Goal: Task Accomplishment & Management: Use online tool/utility

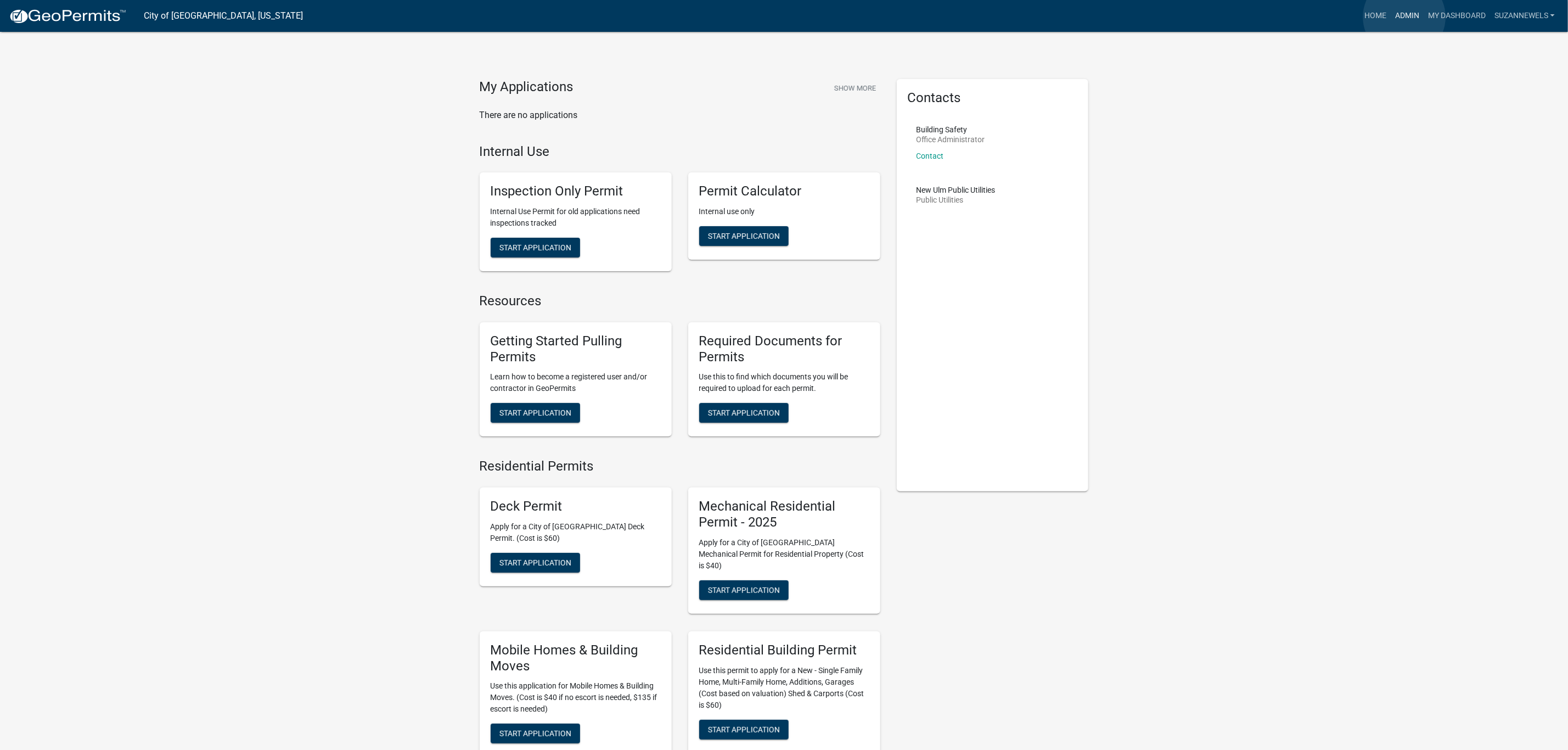
click at [1405, 17] on link "Admin" at bounding box center [1407, 16] width 33 height 21
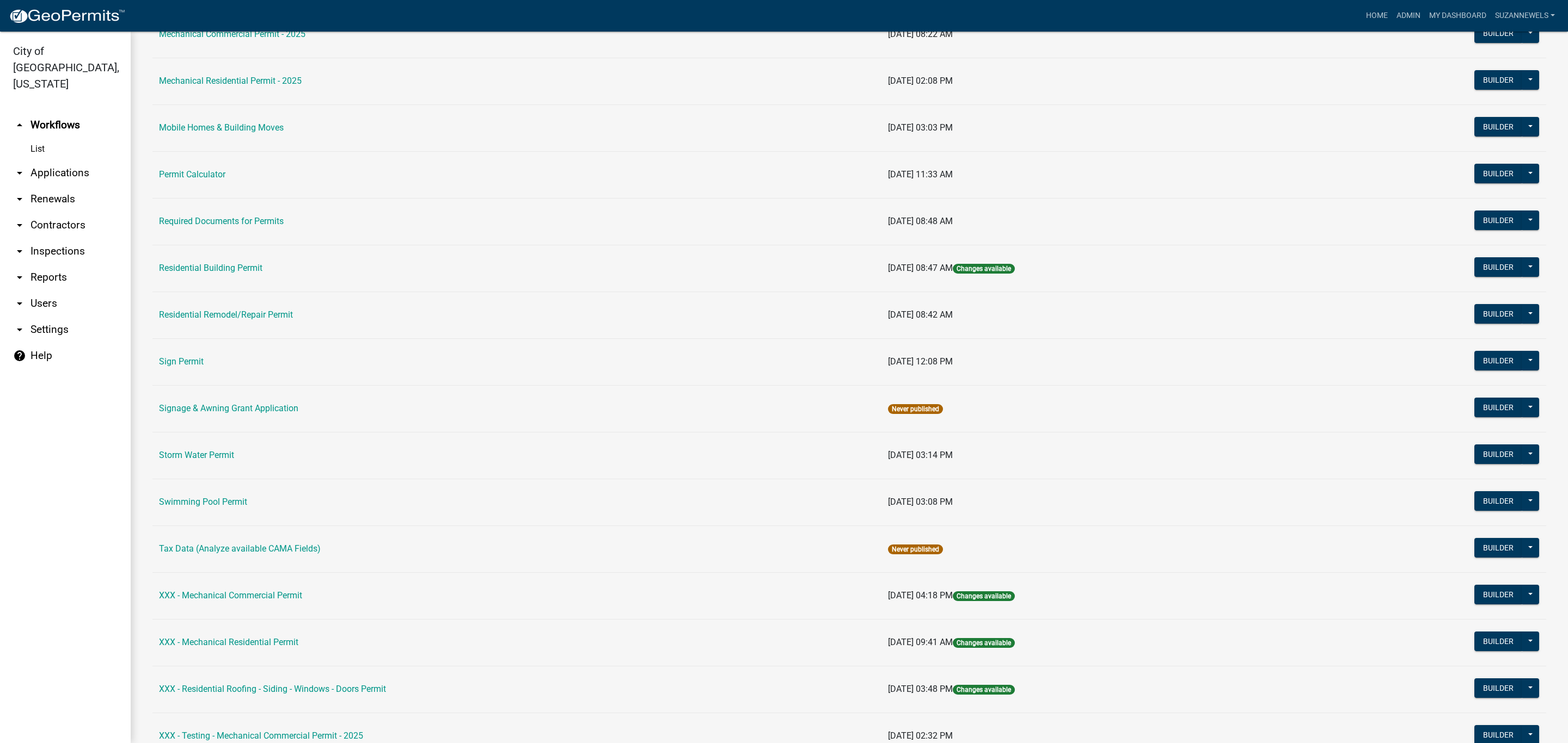
scroll to position [699, 0]
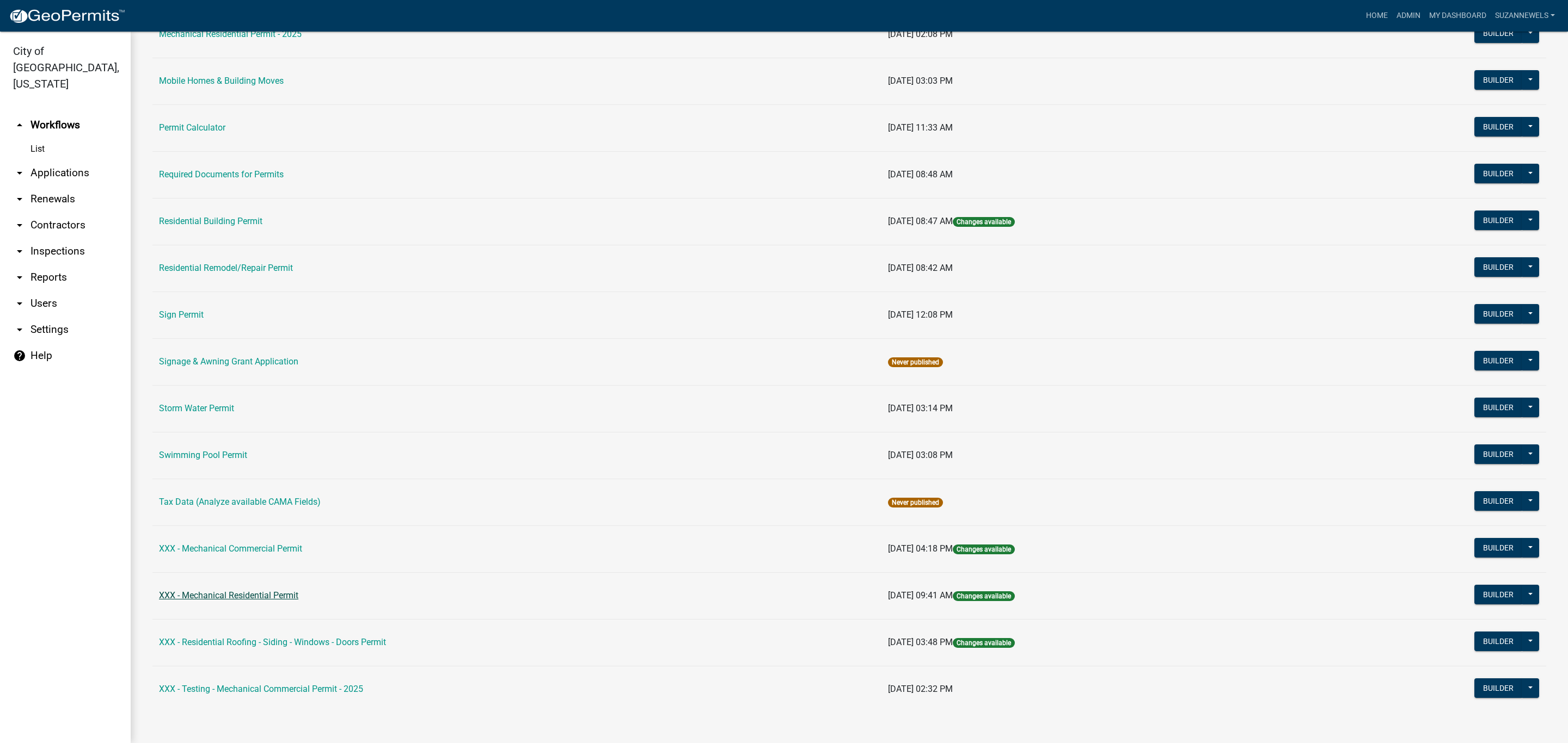
click at [243, 591] on link "XXX - Mechanical Residential Permit" at bounding box center [228, 595] width 139 height 10
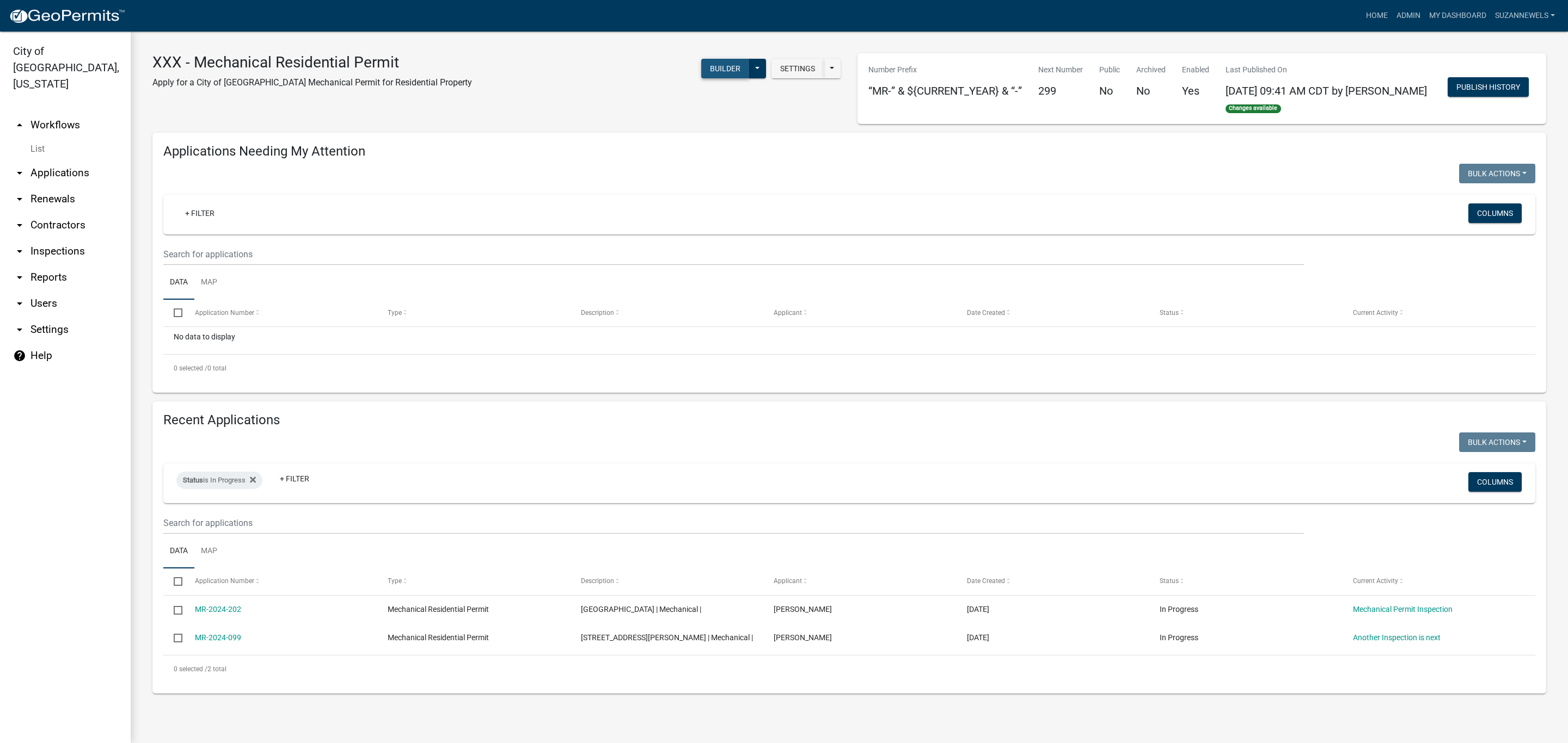
click at [716, 68] on button "Builder" at bounding box center [725, 68] width 48 height 20
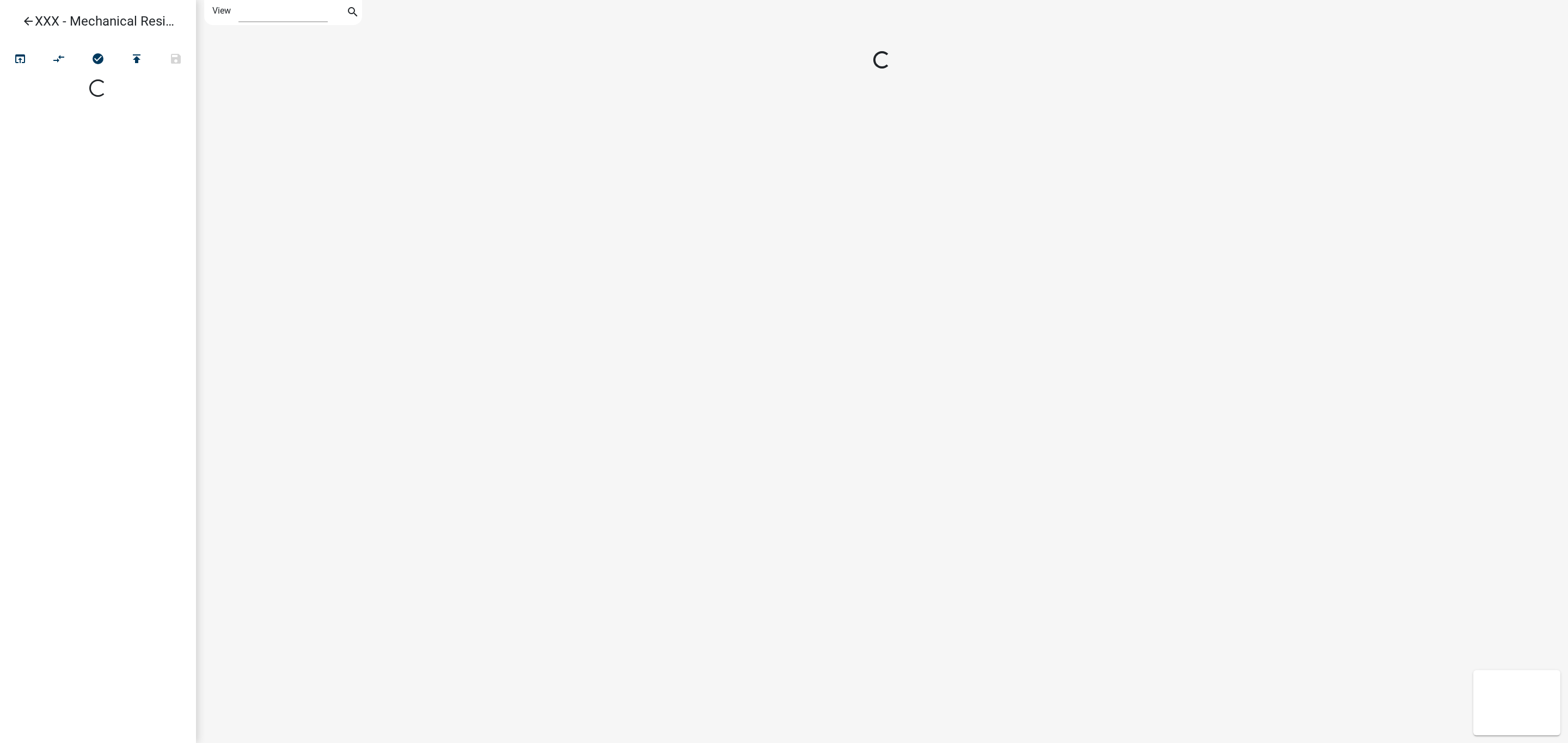
select select "1"
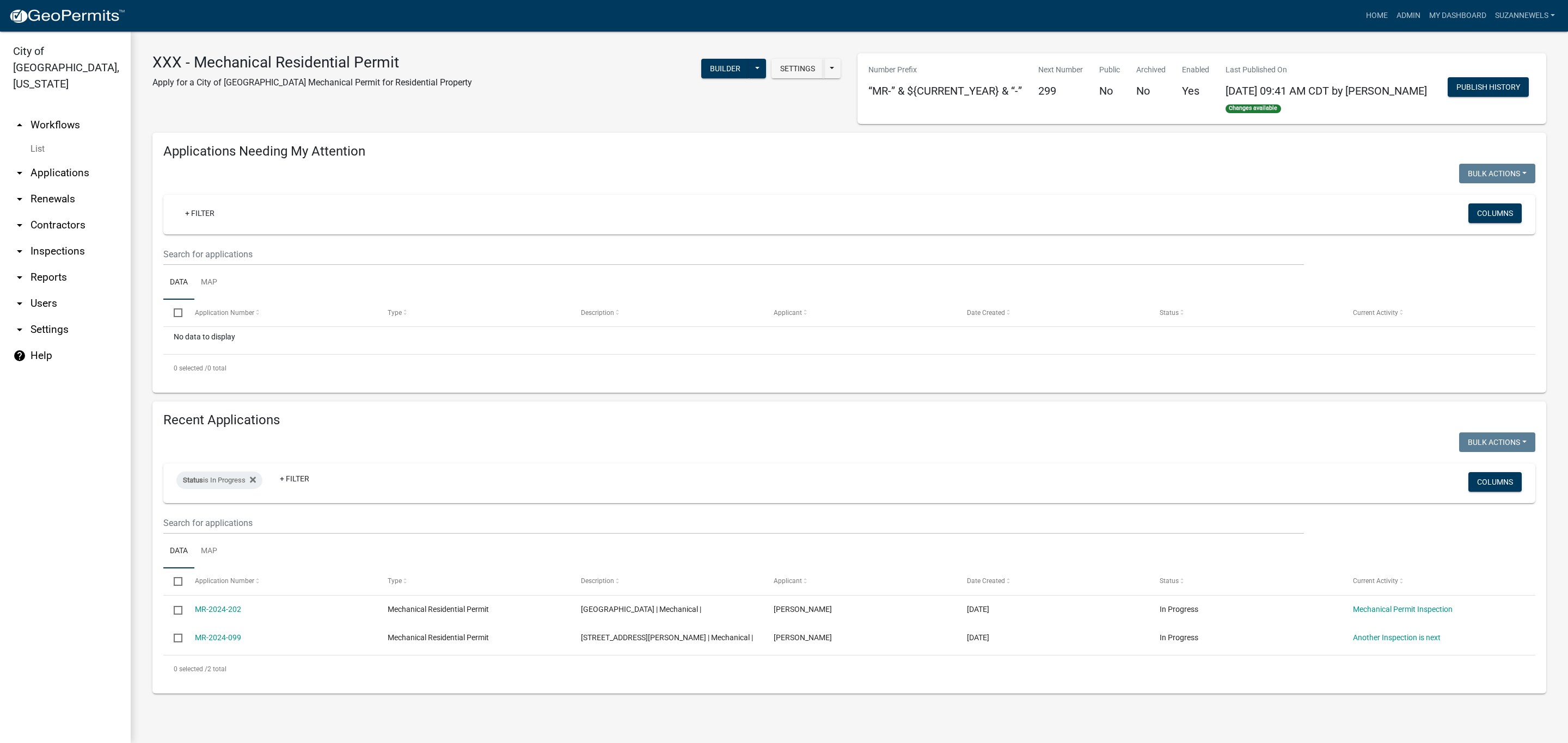
click at [59, 112] on link "arrow_drop_up Workflows" at bounding box center [65, 125] width 131 height 26
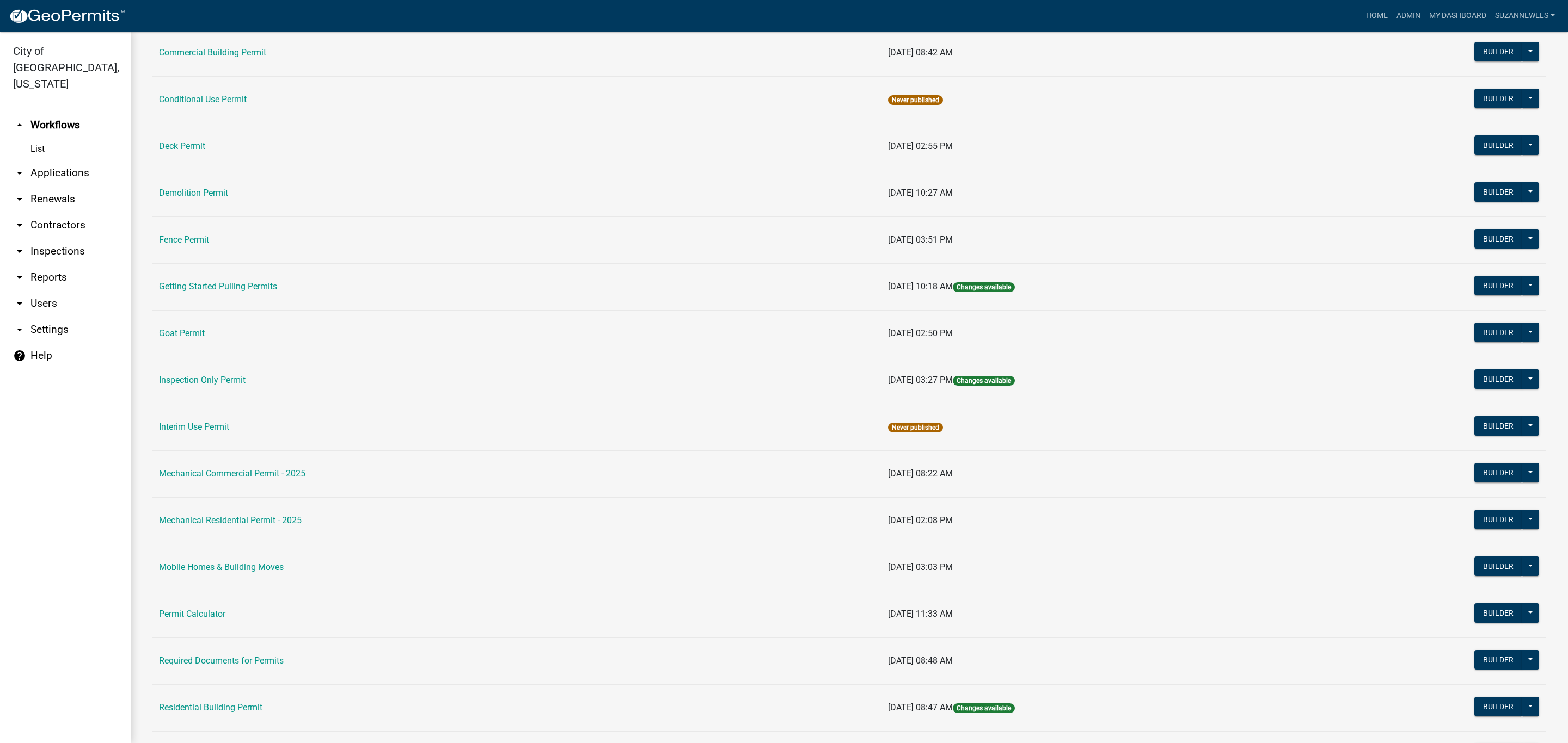
scroll to position [244, 0]
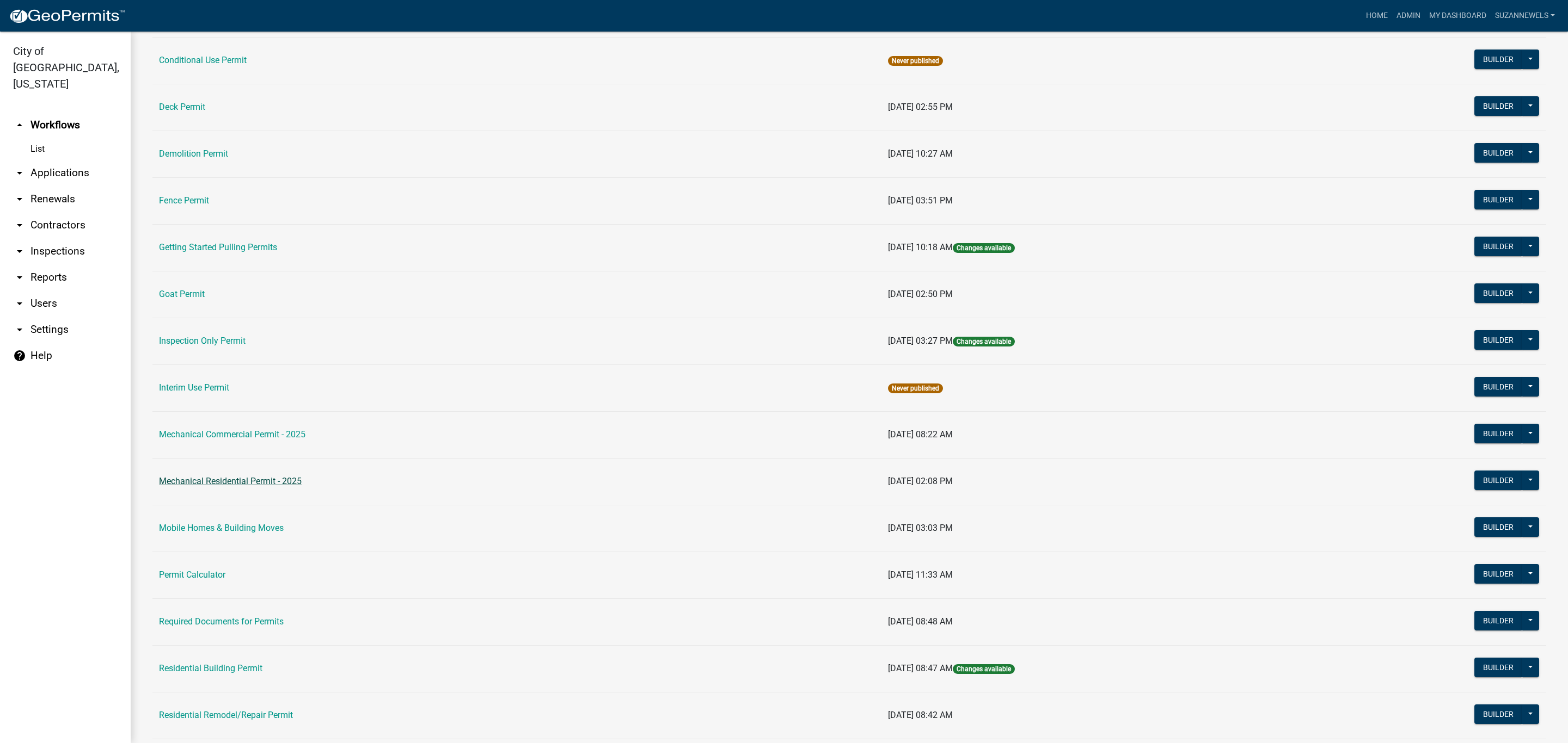
click at [272, 482] on link "Mechanical Residential Permit - 2025" at bounding box center [230, 481] width 143 height 10
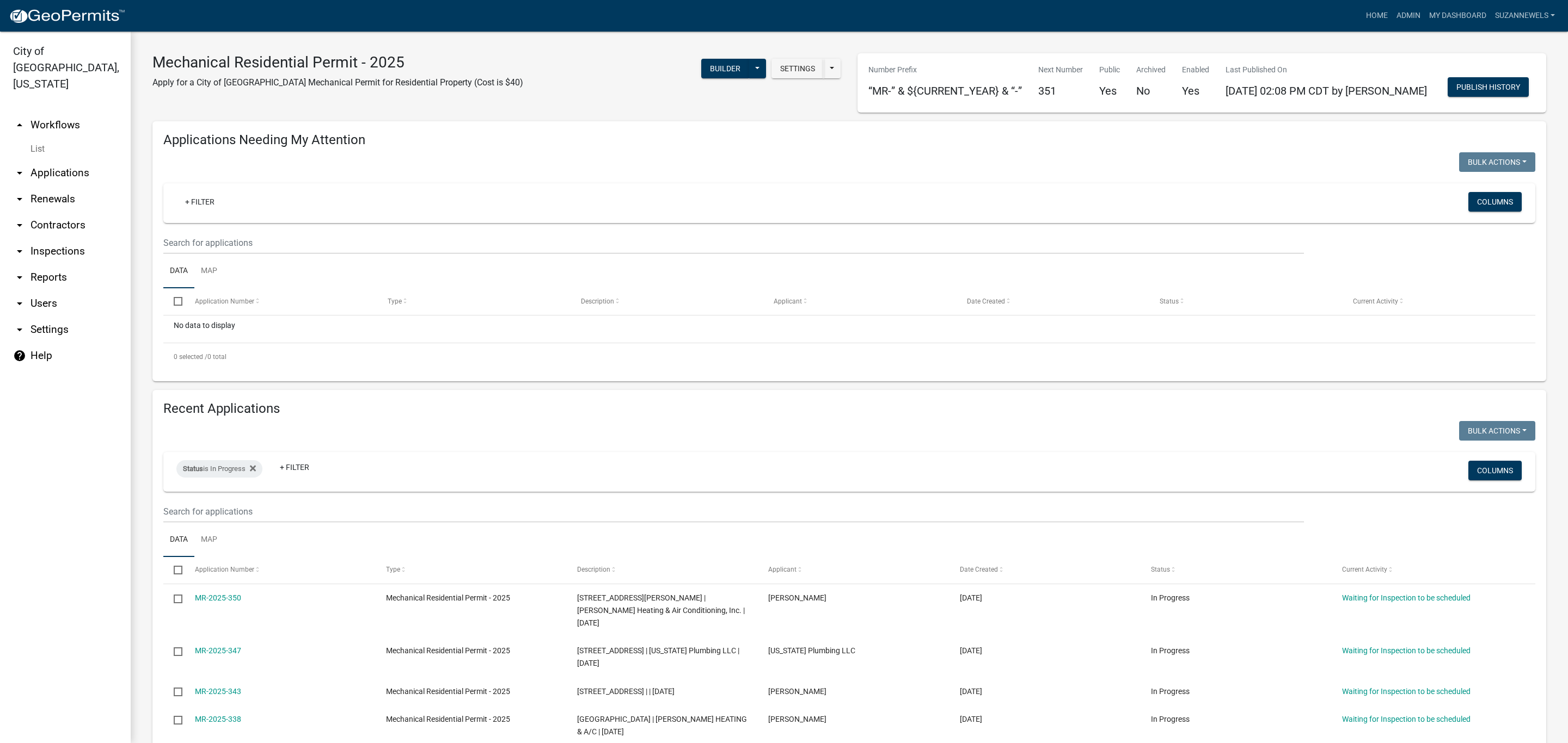
click at [71, 112] on link "arrow_drop_up Workflows" at bounding box center [65, 125] width 131 height 26
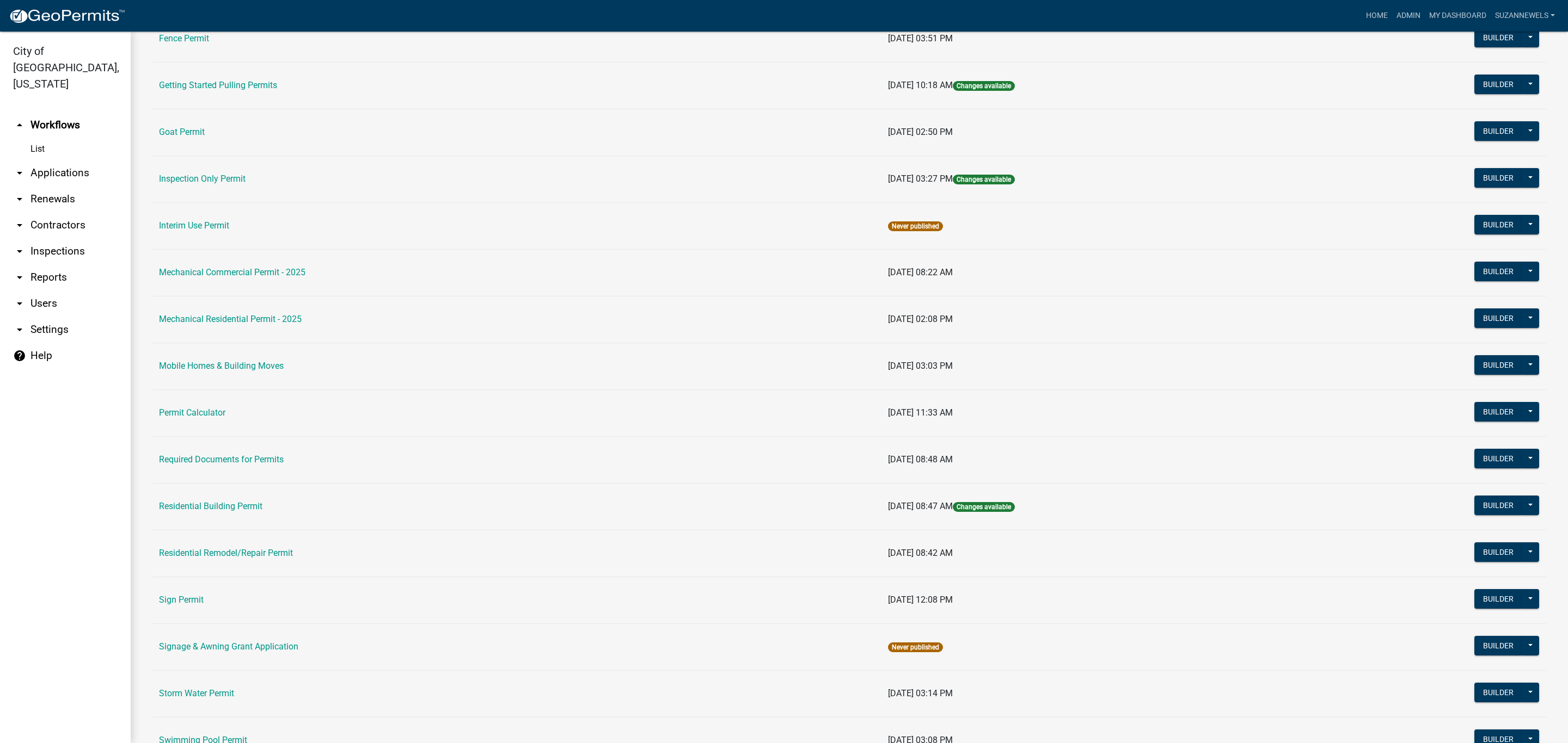
scroll to position [408, 0]
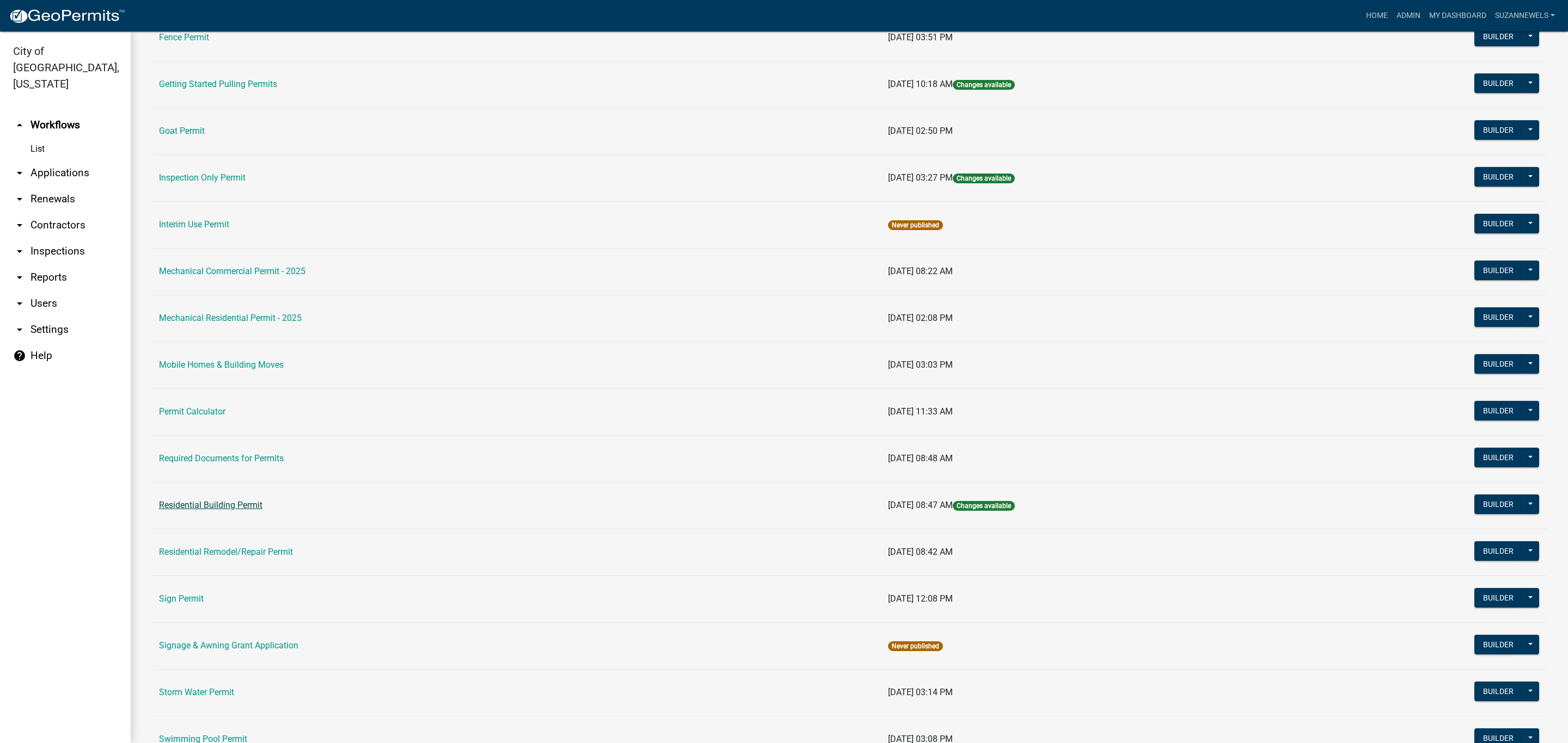
click at [207, 506] on link "Residential Building Permit" at bounding box center [210, 505] width 103 height 10
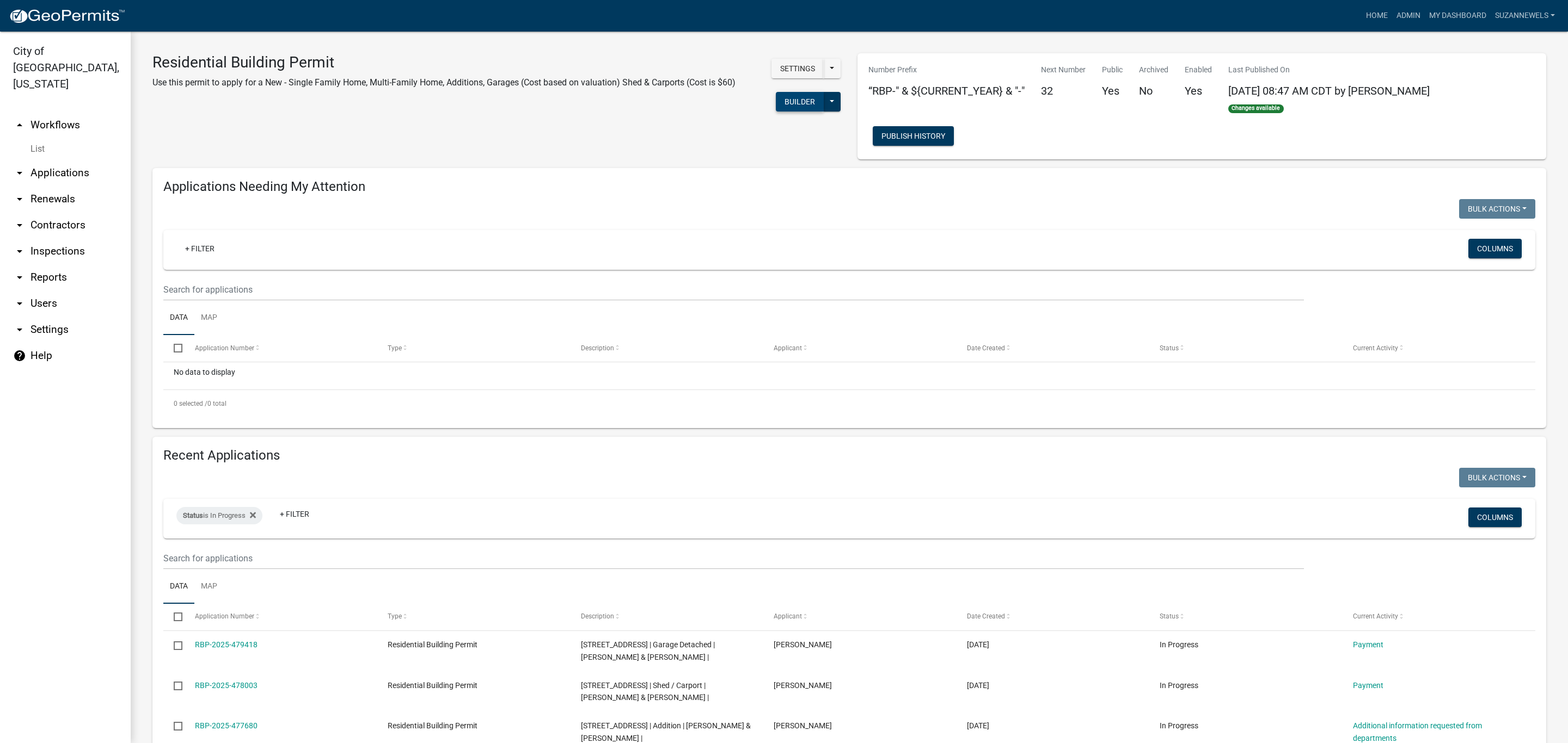
click at [789, 106] on button "Builder" at bounding box center [800, 102] width 48 height 20
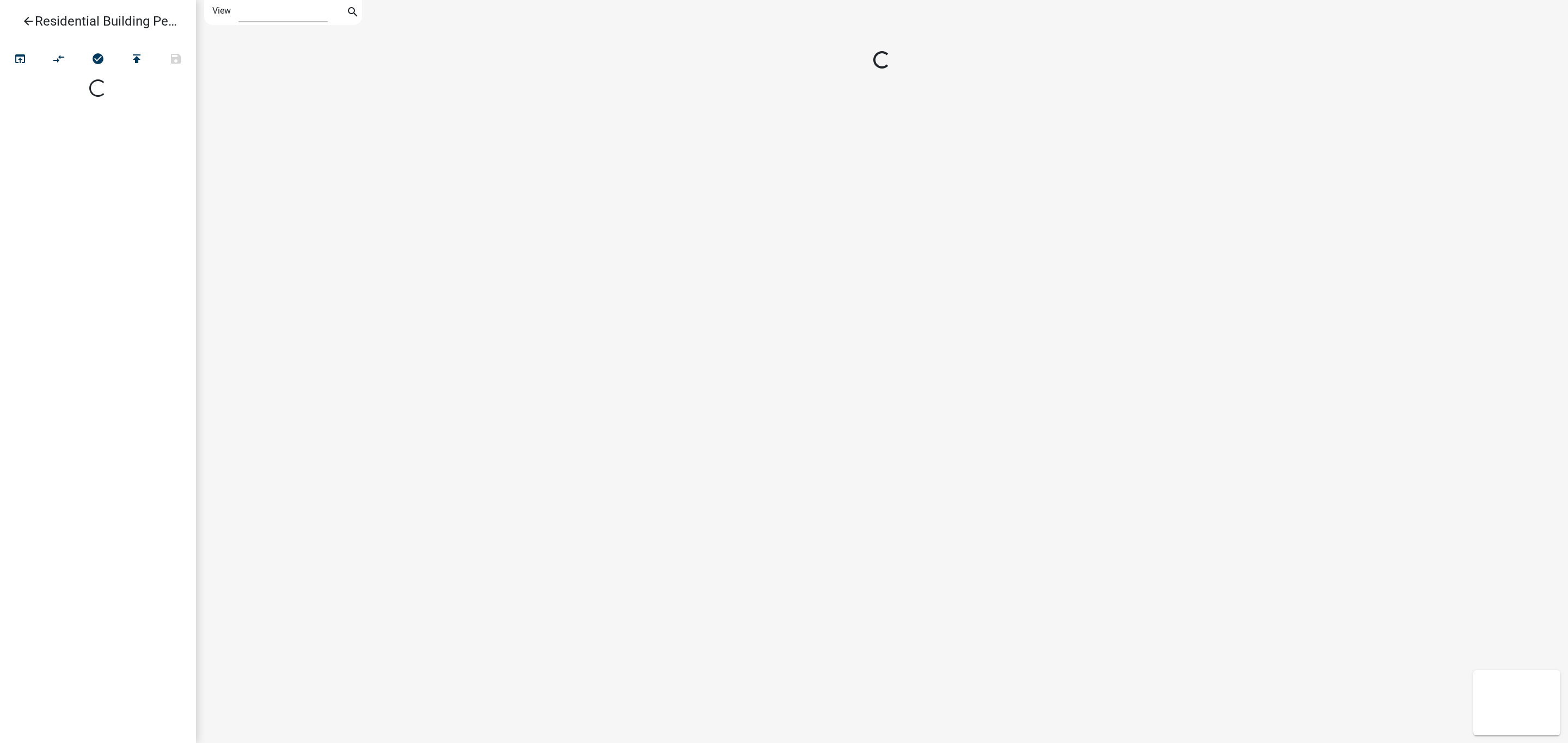
select select "1"
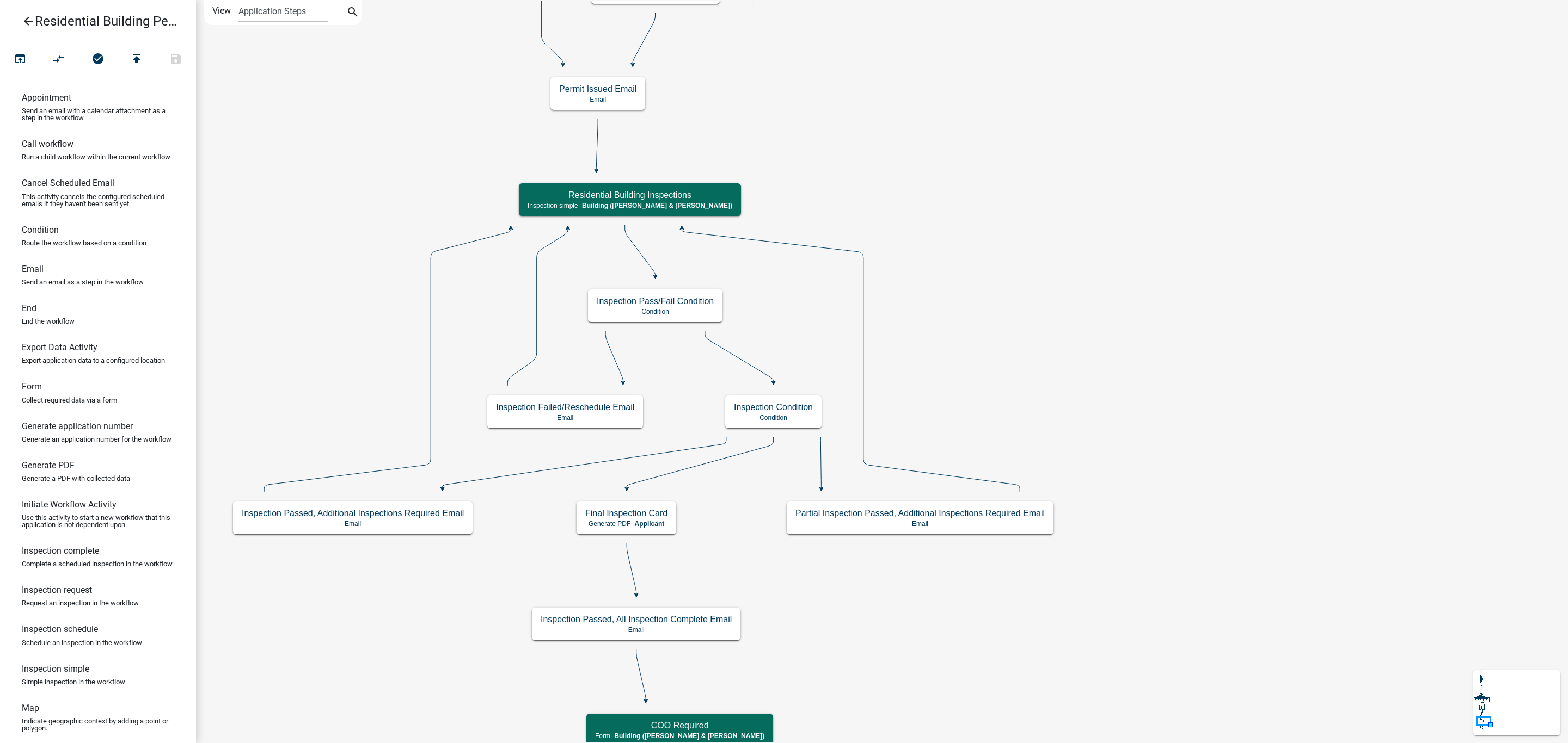
click at [672, 479] on icon "Start Start - Applicant Owner and Property Information Form - Applicant Parcel …" at bounding box center [882, 644] width 1371 height 1286
click at [675, 468] on icon "Start Start - Applicant Owner and Property Information Form - Applicant Parcel …" at bounding box center [882, 644] width 1371 height 1286
click at [674, 475] on icon "Start Start - Applicant Owner and Property Information Form - Applicant Parcel …" at bounding box center [882, 644] width 1371 height 1286
click at [682, 470] on icon at bounding box center [700, 463] width 146 height 51
click at [632, 576] on icon at bounding box center [631, 569] width 10 height 51
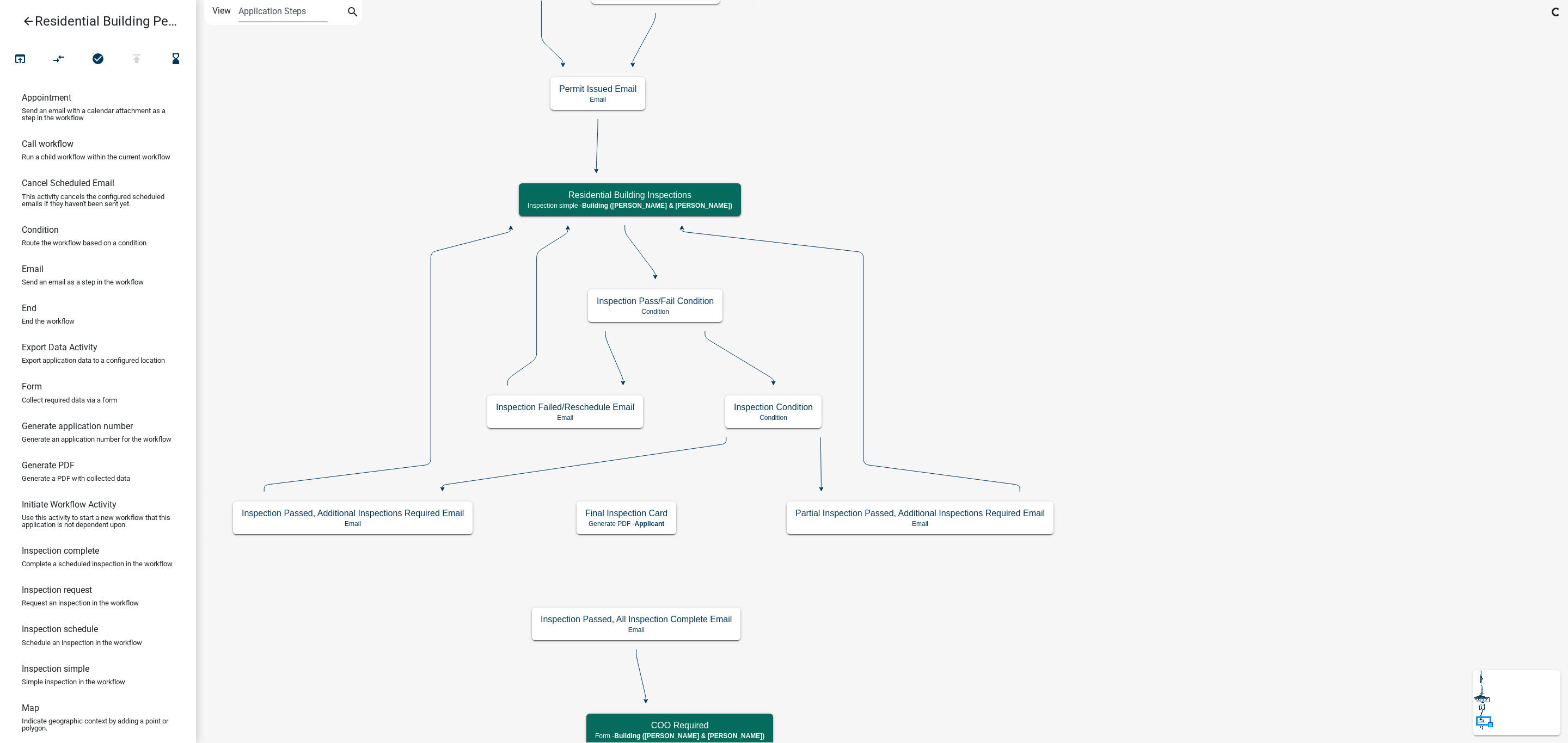
click at [736, 351] on icon "Start Start - Applicant Owner and Property Information Form - Applicant Parcel …" at bounding box center [882, 644] width 1371 height 1286
click at [732, 353] on icon at bounding box center [740, 356] width 68 height 51
click at [1043, 306] on icon "Start Start - Applicant Owner and Property Information Form - Applicant Parcel …" at bounding box center [882, 644] width 1371 height 1286
click at [48, 64] on button "compare_arrows" at bounding box center [58, 59] width 39 height 23
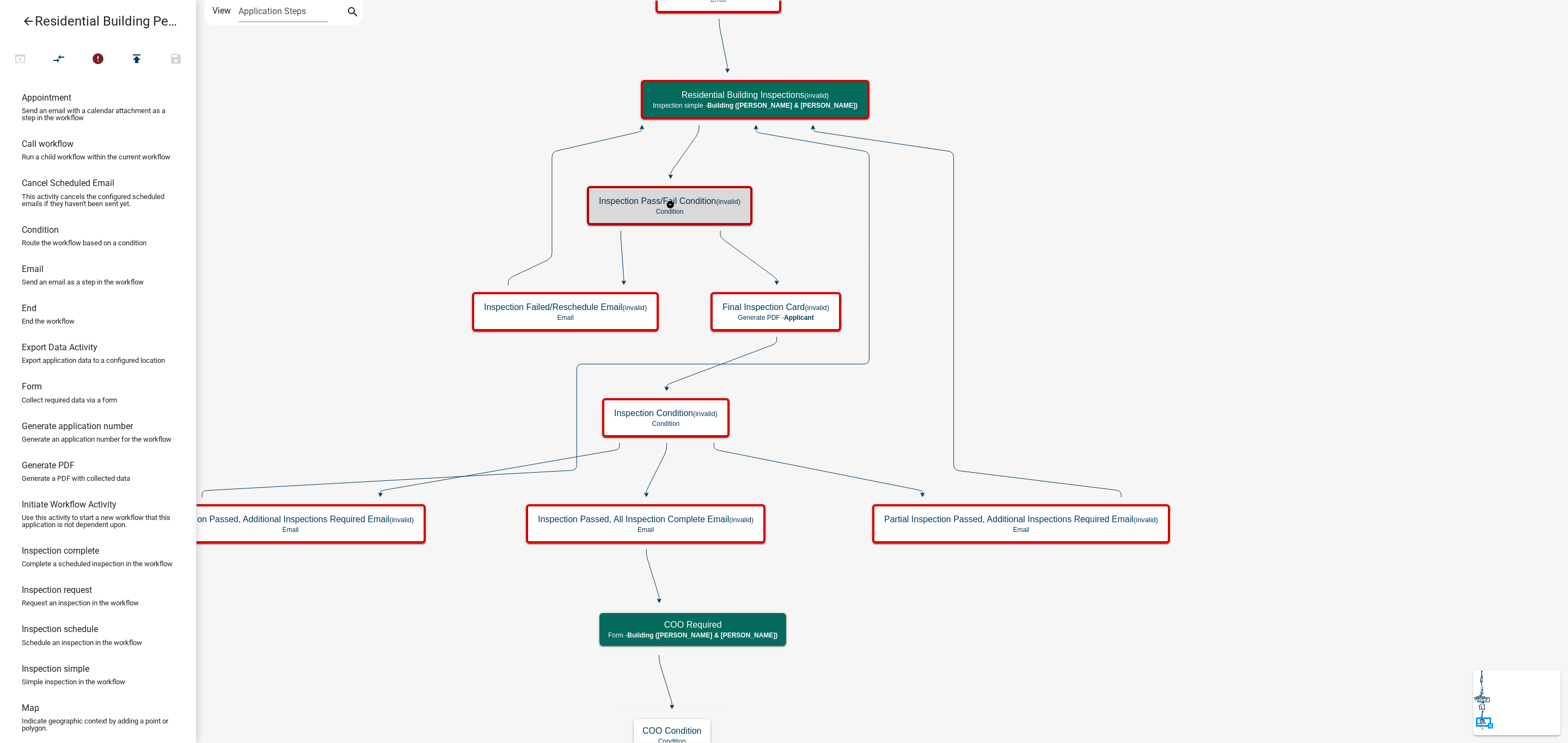
click at [725, 213] on p "Condition" at bounding box center [670, 212] width 141 height 8
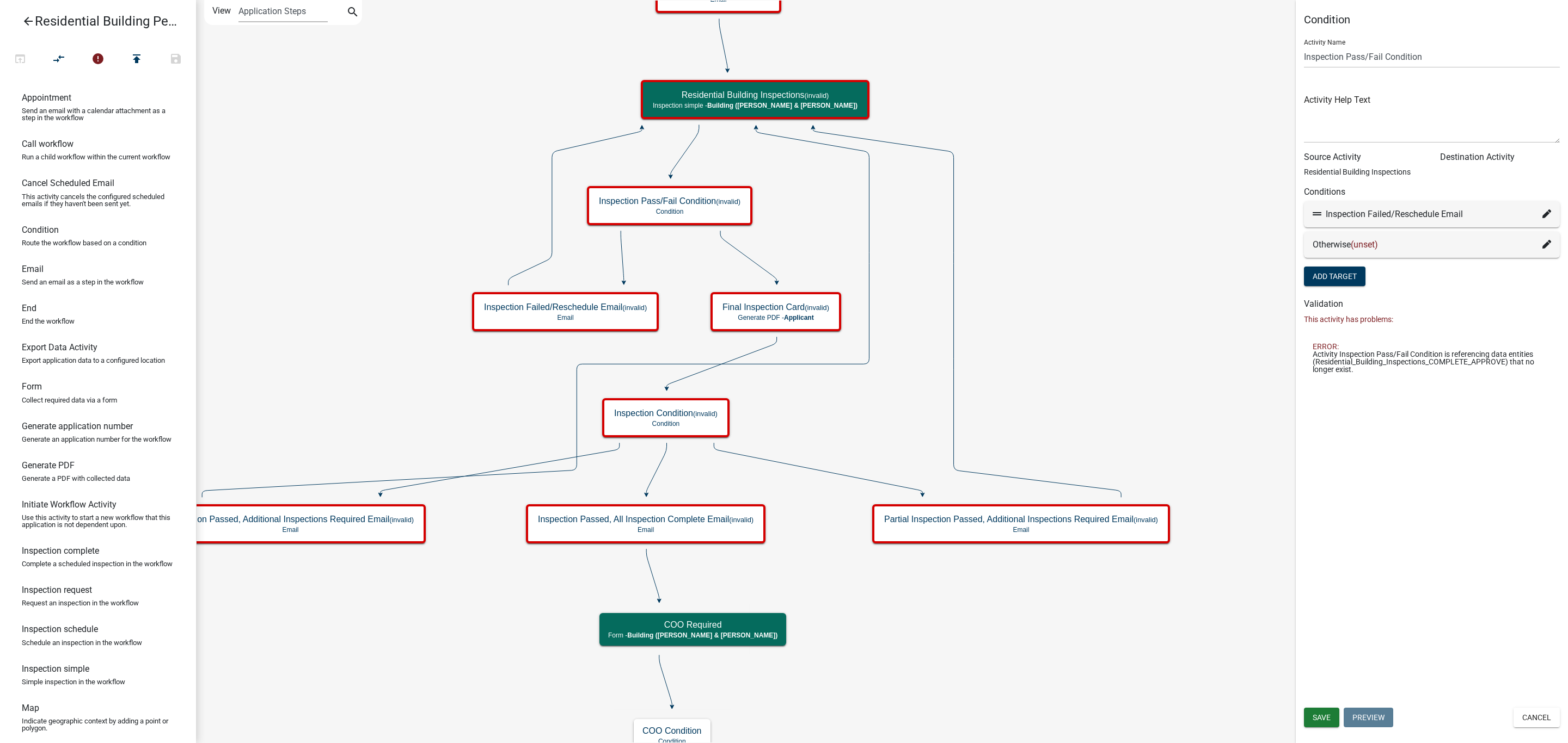
click at [1548, 242] on icon at bounding box center [1547, 244] width 9 height 9
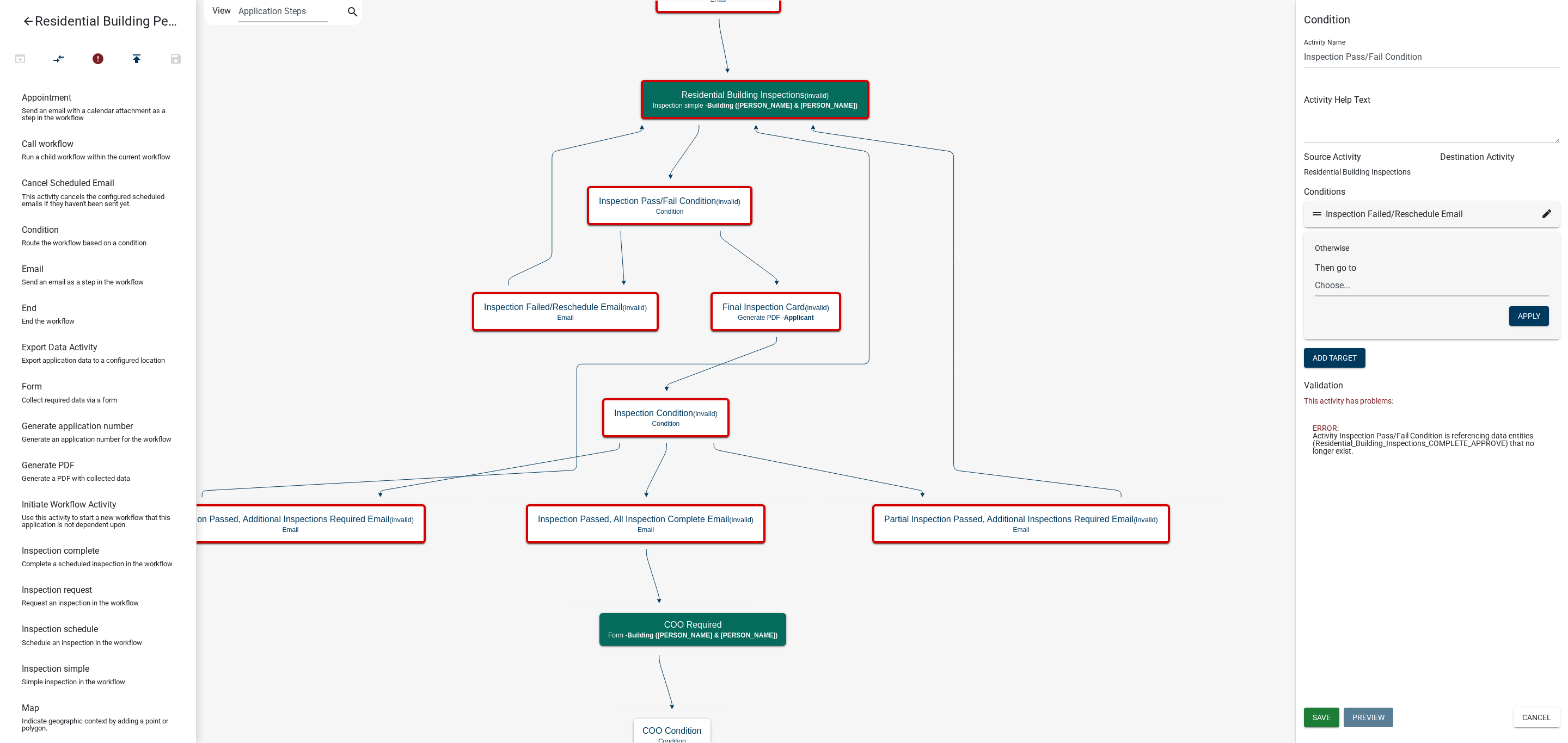
click at [1385, 287] on select "Choose... Start Owner and Property Information Parcel search Require User End -…" at bounding box center [1431, 285] width 234 height 22
select select "82: da287d9e-4431-4582-9e39-53c9083bd05b"
click at [1315, 274] on select "Choose... Start Owner and Property Information Parcel search Require User End -…" at bounding box center [1431, 285] width 234 height 22
click at [1532, 307] on button "Apply" at bounding box center [1529, 316] width 40 height 20
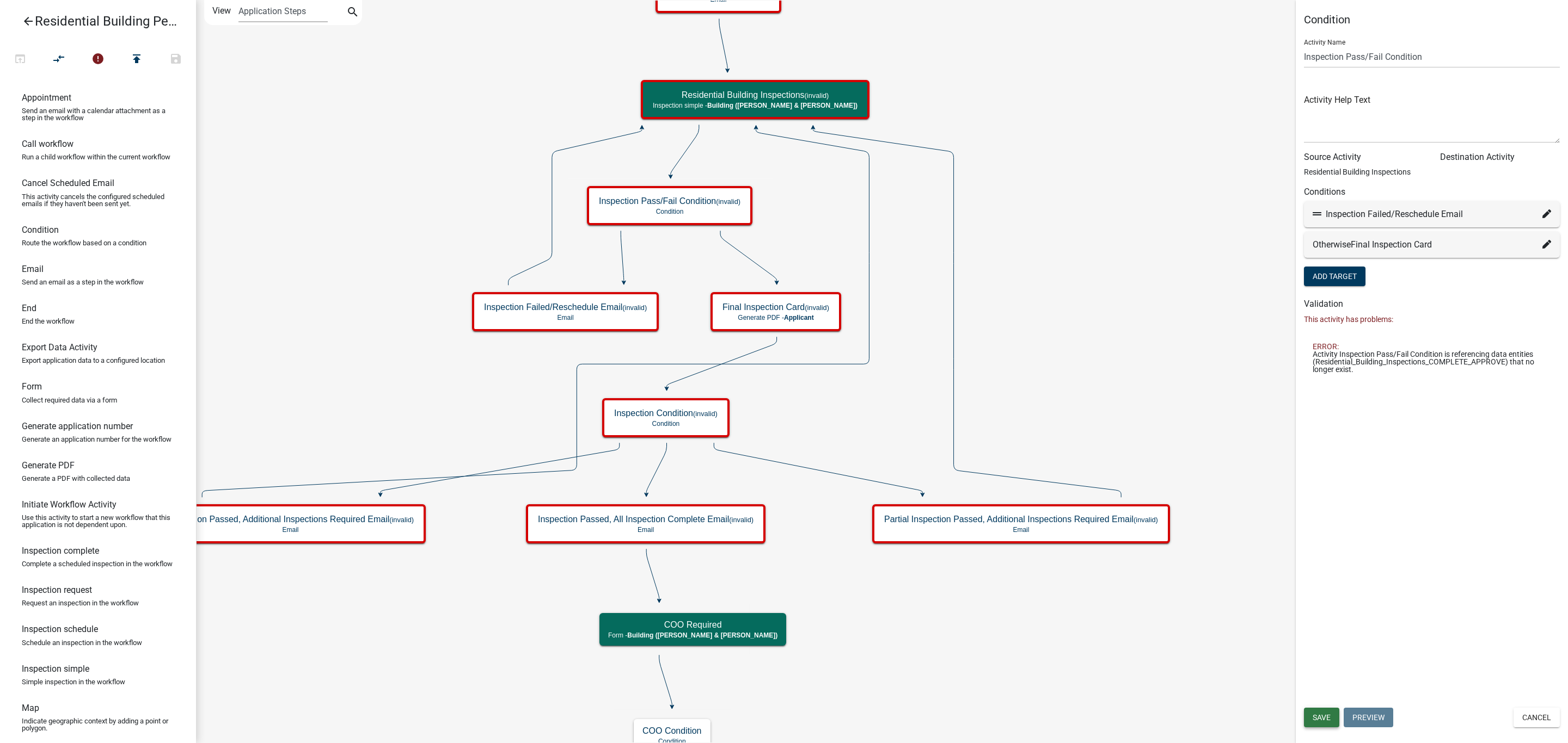
click at [1315, 717] on span "Save" at bounding box center [1322, 718] width 18 height 9
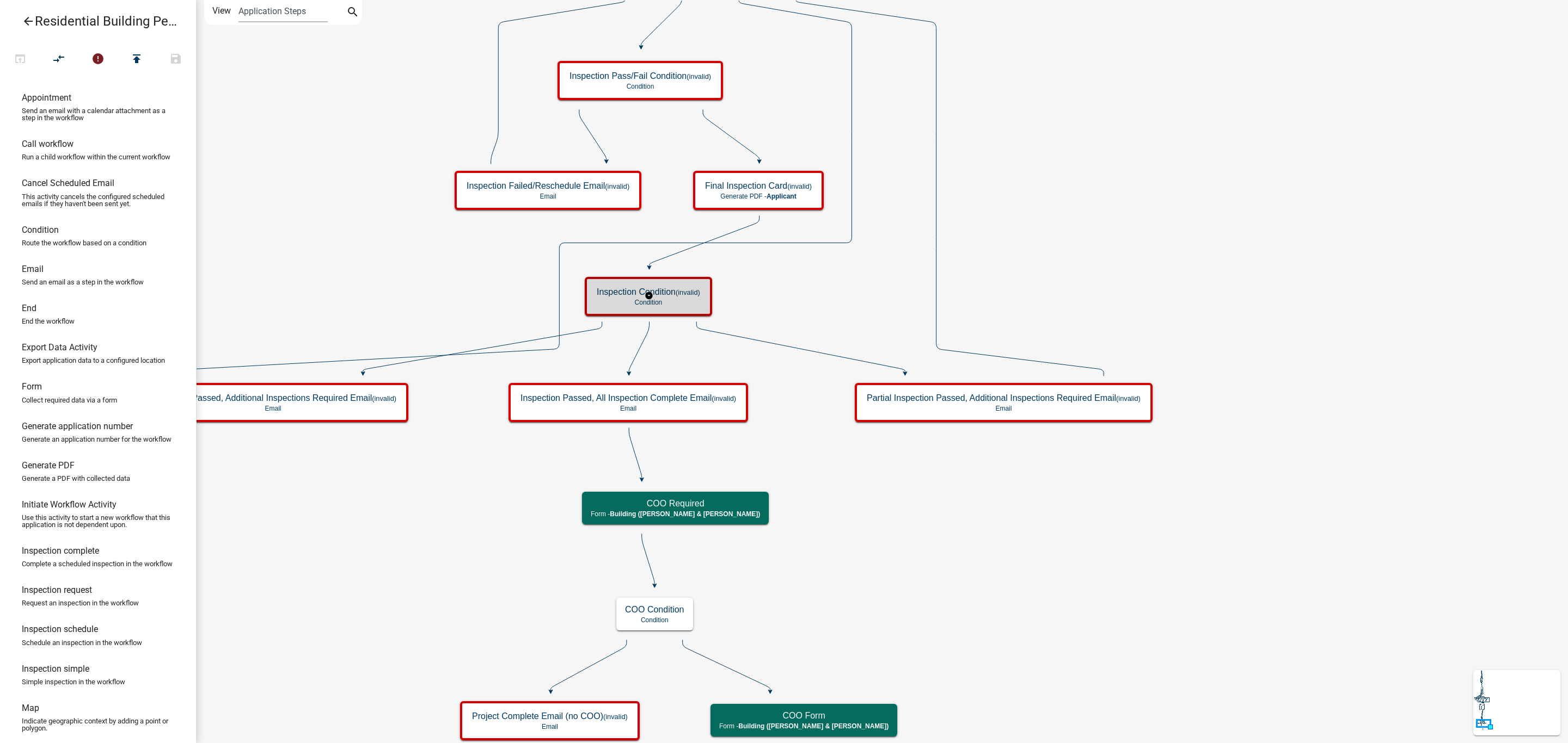
click at [680, 295] on small "(invalid)" at bounding box center [688, 292] width 25 height 8
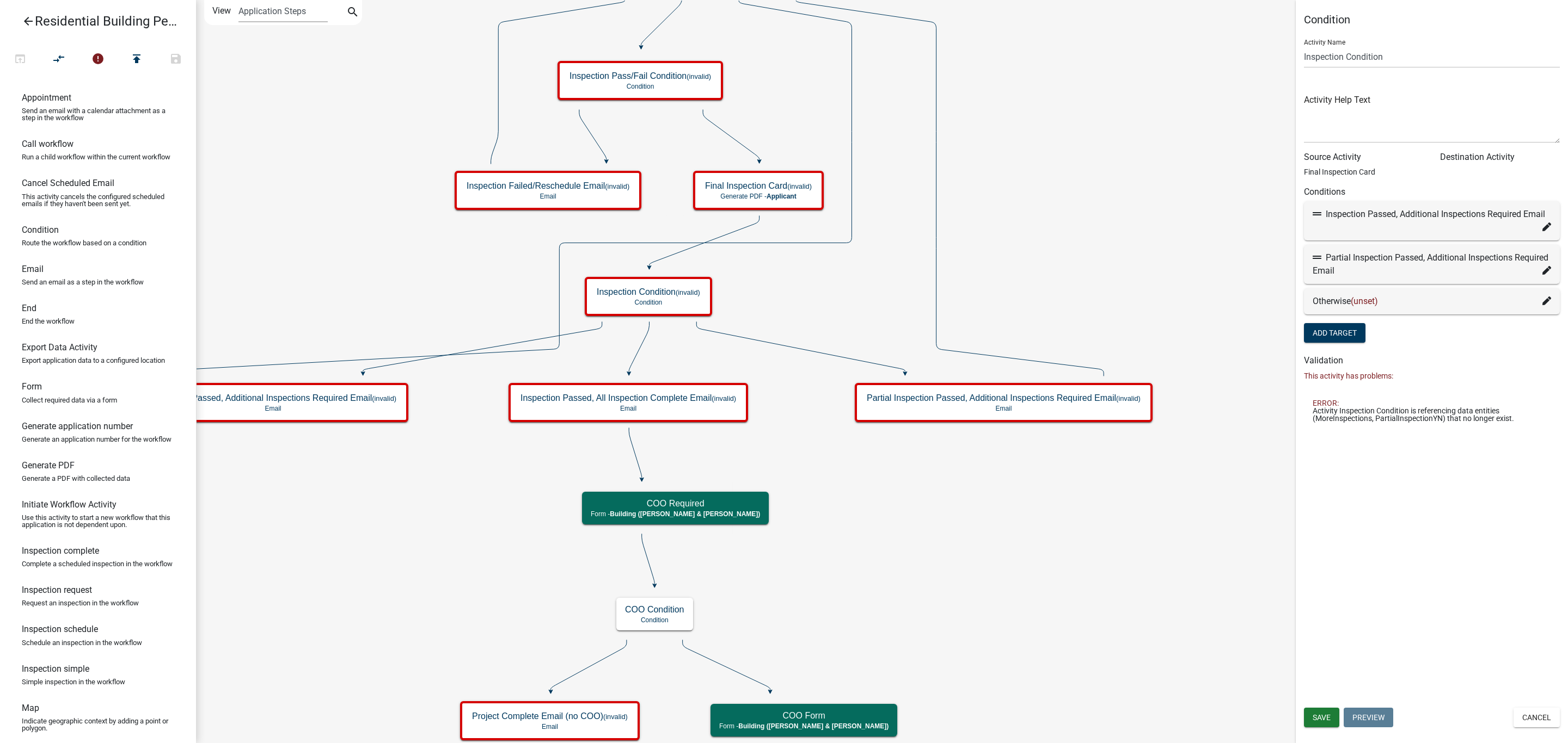
click at [1547, 300] on icon at bounding box center [1547, 301] width 9 height 9
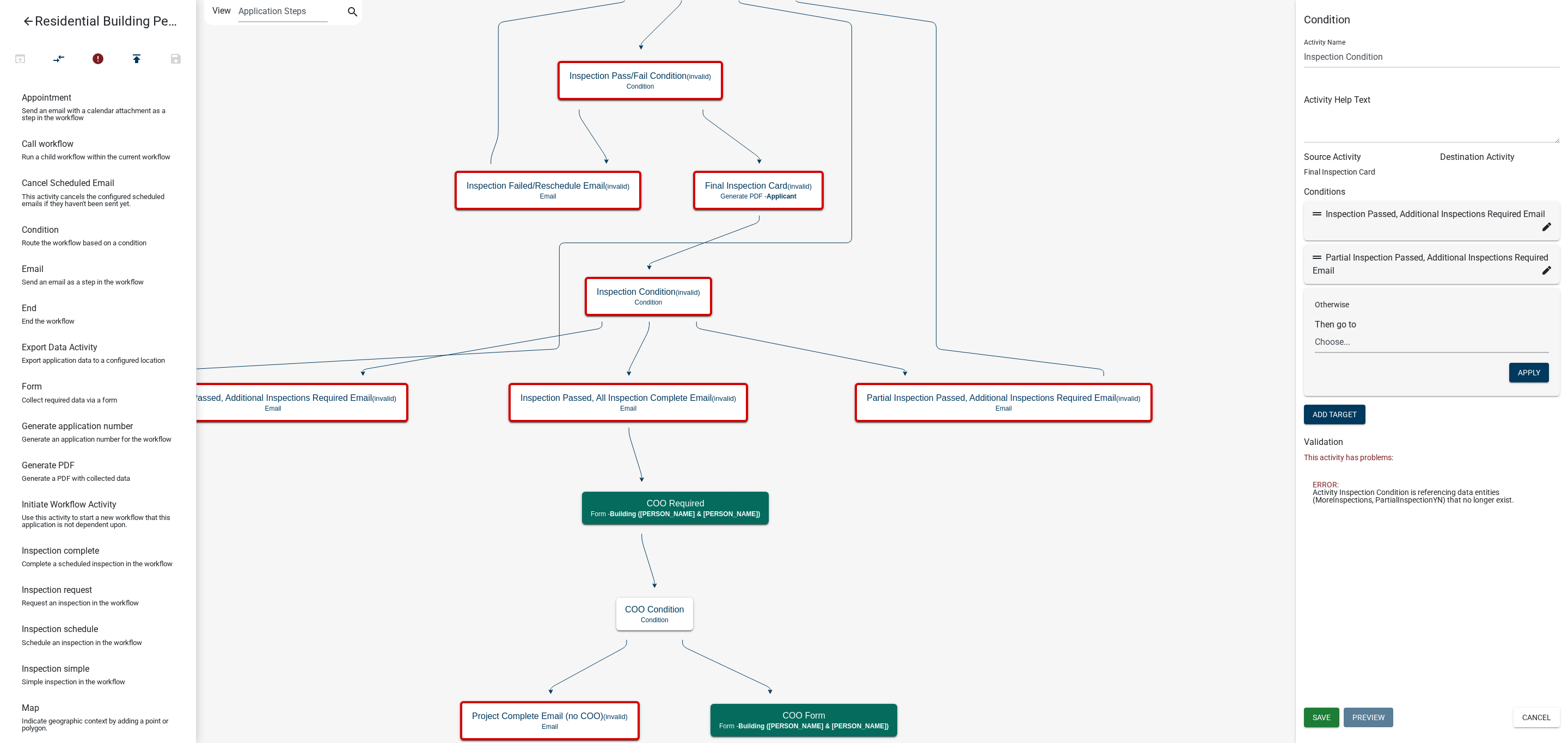
click at [1370, 343] on select "Choose... Start Owner and Property Information Parcel search Require User End -…" at bounding box center [1431, 342] width 234 height 22
select select "30: 70565178-da87-4408-bde7-8ac944058b4d"
click at [1315, 331] on select "Choose... Start Owner and Property Information Parcel search Require User End -…" at bounding box center [1431, 342] width 234 height 22
click at [1524, 378] on button "Apply" at bounding box center [1529, 372] width 40 height 20
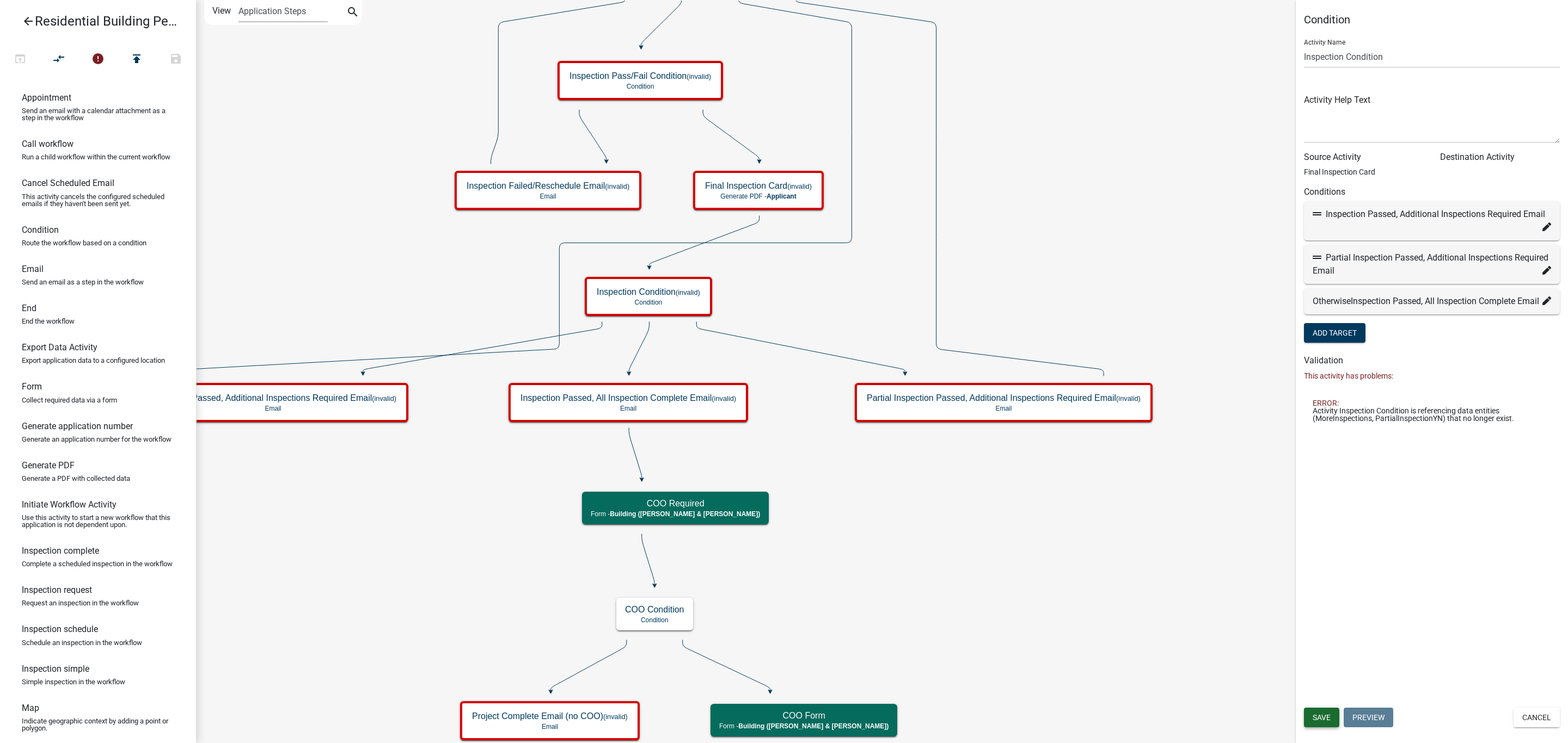
click at [1323, 718] on span "Save" at bounding box center [1322, 718] width 18 height 9
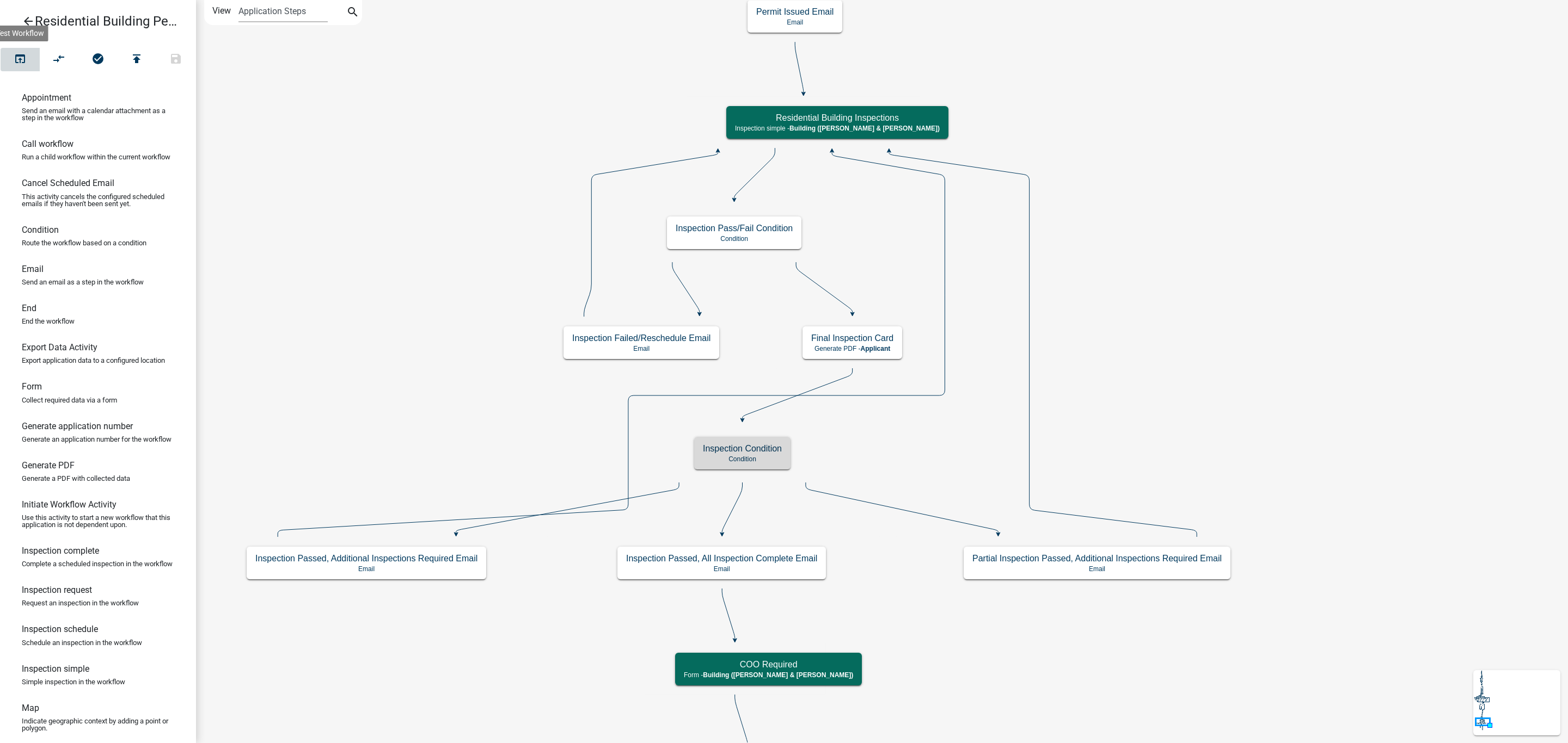
click at [18, 56] on icon "open_in_browser" at bounding box center [20, 60] width 13 height 15
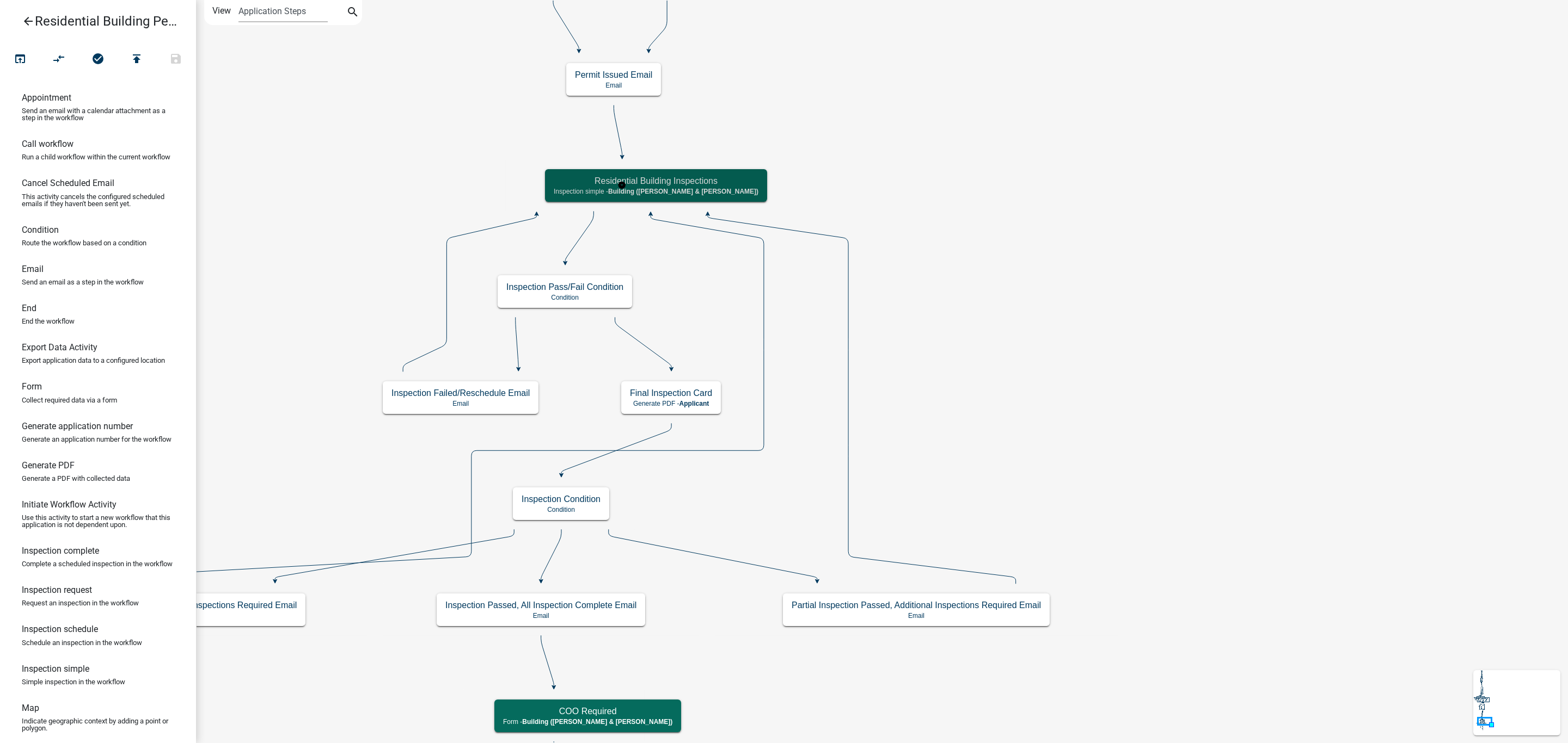
click at [646, 185] on h5 "Residential Building Inspections" at bounding box center [656, 180] width 205 height 10
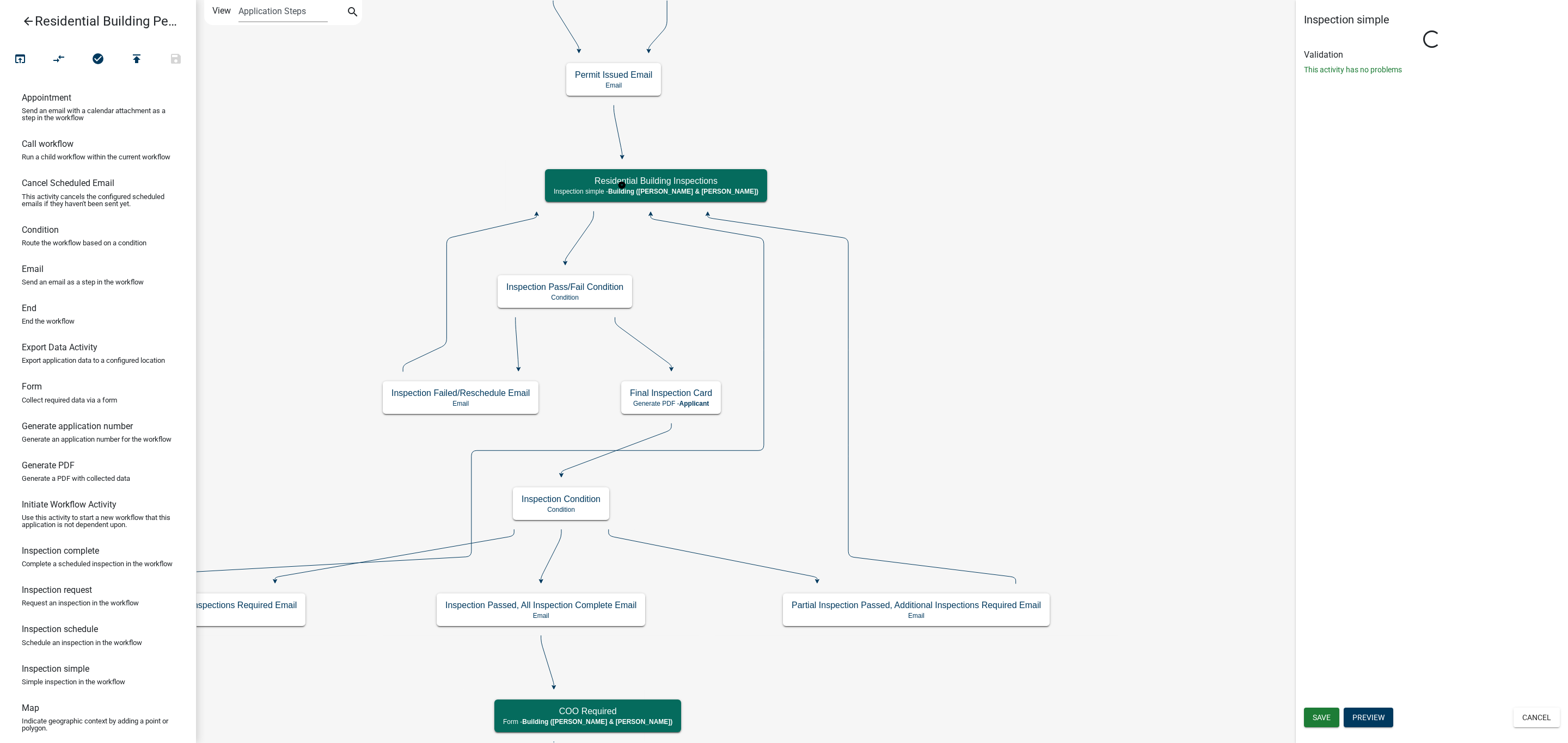
select select "AF95025D-B44F-4367-9798-E31EBF5850B8"
select select "805d55ac-e238-4e04-8f8e-acc067f36c3e"
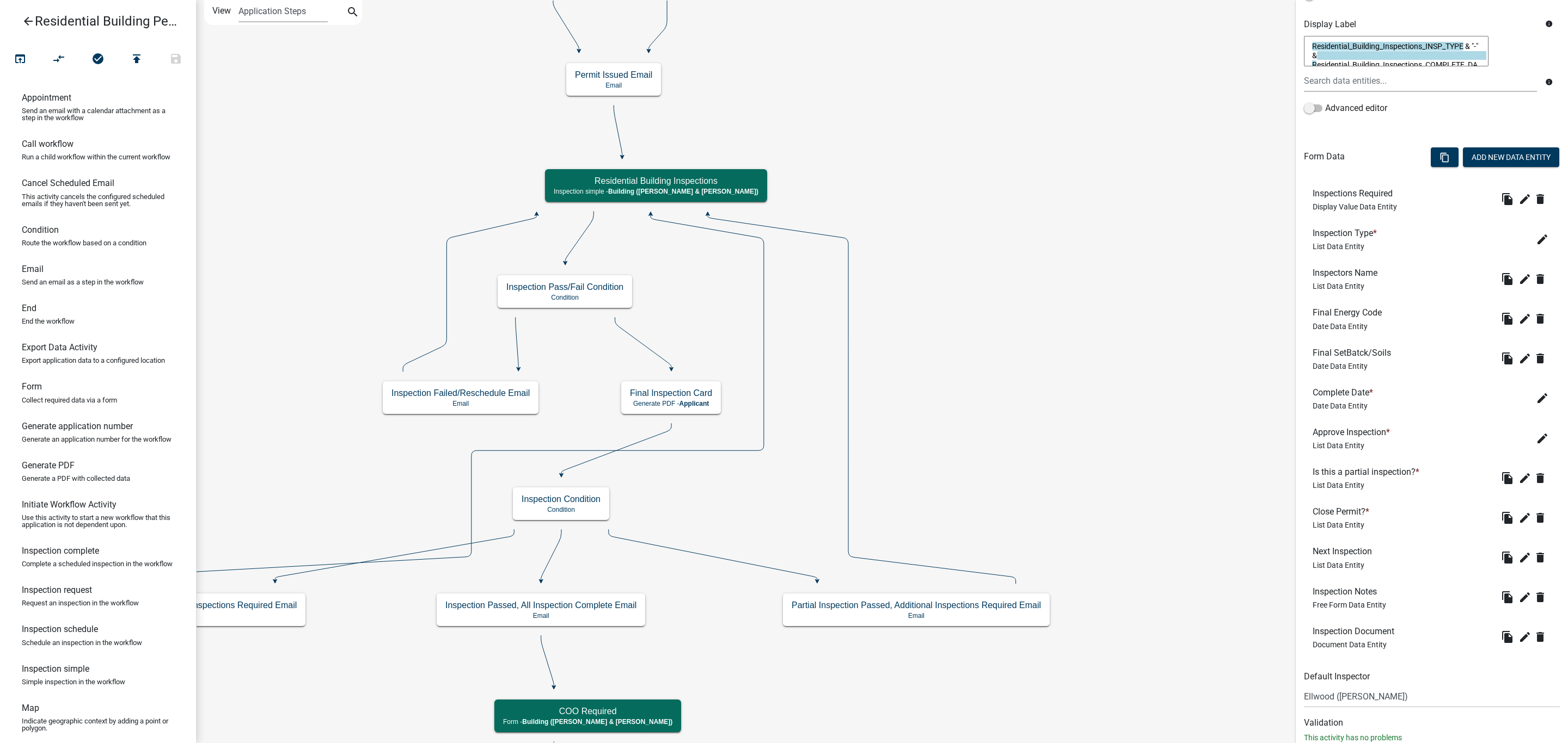
scroll to position [241, 0]
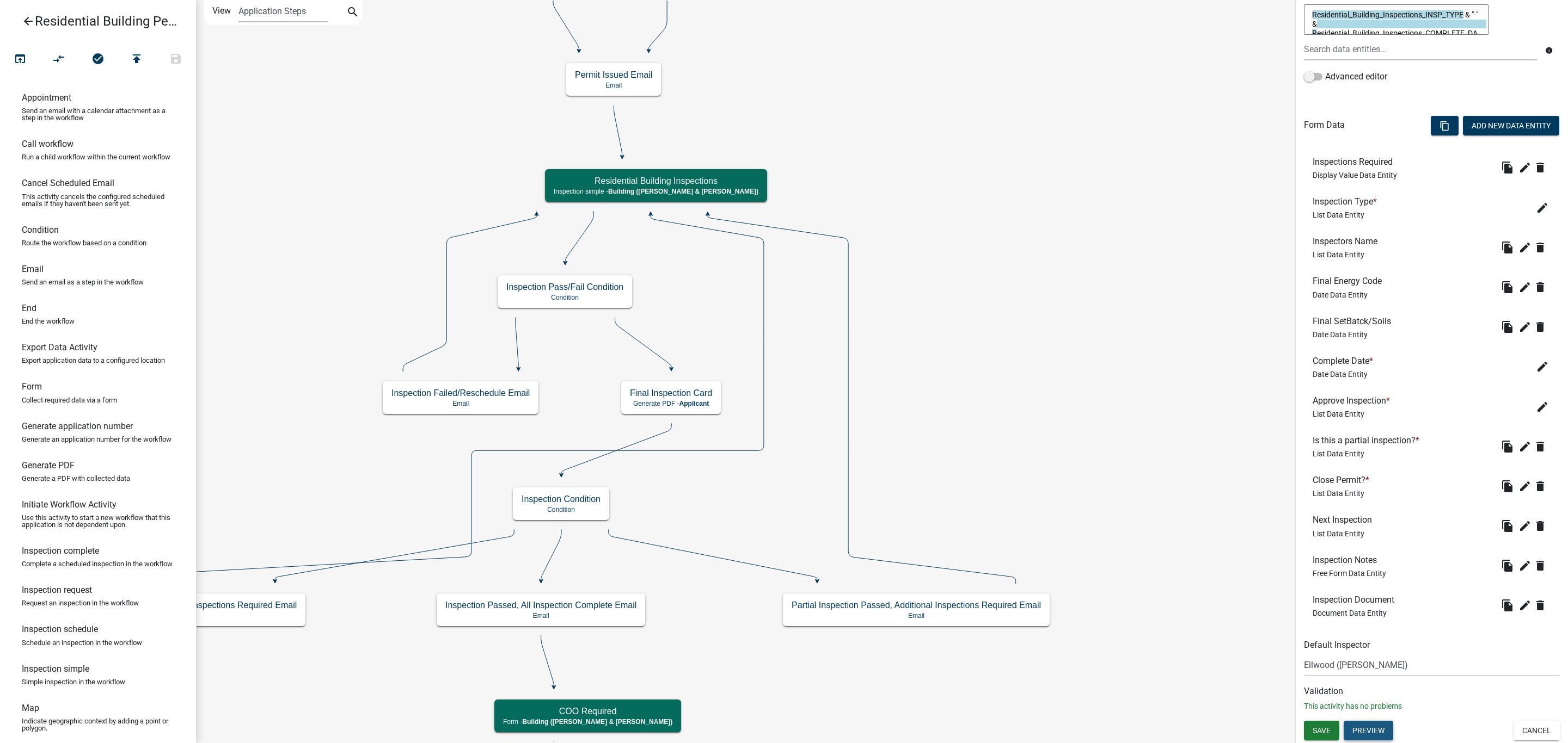
click at [1379, 735] on button "Preview" at bounding box center [1369, 730] width 49 height 20
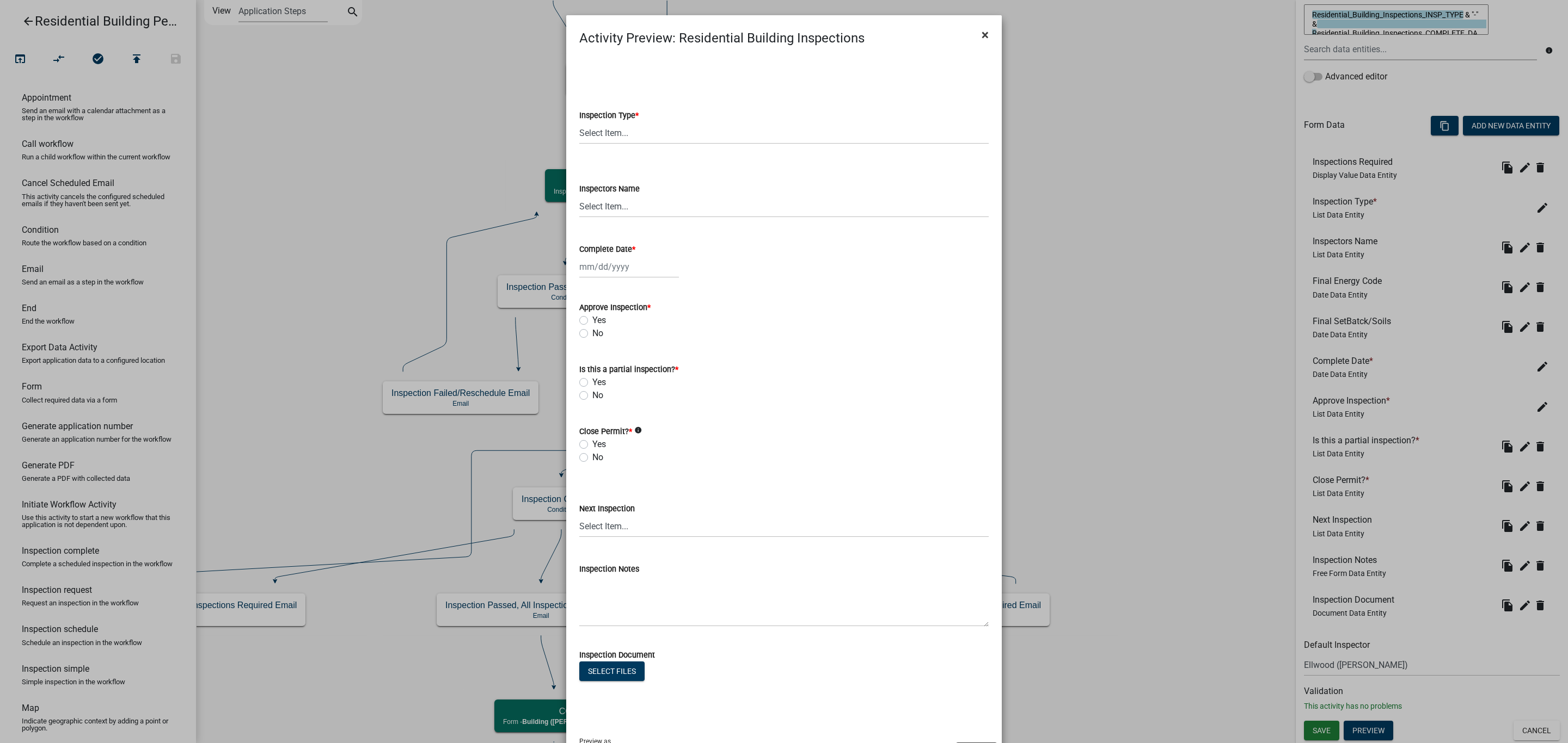
click at [982, 33] on span "×" at bounding box center [985, 34] width 7 height 15
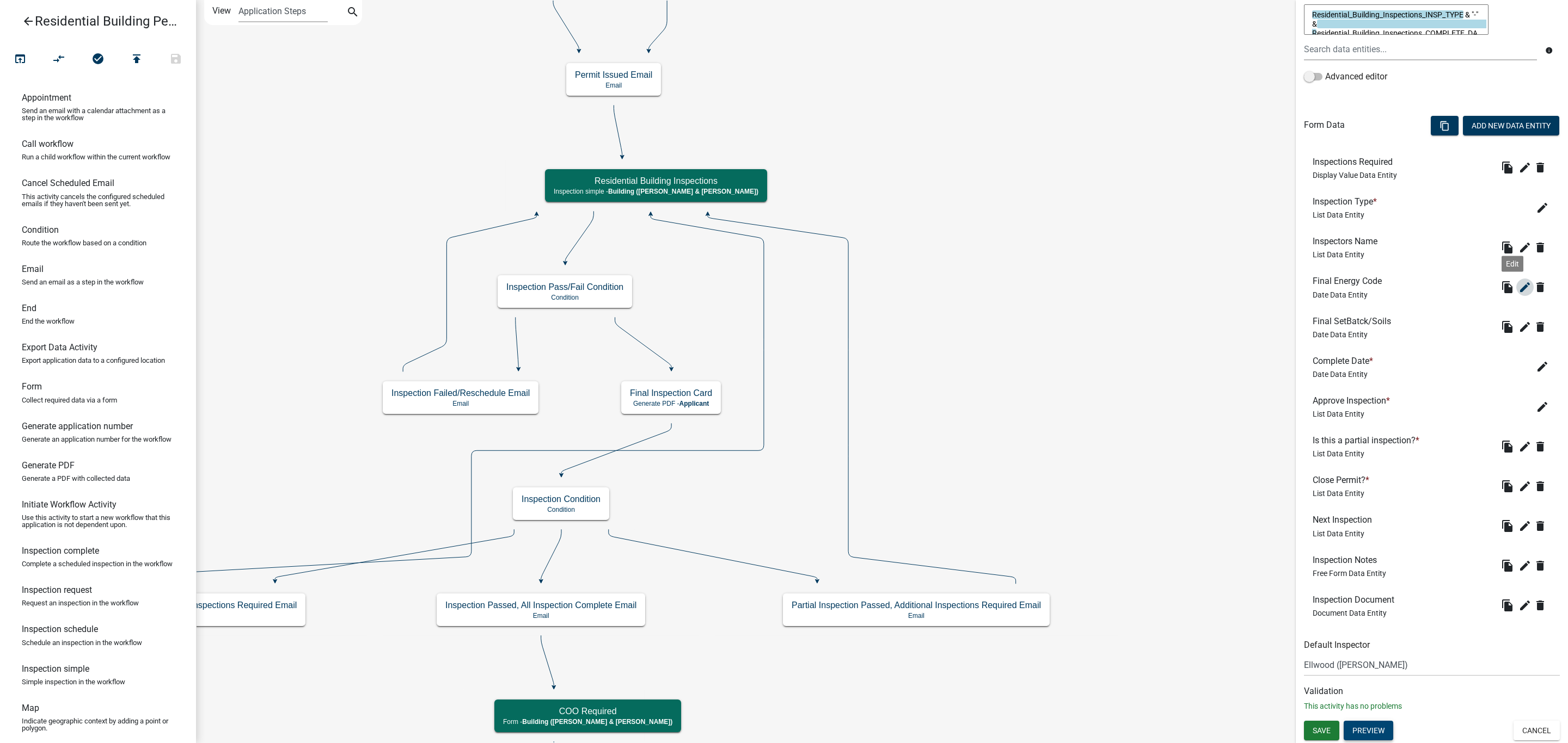
click at [1519, 288] on icon "edit" at bounding box center [1525, 287] width 13 height 13
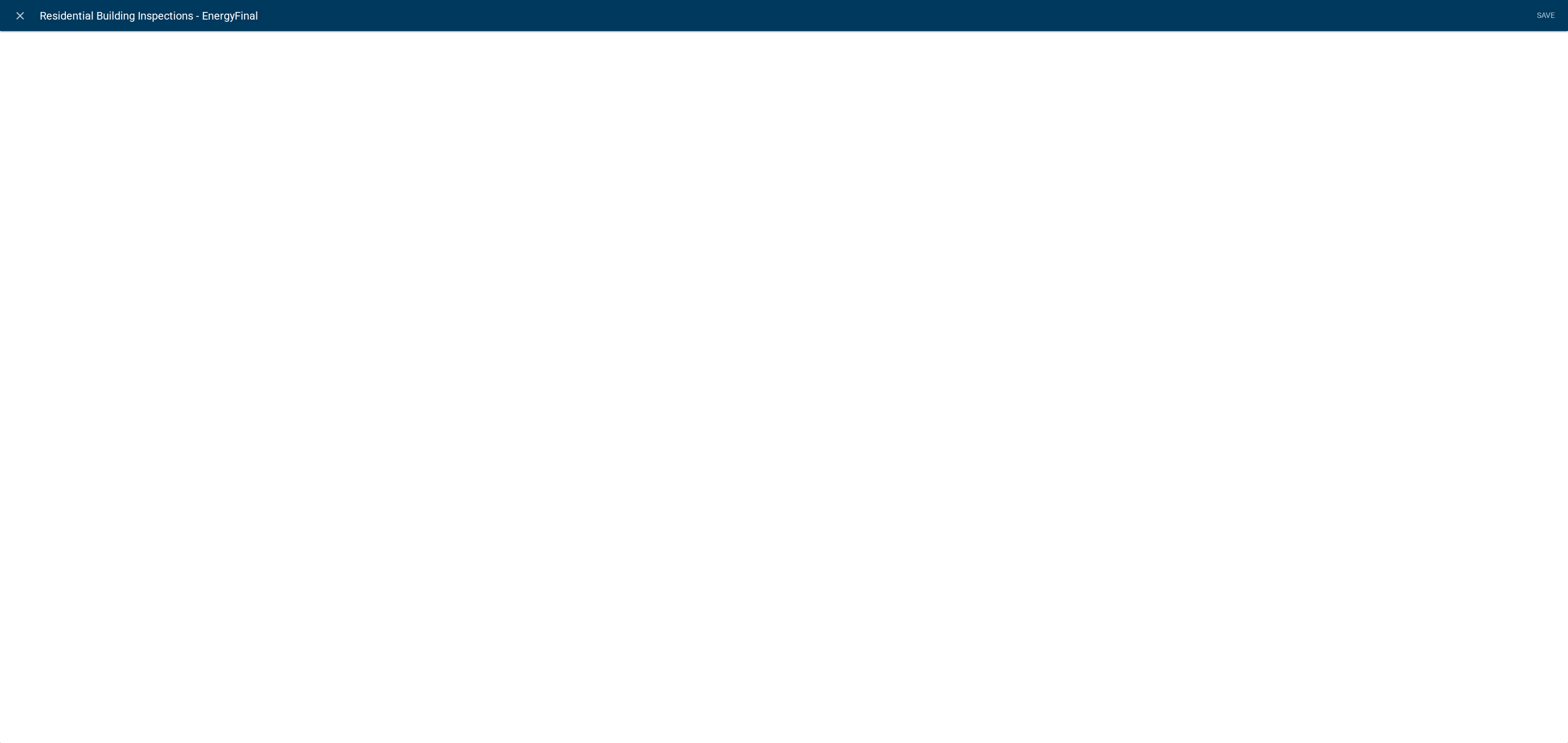
select select "date"
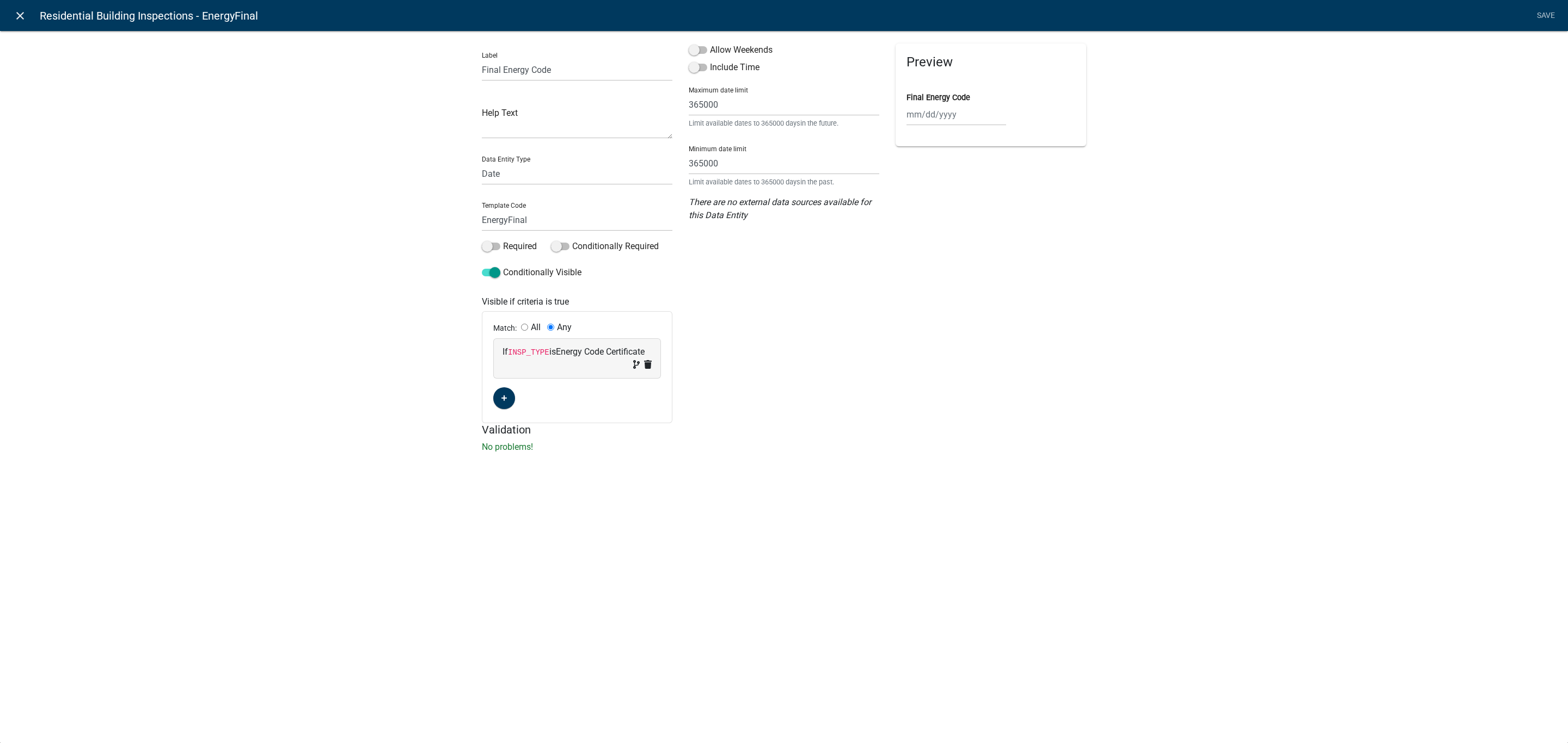
click at [27, 13] on link "close" at bounding box center [20, 15] width 22 height 22
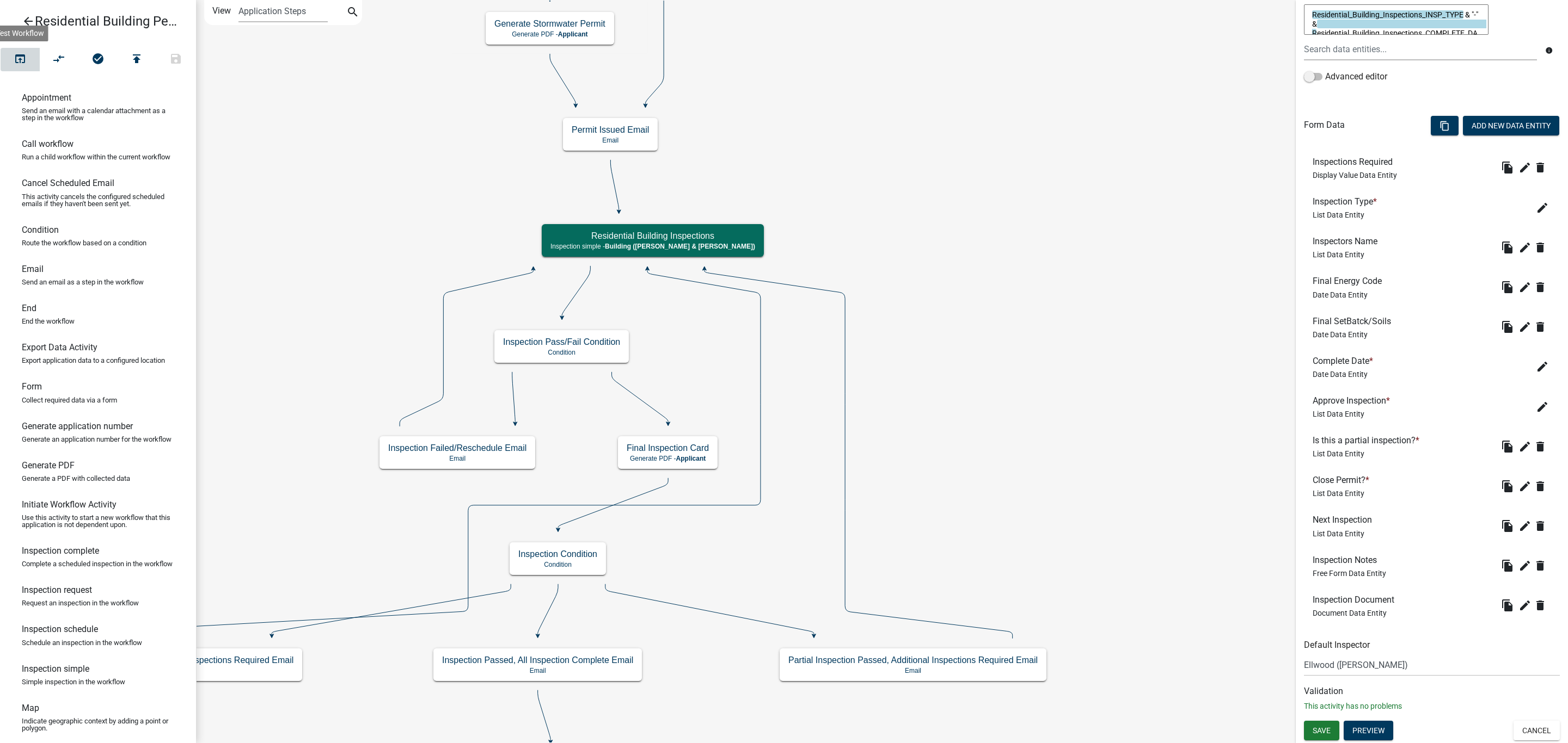
click at [25, 52] on icon "open_in_browser" at bounding box center [20, 60] width 13 height 15
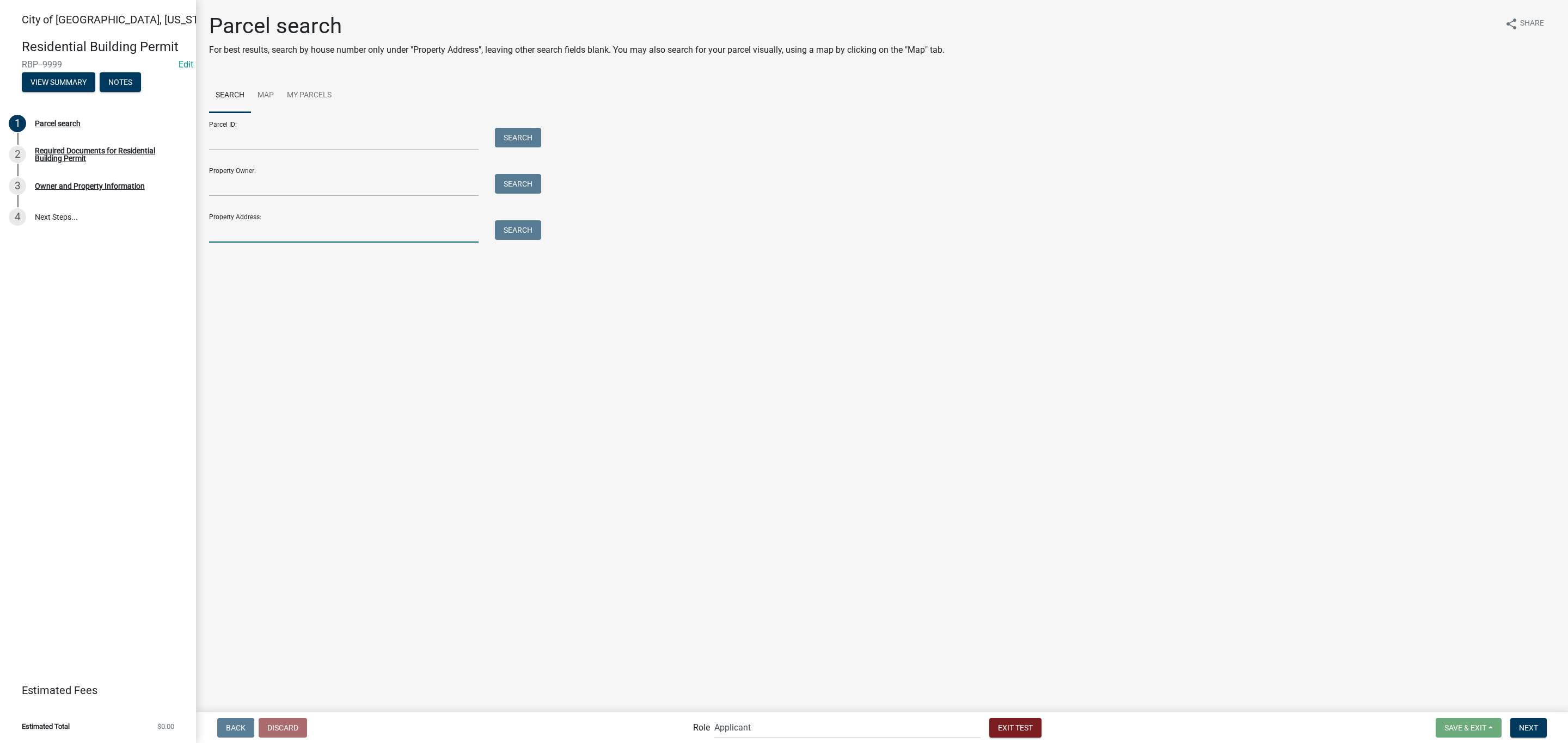
click at [292, 225] on input "Property Address:" at bounding box center [343, 232] width 269 height 22
type input "1615"
click at [519, 237] on button "Search" at bounding box center [518, 230] width 46 height 20
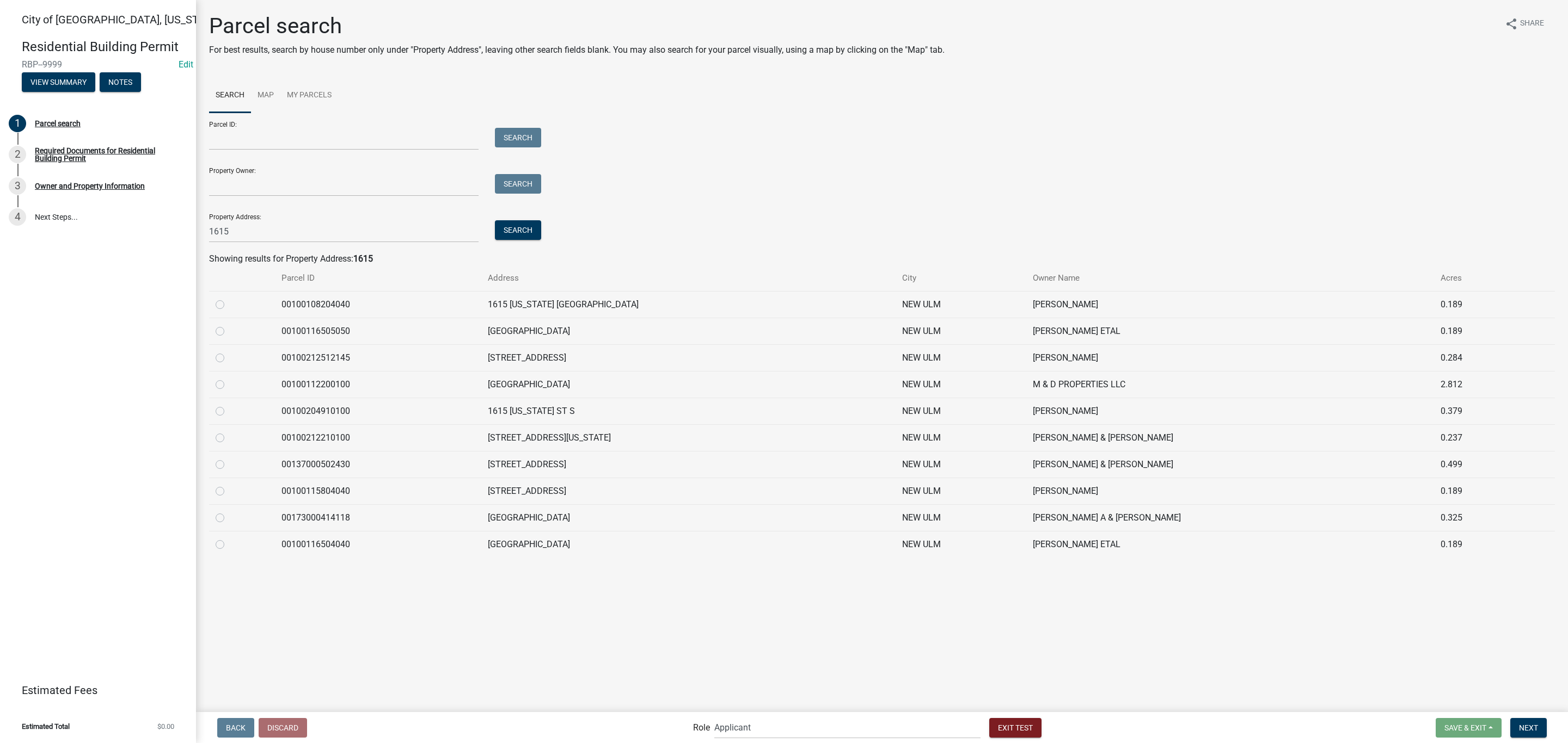
click at [229, 352] on label at bounding box center [229, 352] width 0 height 0
click at [229, 359] on input "radio" at bounding box center [232, 355] width 7 height 7
radio input "true"
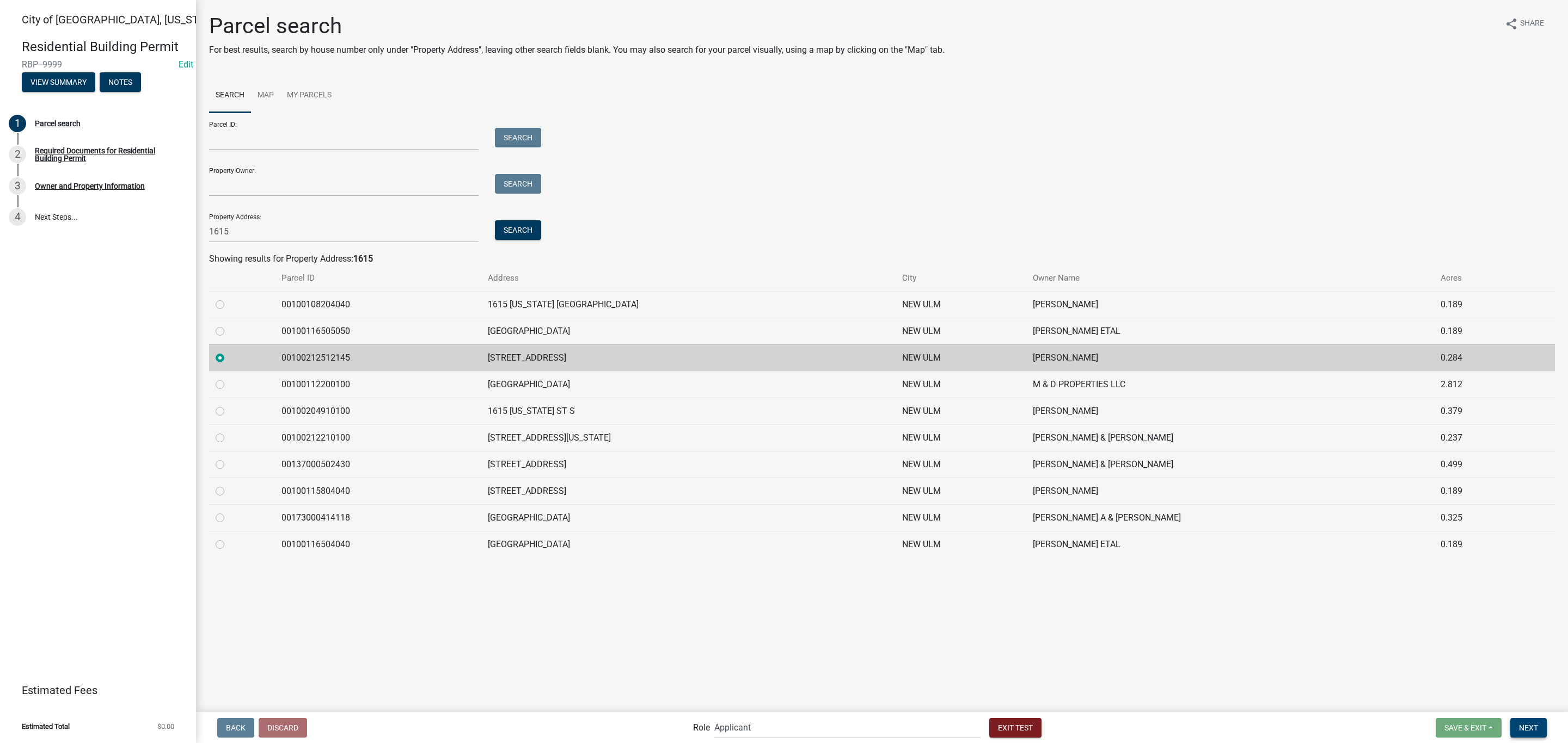
click at [1535, 732] on button "Next" at bounding box center [1528, 728] width 37 height 20
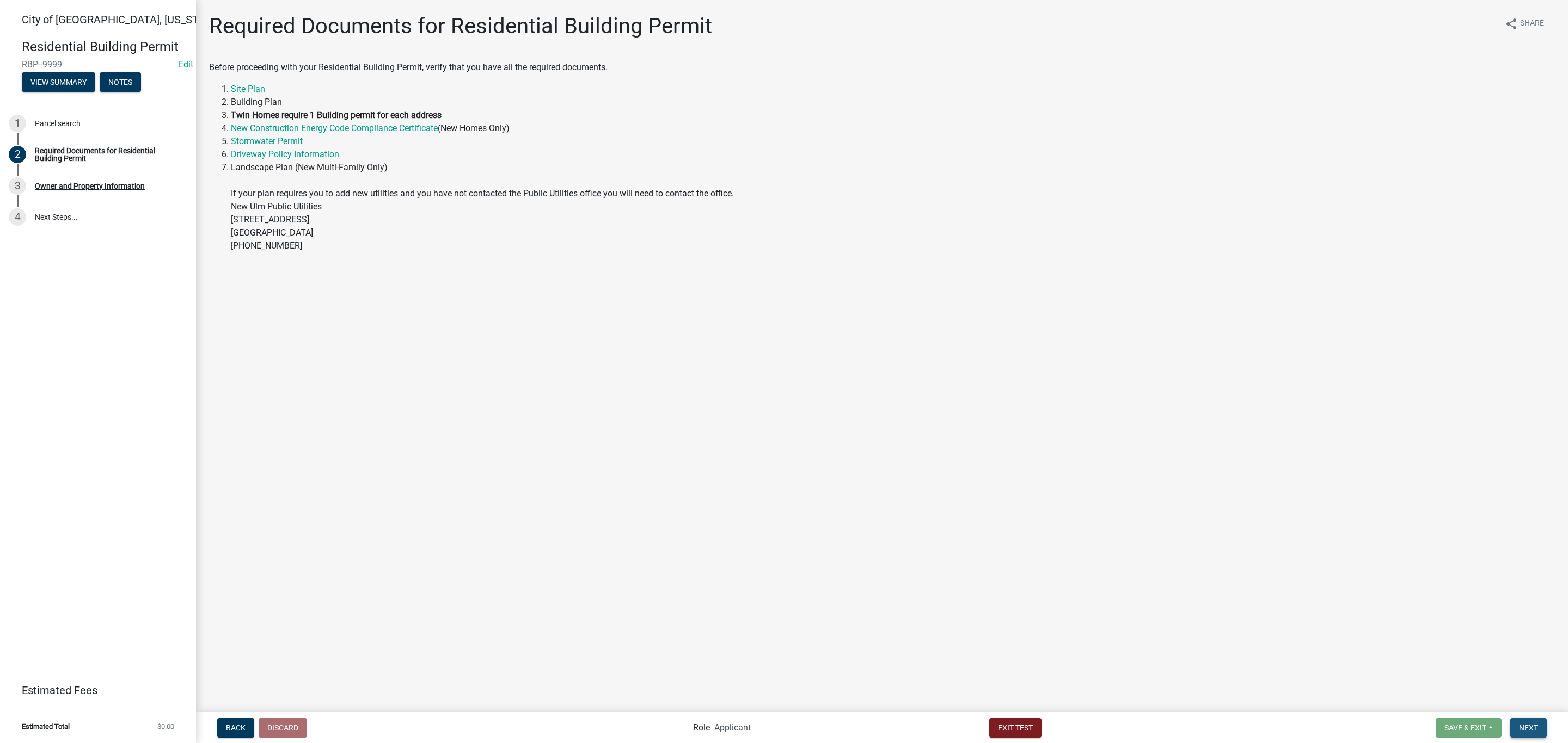
click at [1529, 719] on button "Next" at bounding box center [1528, 728] width 37 height 20
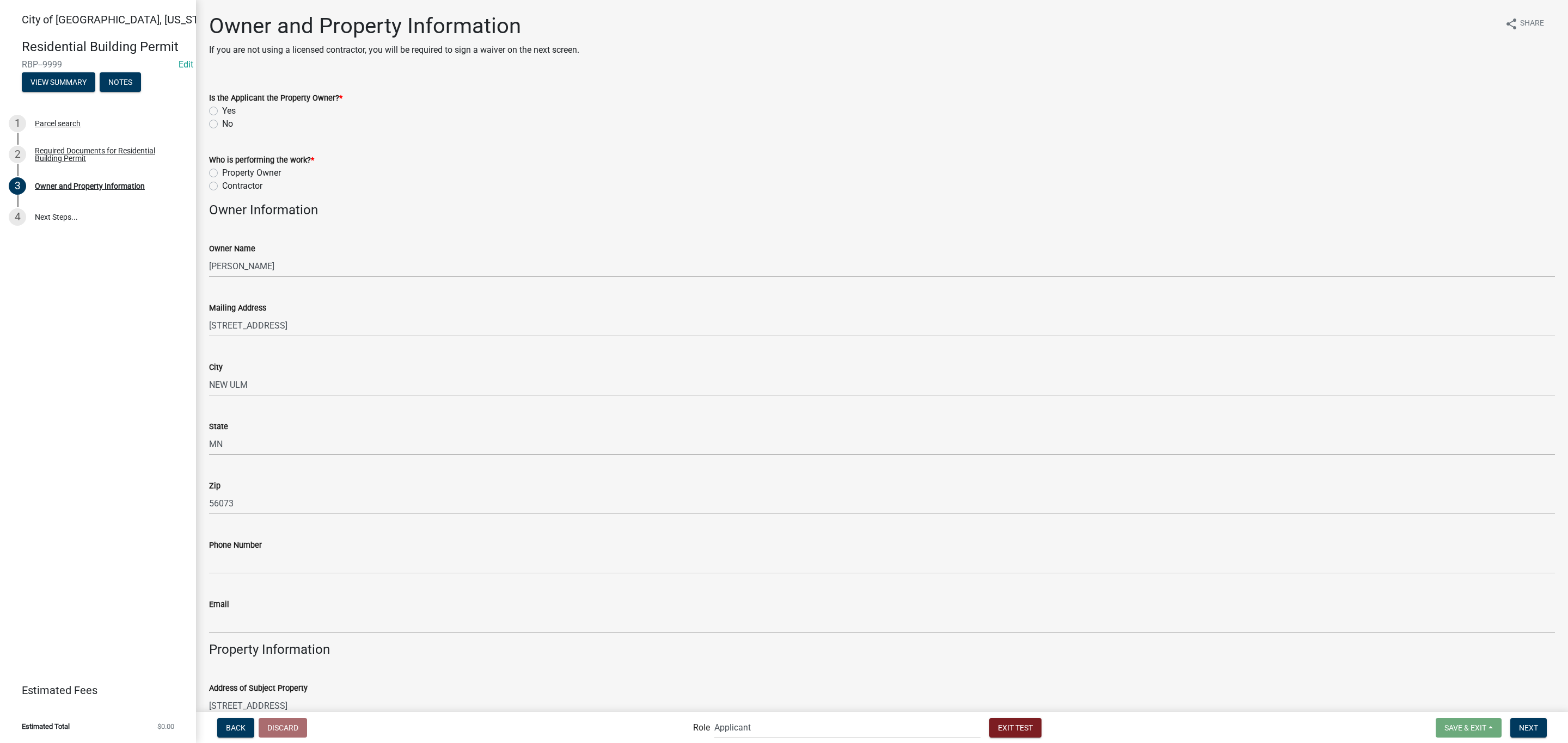
click at [226, 115] on label "Yes" at bounding box center [229, 111] width 14 height 13
click at [226, 112] on input "Yes" at bounding box center [226, 108] width 7 height 7
radio input "true"
click at [253, 186] on label "Contractor" at bounding box center [242, 186] width 41 height 13
click at [230, 186] on input "Contractor" at bounding box center [226, 183] width 7 height 7
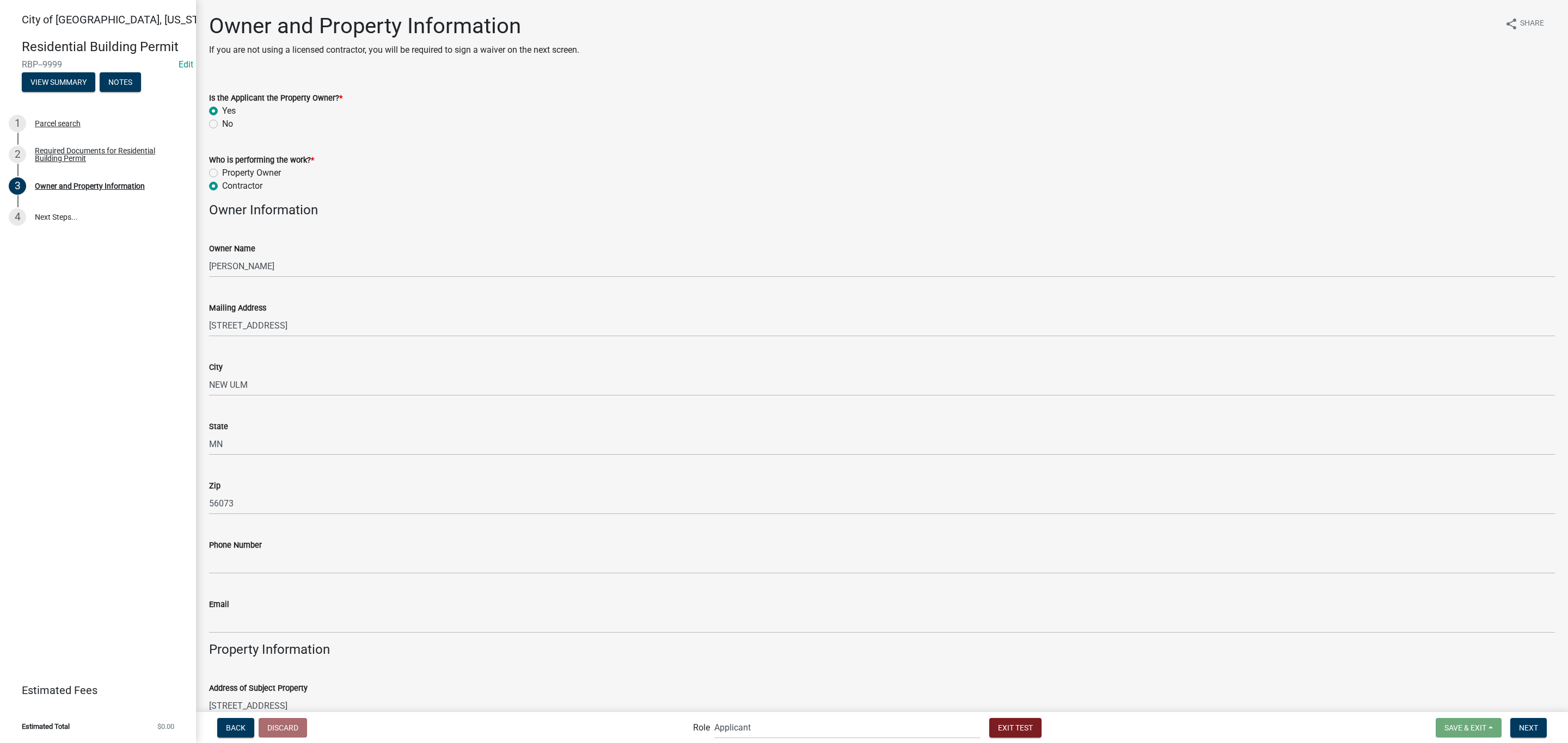
radio input "true"
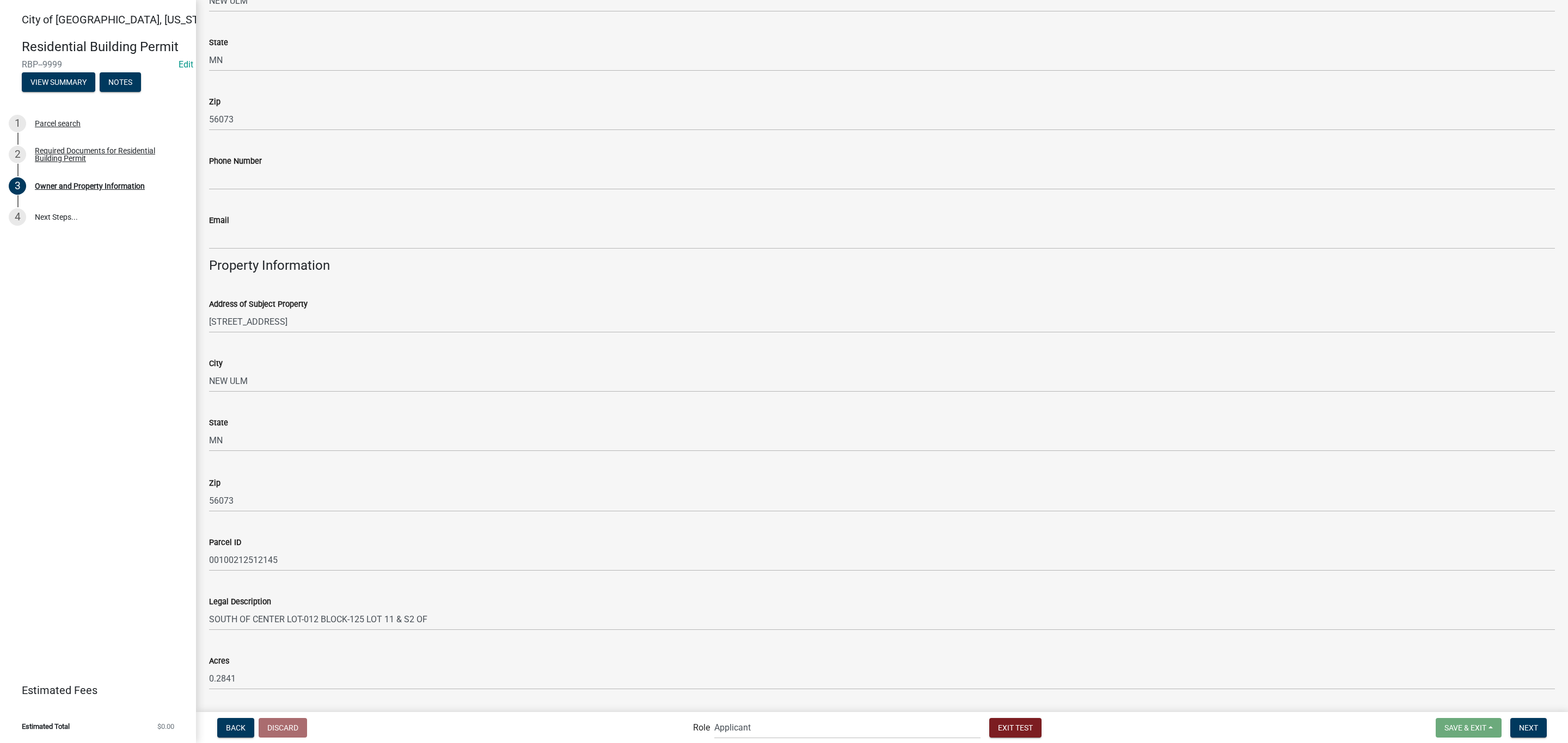
scroll to position [414, 0]
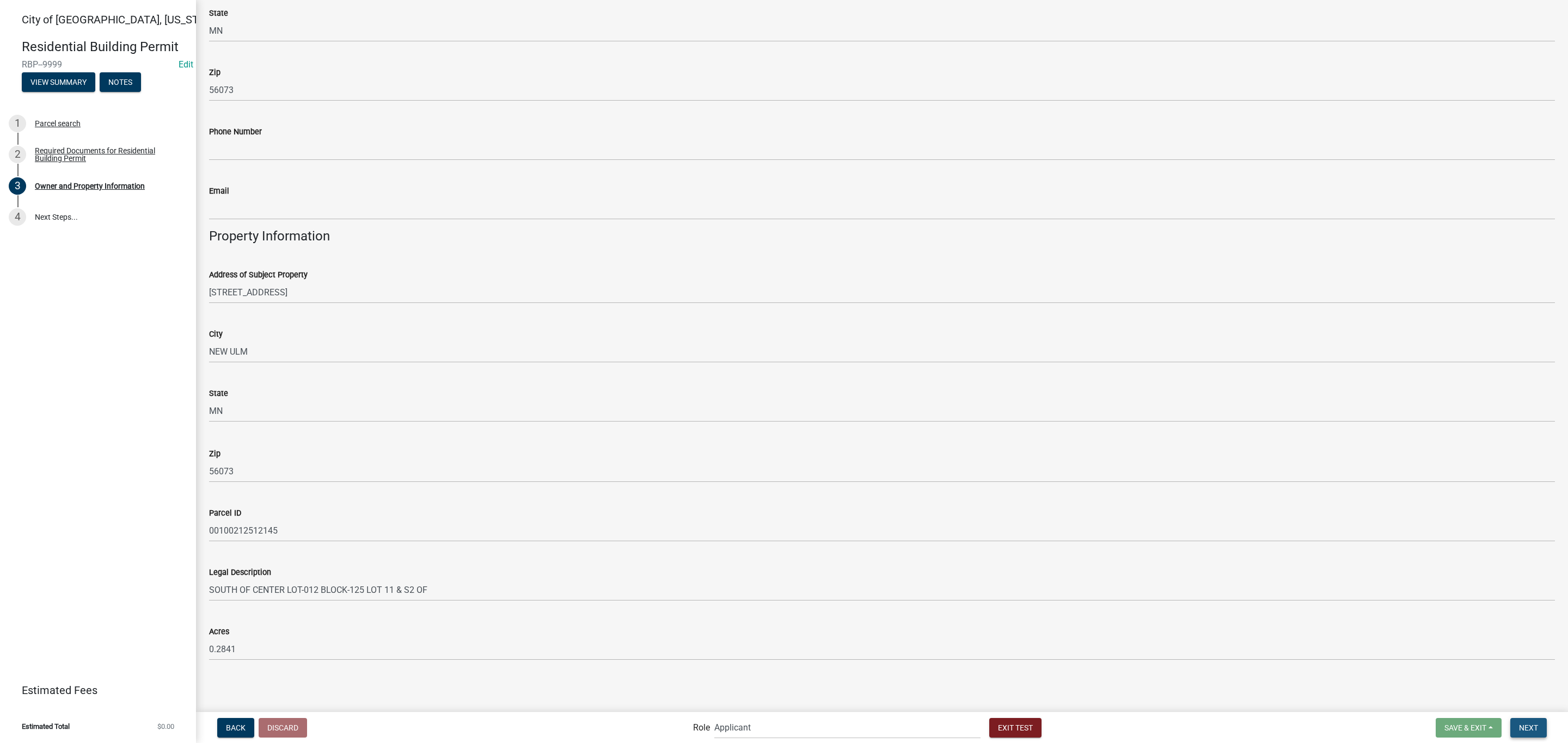
drag, startPoint x: 1541, startPoint y: 722, endPoint x: 1535, endPoint y: 721, distance: 6.1
click at [1540, 722] on button "Next" at bounding box center [1528, 728] width 37 height 20
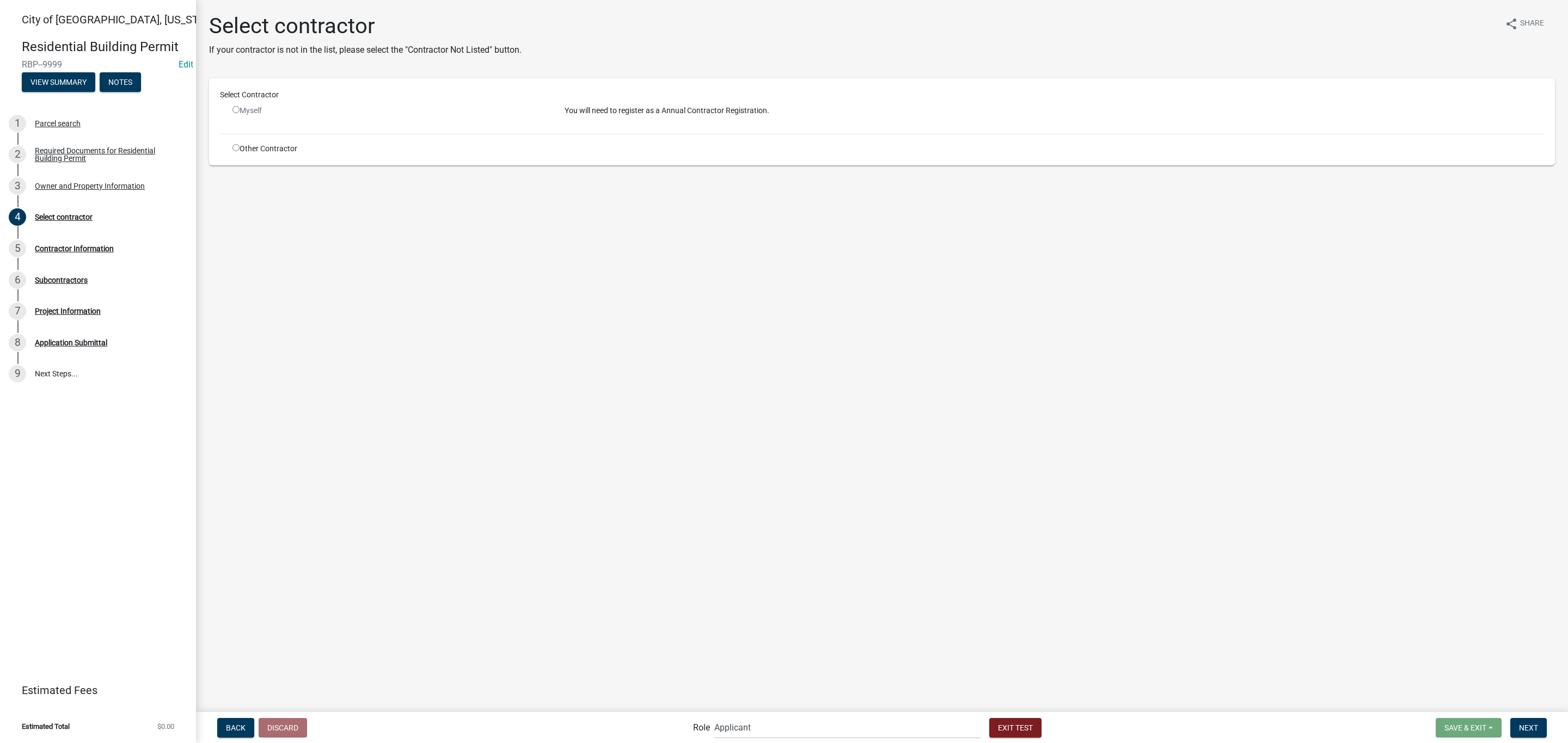
click at [238, 148] on input "radio" at bounding box center [236, 148] width 7 height 7
radio input "true"
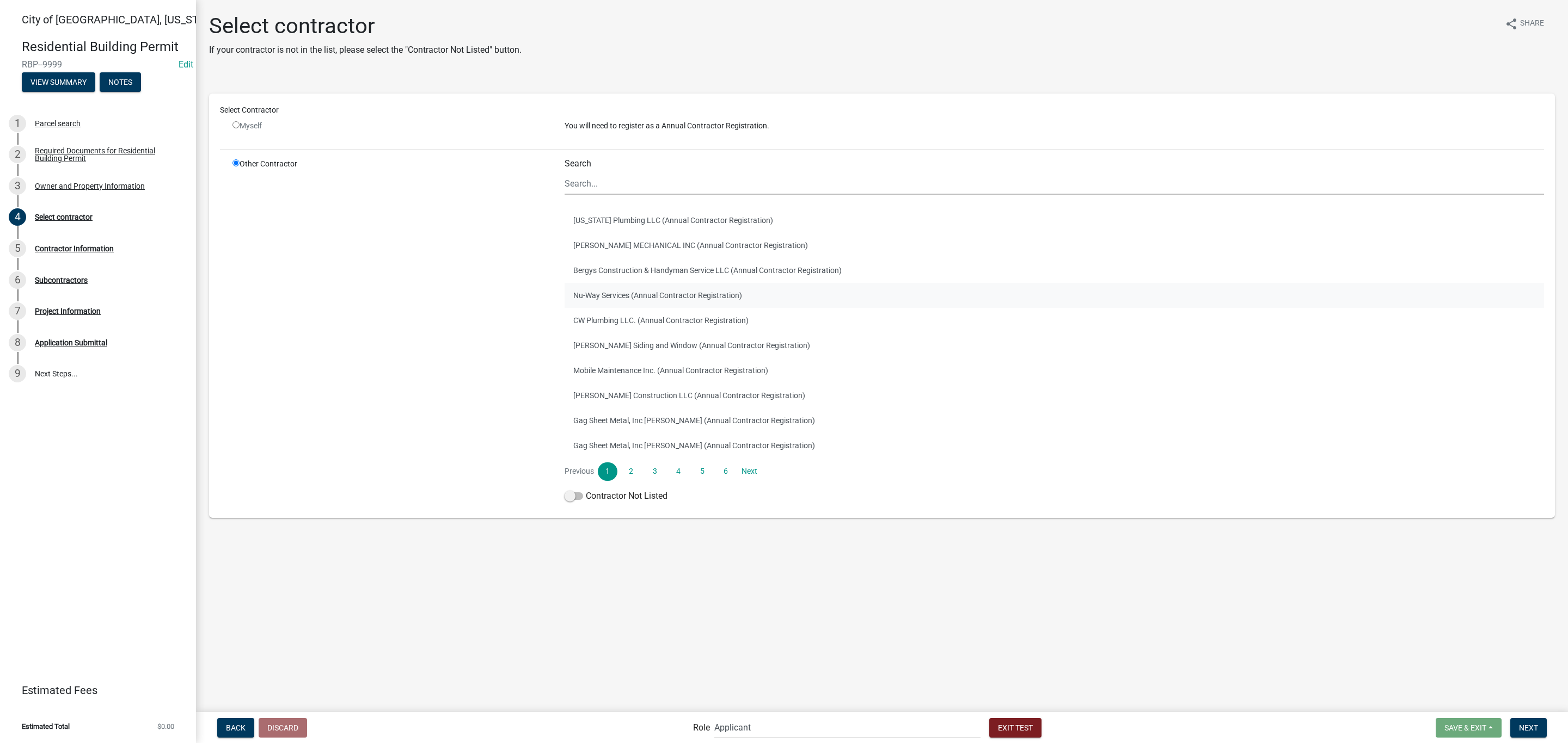
click at [726, 306] on button "Nu-Way Services (Annual Contractor Registration)" at bounding box center [1054, 295] width 979 height 25
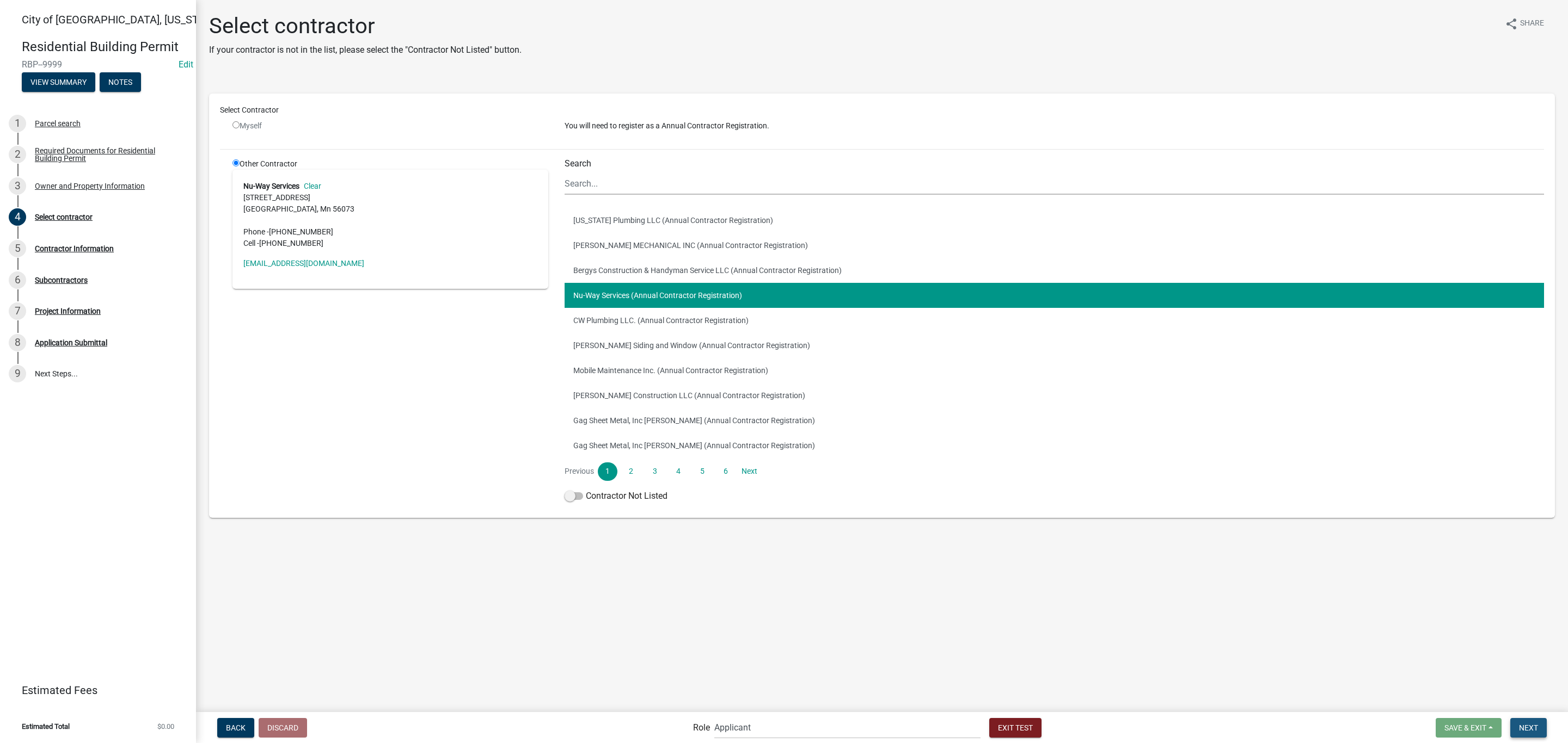
click at [1524, 733] on button "Next" at bounding box center [1528, 728] width 37 height 20
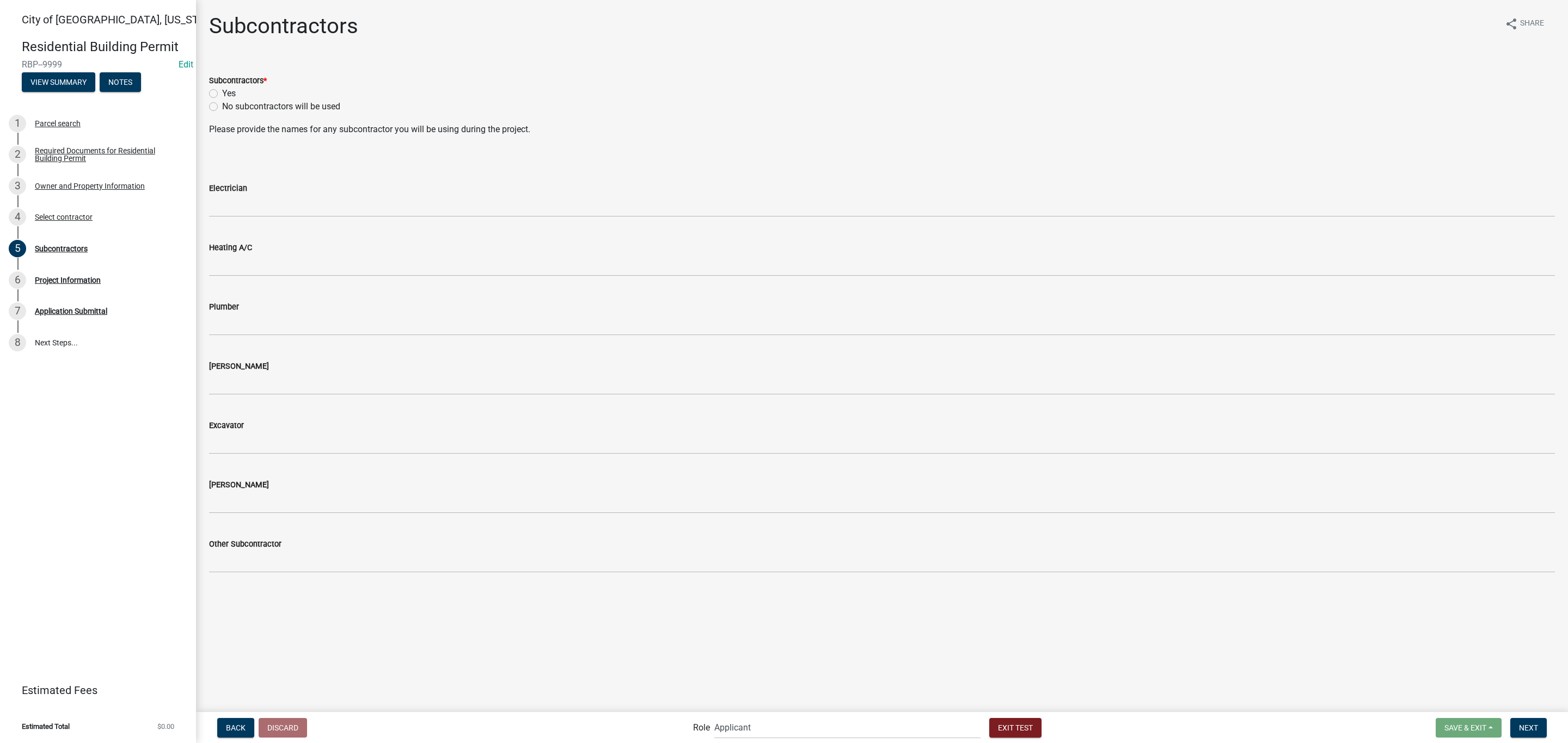
click at [232, 101] on label "No subcontractors will be used" at bounding box center [281, 106] width 118 height 13
click at [230, 101] on input "No subcontractors will be used" at bounding box center [226, 103] width 7 height 7
radio input "true"
click at [1533, 726] on span "Next" at bounding box center [1528, 727] width 19 height 9
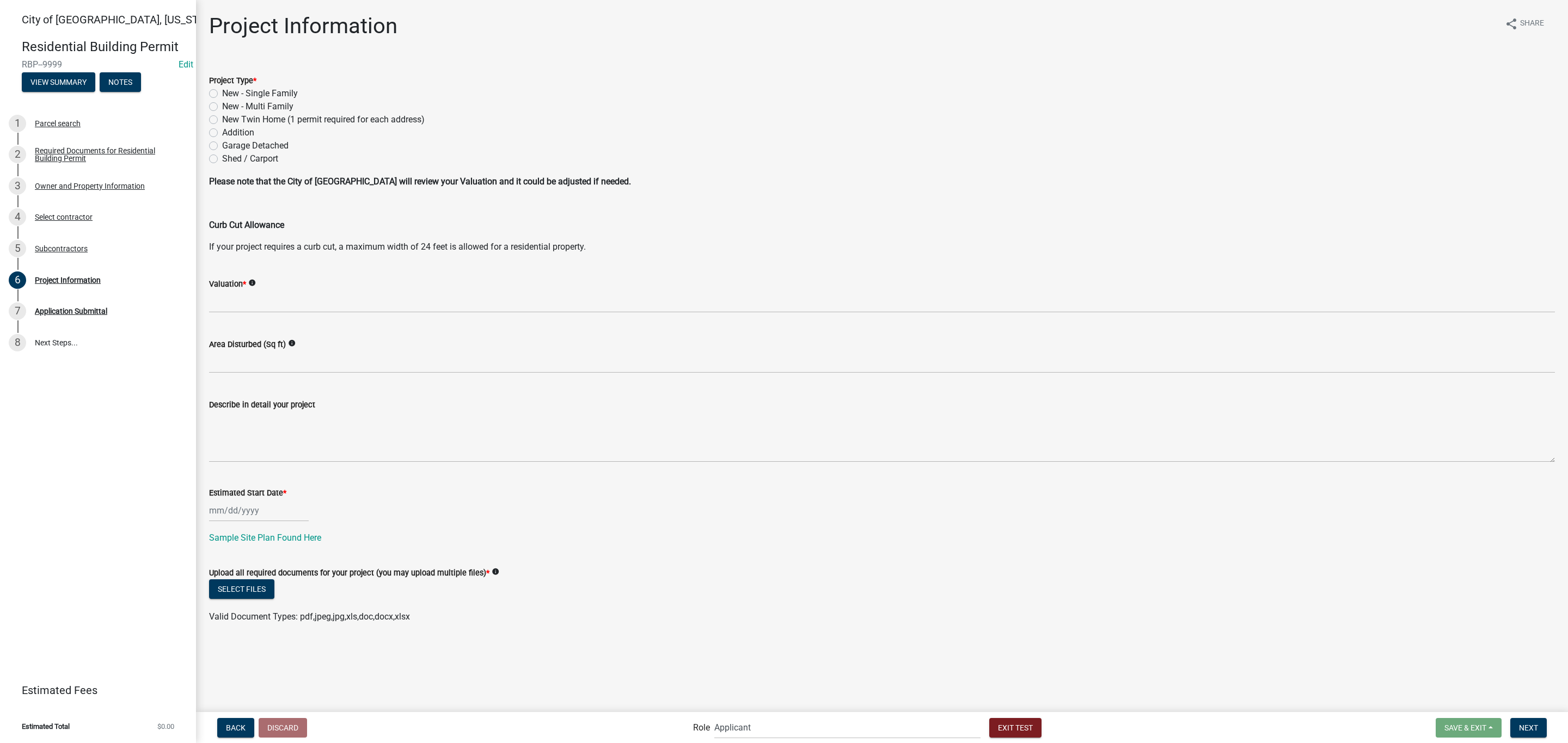
click at [222, 131] on label "Addition" at bounding box center [238, 133] width 32 height 13
click at [222, 131] on input "Addition" at bounding box center [226, 129] width 7 height 7
radio input "true"
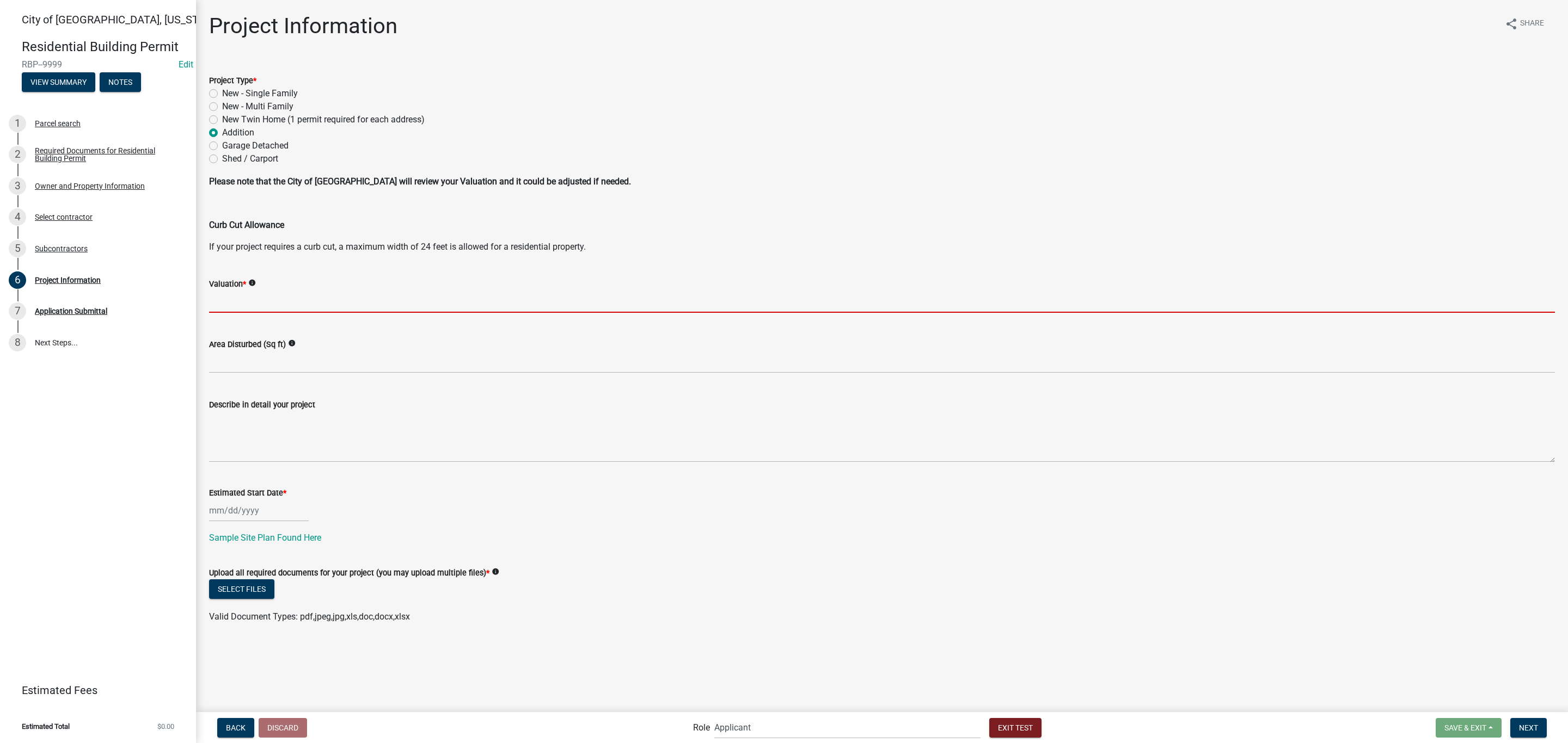
click at [283, 307] on input "text" at bounding box center [882, 302] width 1346 height 22
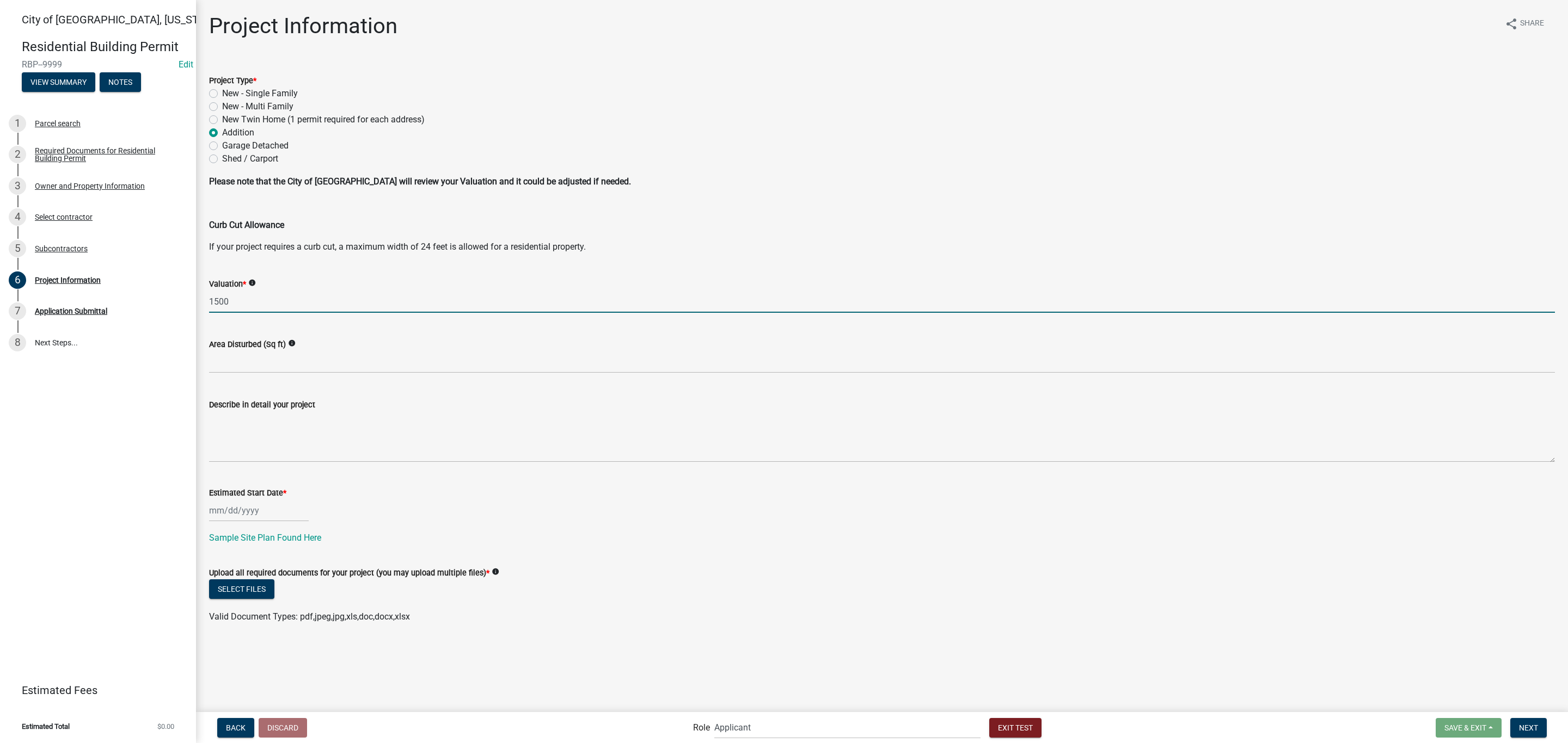
type input "1500"
click at [397, 476] on div "Estimated Start Date *" at bounding box center [882, 497] width 1346 height 51
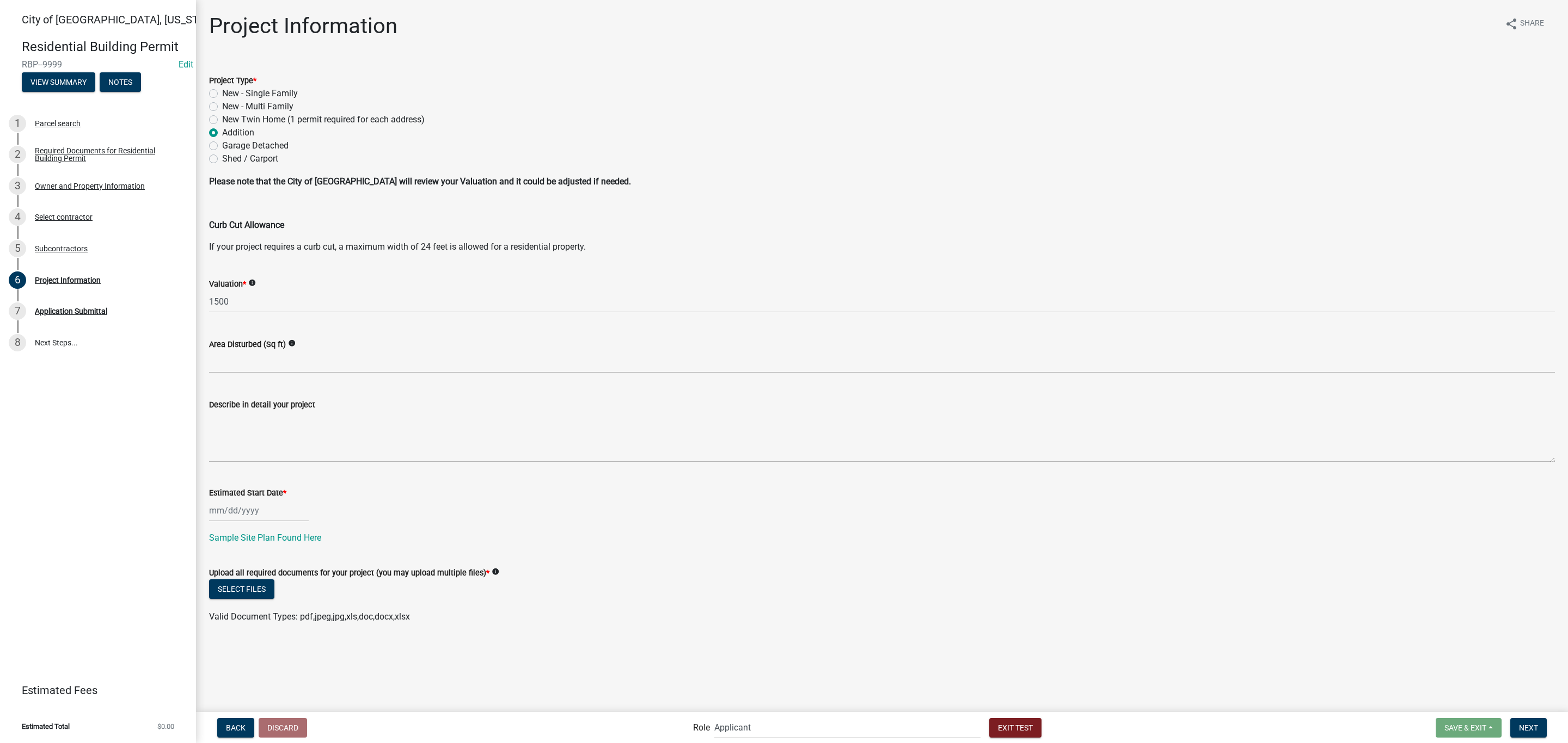
select select "9"
select select "2025"
drag, startPoint x: 243, startPoint y: 514, endPoint x: 252, endPoint y: 514, distance: 9.0
click at [243, 514] on div "[PERSON_NAME] Feb Mar Apr [PERSON_NAME][DATE] Oct Nov [DATE] 1526 1527 1528 152…" at bounding box center [258, 510] width 99 height 22
click at [292, 602] on div "19" at bounding box center [290, 603] width 17 height 17
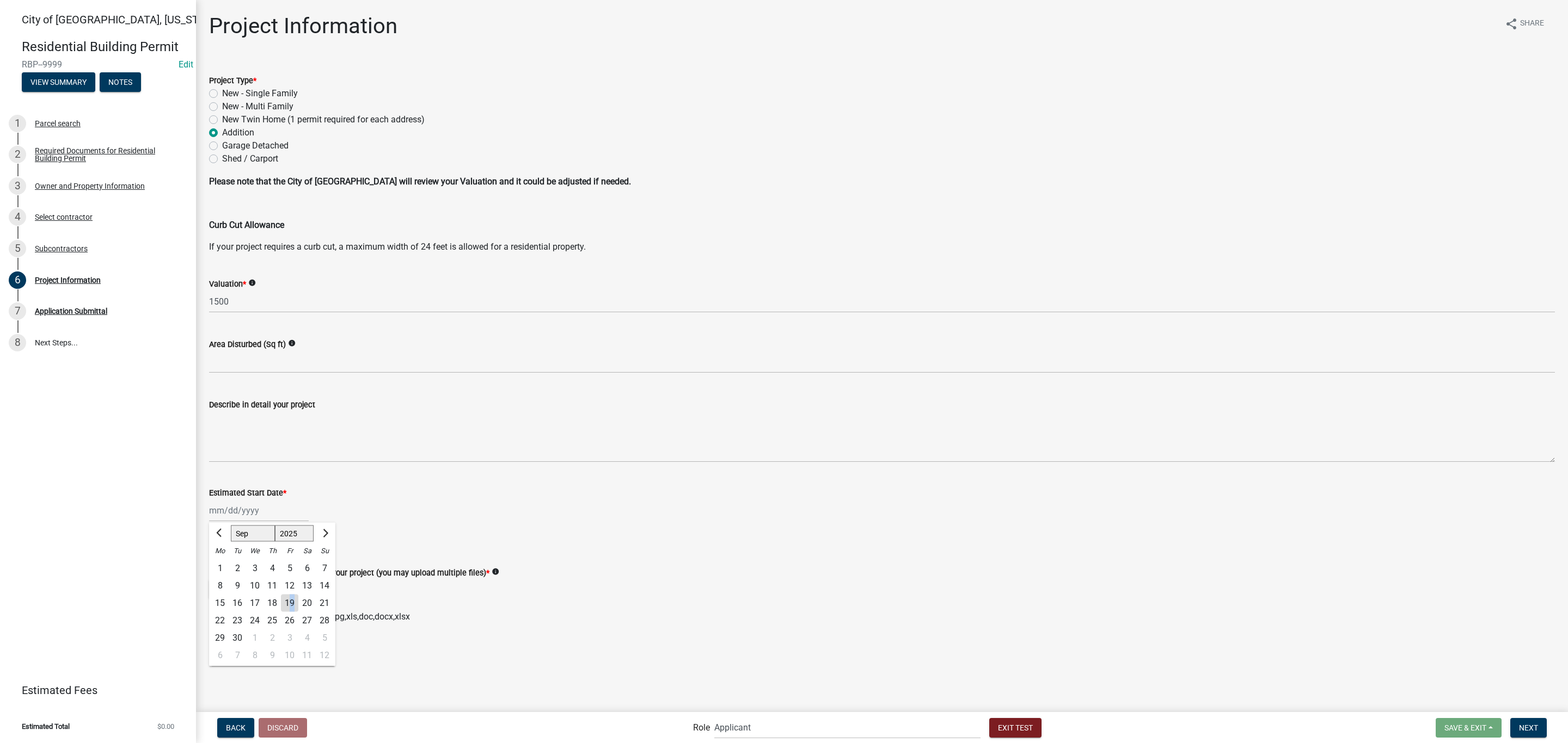
type input "[DATE]"
click at [292, 602] on ul at bounding box center [882, 606] width 1346 height 9
click at [1533, 732] on button "Next" at bounding box center [1528, 728] width 37 height 20
click at [257, 590] on button "Select files" at bounding box center [241, 589] width 65 height 20
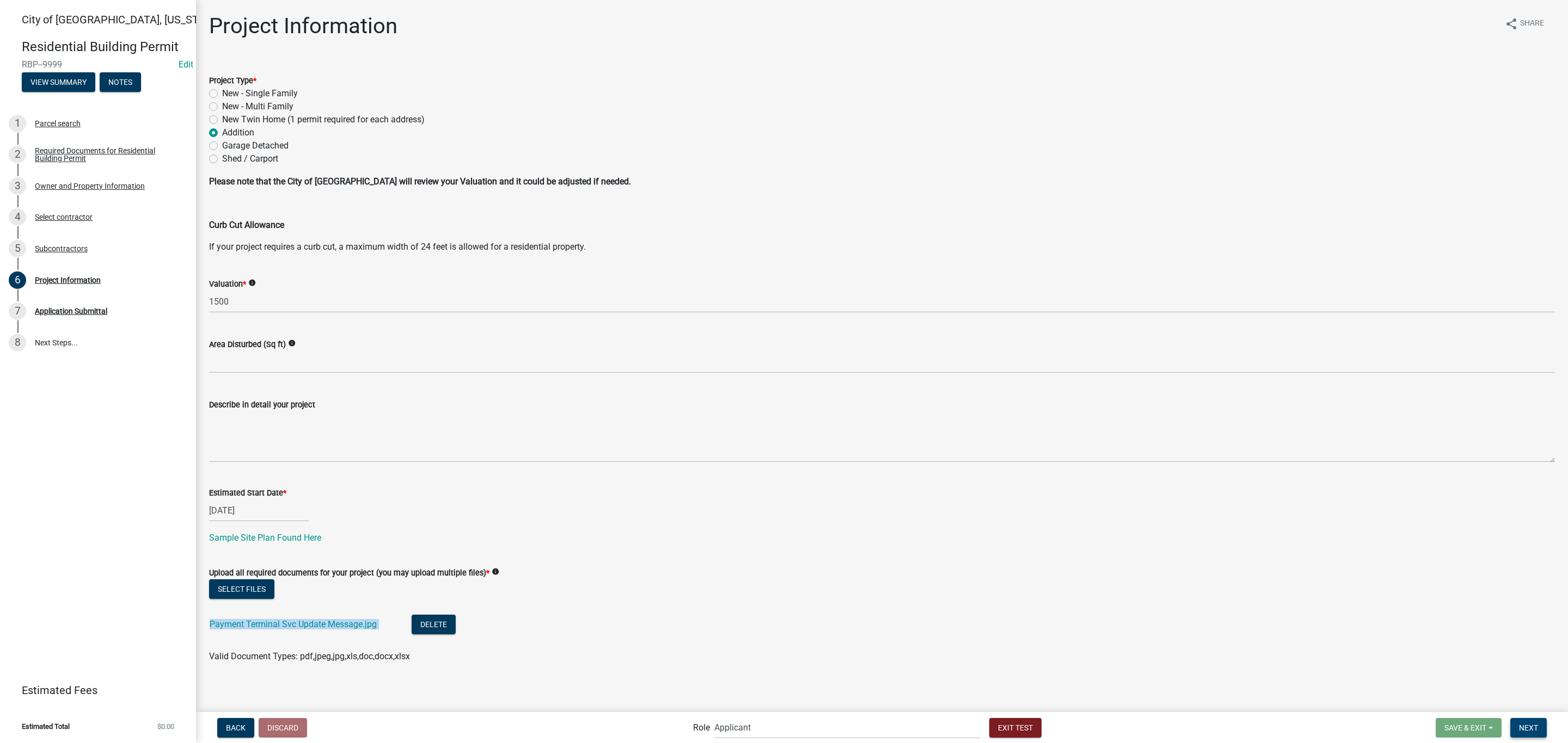
click at [1535, 729] on span "Next" at bounding box center [1528, 727] width 19 height 9
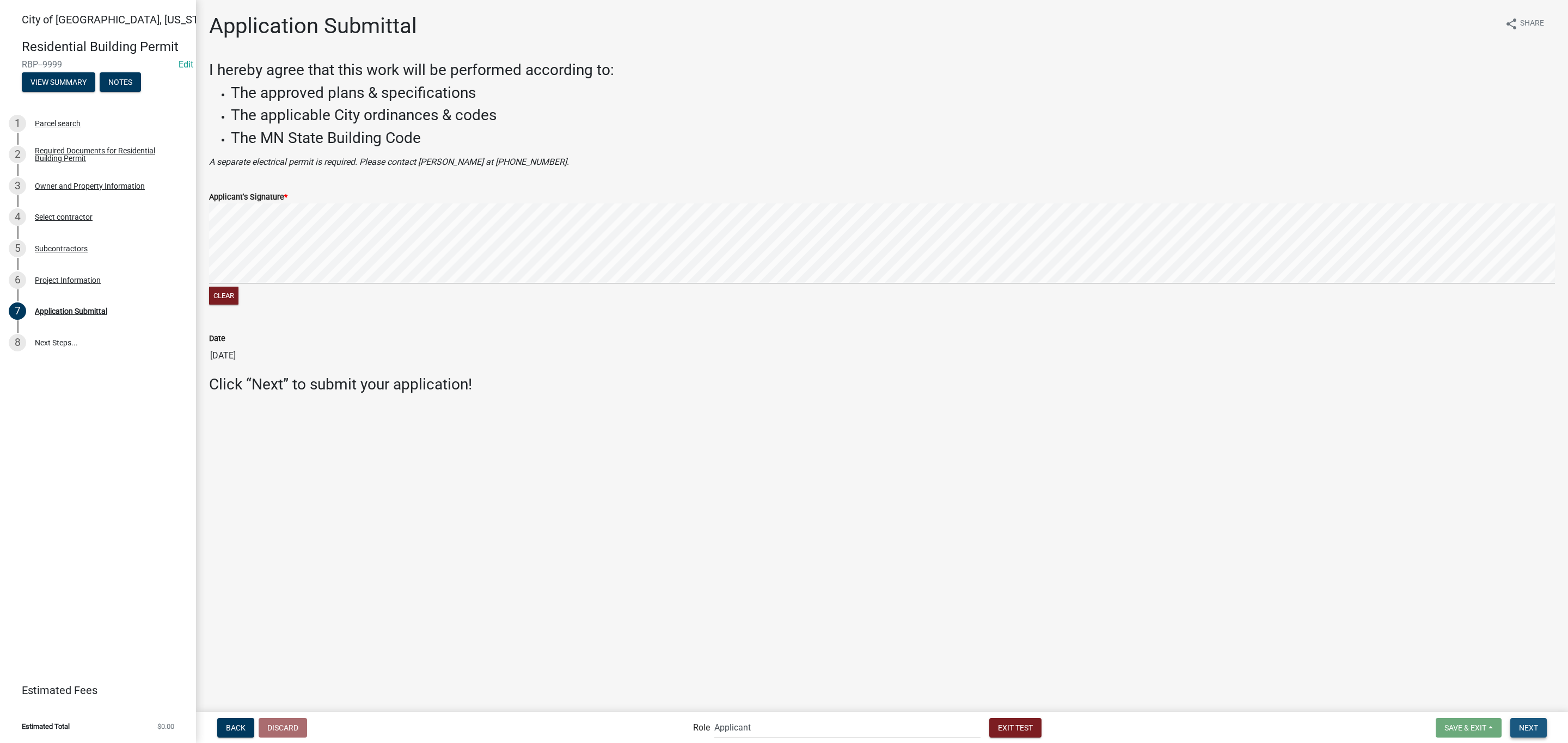
click at [1526, 728] on span "Next" at bounding box center [1528, 727] width 19 height 9
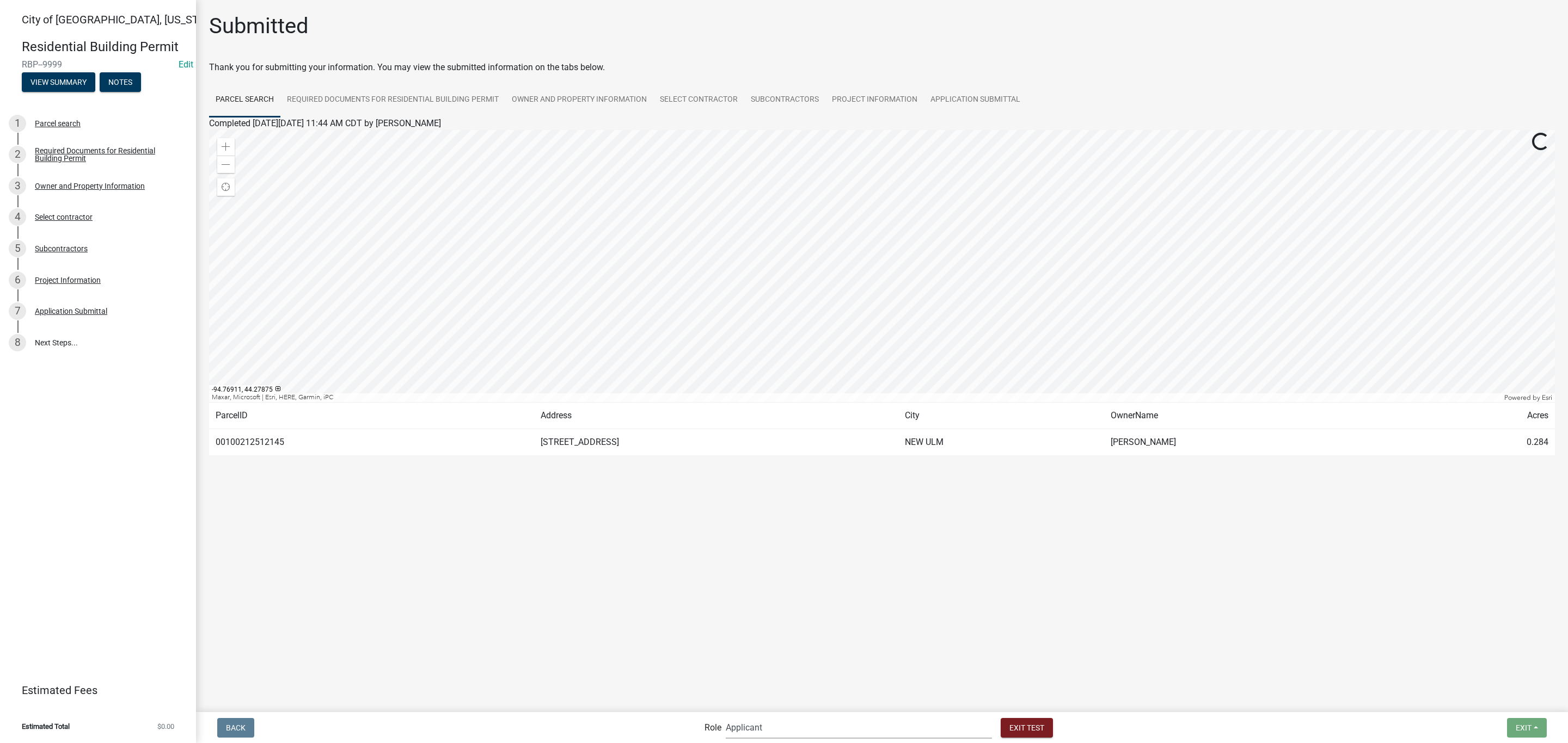
click at [783, 725] on select "Applicant Zoning and Building ([PERSON_NAME], [PERSON_NAME]) Admin Stormwater (…" at bounding box center [859, 728] width 266 height 22
select select "f033d884-6338-479b-9dad-eda649eb02d5"
click at [770, 717] on select "Applicant Zoning and Building ([PERSON_NAME], [PERSON_NAME]) Admin Stormwater (…" at bounding box center [859, 728] width 266 height 22
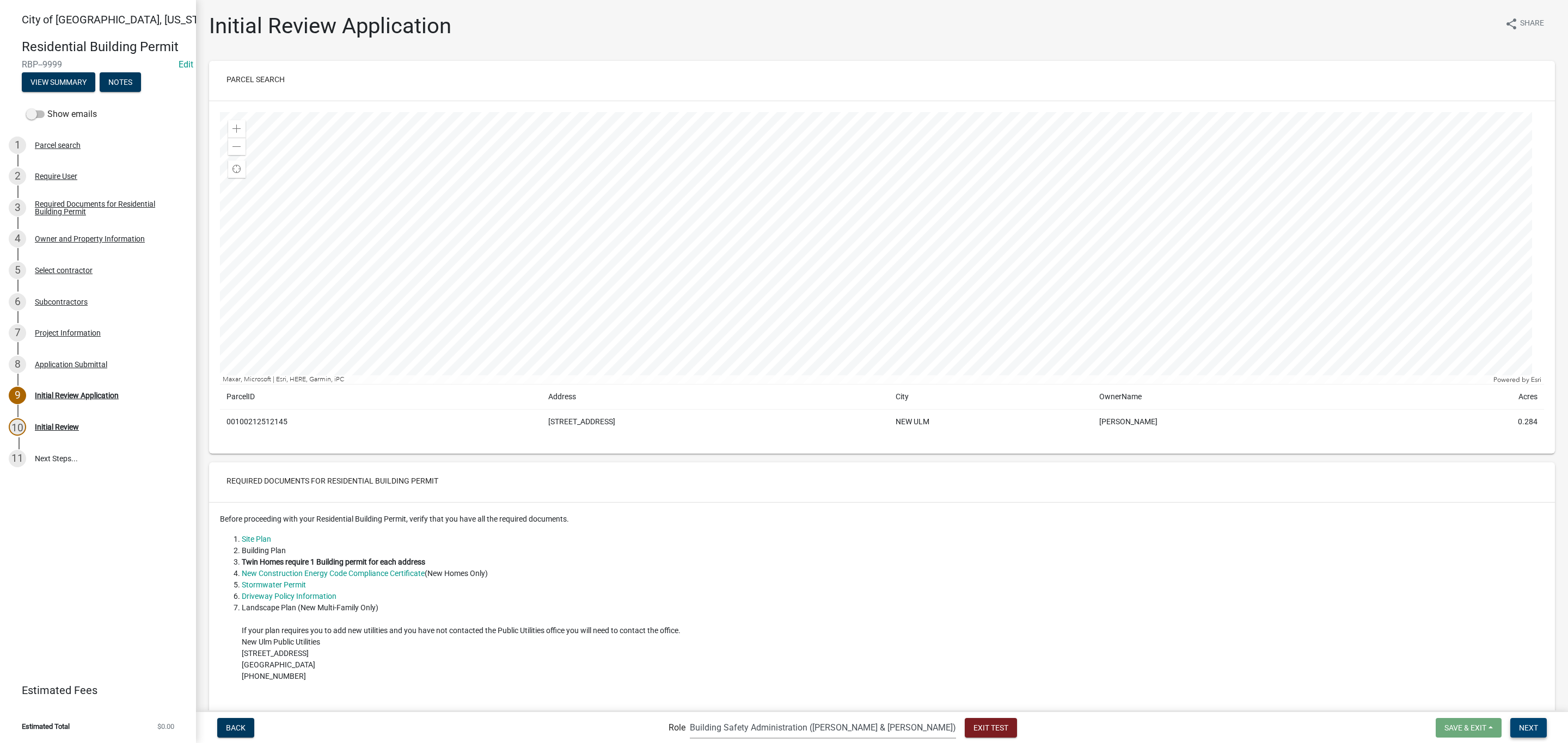
click at [1532, 728] on span "Next" at bounding box center [1528, 727] width 19 height 9
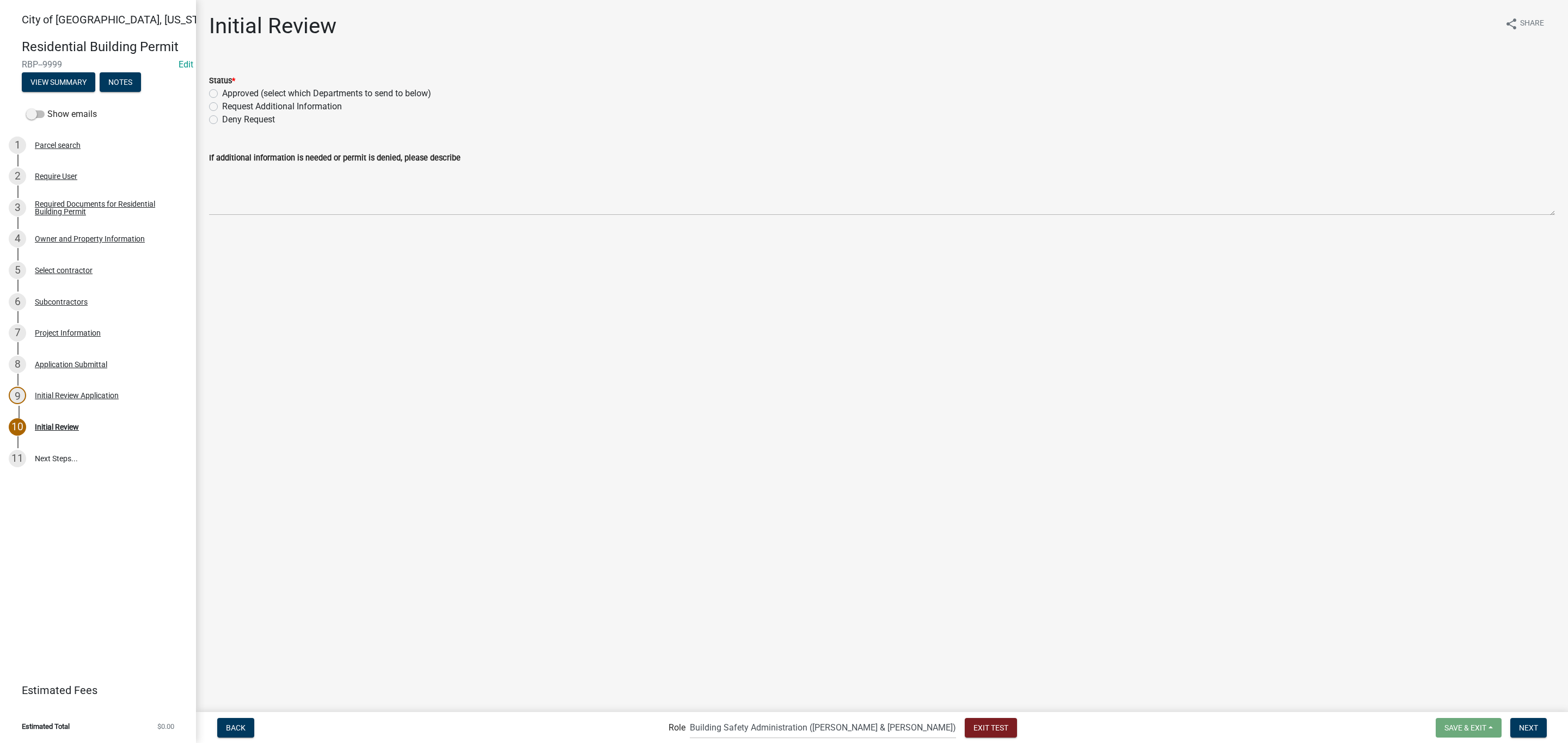
click at [276, 86] on div "Status *" at bounding box center [882, 80] width 1346 height 13
click at [260, 93] on label "Approved (select which Departments to send to below)" at bounding box center [326, 94] width 209 height 13
click at [230, 93] on input "Approved (select which Departments to send to below)" at bounding box center [226, 90] width 7 height 7
radio input "true"
click at [247, 253] on label "Building" at bounding box center [238, 256] width 32 height 13
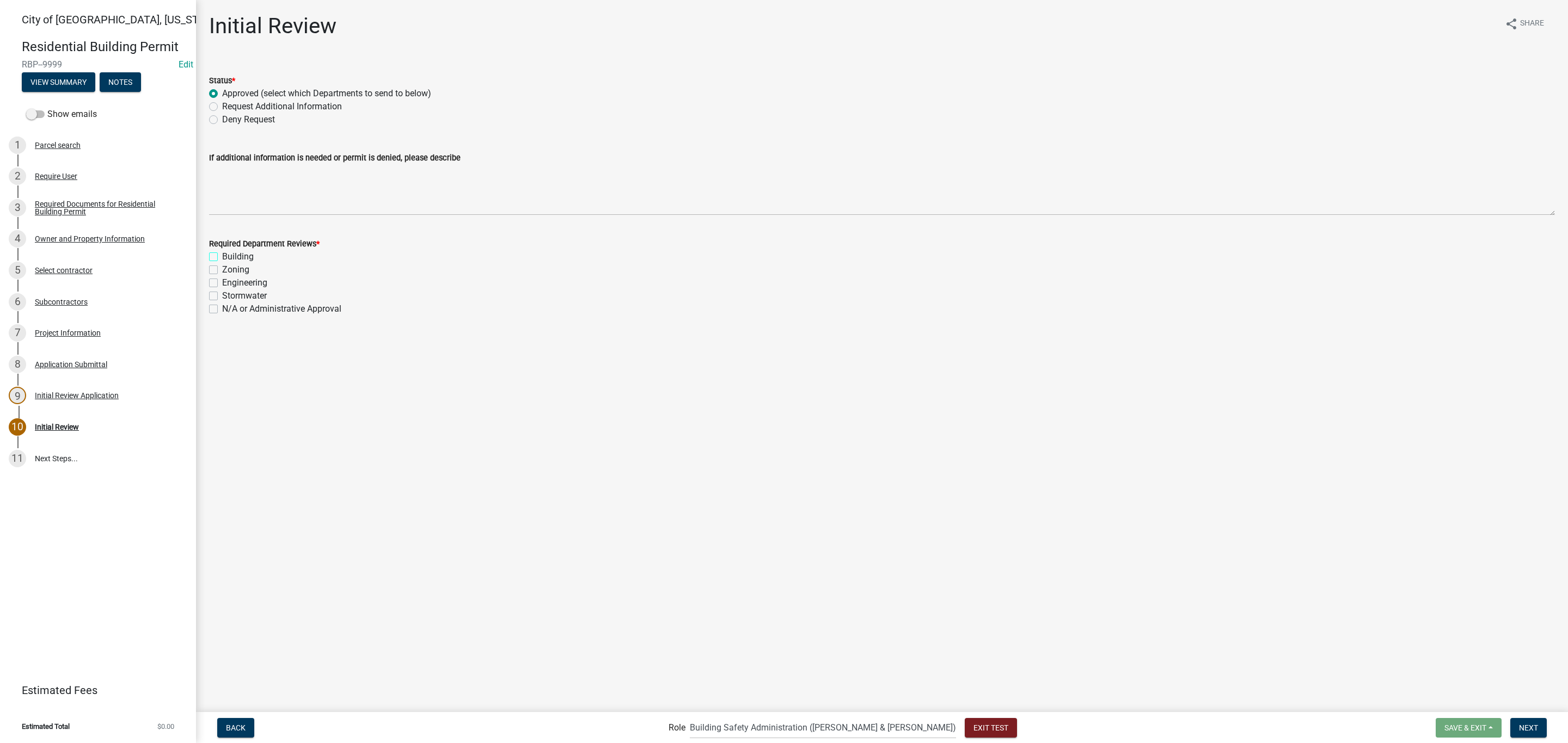
click at [230, 253] on input "Building" at bounding box center [226, 253] width 7 height 7
checkbox input "true"
checkbox input "false"
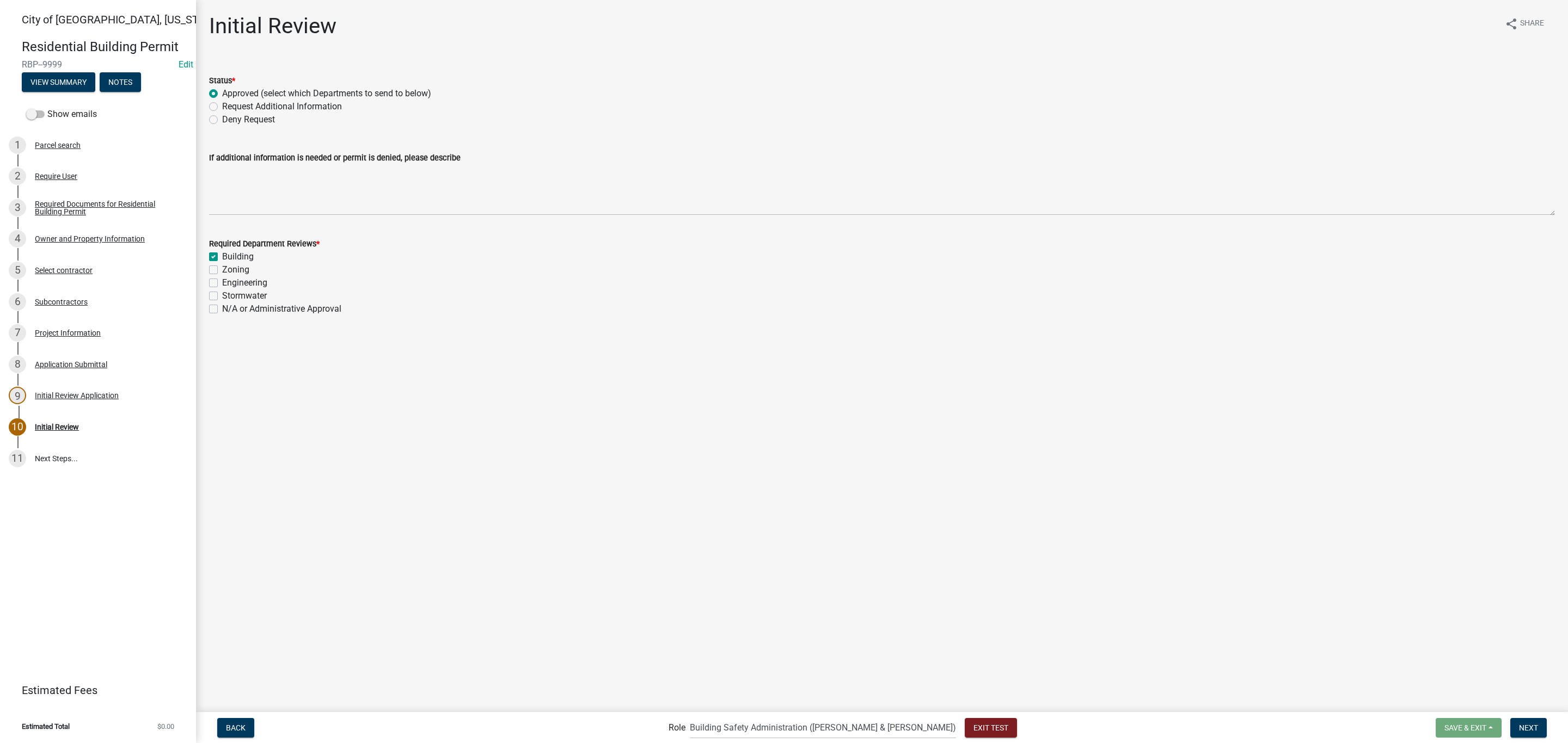
checkbox input "false"
click at [1526, 728] on span "Next" at bounding box center [1528, 727] width 19 height 9
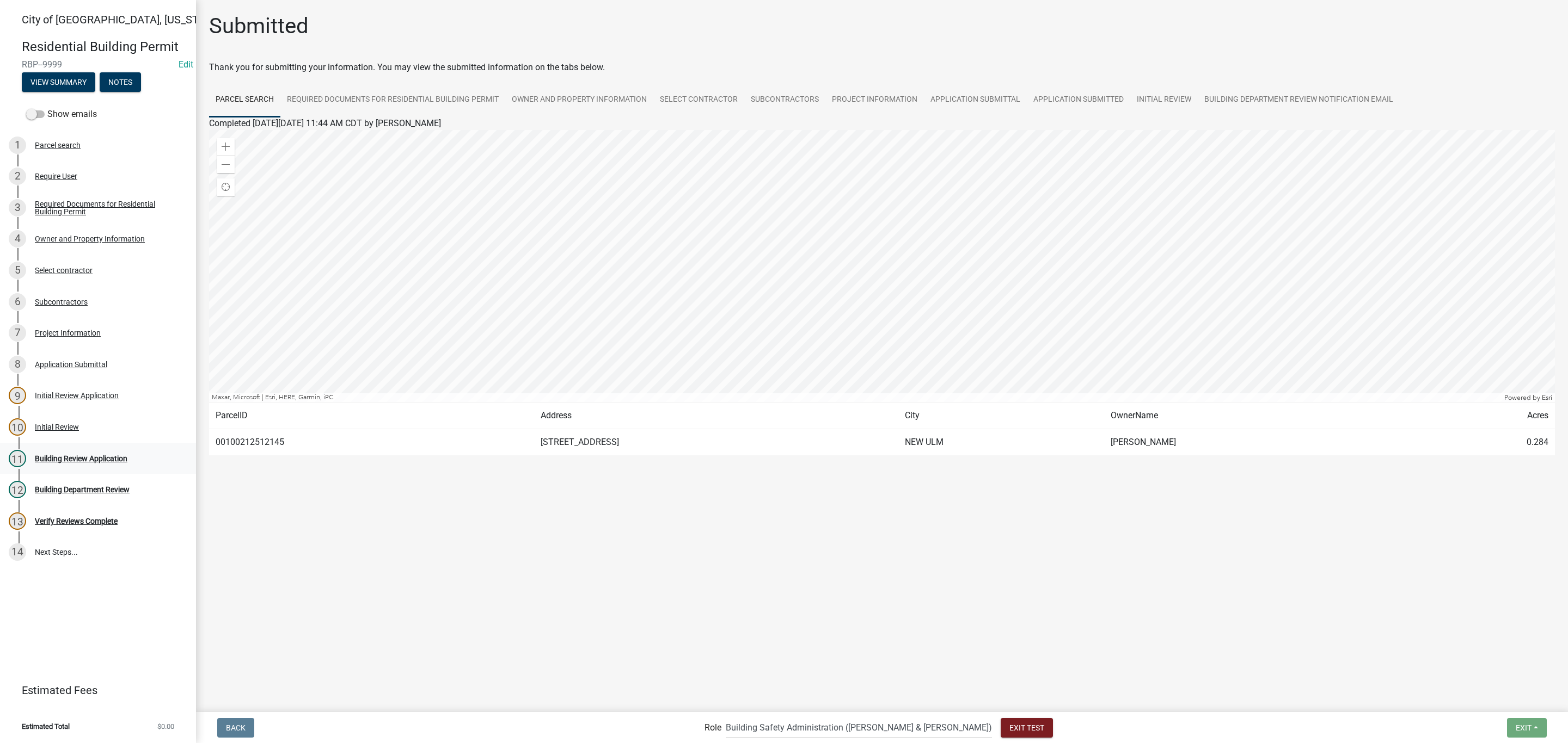
click at [80, 452] on div "11 Building Review Application" at bounding box center [94, 459] width 170 height 17
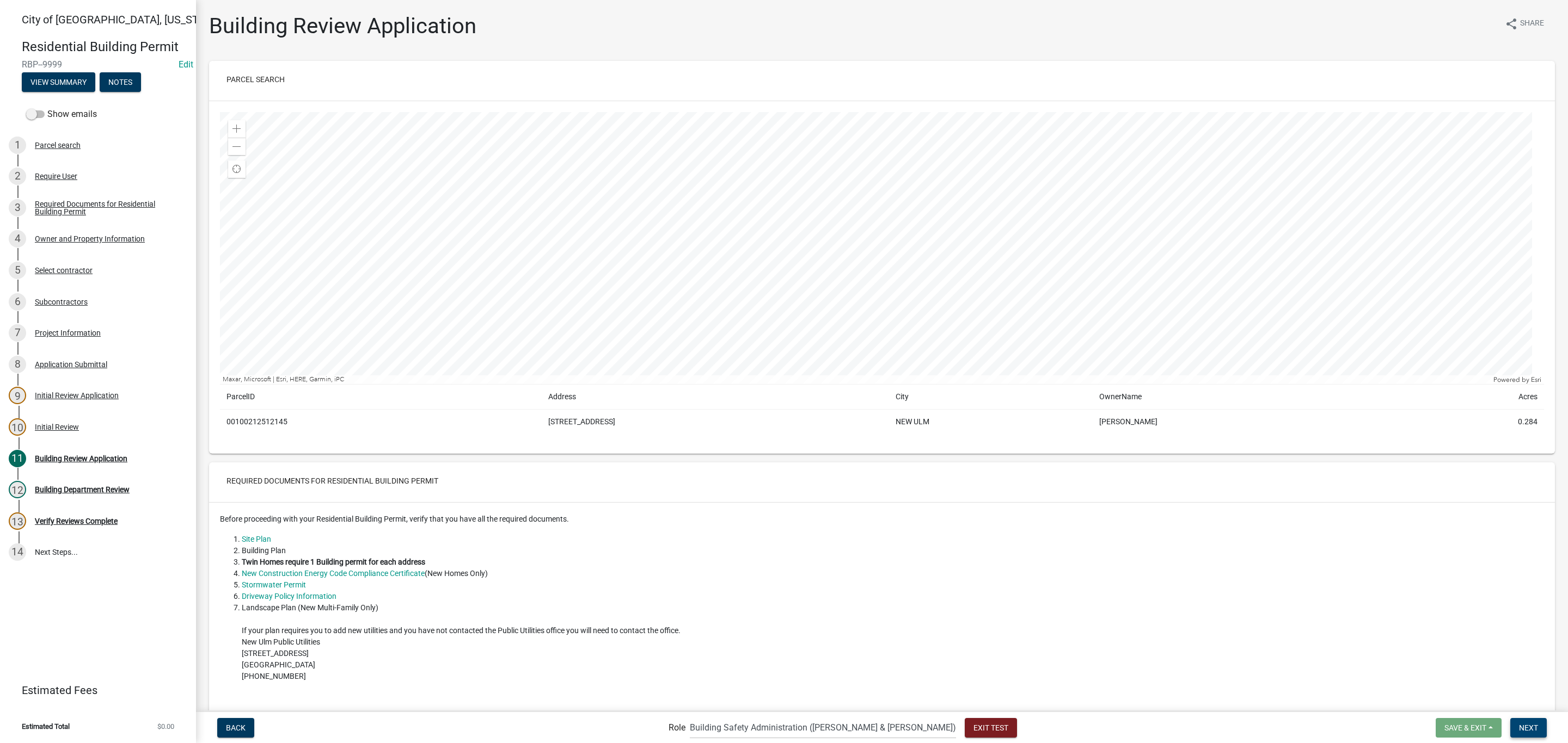
click at [1526, 732] on button "Next" at bounding box center [1528, 728] width 37 height 20
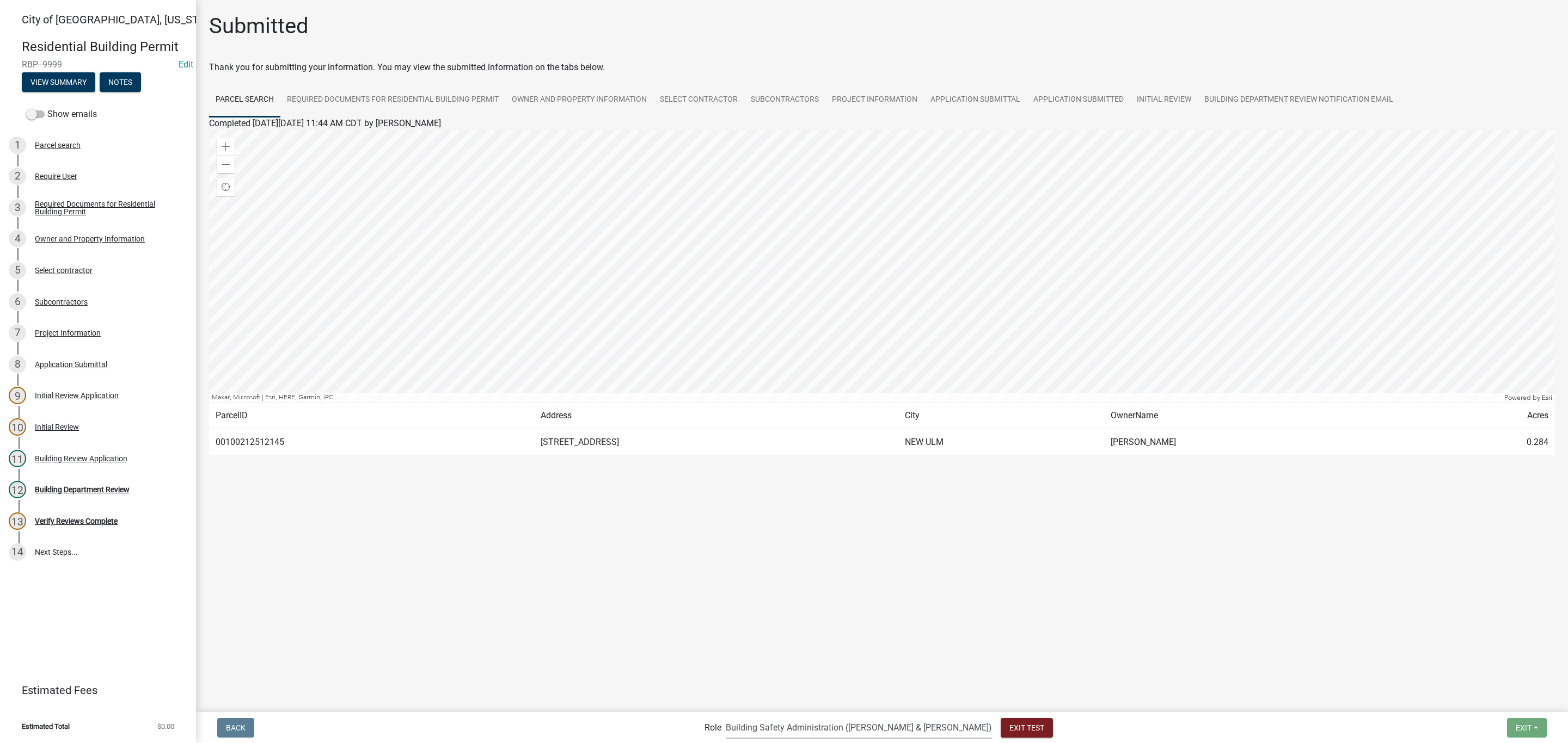
click at [898, 724] on select "Applicant Zoning and Building ([PERSON_NAME], [PERSON_NAME]) Admin Stormwater (…" at bounding box center [859, 728] width 266 height 22
select select "af95025d-b44f-4367-9798-e31ebf5850b8"
click at [770, 717] on select "Applicant Zoning and Building ([PERSON_NAME], [PERSON_NAME]) Admin Stormwater (…" at bounding box center [859, 728] width 266 height 22
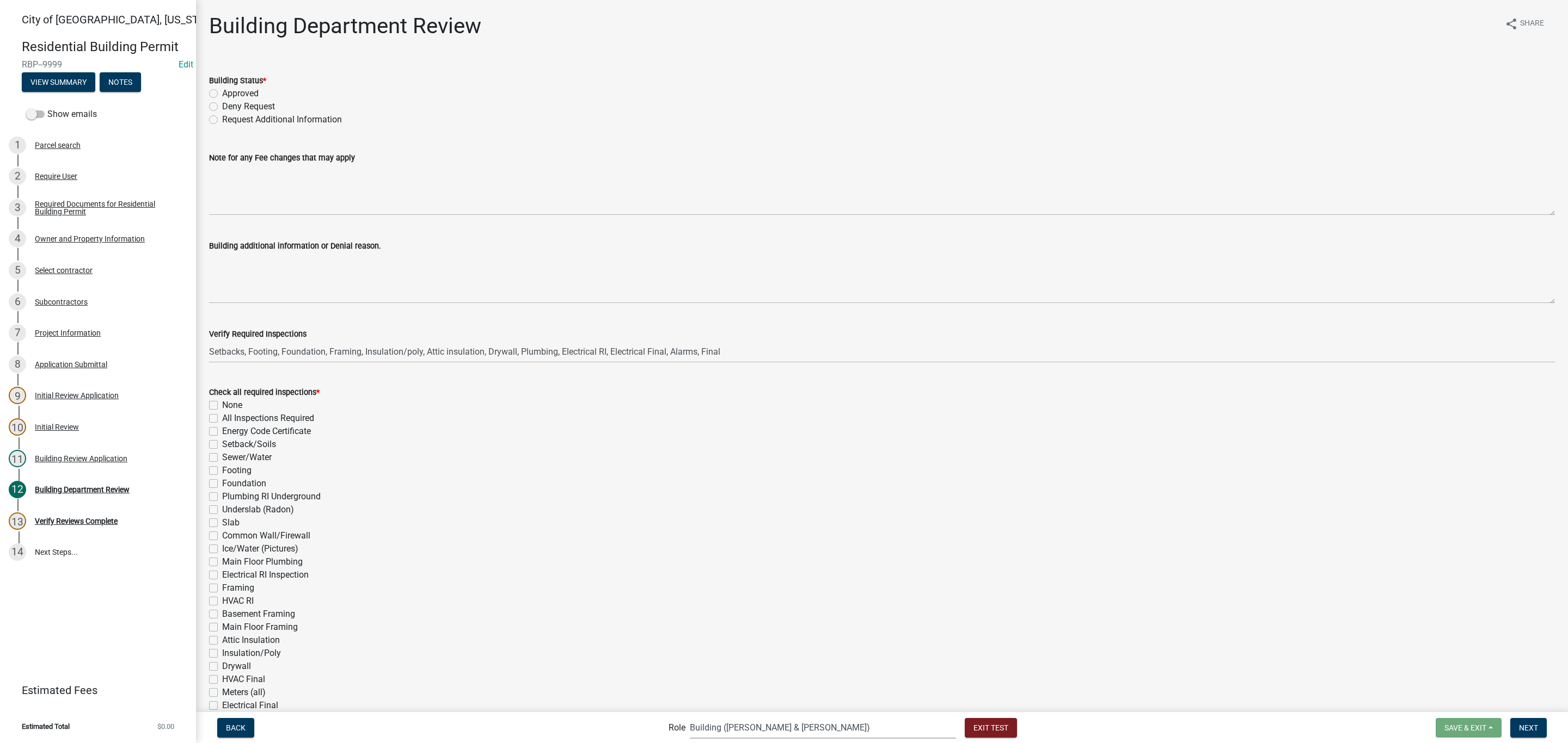
click at [222, 95] on label "Approved" at bounding box center [241, 94] width 37 height 13
click at [222, 94] on input "Approved" at bounding box center [226, 90] width 7 height 7
radio input "true"
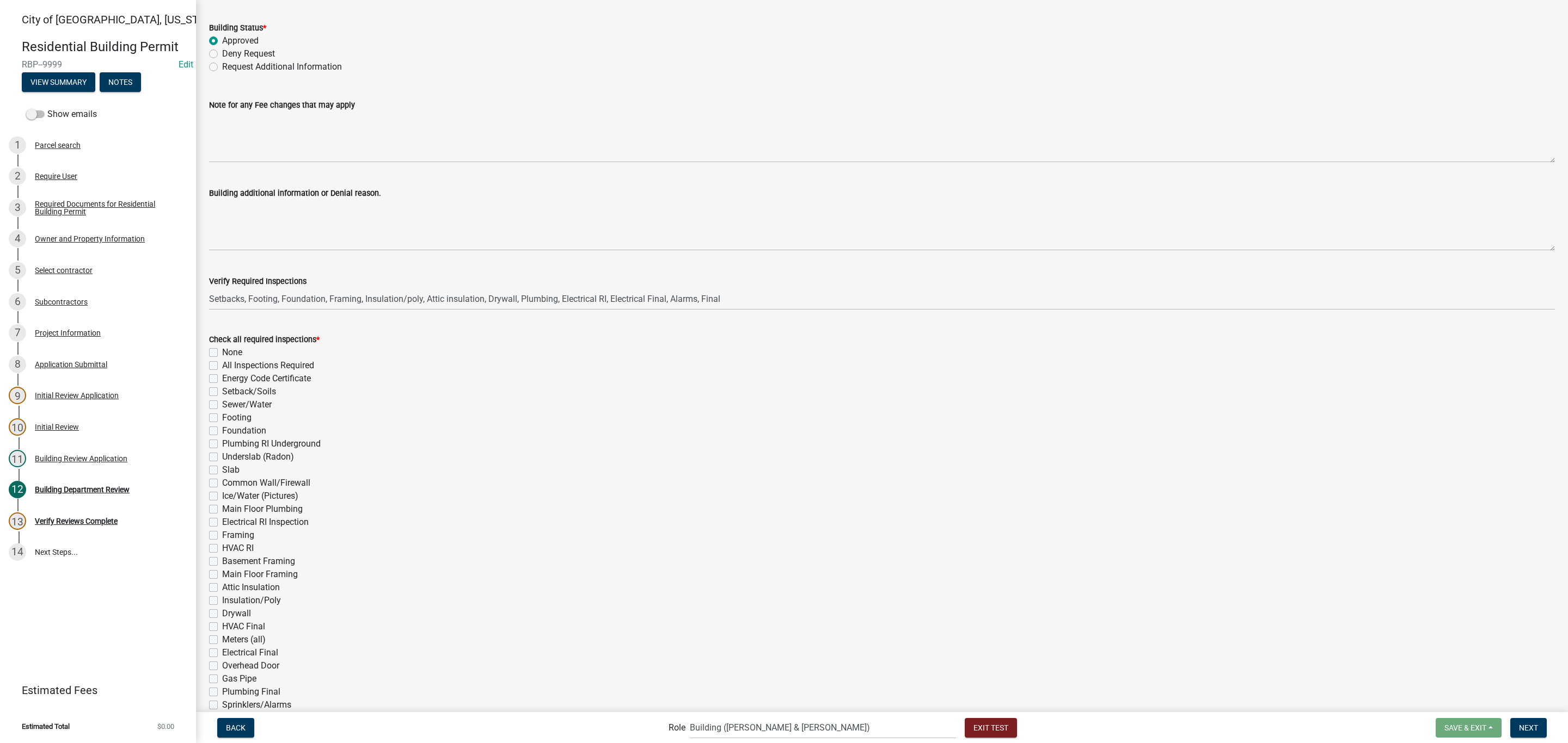
scroll to position [82, 0]
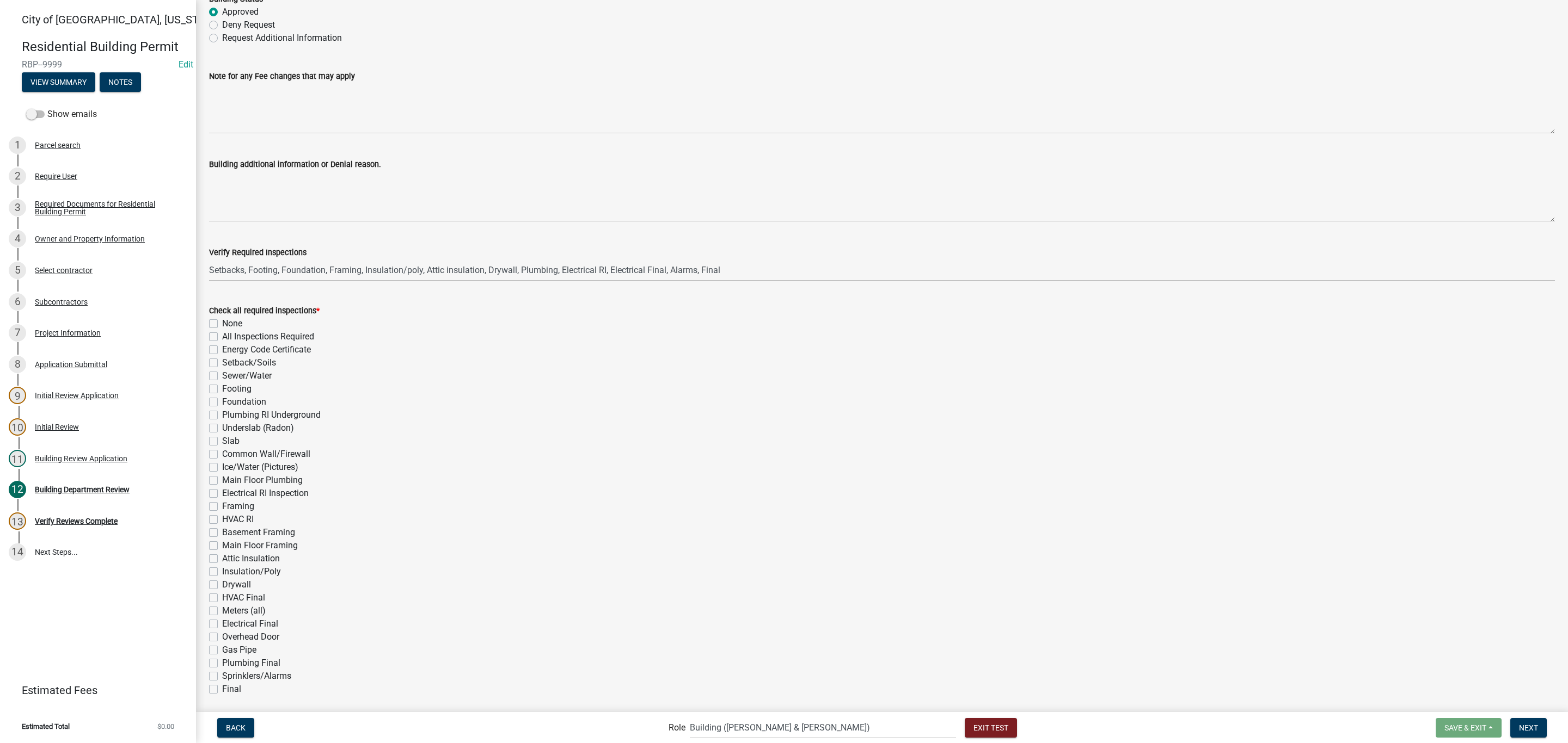
click at [222, 347] on label "Energy Code Certificate" at bounding box center [267, 350] width 89 height 13
click at [222, 347] on input "Energy Code Certificate" at bounding box center [226, 347] width 7 height 7
checkbox input "true"
checkbox input "false"
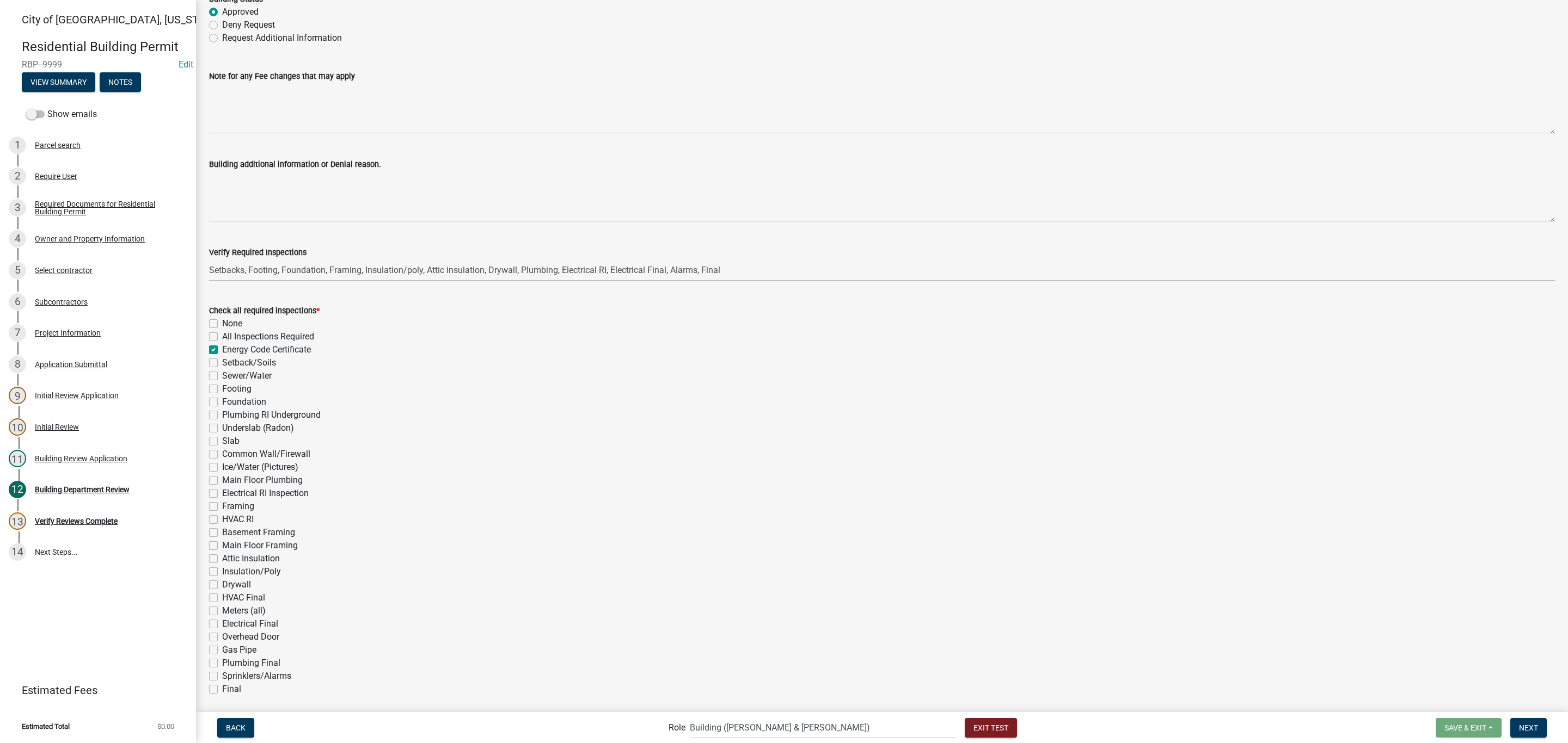
checkbox input "true"
checkbox input "false"
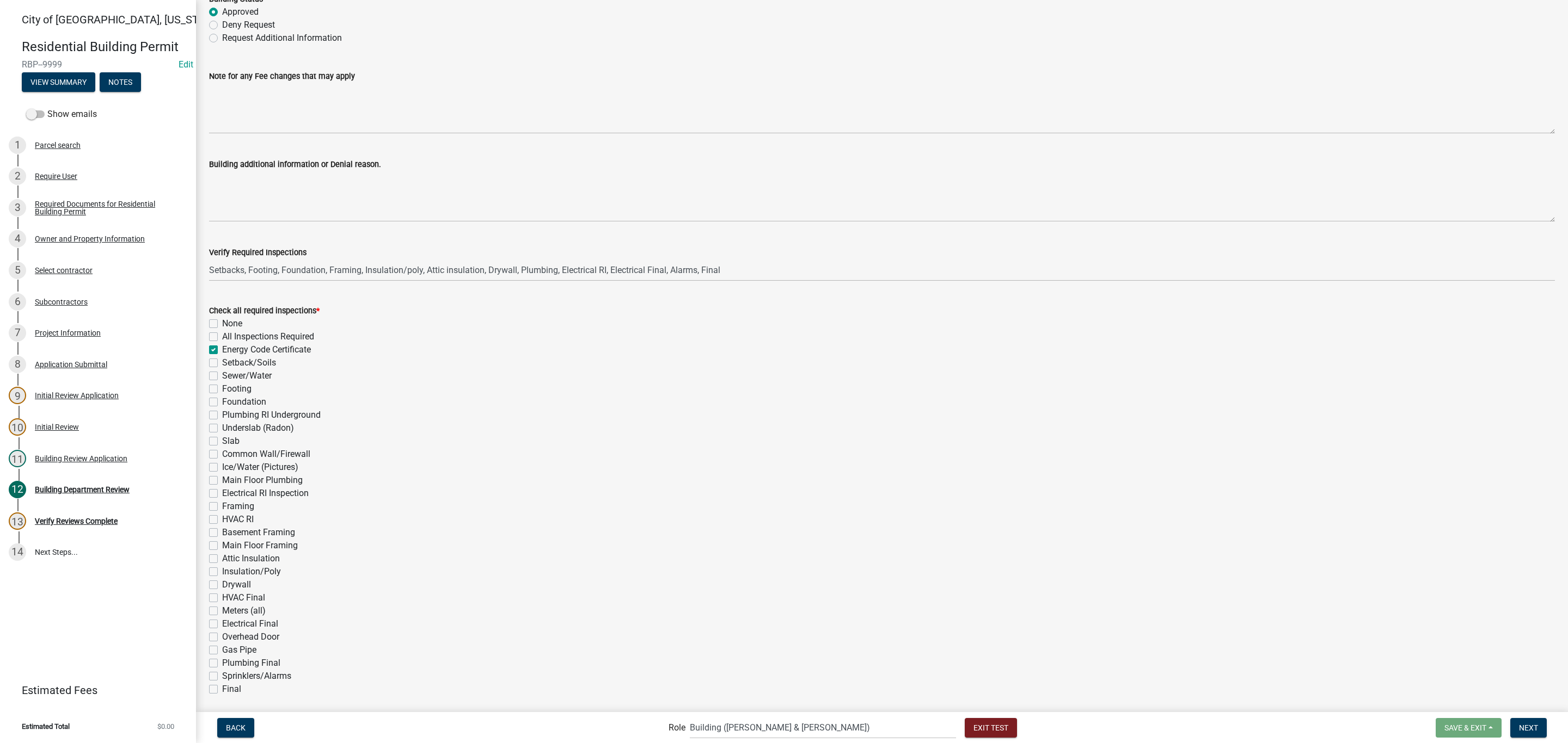
checkbox input "false"
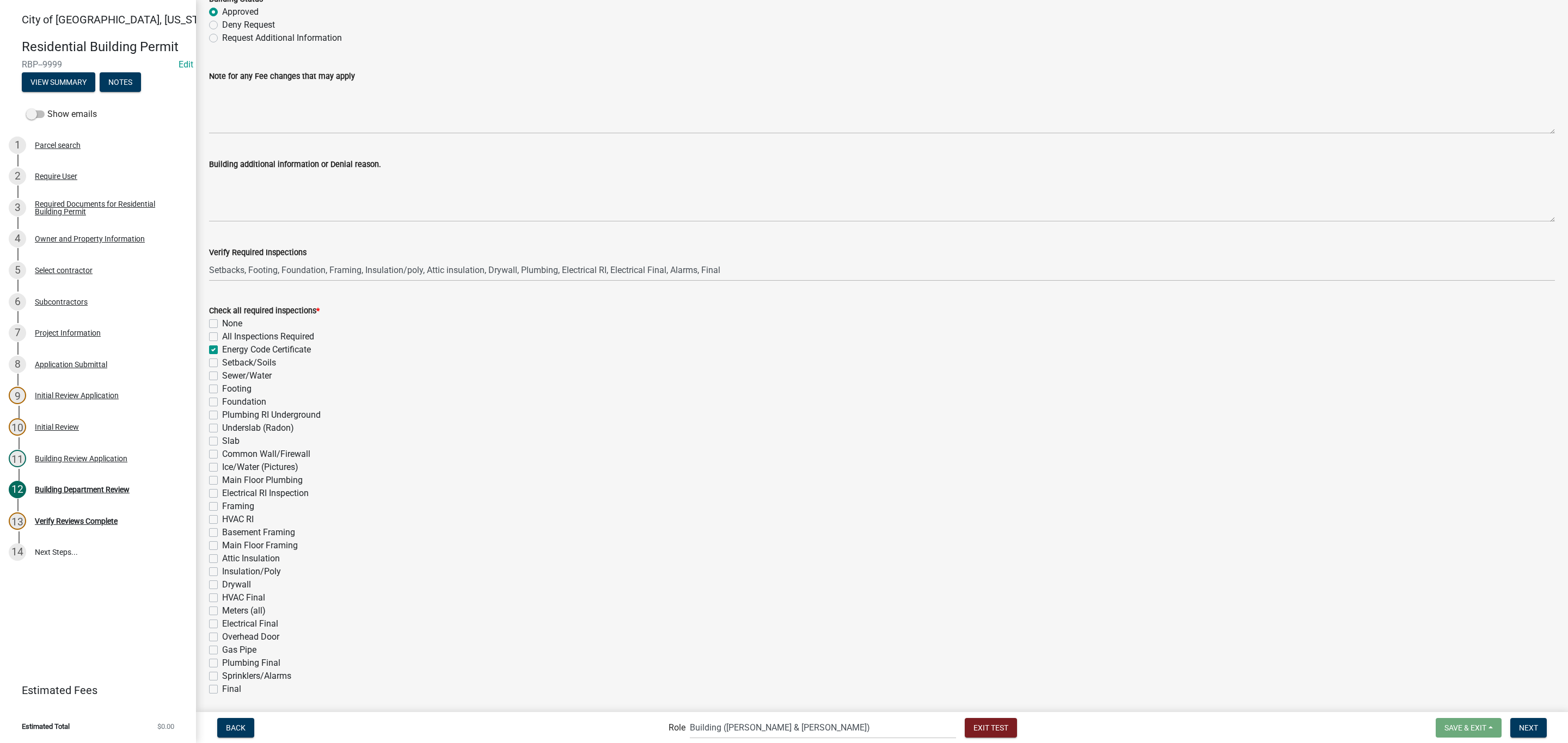
checkbox input "false"
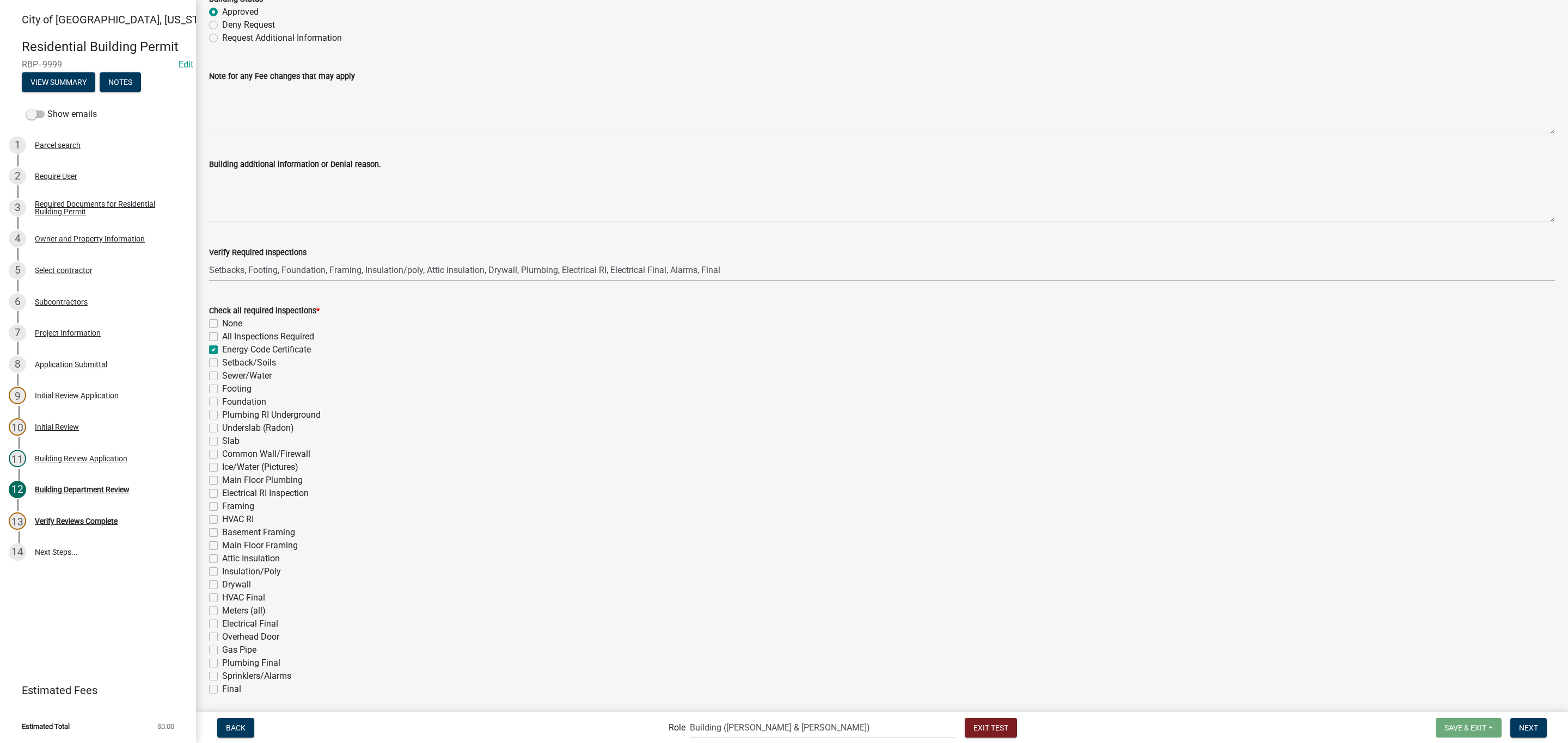
checkbox input "false"
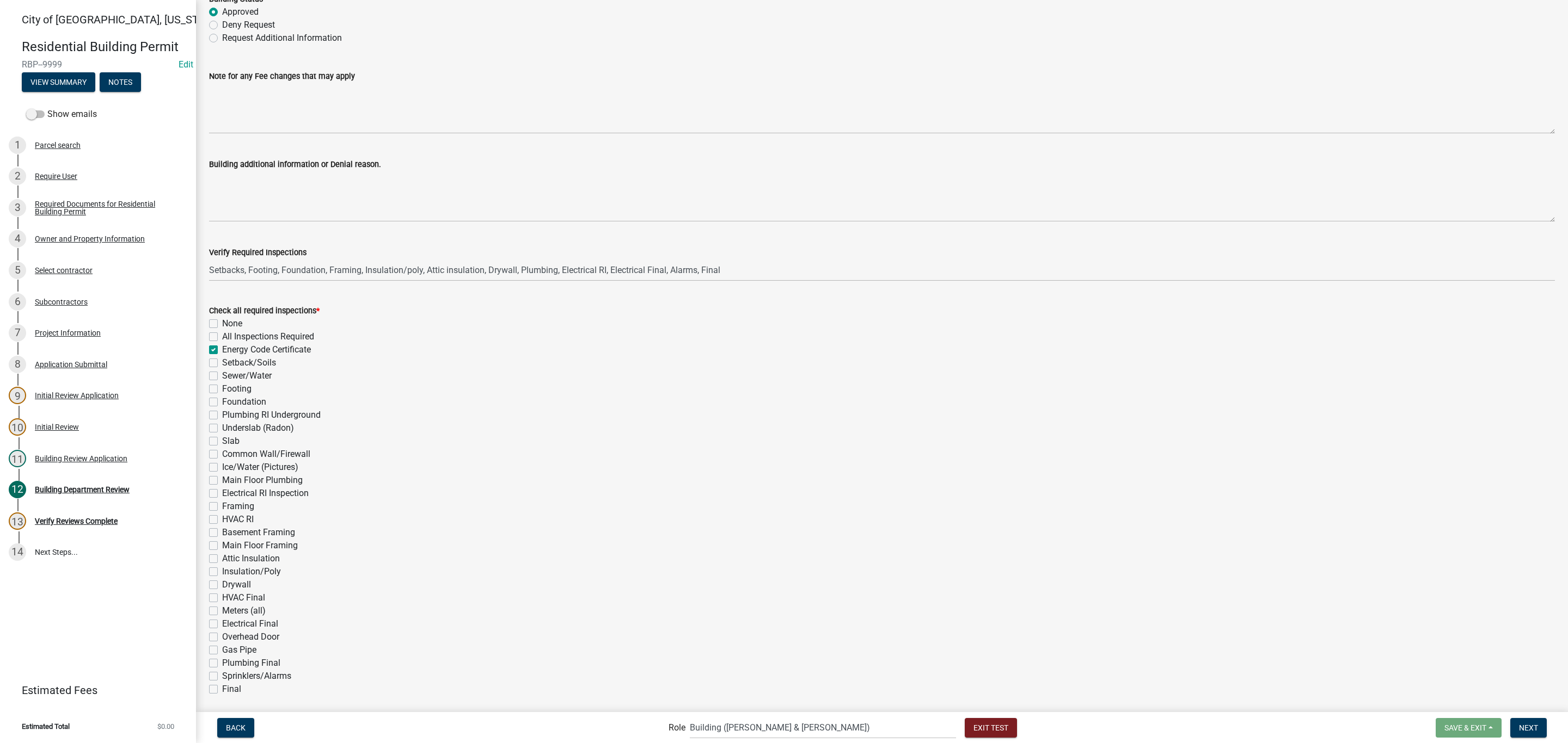
checkbox input "false"
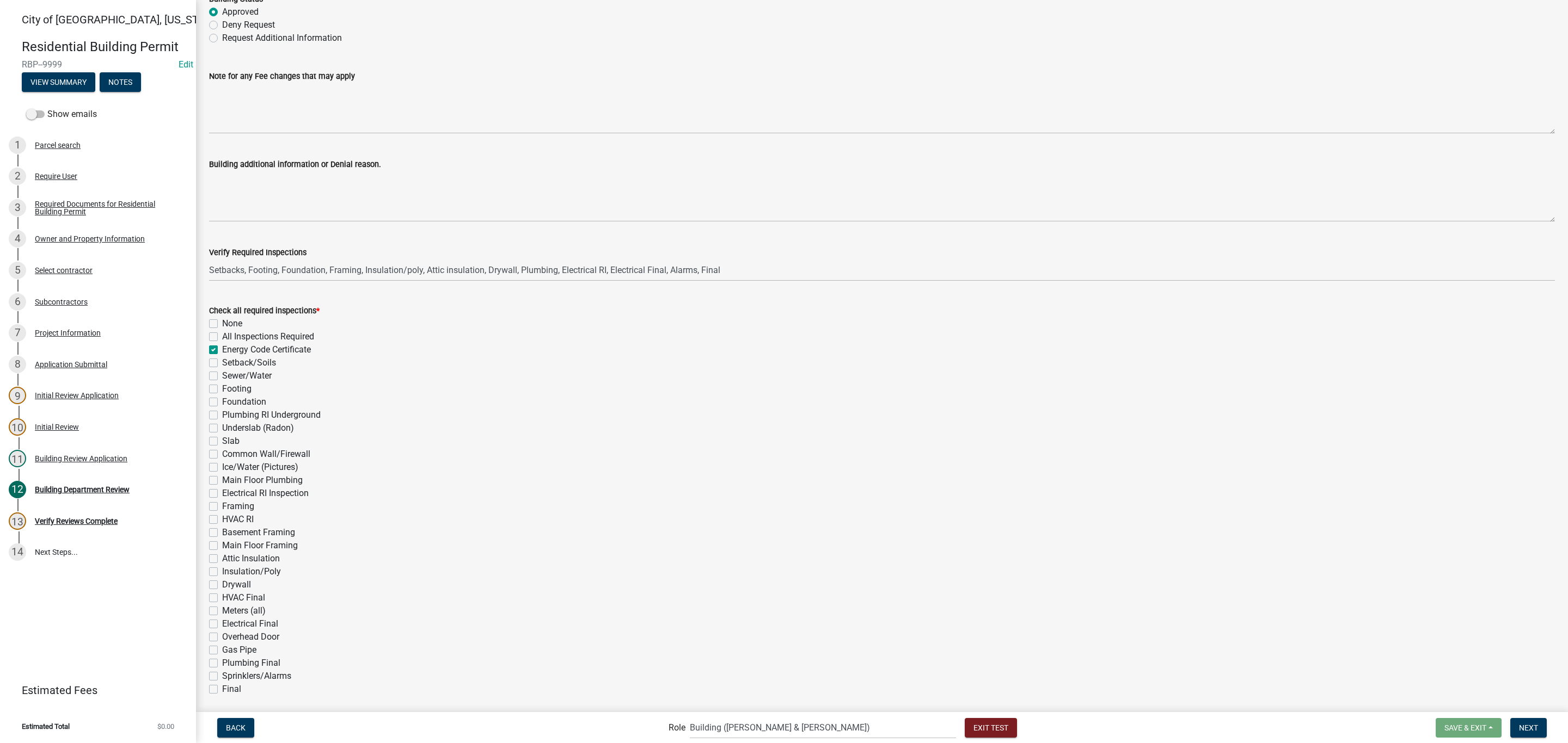
checkbox input "false"
click at [222, 361] on label "Setback/Soils" at bounding box center [249, 363] width 54 height 13
click at [222, 361] on input "Setback/Soils" at bounding box center [226, 360] width 7 height 7
checkbox input "true"
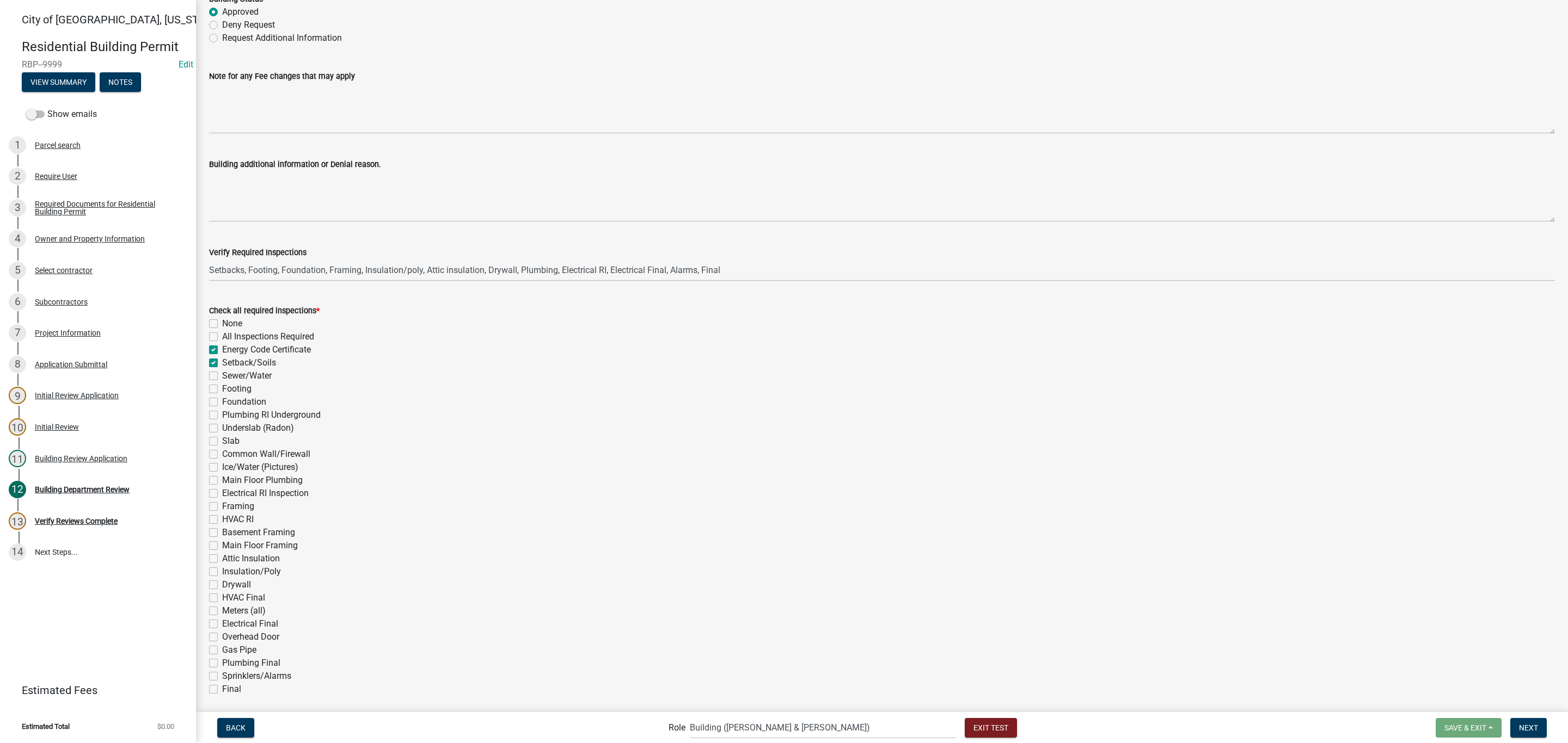
checkbox input "false"
checkbox input "true"
checkbox input "false"
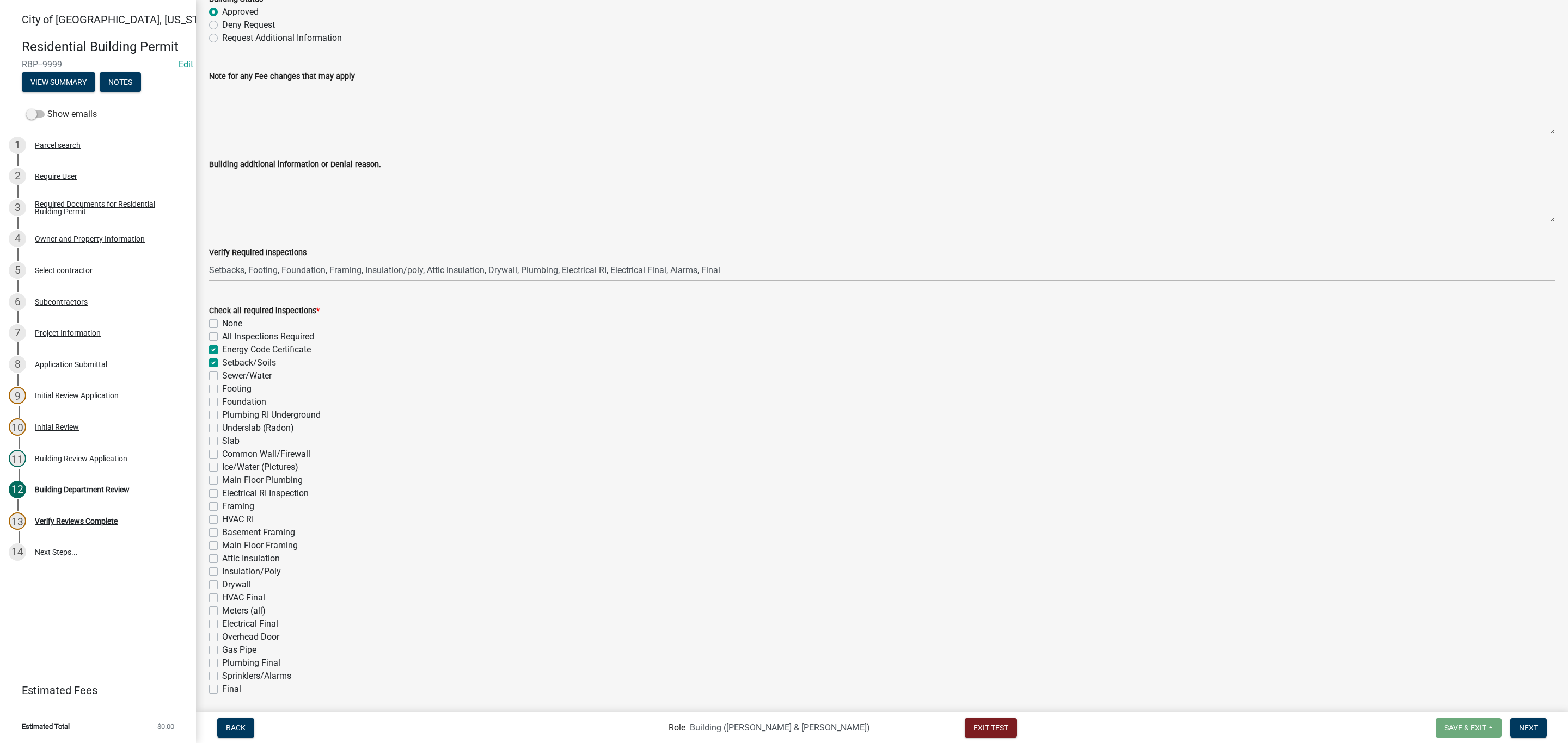
checkbox input "false"
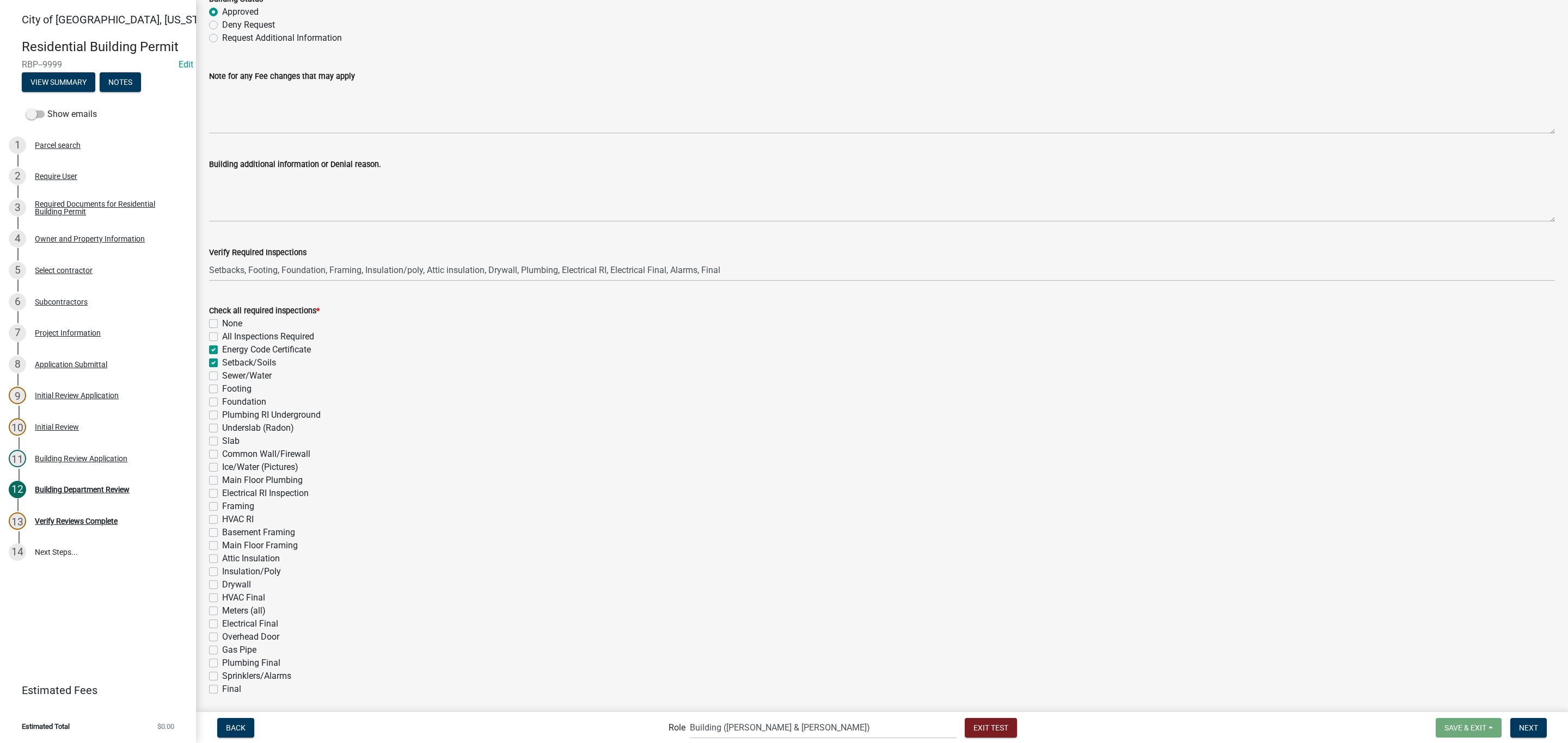
checkbox input "false"
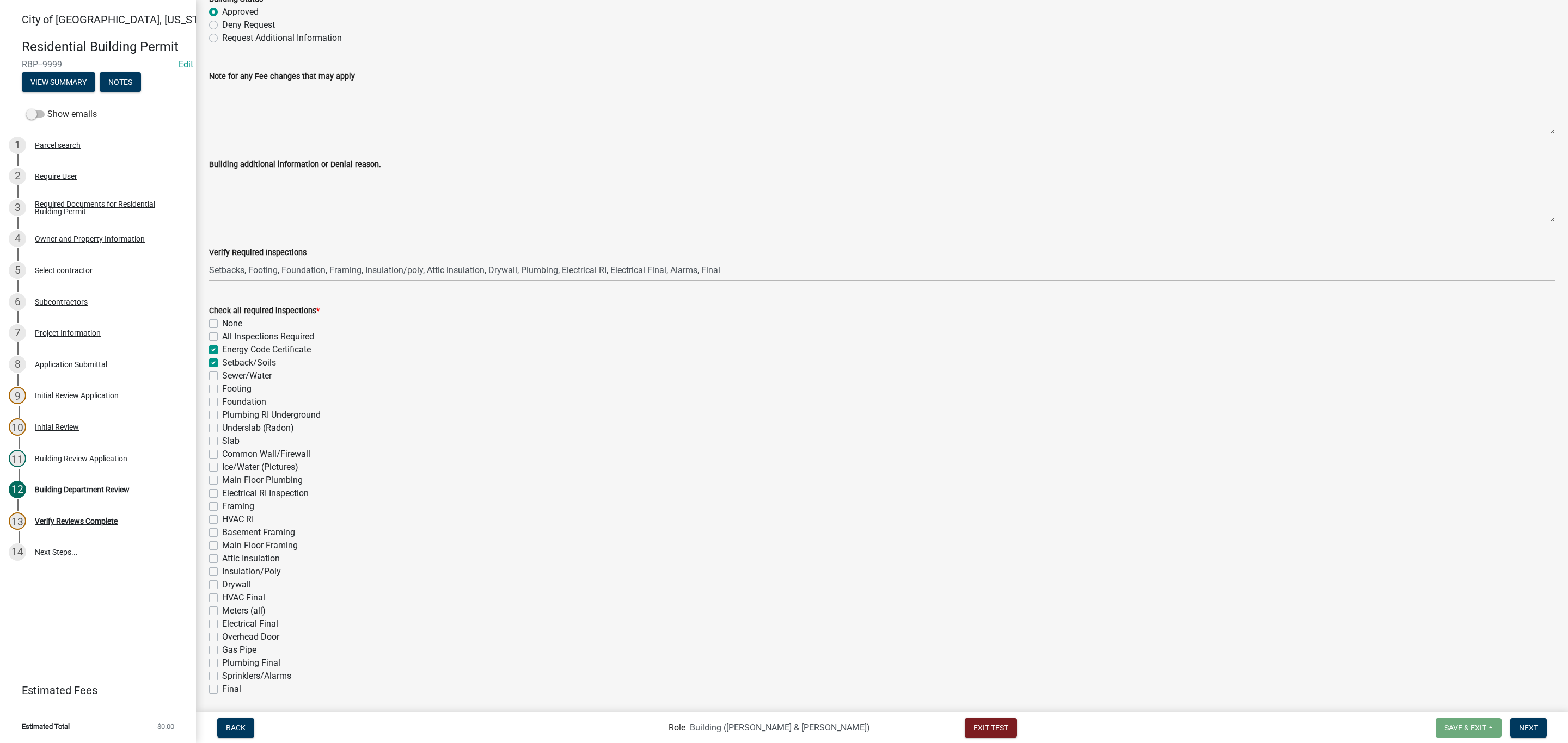
checkbox input "false"
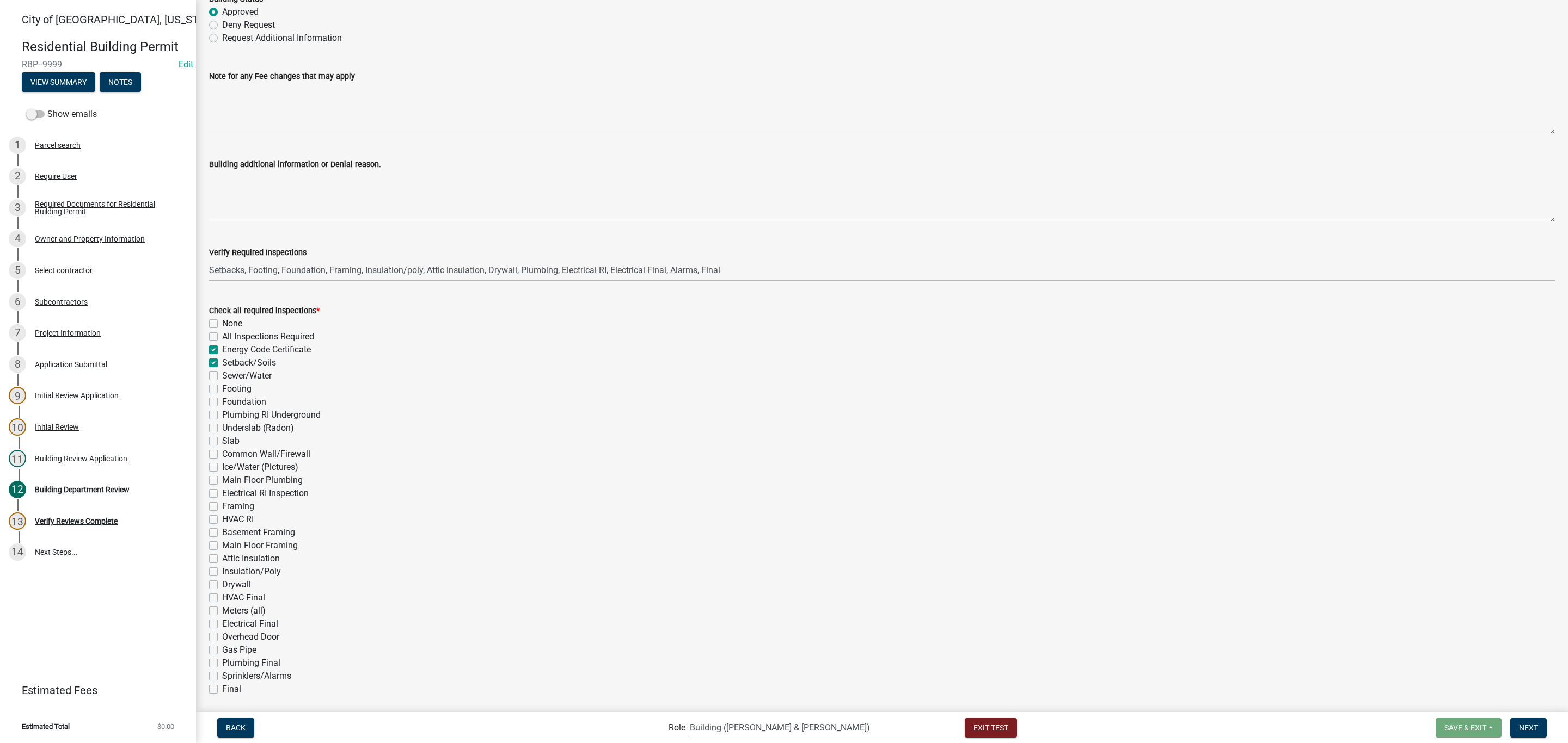
checkbox input "false"
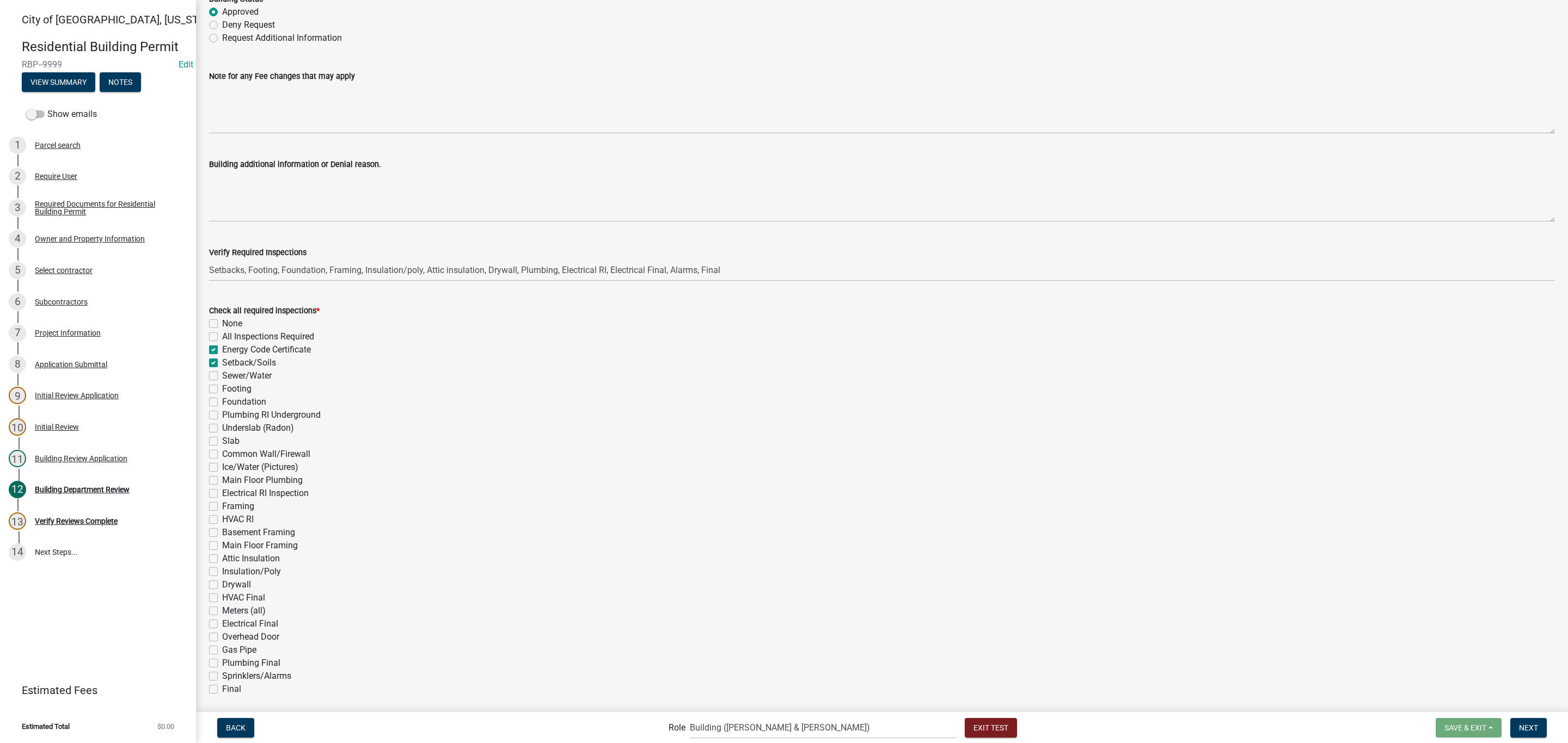
checkbox input "false"
click at [1534, 717] on div "Back Role Applicant Zoning and Building ([PERSON_NAME], [PERSON_NAME]) Admin St…" at bounding box center [882, 728] width 1354 height 22
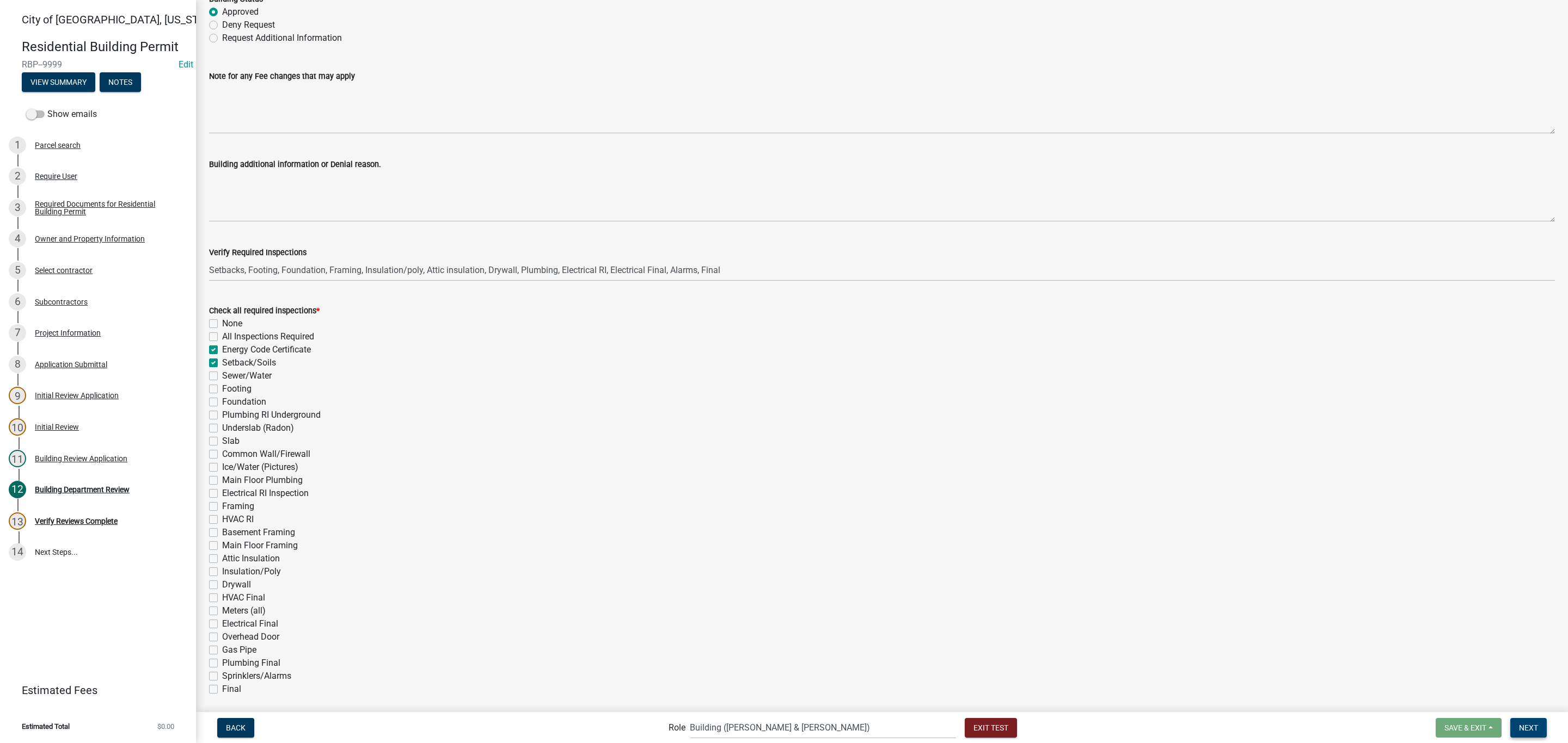
click at [1531, 727] on span "Next" at bounding box center [1528, 727] width 19 height 9
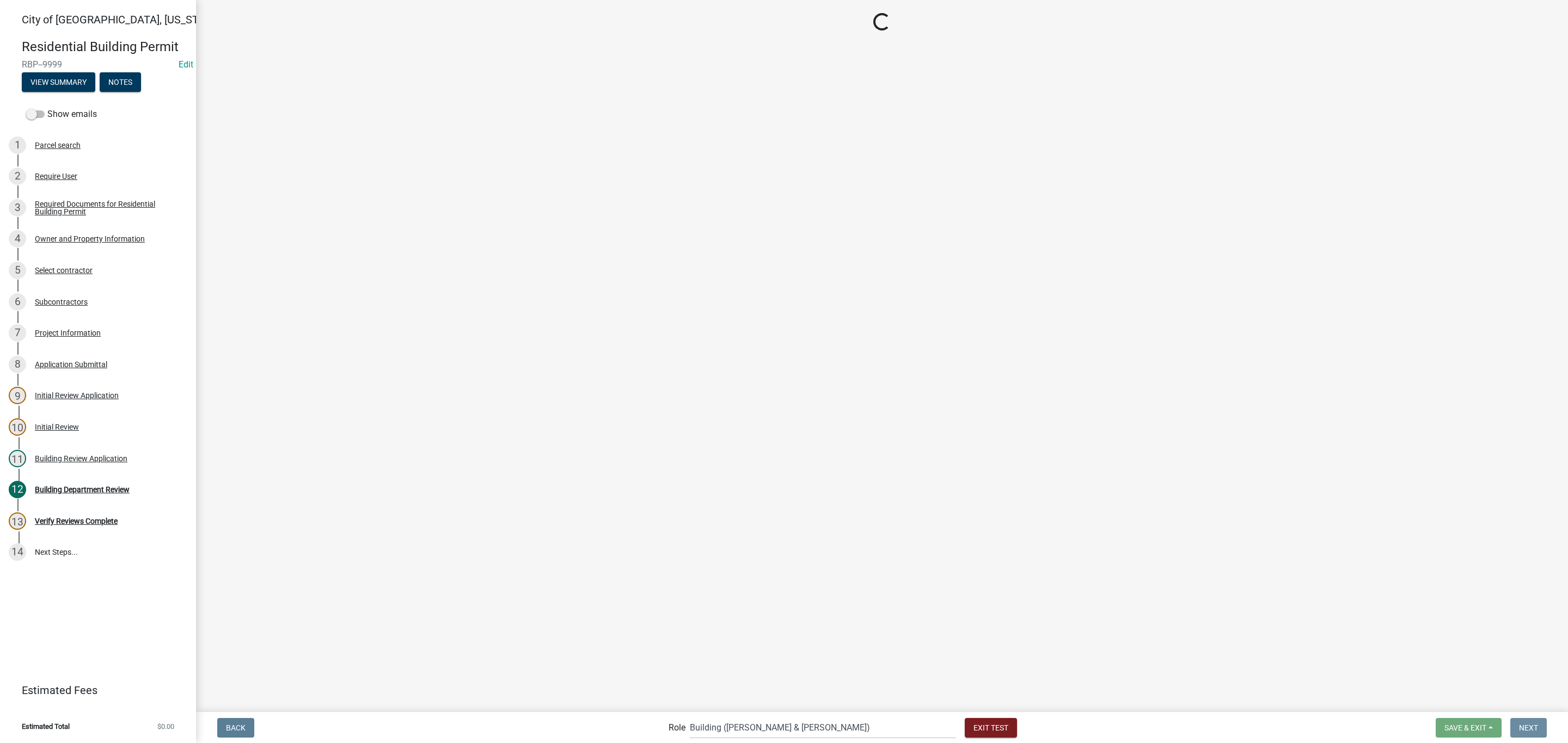
scroll to position [0, 0]
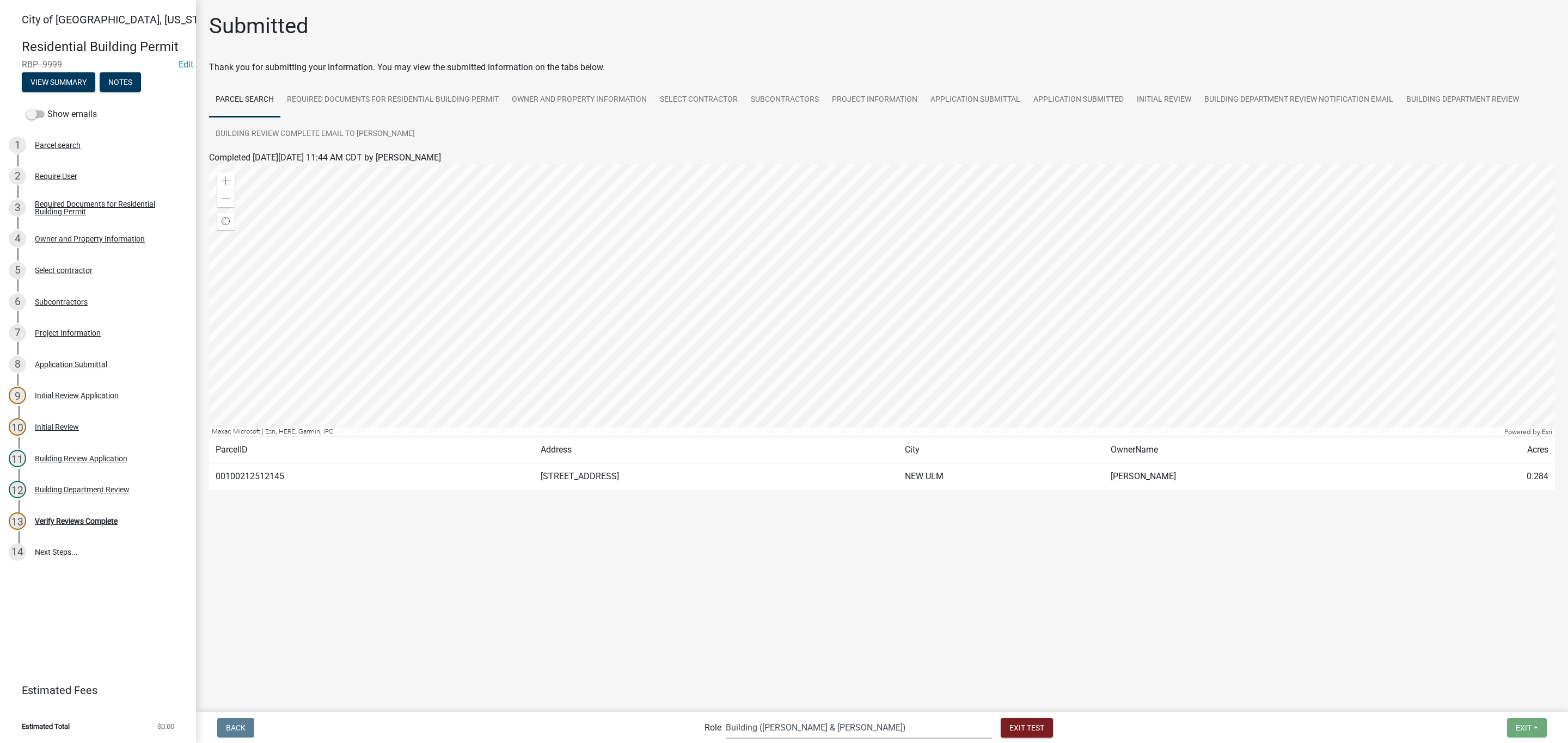
click at [799, 726] on select "Applicant Zoning and Building ([PERSON_NAME], [PERSON_NAME]) Admin Stormwater (…" at bounding box center [859, 728] width 266 height 22
select select "f033d884-6338-479b-9dad-eda649eb02d5"
click at [770, 717] on select "Applicant Zoning and Building ([PERSON_NAME], [PERSON_NAME]) Admin Stormwater (…" at bounding box center [859, 728] width 266 height 22
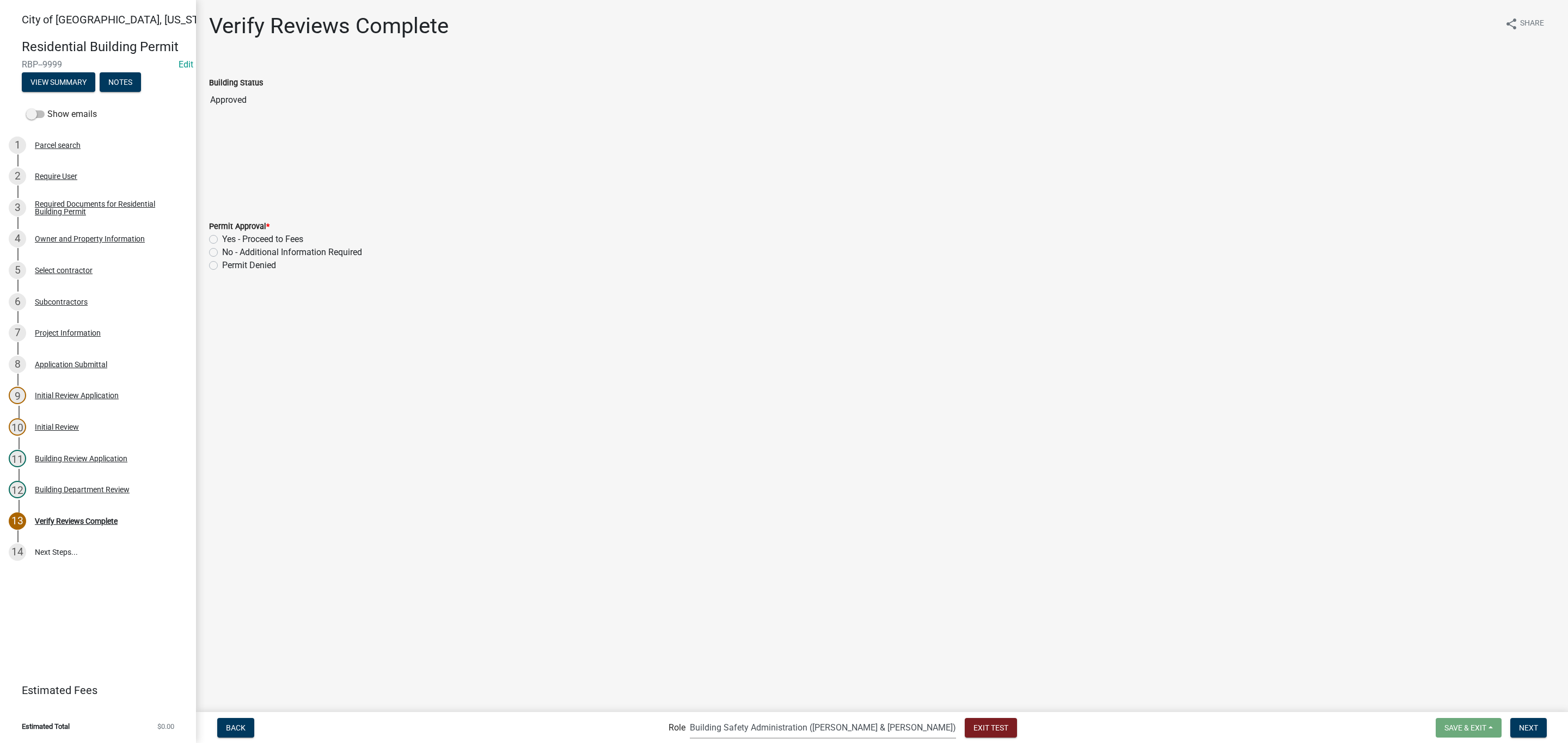
click at [264, 231] on div "Permit Approval *" at bounding box center [882, 226] width 1346 height 13
click at [259, 235] on label "Yes - Proceed to Fees" at bounding box center [263, 239] width 81 height 13
click at [230, 235] on input "Yes - Proceed to Fees" at bounding box center [226, 236] width 7 height 7
radio input "true"
click at [1516, 726] on button "Next" at bounding box center [1528, 728] width 37 height 20
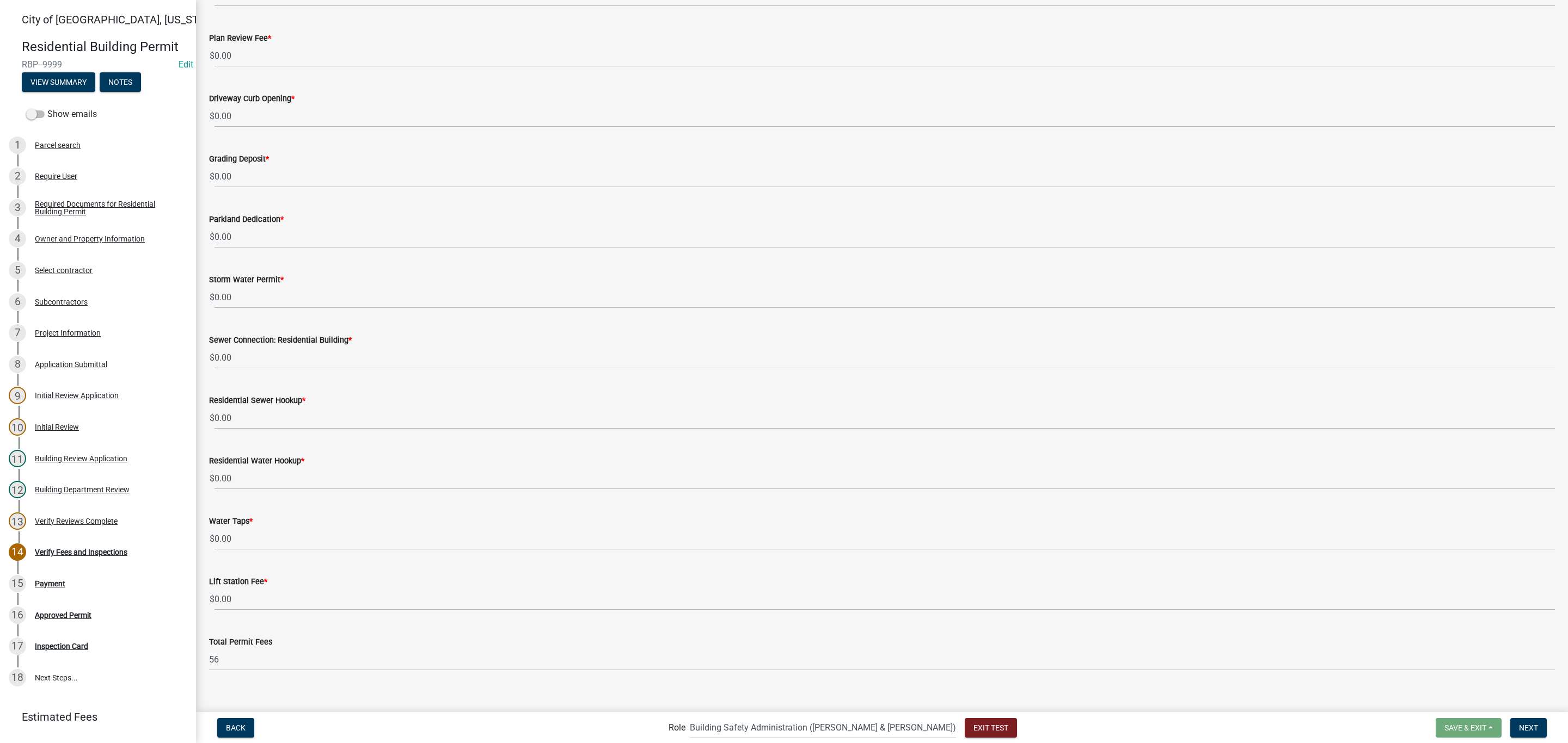
scroll to position [276, 0]
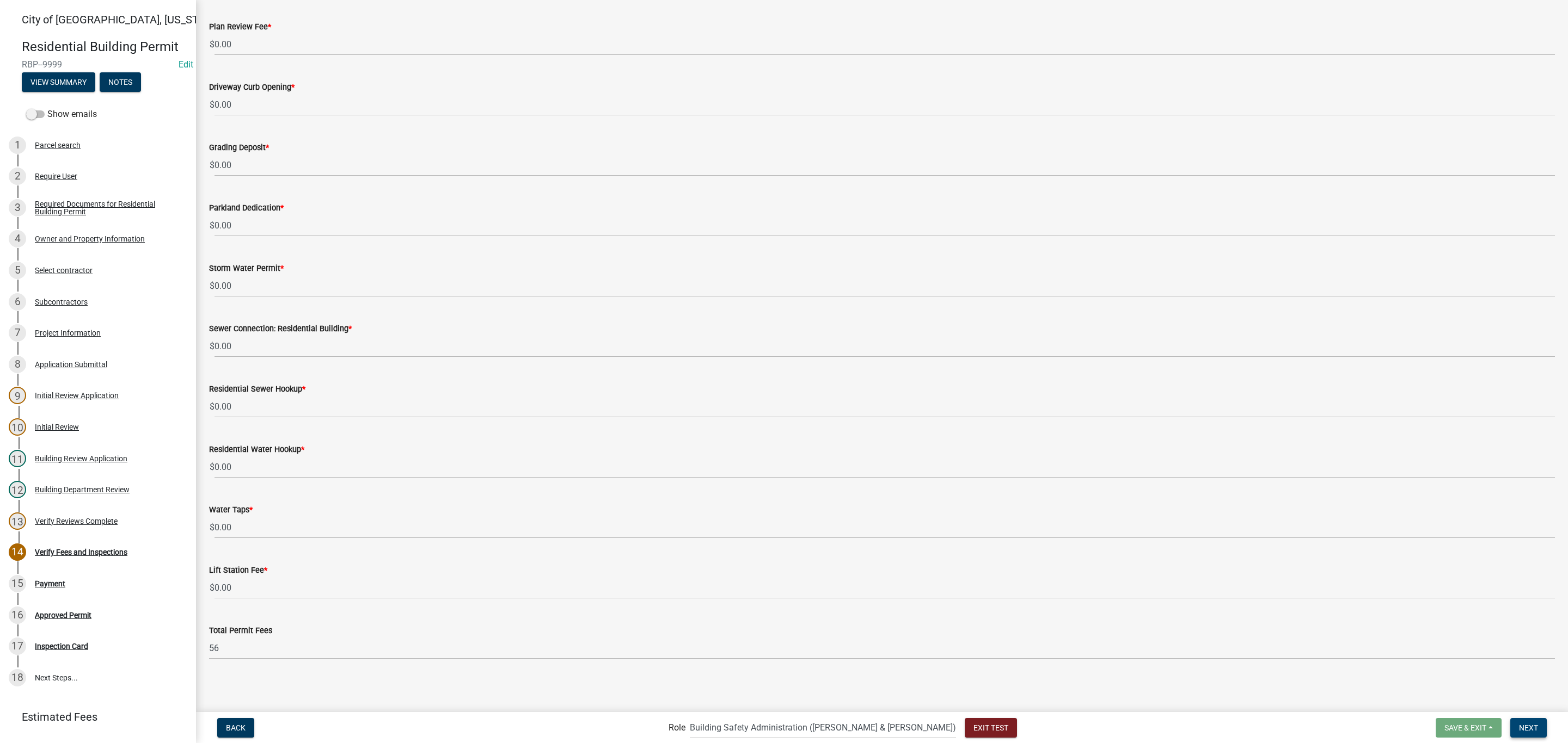
click at [1523, 732] on button "Next" at bounding box center [1528, 728] width 37 height 20
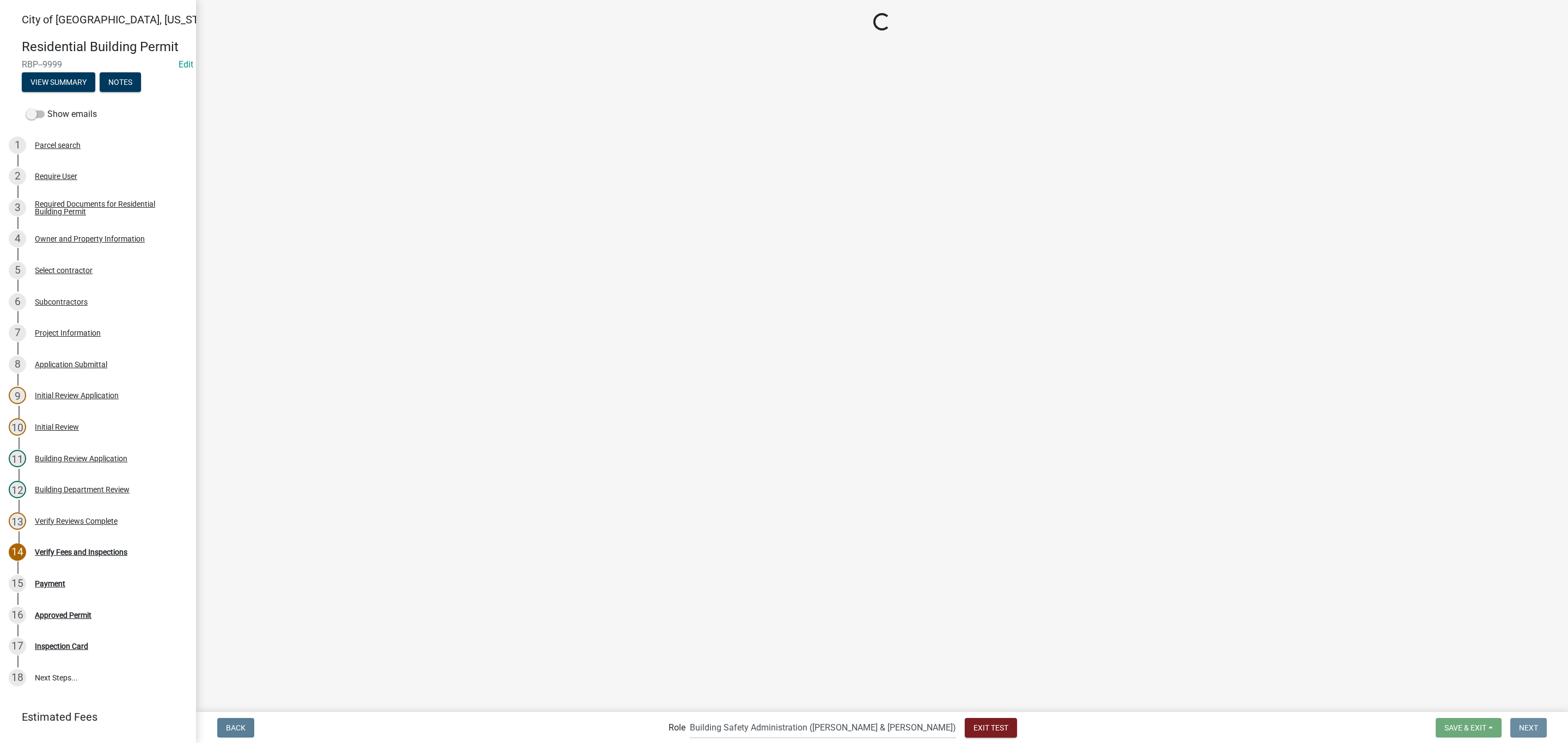
scroll to position [0, 0]
click at [809, 725] on select "Applicant Zoning and Building ([PERSON_NAME], [PERSON_NAME]) Admin Stormwater (…" at bounding box center [822, 728] width 266 height 22
select select "2a8d2813-429b-4053-9d45-3691f4ce4985"
click at [735, 717] on select "Applicant Zoning and Building ([PERSON_NAME], [PERSON_NAME]) Admin Stormwater (…" at bounding box center [822, 728] width 266 height 22
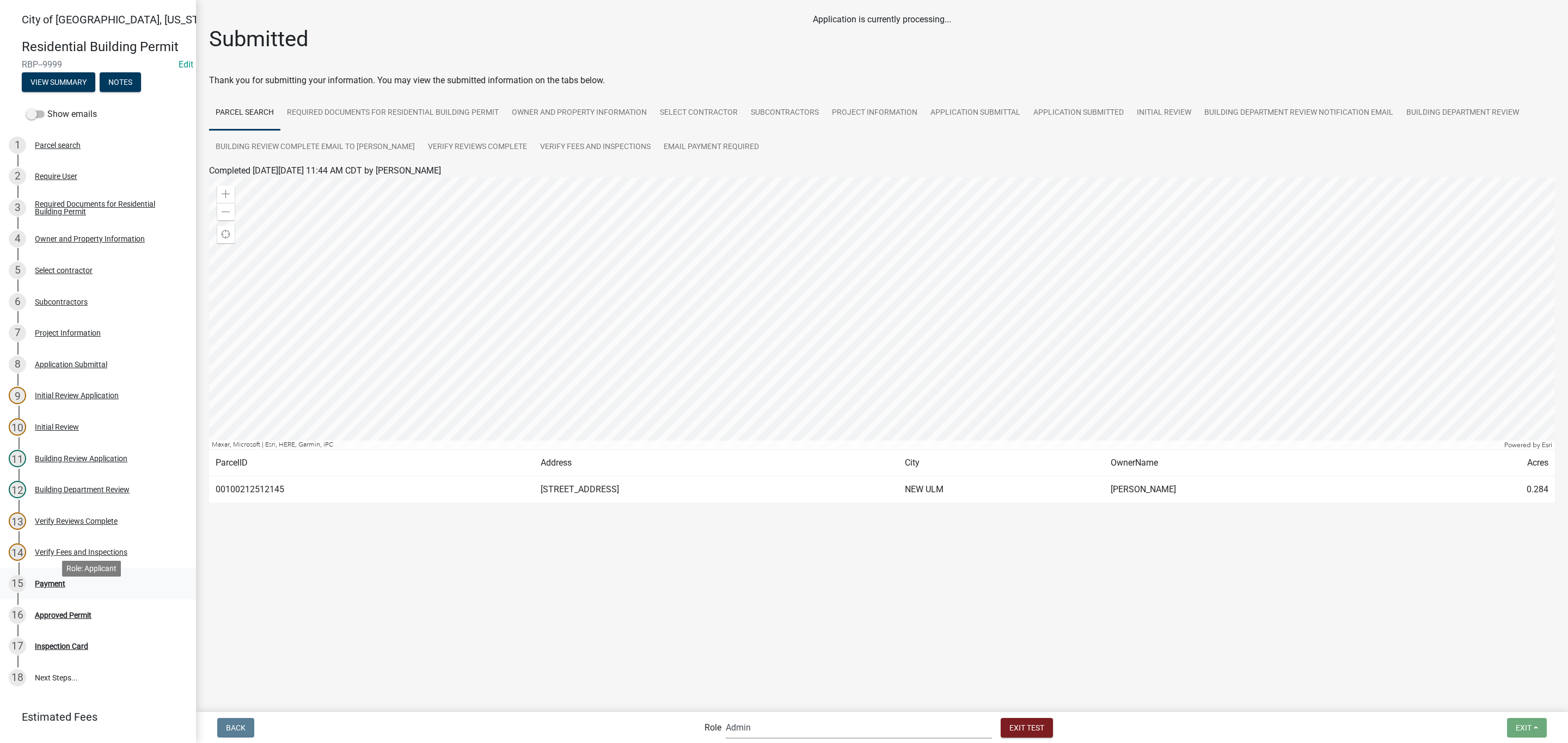
click at [57, 587] on div "Payment" at bounding box center [50, 584] width 30 height 8
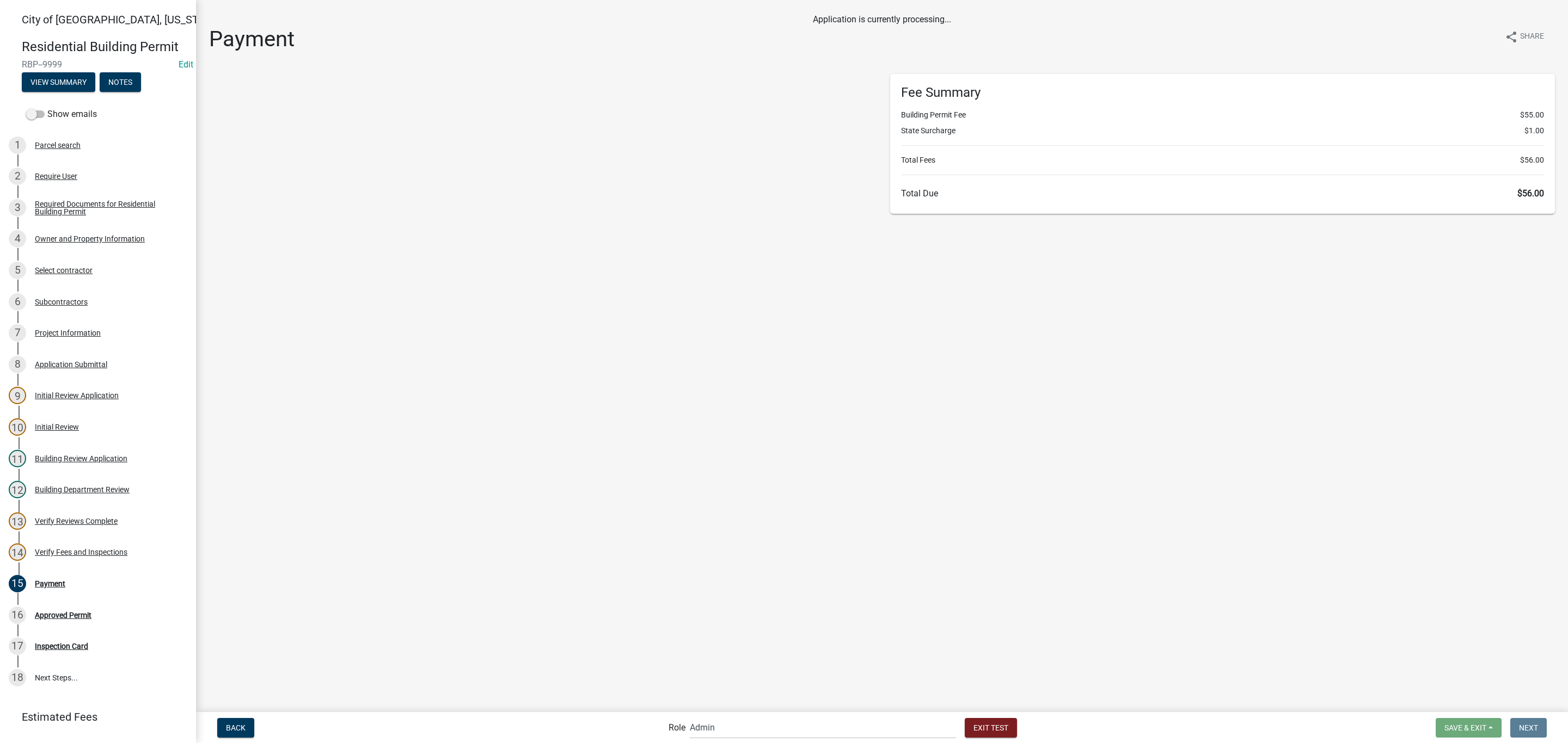
select select "2: 1"
click at [226, 253] on form "Payment Method * Credit Card POS Check Cash Notes Payment Amount * Total Due $5…" at bounding box center [541, 175] width 665 height 202
click at [239, 202] on div "Total Due" at bounding box center [325, 206] width 222 height 13
click at [224, 204] on input "radio" at bounding box center [225, 205] width 7 height 7
radio input "true"
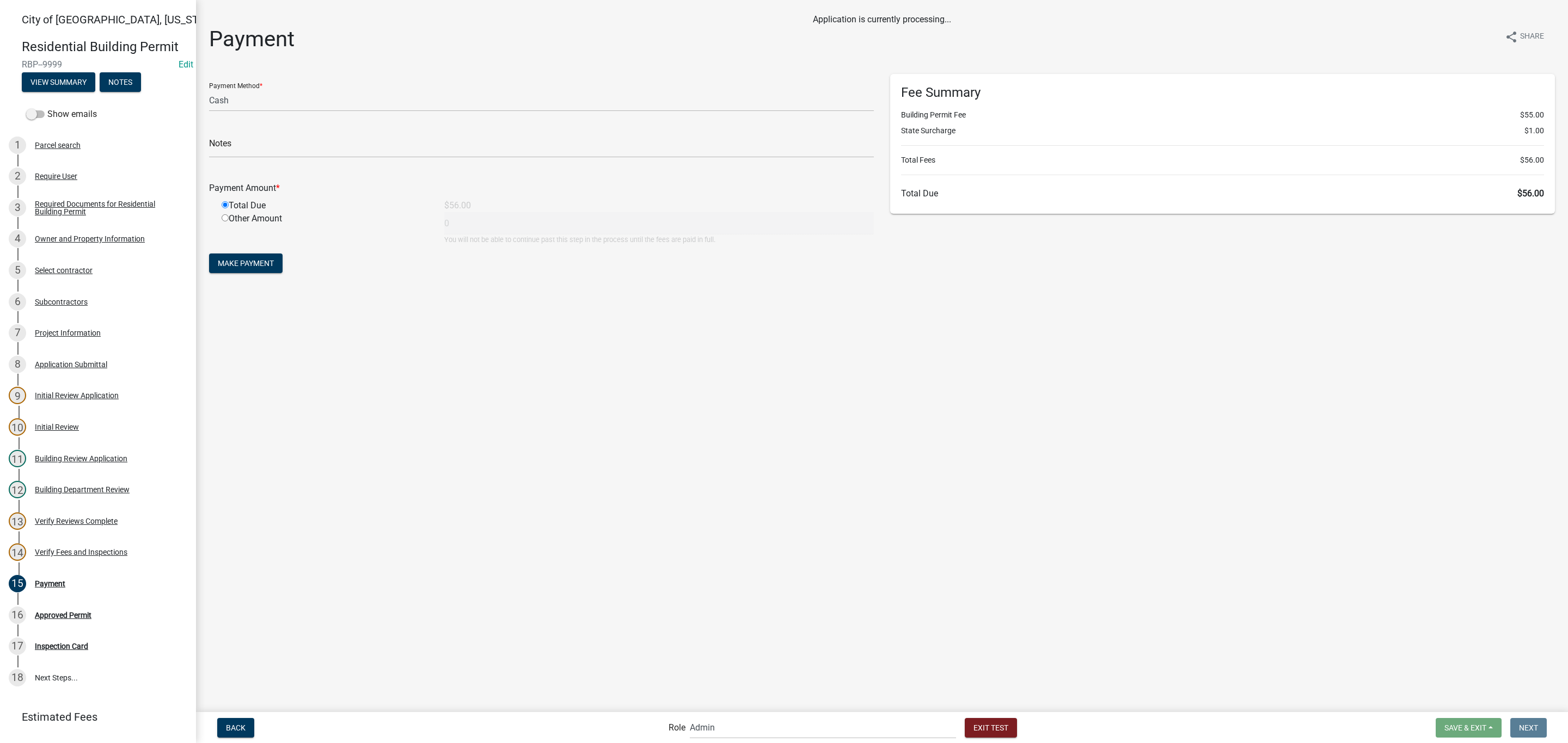
type input "56"
click at [226, 269] on button "Make Payment" at bounding box center [245, 263] width 74 height 20
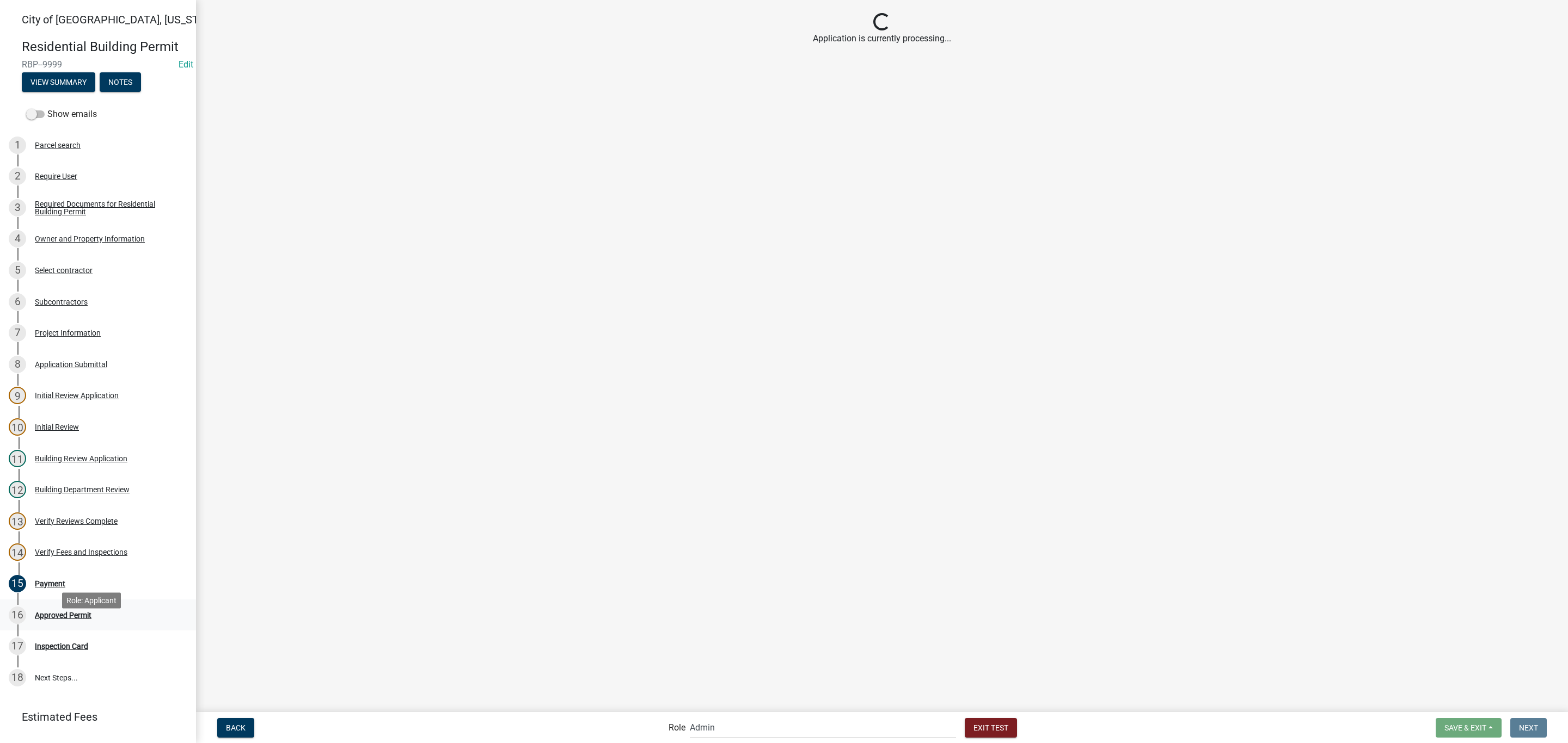
click at [80, 619] on div "Approved Permit" at bounding box center [63, 615] width 56 height 8
click at [60, 650] on div "Inspection Card" at bounding box center [61, 647] width 53 height 8
click at [747, 717] on select "Applicant Zoning and Building ([PERSON_NAME], [PERSON_NAME]) Admin Stormwater (…" at bounding box center [822, 728] width 266 height 22
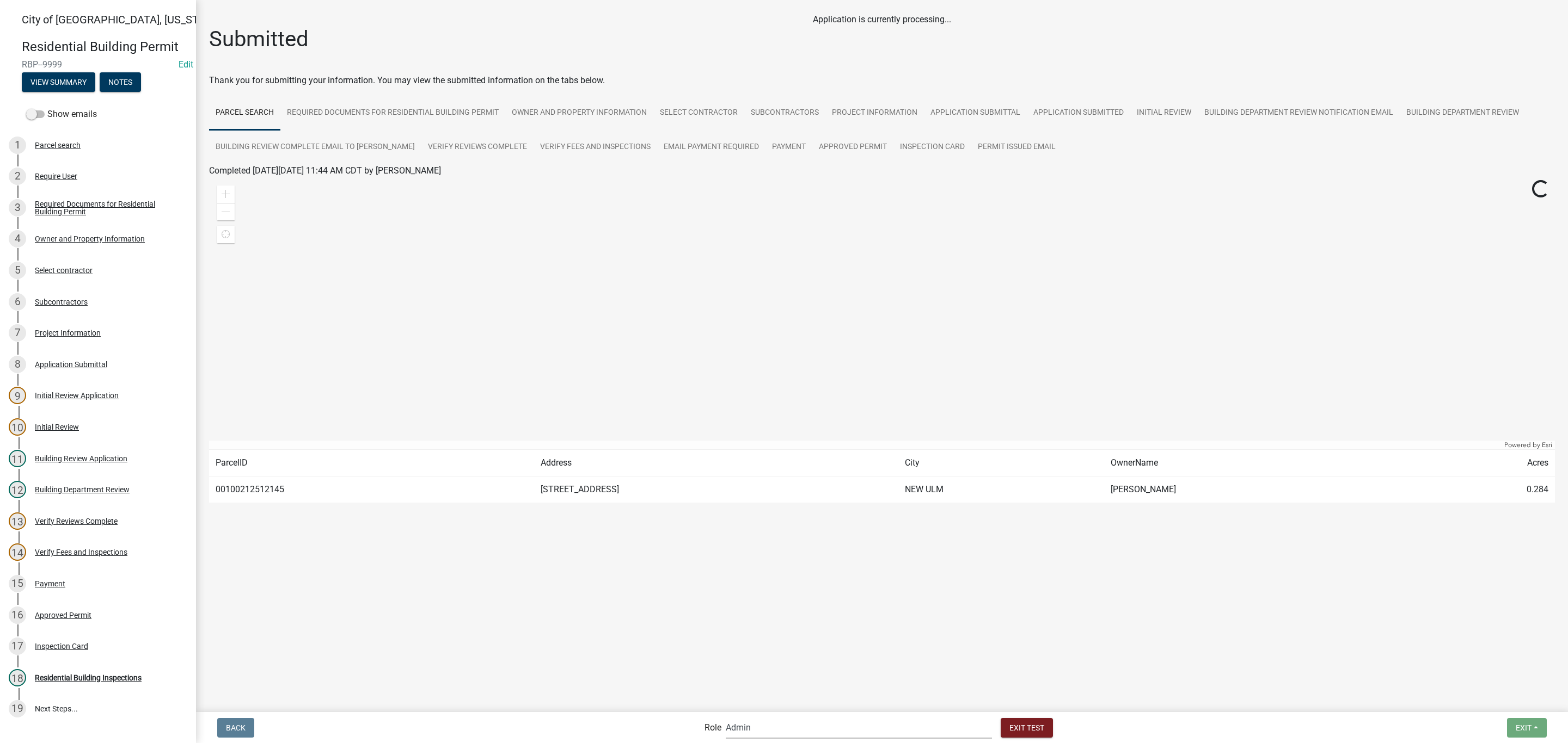
click at [751, 683] on main "Application is currently processing... Submitted Thank you for submitting your …" at bounding box center [882, 355] width 1372 height 710
click at [776, 728] on select "Applicant Zoning and Building ([PERSON_NAME], [PERSON_NAME]) Admin Stormwater (…" at bounding box center [859, 728] width 266 height 22
select select "af95025d-b44f-4367-9798-e31ebf5850b8"
click at [770, 717] on select "Applicant Zoning and Building ([PERSON_NAME], [PERSON_NAME]) Admin Stormwater (…" at bounding box center [859, 728] width 266 height 22
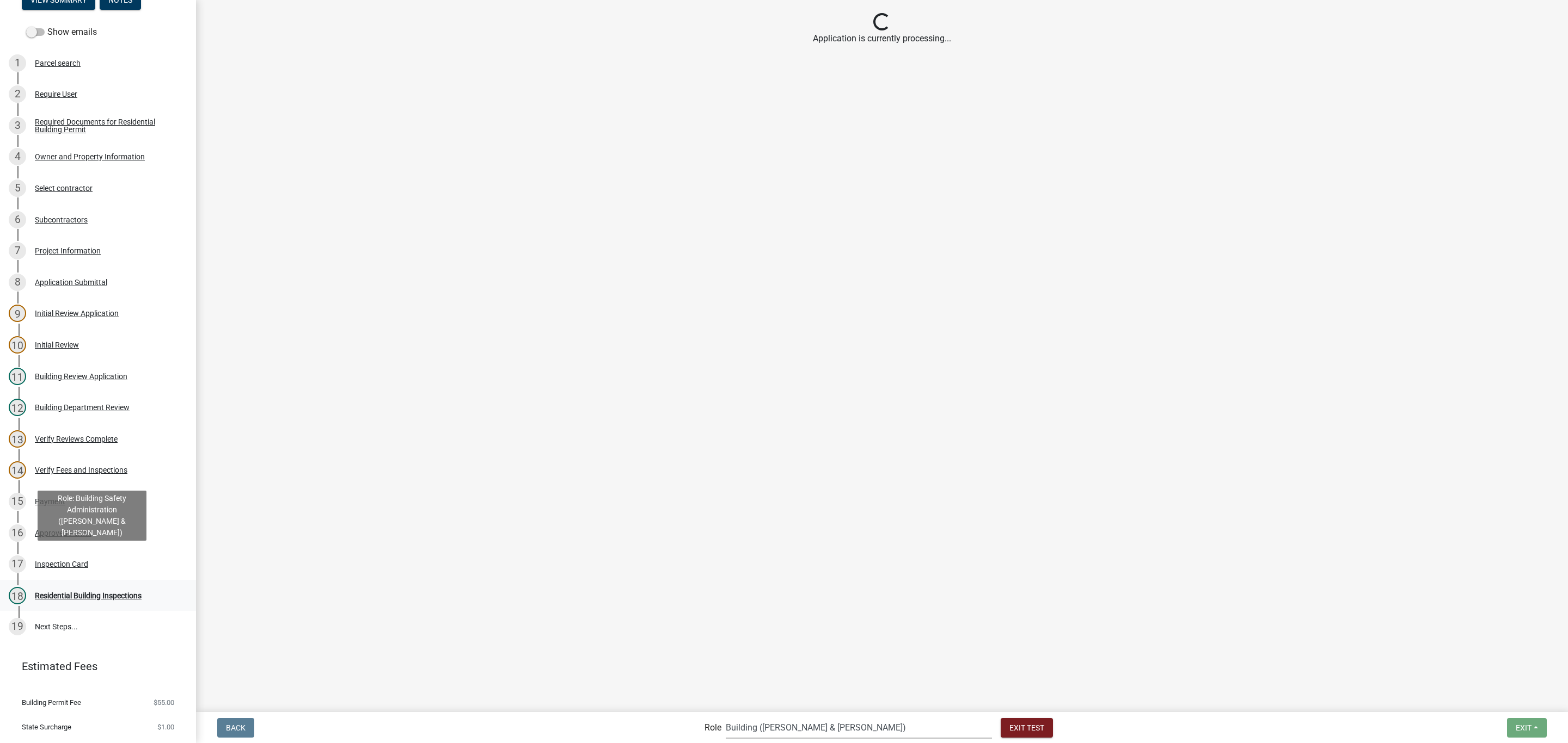
scroll to position [122, 0]
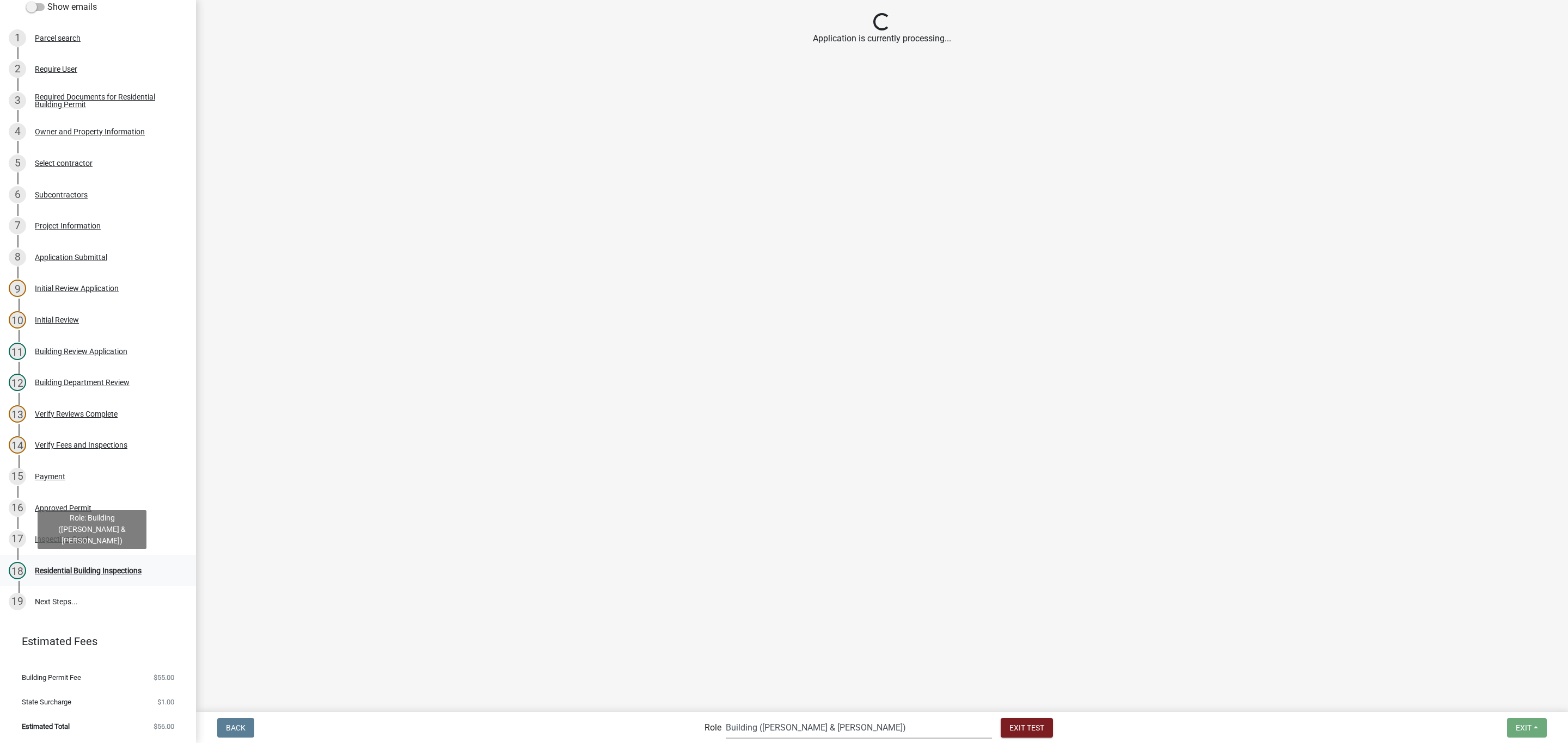
click at [91, 568] on div "Residential Building Inspections" at bounding box center [88, 571] width 106 height 8
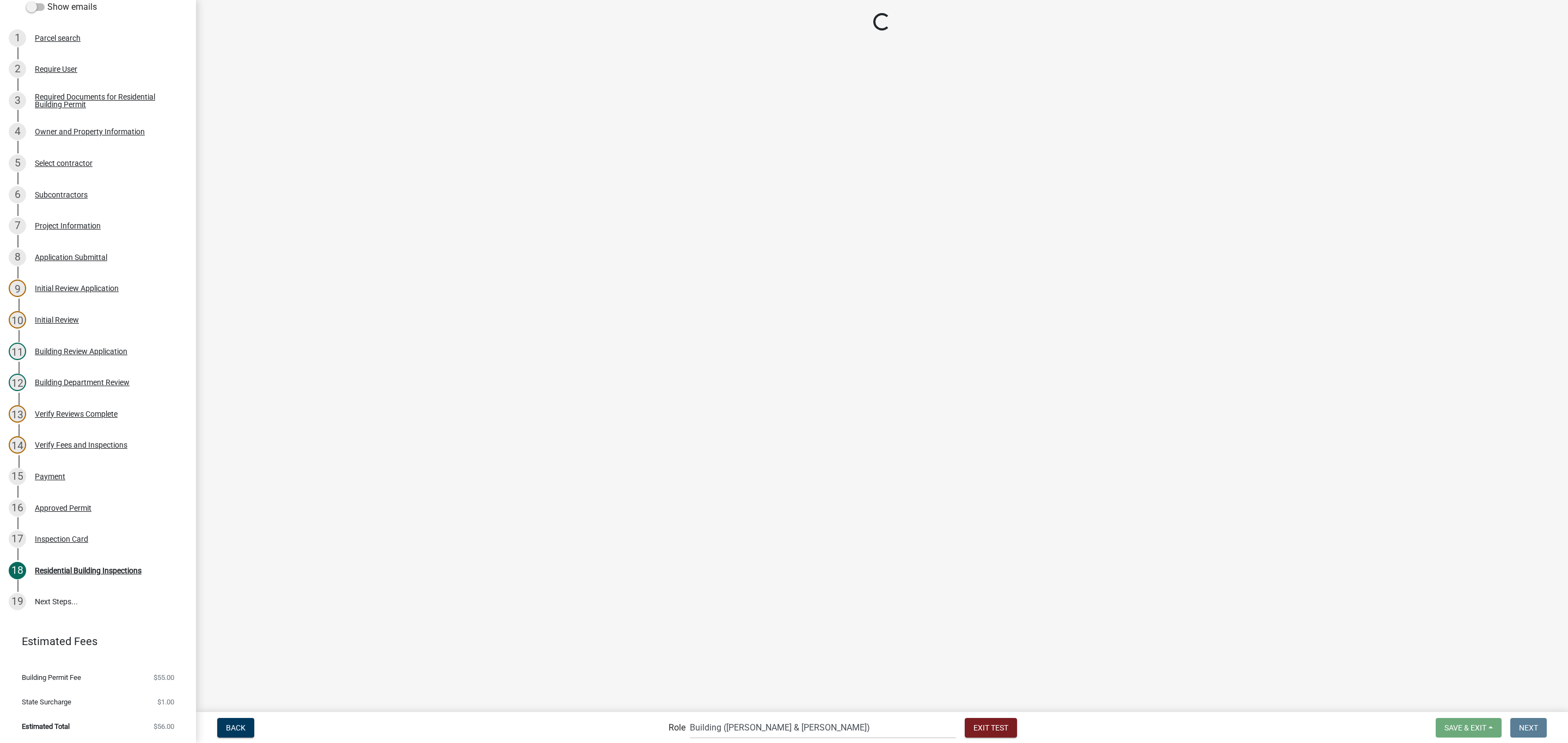
select select "805d55ac-e238-4e04-8f8e-acc067f36c3e"
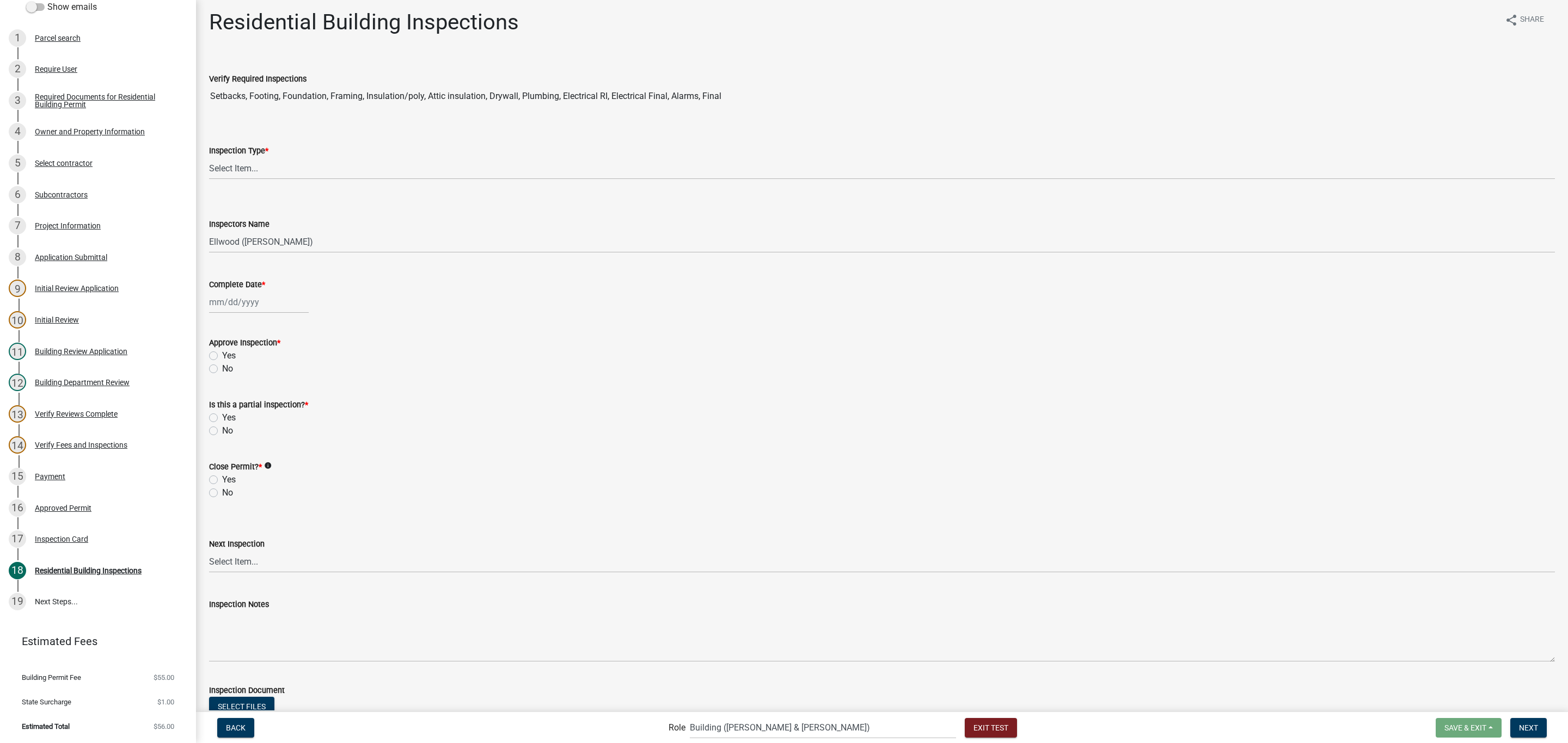
scroll to position [0, 0]
click at [290, 162] on select "Select Item... None All Inspections Required Energy Code Certificate Setback/So…" at bounding box center [882, 172] width 1346 height 22
click at [209, 161] on select "Select Item... None All Inspections Required Energy Code Certificate Setback/So…" at bounding box center [882, 172] width 1346 height 22
select select "7777904b-4119-4bfd-883a-9e104624f087"
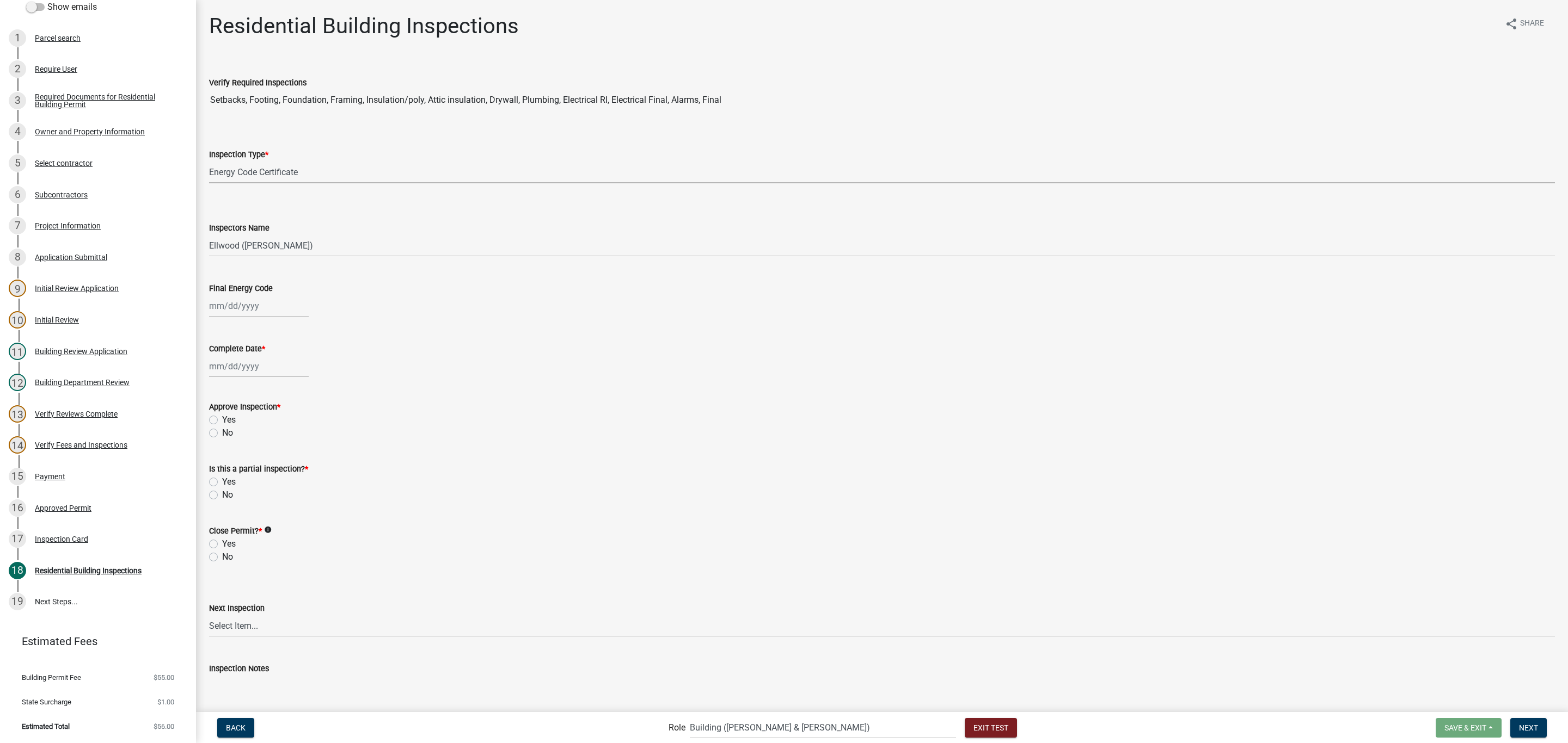
click at [265, 303] on div at bounding box center [258, 306] width 99 height 22
select select "9"
select select "2025"
click at [237, 413] on div "23" at bounding box center [238, 416] width 17 height 17
type input "[DATE]"
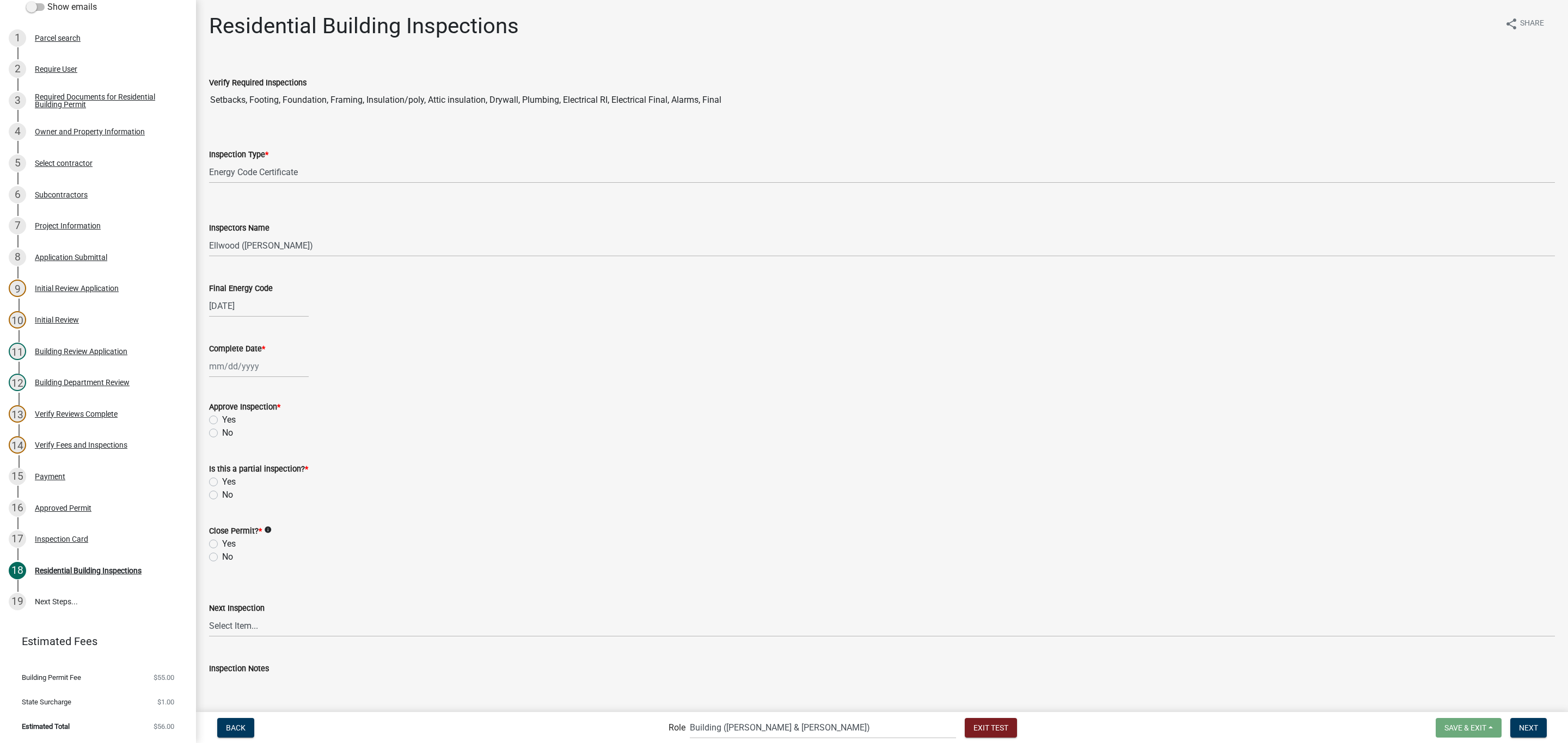
select select "9"
select select "2025"
click at [266, 360] on div "[PERSON_NAME] Feb Mar Apr [PERSON_NAME][DATE] Oct Nov [DATE] 1526 1527 1528 152…" at bounding box center [258, 367] width 99 height 22
click at [239, 475] on div "23" at bounding box center [238, 477] width 17 height 17
type input "[DATE]"
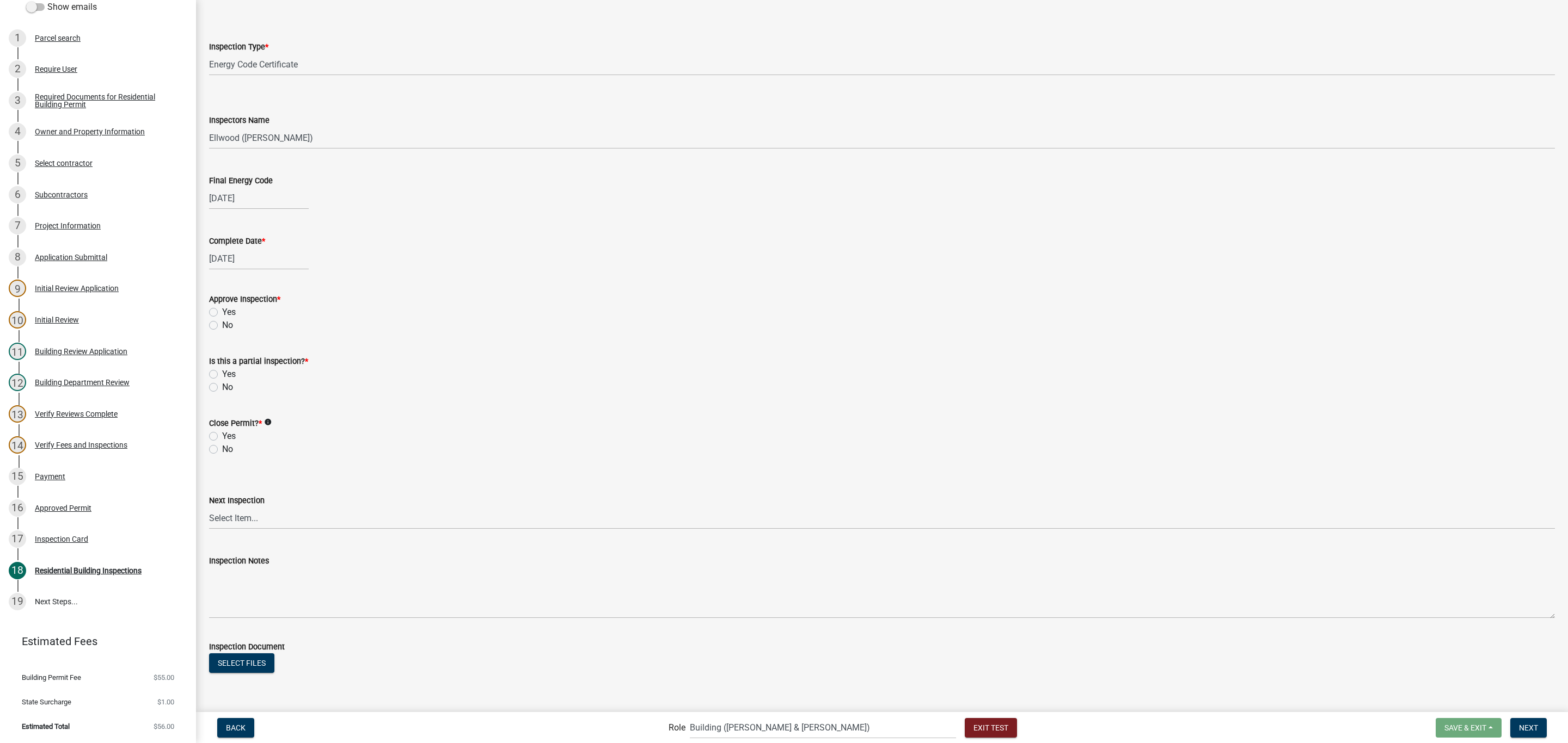
scroll to position [134, 0]
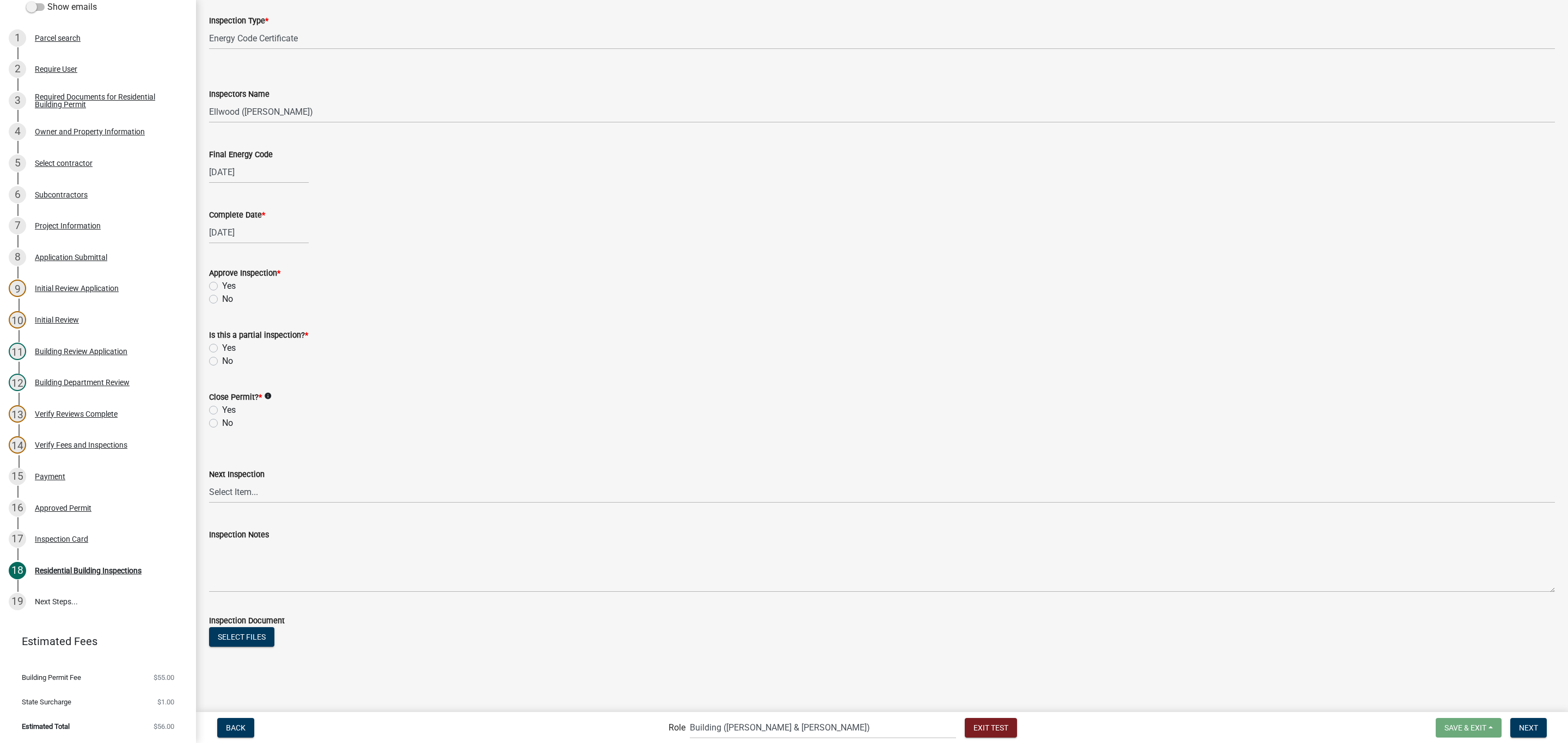
click at [222, 287] on label "Yes" at bounding box center [229, 286] width 14 height 13
click at [222, 287] on input "Yes" at bounding box center [226, 283] width 7 height 7
radio input "true"
click at [222, 360] on label "No" at bounding box center [228, 361] width 11 height 13
click at [222, 360] on input "No" at bounding box center [226, 358] width 7 height 7
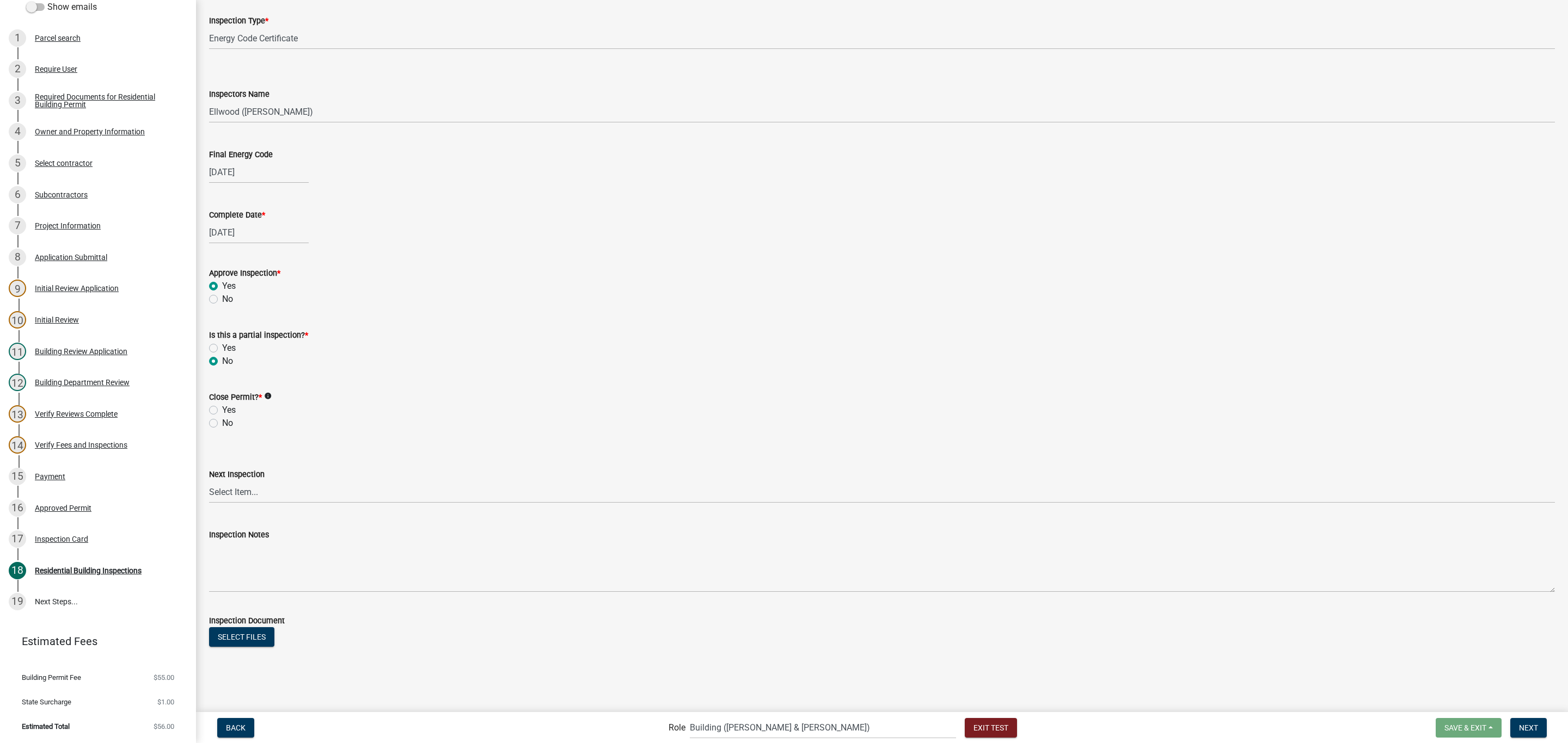
radio input "true"
click at [222, 425] on label "No" at bounding box center [228, 423] width 11 height 13
click at [222, 424] on input "No" at bounding box center [226, 420] width 7 height 7
radio input "true"
click at [278, 495] on select "Select Item... None All Inspections Required Energy Code Certificate Setback/So…" at bounding box center [882, 492] width 1346 height 22
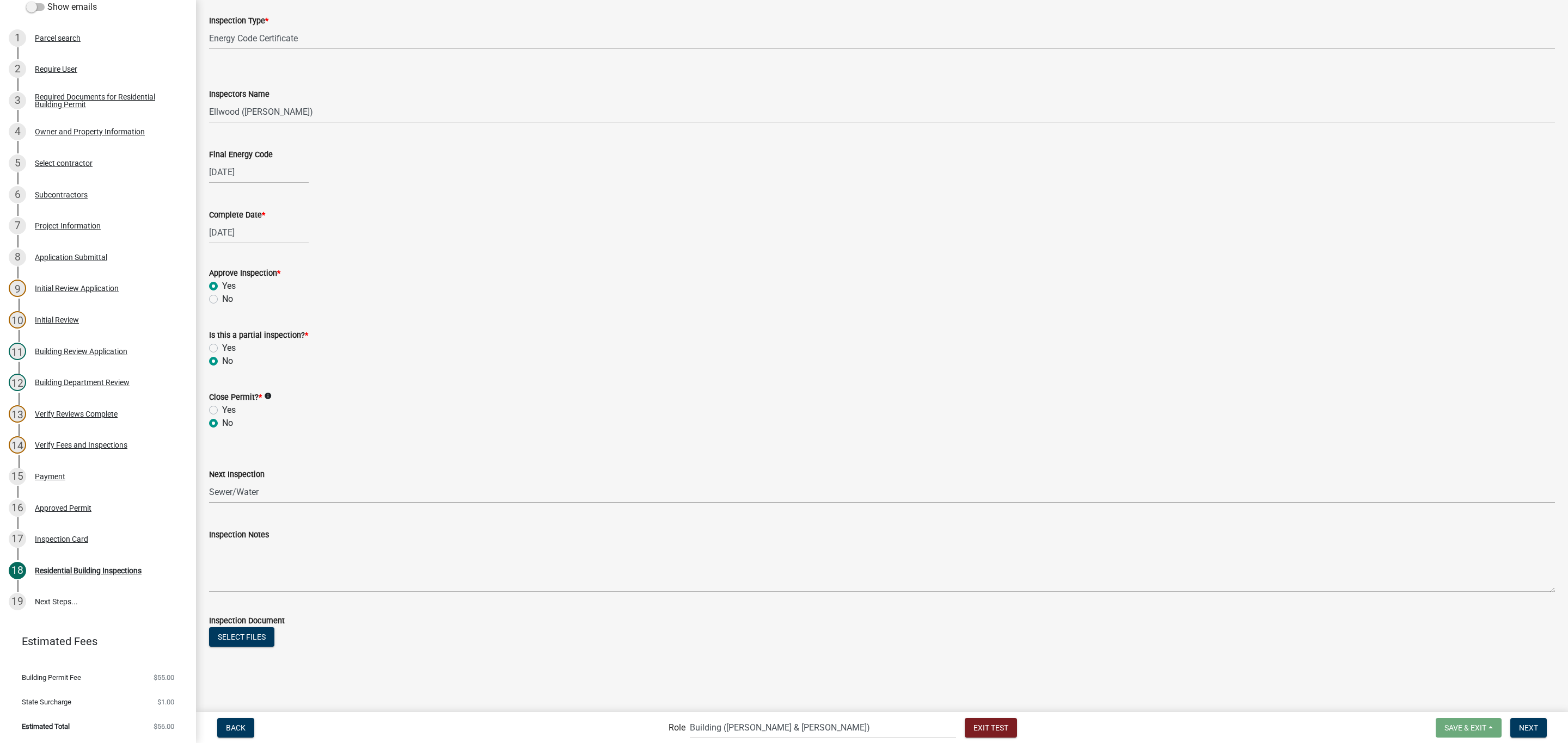
click at [209, 481] on select "Select Item... None All Inspections Required Energy Code Certificate Setback/So…" at bounding box center [882, 492] width 1346 height 22
select select "8efacad1-125e-4bd3-9c82-35615a9755c5"
click at [1531, 726] on span "Next" at bounding box center [1528, 727] width 19 height 9
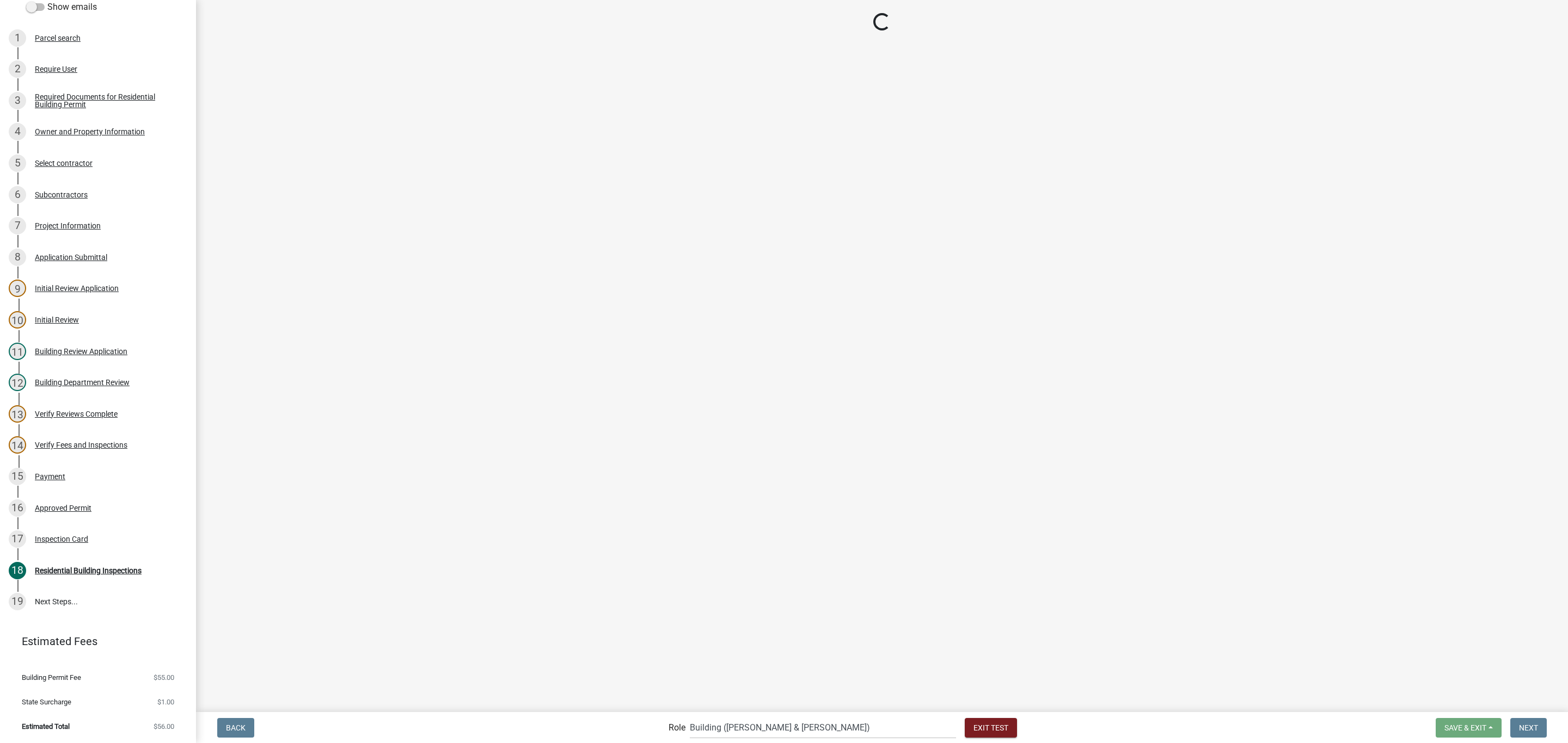
select select "805d55ac-e238-4e04-8f8e-acc067f36c3e"
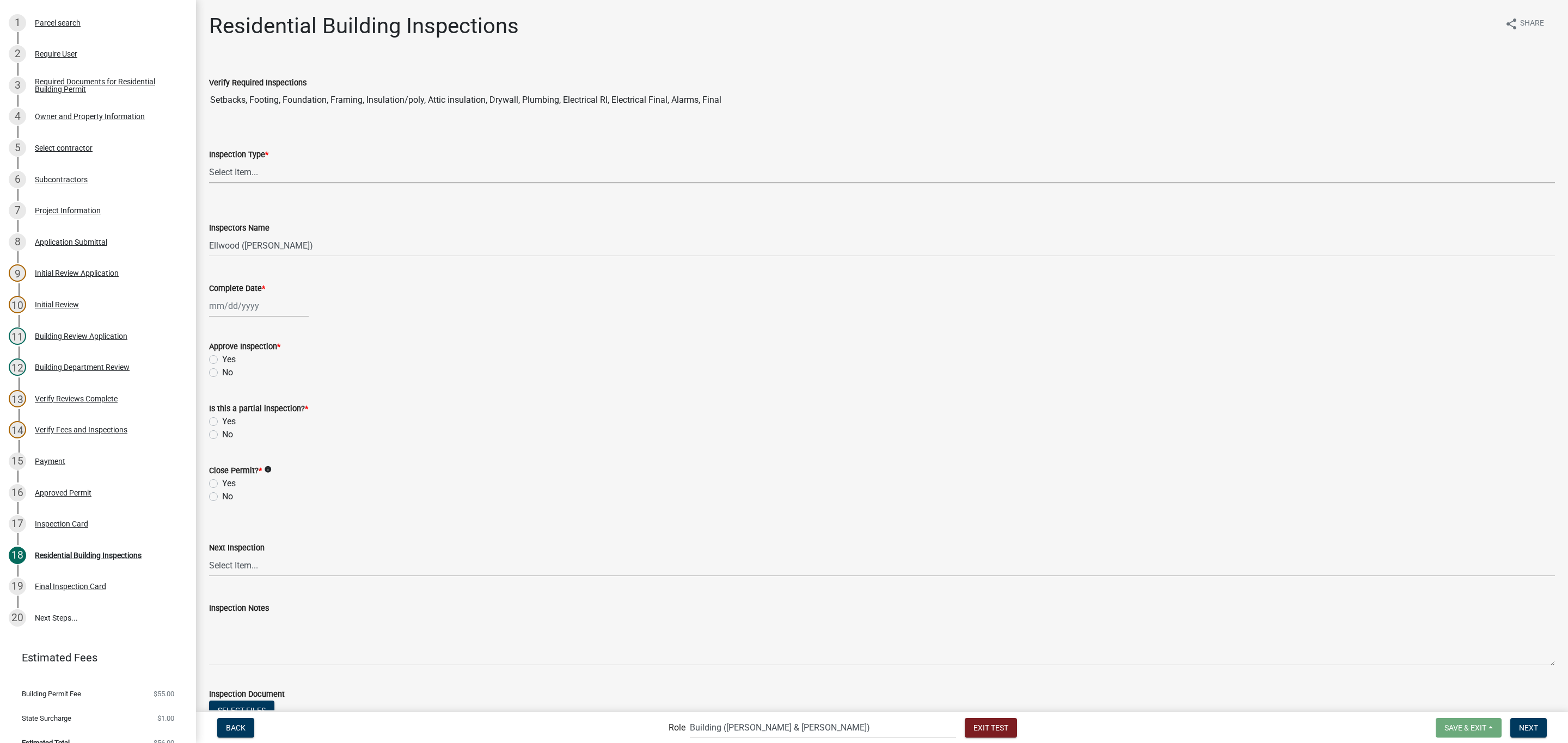
click at [264, 171] on select "Select Item... None All Inspections Required Energy Code Certificate Setback/So…" at bounding box center [882, 172] width 1346 height 22
click at [209, 161] on select "Select Item... None All Inspections Required Energy Code Certificate Setback/So…" at bounding box center [882, 172] width 1346 height 22
select select "325fad7b-aea0-4a0d-bd35-a72a64eb9764"
select select "9"
select select "2025"
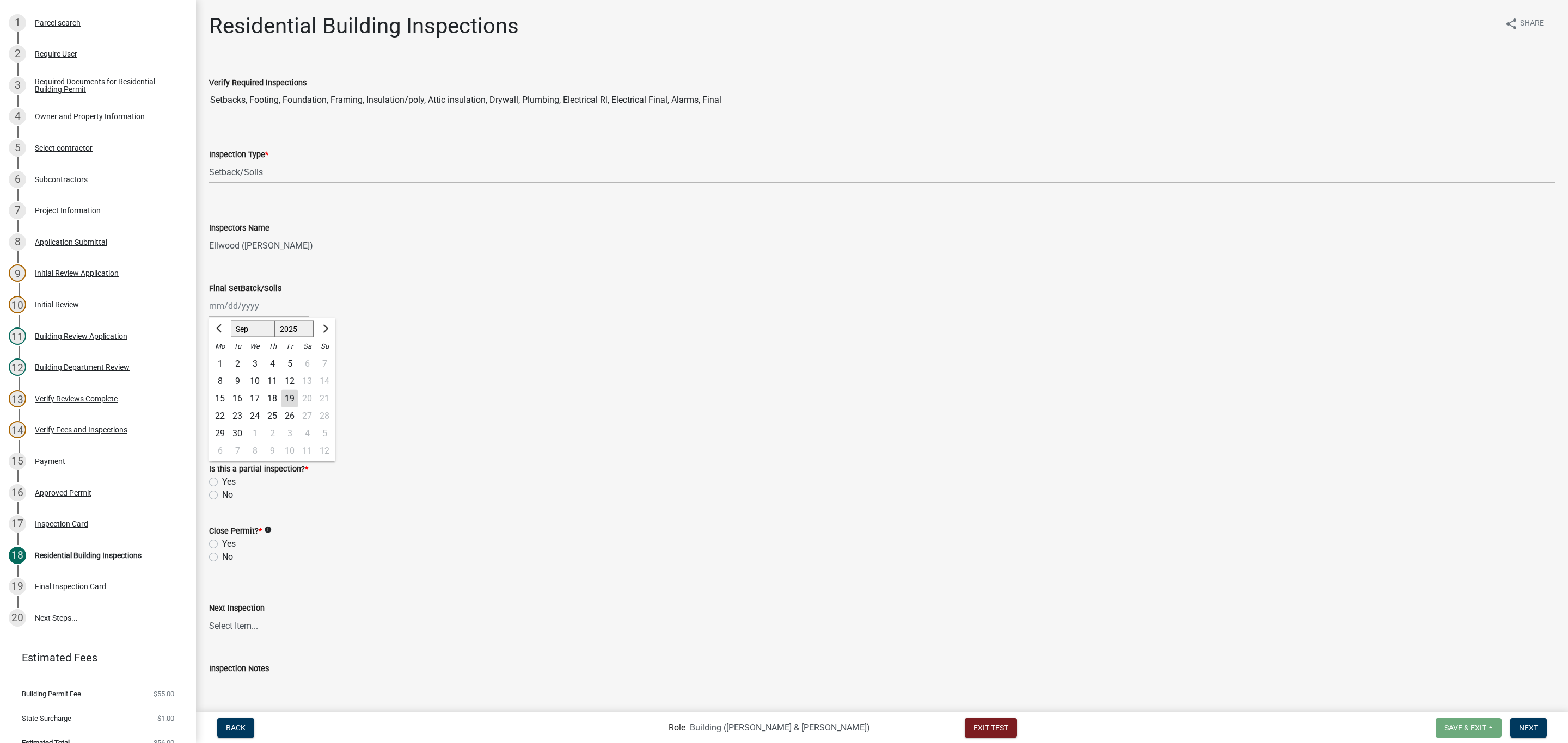
click at [269, 312] on div "[PERSON_NAME] Feb Mar Apr [PERSON_NAME][DATE] Oct Nov [DATE] 1526 1527 1528 152…" at bounding box center [258, 306] width 99 height 22
click at [234, 434] on div "30" at bounding box center [238, 433] width 17 height 17
type input "[DATE]"
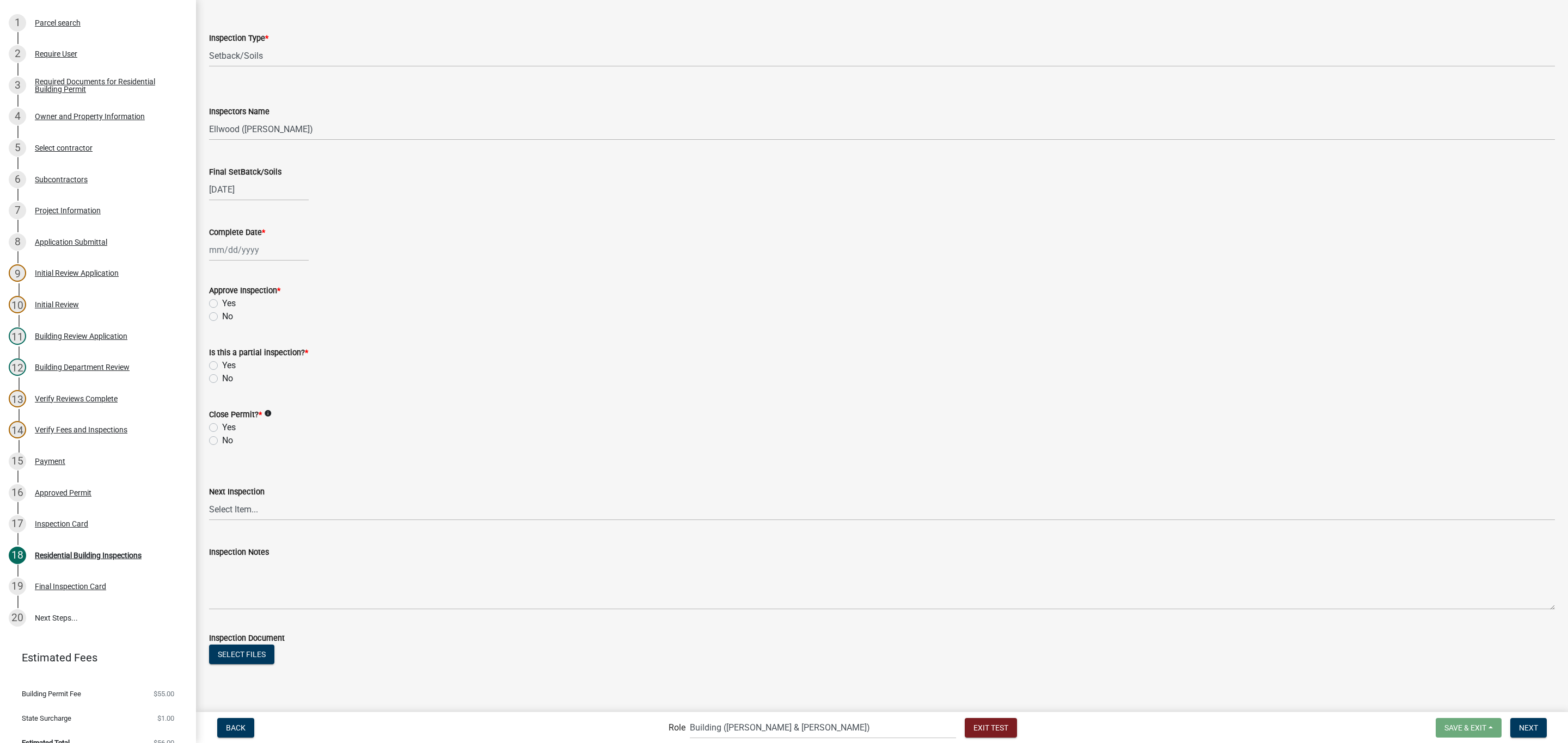
scroll to position [134, 0]
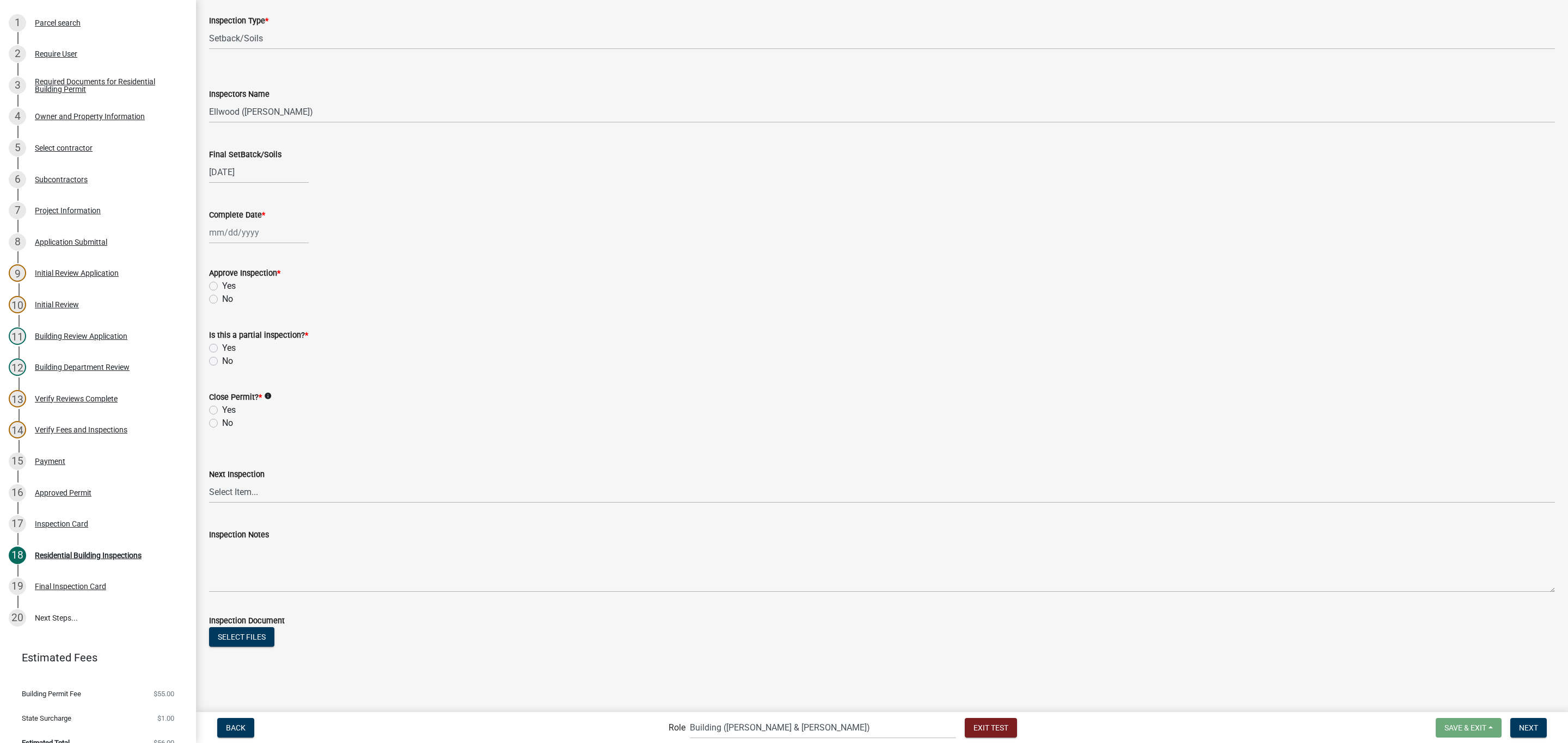
click at [262, 228] on div at bounding box center [258, 233] width 99 height 22
select select "9"
select select "2025"
click at [235, 361] on div "30" at bounding box center [238, 360] width 17 height 17
type input "[DATE]"
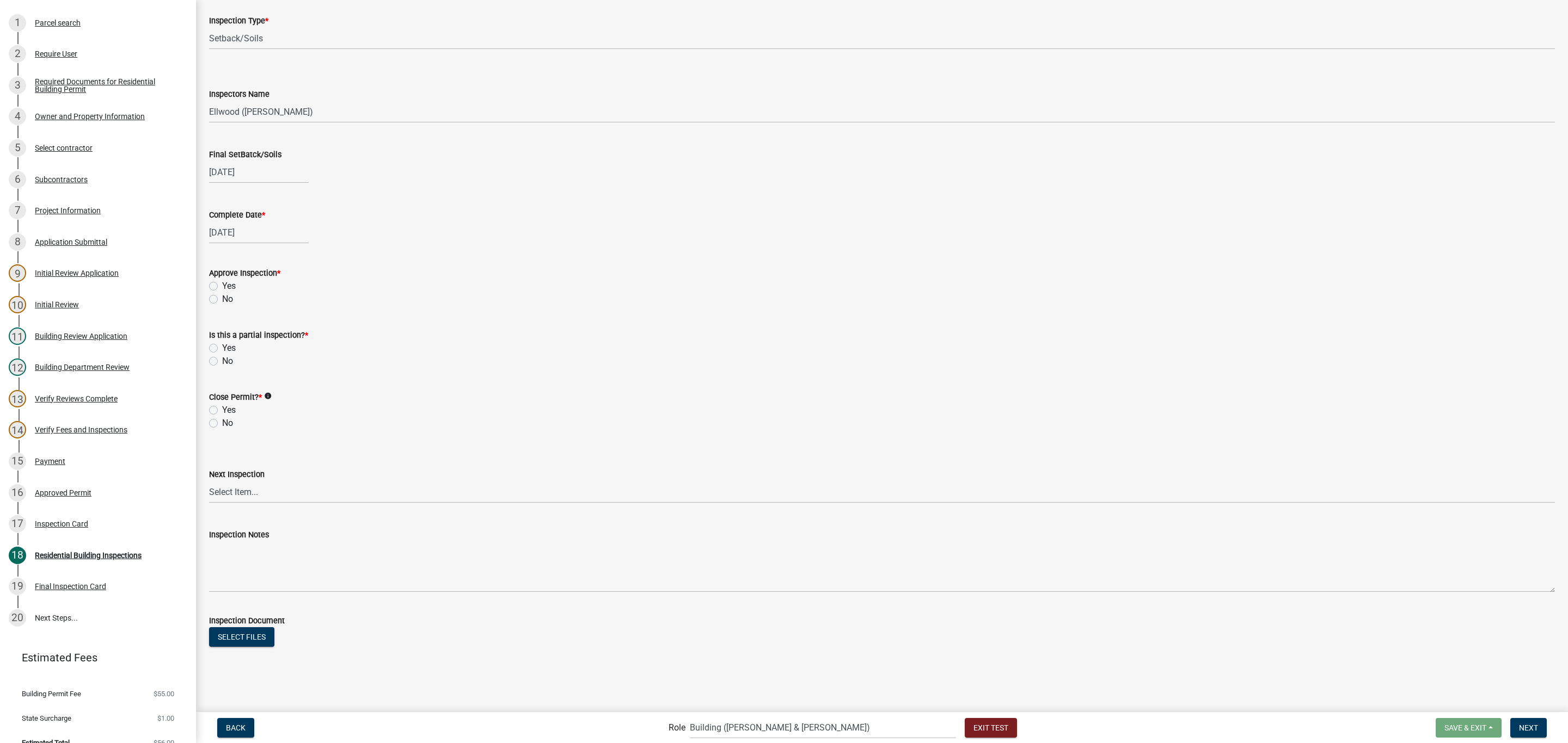
click at [222, 283] on label "Yes" at bounding box center [229, 286] width 14 height 13
click at [222, 283] on input "Yes" at bounding box center [226, 283] width 7 height 7
radio input "true"
click at [222, 363] on label "No" at bounding box center [228, 361] width 11 height 13
click at [222, 362] on input "No" at bounding box center [226, 358] width 7 height 7
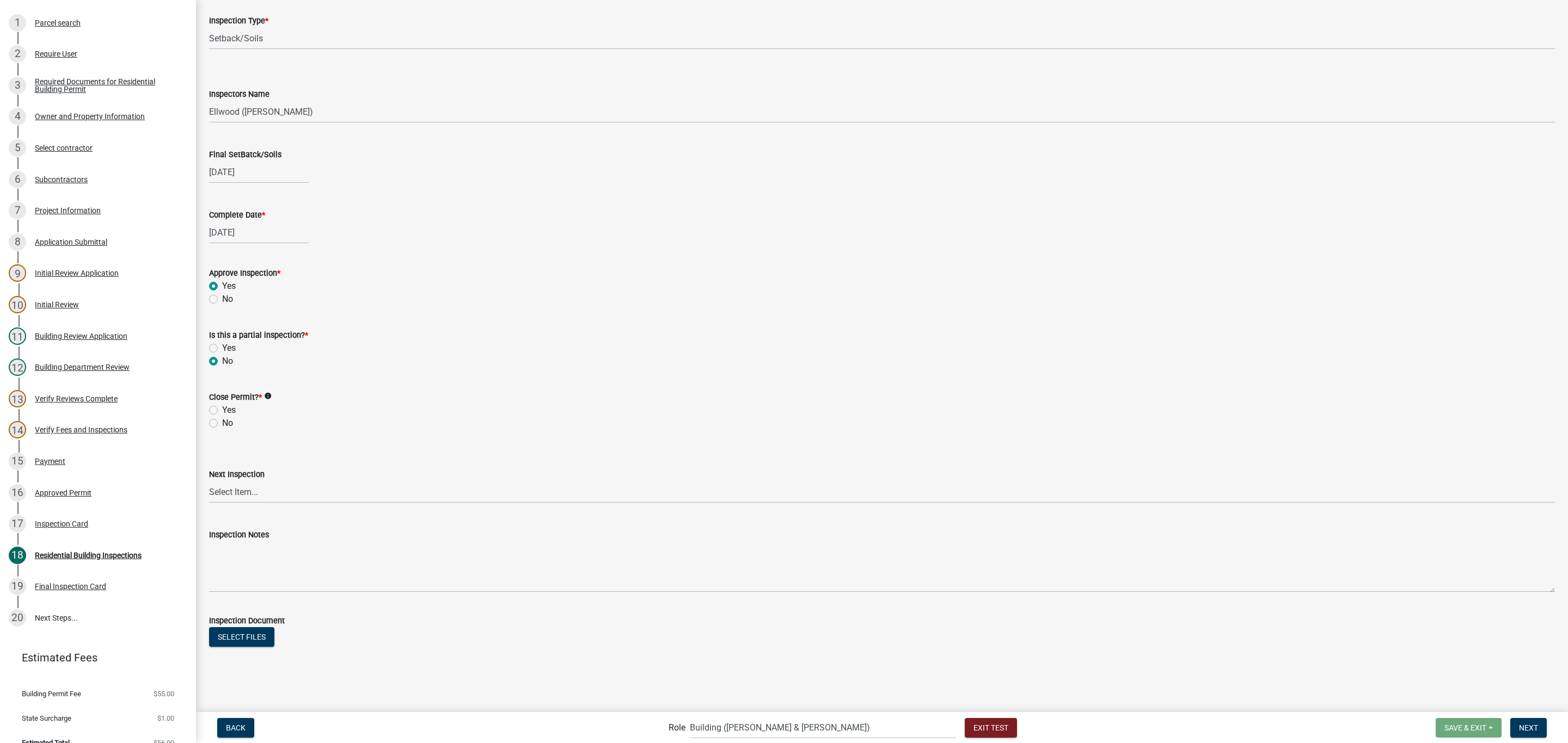
radio input "true"
click at [222, 410] on label "Yes" at bounding box center [229, 410] width 14 height 13
click at [222, 410] on input "Yes" at bounding box center [226, 407] width 7 height 7
radio input "true"
click at [224, 496] on select "Select Item... None All Inspections Required Energy Code Certificate Setback/So…" at bounding box center [882, 492] width 1346 height 22
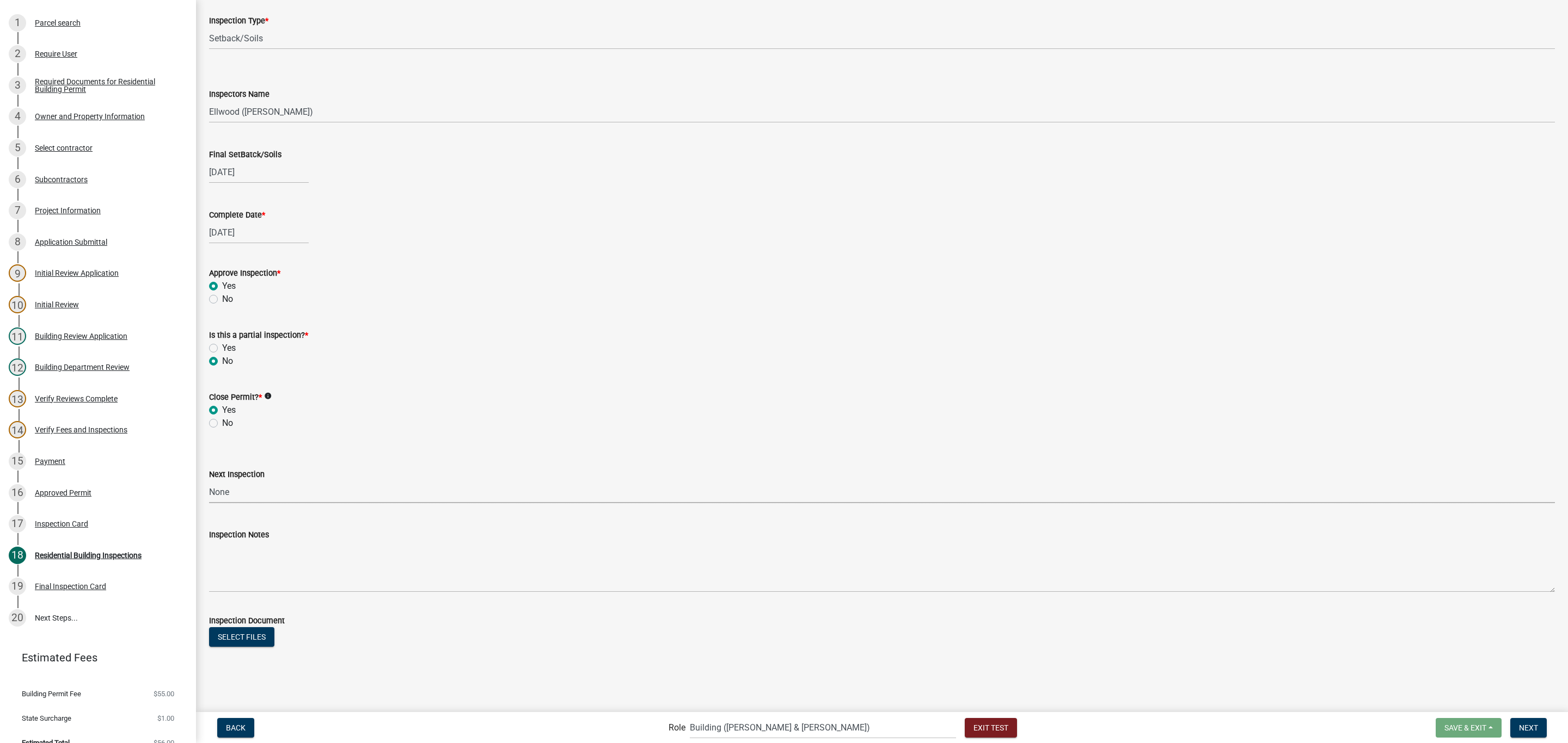
click at [209, 481] on select "Select Item... None All Inspections Required Energy Code Certificate Setback/So…" at bounding box center [882, 492] width 1346 height 22
select select "0b2f715e-aec0-4d16-815f-48bb11de8000"
click at [1534, 726] on span "Next" at bounding box center [1528, 727] width 19 height 9
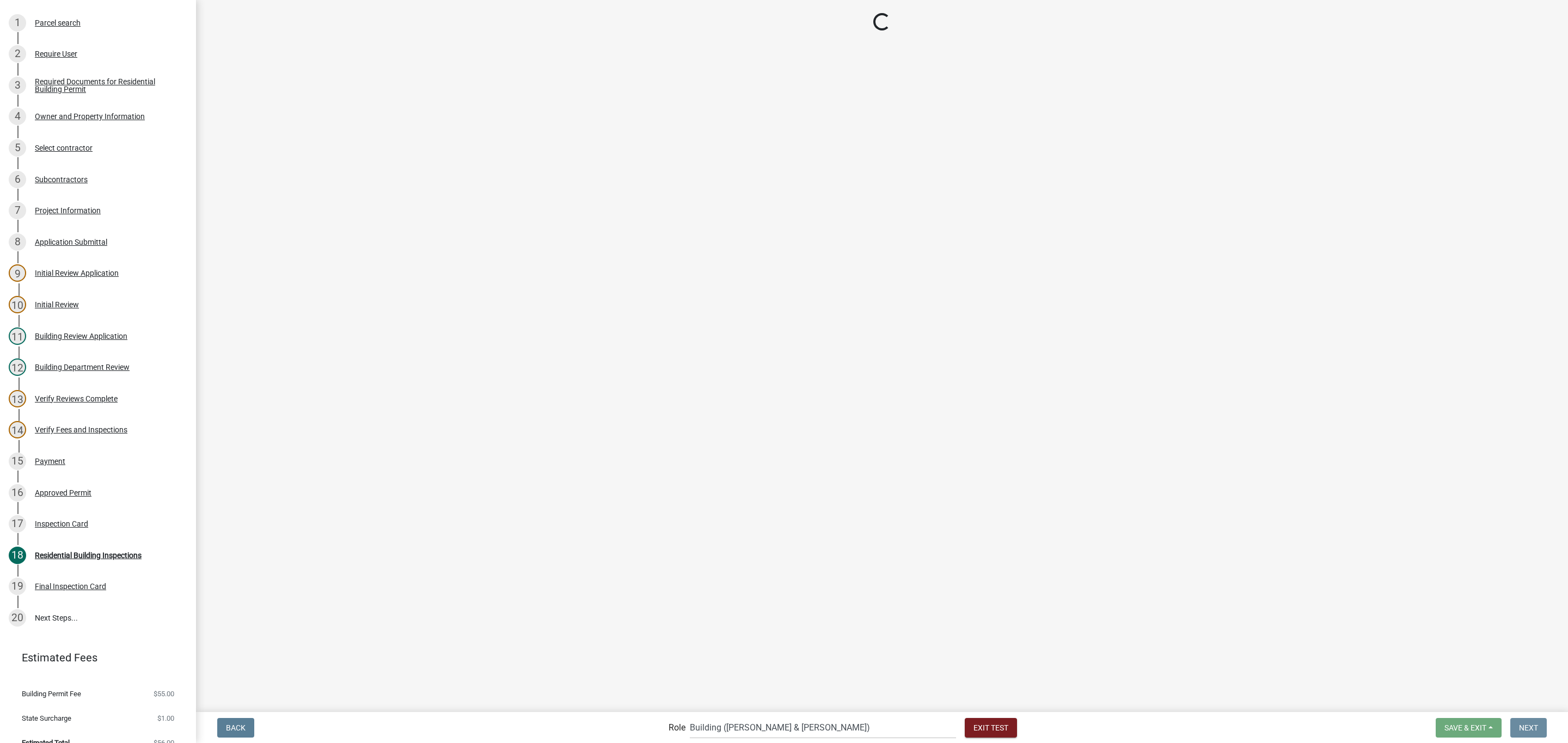
scroll to position [0, 0]
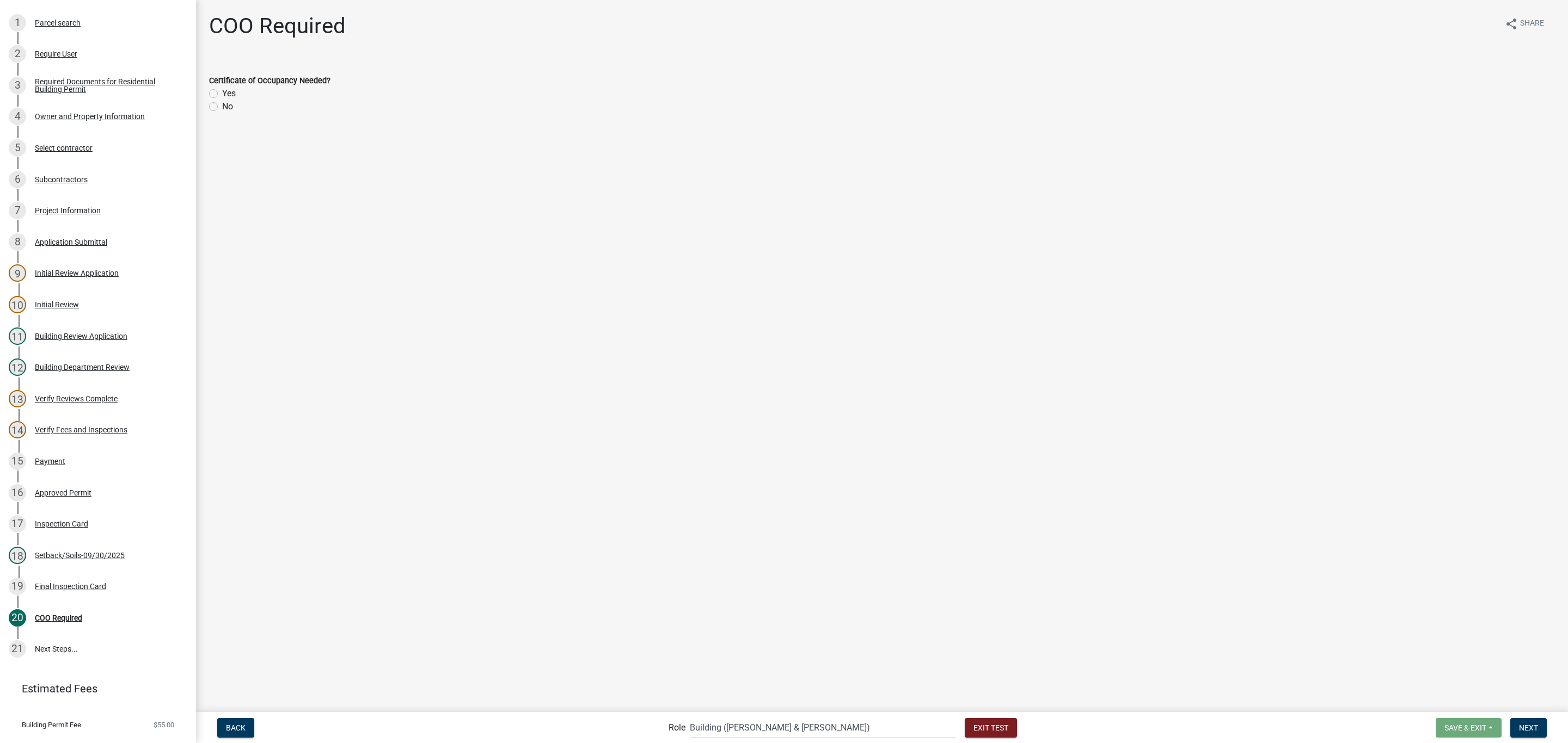
click at [222, 108] on label "No" at bounding box center [228, 106] width 11 height 13
click at [222, 107] on input "No" at bounding box center [226, 103] width 7 height 7
radio input "true"
click at [1524, 732] on button "Next" at bounding box center [1528, 728] width 37 height 20
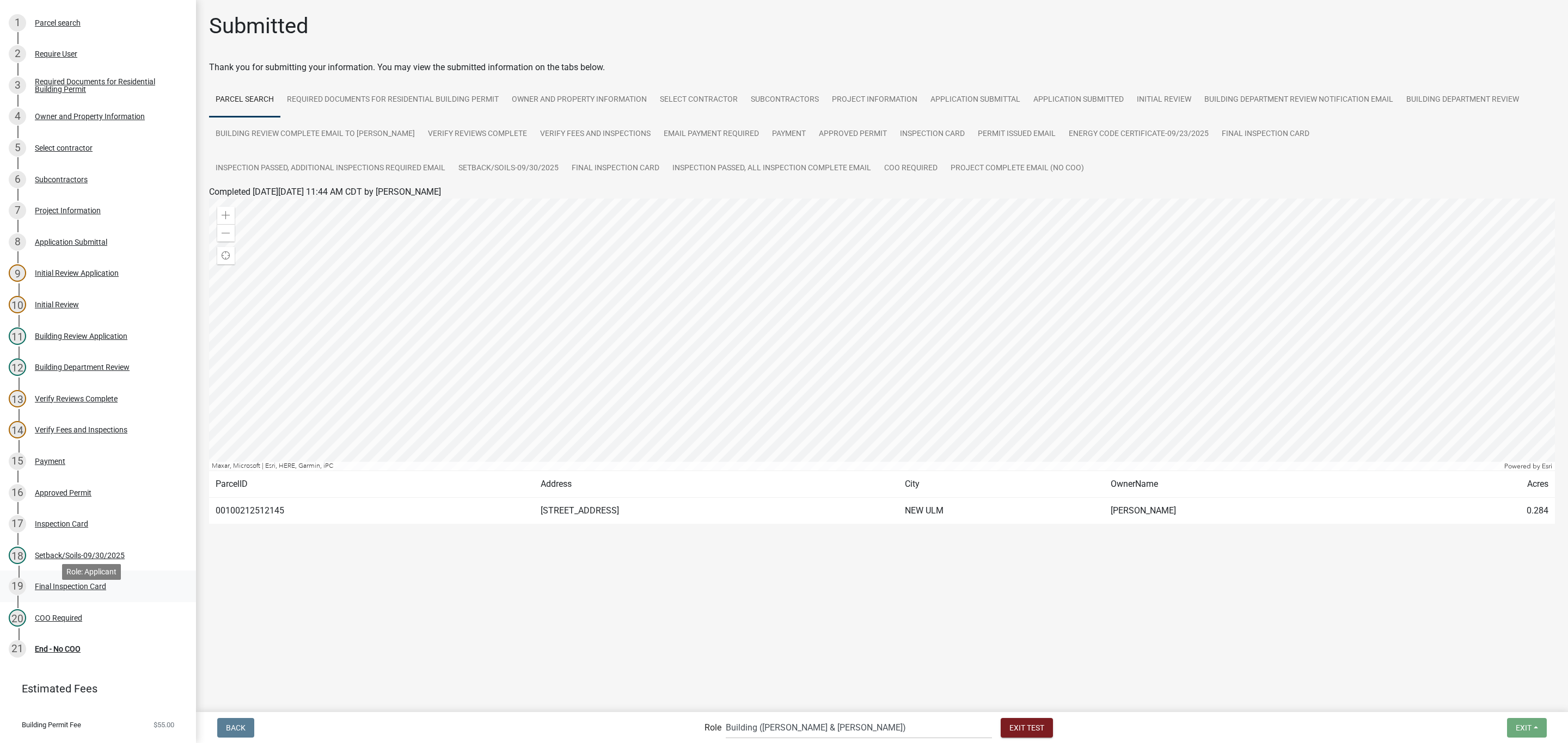
click at [92, 591] on div "Final Inspection Card" at bounding box center [71, 587] width 71 height 8
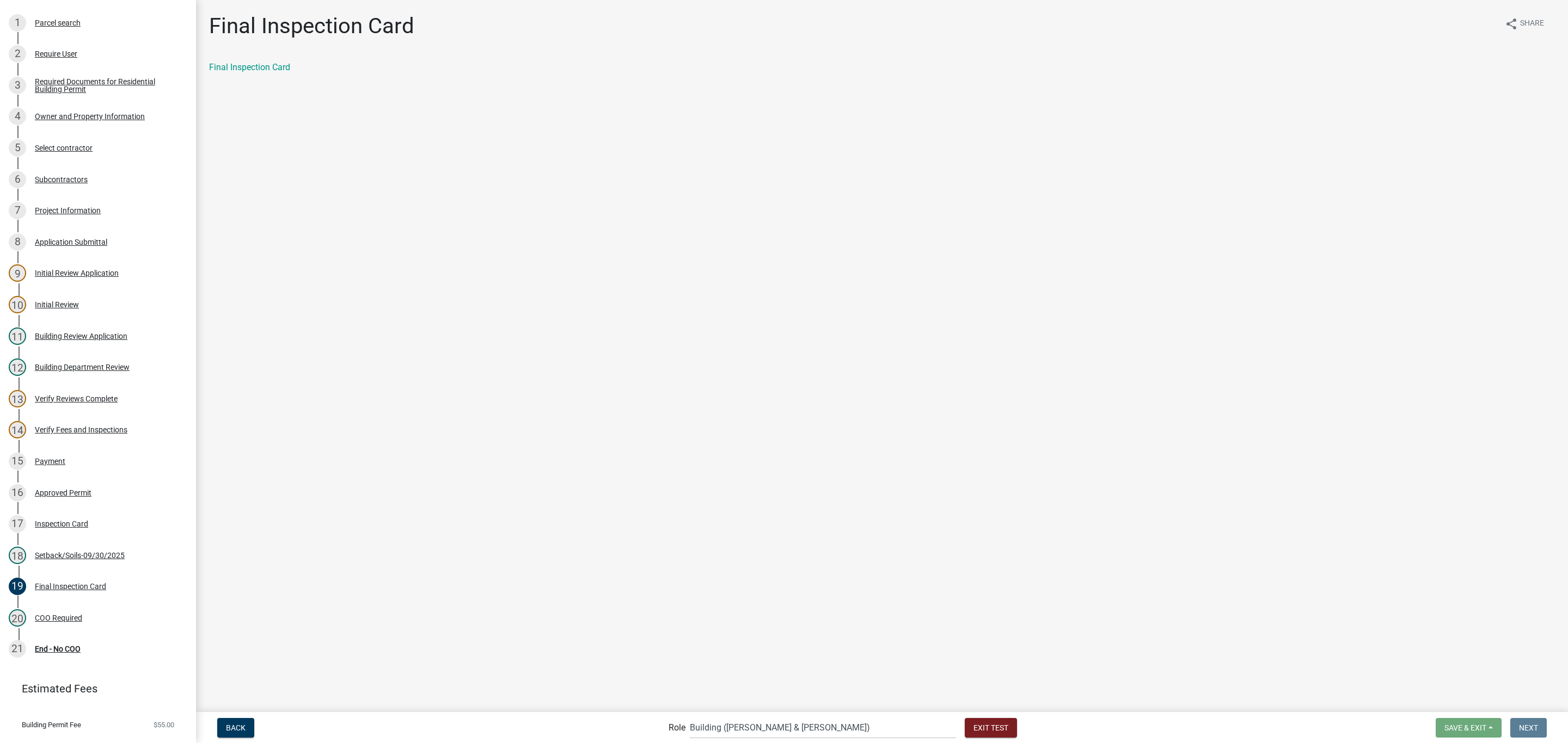
click at [245, 61] on div "Final Inspection Card" at bounding box center [882, 67] width 1346 height 13
click at [240, 64] on link "Final Inspection Card" at bounding box center [249, 67] width 81 height 10
click at [974, 730] on span "Exit Test" at bounding box center [991, 727] width 35 height 9
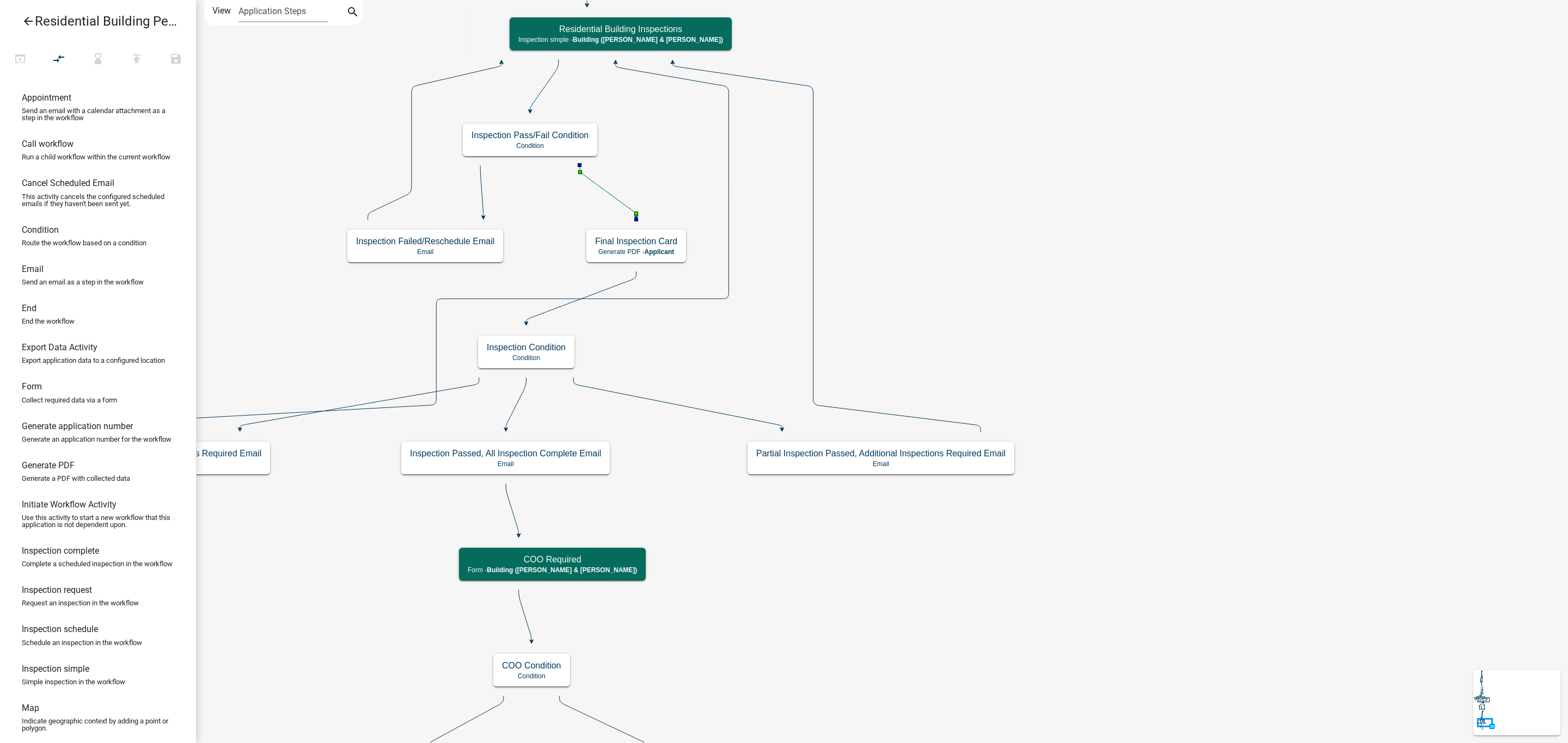
click at [605, 188] on icon at bounding box center [608, 191] width 56 height 51
click at [554, 309] on icon at bounding box center [581, 297] width 110 height 51
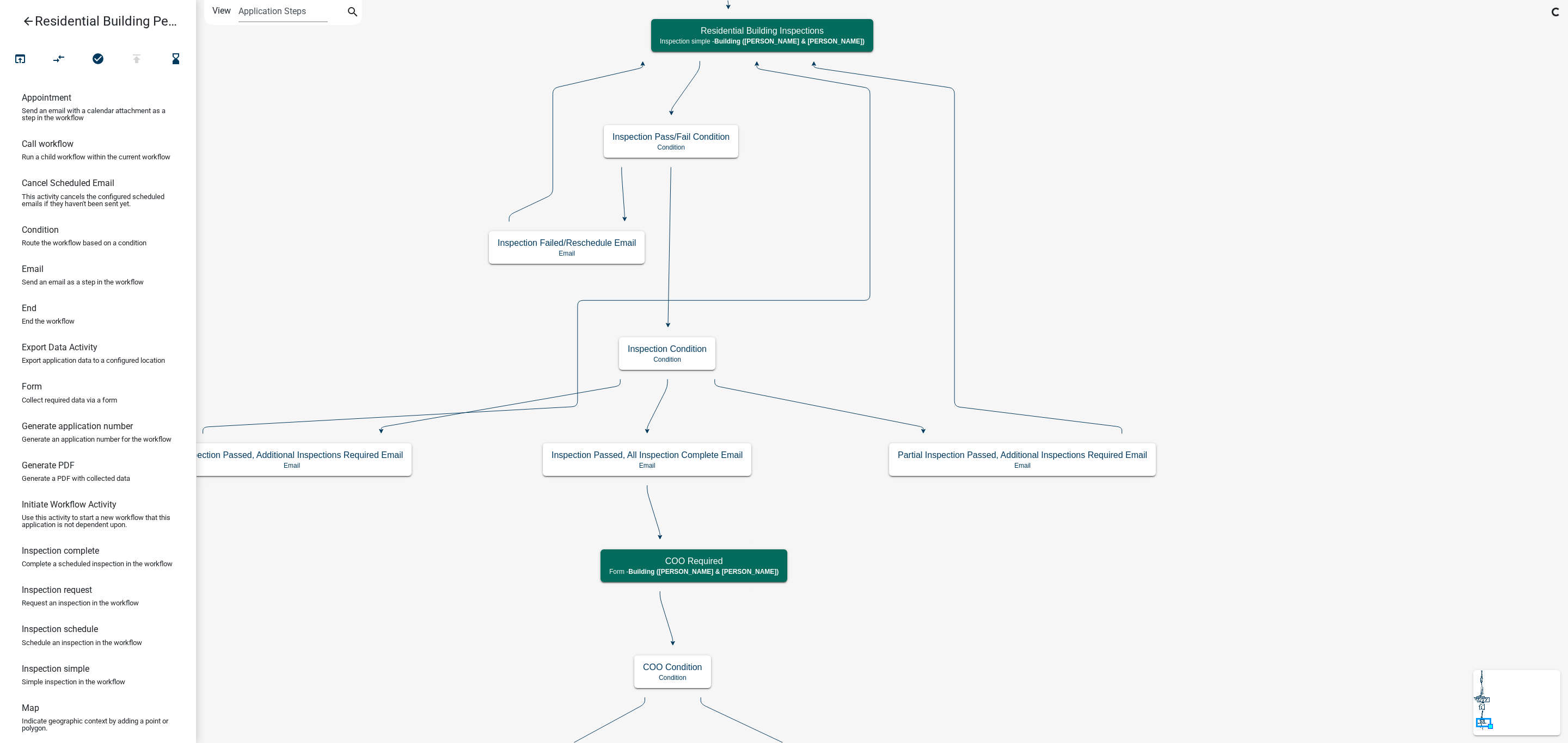
click at [23, 17] on icon "arrow_back" at bounding box center [28, 22] width 13 height 15
click at [28, 17] on icon "arrow_back" at bounding box center [28, 22] width 13 height 15
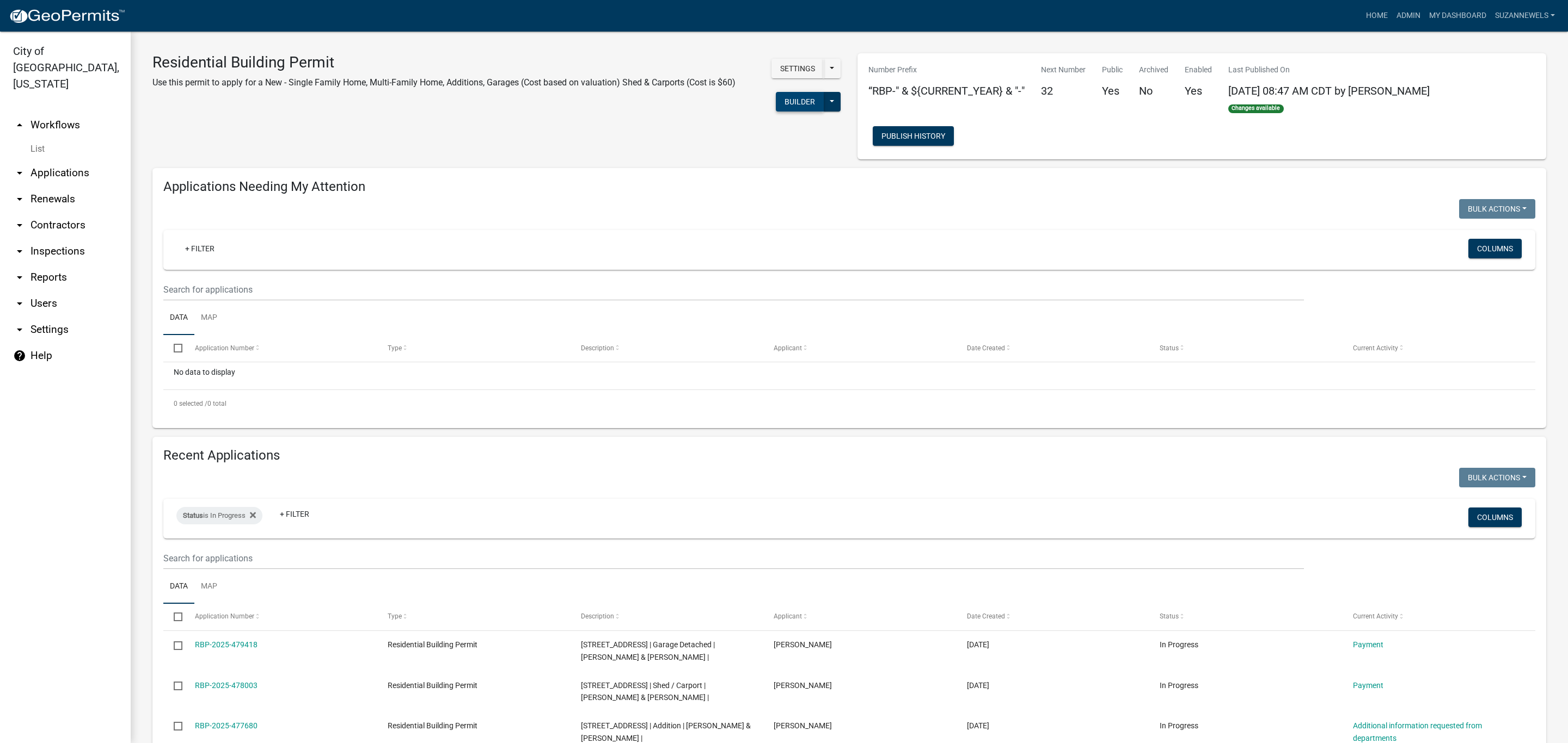
click at [779, 102] on button "Builder" at bounding box center [800, 102] width 48 height 20
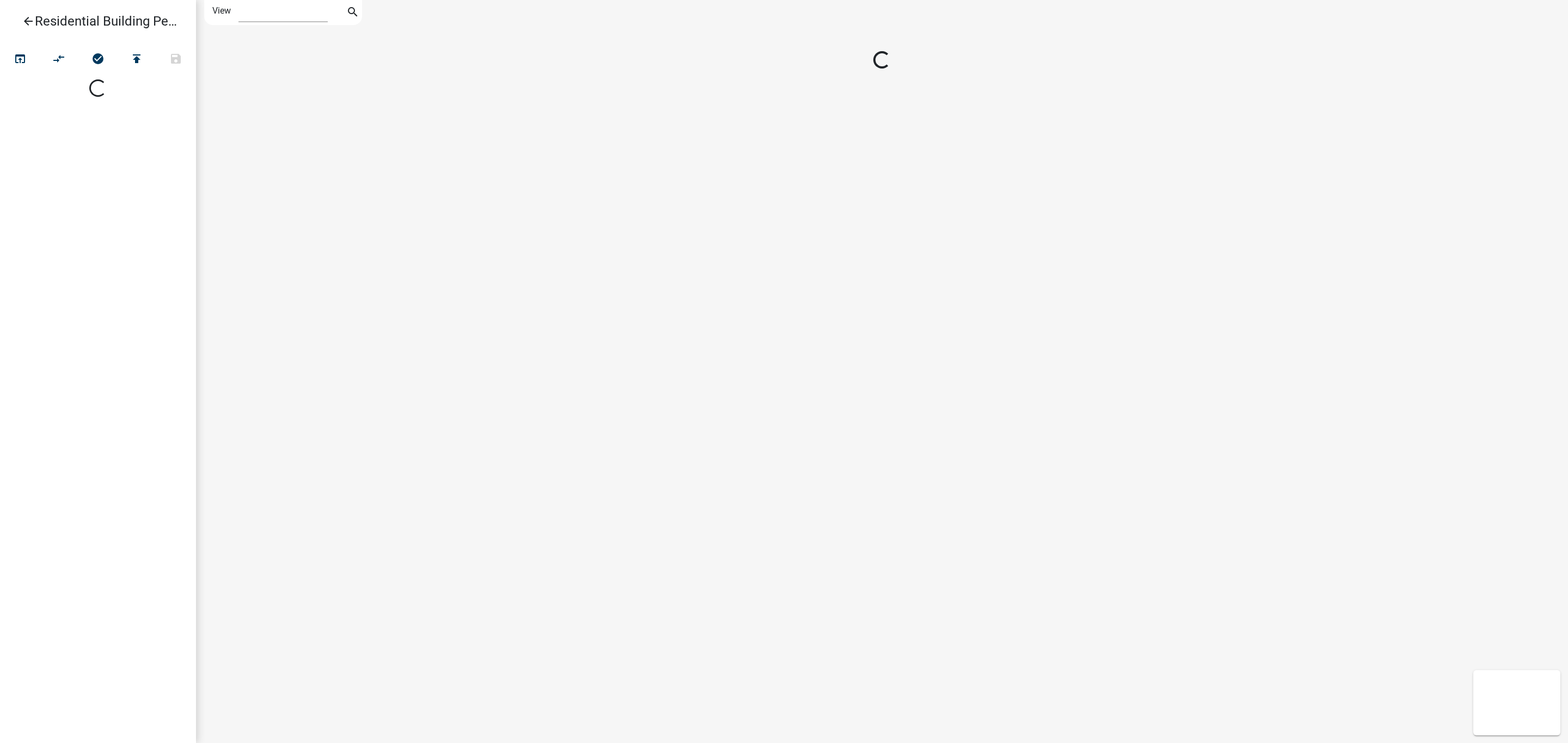
select select "1"
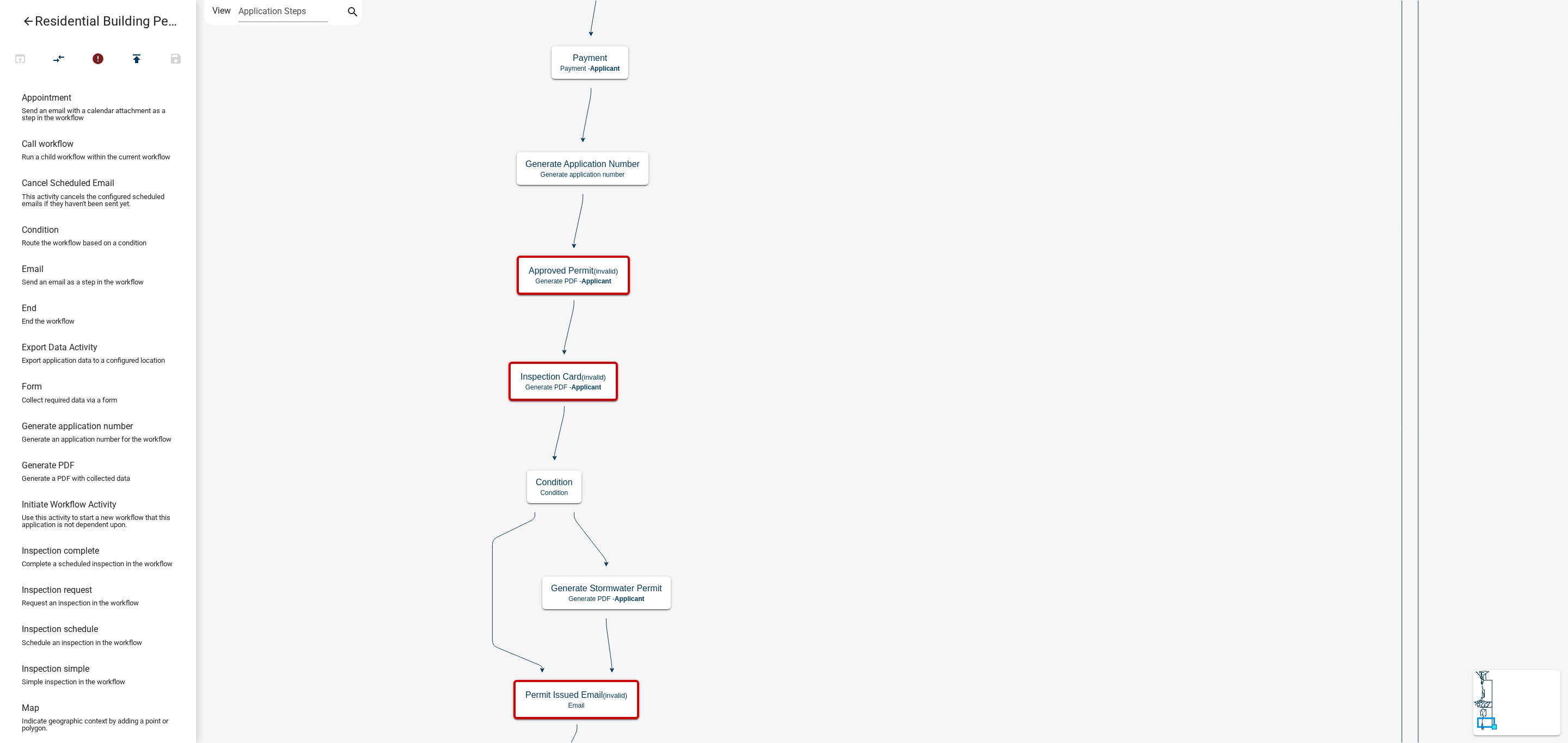
click at [31, 20] on icon "arrow_back" at bounding box center [28, 22] width 13 height 15
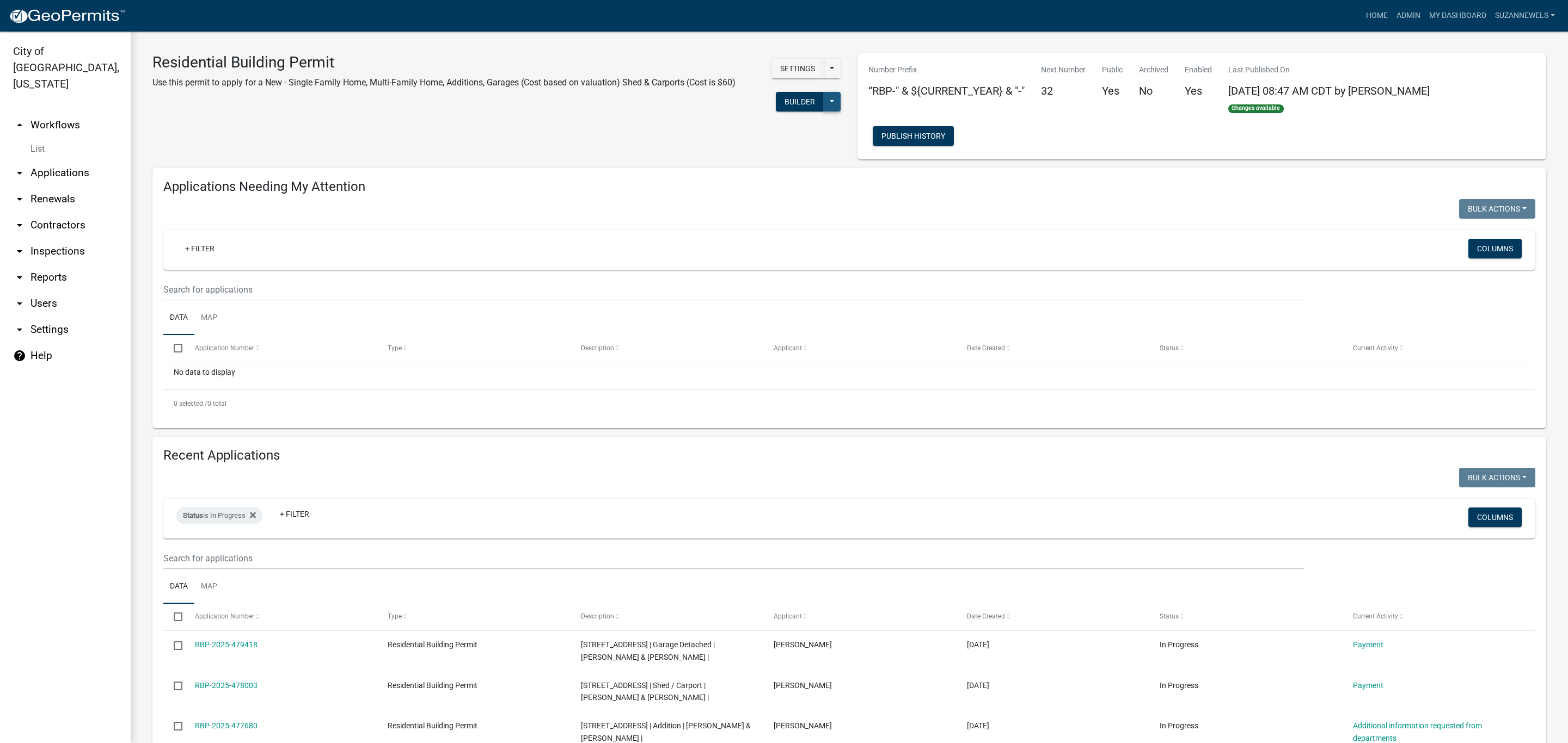
click at [830, 99] on button at bounding box center [832, 102] width 17 height 20
click at [778, 213] on button "History" at bounding box center [796, 208] width 91 height 26
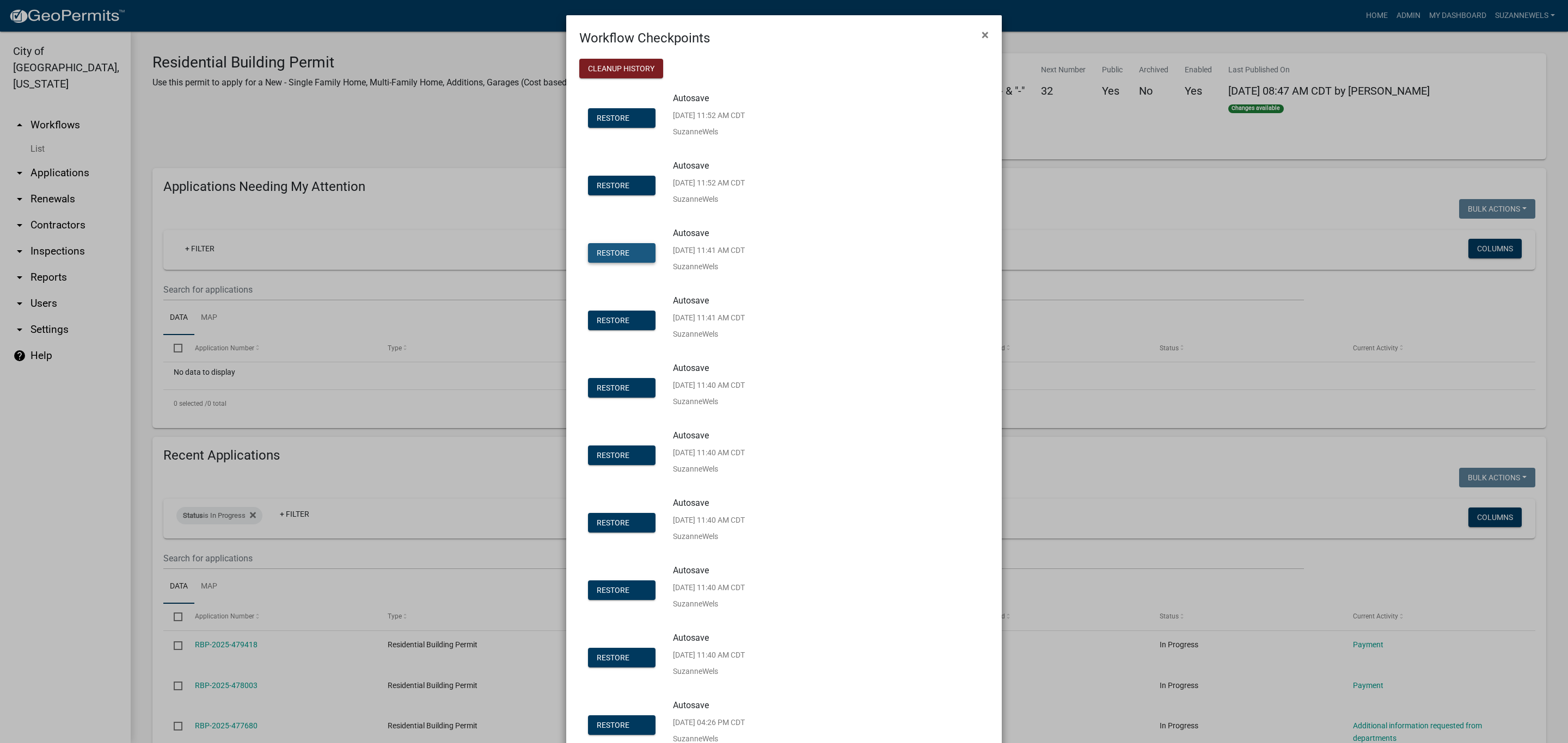
click at [608, 252] on span "Restore" at bounding box center [612, 252] width 33 height 9
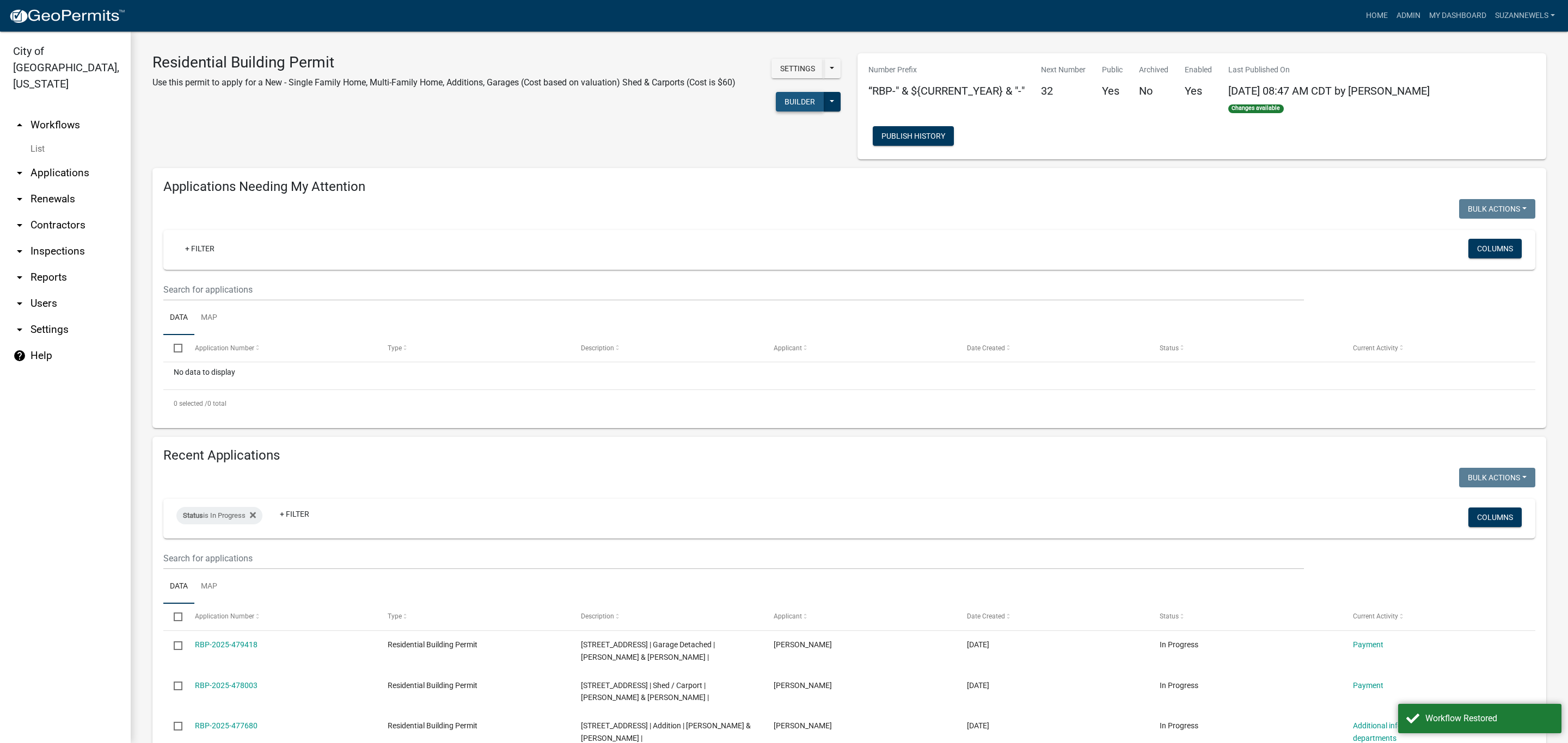
click at [790, 95] on button "Builder" at bounding box center [800, 102] width 48 height 20
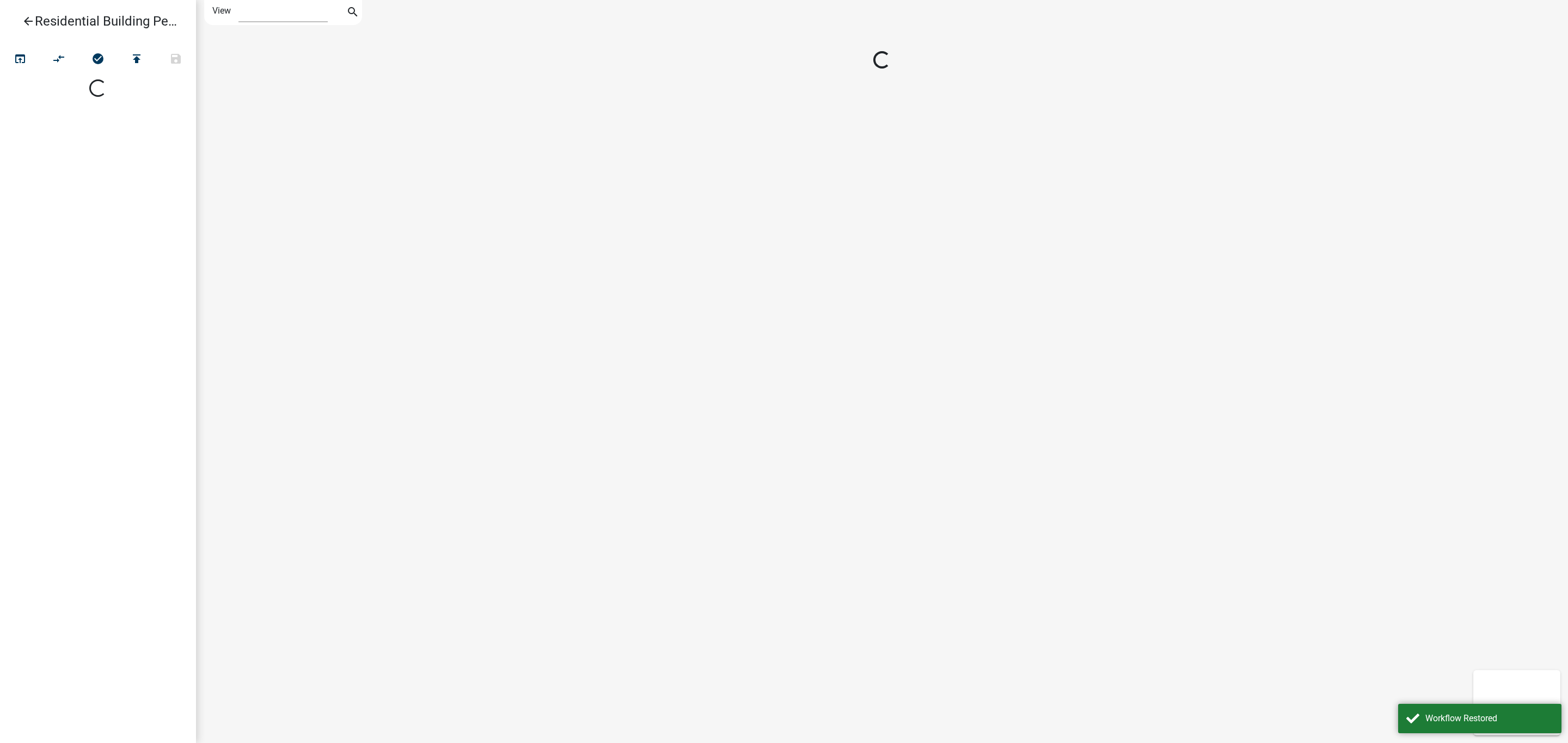
select select "1"
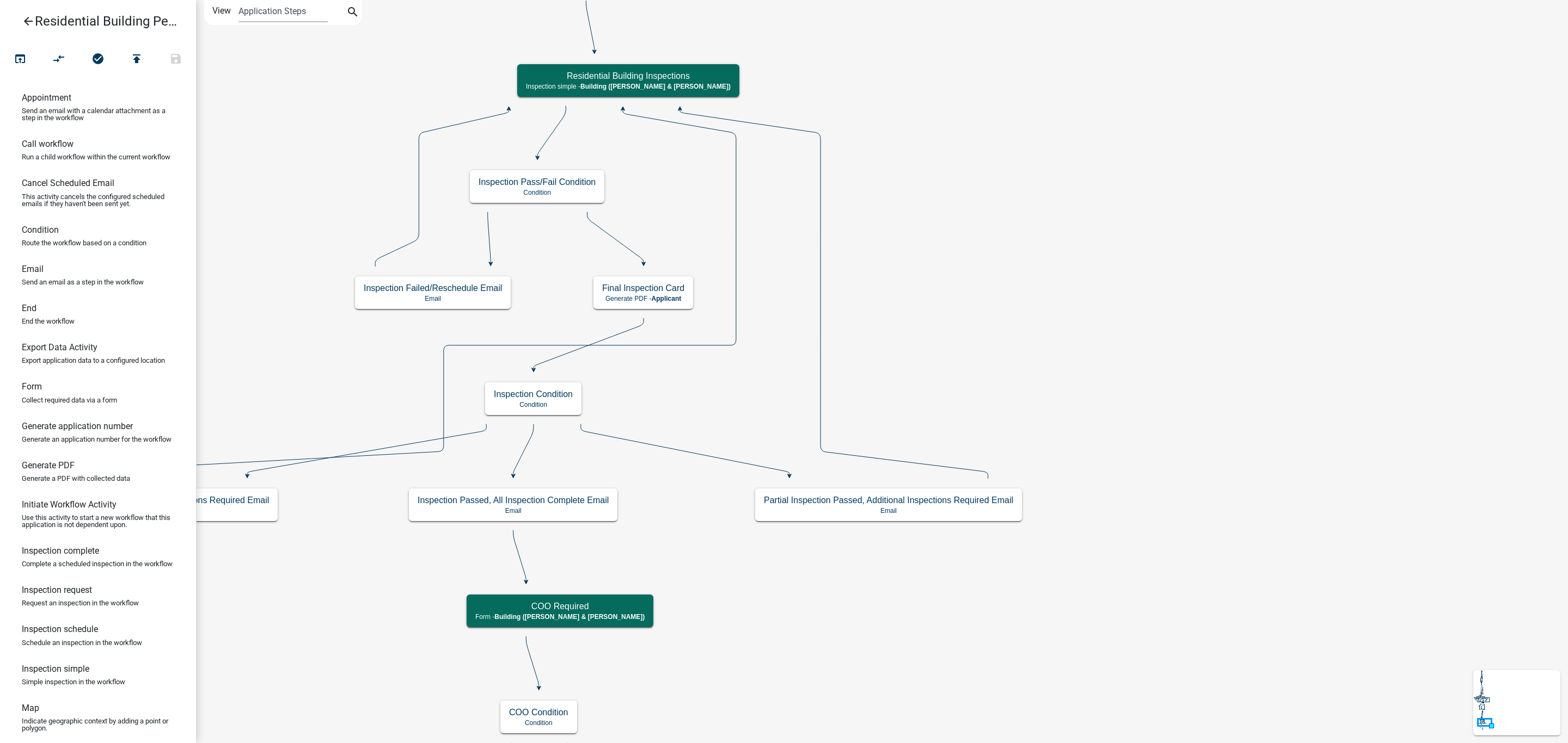
click at [612, 232] on icon "Start Start - Applicant Owner and Property Information Form - Applicant Parcel …" at bounding box center [882, 584] width 1371 height 1167
click at [612, 238] on icon at bounding box center [616, 237] width 56 height 51
click at [637, 329] on icon at bounding box center [589, 344] width 110 height 51
click at [521, 457] on icon at bounding box center [523, 450] width 20 height 51
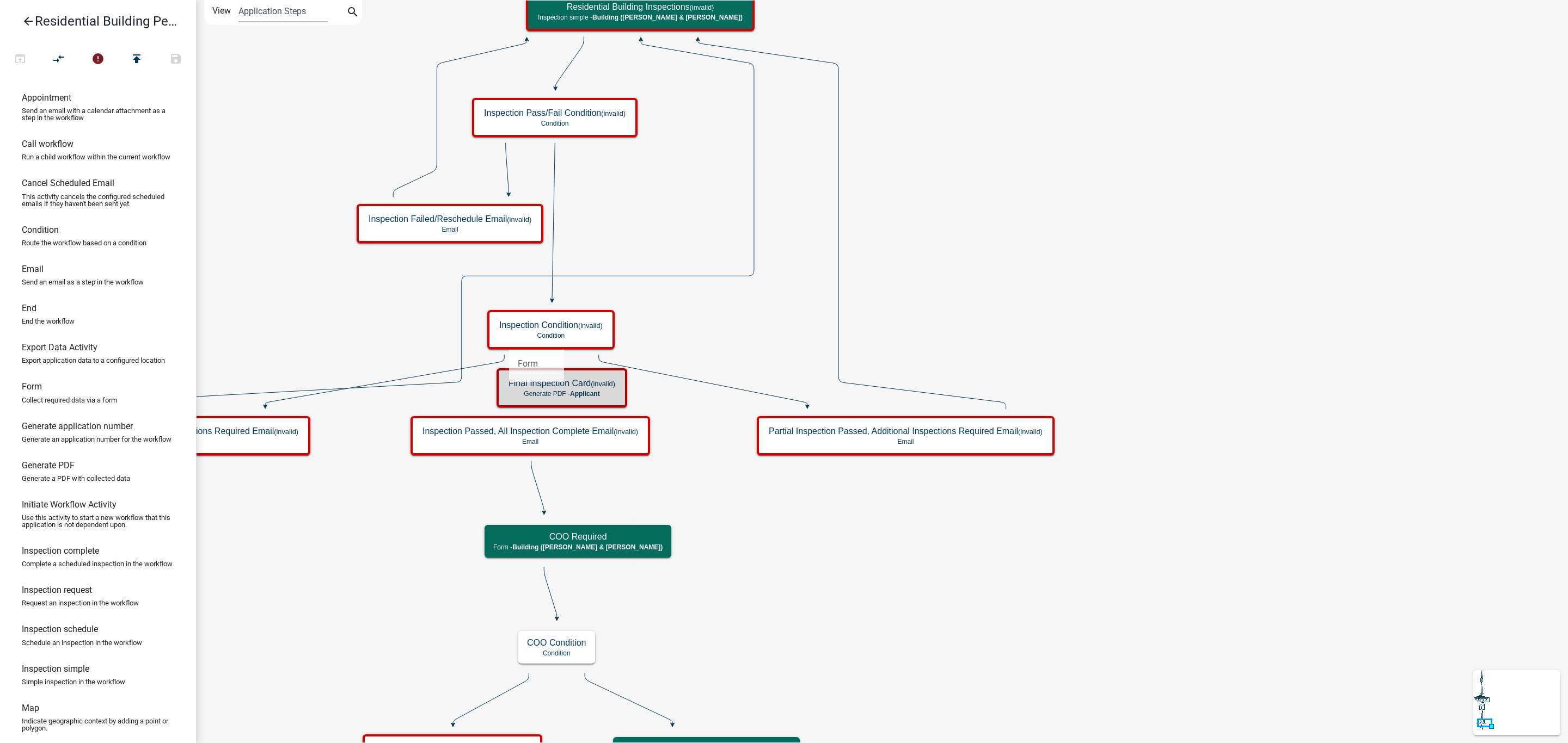
drag, startPoint x: 40, startPoint y: 407, endPoint x: 508, endPoint y: 341, distance: 472.6
click at [508, 341] on div "arrow_back Residential Building Permit open_in_browser compare_arrows error pub…" at bounding box center [784, 372] width 1568 height 743
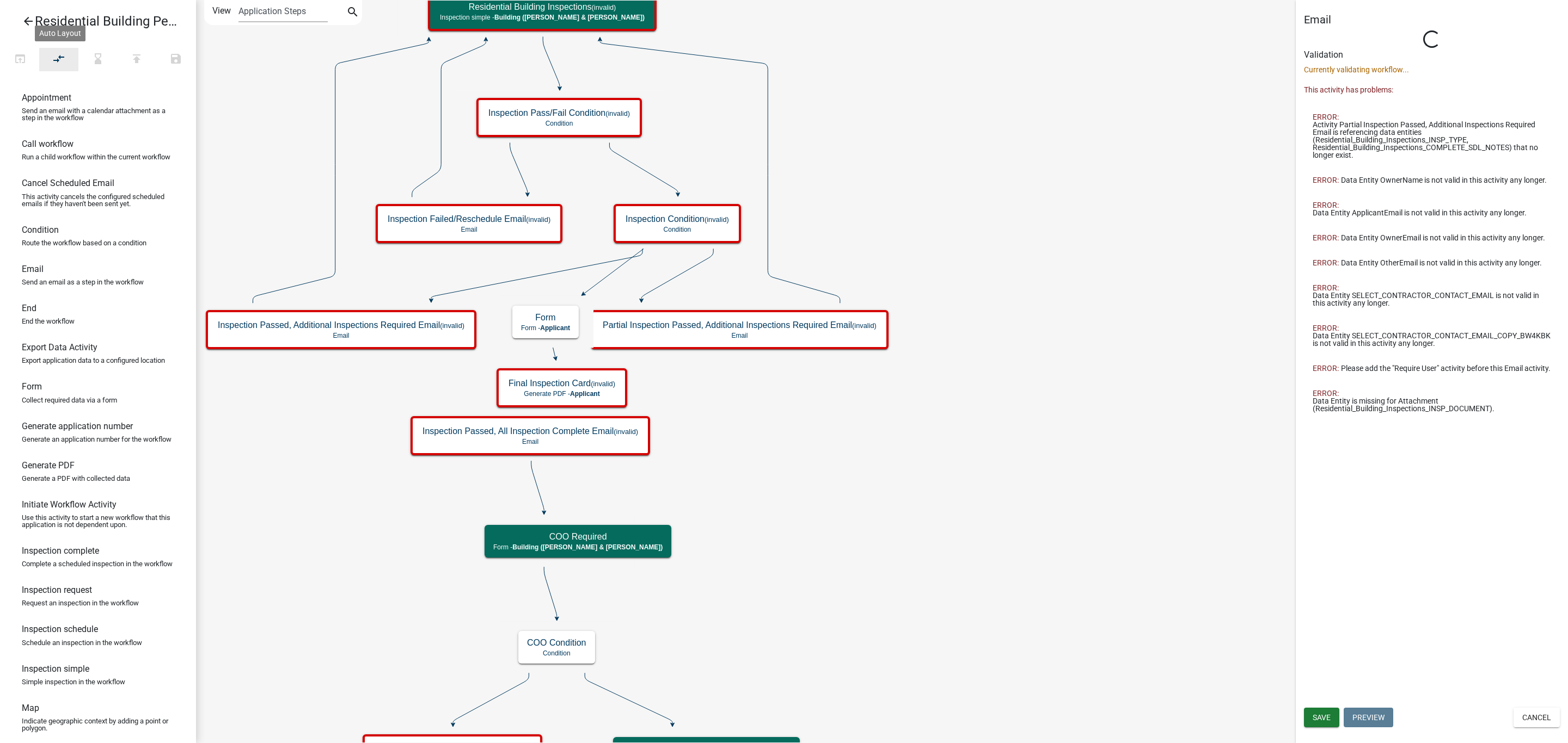
click at [49, 62] on button "compare_arrows" at bounding box center [58, 59] width 39 height 23
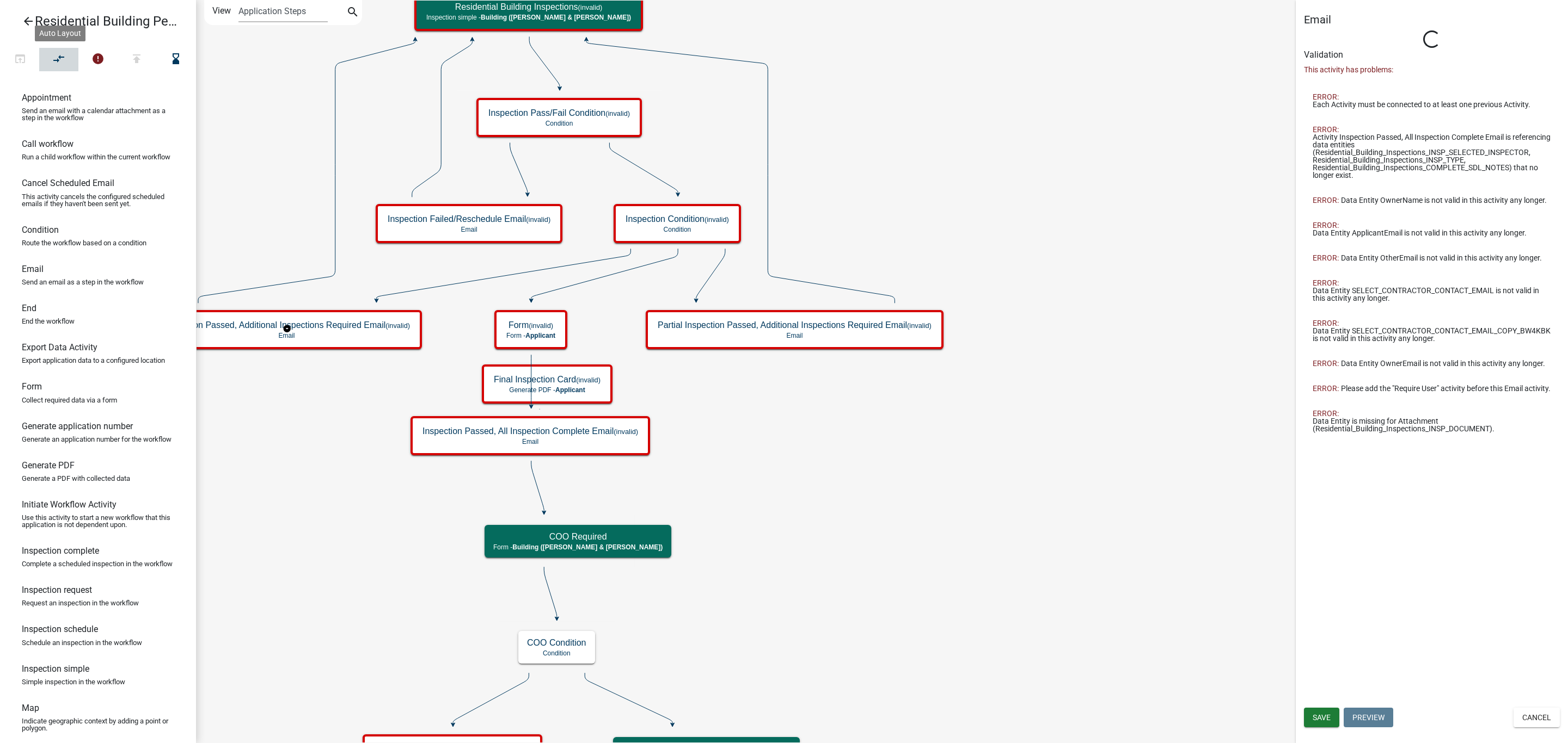
click at [56, 69] on button "compare_arrows" at bounding box center [58, 59] width 39 height 23
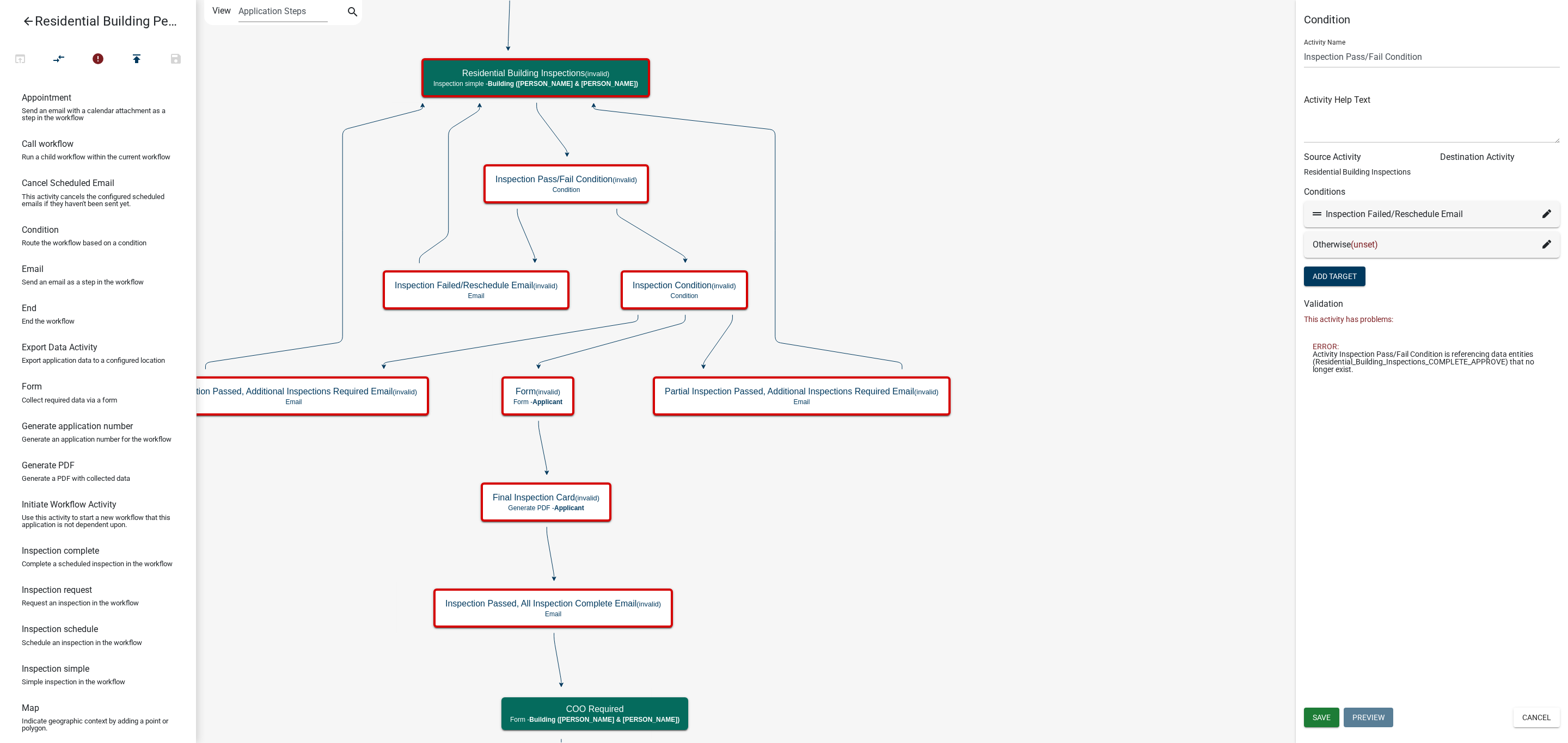
click at [1551, 237] on div "Otherwise (unset)" at bounding box center [1432, 244] width 256 height 26
click at [1547, 244] on icon at bounding box center [1547, 244] width 9 height 9
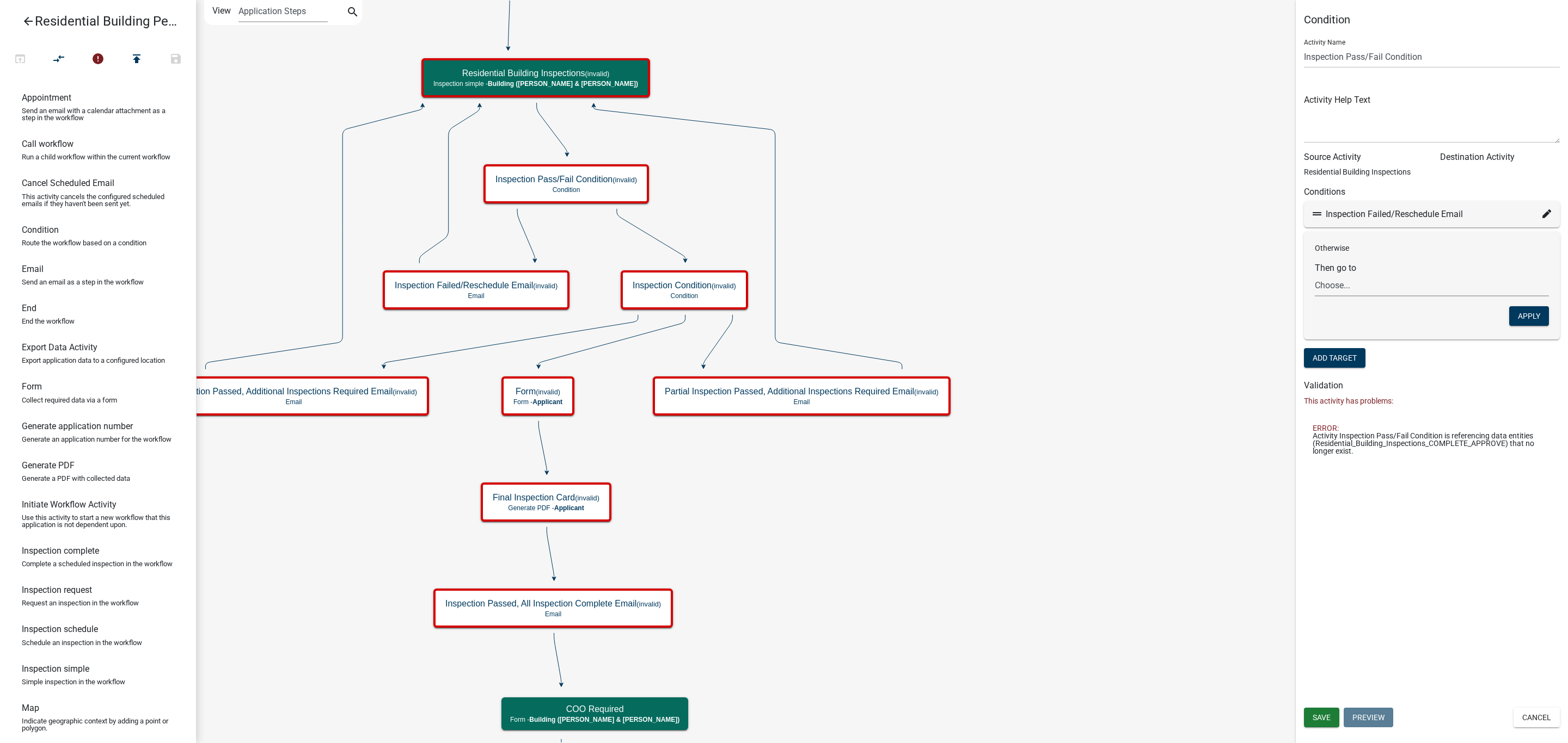
click at [1407, 287] on select "Choose... Start Owner and Property Information Parcel search Require User End -…" at bounding box center [1431, 285] width 234 height 22
select select "29: 520095a2-82be-48fb-9fff-72abbc273bca"
click at [1315, 274] on select "Choose... Start Owner and Property Information Parcel search Require User End -…" at bounding box center [1431, 285] width 234 height 22
click at [1526, 312] on button "Apply" at bounding box center [1529, 316] width 40 height 20
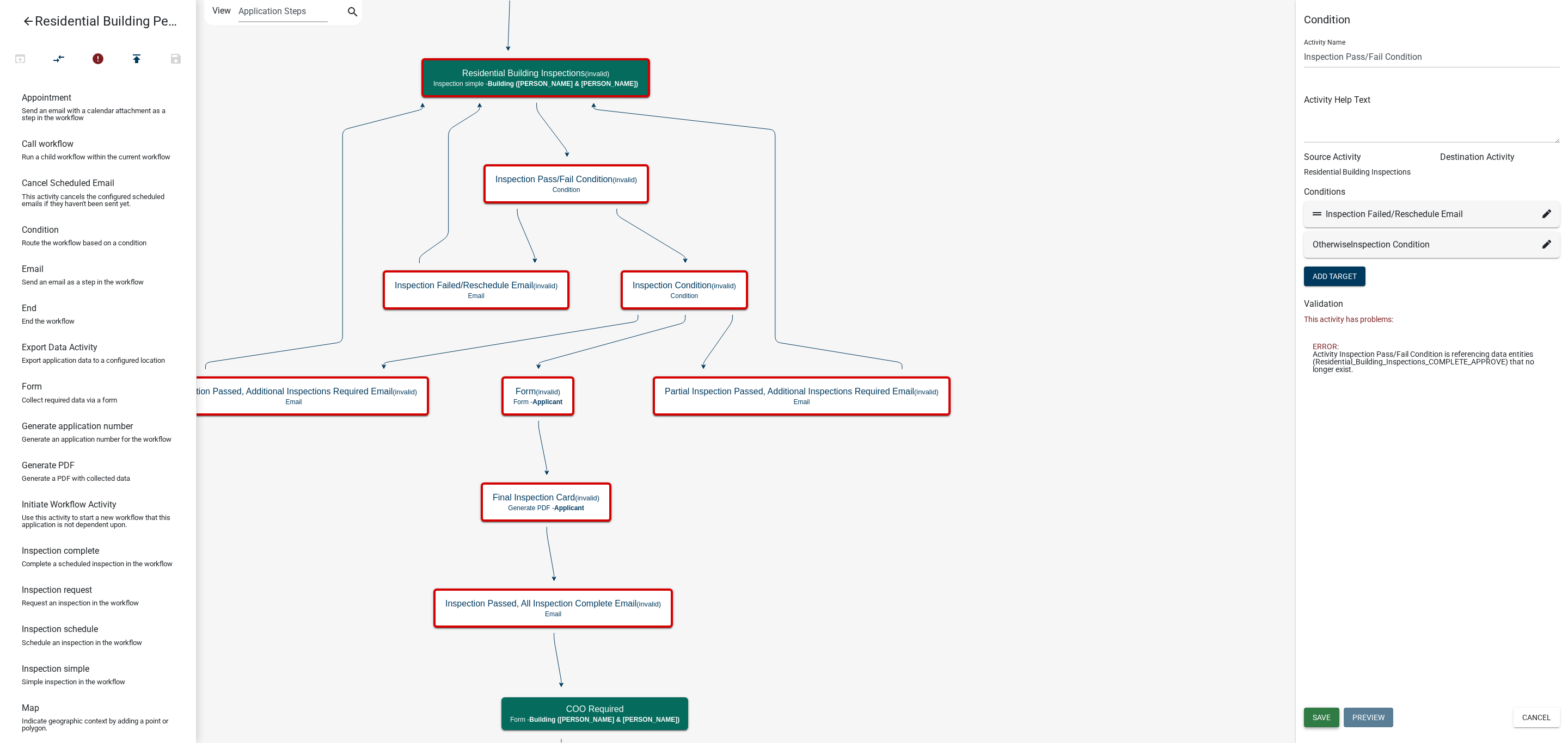
click at [1319, 717] on span "Save" at bounding box center [1322, 718] width 18 height 9
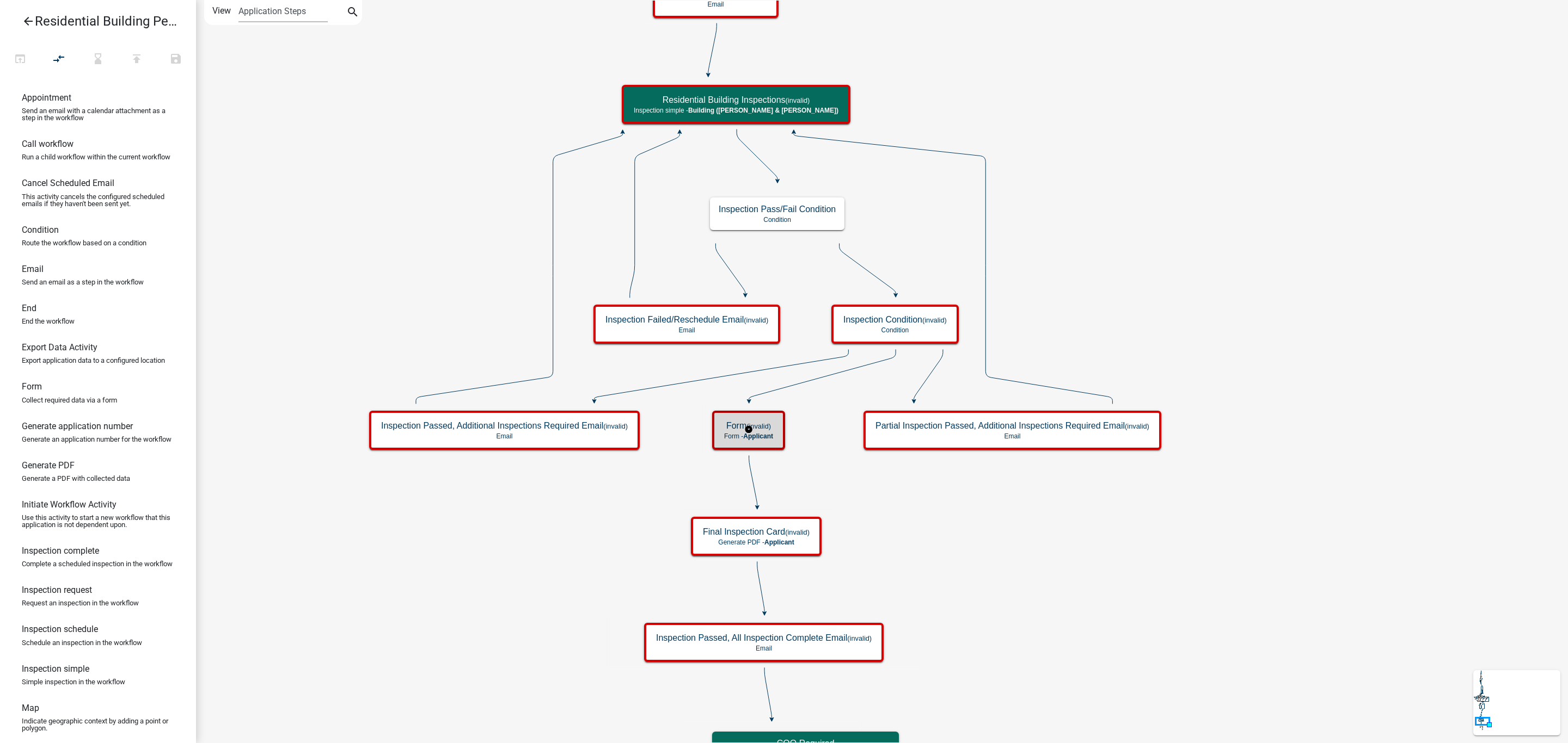
click at [770, 425] on small "(invalid)" at bounding box center [759, 426] width 25 height 8
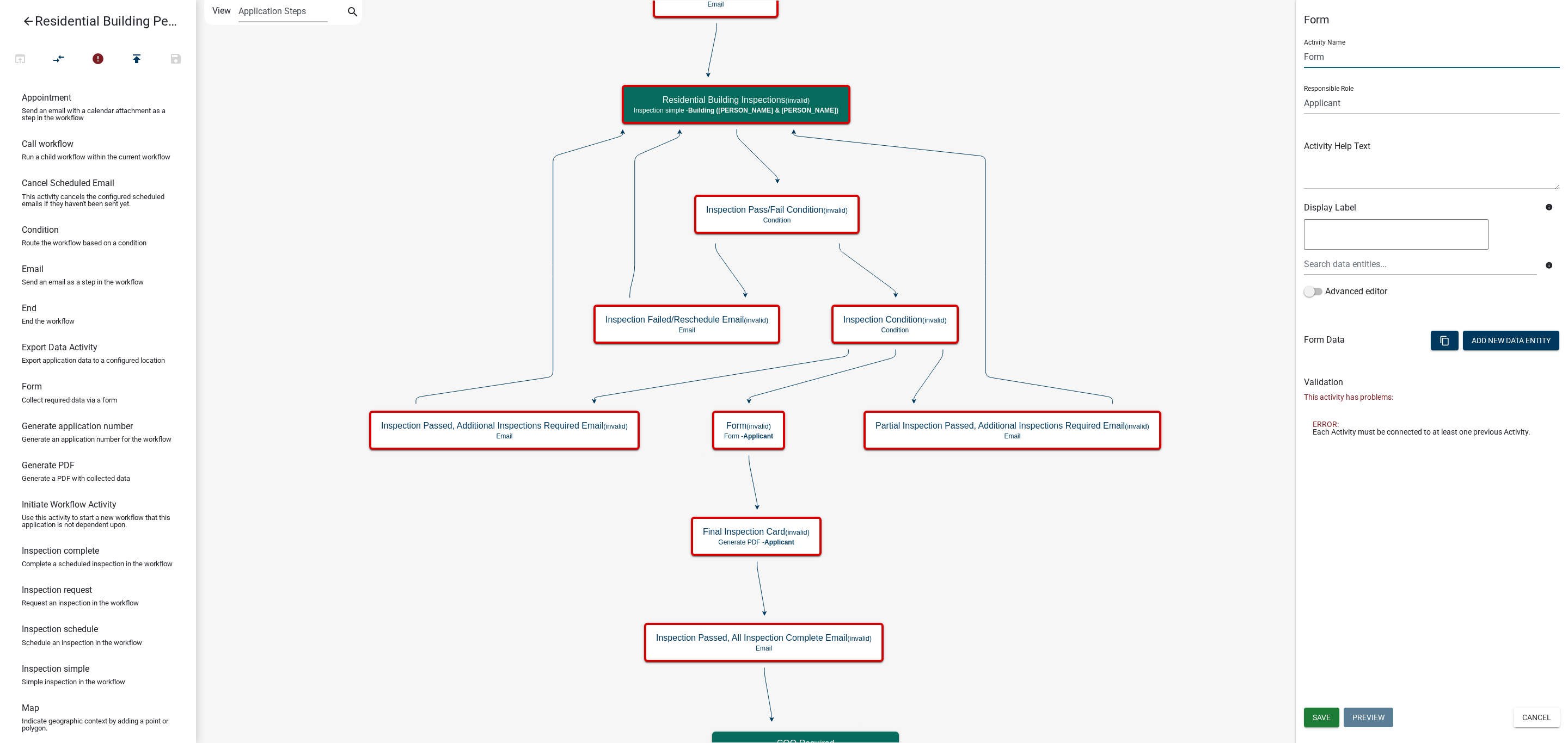
click at [1385, 46] on input "Form" at bounding box center [1432, 57] width 256 height 22
type input "F"
type input "final inspection dates"
click at [1211, 131] on icon "Start Start - Applicant Owner and Property Information Form - Applicant Parcel …" at bounding box center [882, 653] width 1371 height 1304
click at [1515, 616] on div "Form Activity Name final inspection dates Responsible Role Applicant Zoning and…" at bounding box center [1431, 372] width 272 height 743
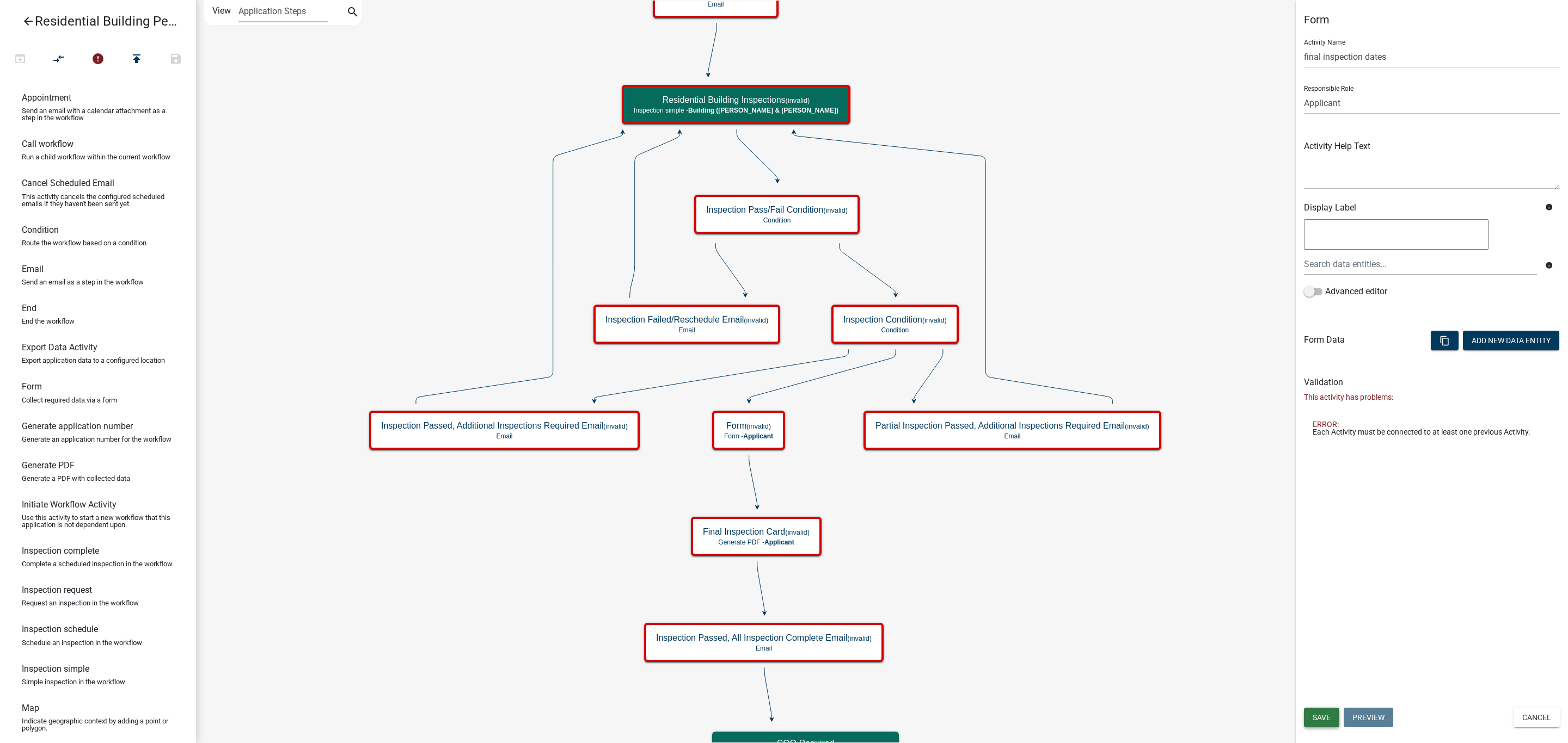
click at [1316, 718] on span "Save" at bounding box center [1322, 718] width 18 height 9
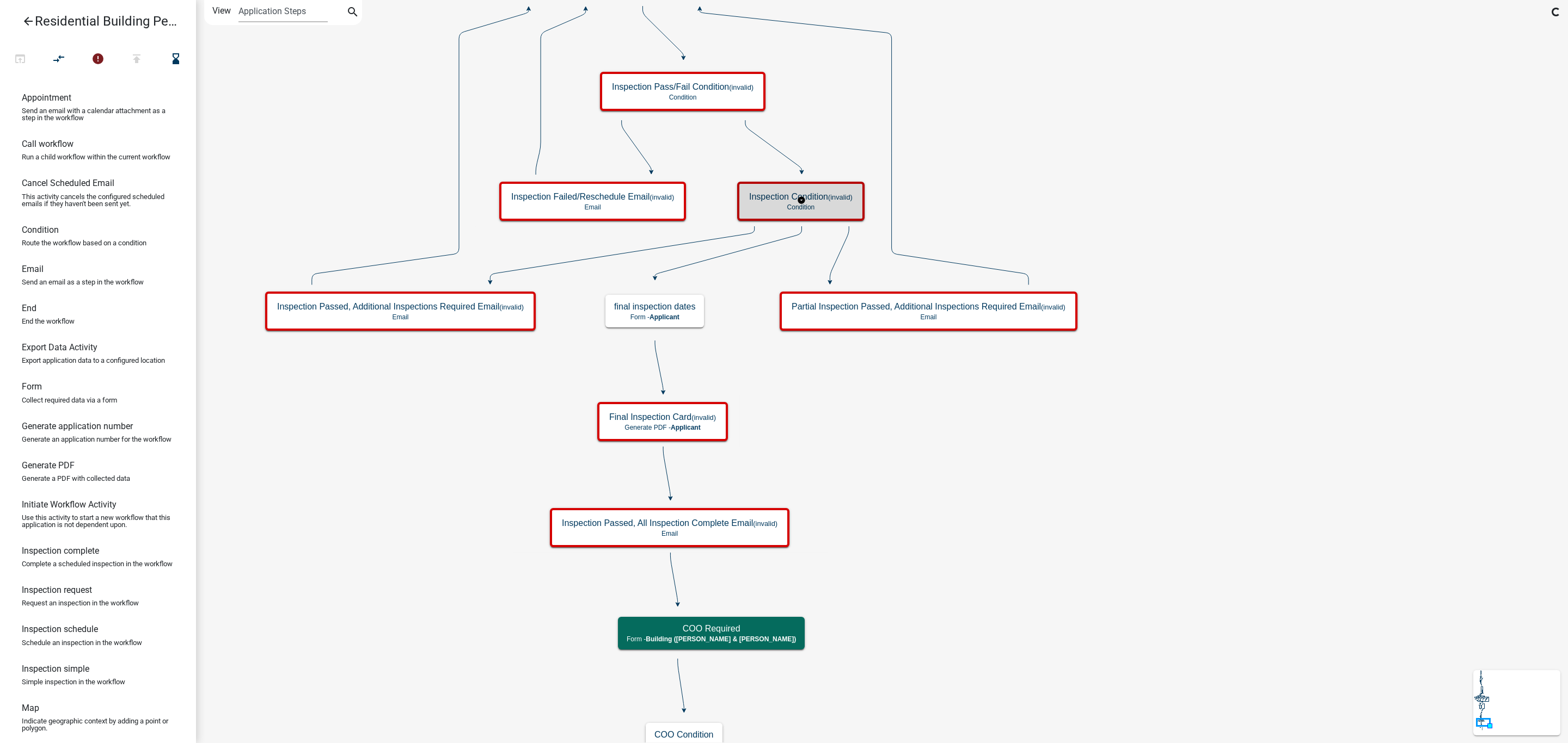
click at [828, 196] on h5 "Inspection Condition (invalid)" at bounding box center [801, 196] width 103 height 10
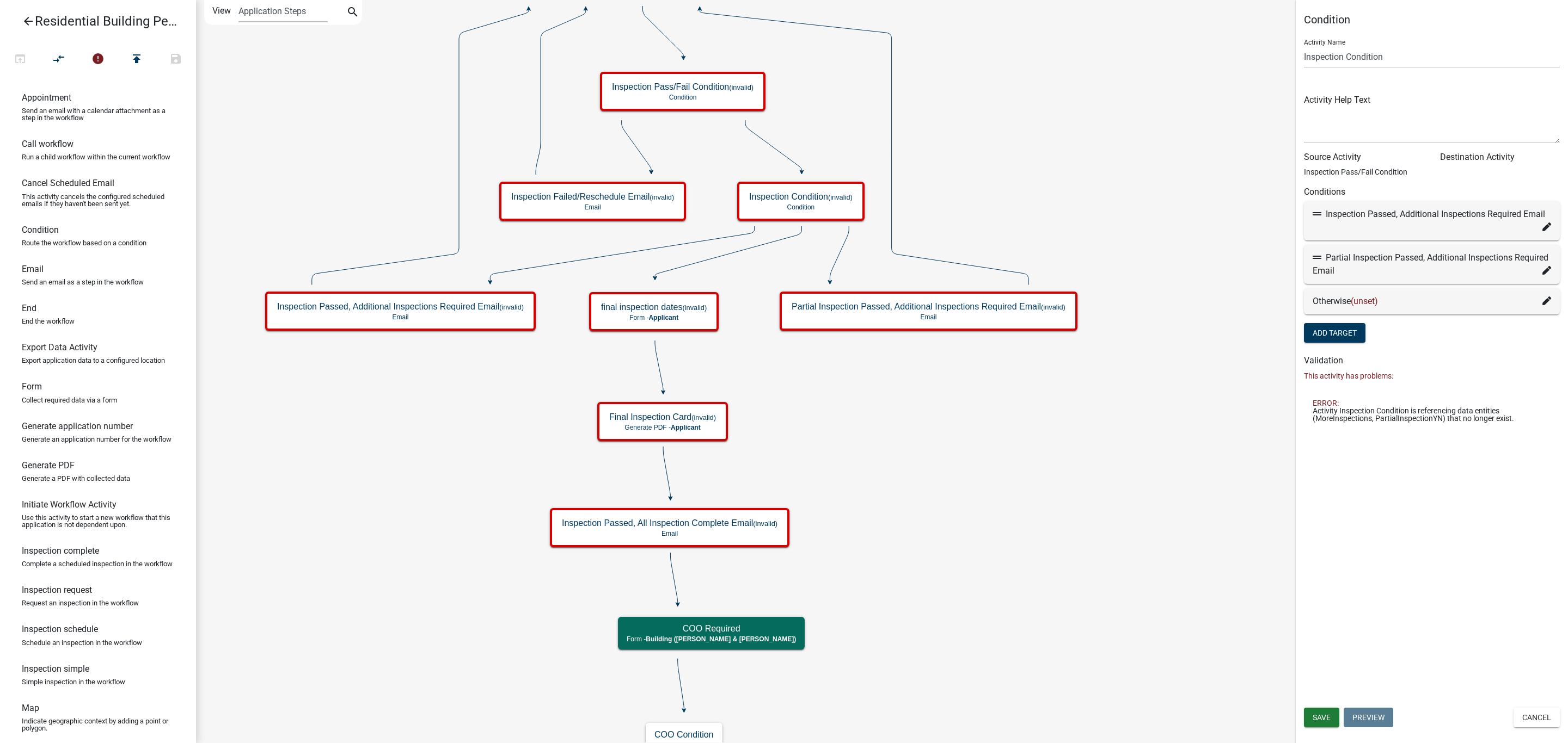
click at [1546, 300] on icon at bounding box center [1547, 301] width 9 height 9
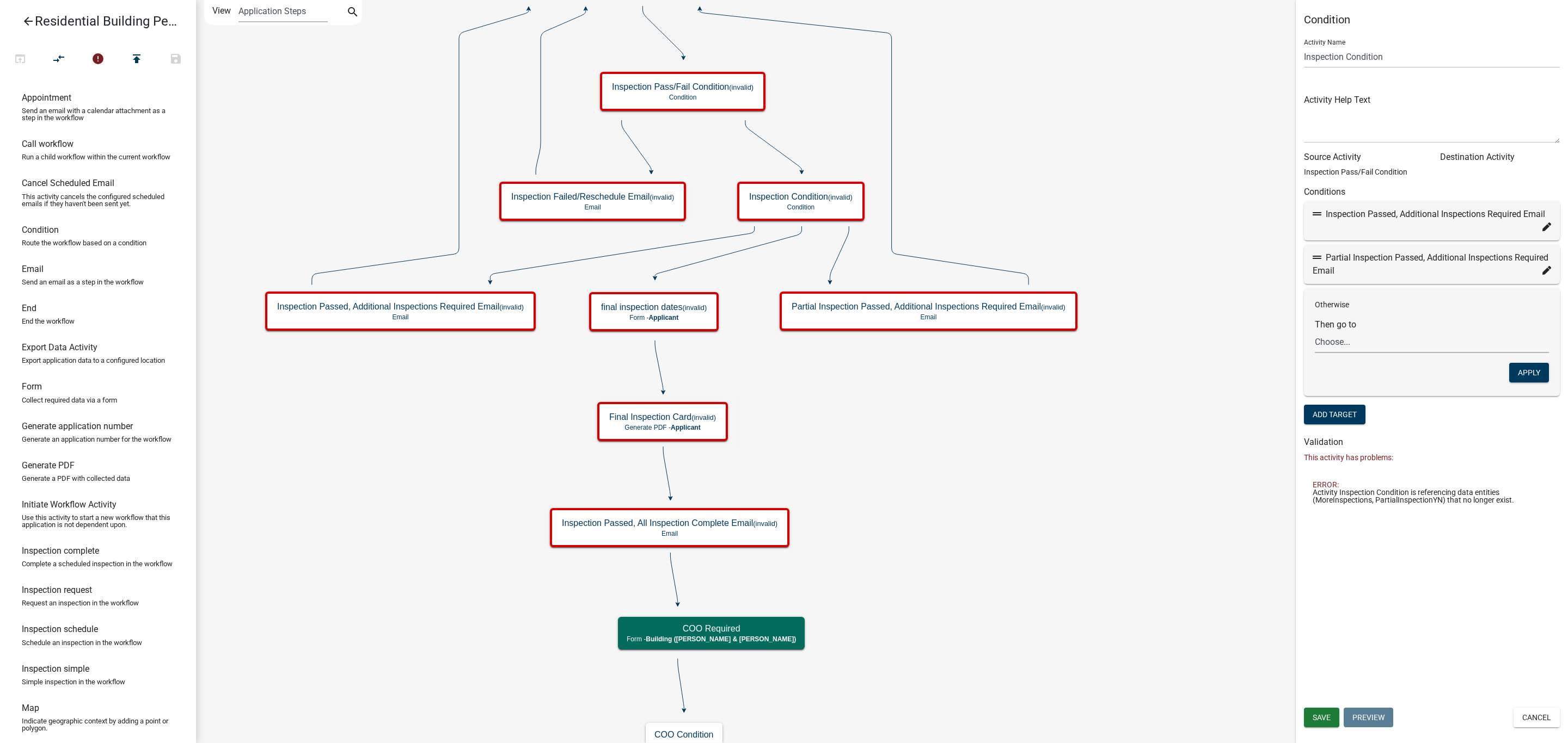
click at [1379, 341] on select "Choose... Start Owner and Property Information Parcel search Require User End -…" at bounding box center [1431, 342] width 234 height 22
select select "83: ad162d1b-e927-468b-baf8-cac8e048e9c7"
click at [1315, 331] on select "Choose... Start Owner and Property Information Parcel search Require User End -…" at bounding box center [1431, 342] width 234 height 22
click at [1524, 364] on button "Apply" at bounding box center [1529, 372] width 40 height 20
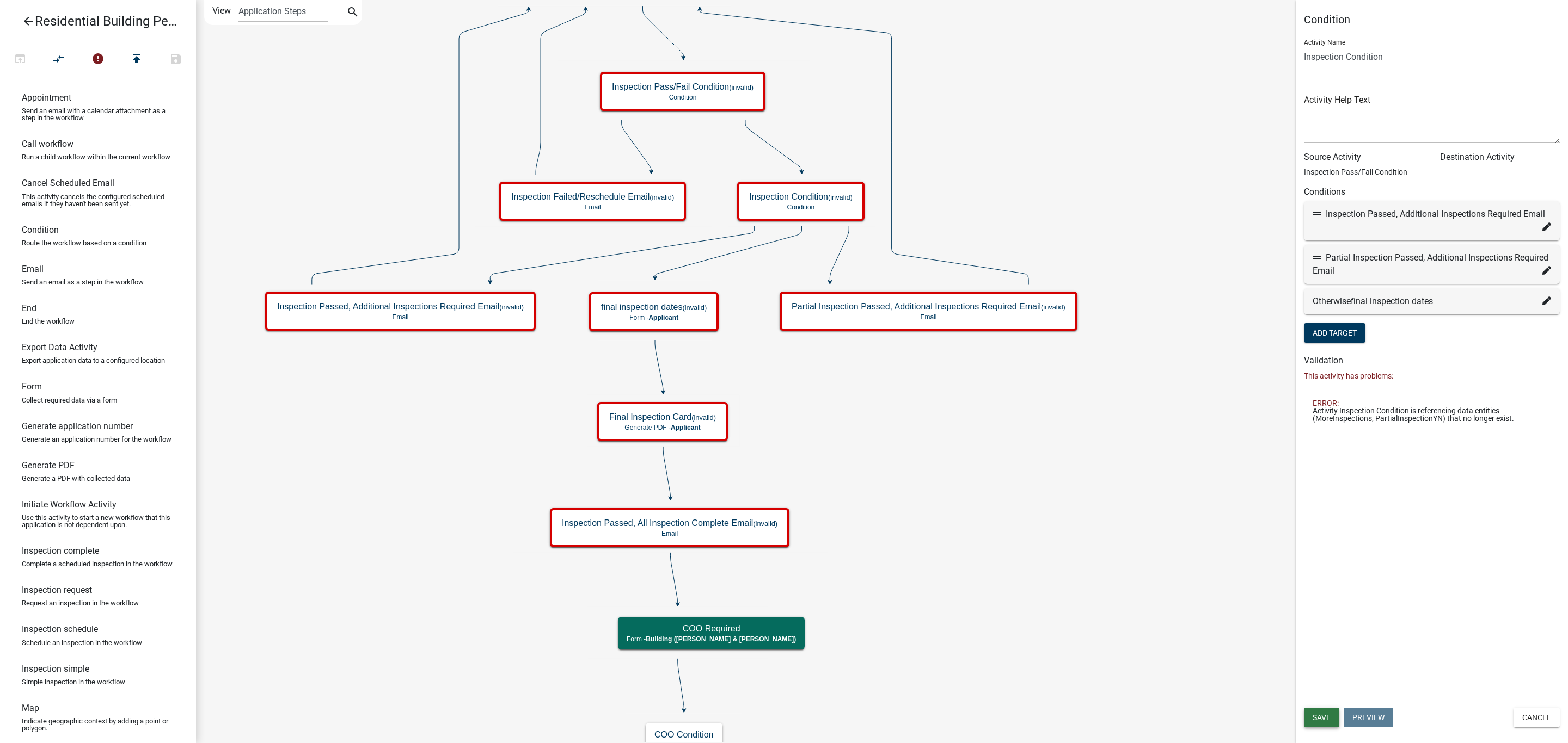
click at [1320, 717] on span "Save" at bounding box center [1322, 718] width 18 height 9
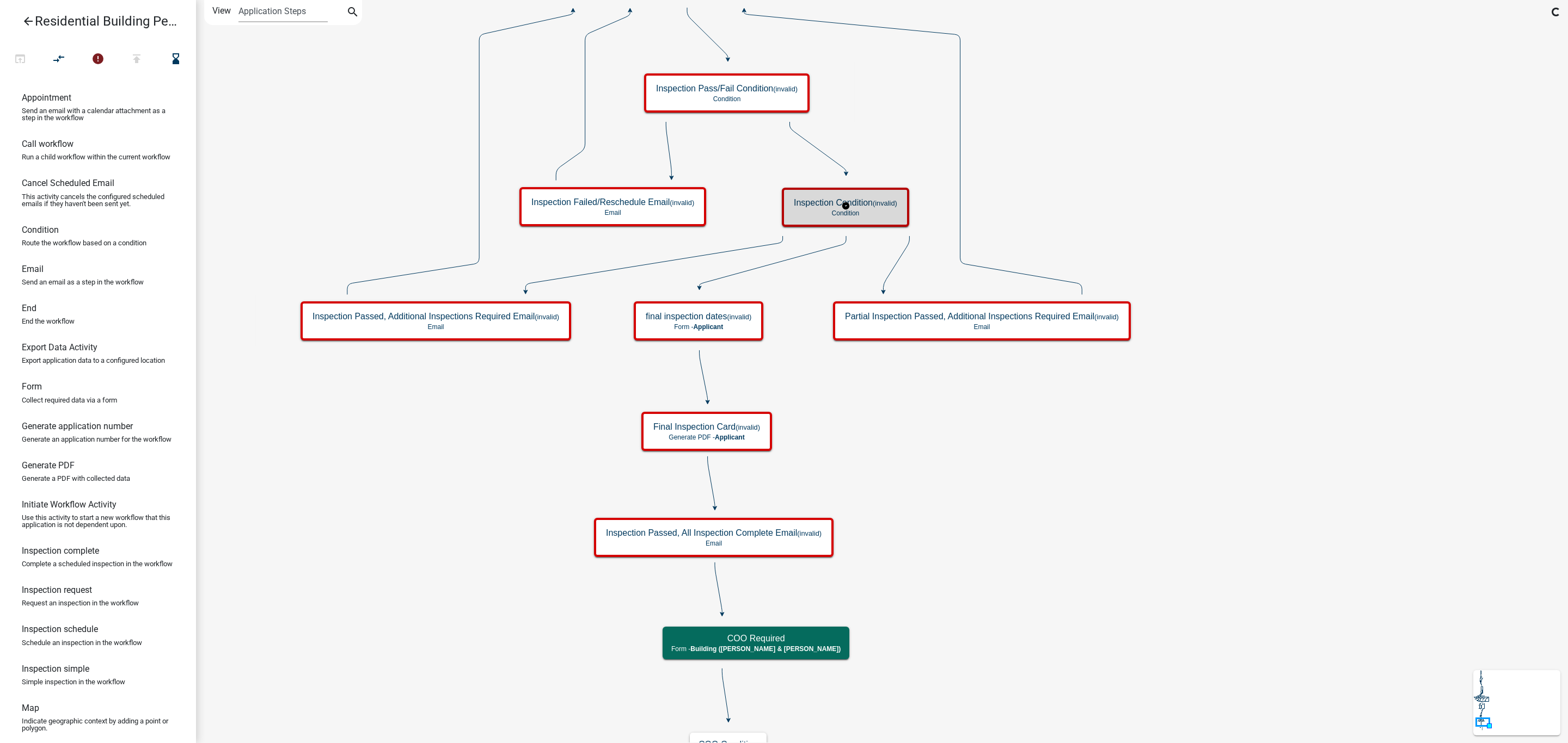
click at [889, 207] on h5 "Inspection Condition (invalid)" at bounding box center [845, 202] width 103 height 10
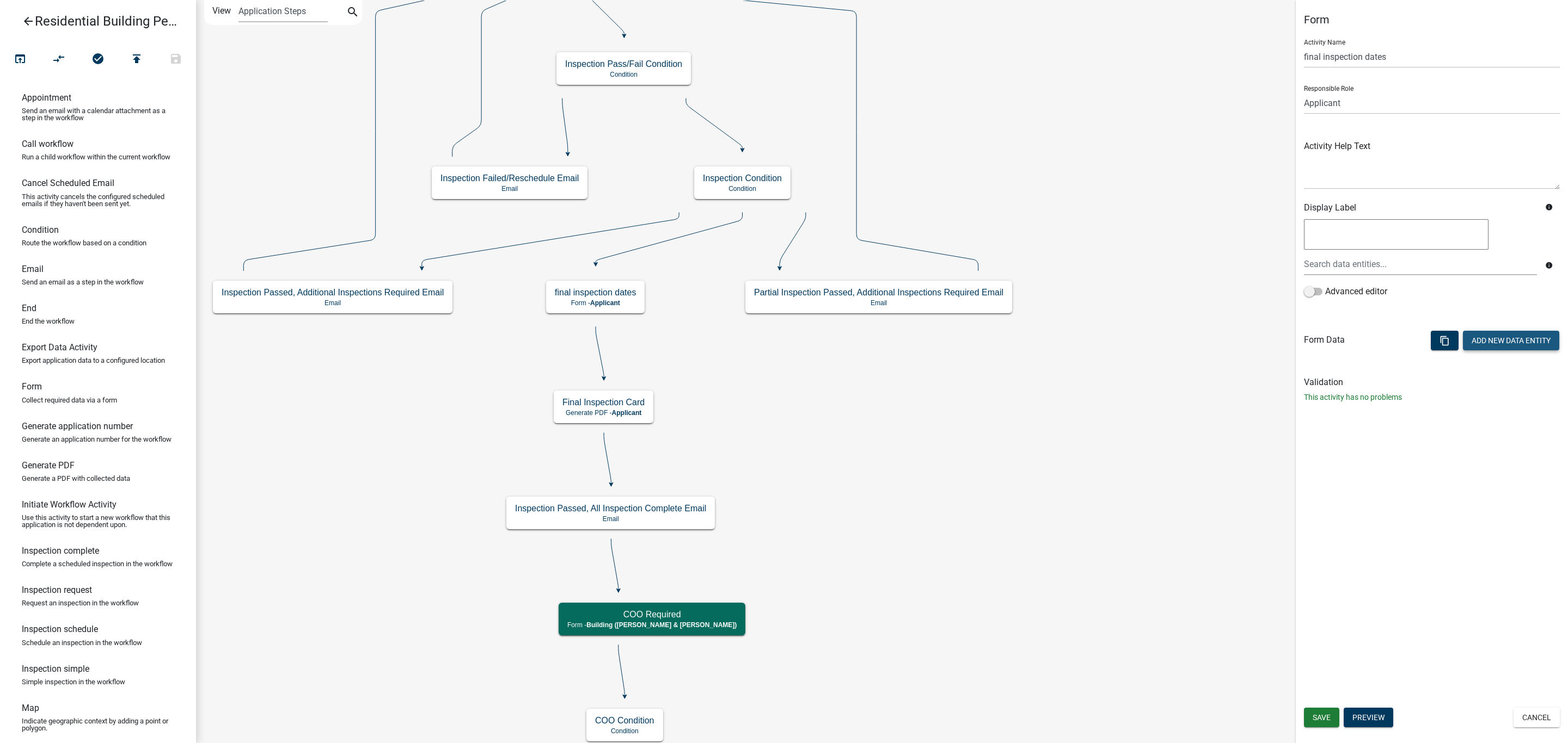
click at [1521, 344] on button "Add New Data Entity" at bounding box center [1511, 341] width 96 height 20
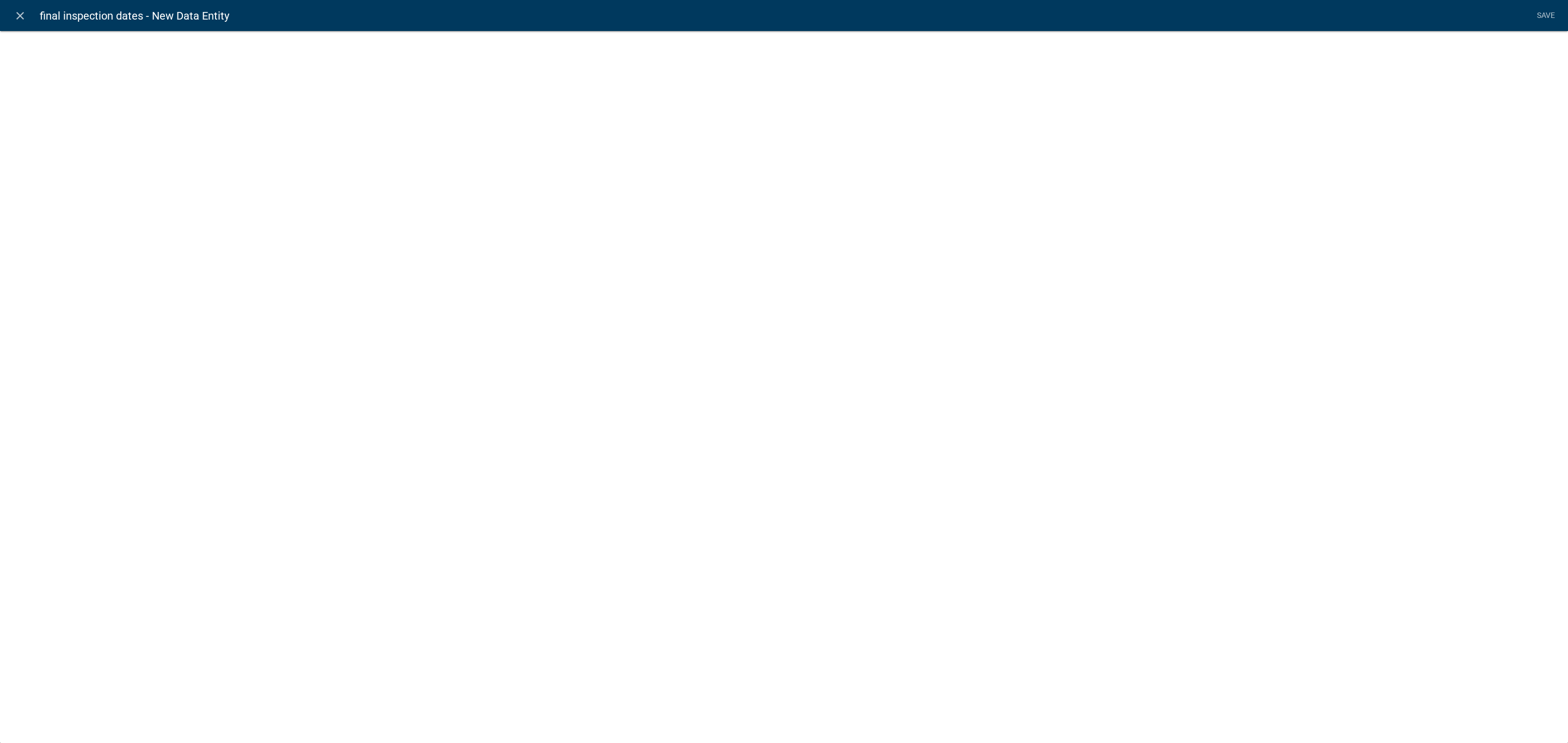
select select
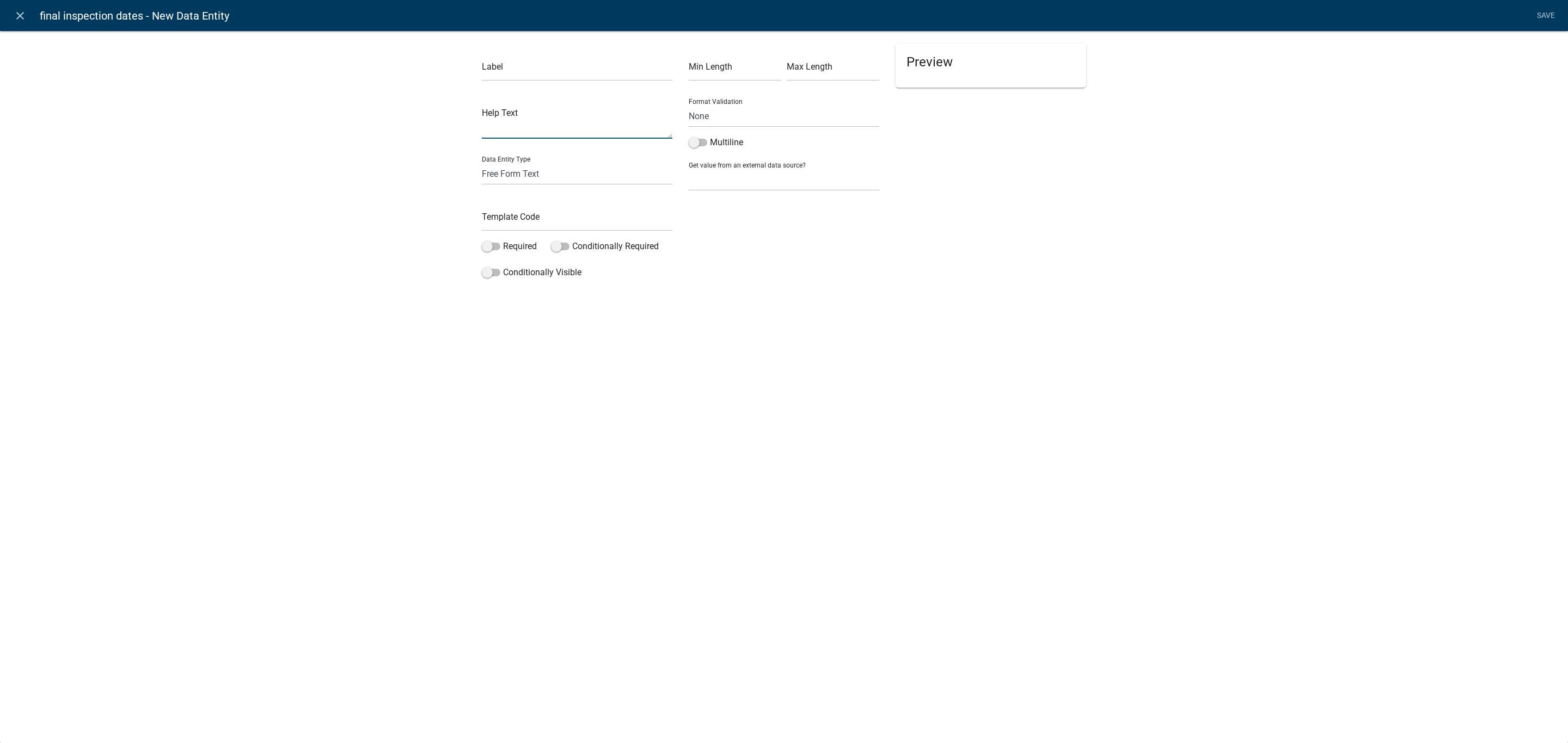
click at [518, 131] on textarea at bounding box center [577, 121] width 191 height 33
click at [527, 71] on input "text" at bounding box center [577, 70] width 191 height 22
type input "Final Energy Code"
click at [527, 175] on select "Free Form Text Document Display Entity Value Fee Numeric Data Date Map Sketch D…" at bounding box center [577, 174] width 191 height 22
select select "display-entity-value"
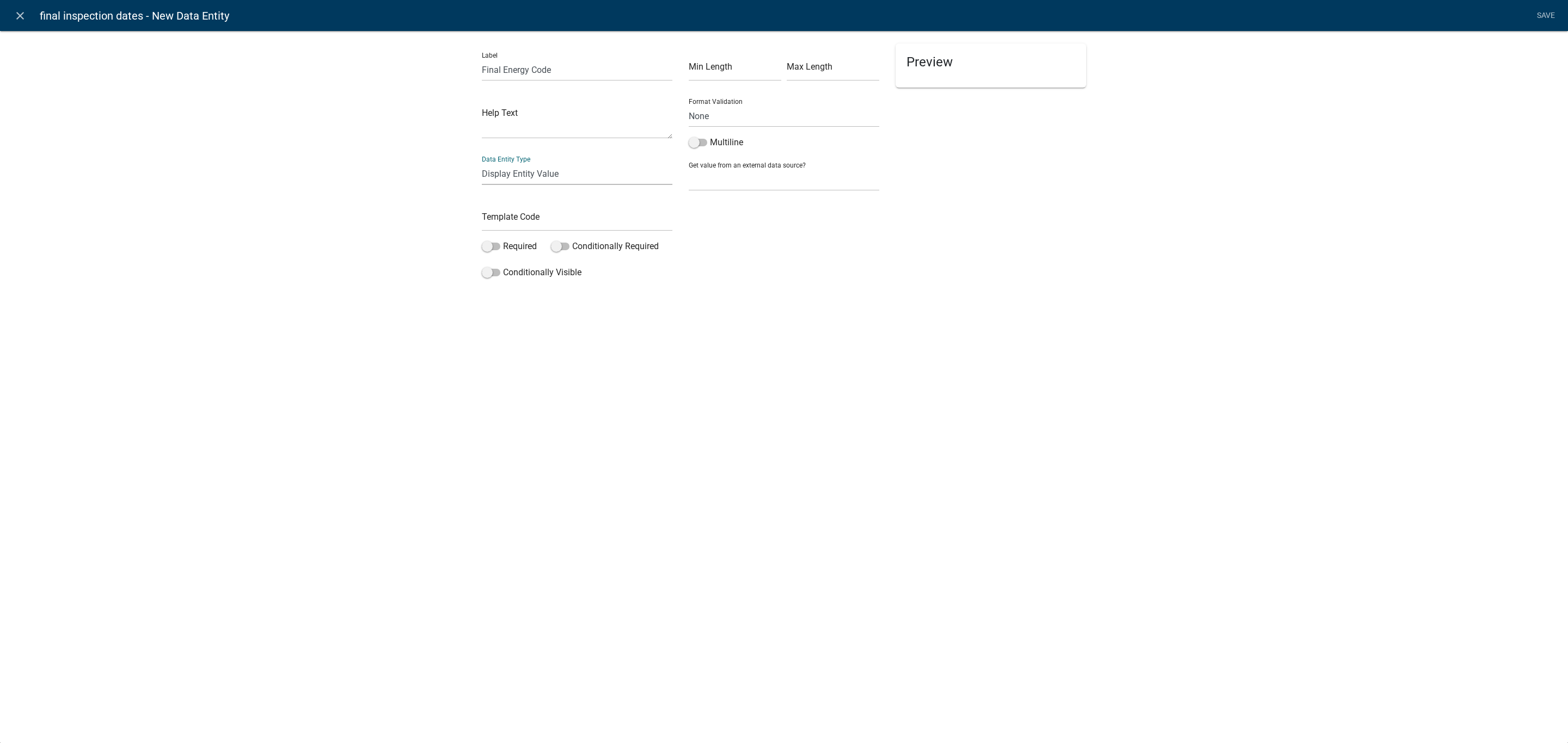
click at [482, 163] on select "Free Form Text Document Display Entity Value Fee Numeric Data Date Map Sketch D…" at bounding box center [577, 174] width 191 height 22
select select "display-entity-value"
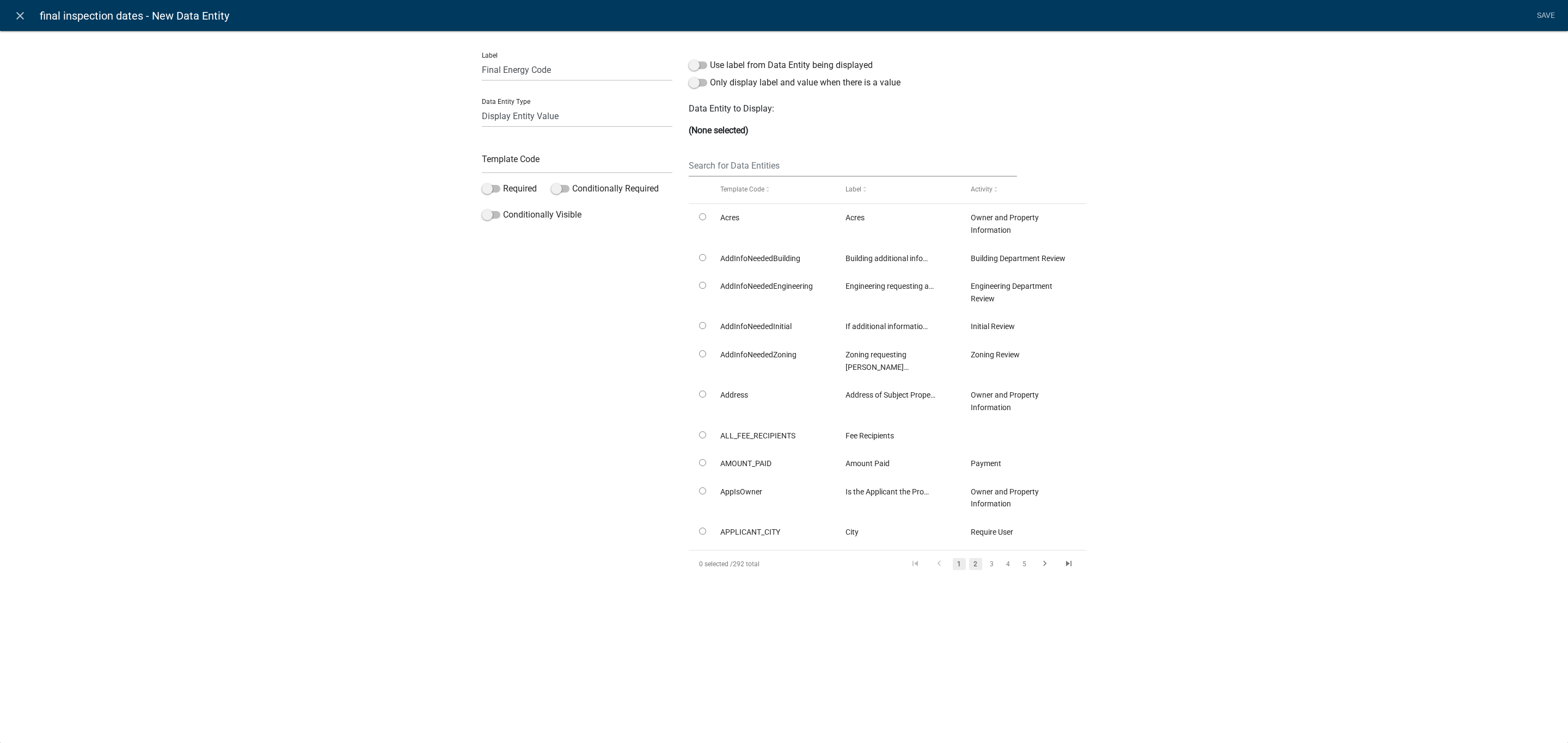
click at [972, 558] on link "2" at bounding box center [975, 564] width 13 height 12
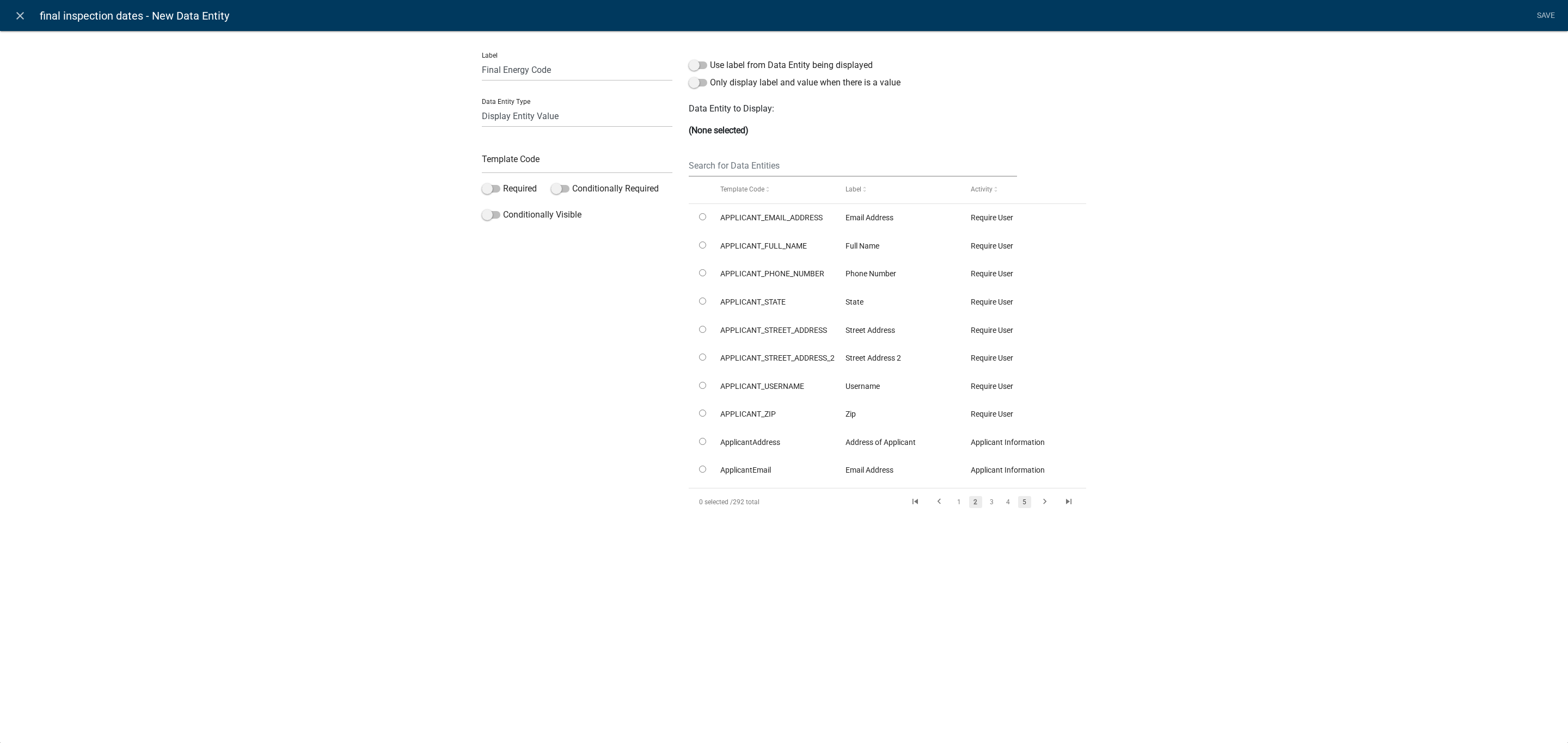
click at [1023, 505] on link "5" at bounding box center [1025, 502] width 13 height 12
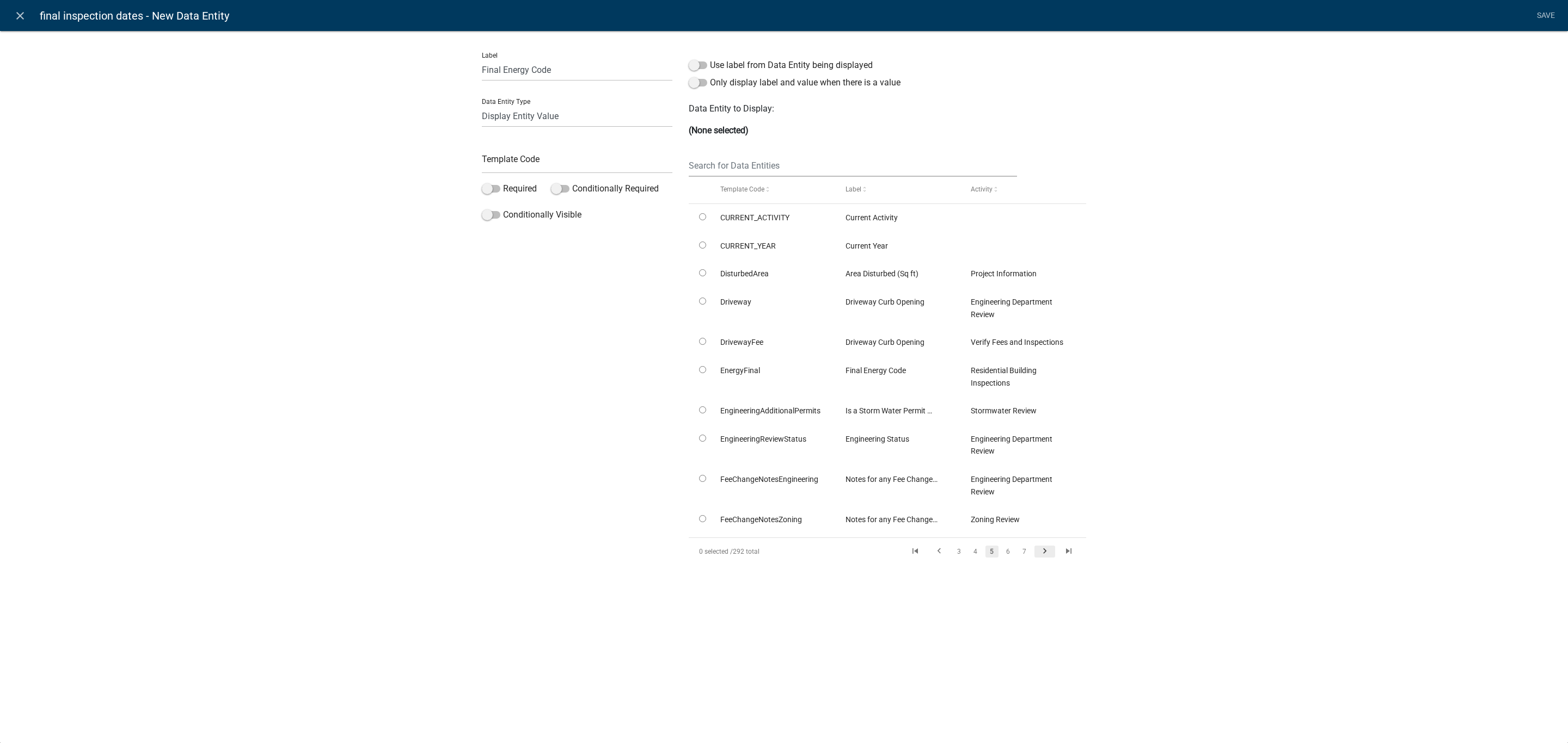
click at [1047, 550] on icon "go to next page" at bounding box center [1045, 552] width 14 height 13
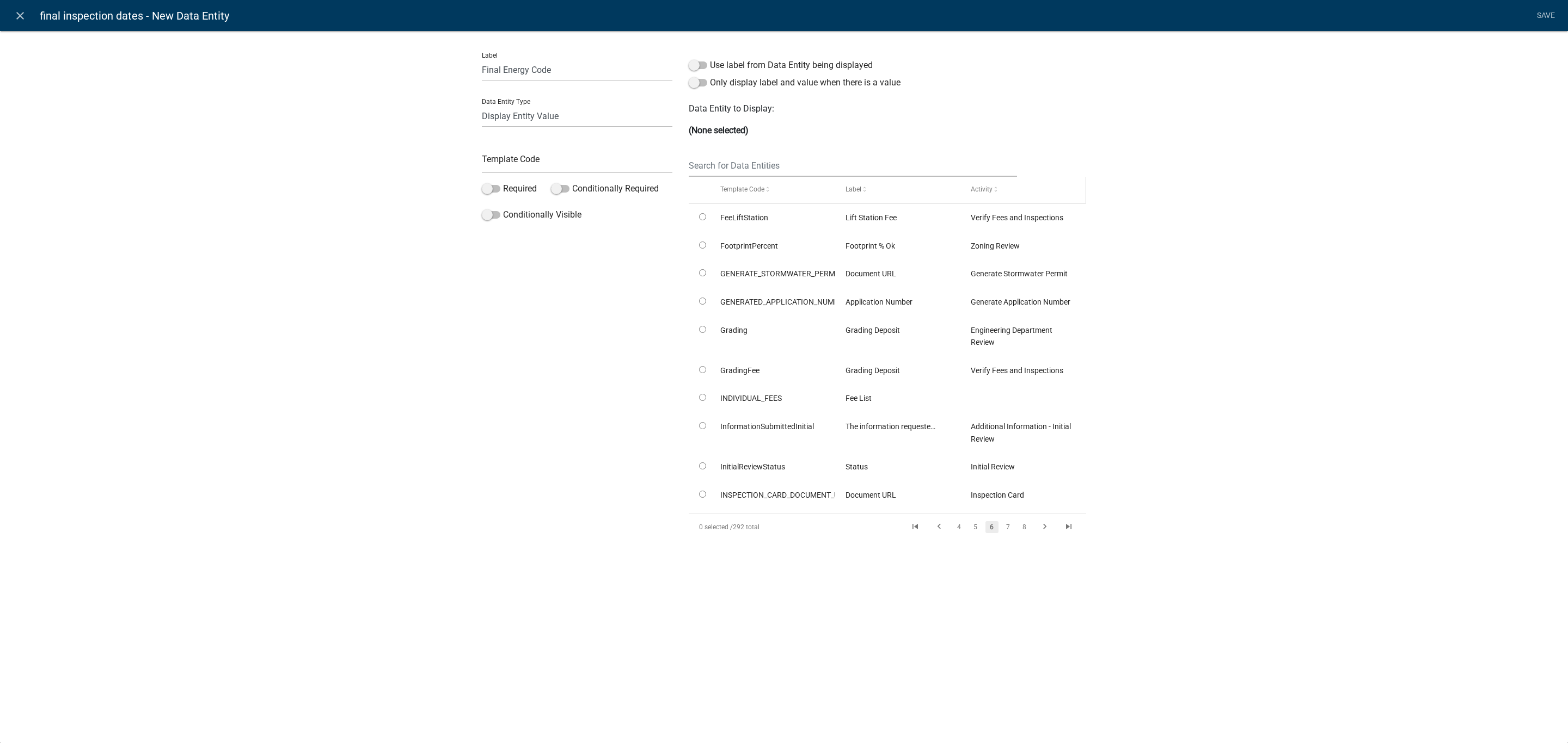
click at [990, 190] on span "Activity" at bounding box center [981, 190] width 21 height 8
click at [736, 164] on input "text" at bounding box center [852, 166] width 328 height 22
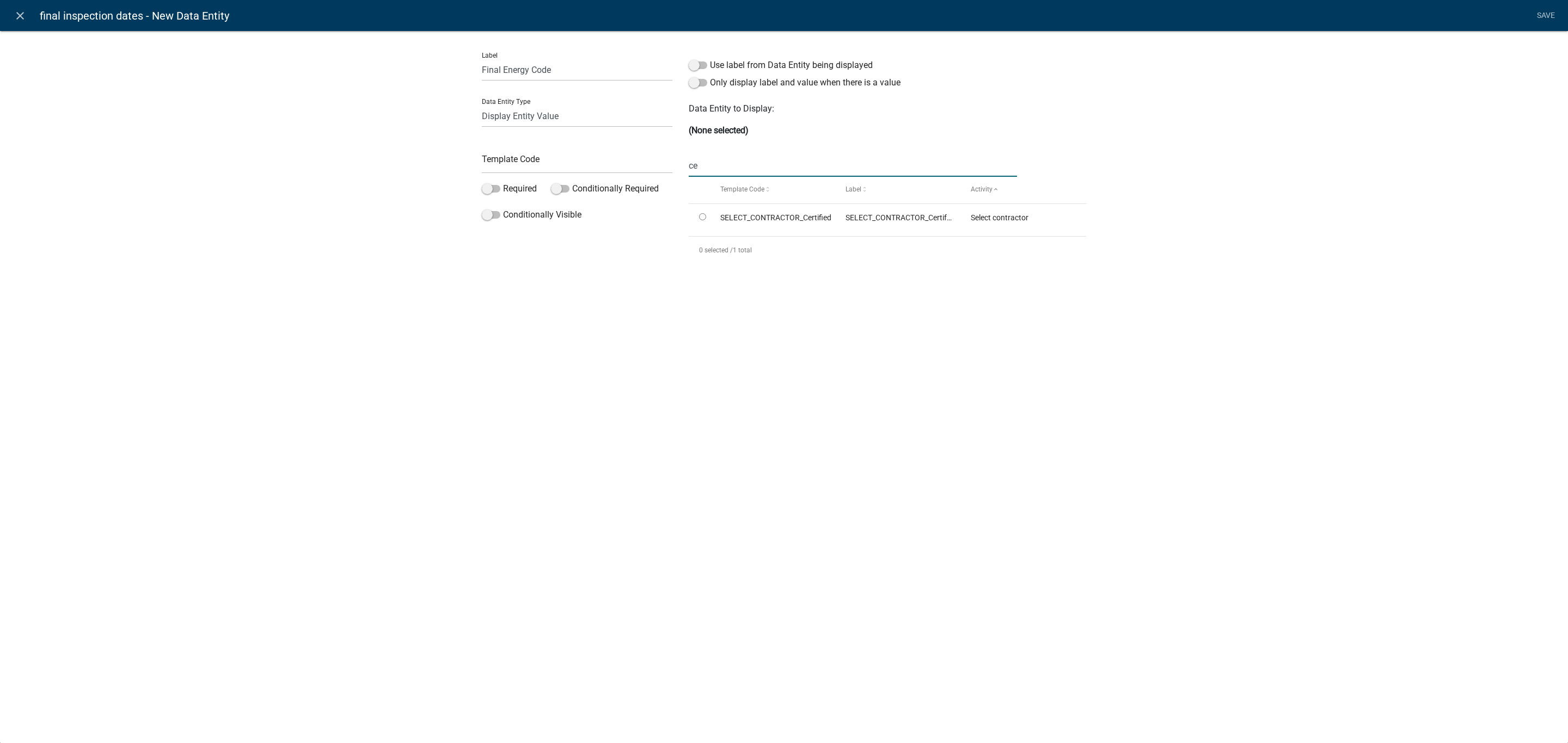
type input "c"
type input "final"
click at [701, 219] on input "radio" at bounding box center [702, 217] width 7 height 7
radio input "true"
drag, startPoint x: 566, startPoint y: 67, endPoint x: 434, endPoint y: 68, distance: 132.0
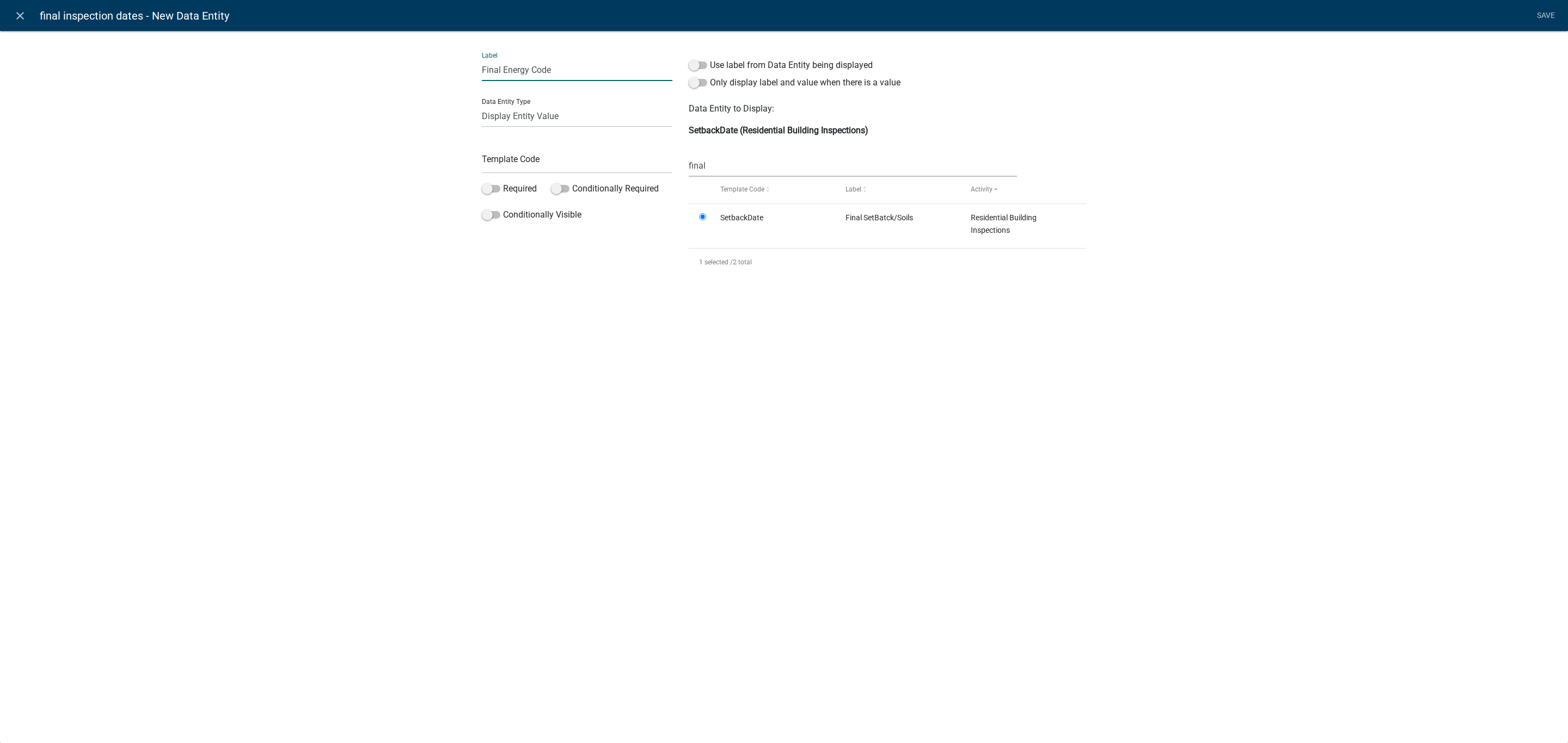
click at [434, 68] on div "Label Final Energy Code Data Entity Type Free Form Text Document Display Entity…" at bounding box center [784, 160] width 1568 height 295
type input "S"
type input "Final SetBatck/Soils"
click at [578, 170] on input "text" at bounding box center [577, 163] width 191 height 22
type input "DisplayFinalSetBack"
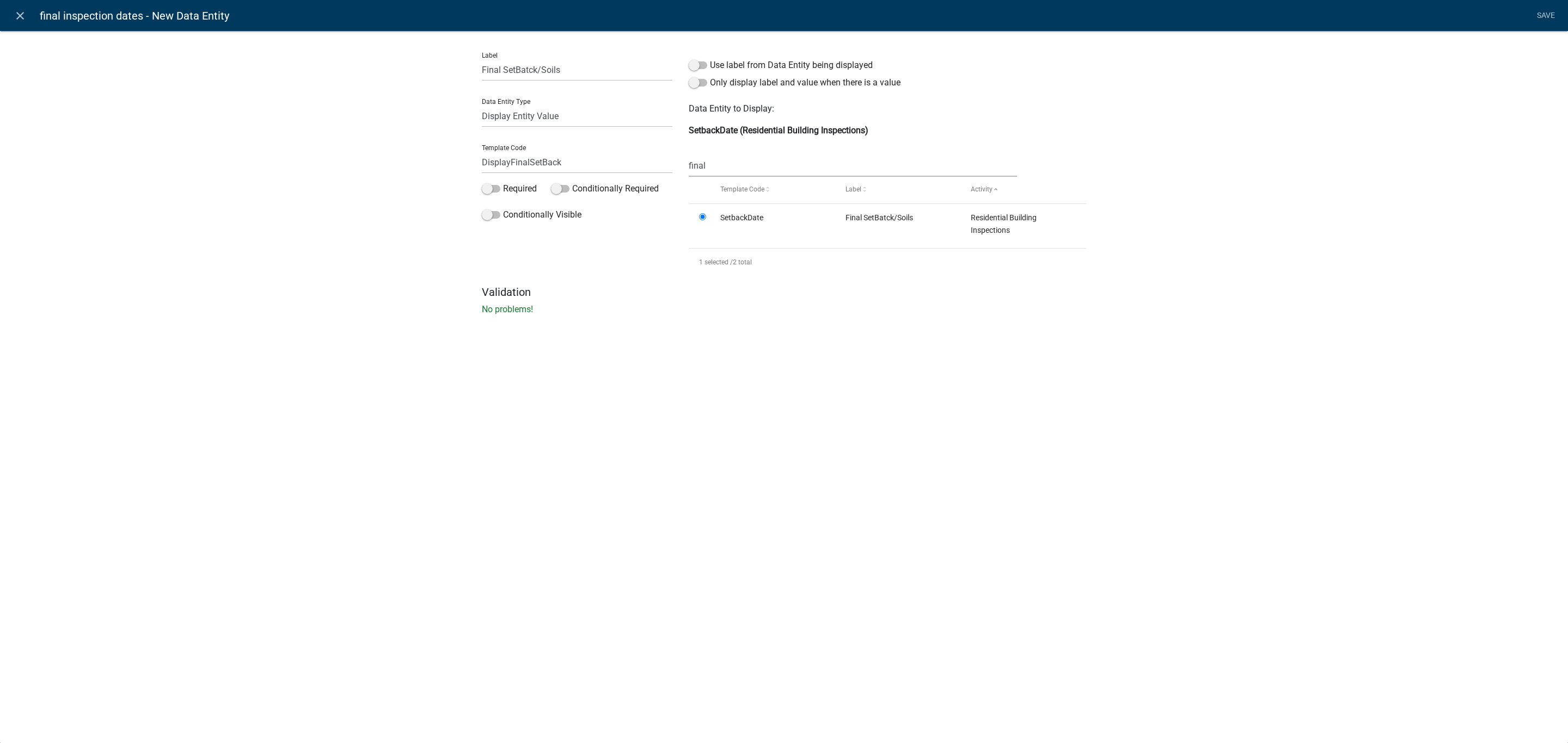
click at [776, 492] on div "close final inspection dates - New Data Entity Save Label Final SetBatck/Soils …" at bounding box center [784, 372] width 1568 height 743
click at [768, 79] on label "Only display label and value when there is a value" at bounding box center [794, 83] width 212 height 13
click at [710, 76] on input "Only display label and value when there is a value" at bounding box center [710, 76] width 0 height 0
click at [591, 460] on div "close final inspection dates - New Data Entity Save Label Final SetBatck/Soils …" at bounding box center [784, 372] width 1568 height 743
click at [1555, 17] on link "Save" at bounding box center [1546, 16] width 27 height 21
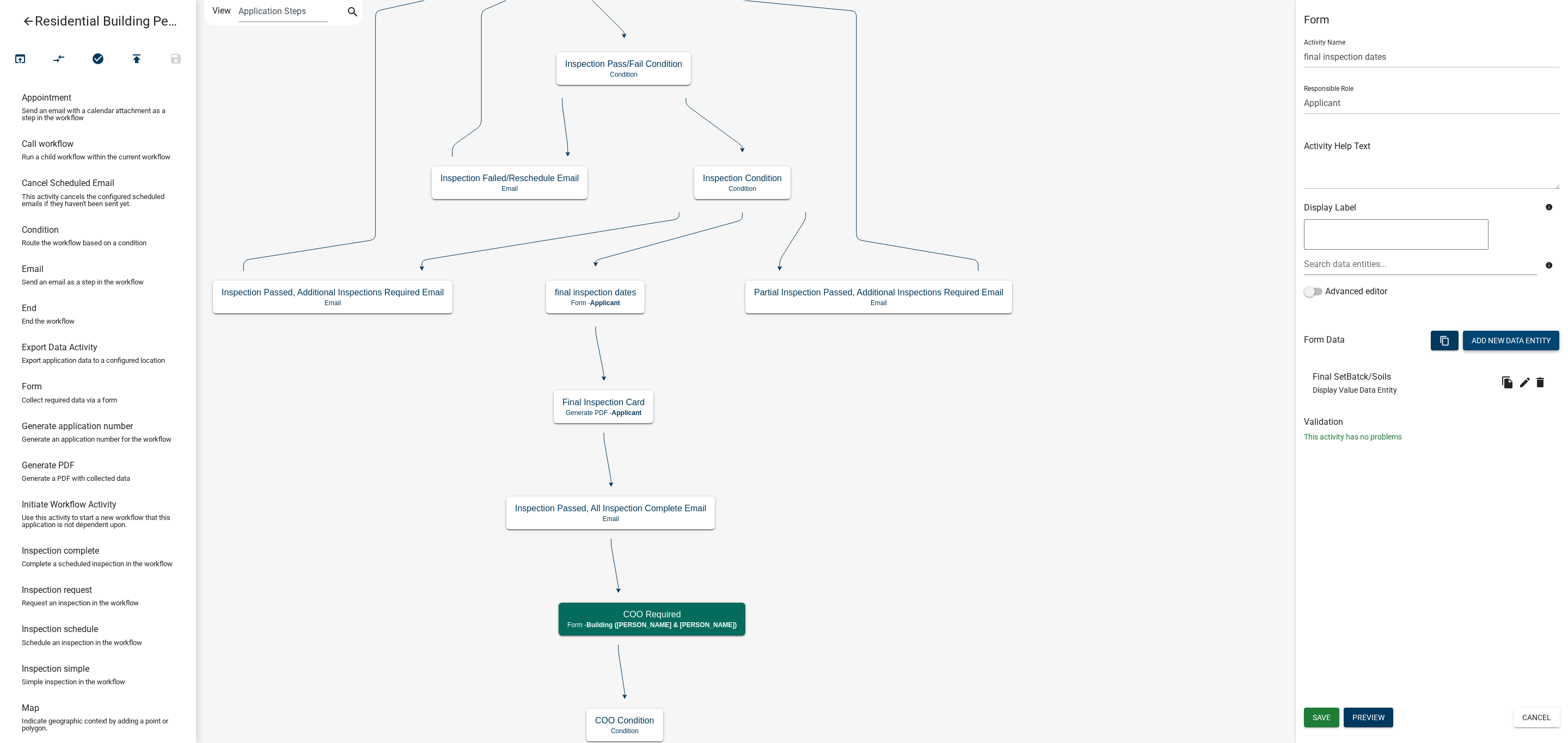
click at [1485, 341] on button "Add New Data Entity" at bounding box center [1511, 341] width 96 height 20
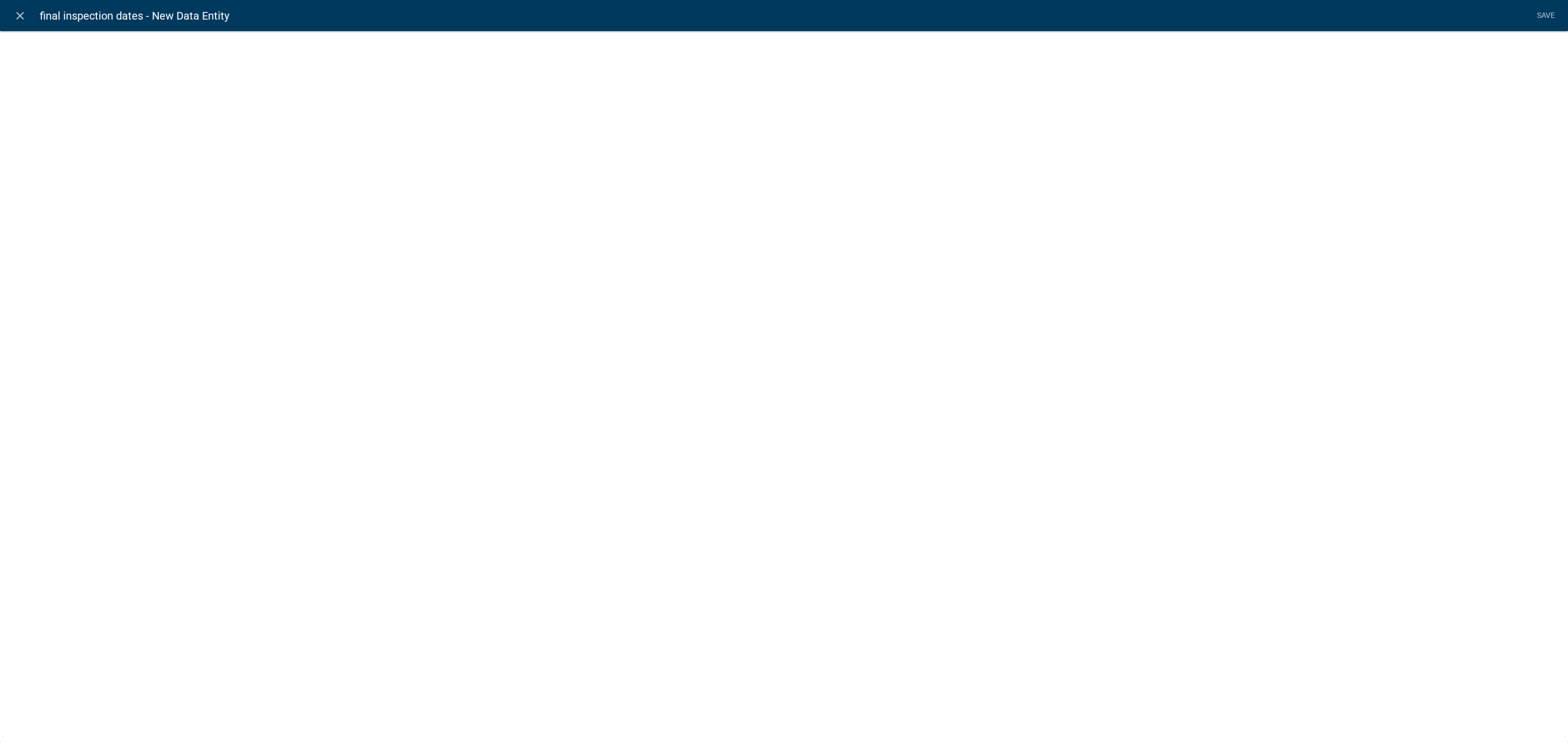
select select
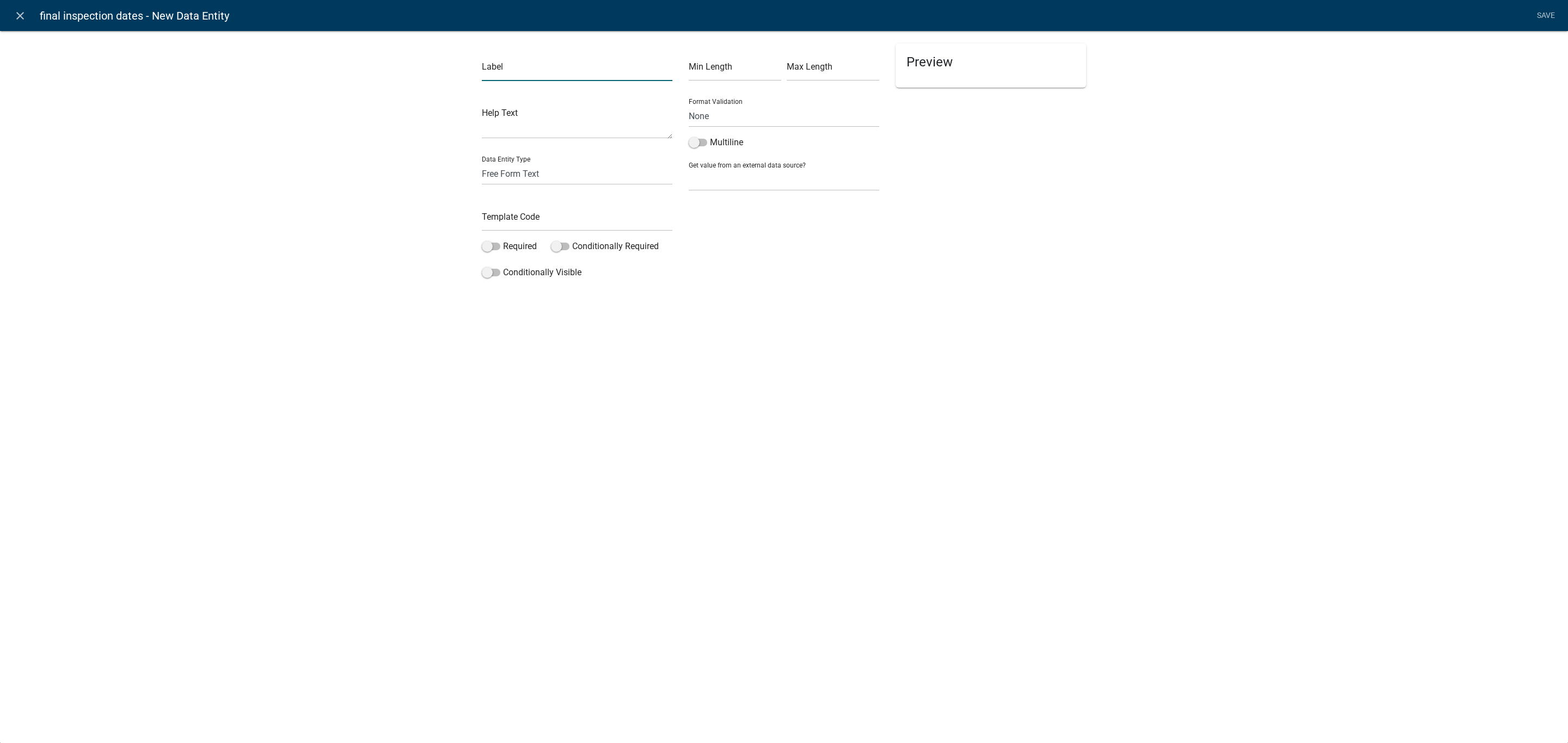
click at [564, 66] on input "text" at bounding box center [577, 70] width 191 height 22
type input "Final Energy Code"
click at [513, 172] on select "Free Form Text Document Display Entity Value Fee Numeric Data Date Map Sketch D…" at bounding box center [577, 174] width 191 height 22
select select "display-entity-value"
click at [482, 163] on select "Free Form Text Document Display Entity Value Fee Numeric Data Date Map Sketch D…" at bounding box center [577, 174] width 191 height 22
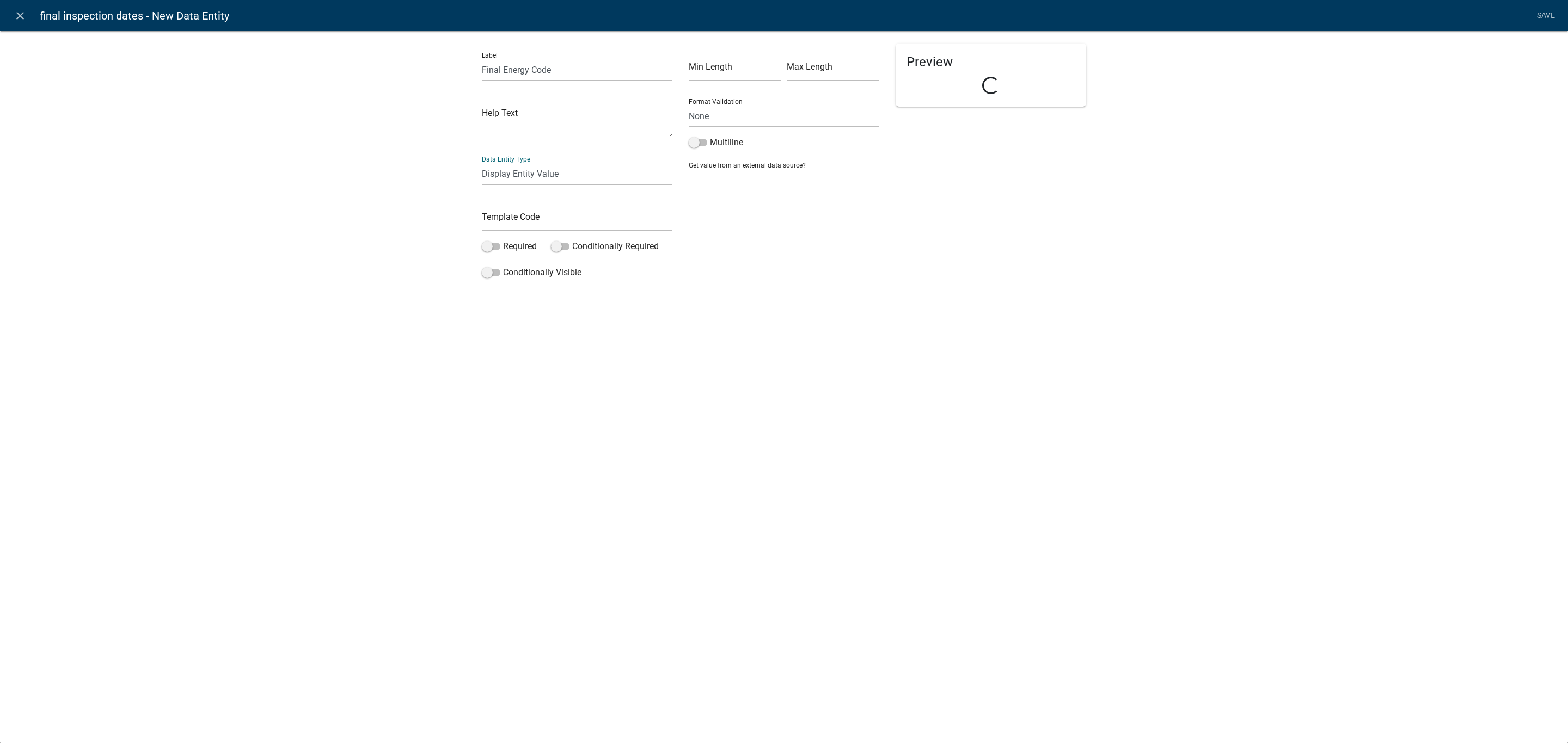
select select "display-entity-value"
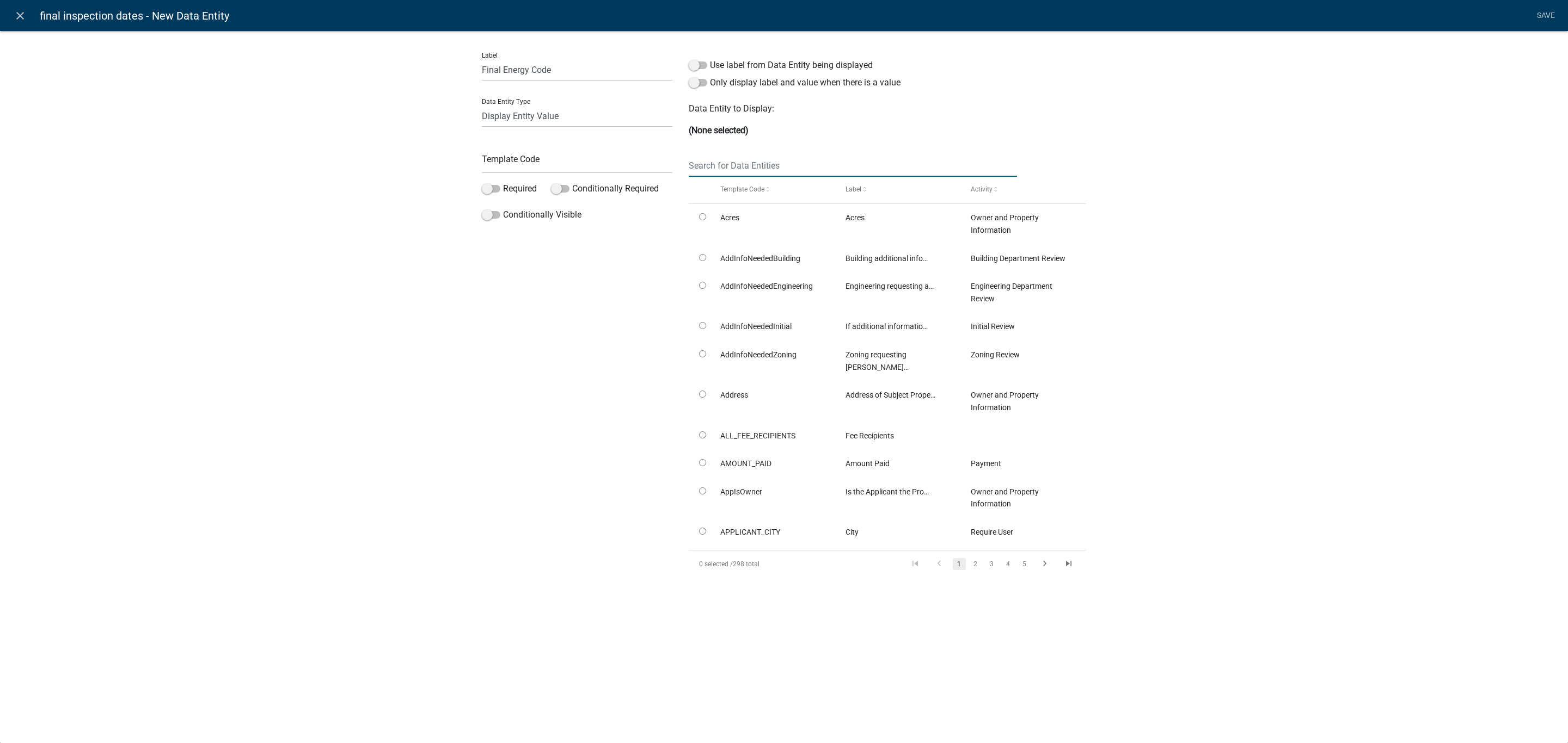
click at [755, 167] on input "text" at bounding box center [852, 166] width 328 height 22
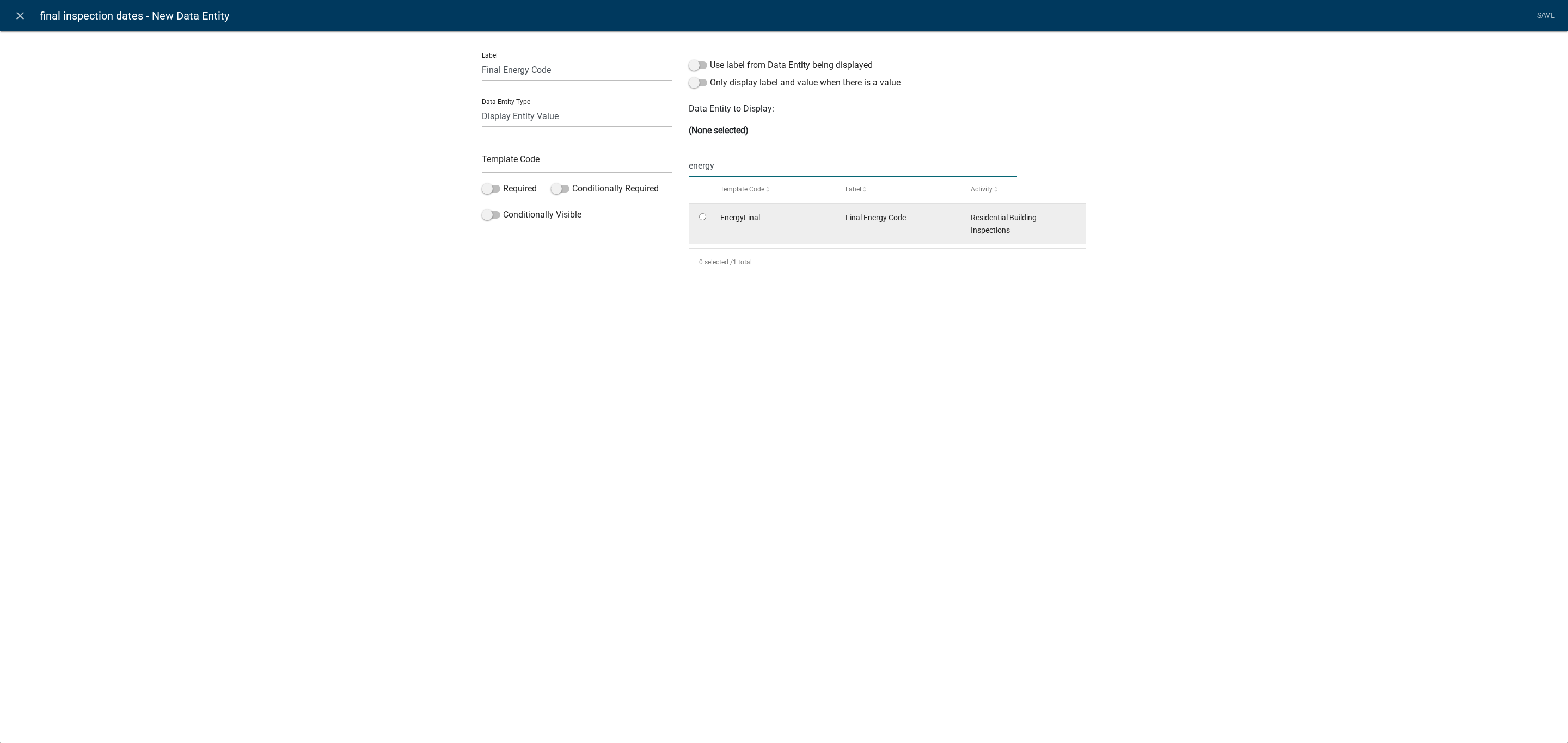
type input "energy"
click at [702, 218] on input "radio" at bounding box center [702, 217] width 7 height 7
radio input "true"
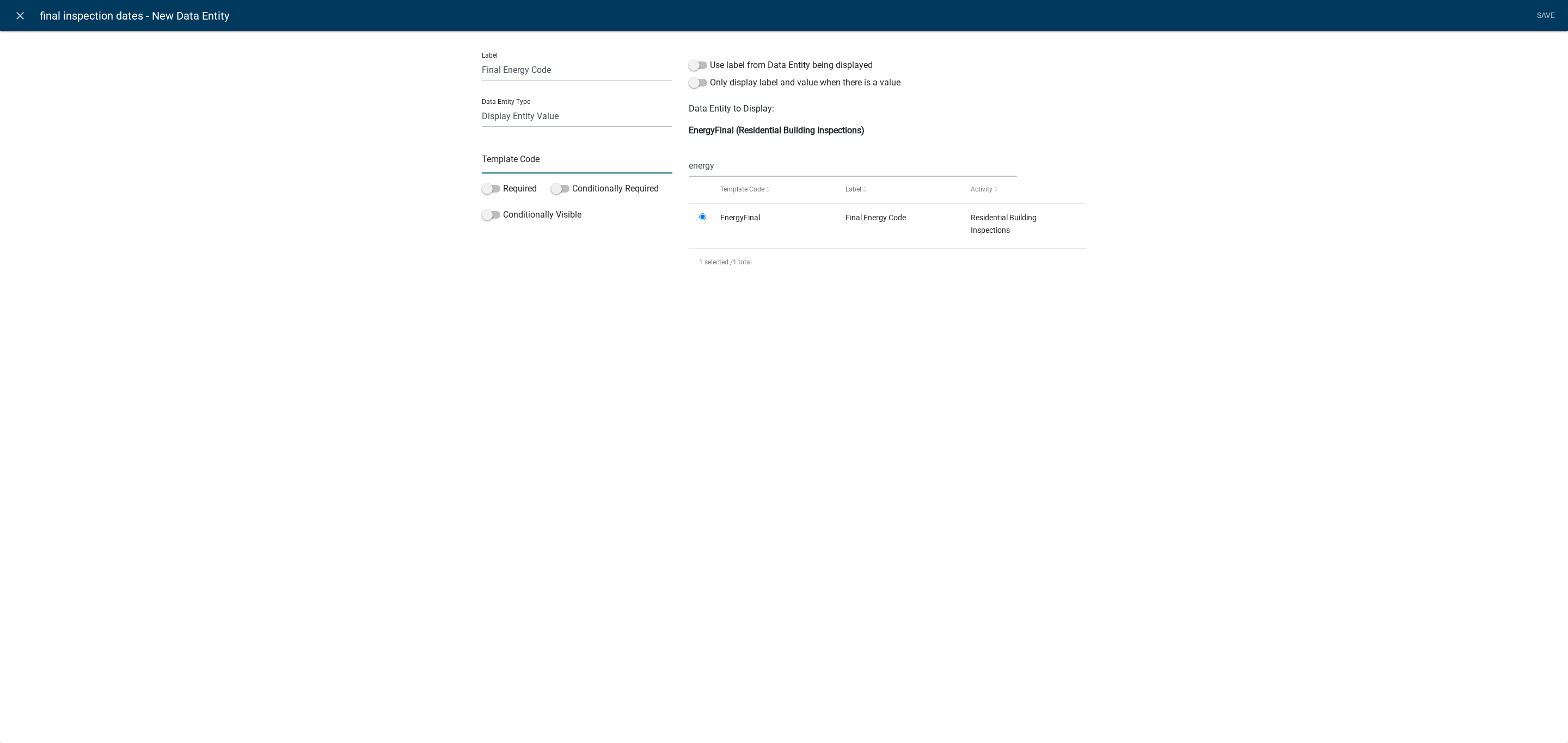
click at [543, 164] on input "text" at bounding box center [577, 163] width 191 height 22
type input "FinalEnergyDate"
click at [1552, 103] on div "Label Final Energy Code Data Entity Type Free Form Text Document Display Entity…" at bounding box center [784, 160] width 1568 height 295
click at [979, 536] on div "close final inspection dates - New Data Entity Save Label Final Energy Code Dat…" at bounding box center [784, 372] width 1568 height 743
click at [1552, 17] on link "Save" at bounding box center [1546, 16] width 27 height 21
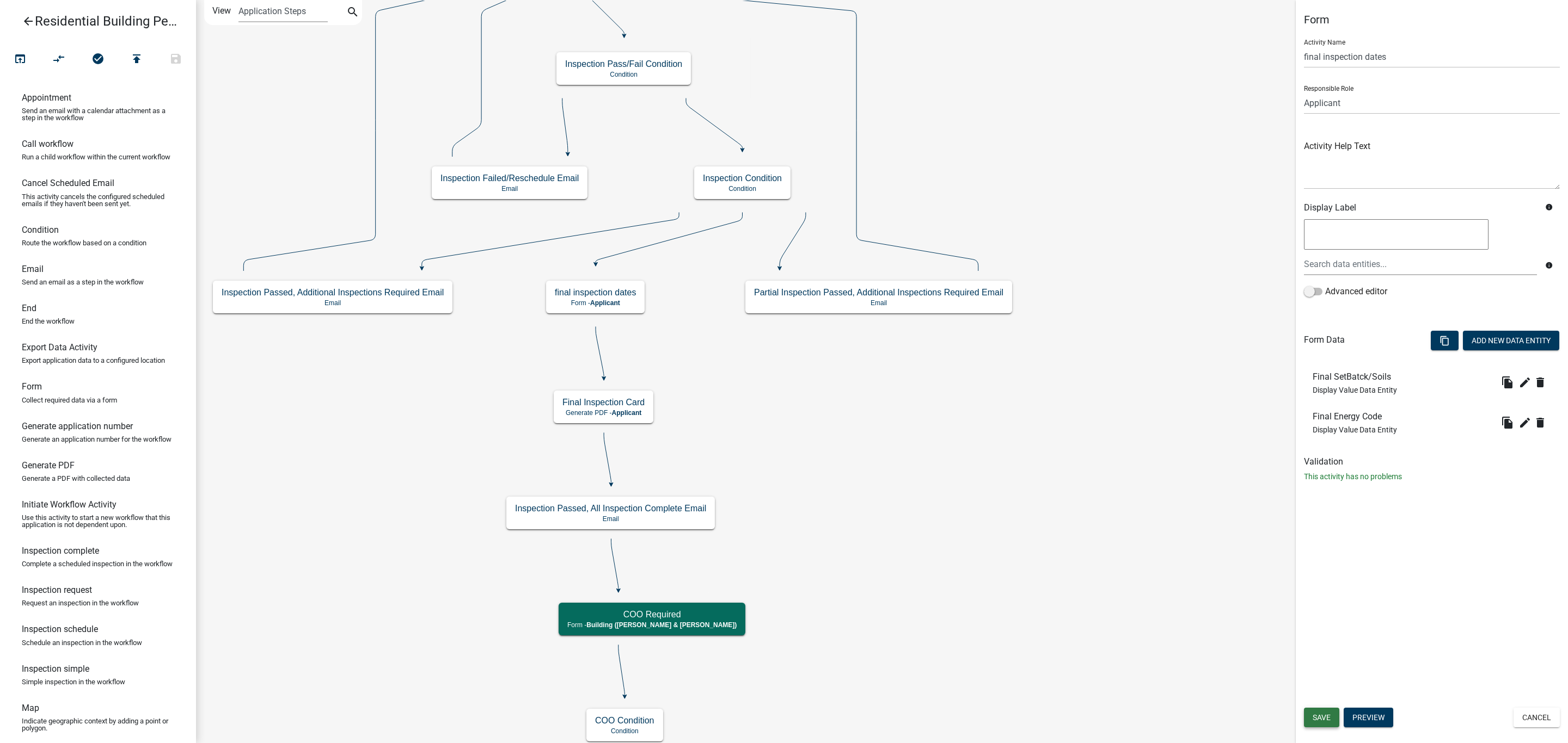
click at [1323, 719] on span "Save" at bounding box center [1322, 718] width 18 height 9
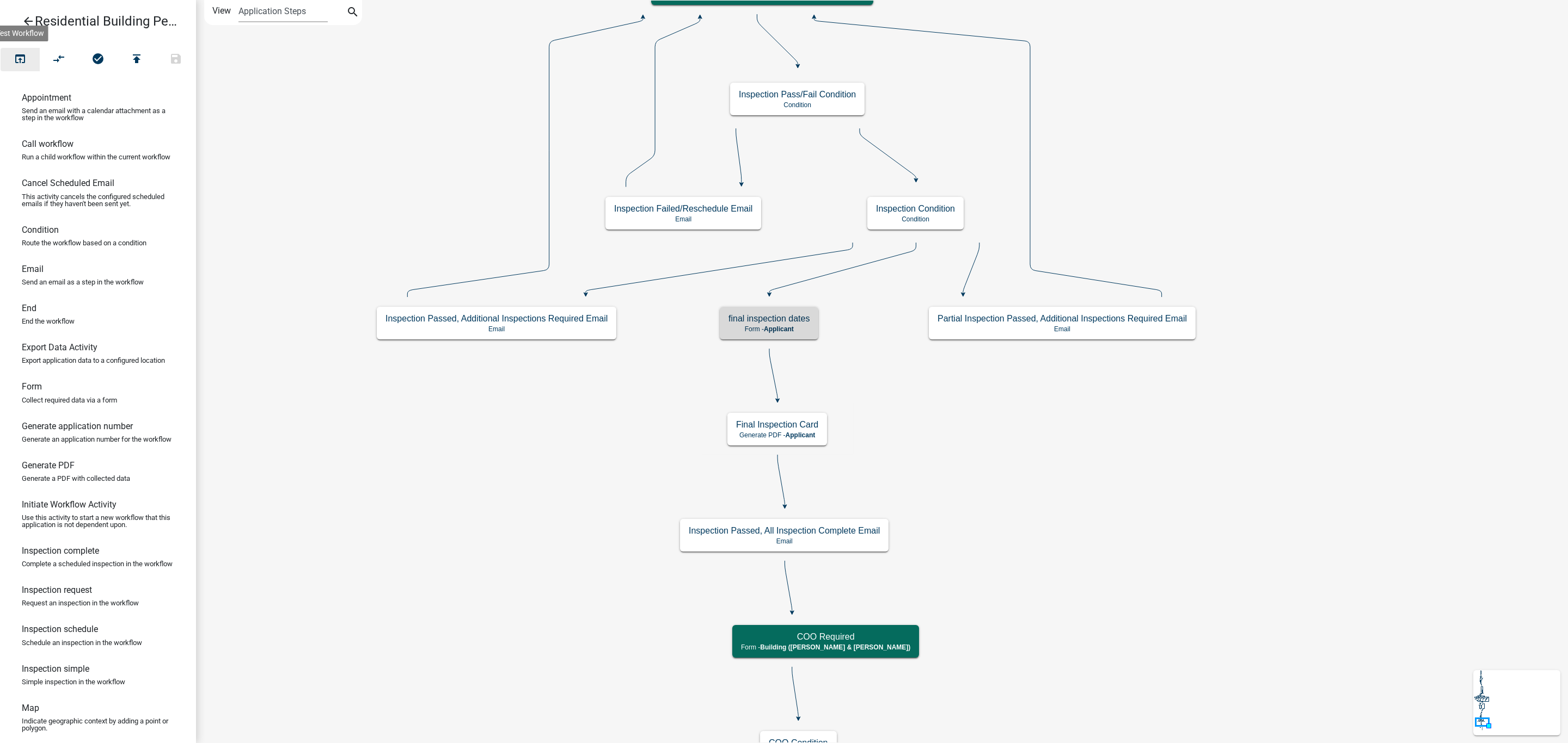
click at [23, 55] on icon "open_in_browser" at bounding box center [20, 60] width 13 height 15
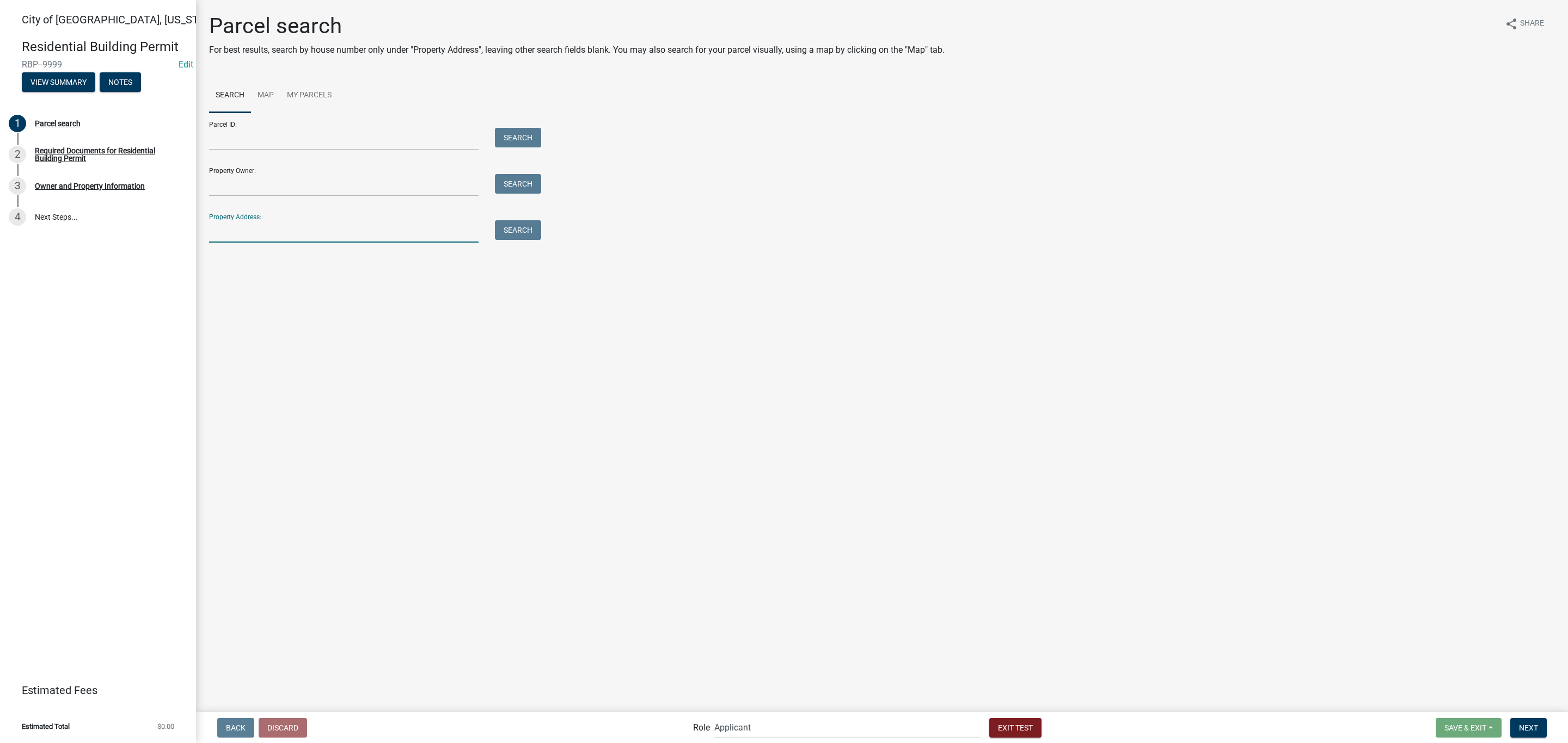
click at [335, 235] on input "Property Address:" at bounding box center [343, 232] width 269 height 22
type input "524 [GEOGRAPHIC_DATA][US_STATE]"
click at [524, 229] on button "Search" at bounding box center [518, 230] width 46 height 20
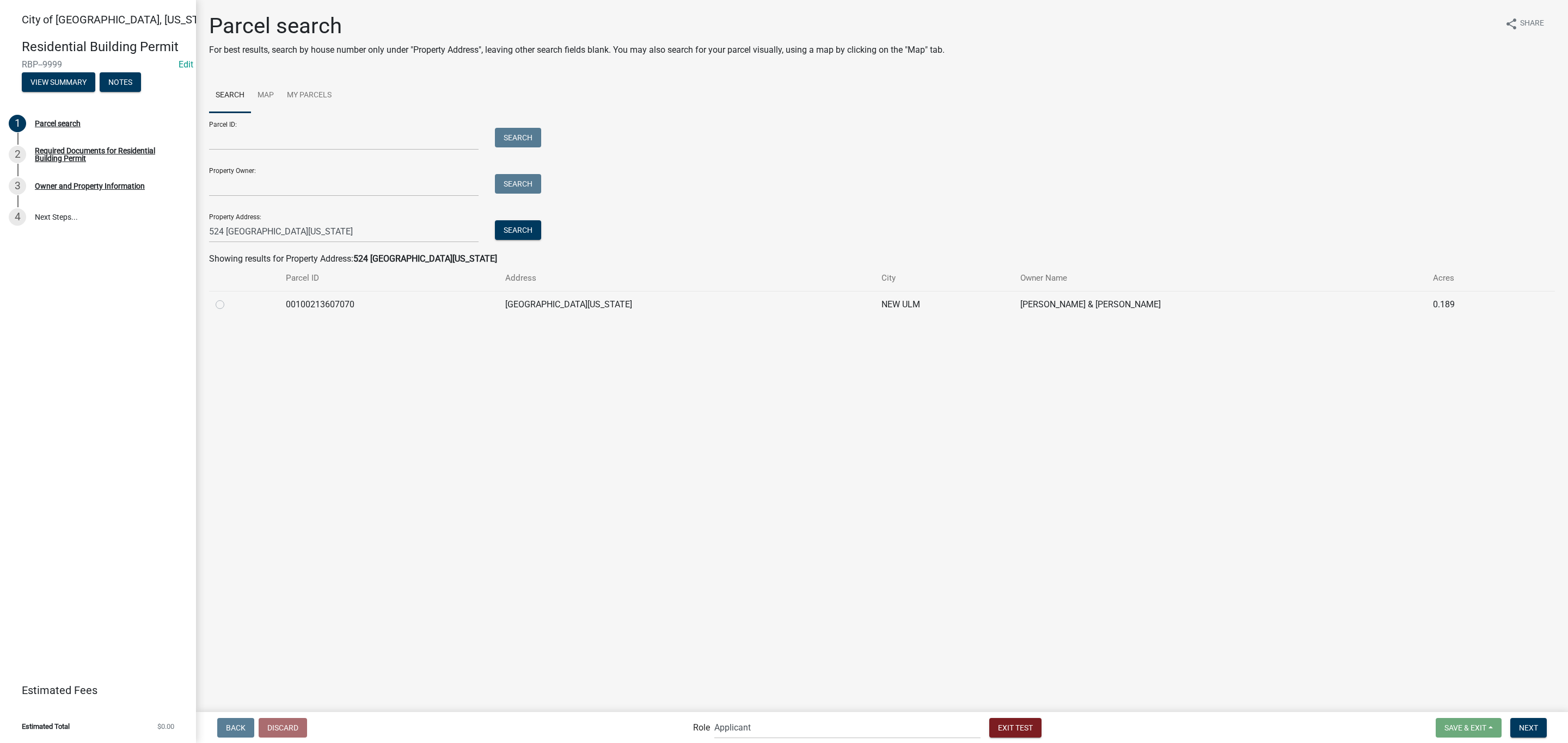
click at [214, 303] on td at bounding box center [244, 305] width 70 height 27
click at [229, 298] on label at bounding box center [229, 298] width 0 height 0
click at [229, 304] on input "radio" at bounding box center [232, 302] width 7 height 7
radio input "true"
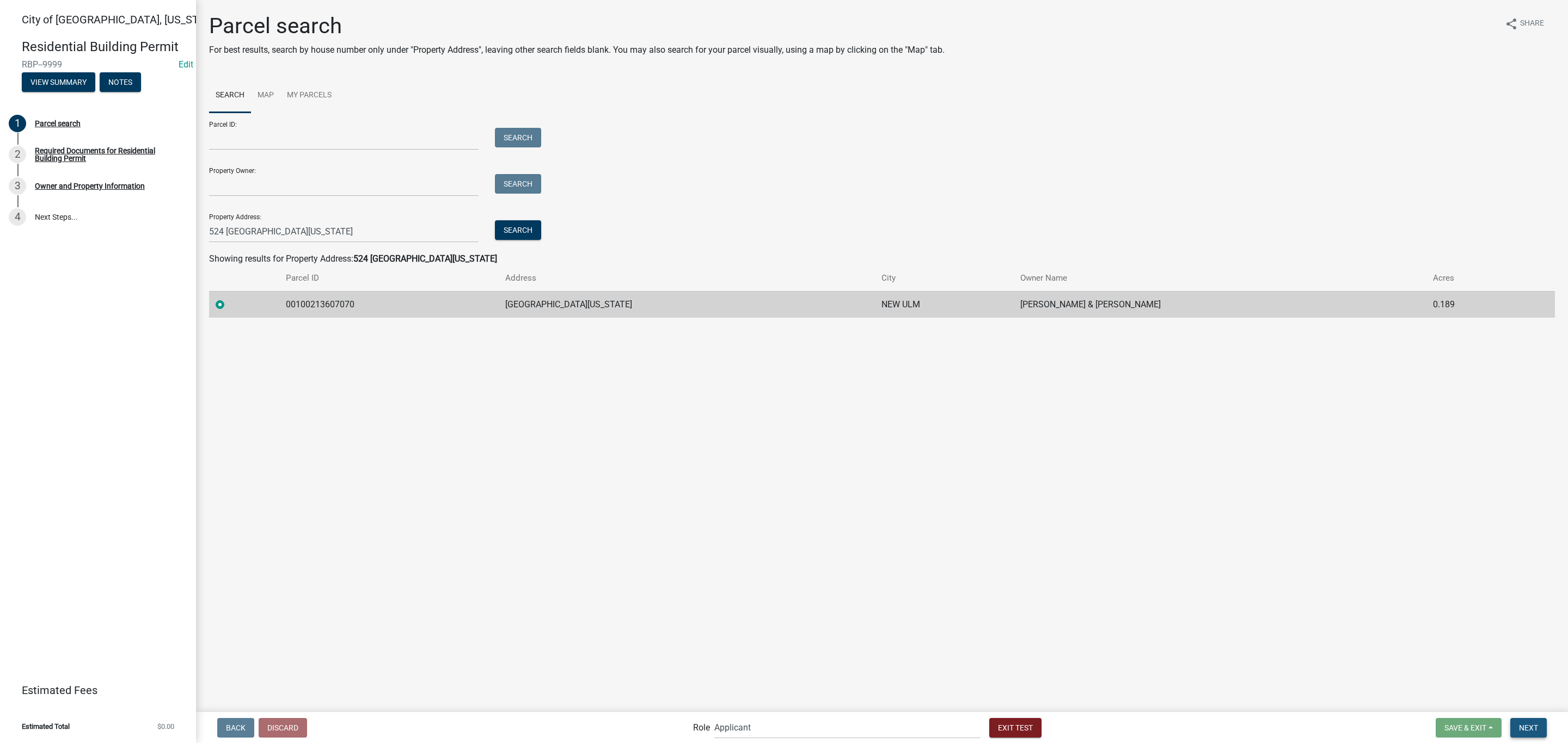
click at [1521, 725] on span "Next" at bounding box center [1528, 727] width 19 height 9
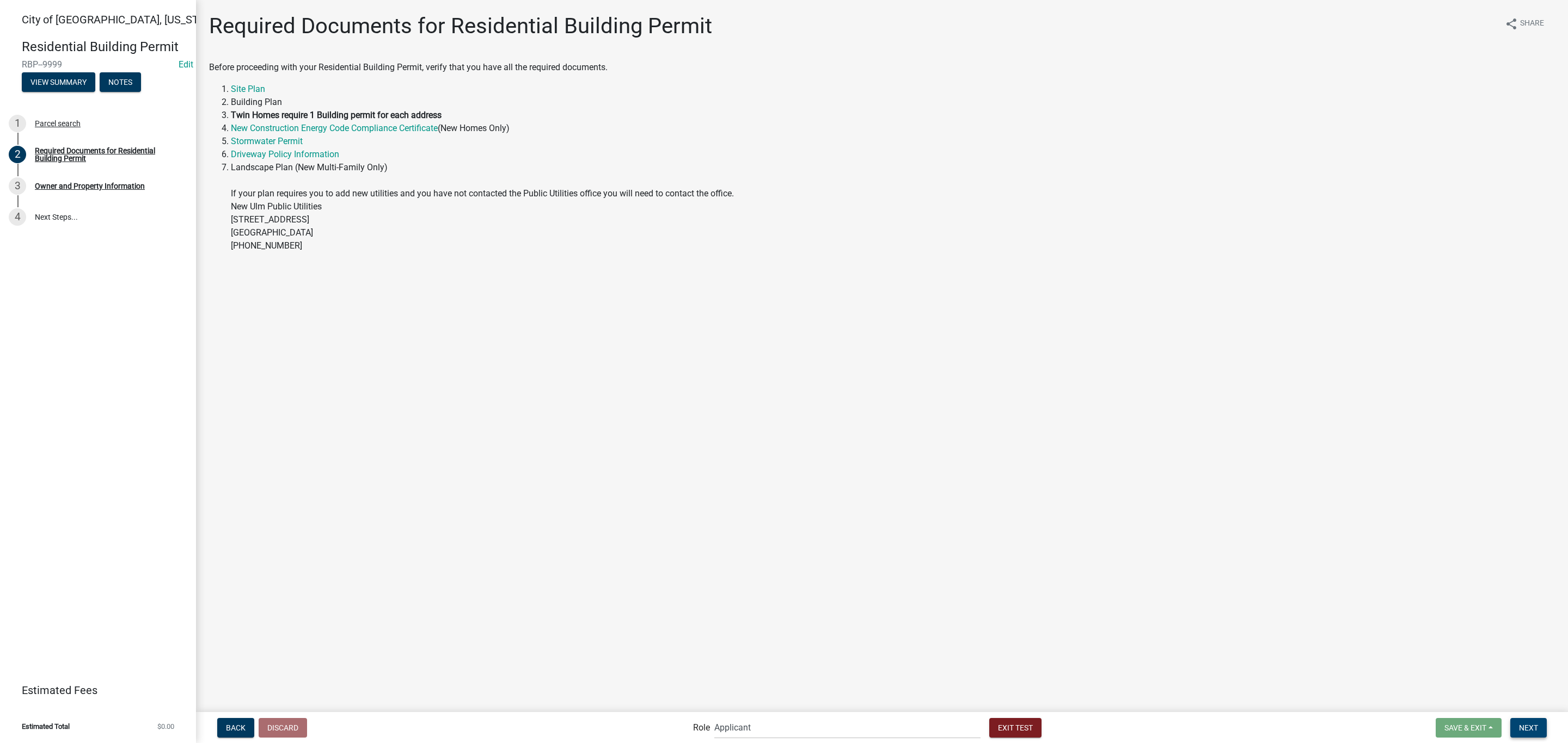
click at [1524, 722] on button "Next" at bounding box center [1528, 728] width 37 height 20
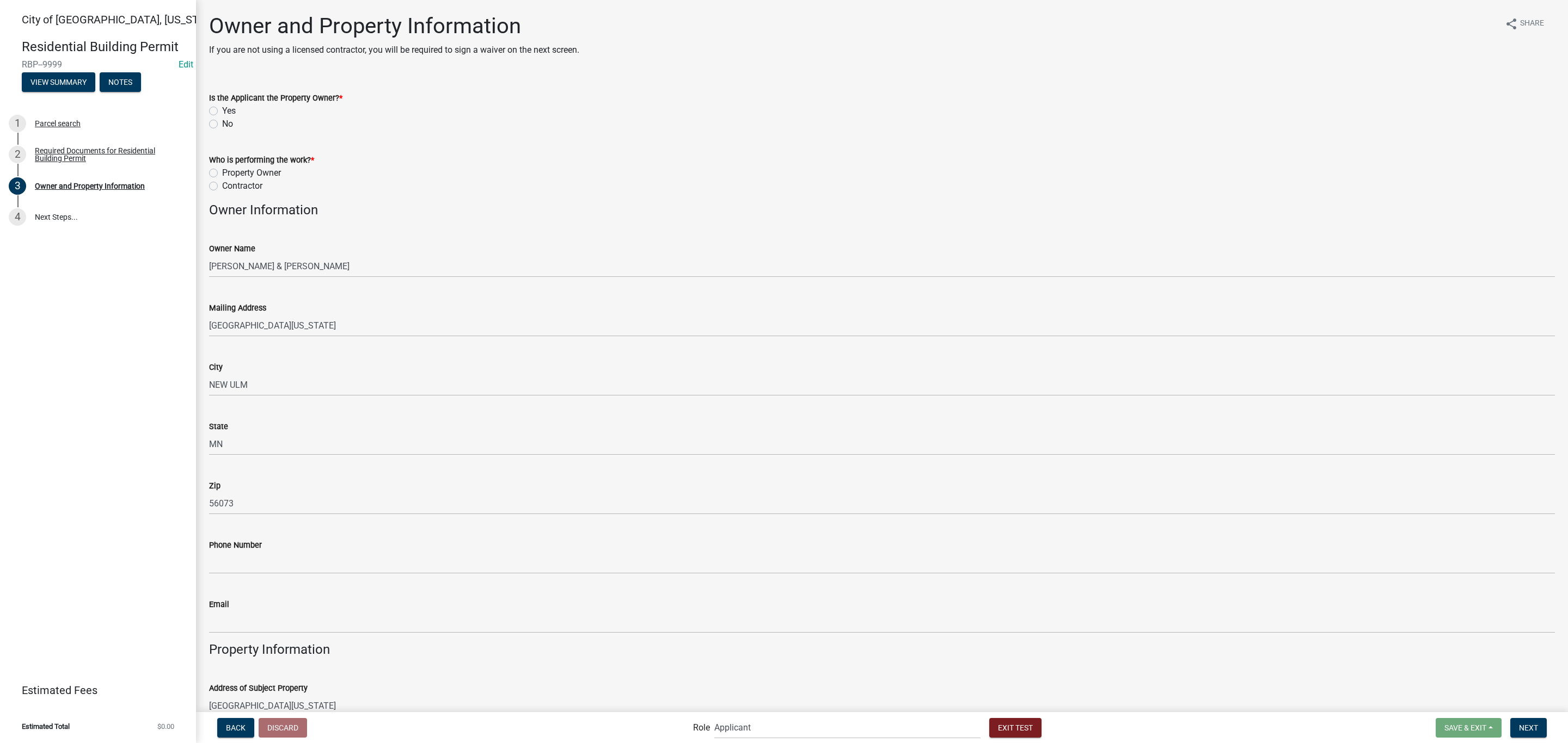
click at [227, 108] on label "Yes" at bounding box center [229, 111] width 14 height 13
click at [227, 108] on input "Yes" at bounding box center [226, 108] width 7 height 7
radio input "true"
click at [241, 187] on label "Contractor" at bounding box center [242, 186] width 41 height 13
click at [230, 187] on input "Contractor" at bounding box center [226, 183] width 7 height 7
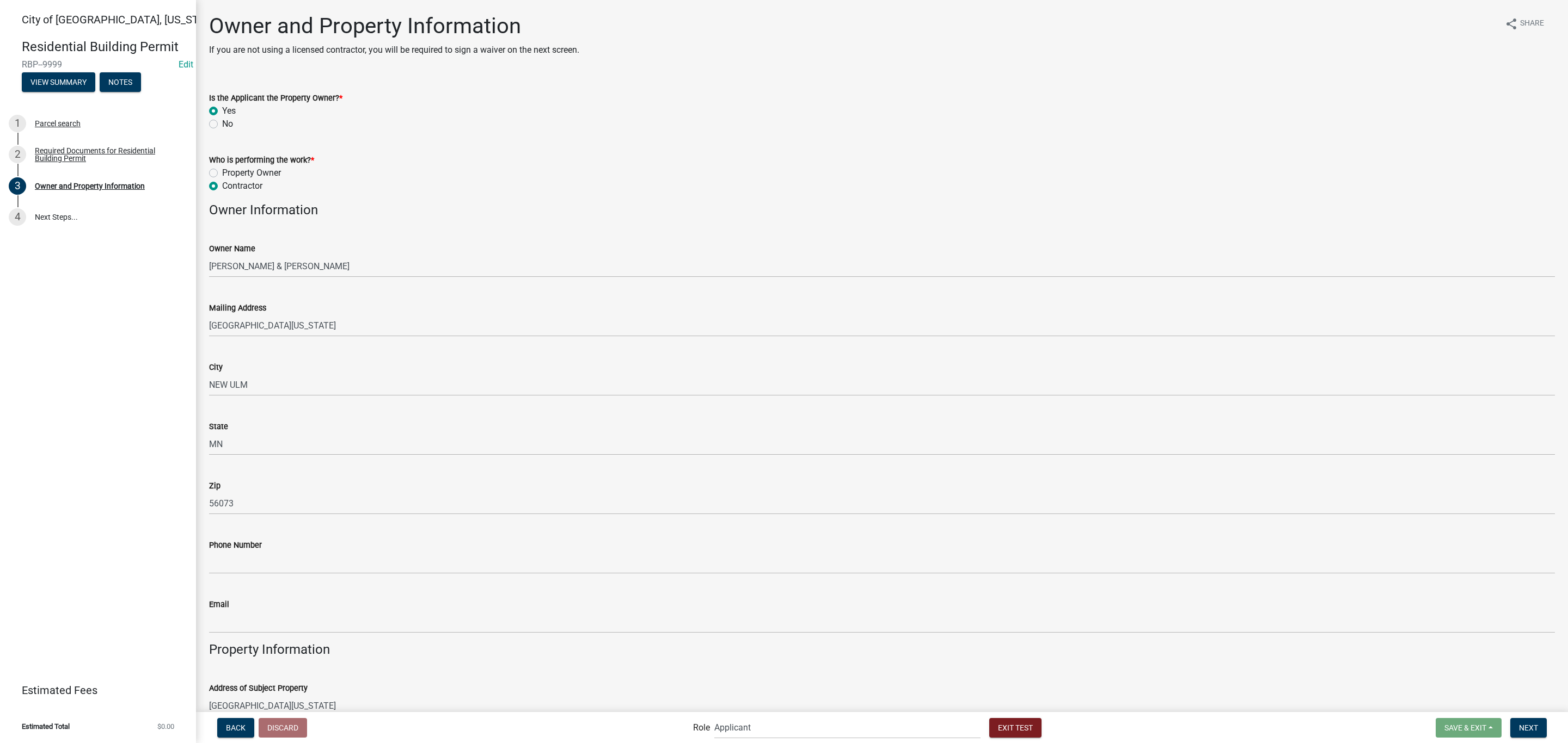
radio input "true"
click at [1536, 732] on button "Next" at bounding box center [1528, 728] width 37 height 20
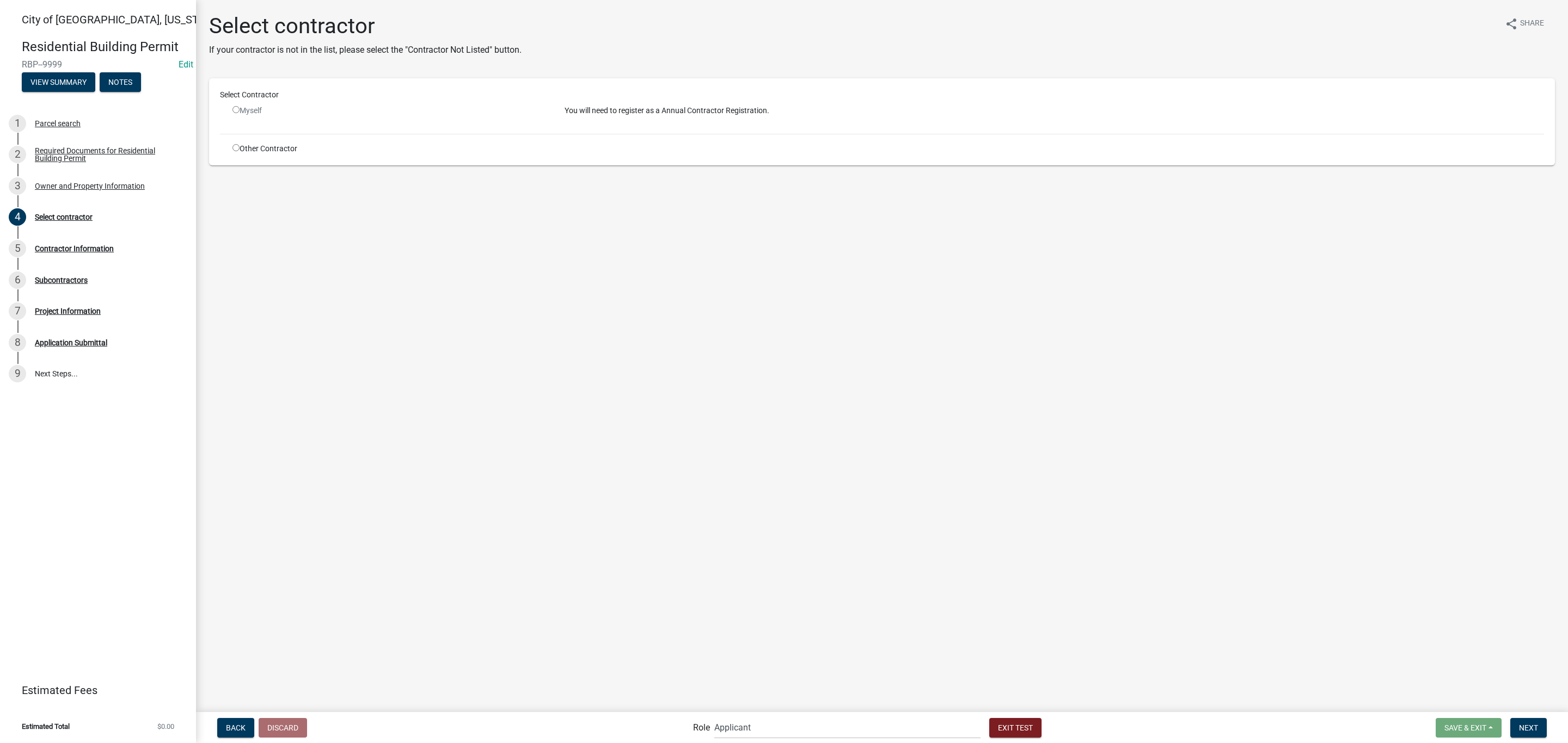
click at [233, 146] on input "radio" at bounding box center [236, 148] width 7 height 7
radio input "true"
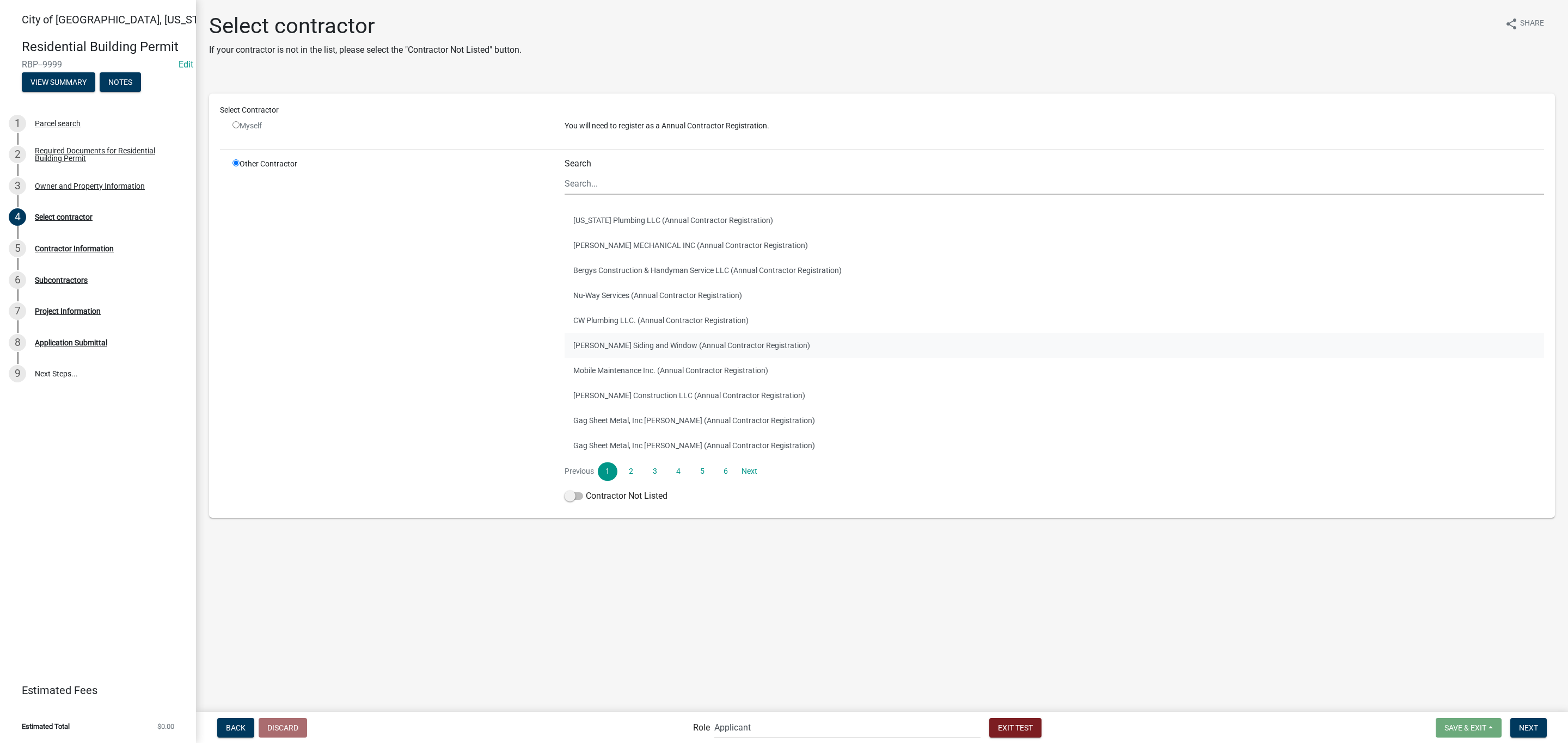
click at [698, 347] on button "[PERSON_NAME] Siding and Window (Annual Contractor Registration)" at bounding box center [1054, 346] width 979 height 25
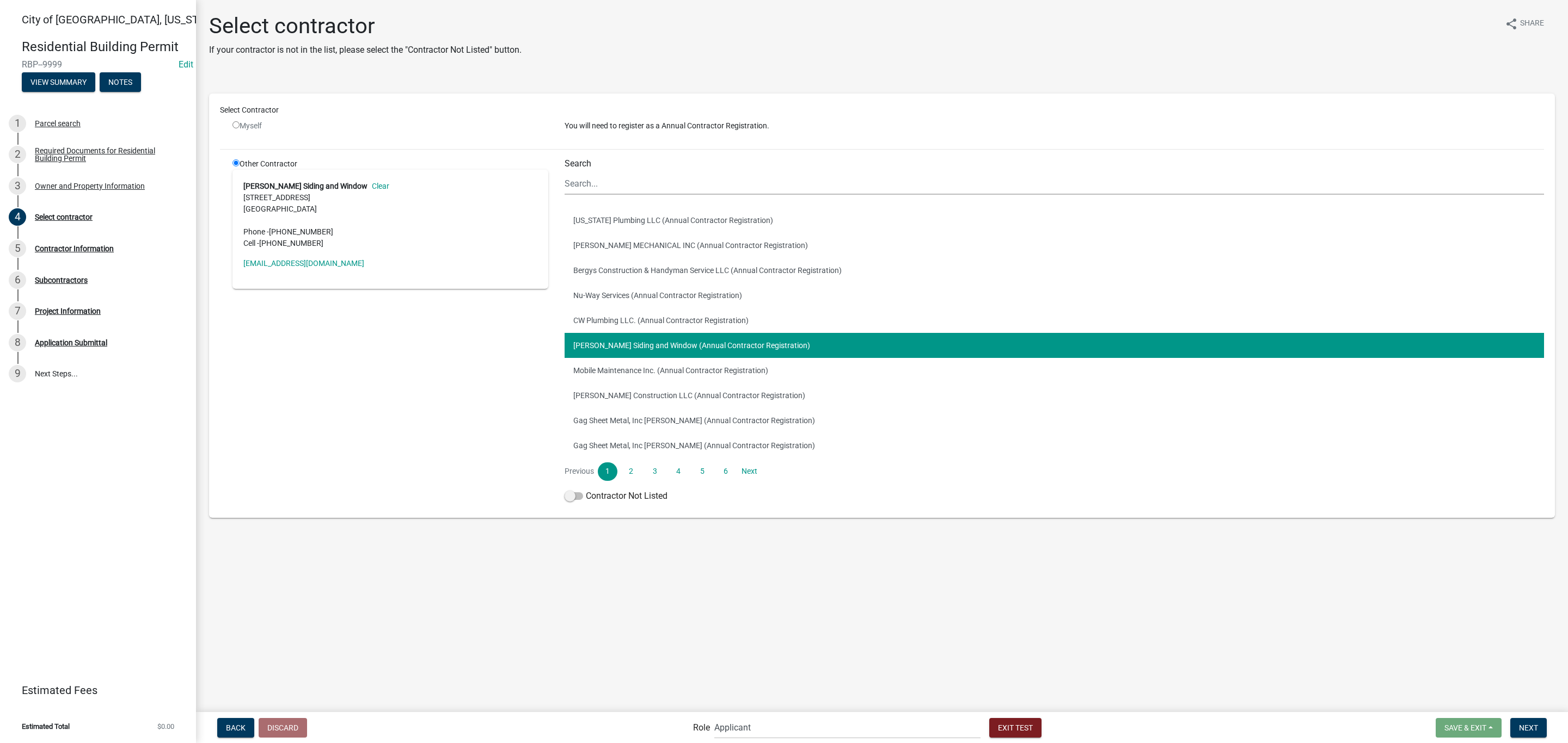
click at [1548, 733] on form "Save & Exit Save Save & Exit Next" at bounding box center [1491, 728] width 120 height 20
click at [1538, 728] on span "Next" at bounding box center [1528, 727] width 19 height 9
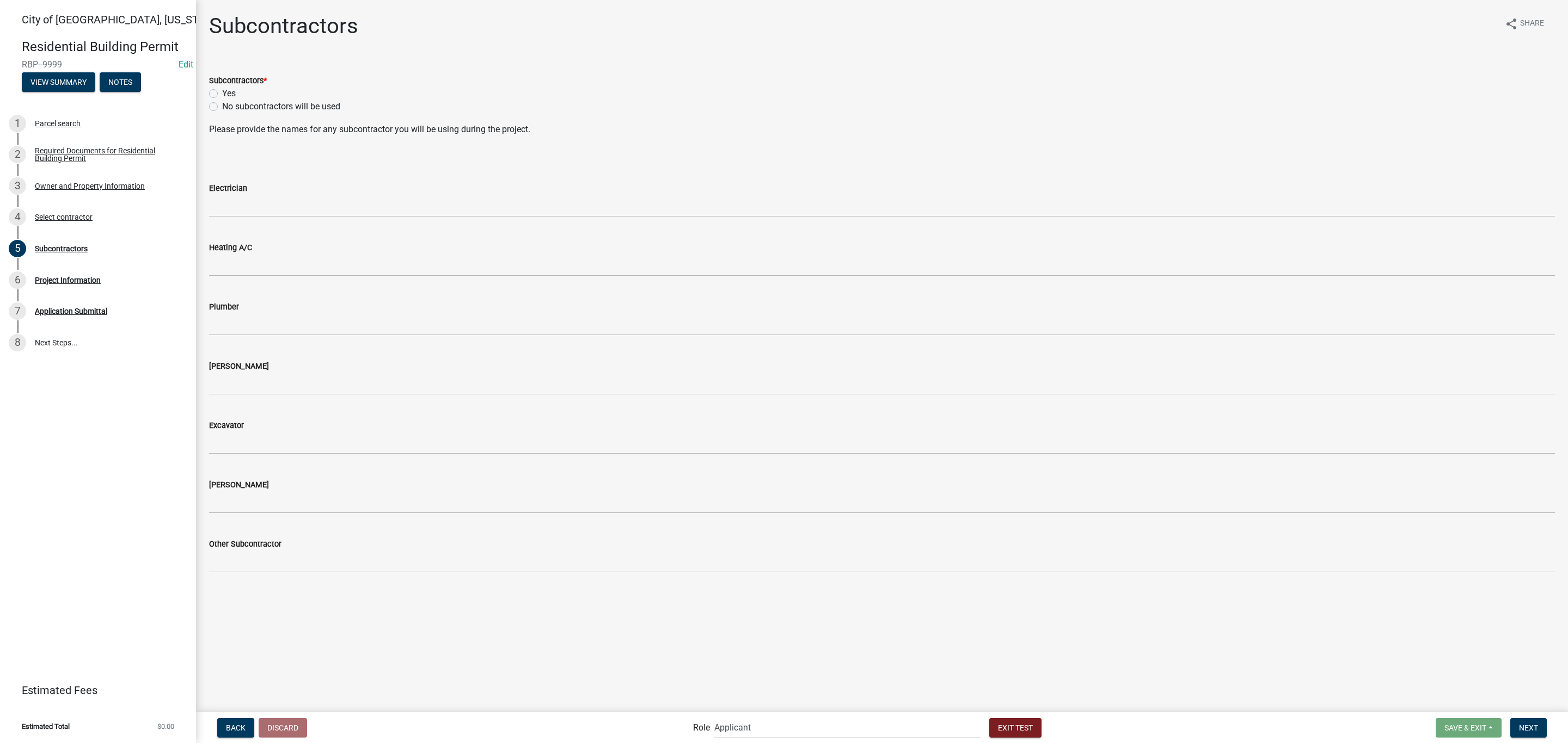
click at [222, 108] on label "No subcontractors will be used" at bounding box center [281, 106] width 118 height 13
click at [222, 107] on input "No subcontractors will be used" at bounding box center [226, 103] width 7 height 7
radio input "true"
click at [1535, 723] on span "Next" at bounding box center [1528, 727] width 19 height 9
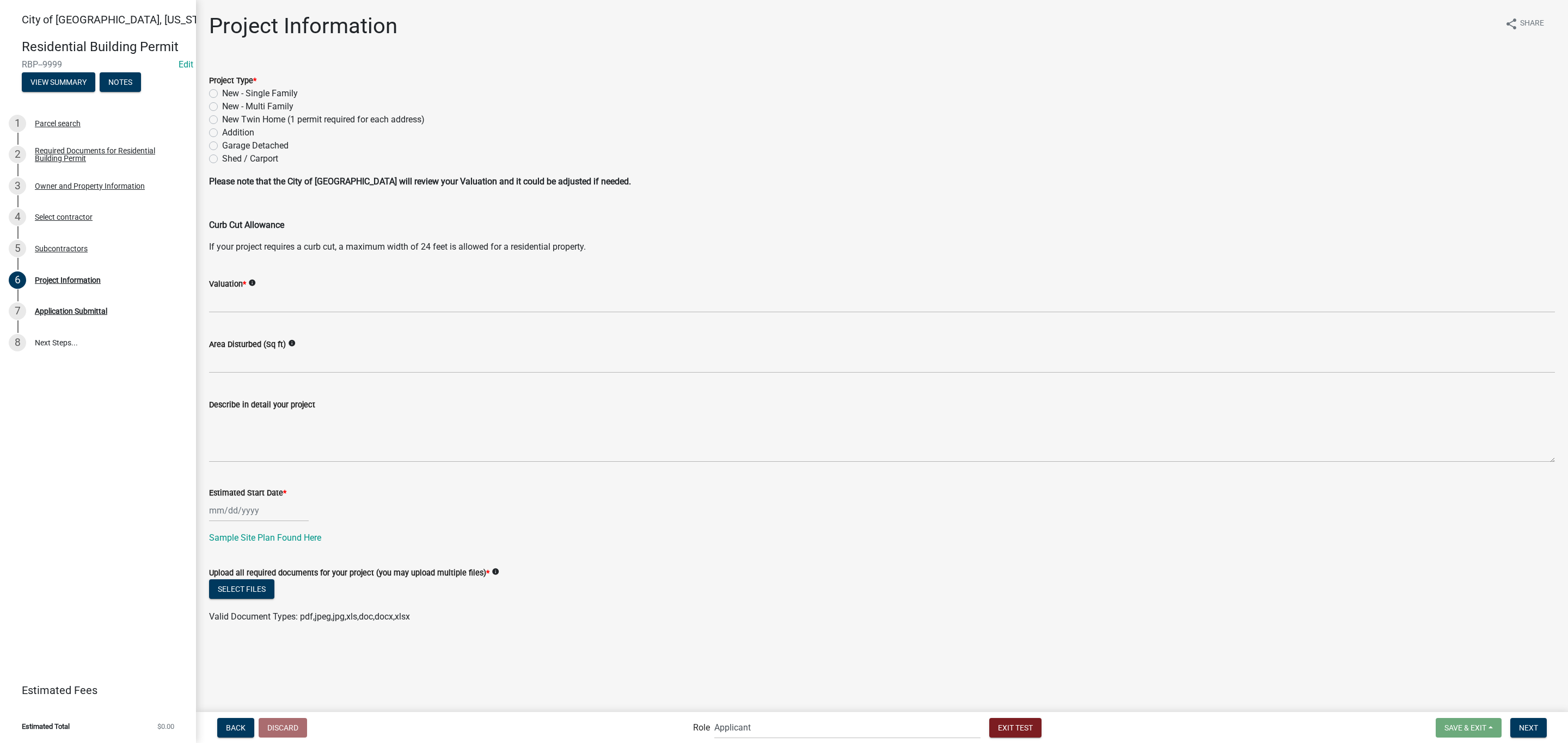
click at [222, 133] on label "Addition" at bounding box center [238, 133] width 32 height 13
click at [222, 133] on input "Addition" at bounding box center [226, 129] width 7 height 7
radio input "true"
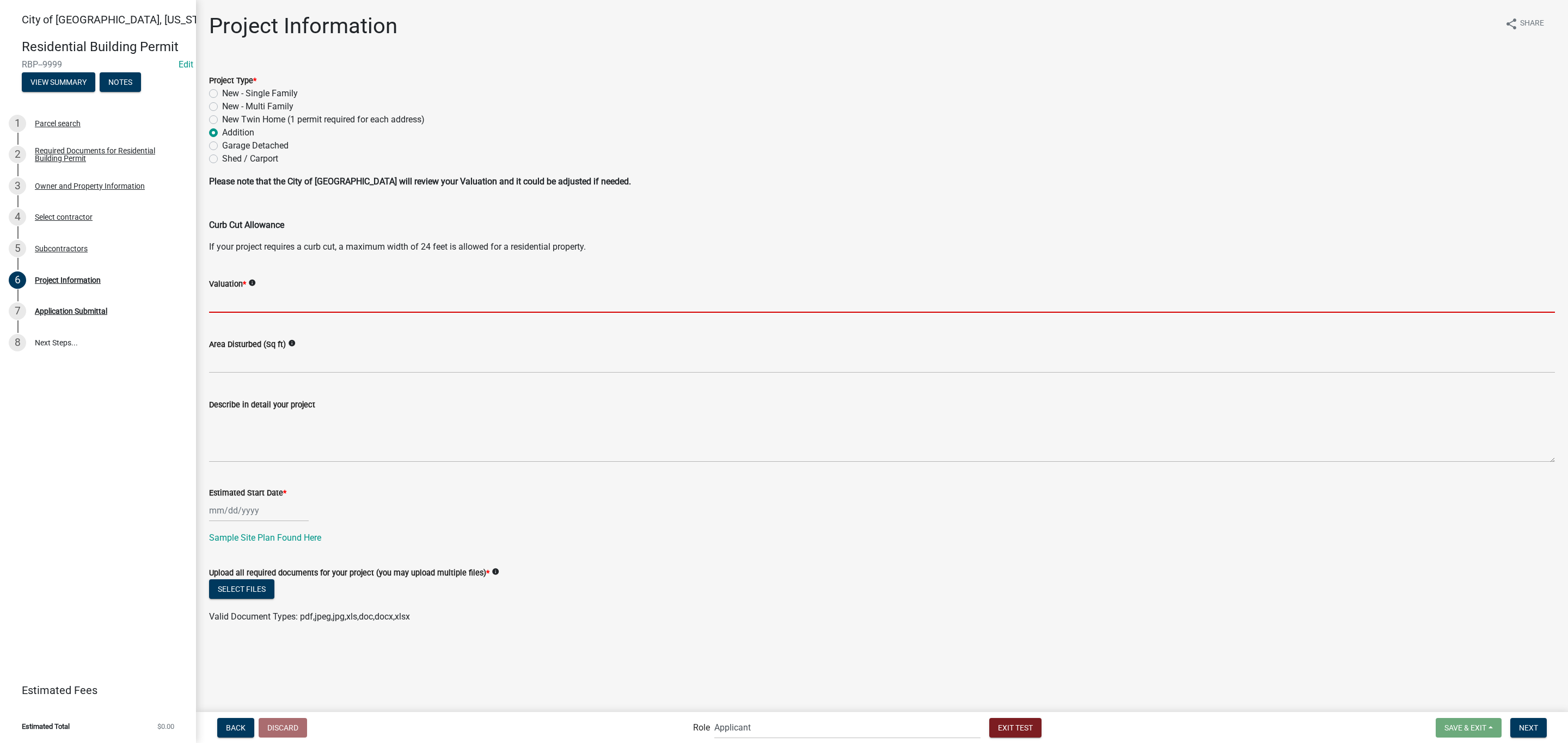
click at [236, 298] on input "text" at bounding box center [882, 302] width 1346 height 22
type input "15000"
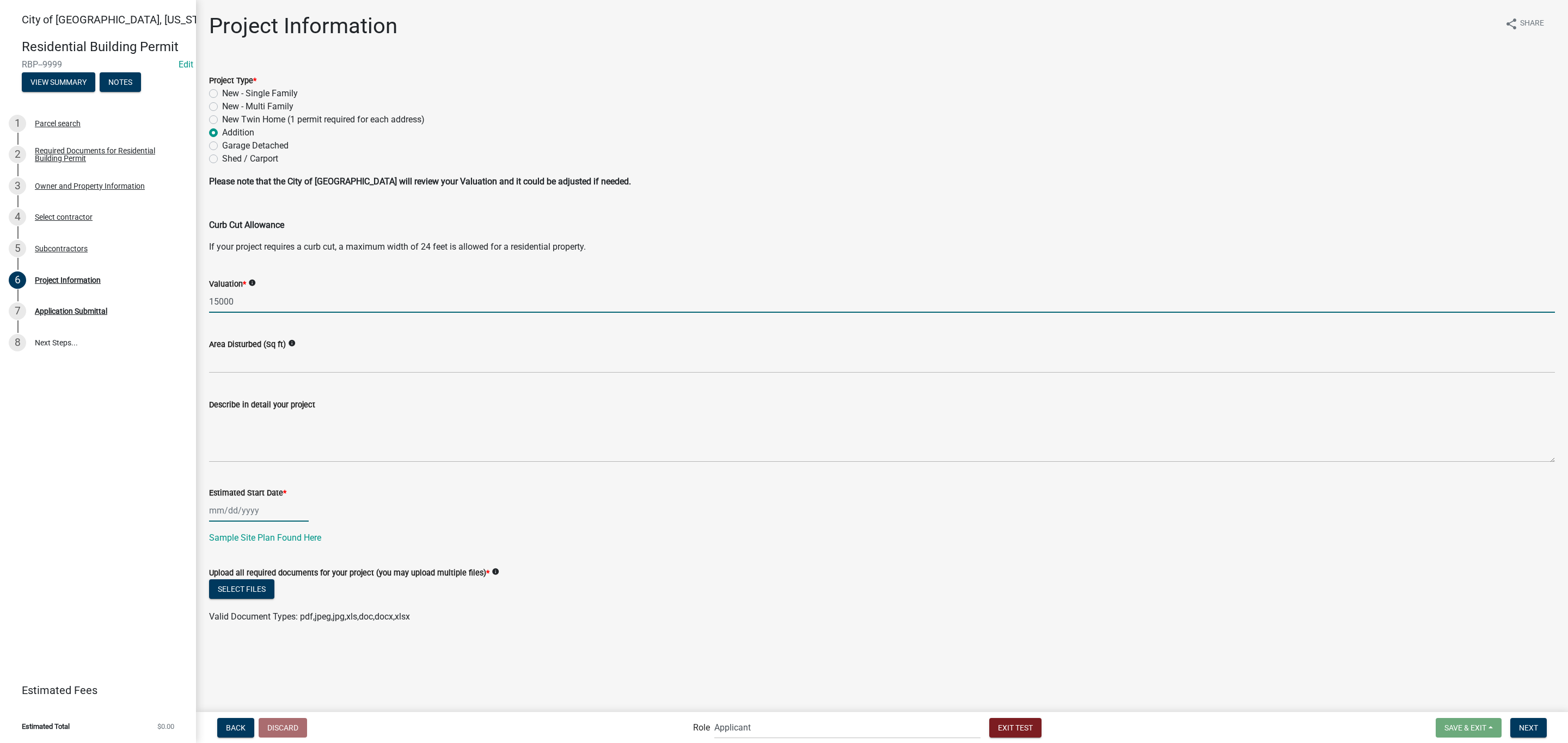
click at [266, 516] on div at bounding box center [258, 510] width 99 height 22
select select "9"
select select "2025"
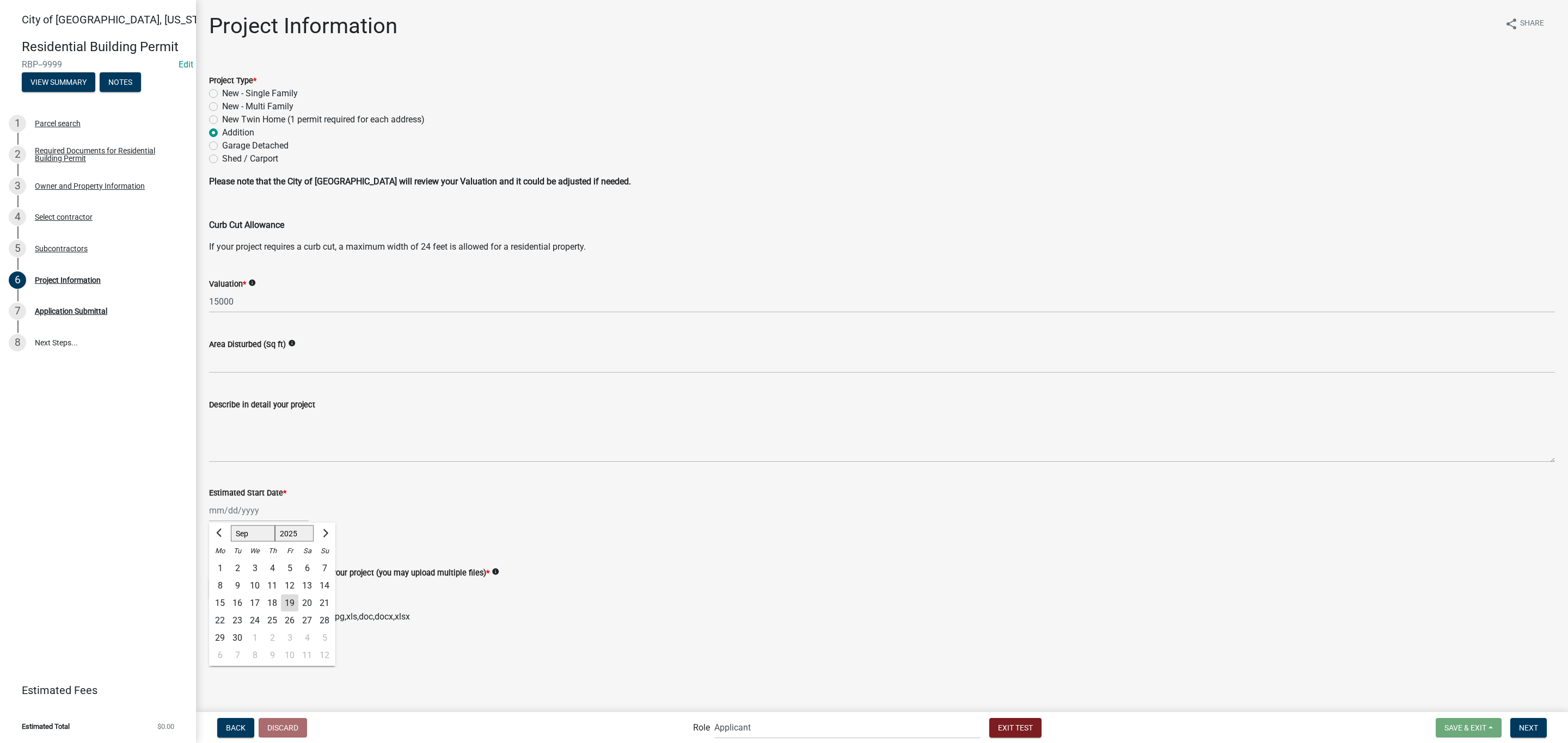
click at [285, 596] on div "19" at bounding box center [290, 603] width 17 height 17
type input "[DATE]"
click at [250, 591] on button "Select files" at bounding box center [241, 589] width 65 height 20
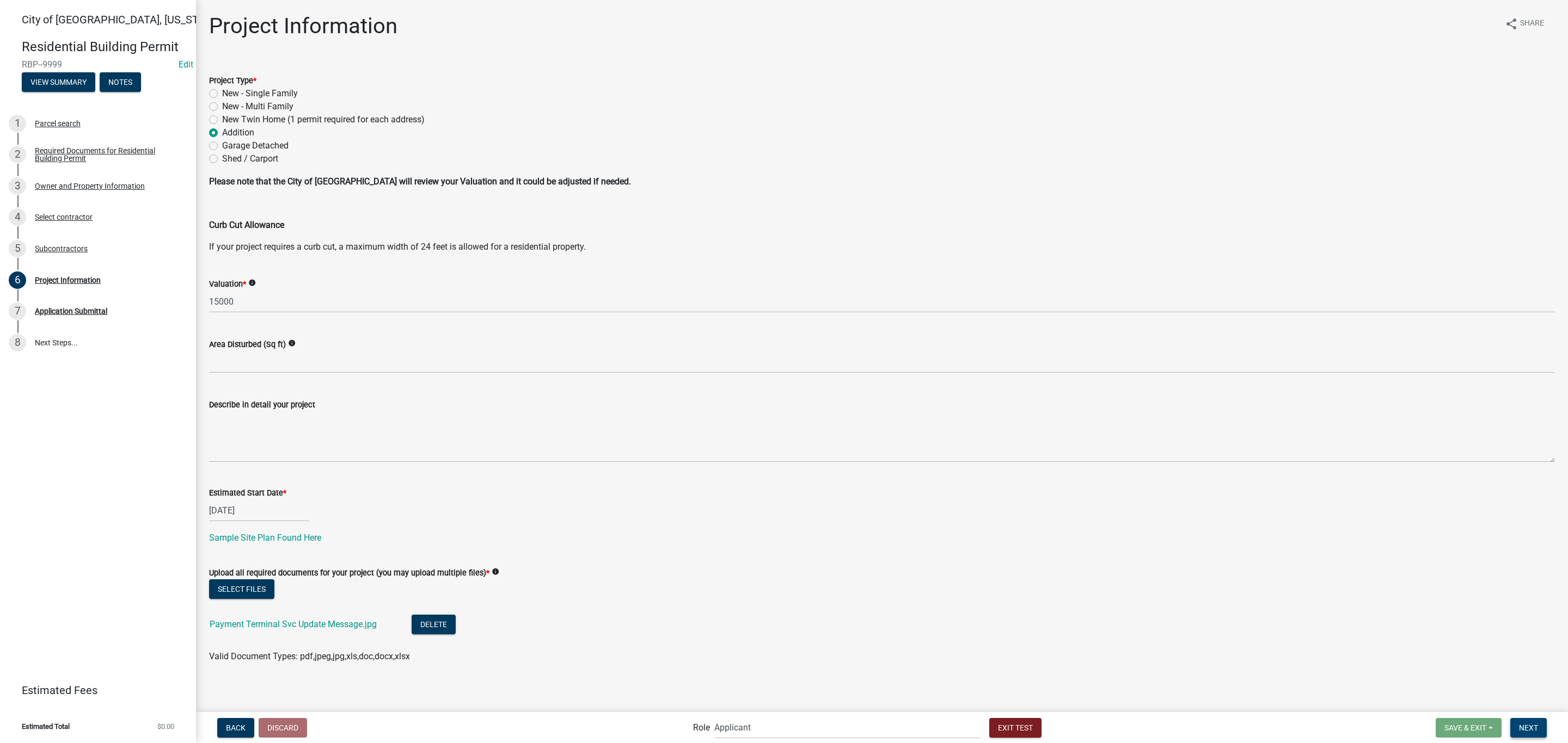
click at [1535, 733] on button "Next" at bounding box center [1528, 728] width 37 height 20
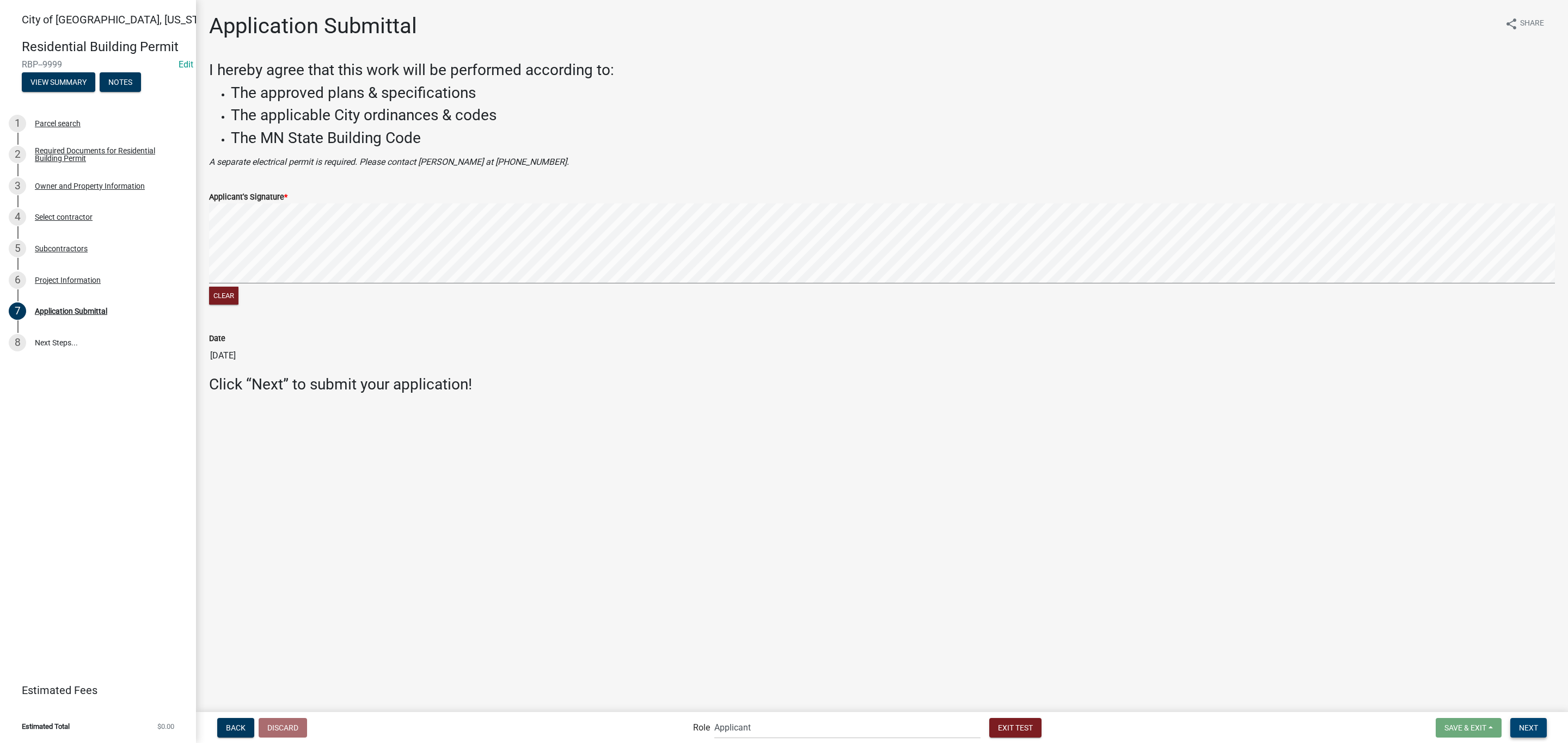
click at [1523, 732] on button "Next" at bounding box center [1528, 728] width 37 height 20
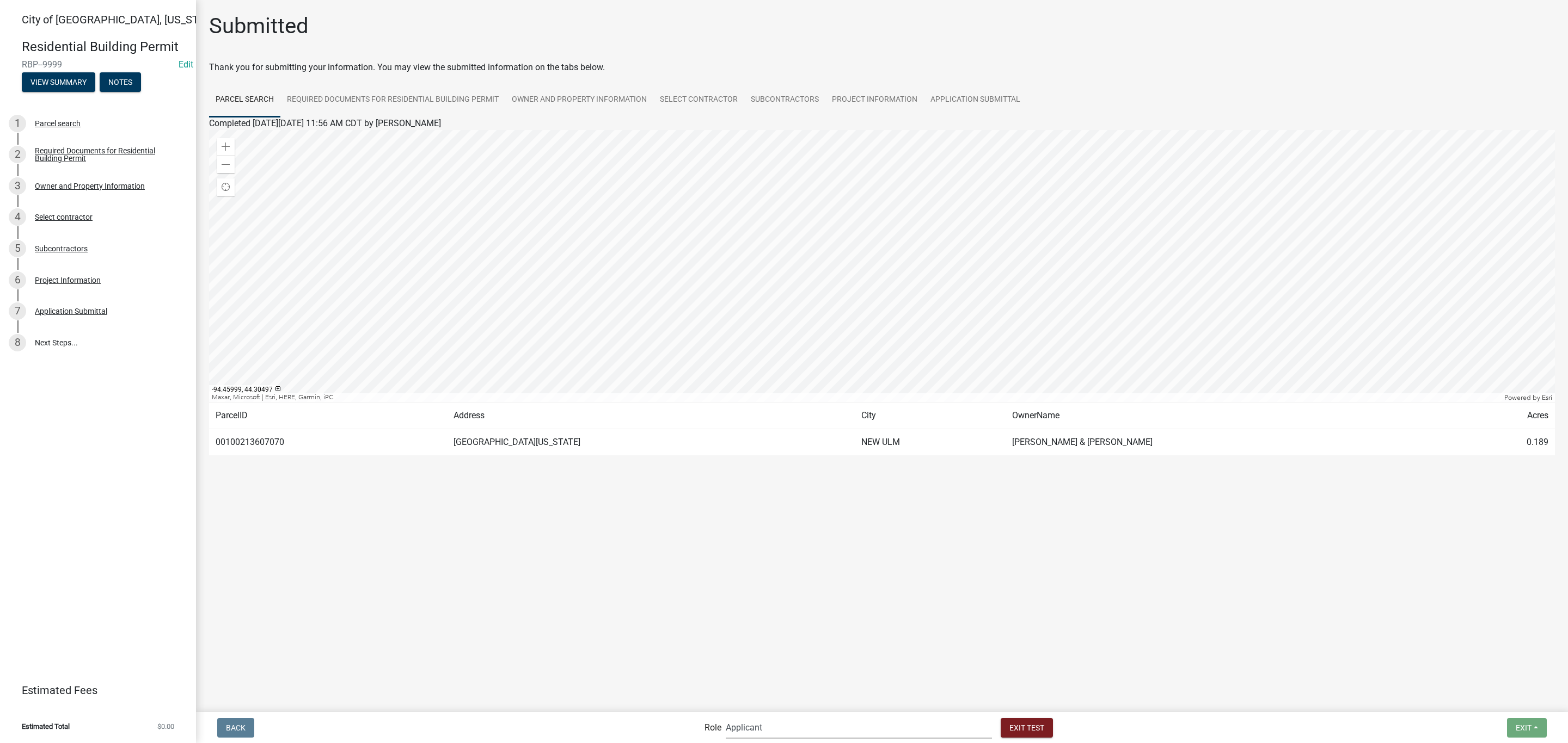
click at [788, 732] on select "Applicant Zoning and Building ([PERSON_NAME], [PERSON_NAME]) Admin Stormwater (…" at bounding box center [859, 728] width 266 height 22
select select "f033d884-6338-479b-9dad-eda649eb02d5"
click at [770, 717] on select "Applicant Zoning and Building ([PERSON_NAME], [PERSON_NAME]) Admin Stormwater (…" at bounding box center [859, 728] width 266 height 22
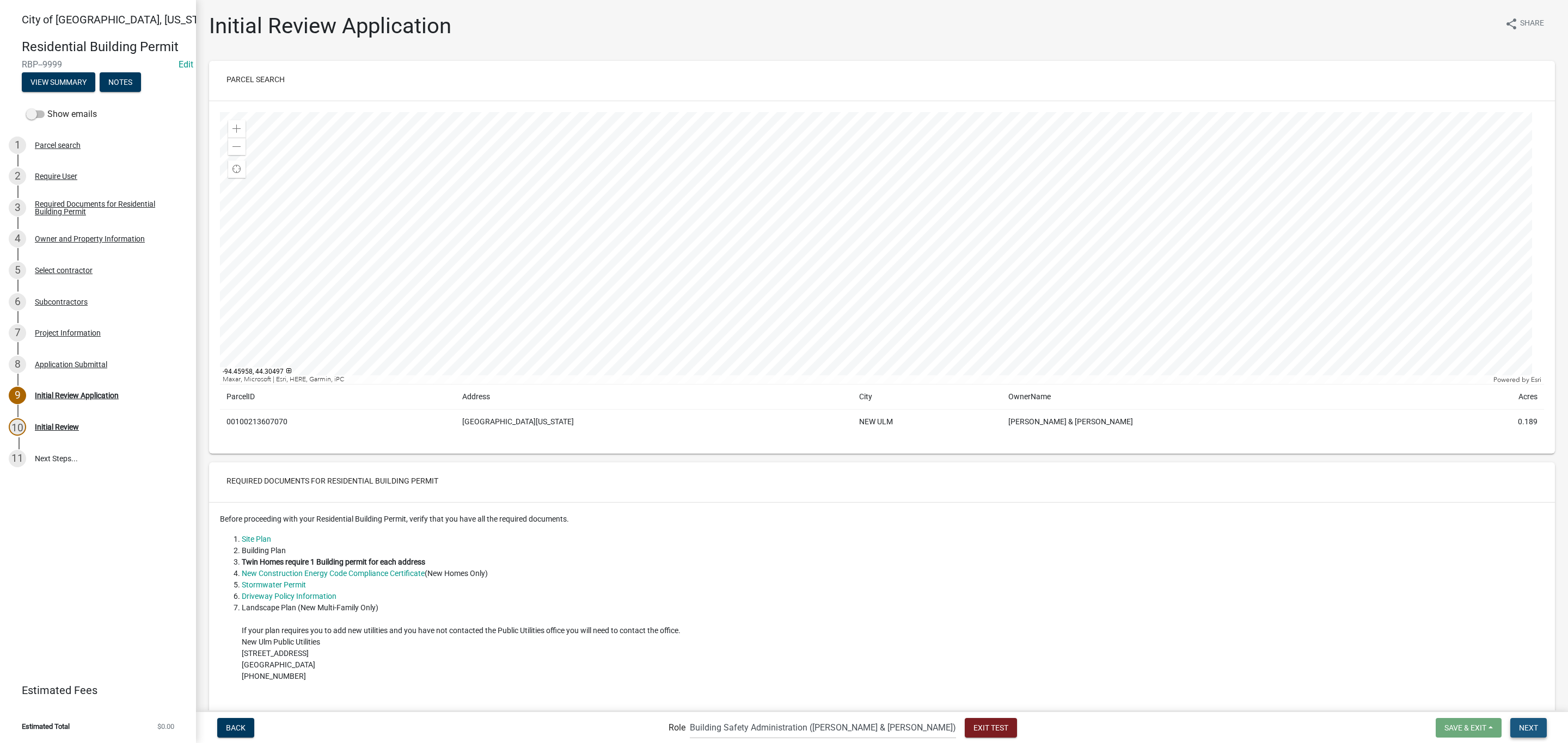
click at [1516, 724] on button "Next" at bounding box center [1528, 728] width 37 height 20
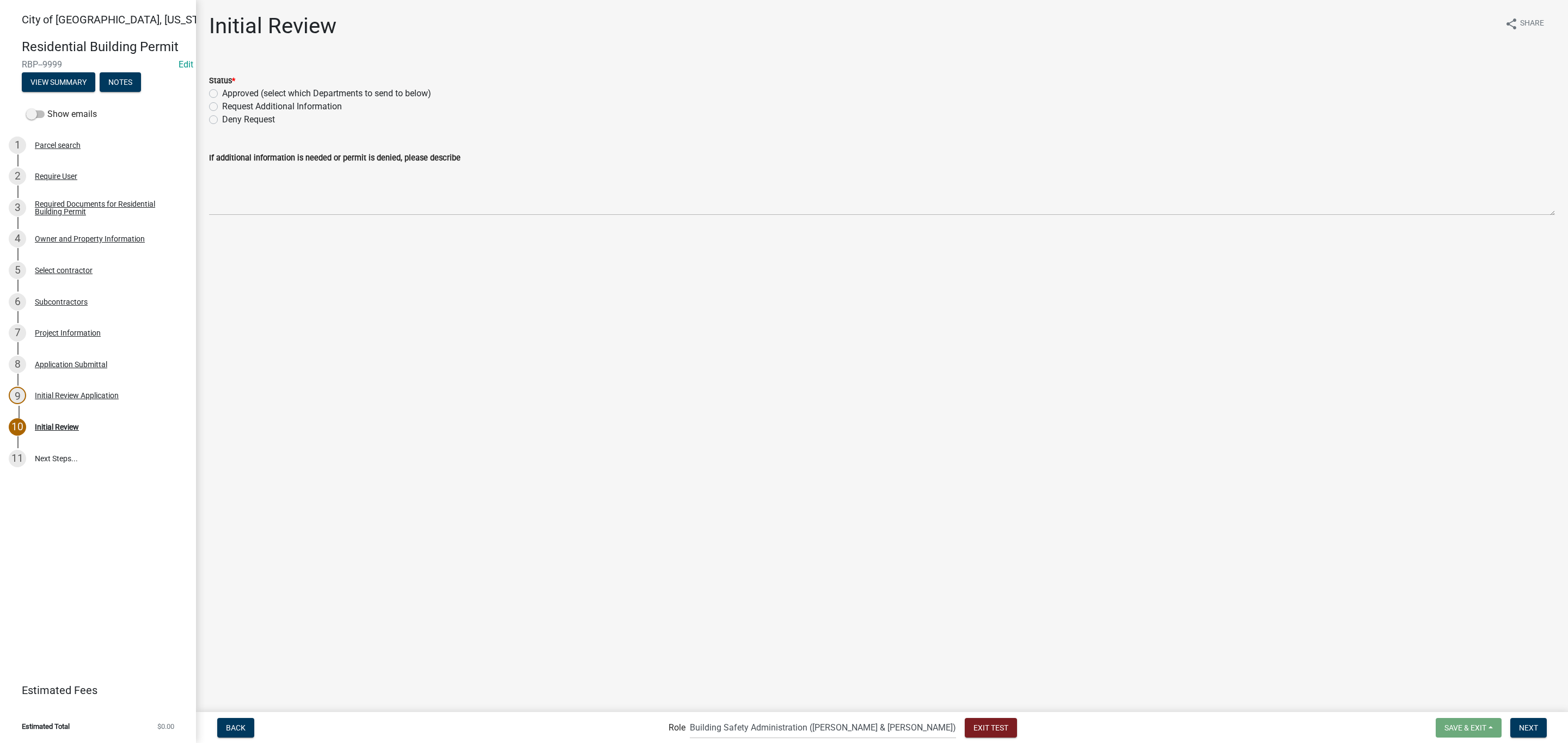
click at [224, 97] on label "Approved (select which Departments to send to below)" at bounding box center [326, 94] width 209 height 13
click at [224, 94] on input "Approved (select which Departments to send to below)" at bounding box center [226, 90] width 7 height 7
radio input "true"
click at [226, 257] on label "Building" at bounding box center [238, 256] width 32 height 13
click at [226, 257] on input "Building" at bounding box center [226, 253] width 7 height 7
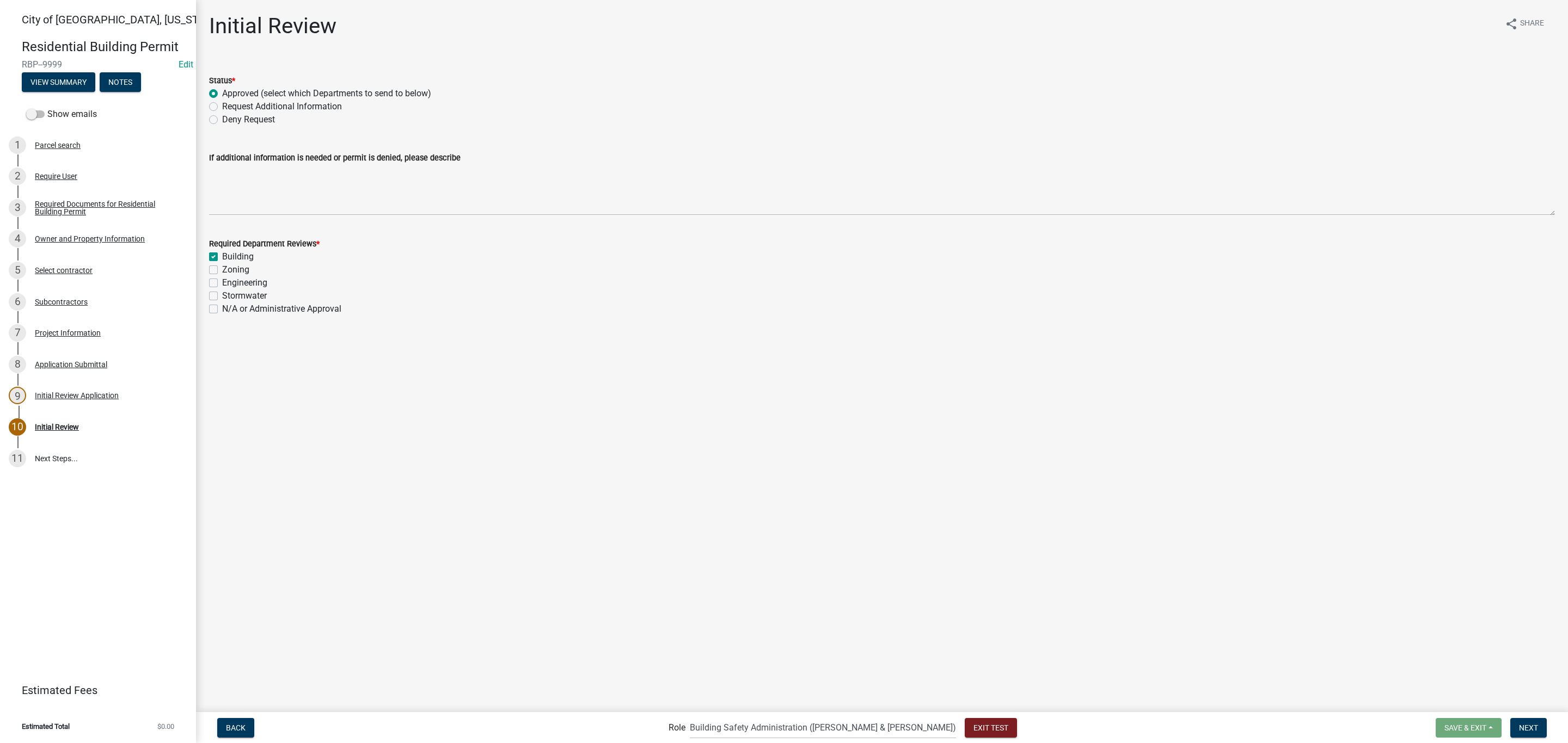
checkbox input "true"
checkbox input "false"
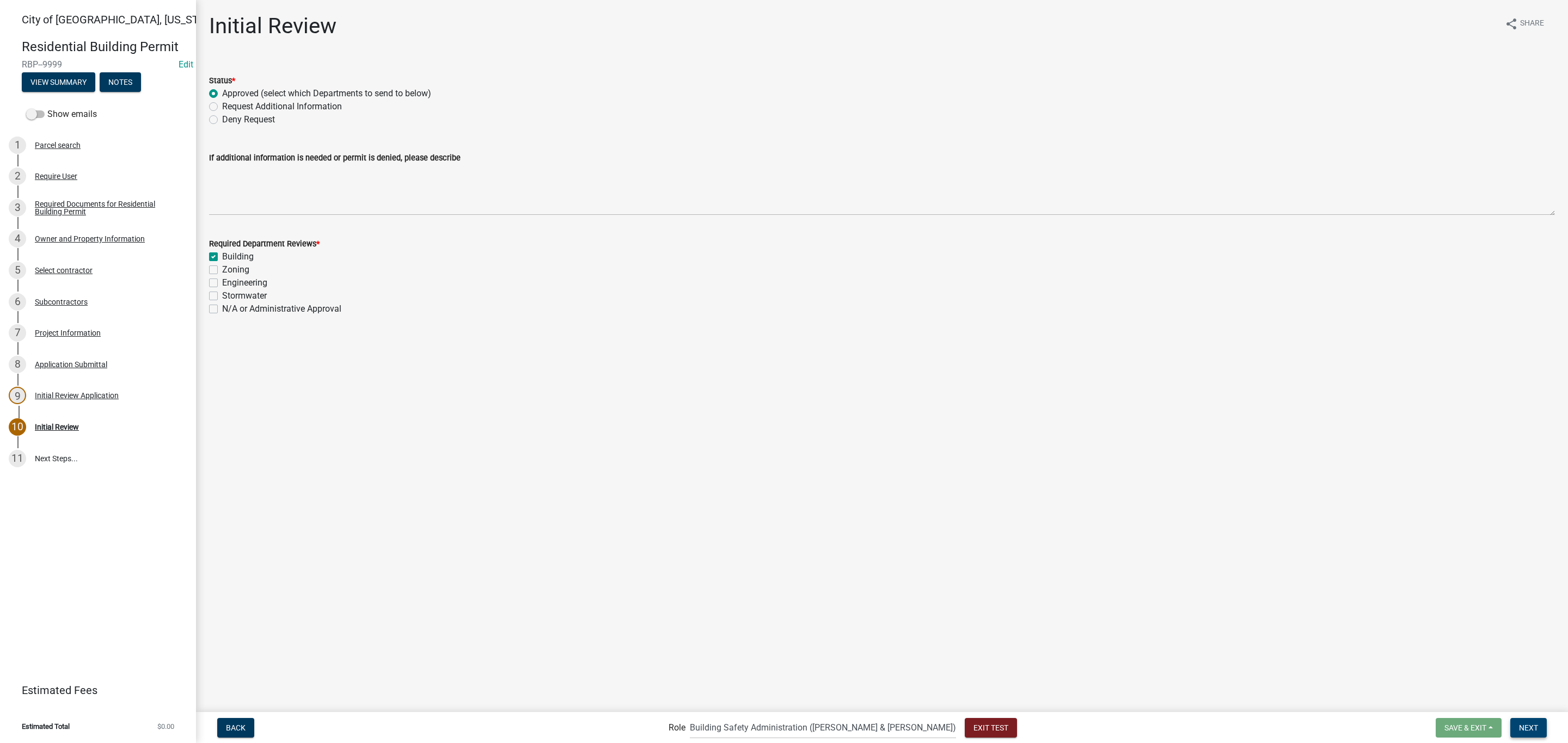
click at [1531, 725] on span "Next" at bounding box center [1528, 727] width 19 height 9
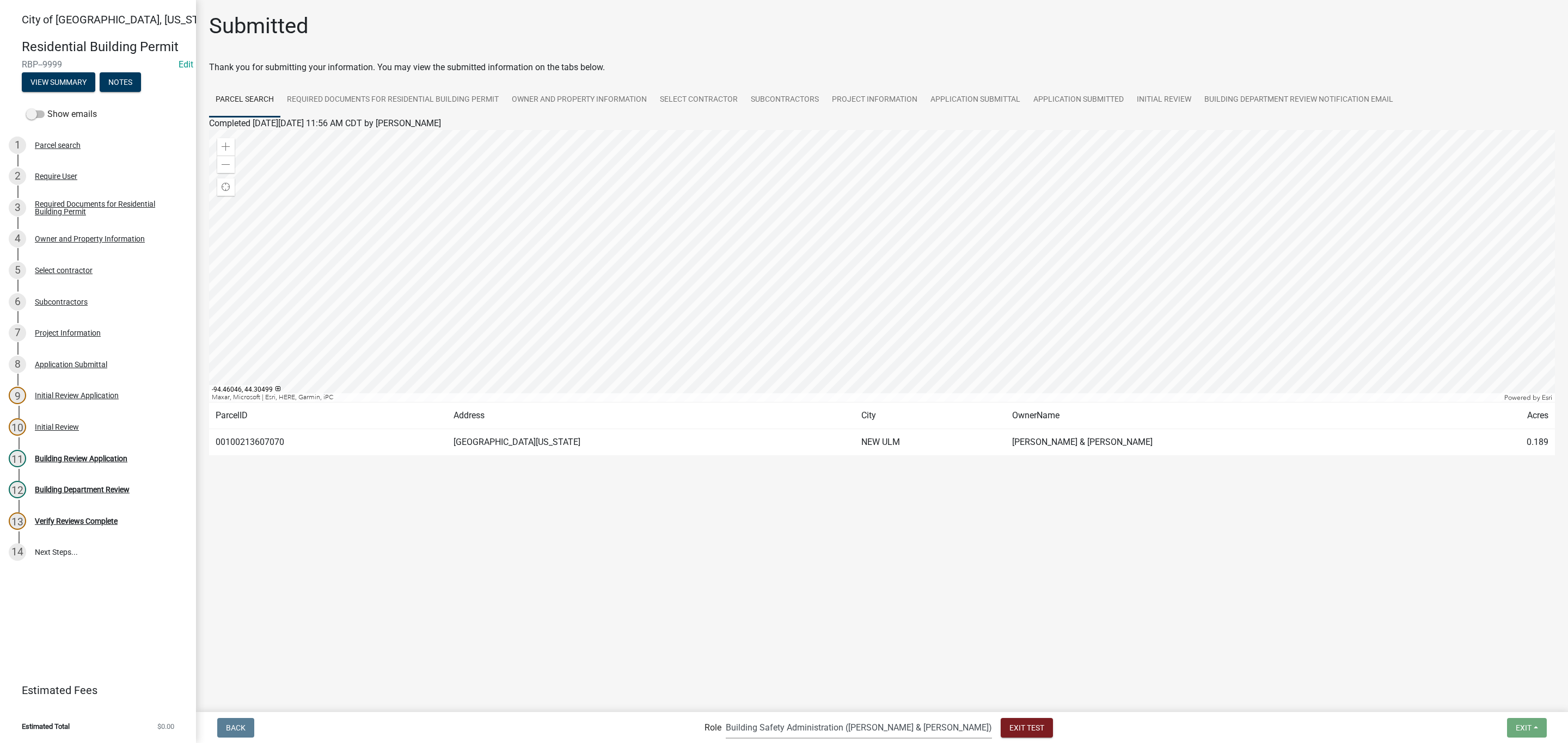
click at [807, 730] on select "Applicant Zoning and Building ([PERSON_NAME], [PERSON_NAME]) Admin Stormwater (…" at bounding box center [859, 728] width 266 height 22
select select "af95025d-b44f-4367-9798-e31ebf5850b8"
click at [770, 717] on select "Applicant Zoning and Building ([PERSON_NAME], [PERSON_NAME]) Admin Stormwater (…" at bounding box center [859, 728] width 266 height 22
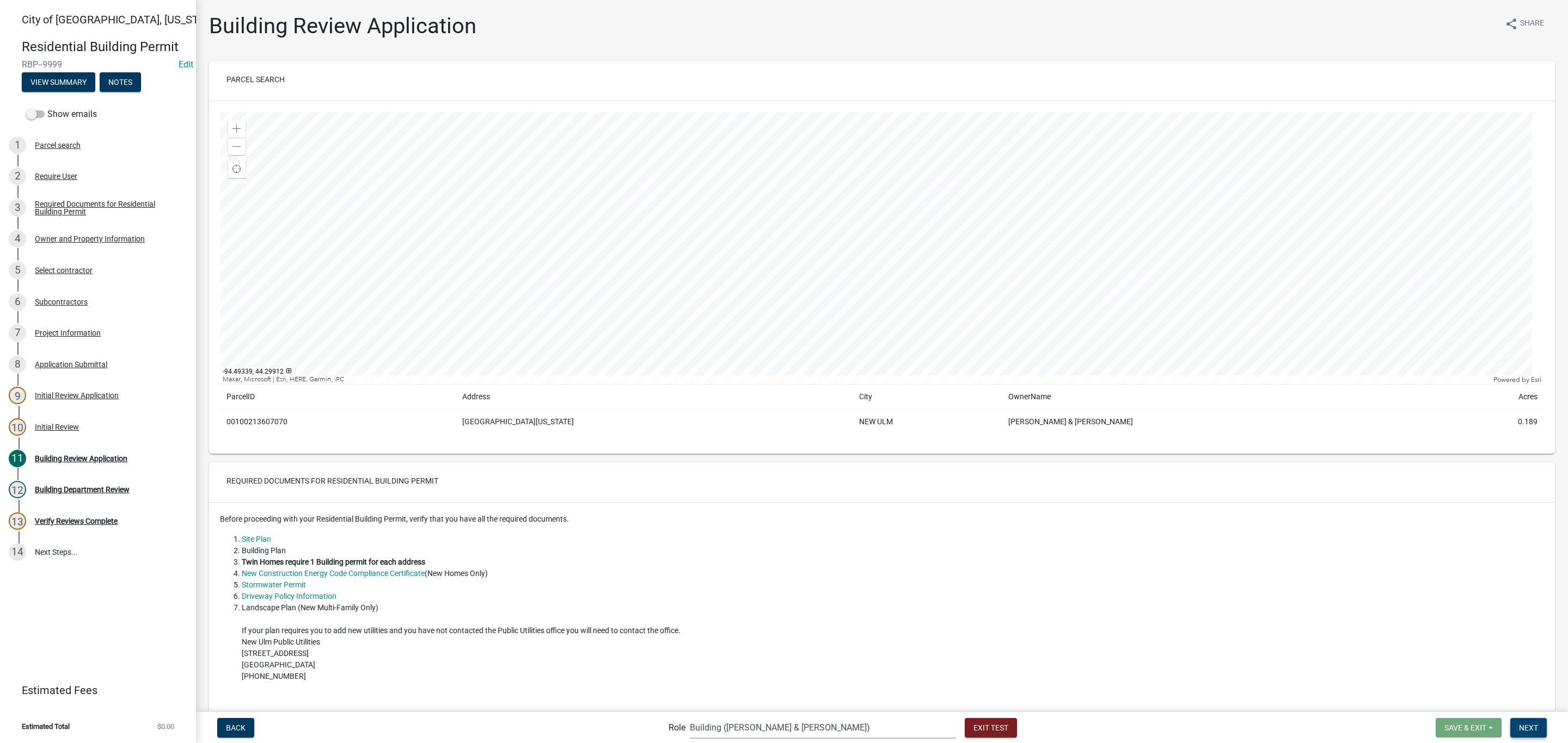
click at [1527, 725] on span "Next" at bounding box center [1528, 727] width 19 height 9
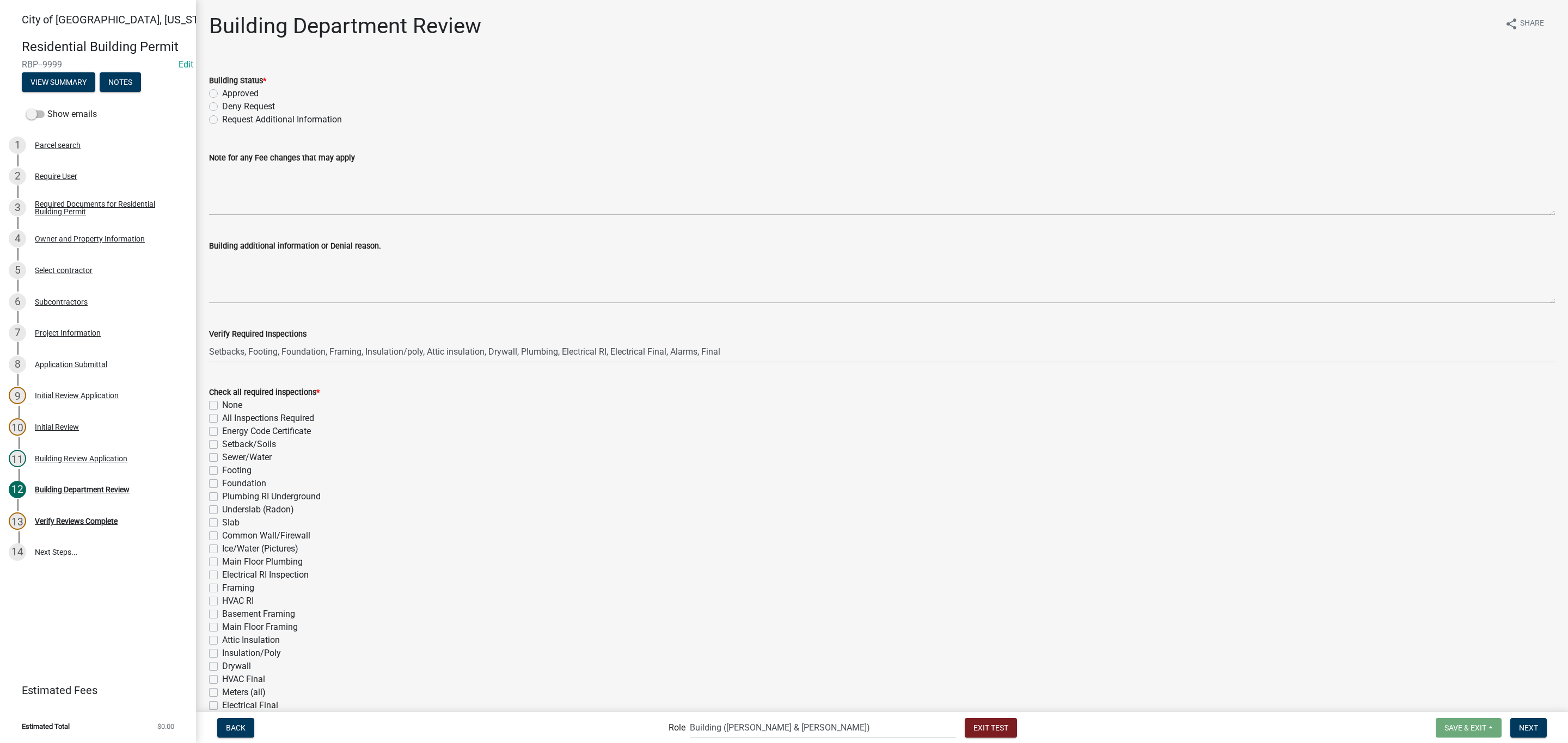
click at [228, 91] on label "Approved" at bounding box center [241, 94] width 37 height 13
click at [228, 91] on input "Approved" at bounding box center [226, 90] width 7 height 7
radio input "true"
click at [234, 432] on label "Energy Code Certificate" at bounding box center [267, 431] width 89 height 13
click at [230, 432] on input "Energy Code Certificate" at bounding box center [226, 428] width 7 height 7
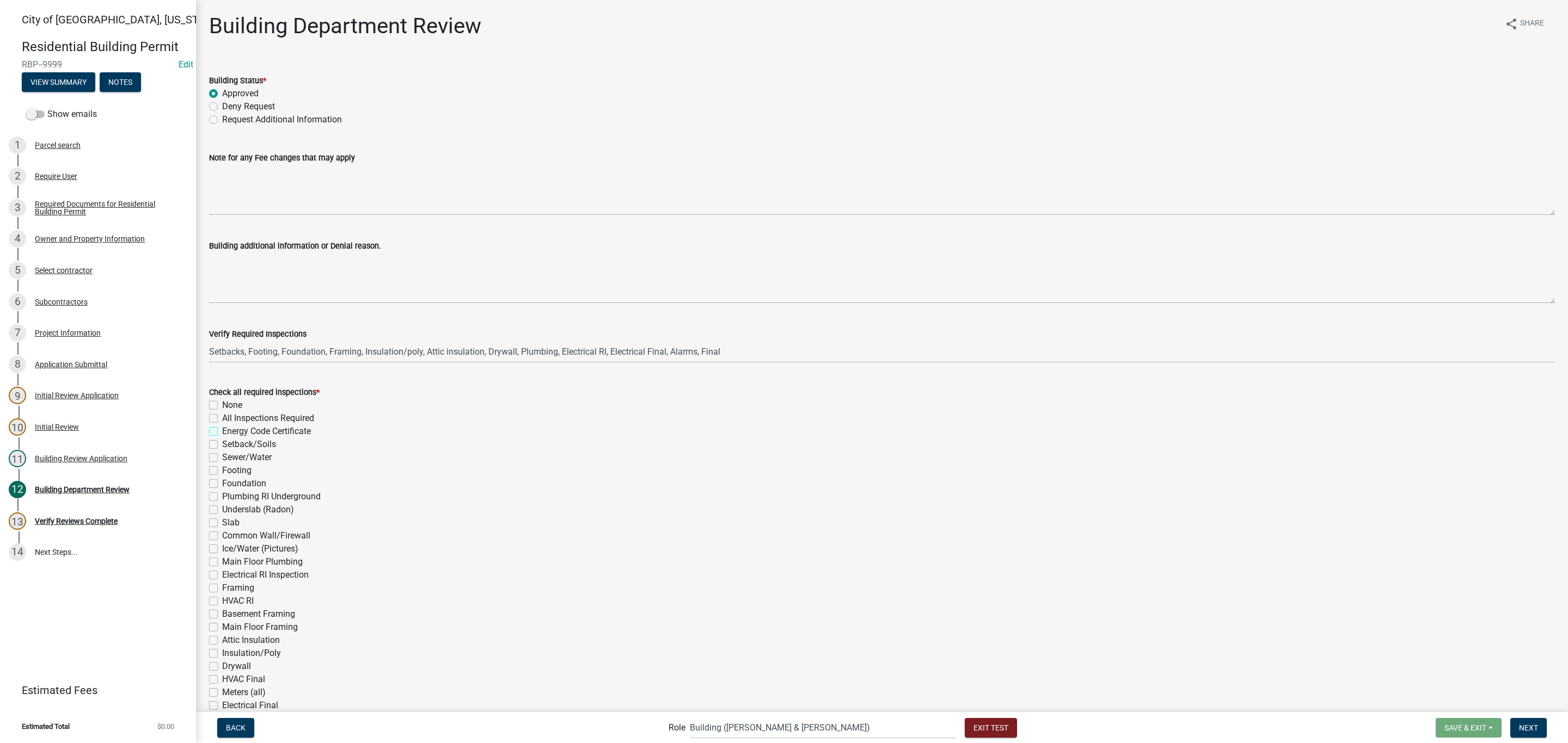
checkbox input "true"
checkbox input "false"
checkbox input "true"
checkbox input "false"
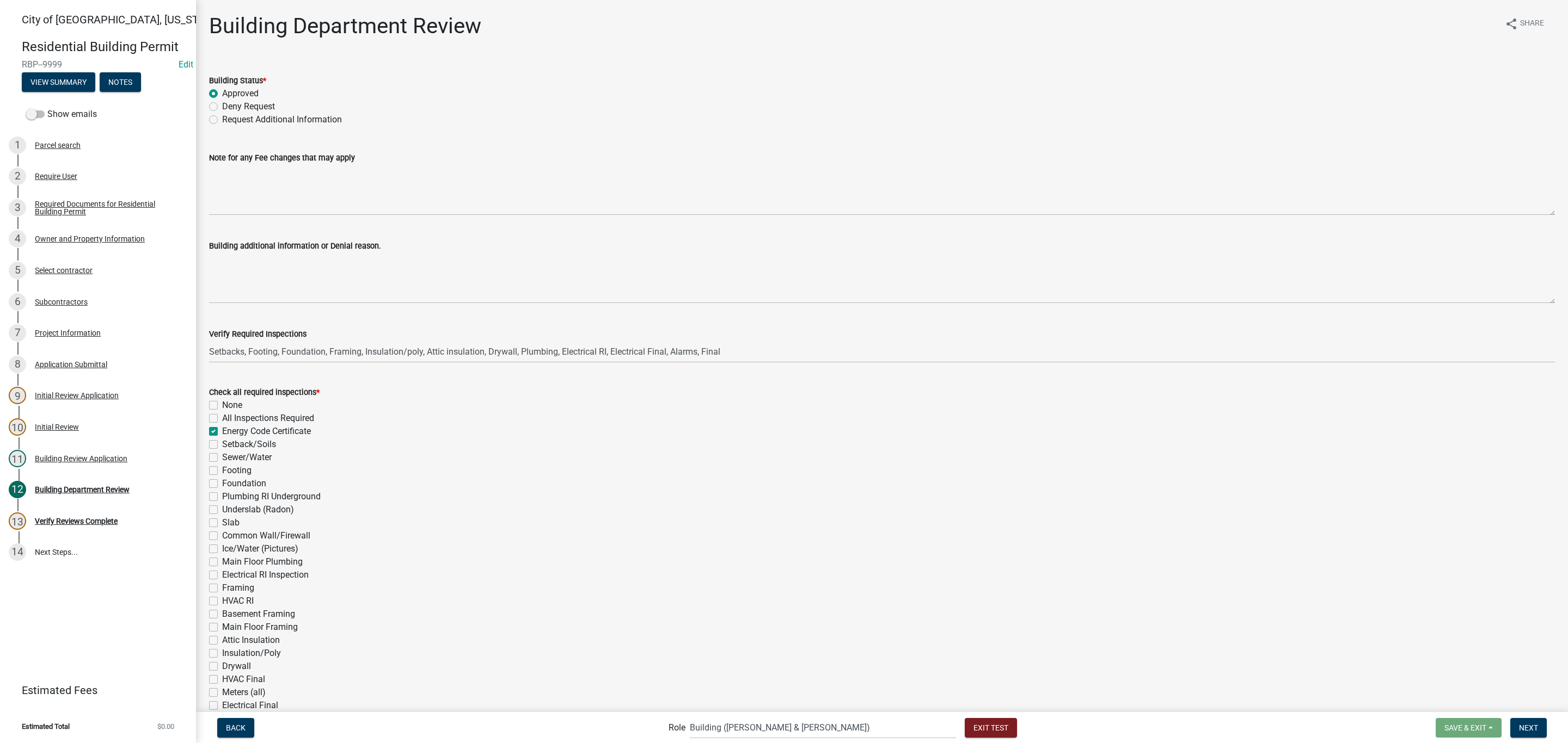
checkbox input "false"
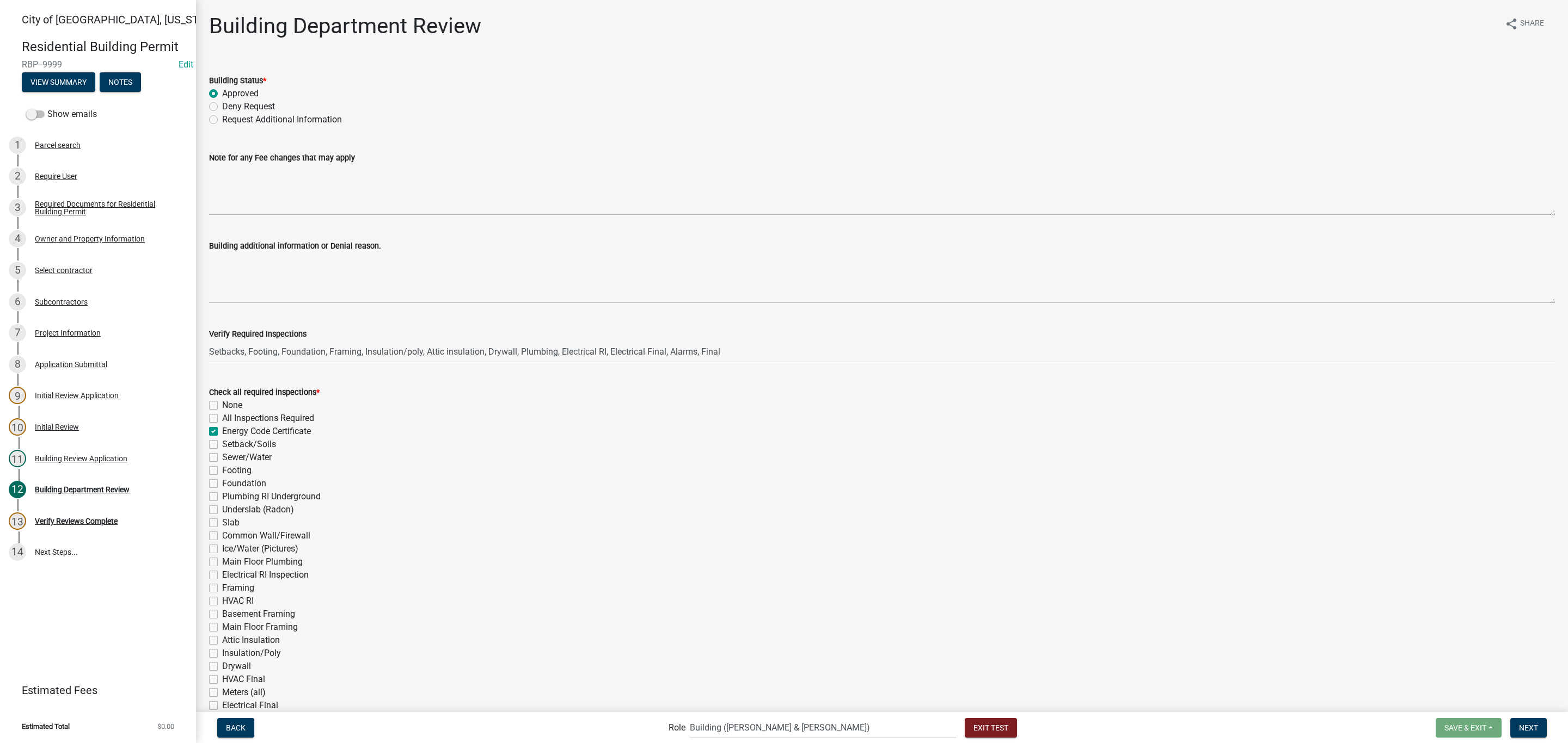
checkbox input "false"
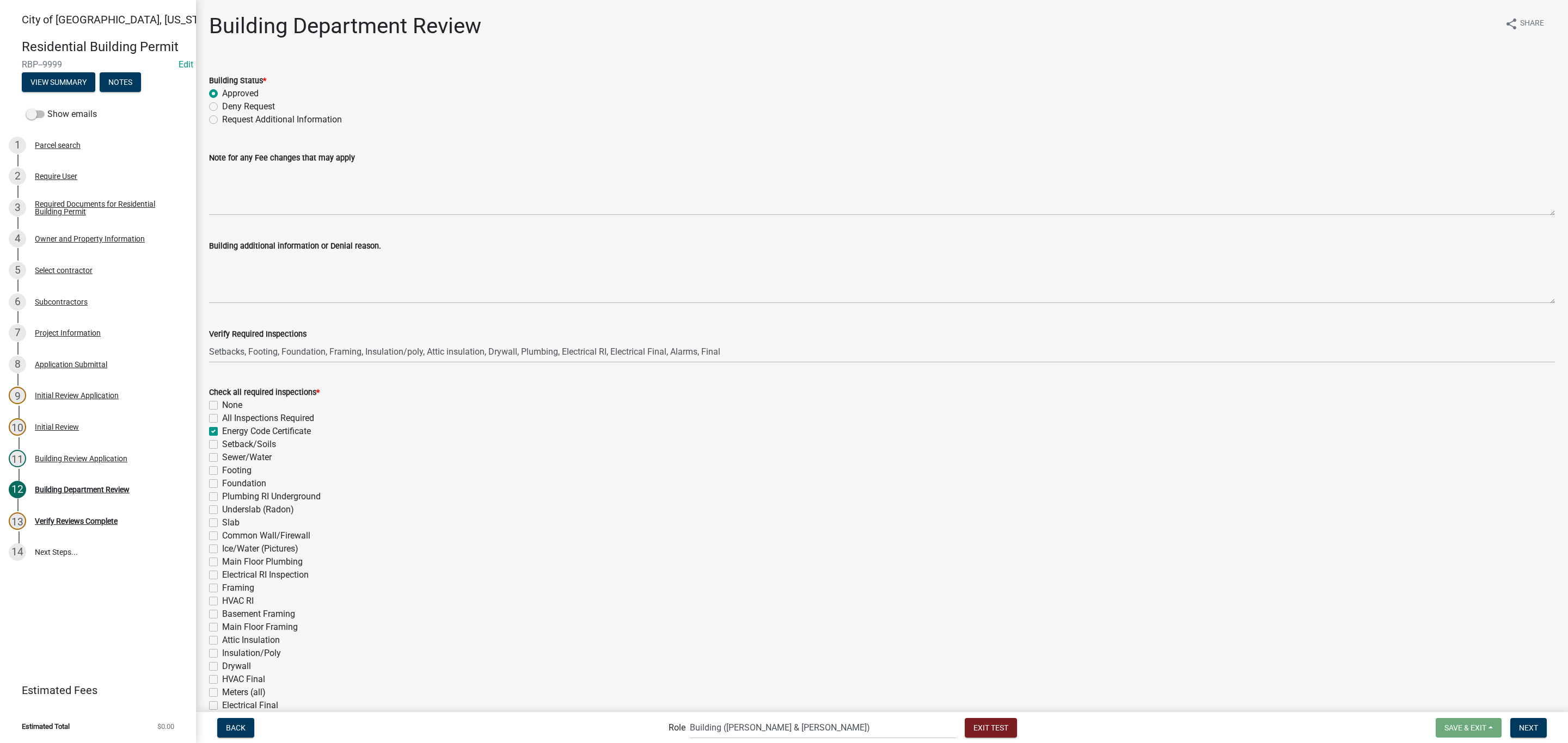
checkbox input "false"
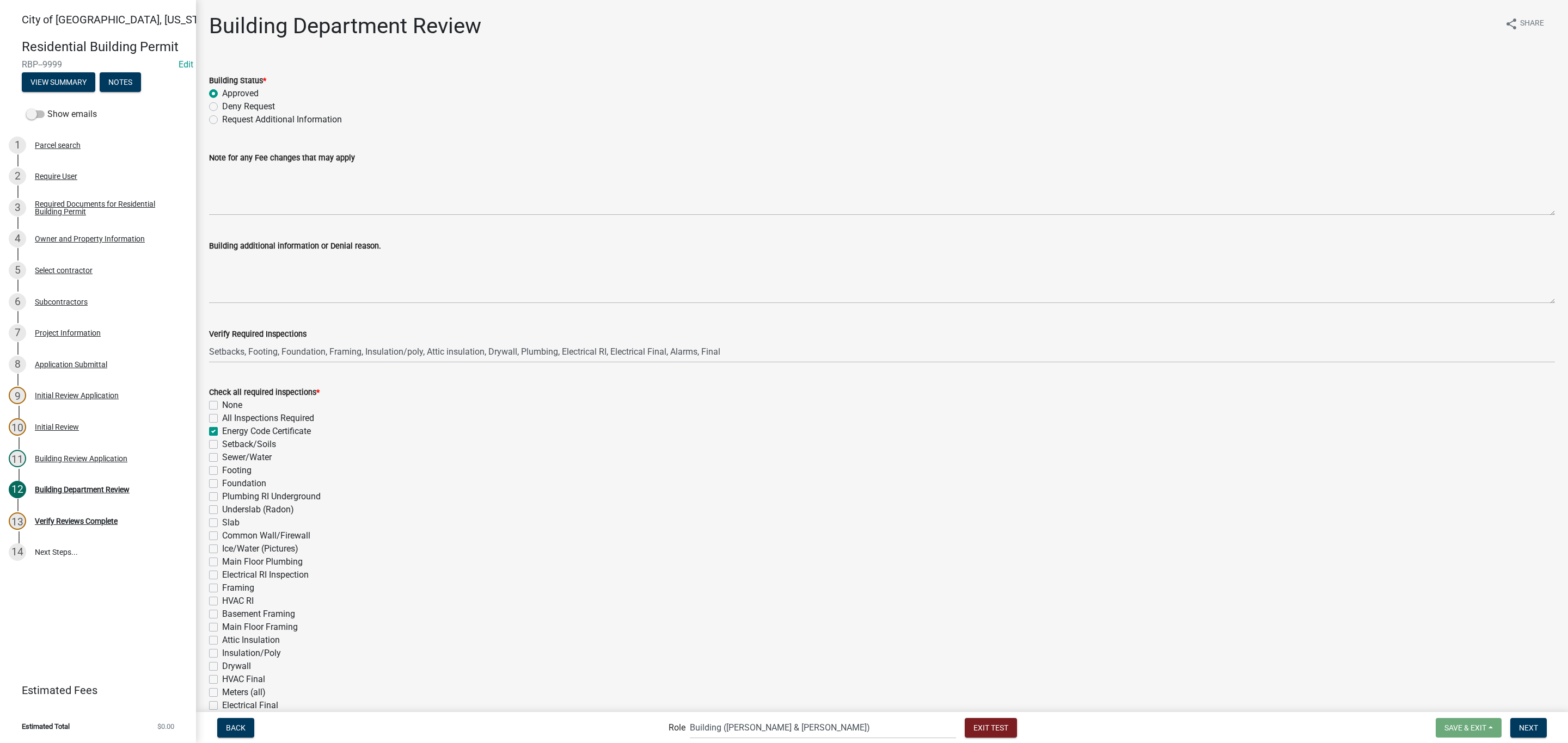
checkbox input "false"
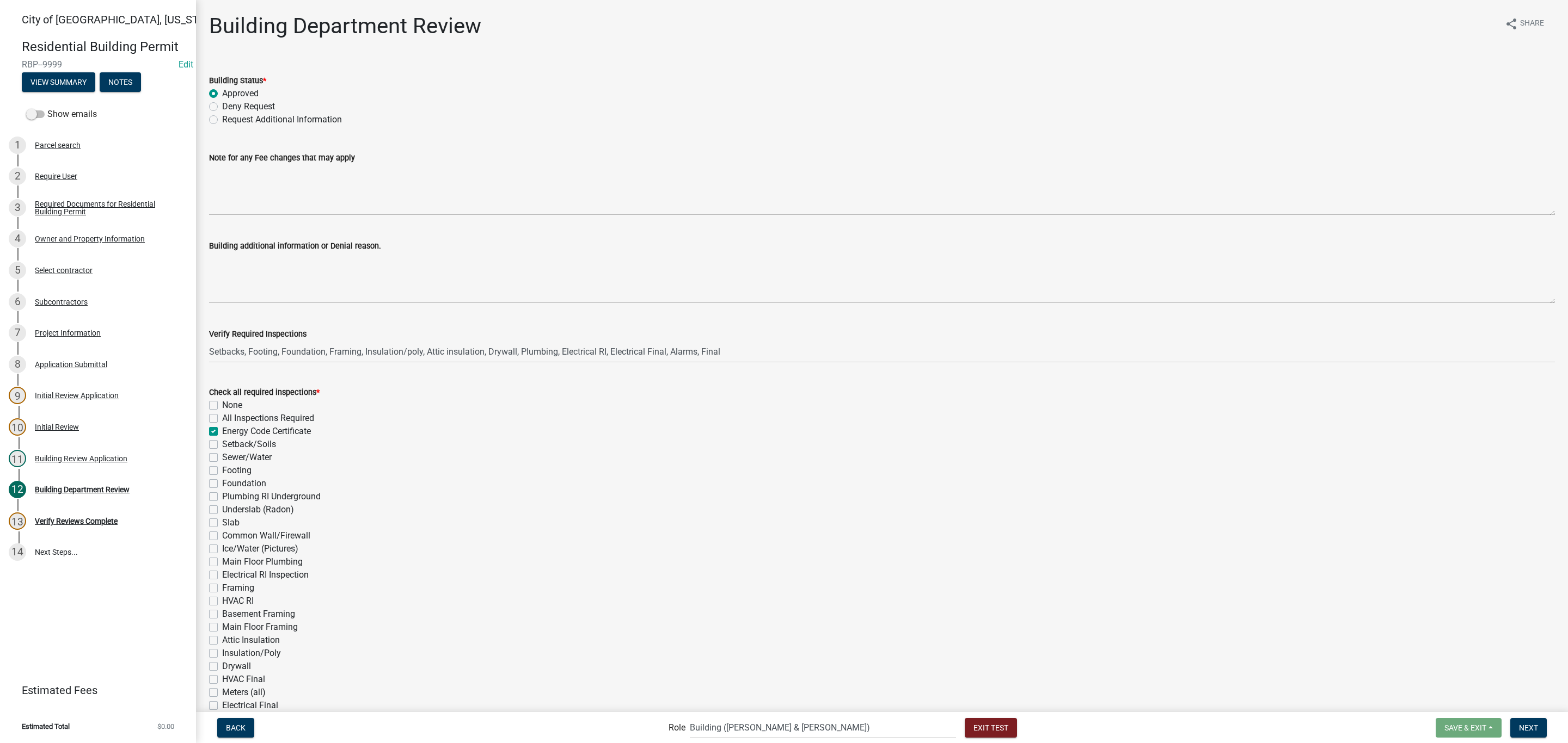
checkbox input "false"
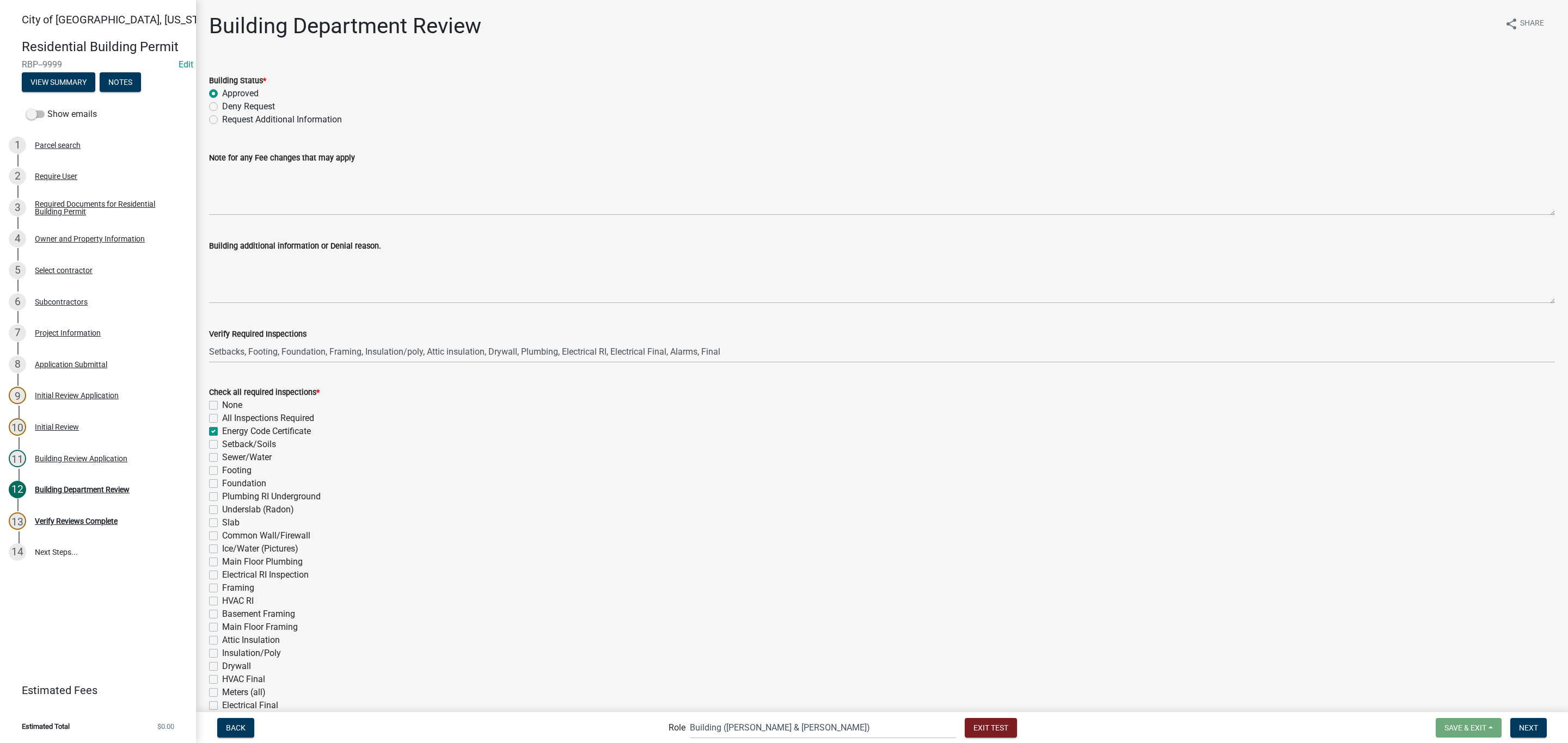
click at [236, 446] on label "Setback/Soils" at bounding box center [249, 445] width 54 height 13
click at [230, 445] on input "Setback/Soils" at bounding box center [226, 441] width 7 height 7
checkbox input "true"
checkbox input "false"
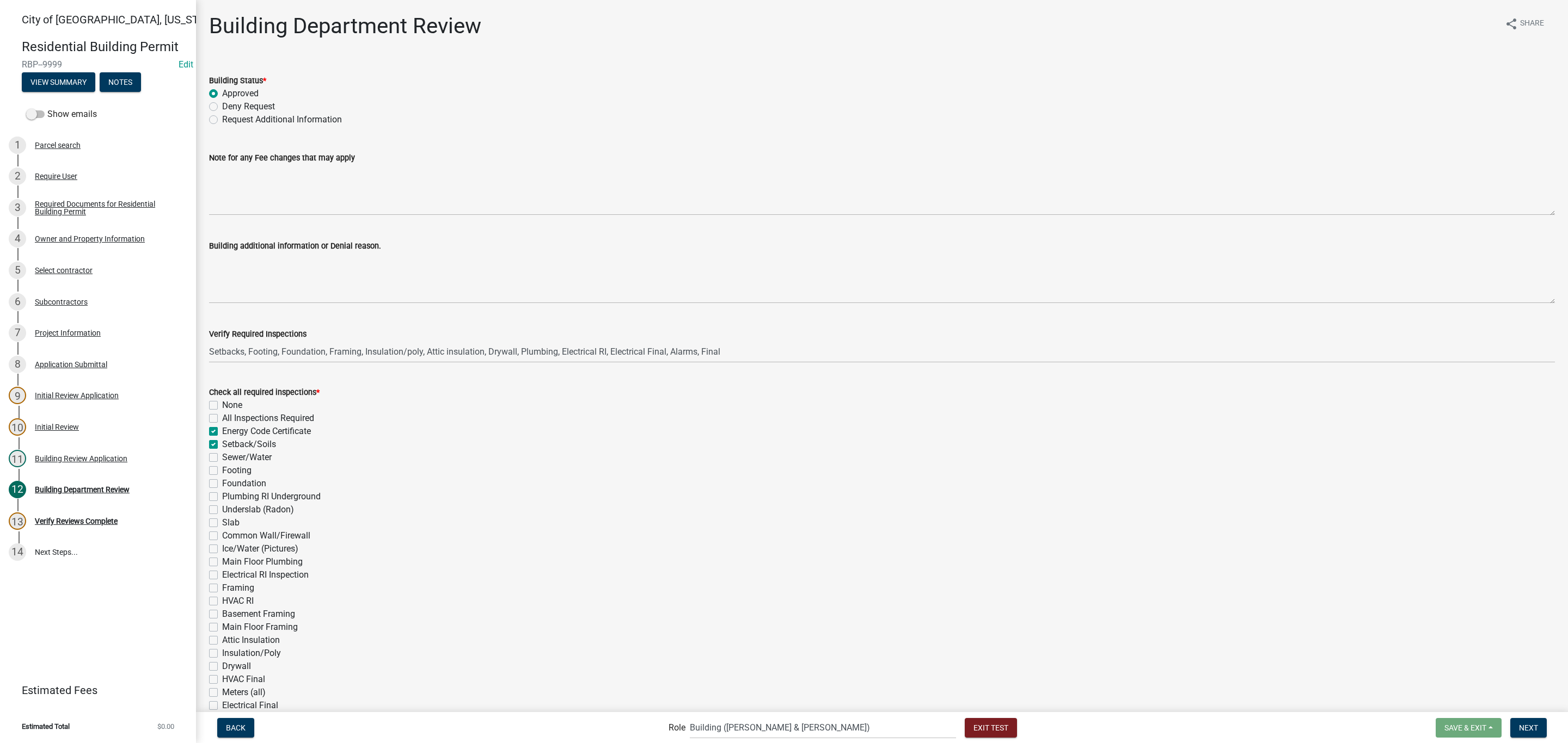
checkbox input "true"
checkbox input "false"
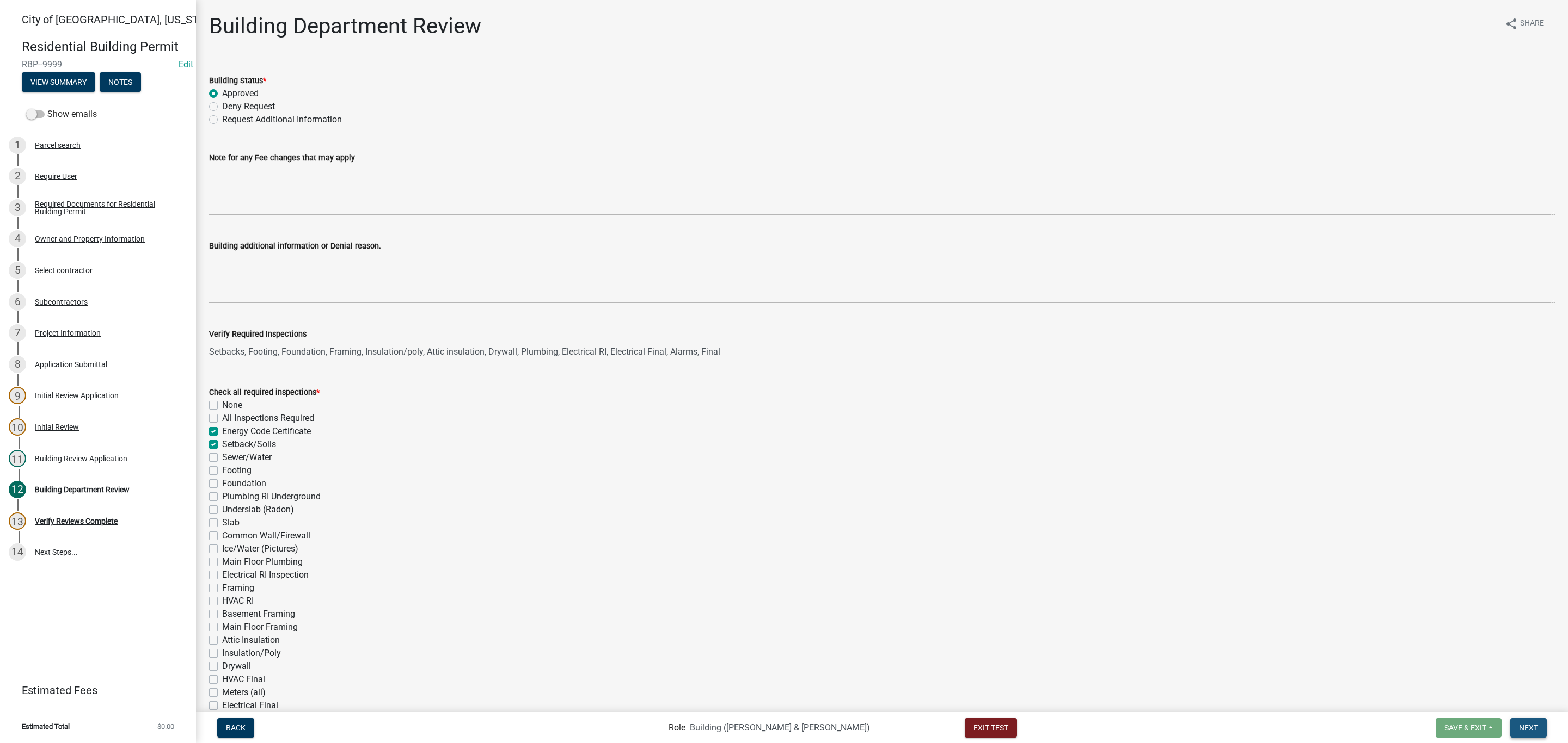
click at [1523, 730] on span "Next" at bounding box center [1528, 727] width 19 height 9
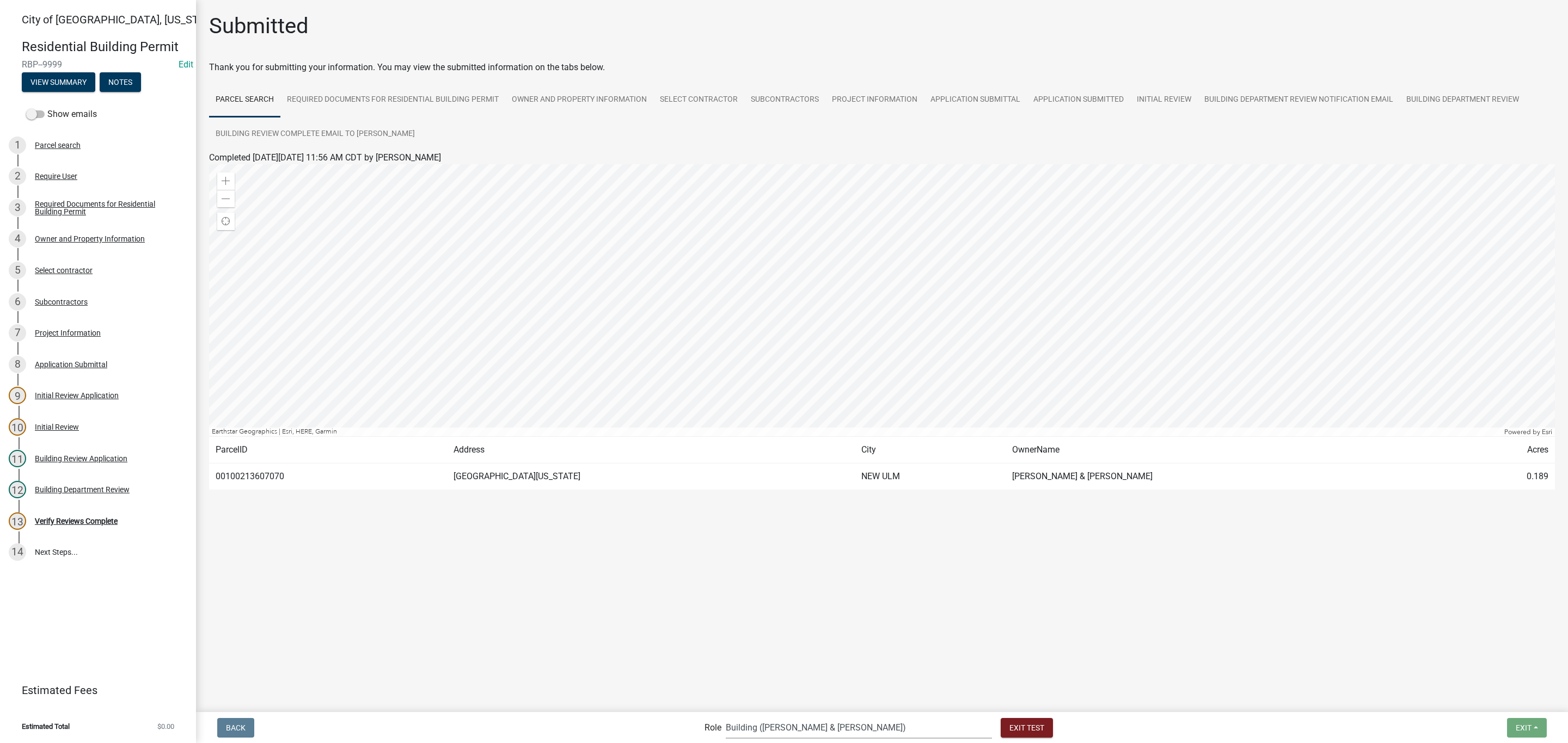
click at [821, 730] on select "Applicant Zoning and Building ([PERSON_NAME], [PERSON_NAME]) Admin Stormwater (…" at bounding box center [859, 728] width 266 height 22
click at [770, 717] on select "Applicant Zoning and Building ([PERSON_NAME], [PERSON_NAME]) Admin Stormwater (…" at bounding box center [859, 728] width 266 height 22
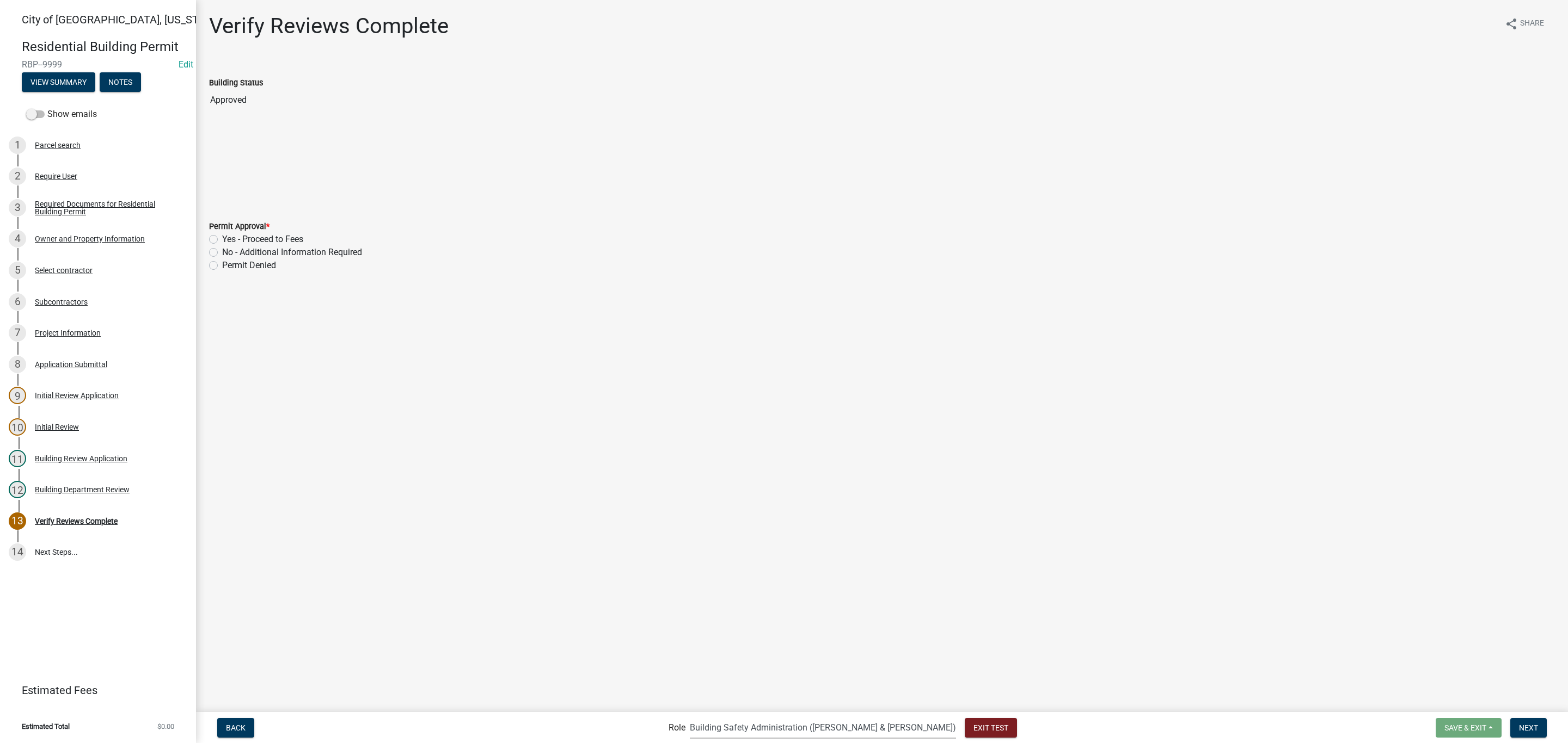
click at [250, 236] on label "Yes - Proceed to Fees" at bounding box center [263, 239] width 81 height 13
click at [230, 236] on input "Yes - Proceed to Fees" at bounding box center [226, 236] width 7 height 7
click at [1532, 732] on button "Next" at bounding box center [1528, 728] width 37 height 20
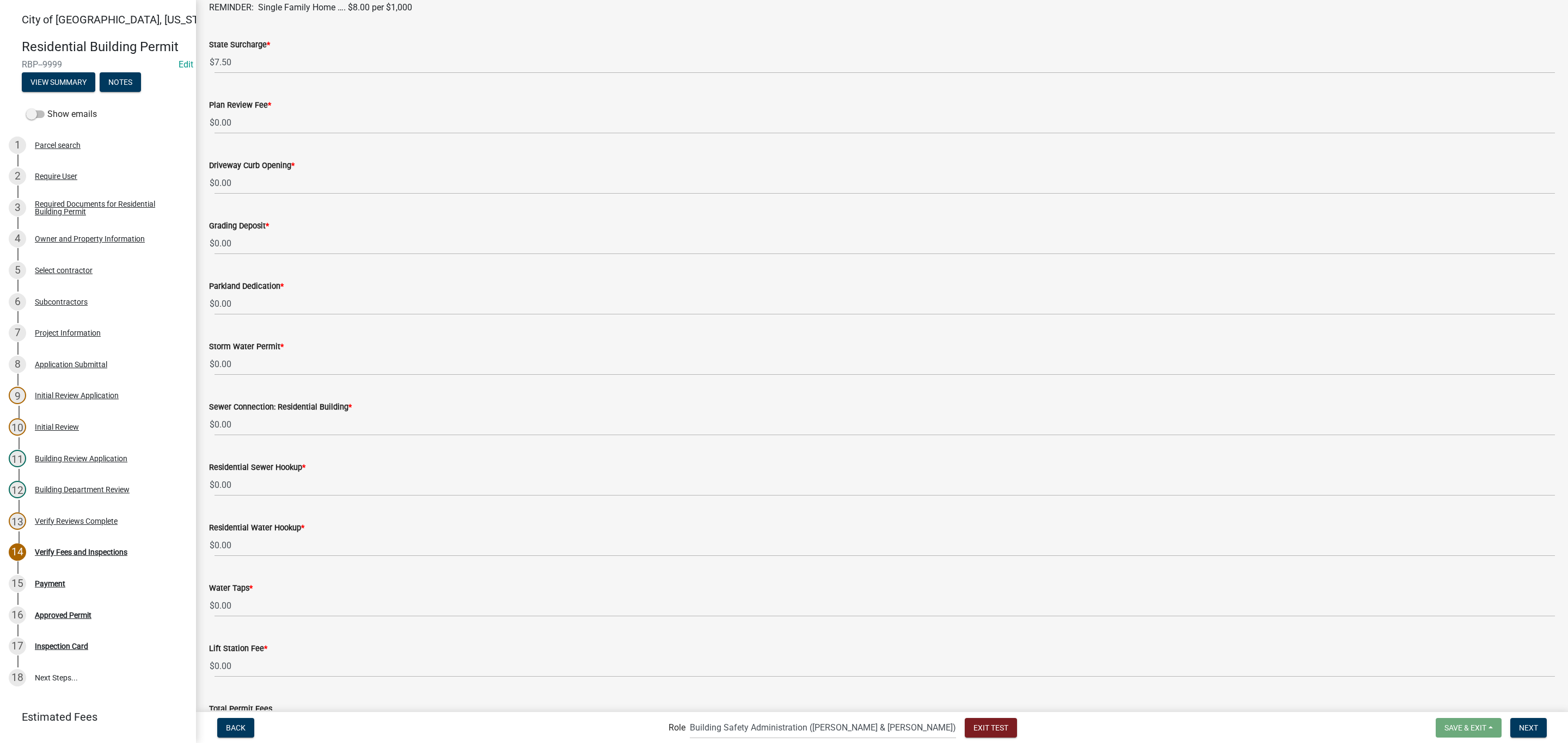
scroll to position [276, 0]
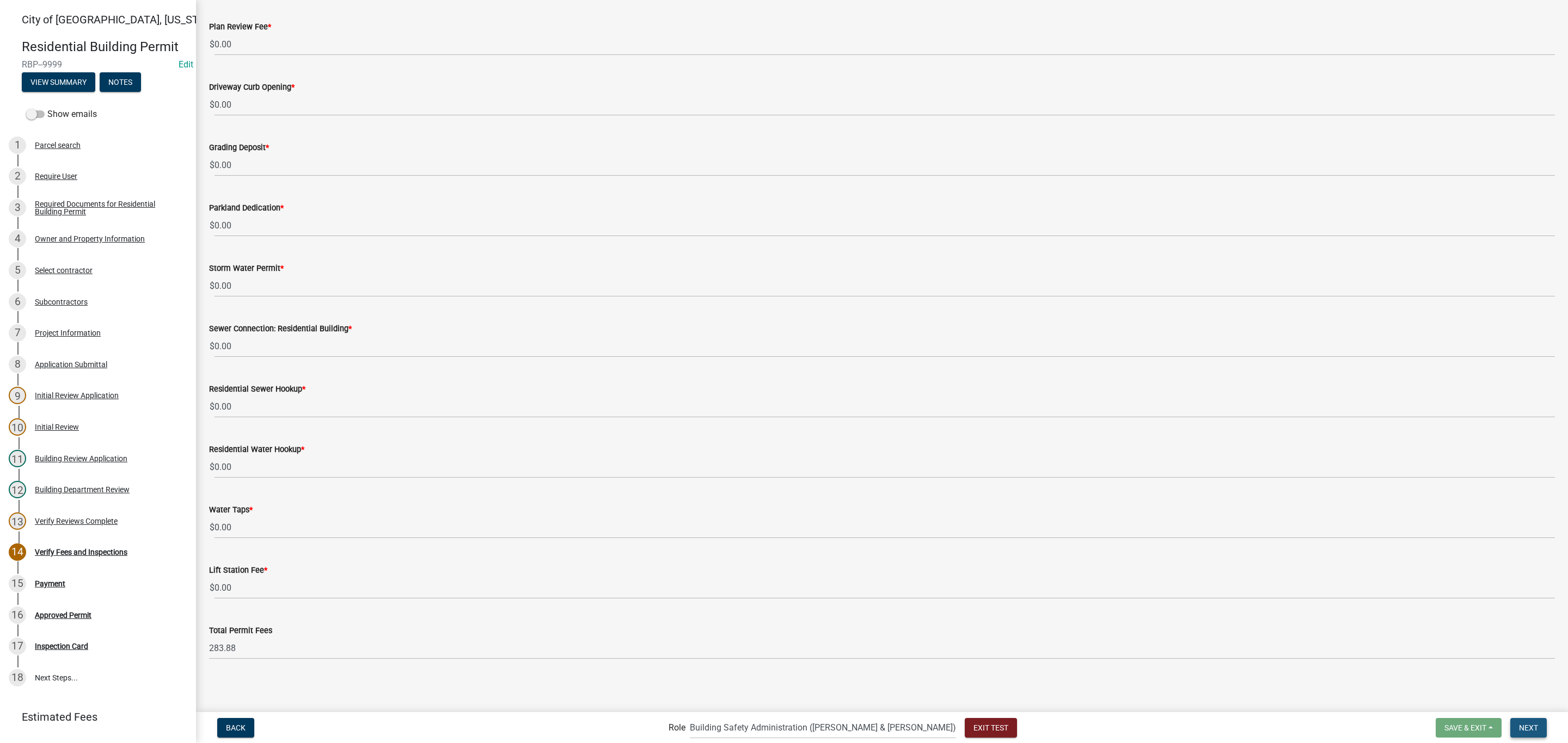
click at [1521, 727] on span "Next" at bounding box center [1528, 727] width 19 height 9
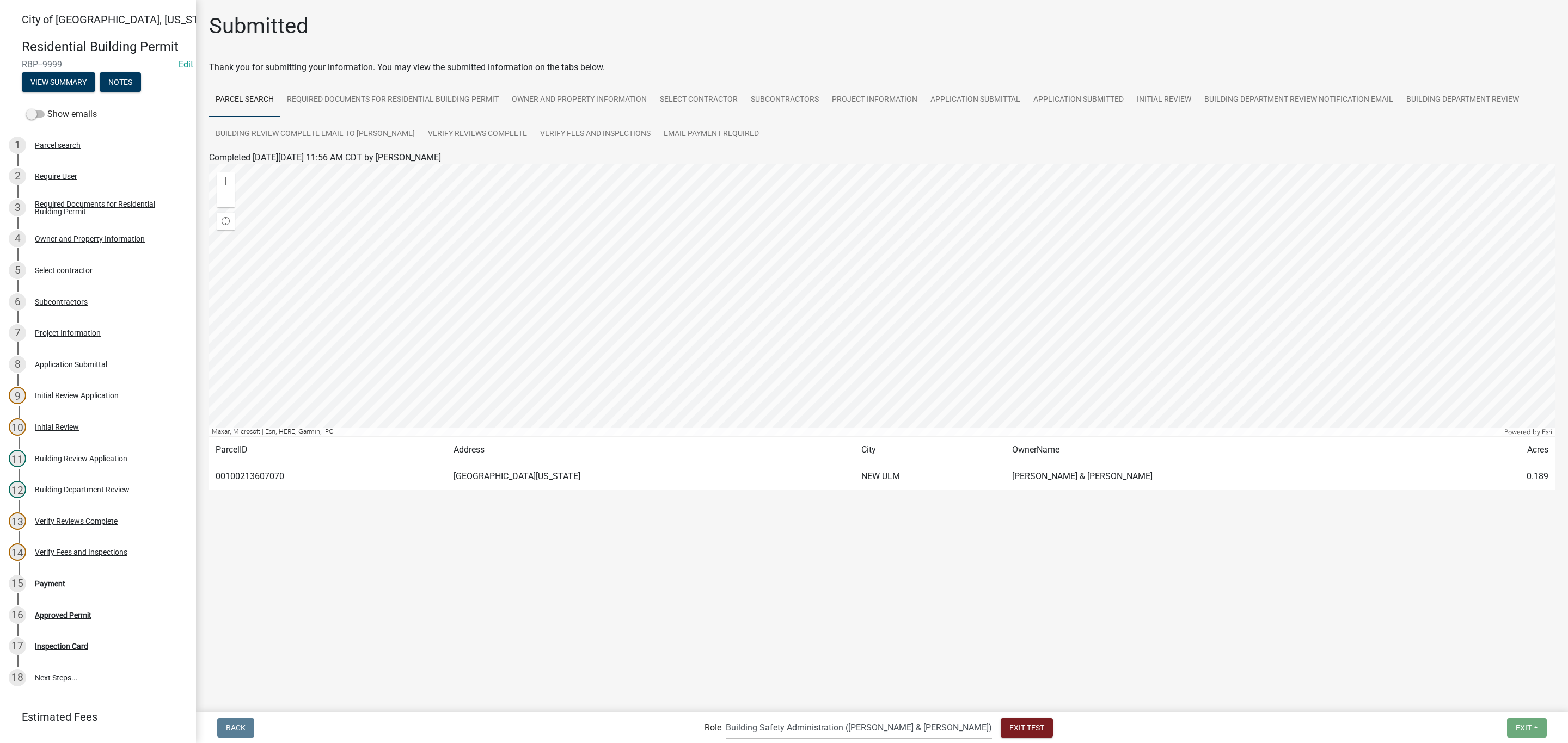
click at [878, 727] on select "Applicant Zoning and Building ([PERSON_NAME], [PERSON_NAME]) Admin Stormwater (…" at bounding box center [859, 728] width 266 height 22
click at [770, 717] on select "Applicant Zoning and Building ([PERSON_NAME], [PERSON_NAME]) Admin Stormwater (…" at bounding box center [859, 728] width 266 height 22
click at [48, 592] on div "15 Payment" at bounding box center [94, 584] width 170 height 17
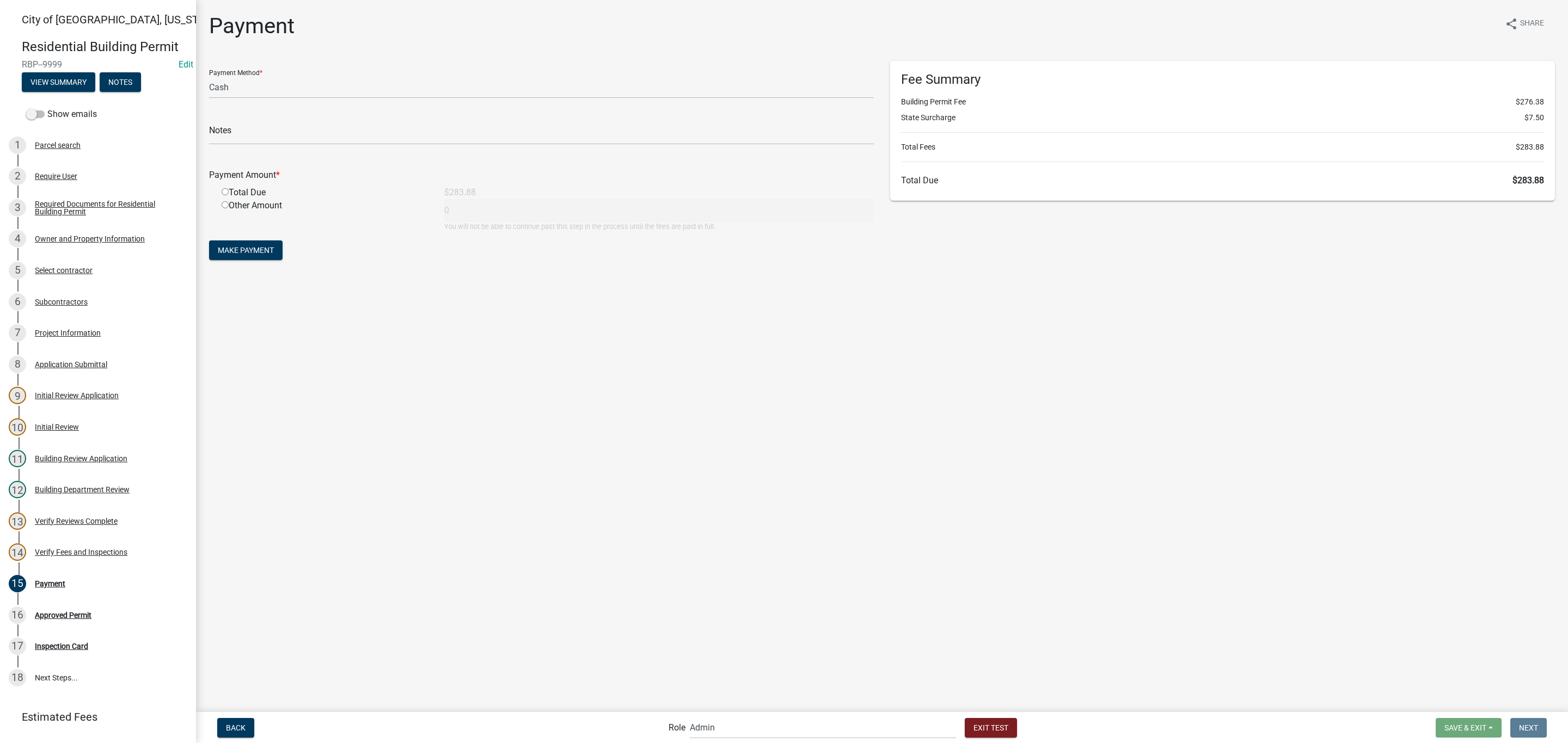
click at [238, 196] on div "Total Due" at bounding box center [325, 192] width 222 height 13
click at [222, 187] on div "Total Due" at bounding box center [325, 192] width 222 height 13
click at [224, 190] on input "radio" at bounding box center [225, 191] width 7 height 7
click at [230, 234] on form "Payment Method * Credit Card POS Check Cash Notes Payment Amount * Total Due $2…" at bounding box center [541, 162] width 665 height 202
click at [230, 247] on span "Make Payment" at bounding box center [245, 250] width 56 height 9
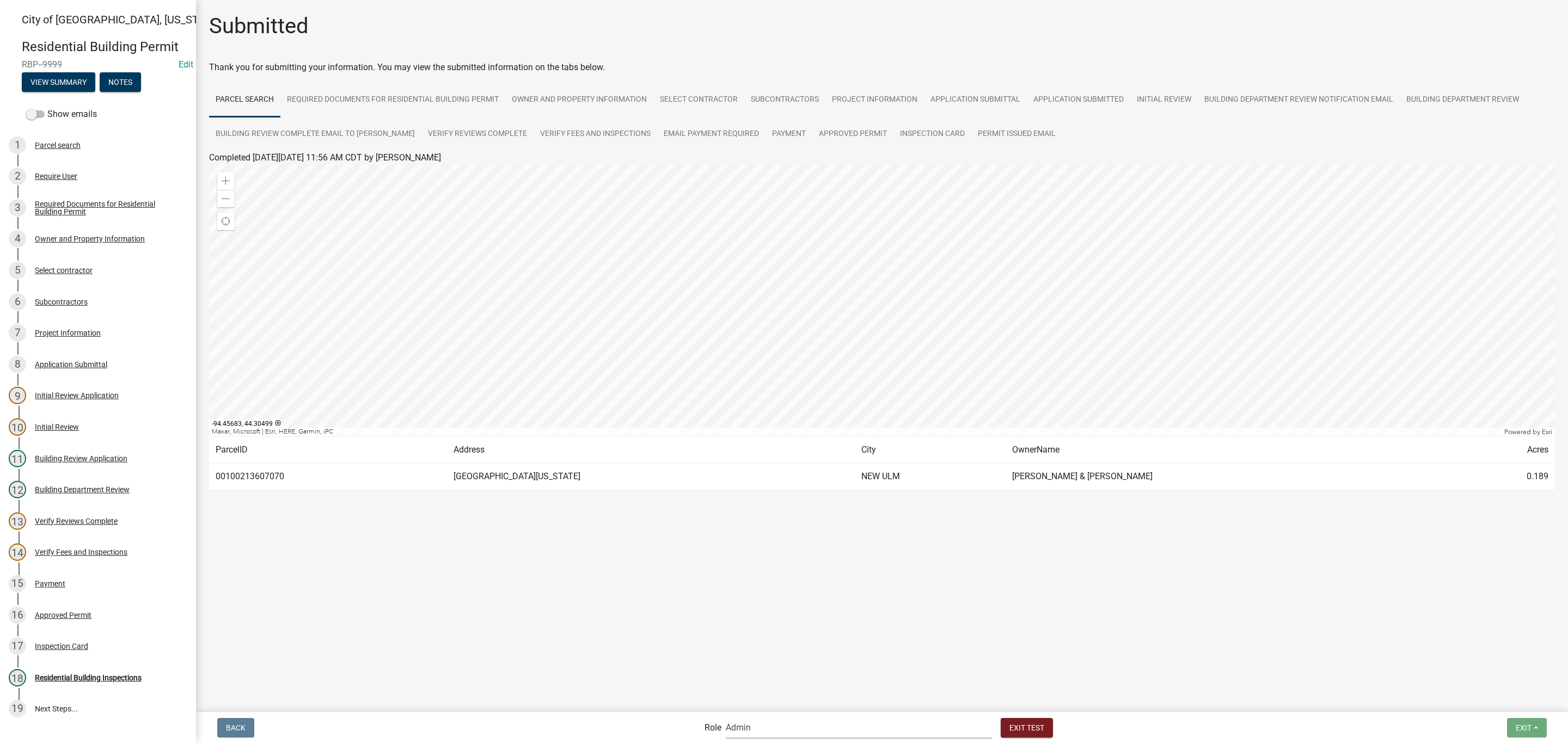
click at [810, 730] on select "Applicant Zoning and Building ([PERSON_NAME], [PERSON_NAME]) Admin Stormwater (…" at bounding box center [859, 728] width 266 height 22
click at [770, 717] on select "Applicant Zoning and Building ([PERSON_NAME], [PERSON_NAME]) Admin Stormwater (…" at bounding box center [859, 728] width 266 height 22
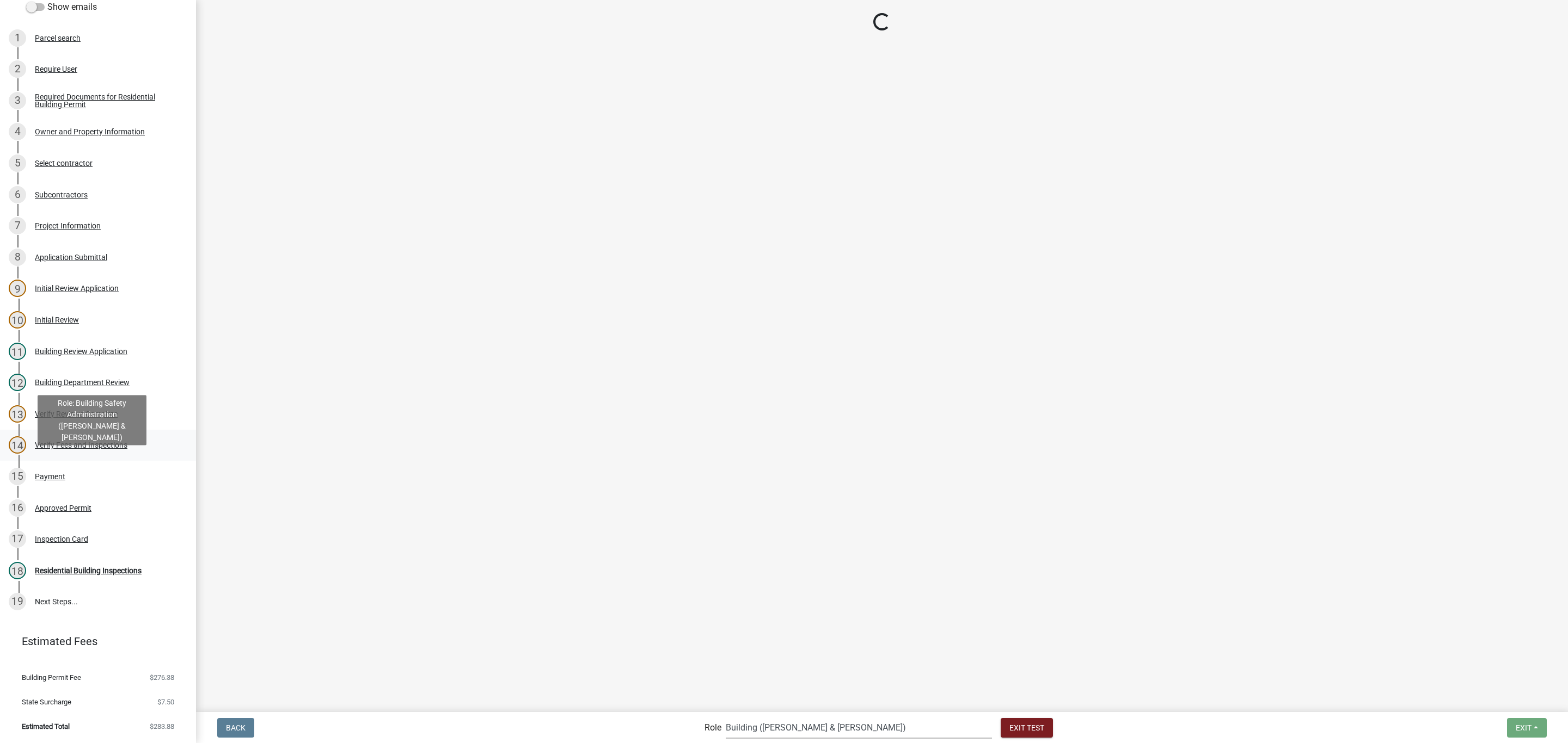
scroll to position [122, 0]
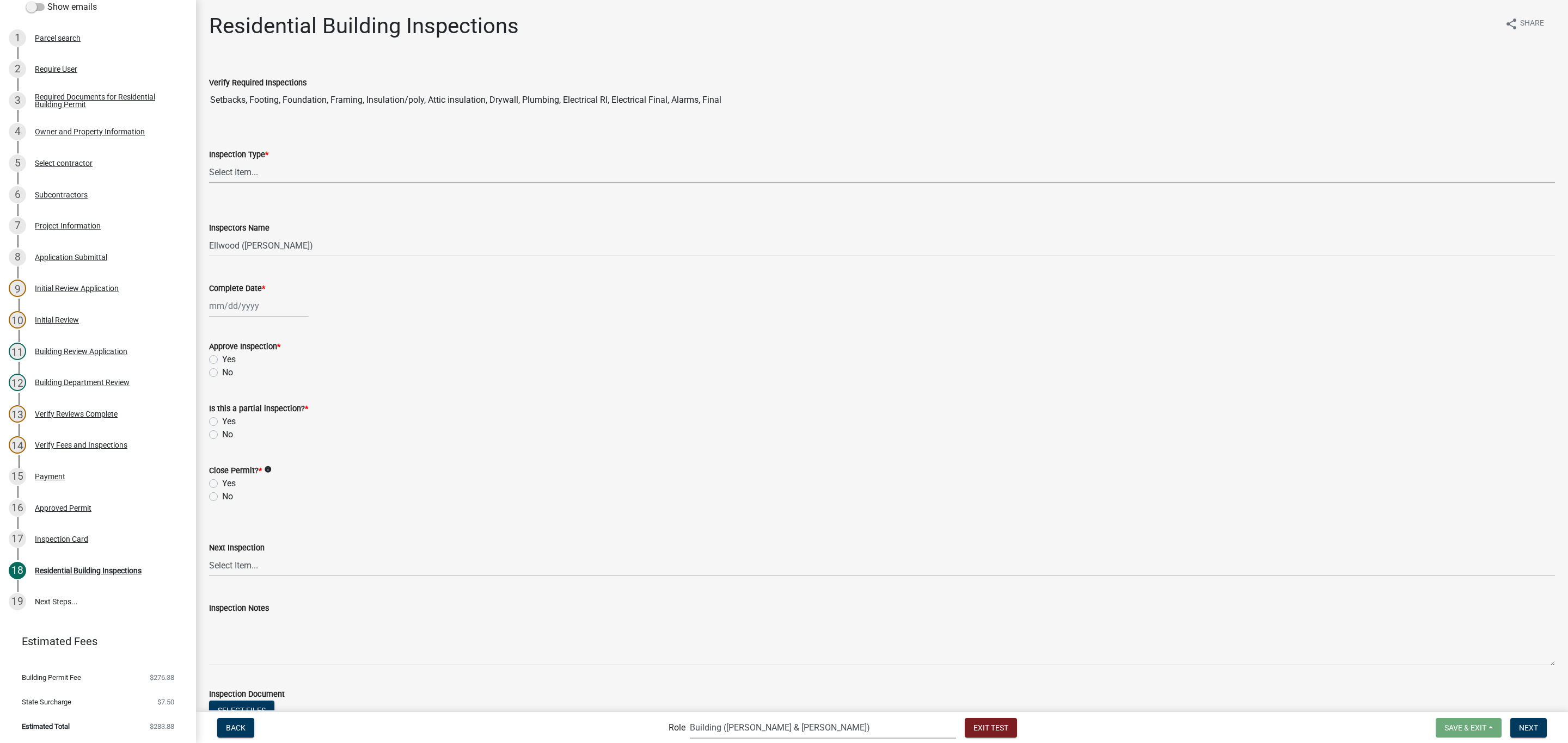
click at [331, 171] on select "Select Item... None All Inspections Required Energy Code Certificate Setback/So…" at bounding box center [882, 172] width 1346 height 22
click at [209, 161] on select "Select Item... None All Inspections Required Energy Code Certificate Setback/So…" at bounding box center [882, 172] width 1346 height 22
click at [270, 309] on div at bounding box center [258, 306] width 99 height 22
click at [286, 400] on div "19" at bounding box center [290, 398] width 17 height 17
click at [287, 375] on div "[PERSON_NAME] Feb Mar Apr [PERSON_NAME][DATE] Oct Nov [DATE] 1526 1527 1528 152…" at bounding box center [258, 367] width 99 height 22
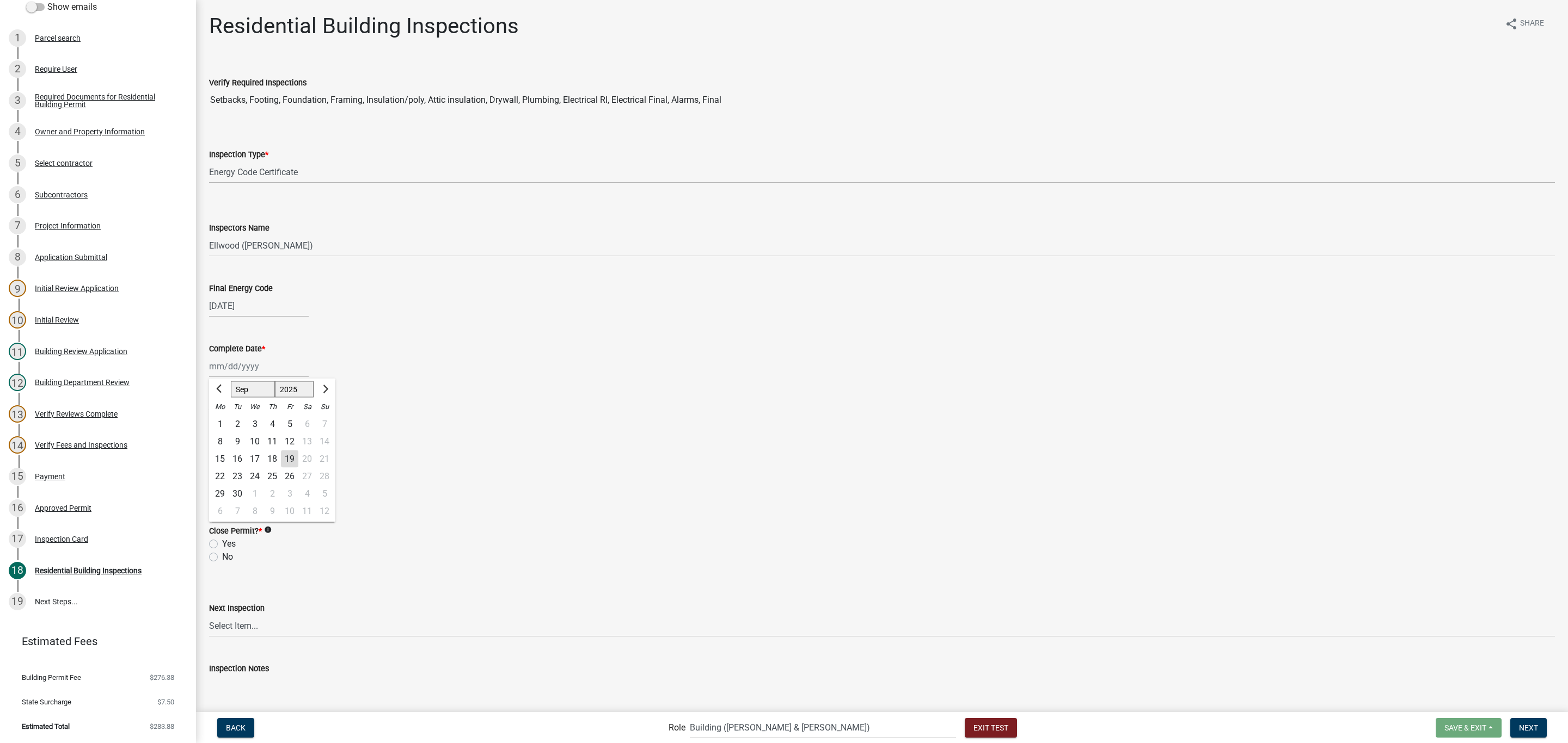
click at [288, 442] on div "12" at bounding box center [290, 442] width 17 height 17
click at [222, 419] on label "Yes" at bounding box center [229, 420] width 14 height 13
click at [222, 419] on input "Yes" at bounding box center [226, 417] width 7 height 7
click at [214, 502] on wm-data-entity-input "Is this a partial inspection? * Yes No" at bounding box center [882, 480] width 1346 height 62
click at [222, 497] on label "No" at bounding box center [228, 495] width 11 height 13
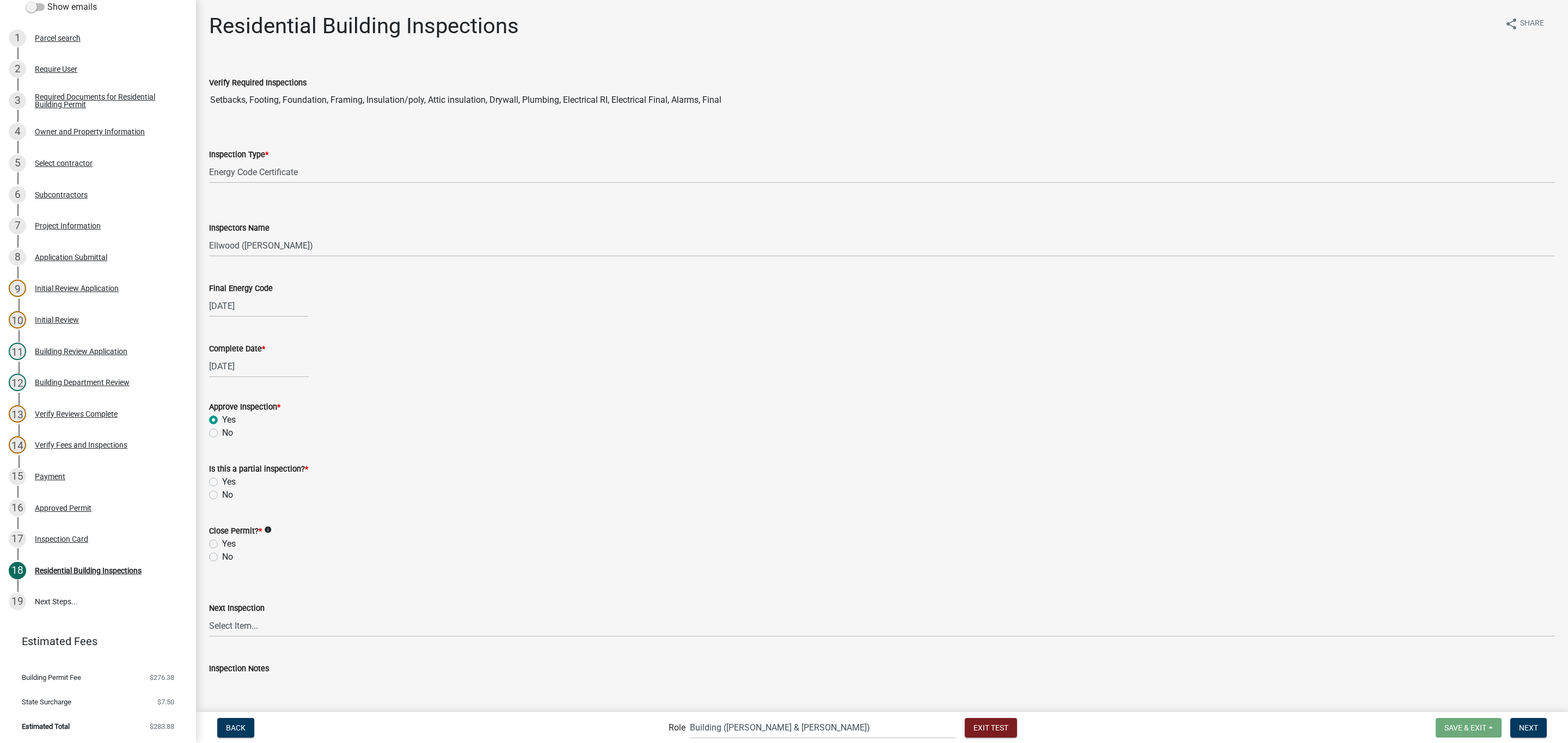
click at [222, 495] on input "No" at bounding box center [226, 492] width 7 height 7
click at [222, 560] on label "No" at bounding box center [228, 557] width 11 height 13
click at [222, 558] on input "No" at bounding box center [226, 554] width 7 height 7
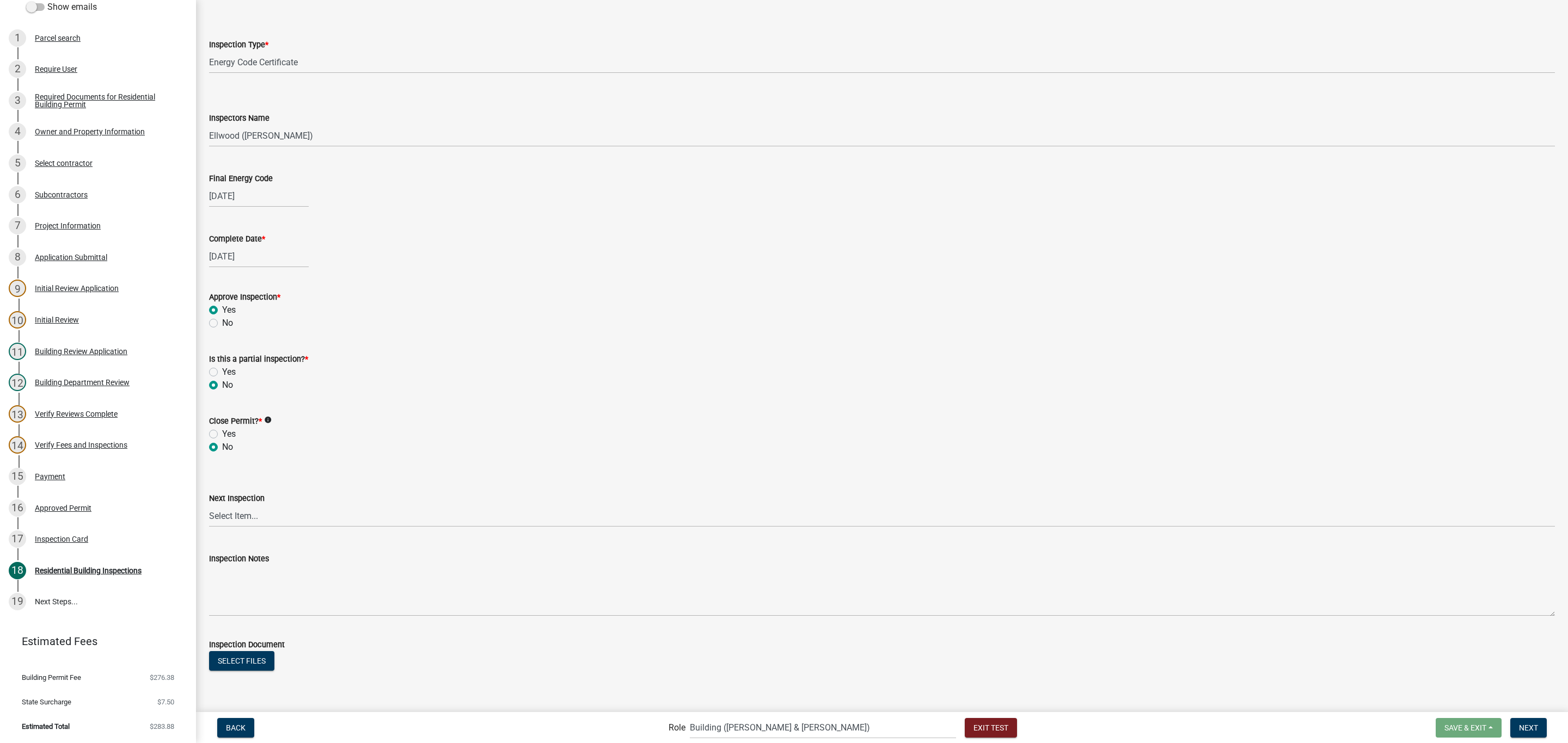
scroll to position [134, 0]
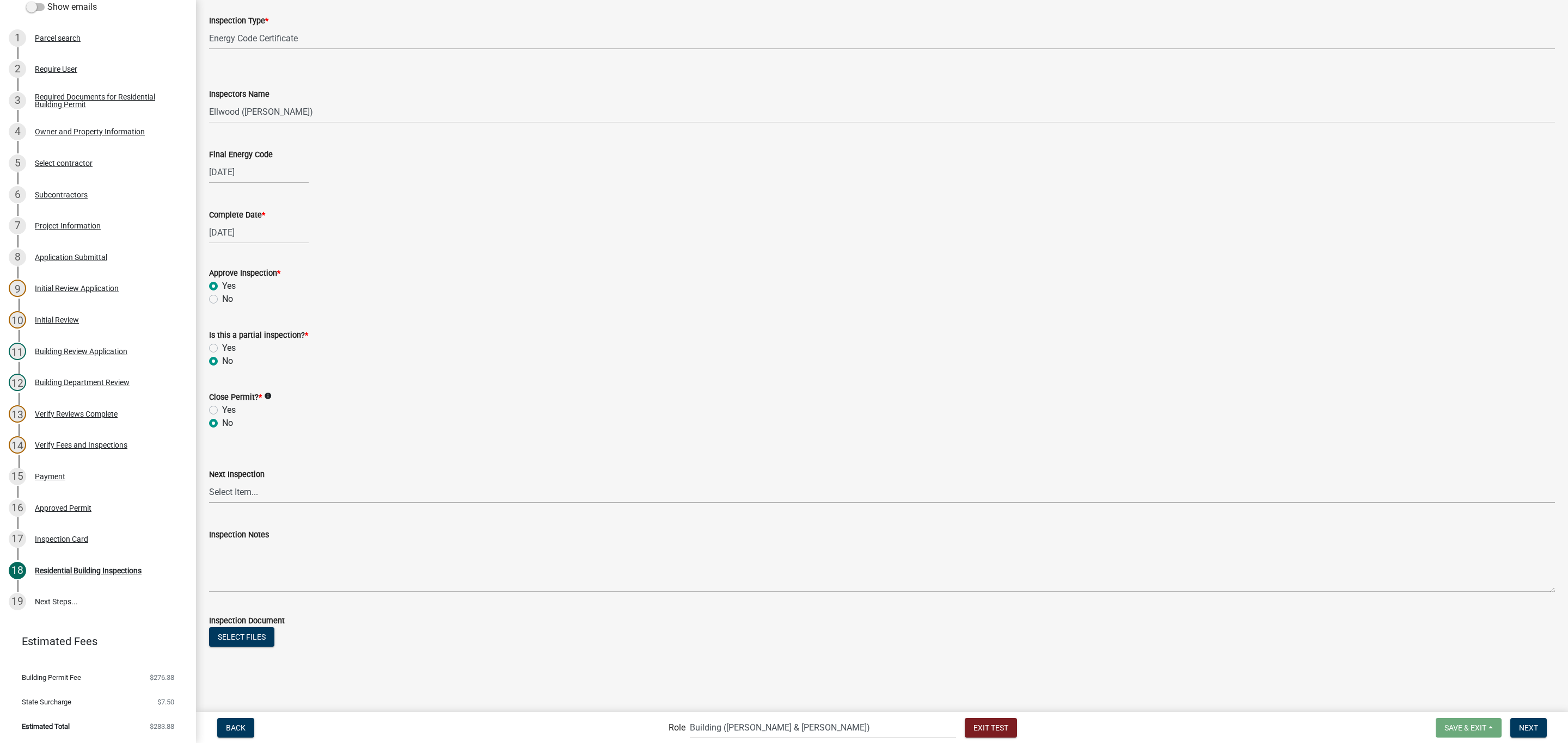
click at [250, 498] on select "Select Item... None All Inspections Required Energy Code Certificate Setback/So…" at bounding box center [882, 492] width 1346 height 22
click at [209, 481] on select "Select Item... None All Inspections Required Energy Code Certificate Setback/So…" at bounding box center [882, 492] width 1346 height 22
click at [1521, 733] on button "Next" at bounding box center [1528, 728] width 37 height 20
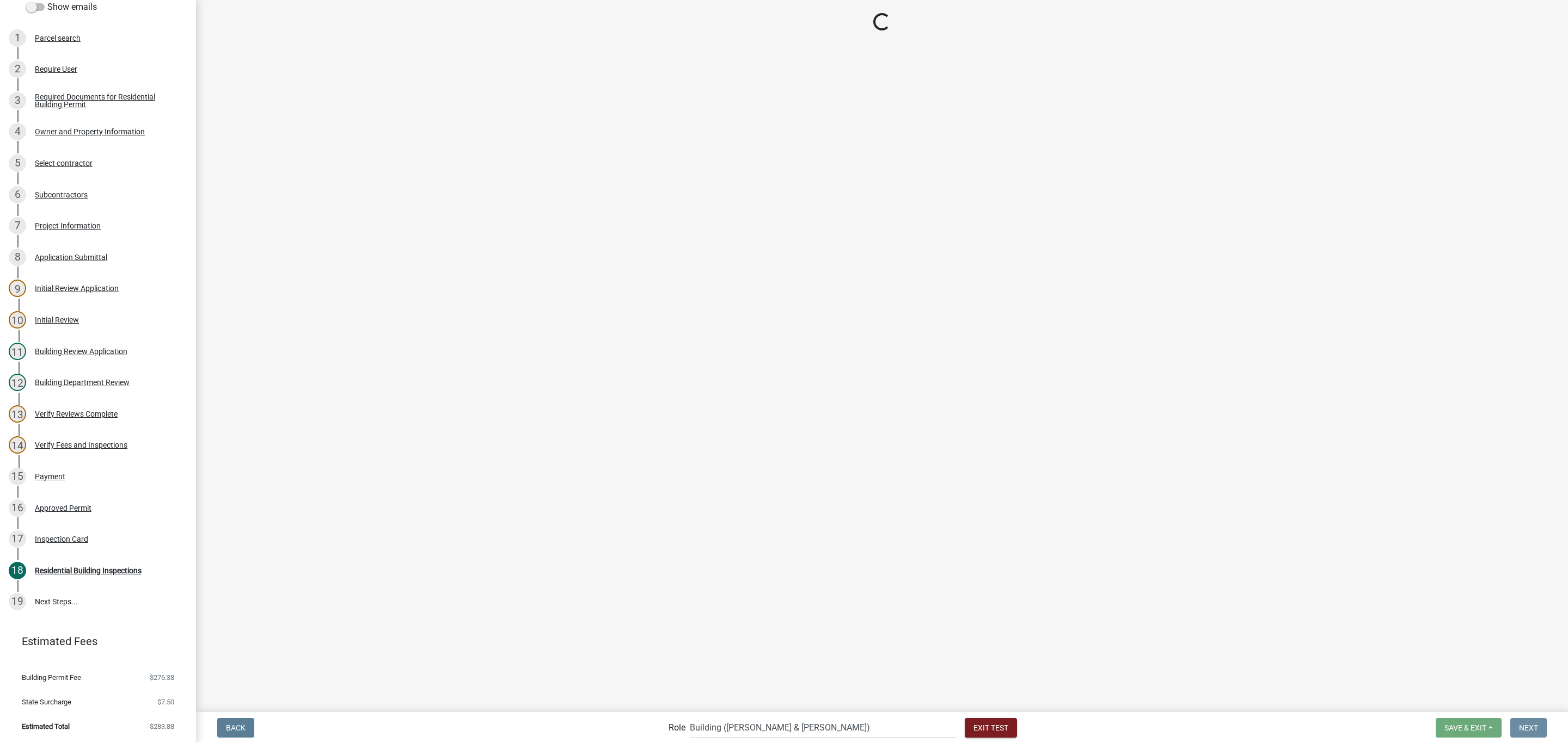
scroll to position [0, 0]
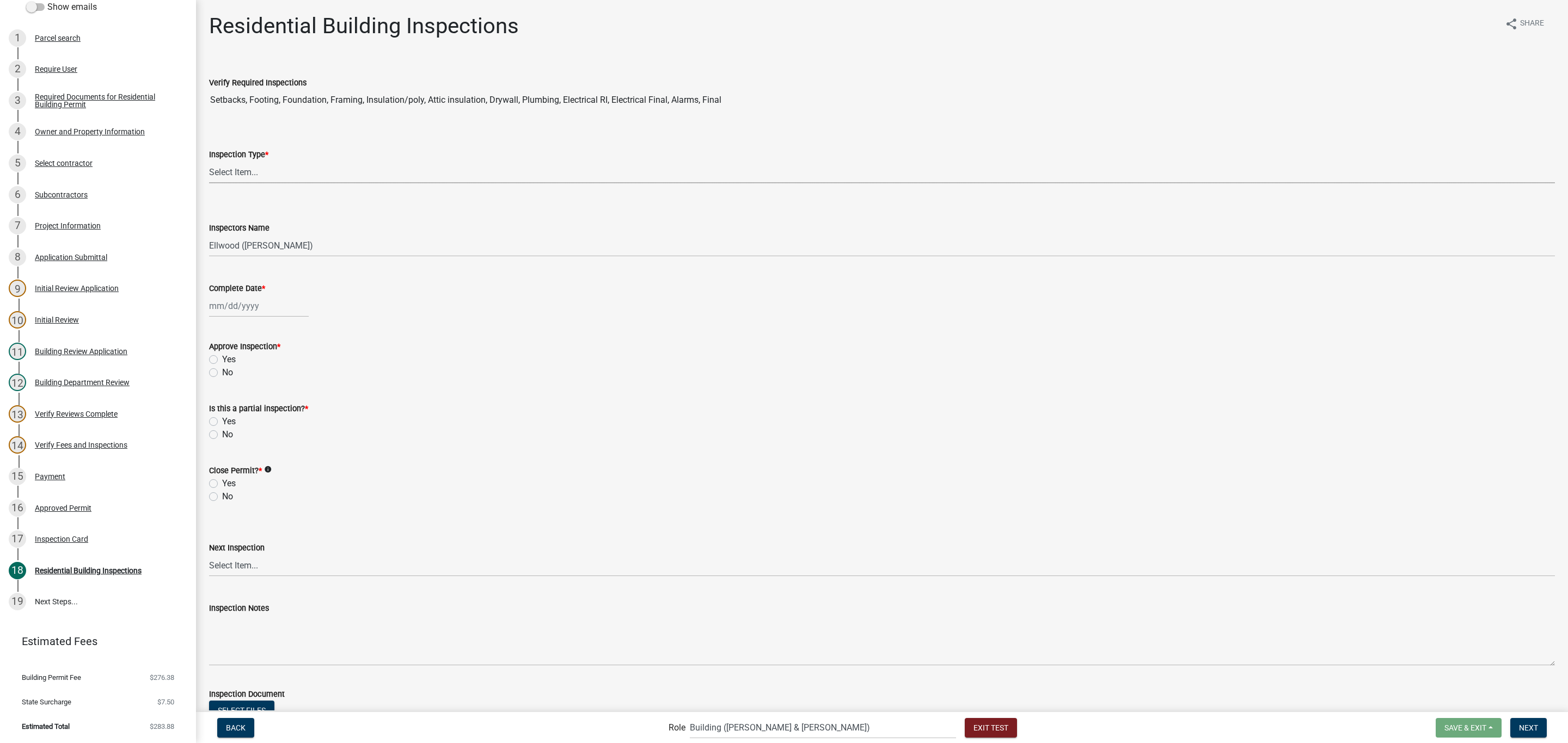
click at [226, 179] on select "Select Item... None All Inspections Required Energy Code Certificate Setback/So…" at bounding box center [882, 172] width 1346 height 22
click at [209, 161] on select "Select Item... None All Inspections Required Energy Code Certificate Setback/So…" at bounding box center [882, 172] width 1346 height 22
click at [237, 314] on div "[PERSON_NAME] Feb Mar Apr [PERSON_NAME][DATE] Oct Nov [DATE] 1526 1527 1528 152…" at bounding box center [258, 306] width 99 height 22
click at [325, 333] on button "Next month" at bounding box center [324, 329] width 13 height 17
click at [272, 416] on div "23" at bounding box center [272, 416] width 17 height 17
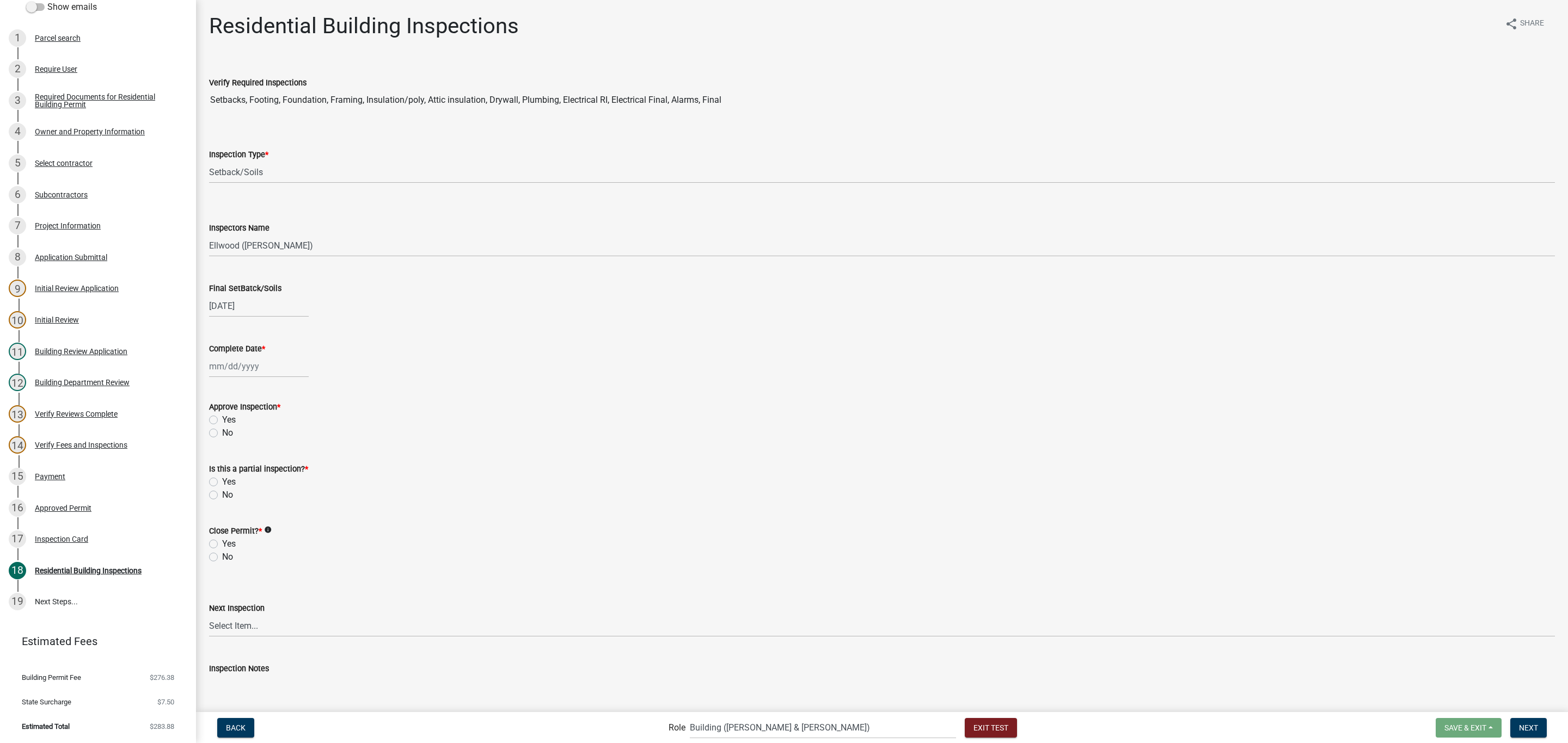
click at [222, 417] on label "Yes" at bounding box center [229, 420] width 14 height 13
click at [222, 417] on input "Yes" at bounding box center [226, 417] width 7 height 7
click at [222, 495] on label "No" at bounding box center [228, 495] width 11 height 13
click at [222, 495] on input "No" at bounding box center [226, 492] width 7 height 7
click at [222, 544] on label "Yes" at bounding box center [229, 544] width 14 height 13
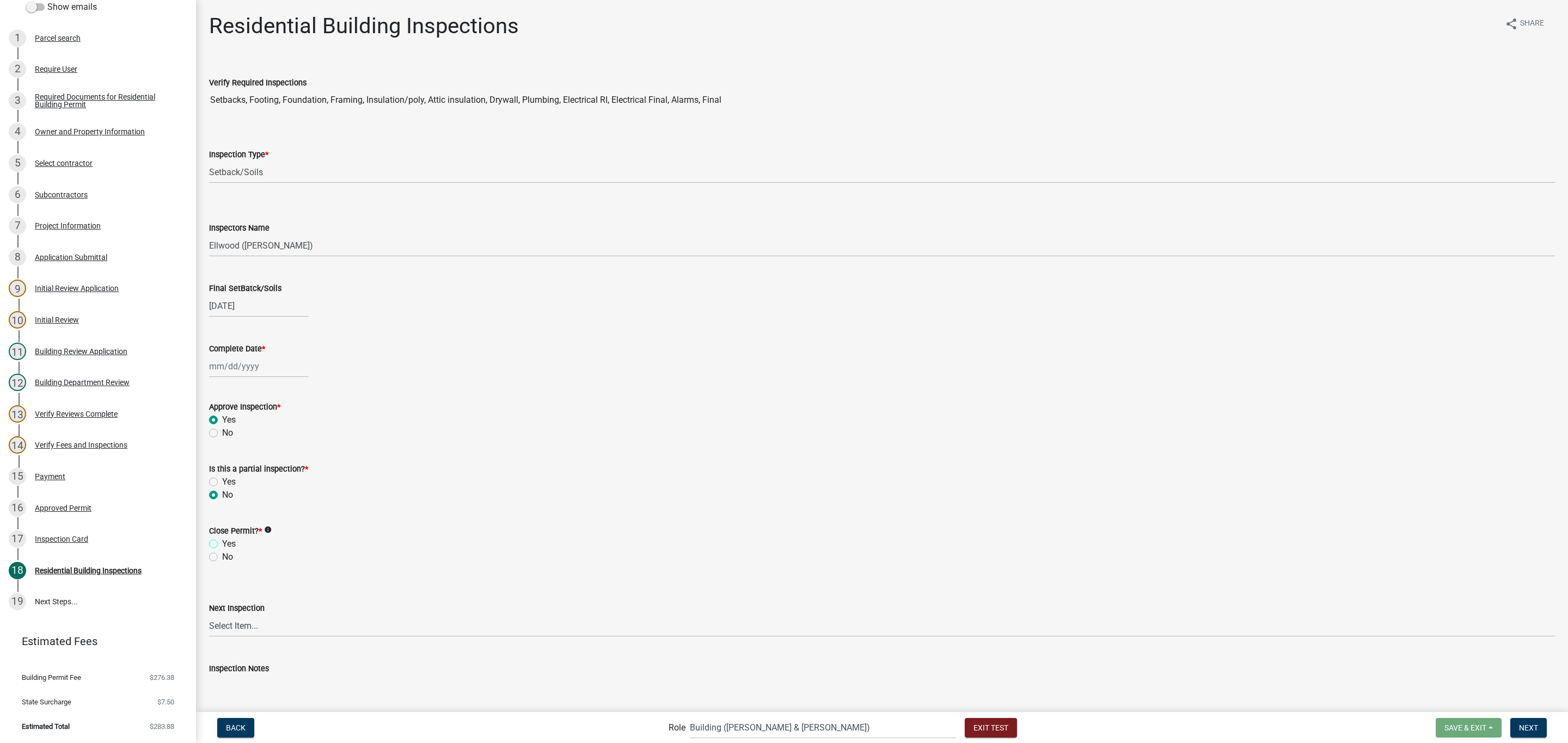
click at [222, 544] on input "Yes" at bounding box center [226, 541] width 7 height 7
click at [239, 627] on select "Select Item... None All Inspections Required Energy Code Certificate Setback/So…" at bounding box center [882, 626] width 1346 height 22
click at [209, 615] on select "Select Item... None All Inspections Required Energy Code Certificate Setback/So…" at bounding box center [882, 626] width 1346 height 22
click at [224, 262] on wm-data-entity-input "Inspectors Name Select Item... Ellwood ([PERSON_NAME]) [EMAIL_ADDRESS][DOMAIN_N…" at bounding box center [882, 229] width 1346 height 74
click at [233, 629] on select "Select Item... None All Inspections Required Energy Code Certificate Setback/So…" at bounding box center [882, 626] width 1346 height 22
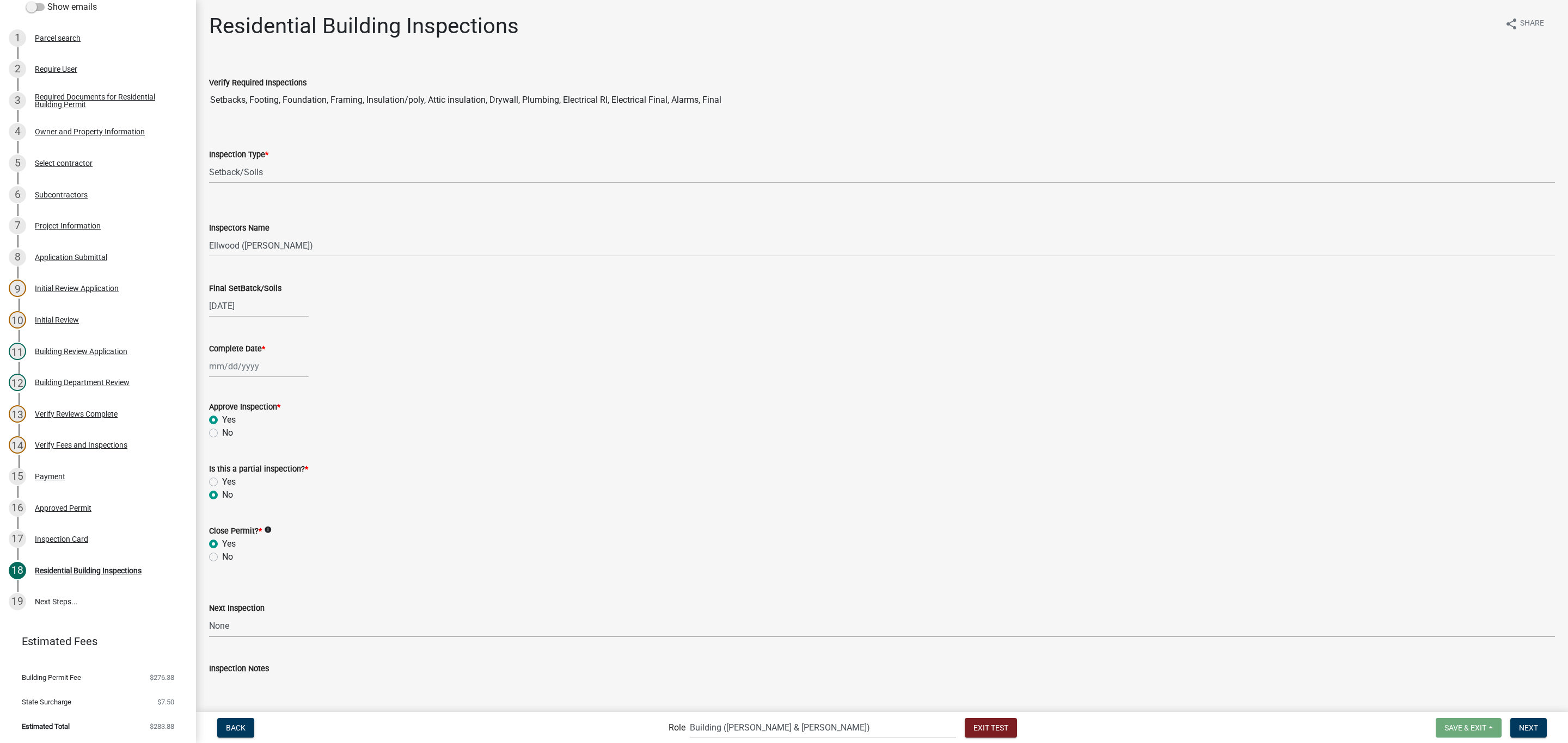
click at [209, 615] on select "Select Item... None All Inspections Required Energy Code Certificate Setback/So…" at bounding box center [882, 626] width 1346 height 22
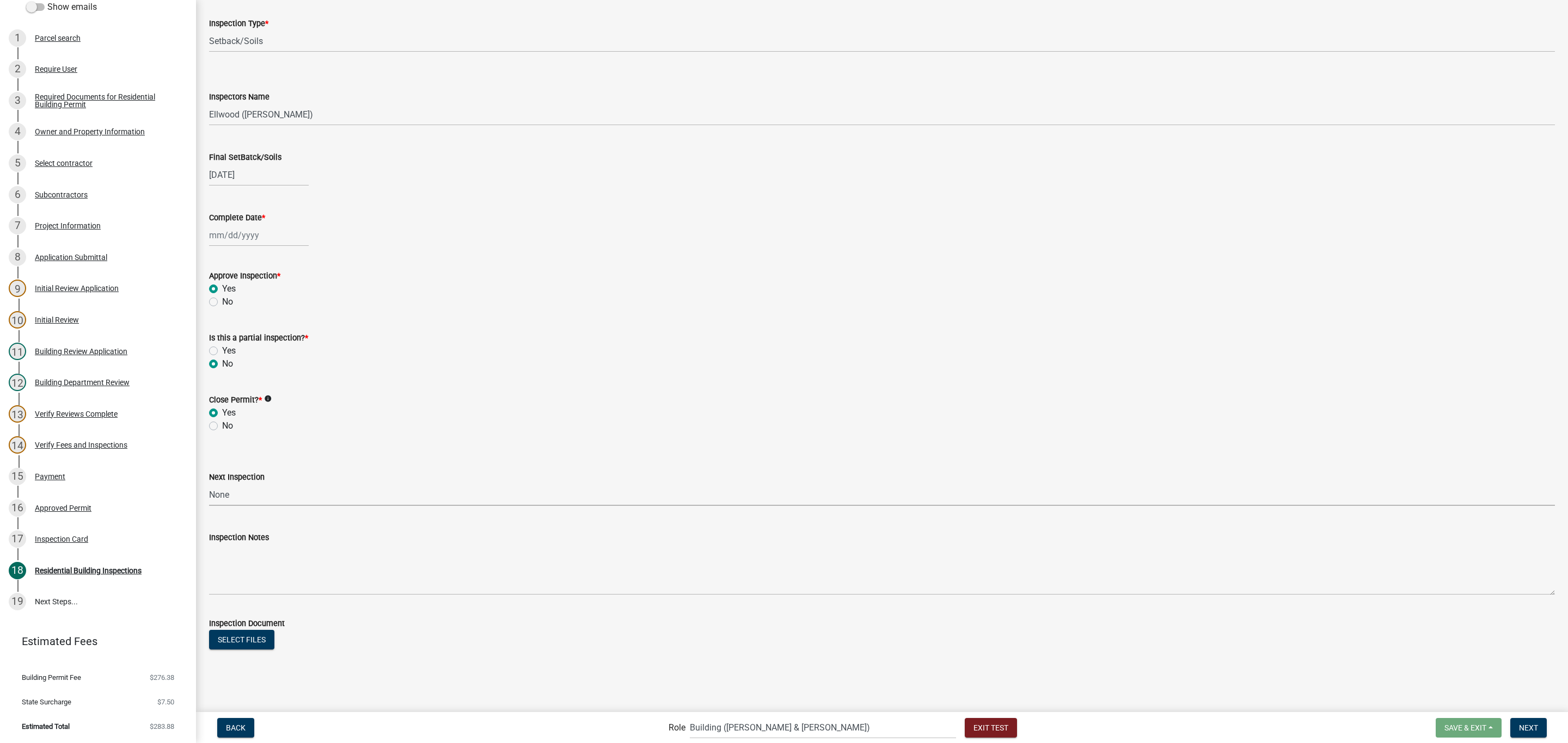
scroll to position [134, 0]
click at [1523, 724] on span "Next" at bounding box center [1528, 727] width 19 height 9
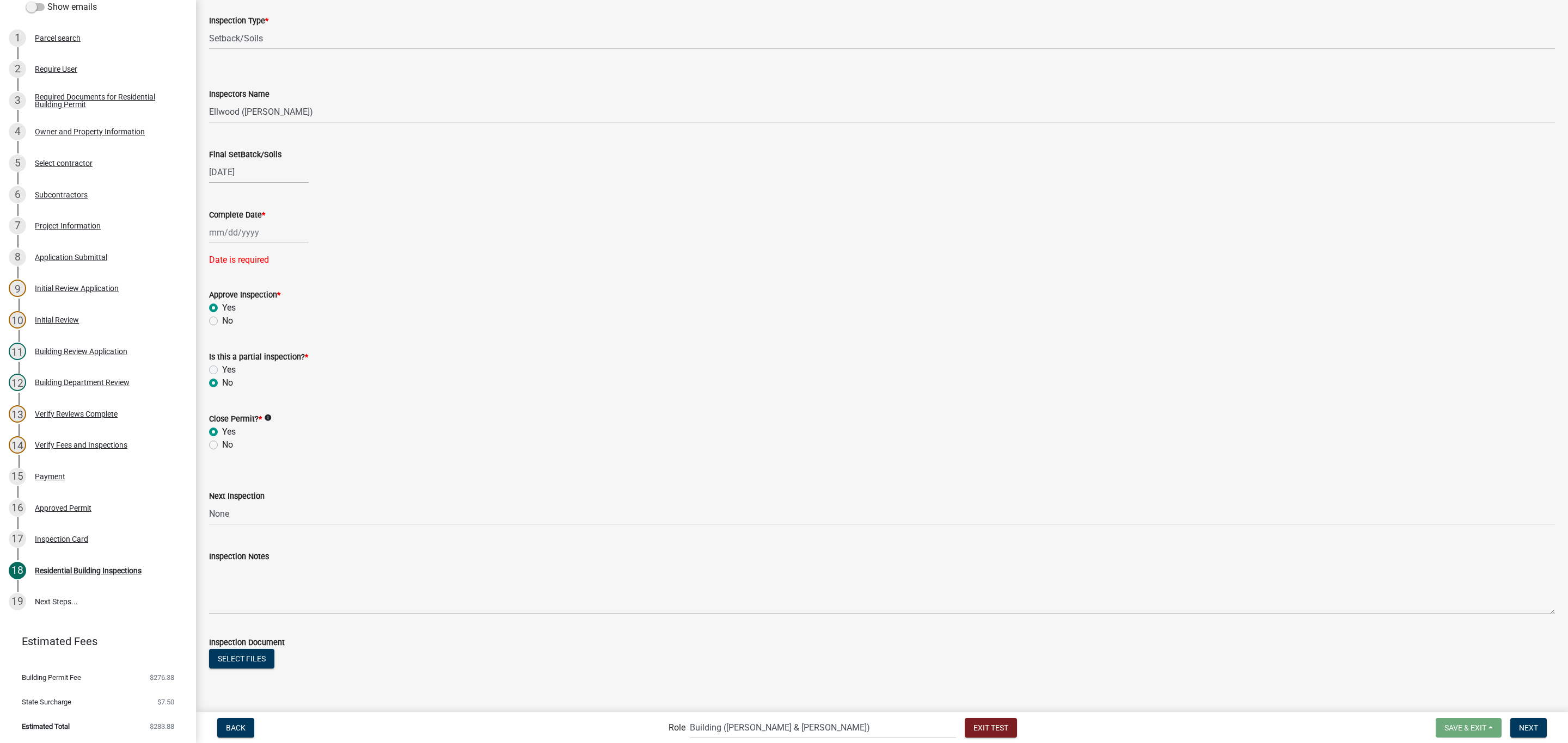
click at [273, 242] on div at bounding box center [258, 233] width 99 height 22
click at [322, 257] on span "Next month" at bounding box center [324, 255] width 8 height 8
click at [273, 345] on div "23" at bounding box center [272, 343] width 17 height 17
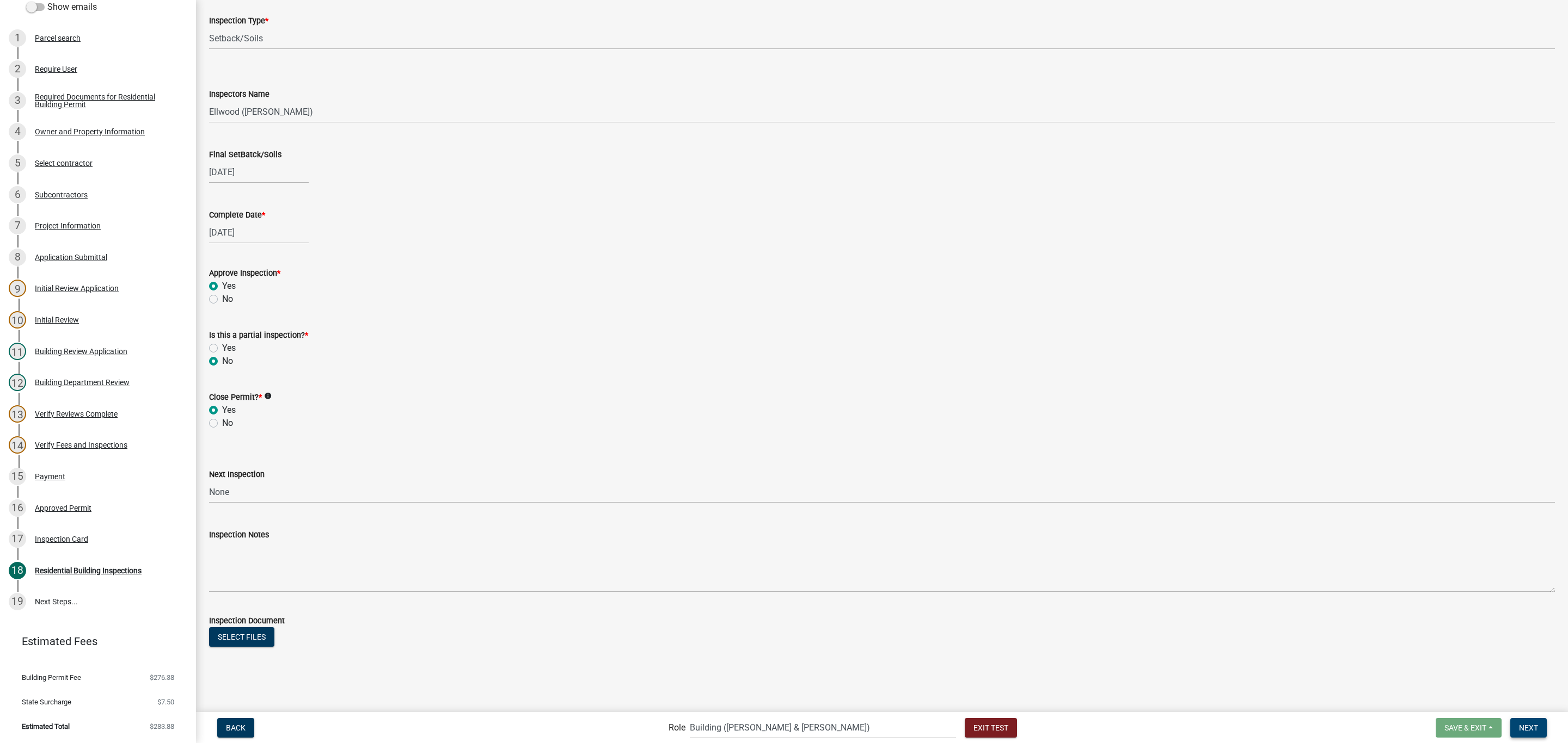
click at [1521, 725] on span "Next" at bounding box center [1528, 727] width 19 height 9
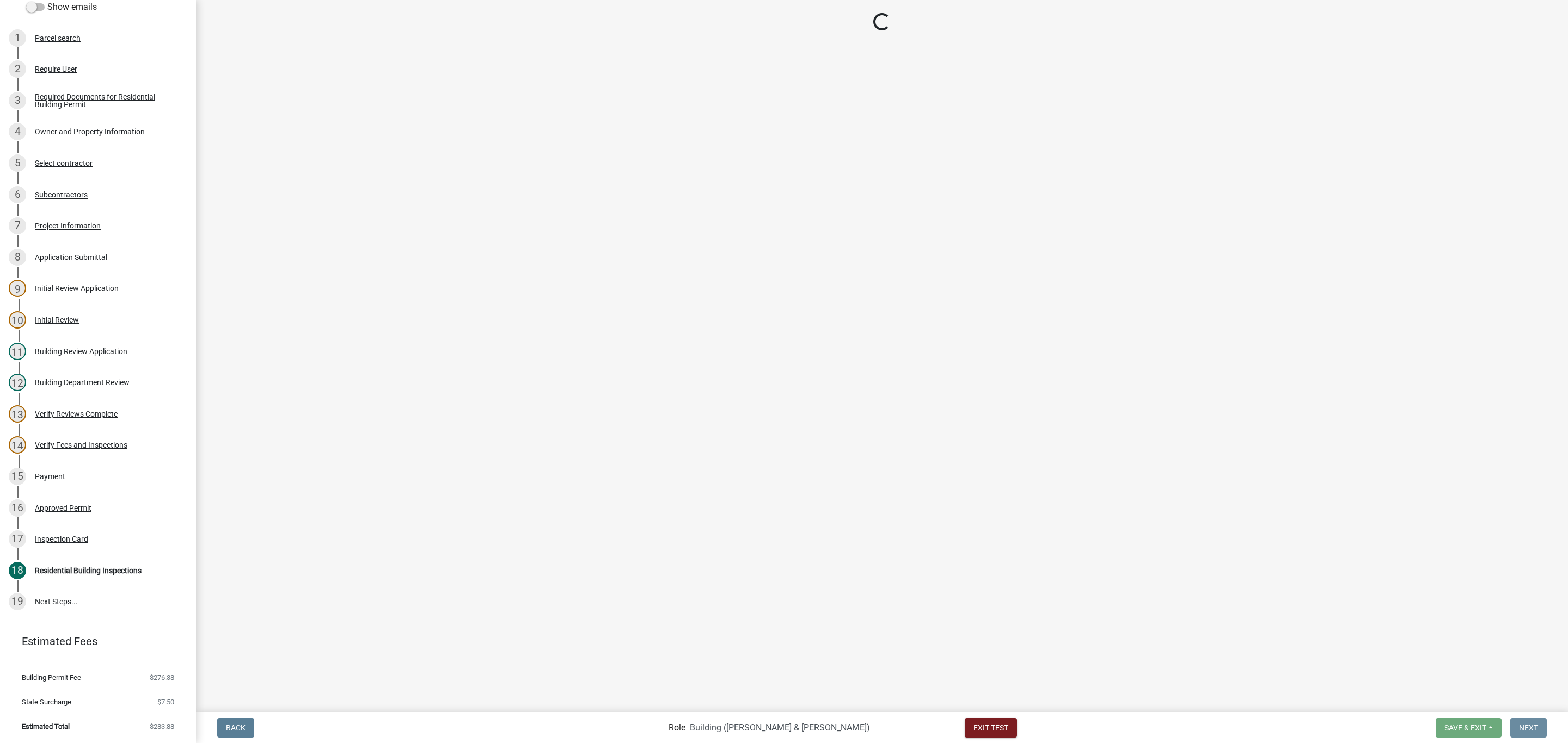
scroll to position [0, 0]
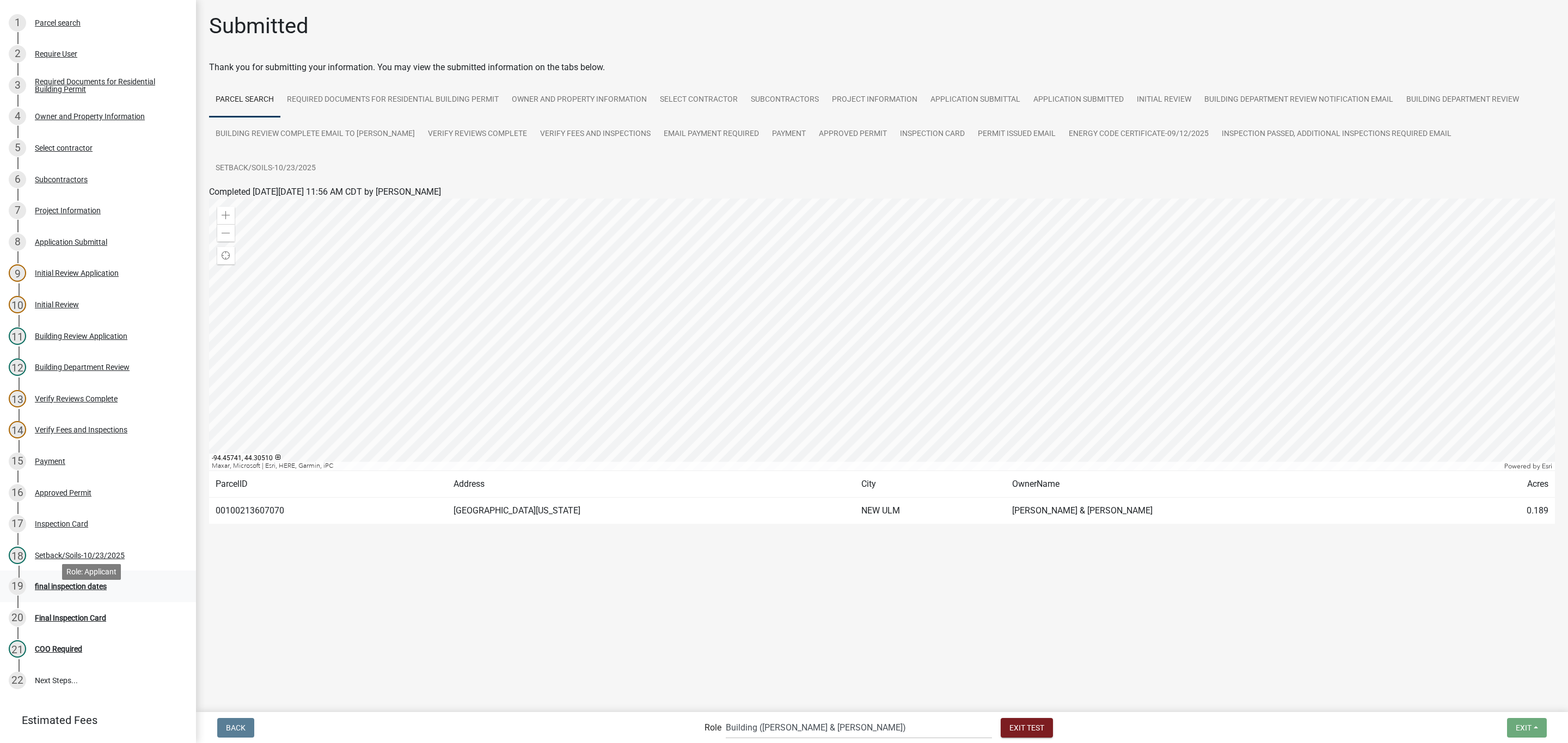
click at [64, 591] on div "final inspection dates" at bounding box center [71, 587] width 71 height 8
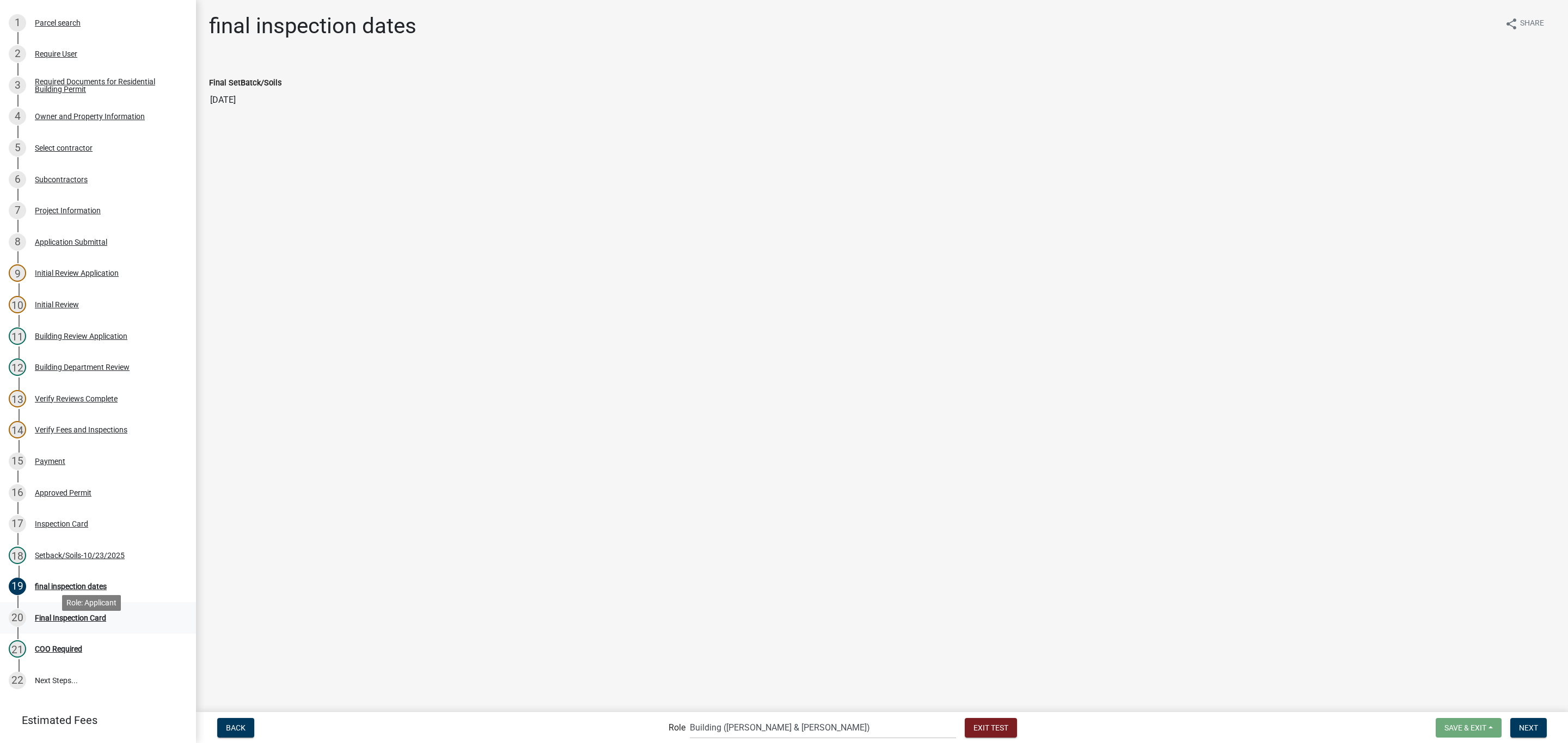
click at [75, 627] on div "20 Final Inspection Card" at bounding box center [94, 618] width 170 height 17
click at [68, 627] on div "20 Final Inspection Card" at bounding box center [94, 618] width 170 height 17
click at [1532, 730] on span "Next" at bounding box center [1528, 727] width 19 height 9
click at [222, 108] on label "No" at bounding box center [228, 106] width 11 height 13
click at [222, 107] on input "No" at bounding box center [226, 103] width 7 height 7
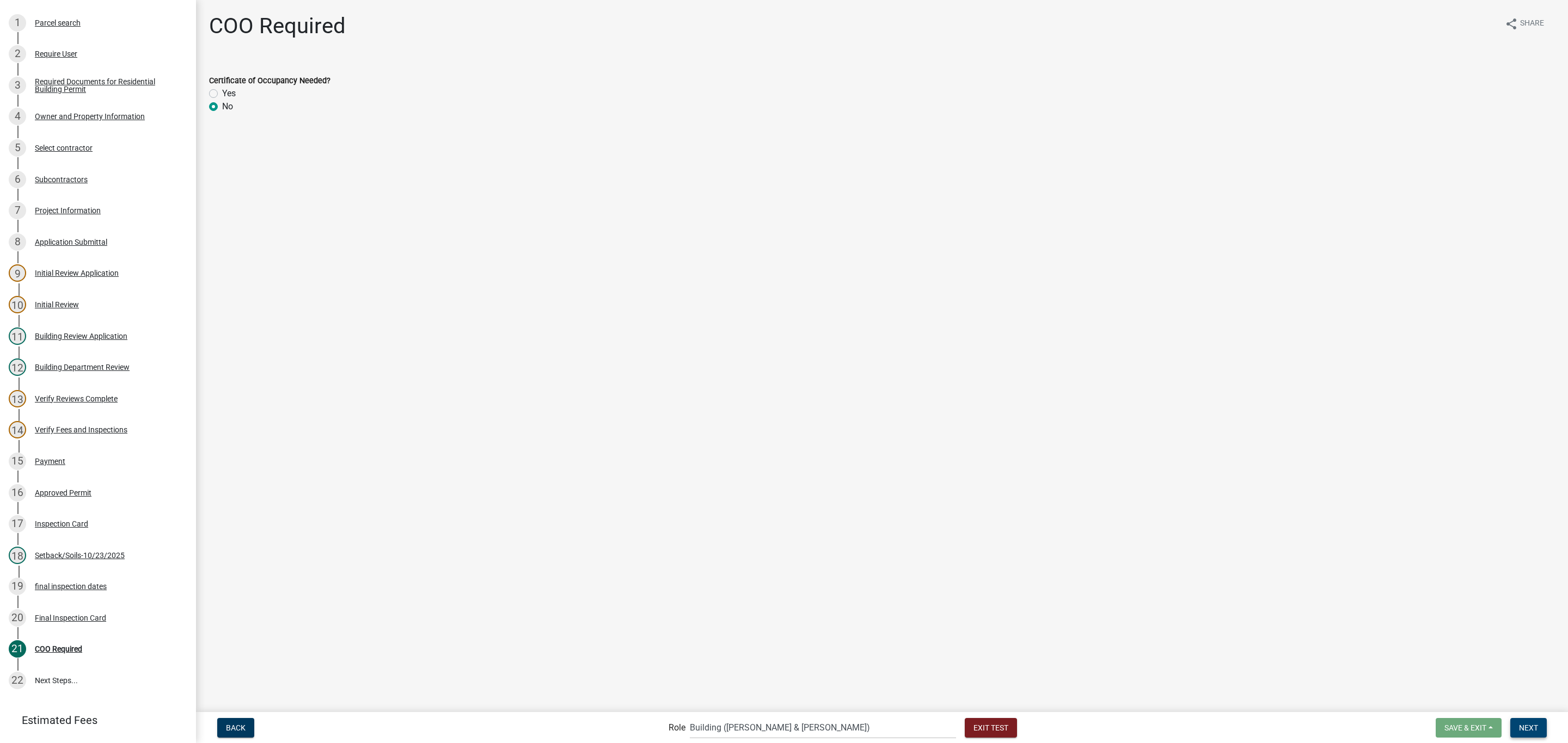
click at [1529, 721] on button "Next" at bounding box center [1528, 728] width 37 height 20
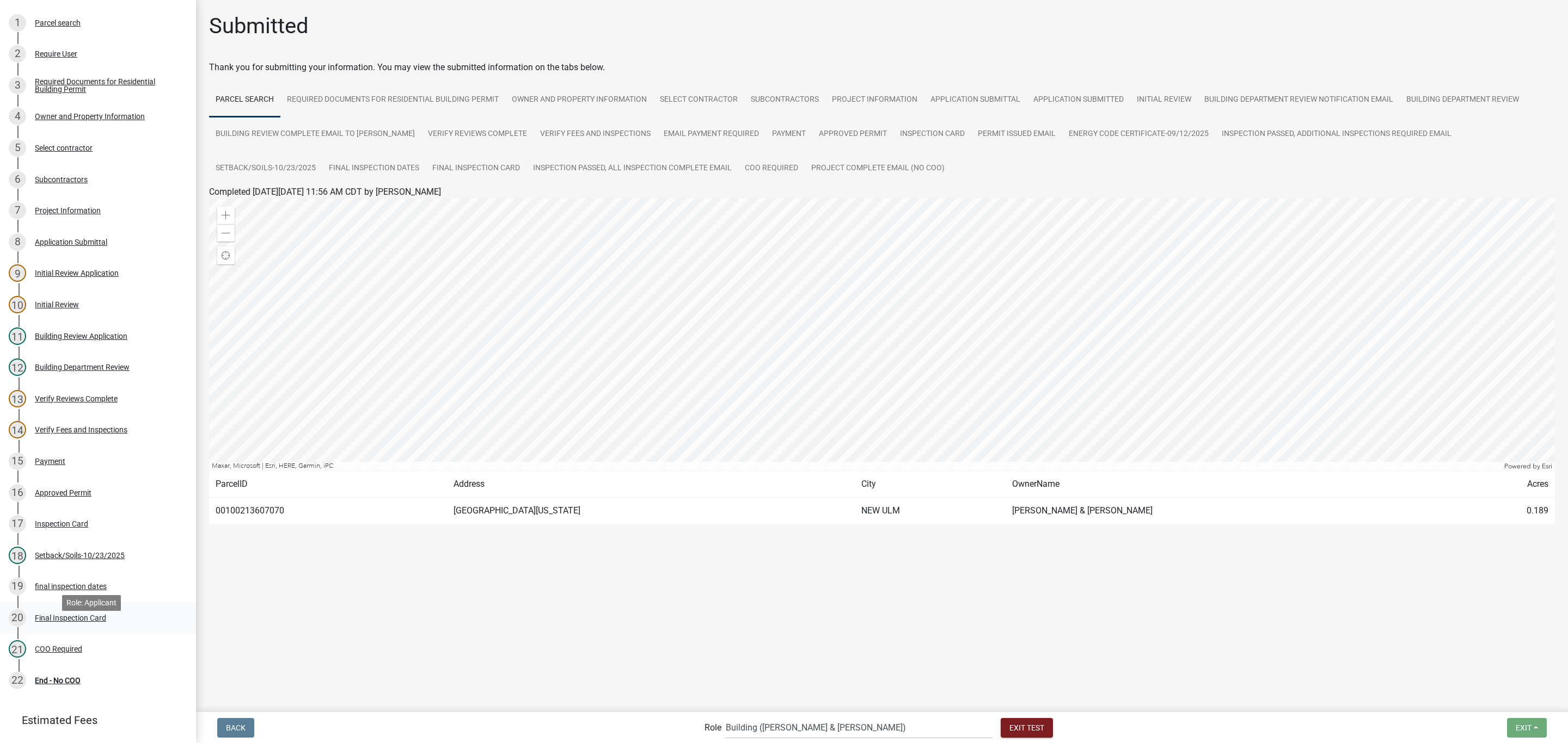
click at [64, 622] on div "Final Inspection Card" at bounding box center [71, 618] width 71 height 8
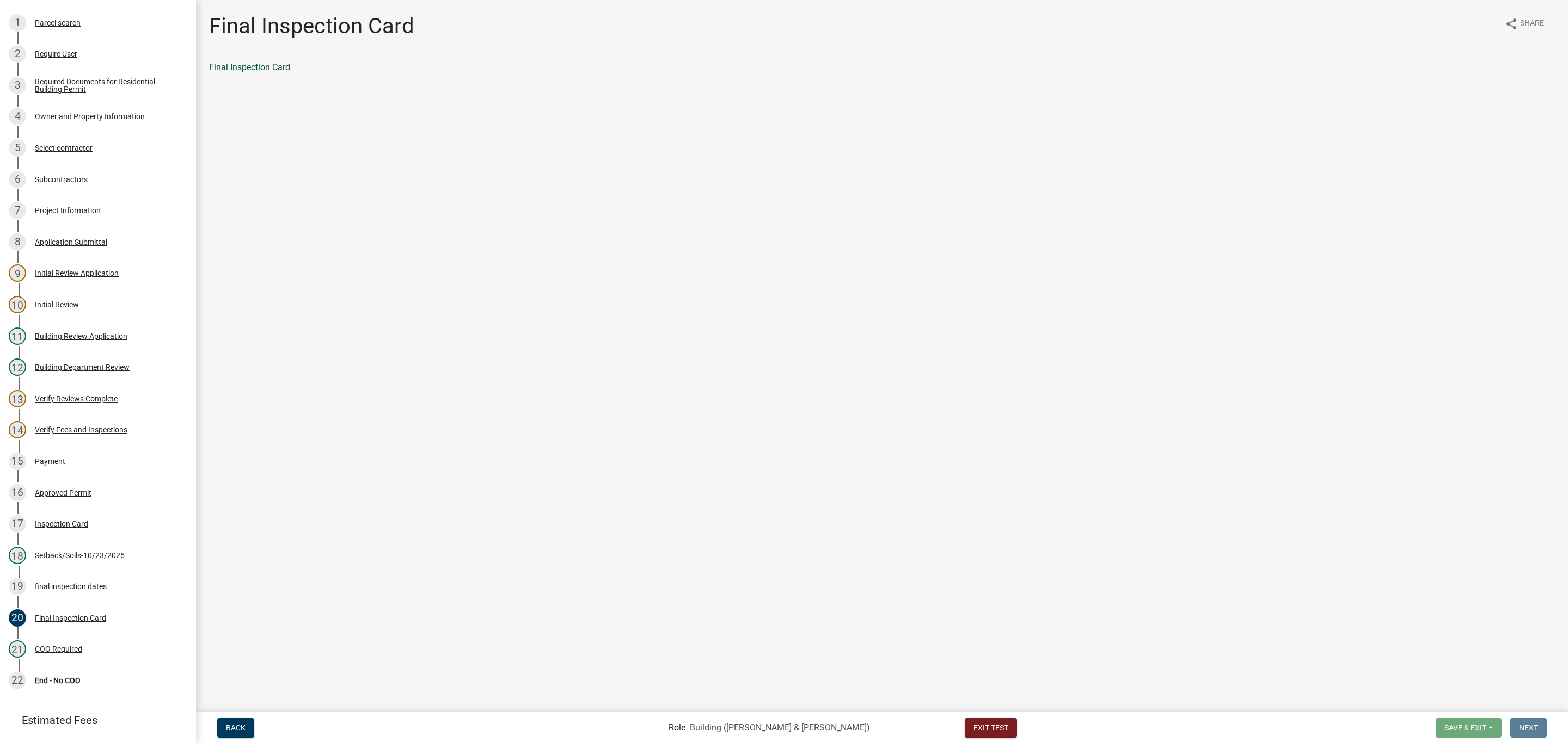
click at [272, 64] on link "Final Inspection Card" at bounding box center [249, 67] width 81 height 10
click at [974, 726] on span "Exit Test" at bounding box center [991, 727] width 35 height 9
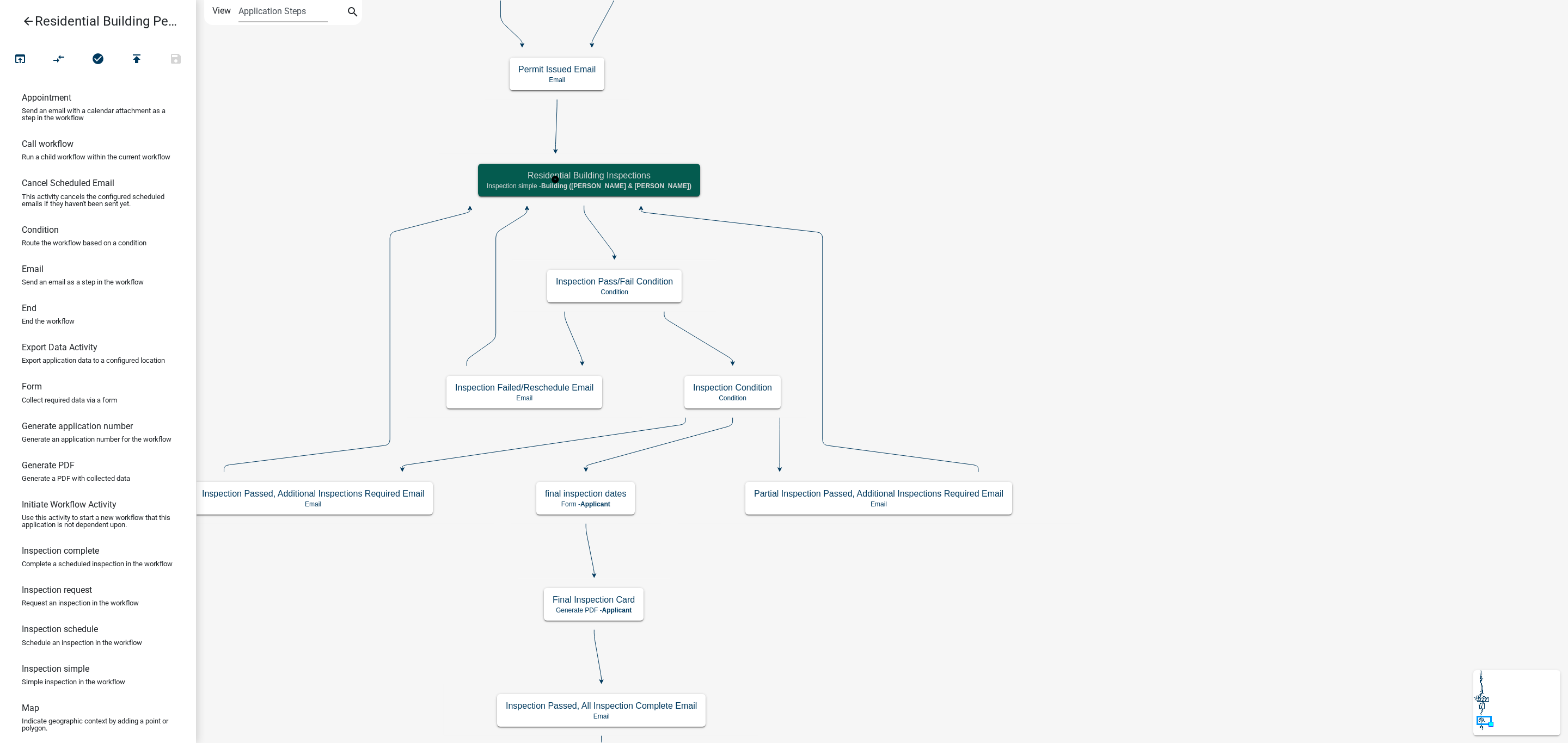
click at [610, 180] on h5 "Residential Building Inspections" at bounding box center [589, 175] width 205 height 10
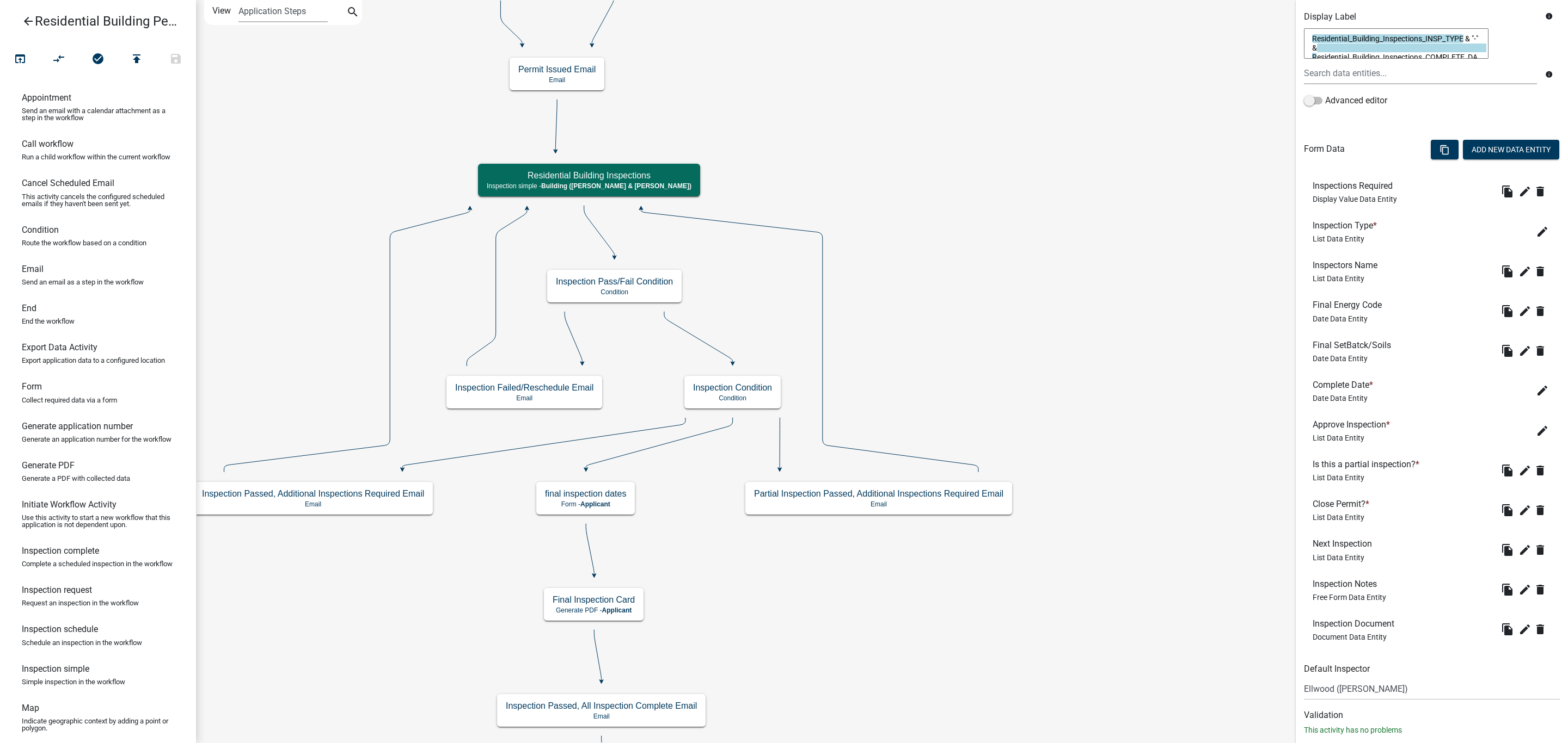
scroll to position [241, 0]
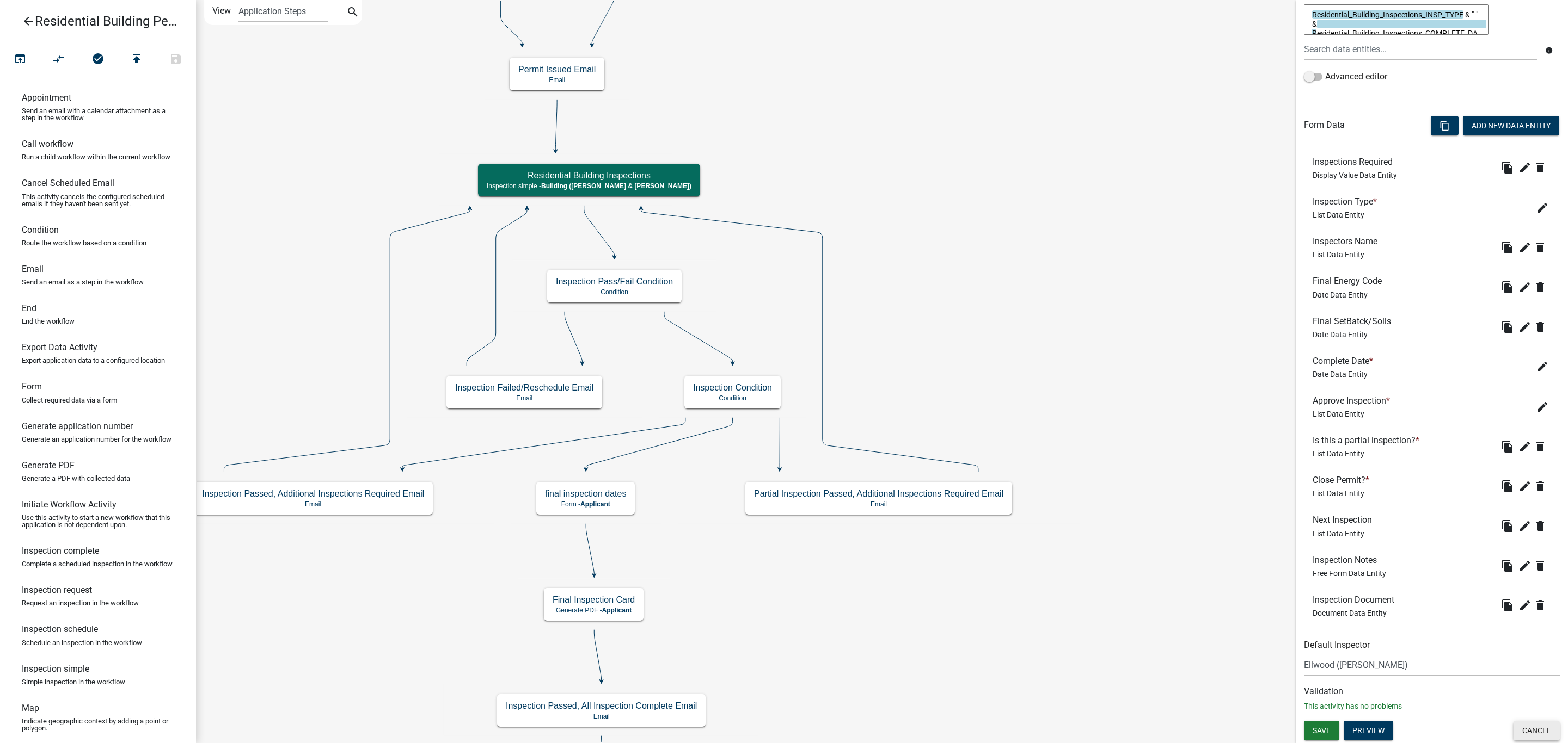
click at [1521, 732] on button "Cancel" at bounding box center [1537, 730] width 46 height 20
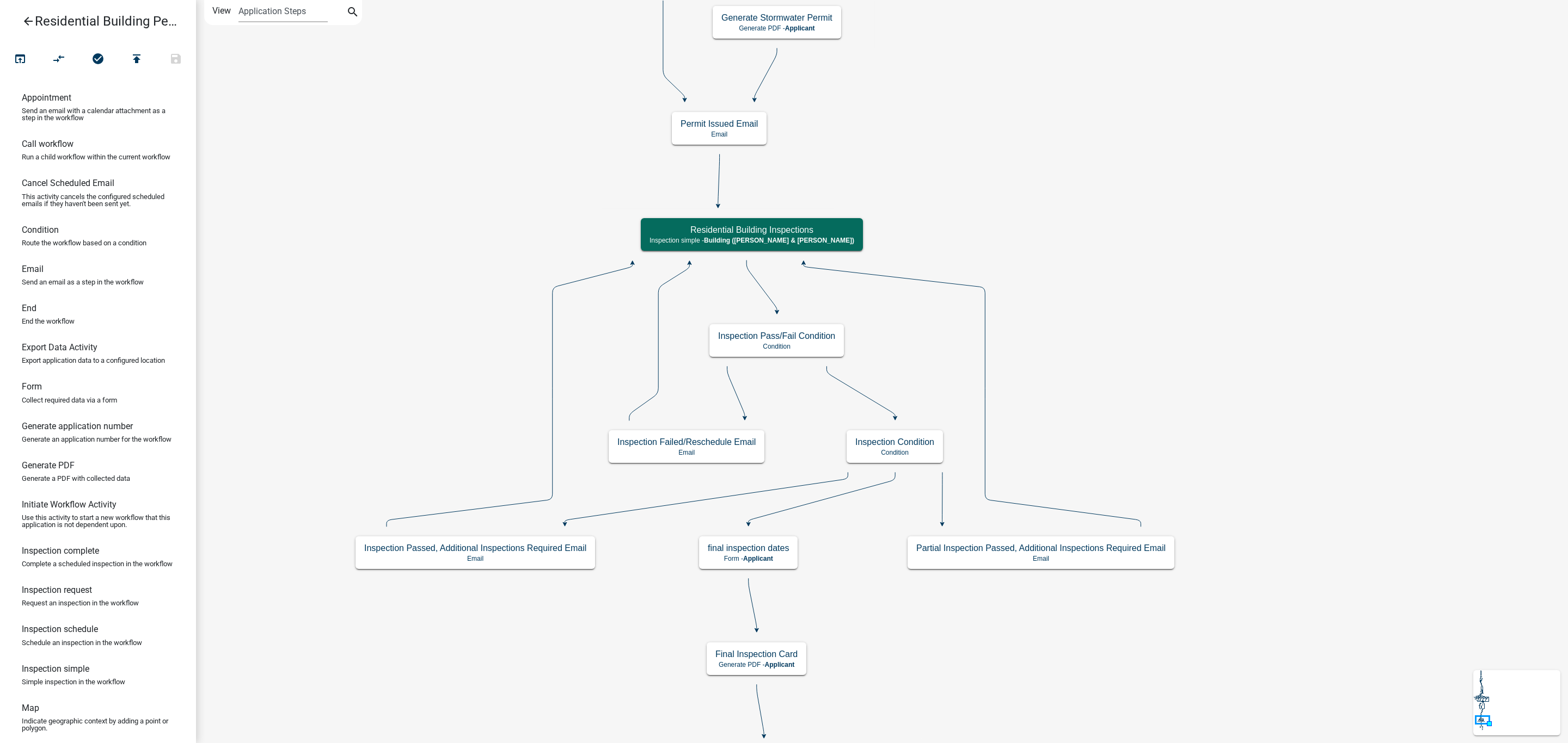
click at [21, 17] on icon "arrow_back" at bounding box center [28, 22] width 13 height 15
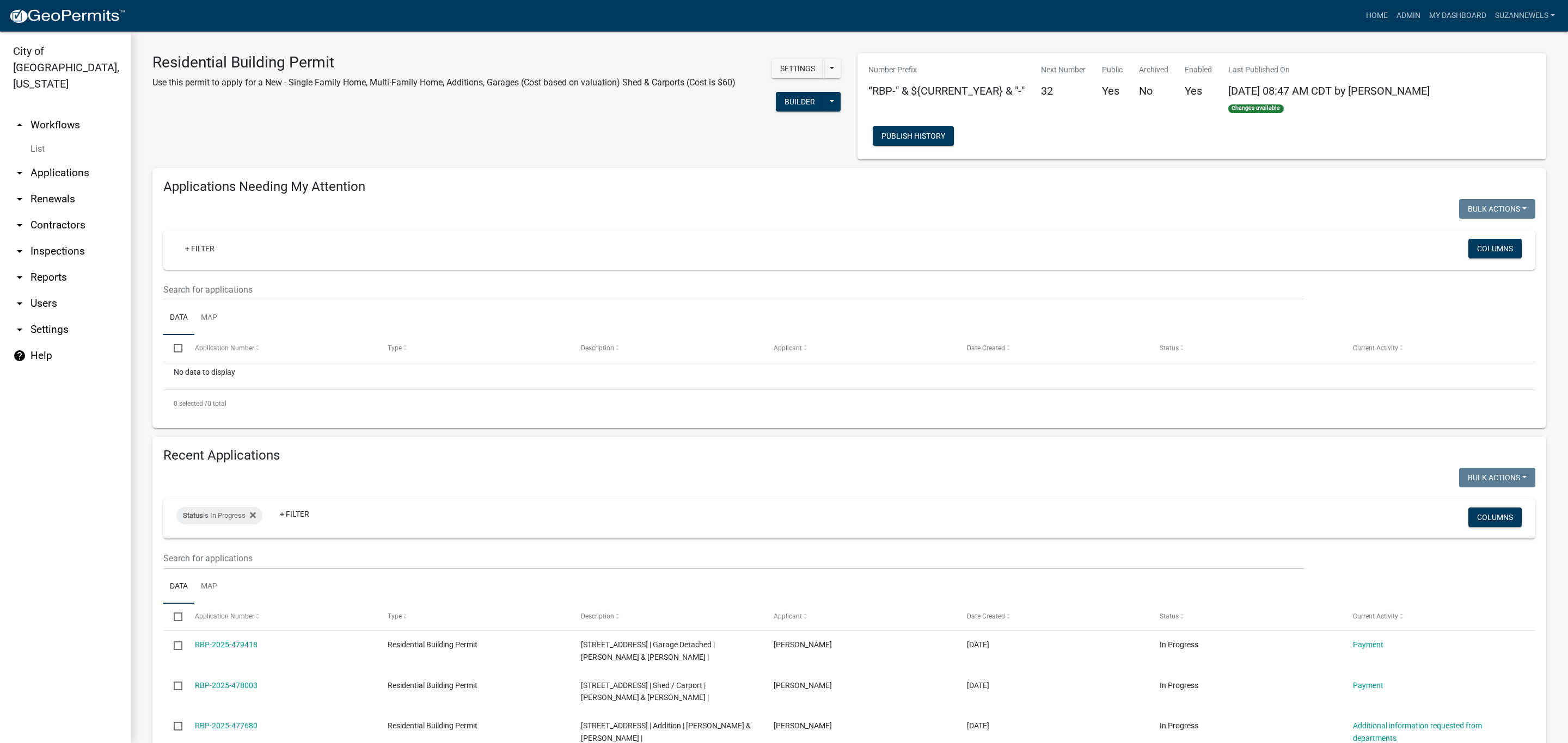
click at [41, 317] on link "arrow_drop_down Settings" at bounding box center [65, 329] width 131 height 26
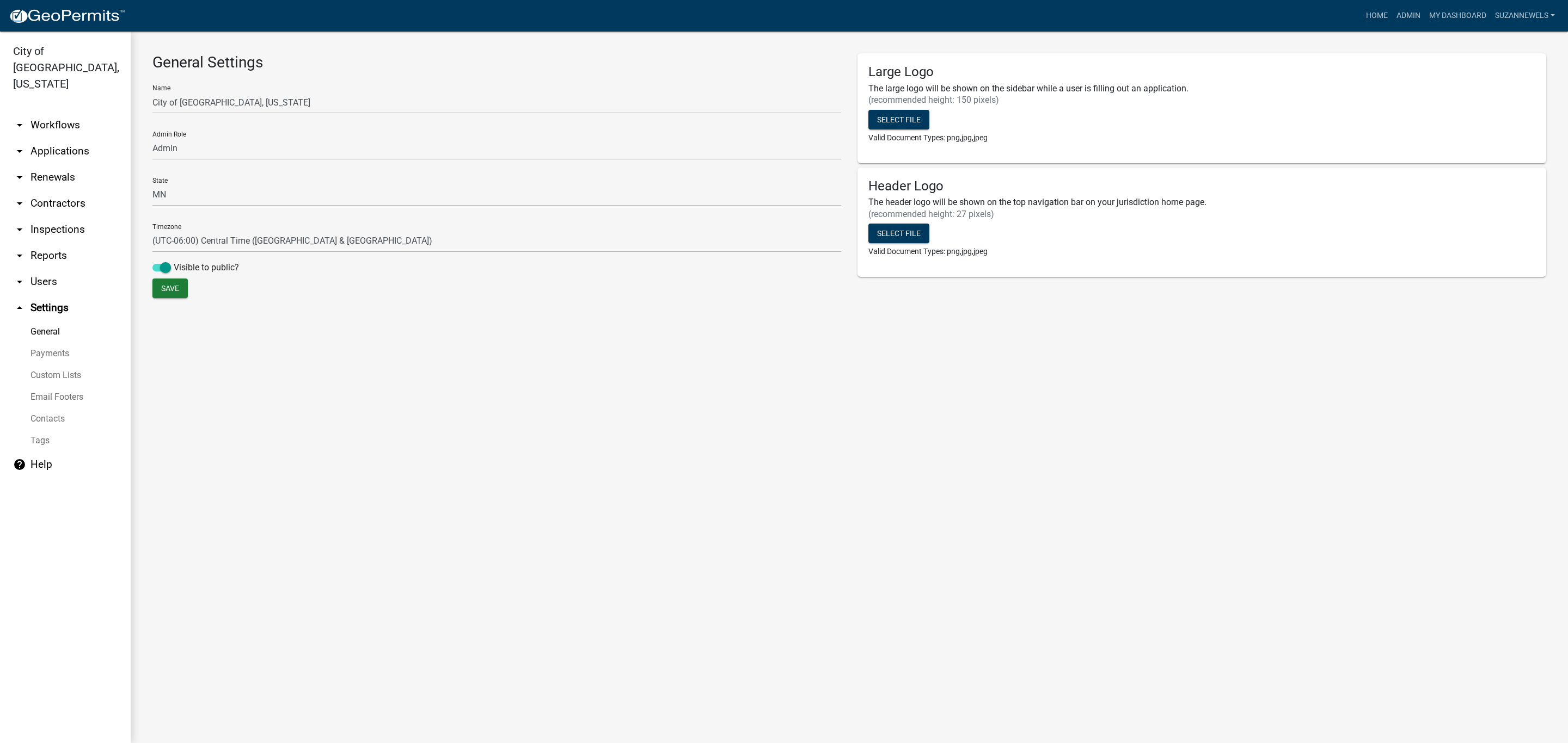
click at [40, 269] on link "arrow_drop_down Users" at bounding box center [65, 282] width 131 height 26
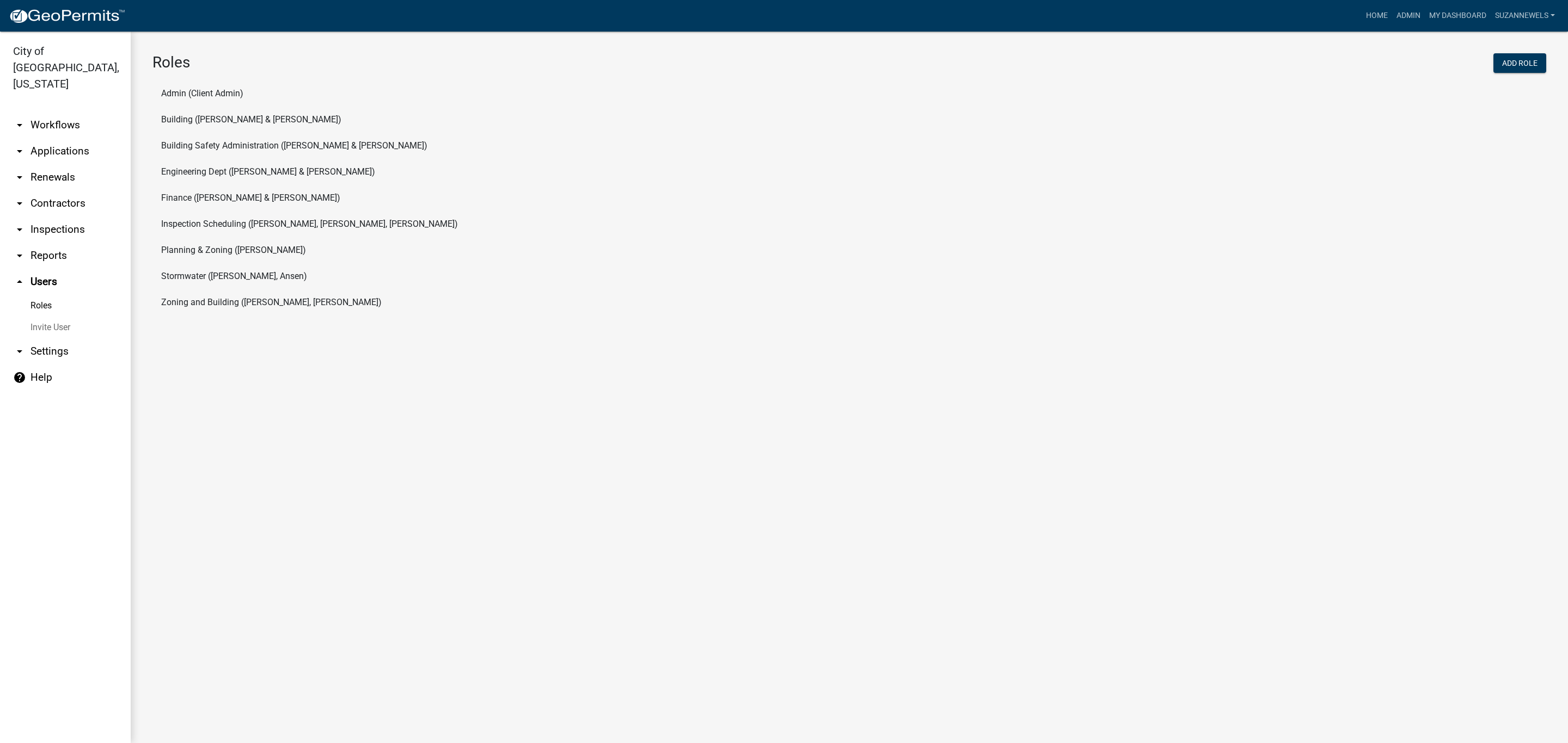
click at [62, 243] on link "arrow_drop_down Reports" at bounding box center [65, 256] width 131 height 26
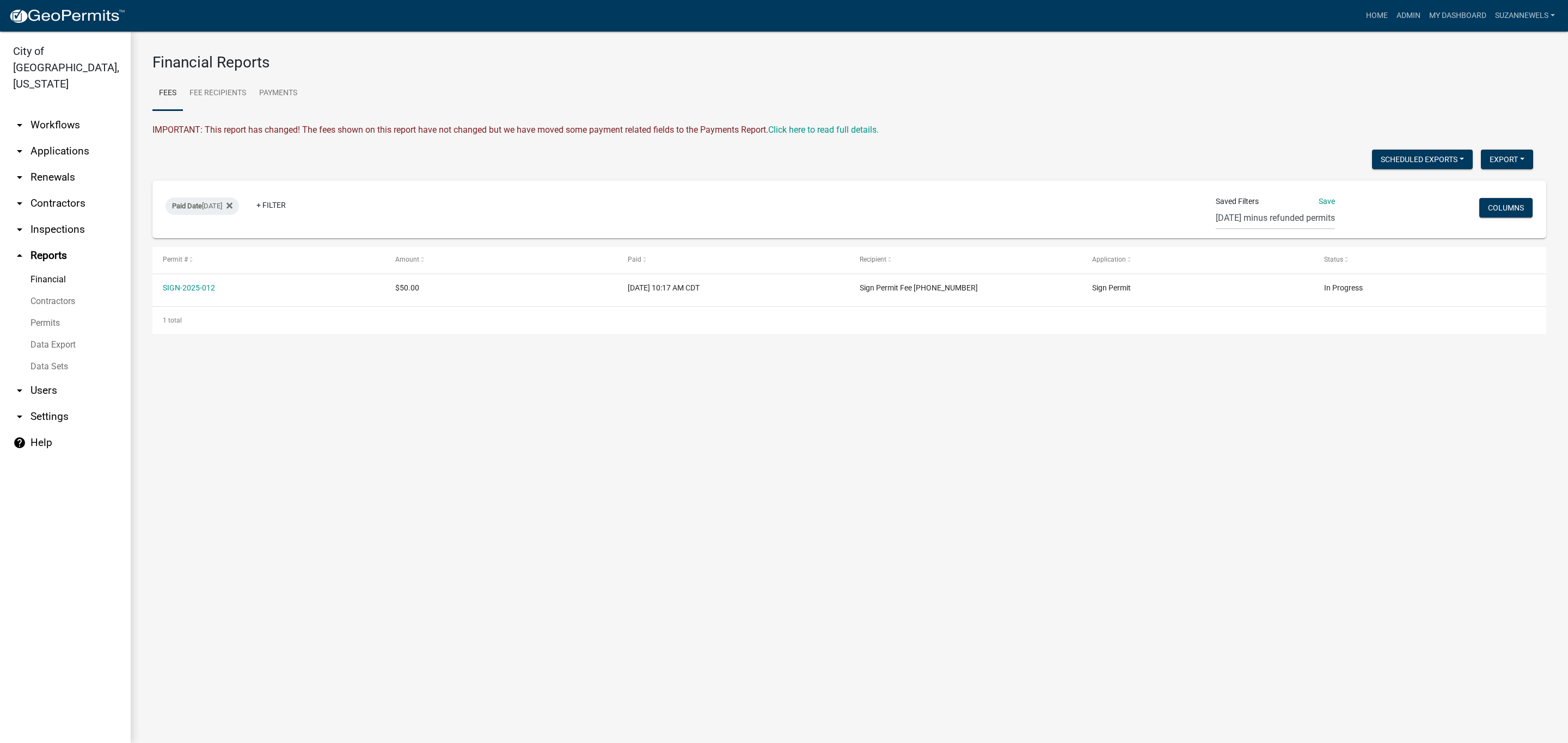
click at [64, 112] on link "arrow_drop_down Workflows" at bounding box center [65, 125] width 131 height 26
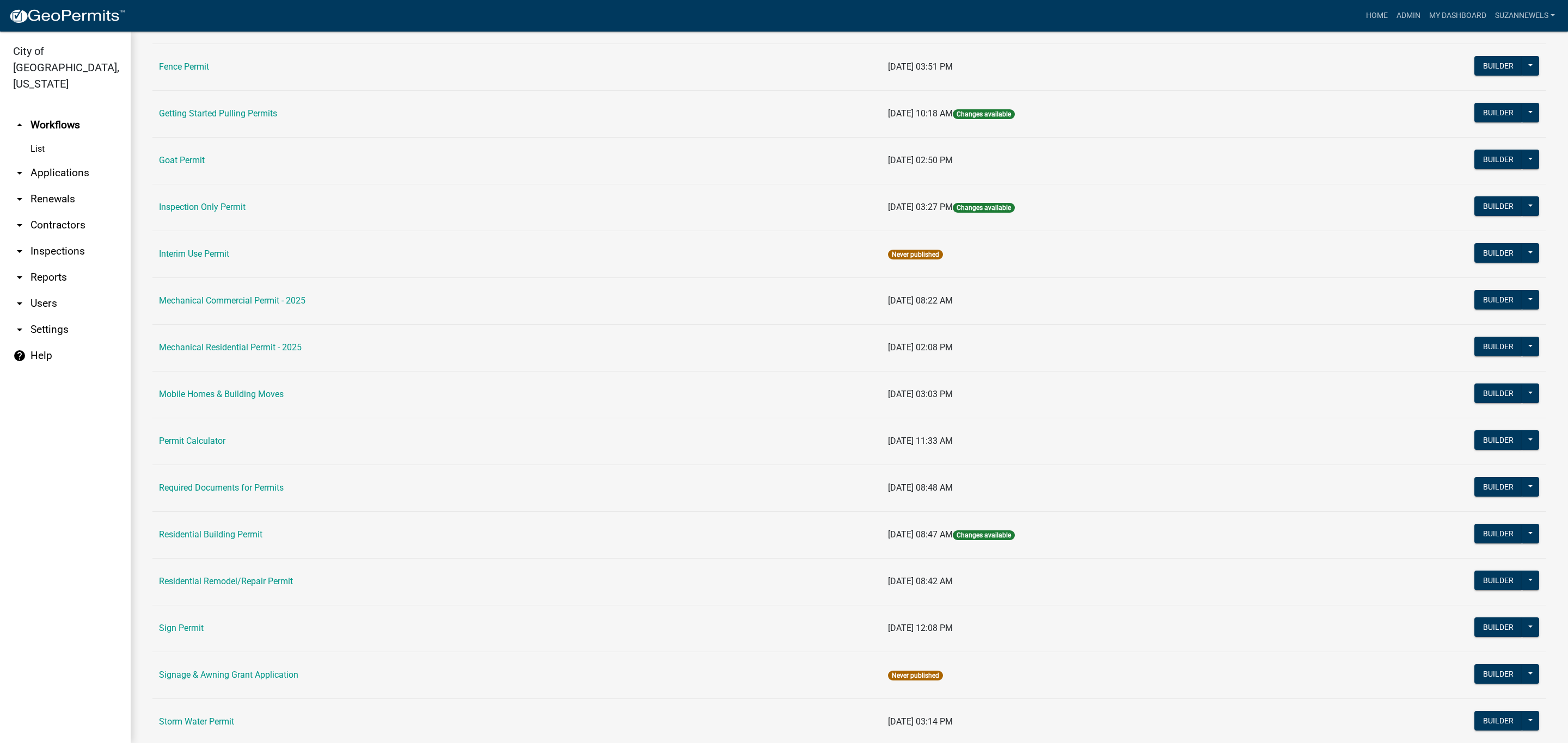
scroll to position [408, 0]
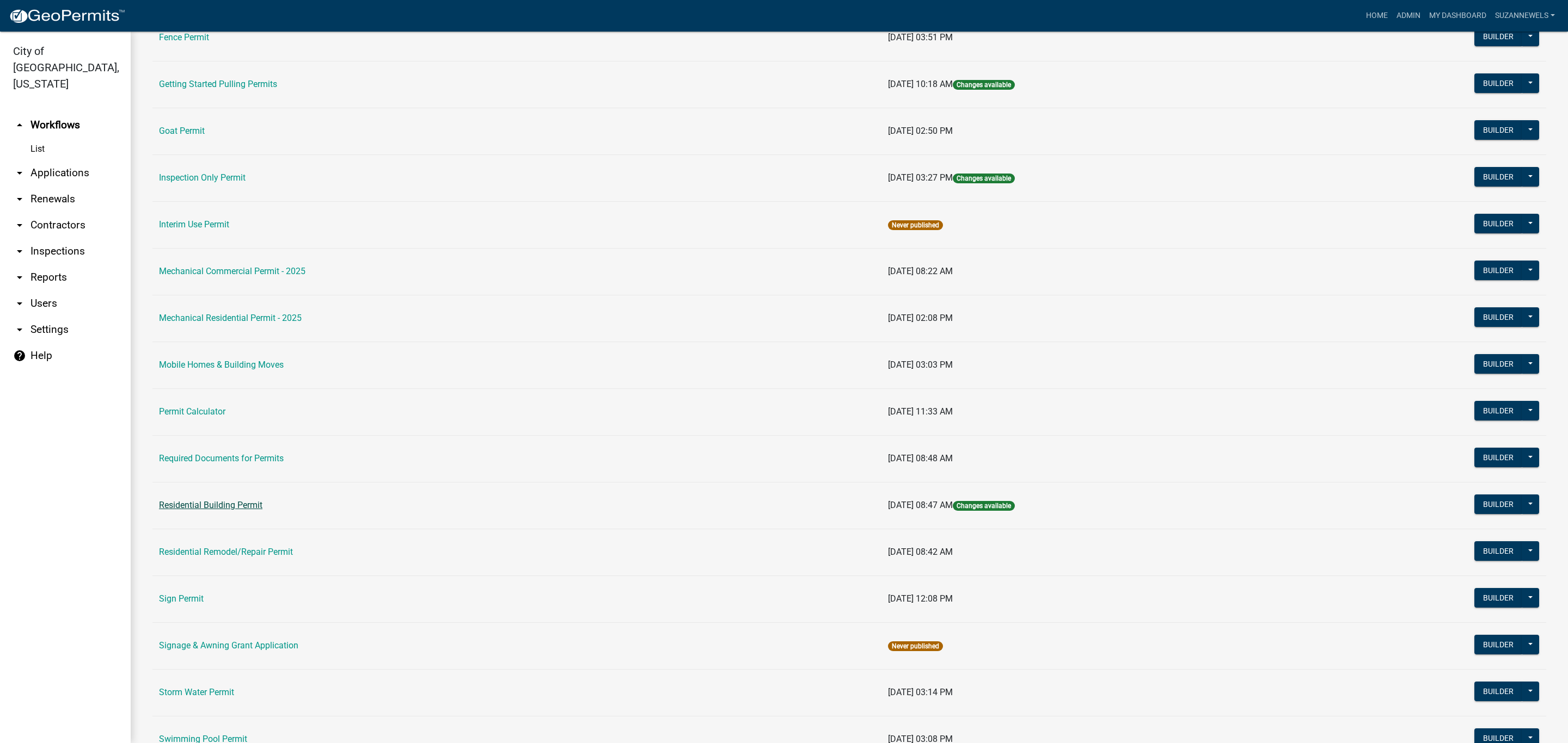
click at [238, 505] on link "Residential Building Permit" at bounding box center [210, 505] width 103 height 10
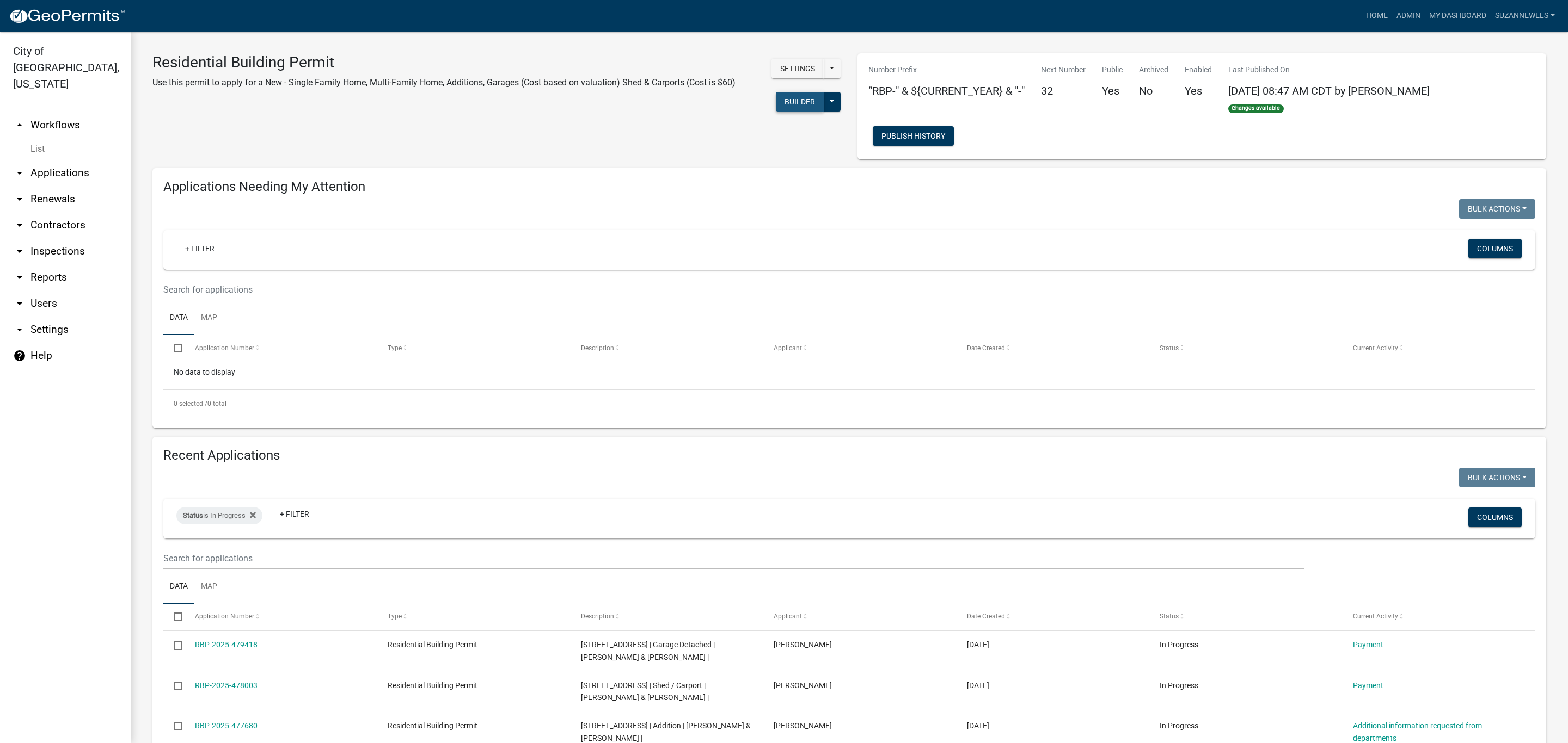
click at [786, 101] on button "Builder" at bounding box center [800, 102] width 48 height 20
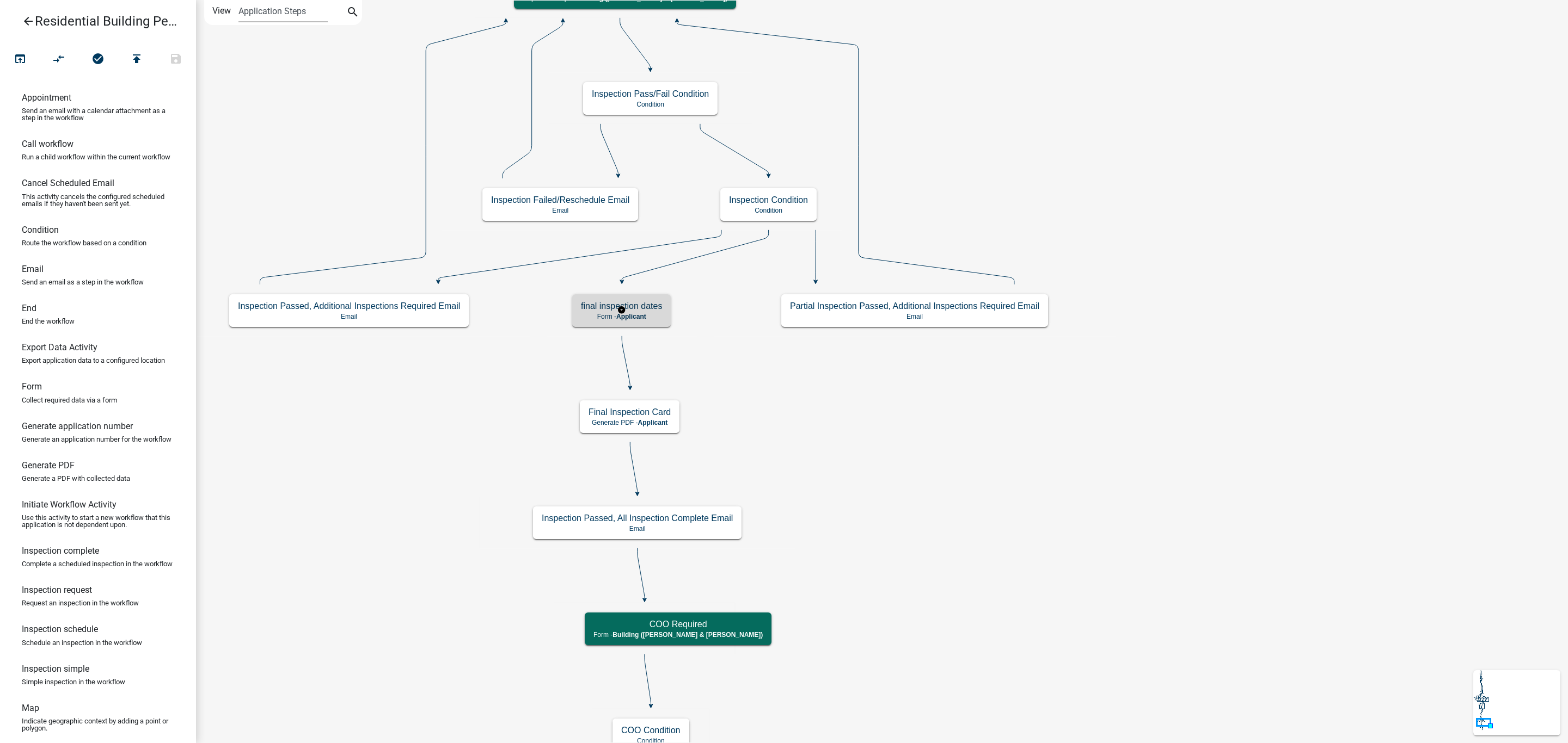
click at [654, 313] on p "Form - Applicant" at bounding box center [621, 317] width 81 height 8
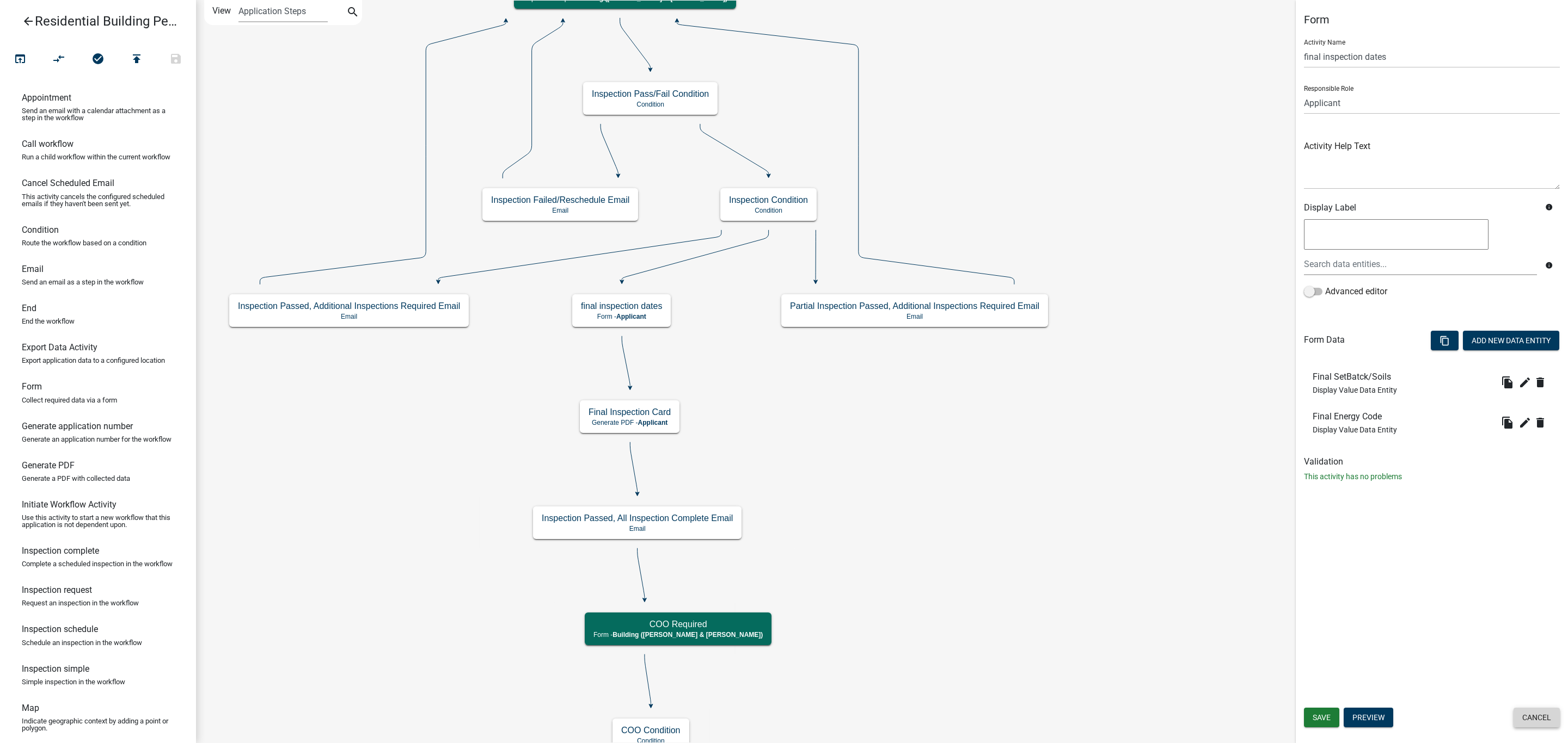
click at [1527, 720] on button "Cancel" at bounding box center [1537, 718] width 46 height 20
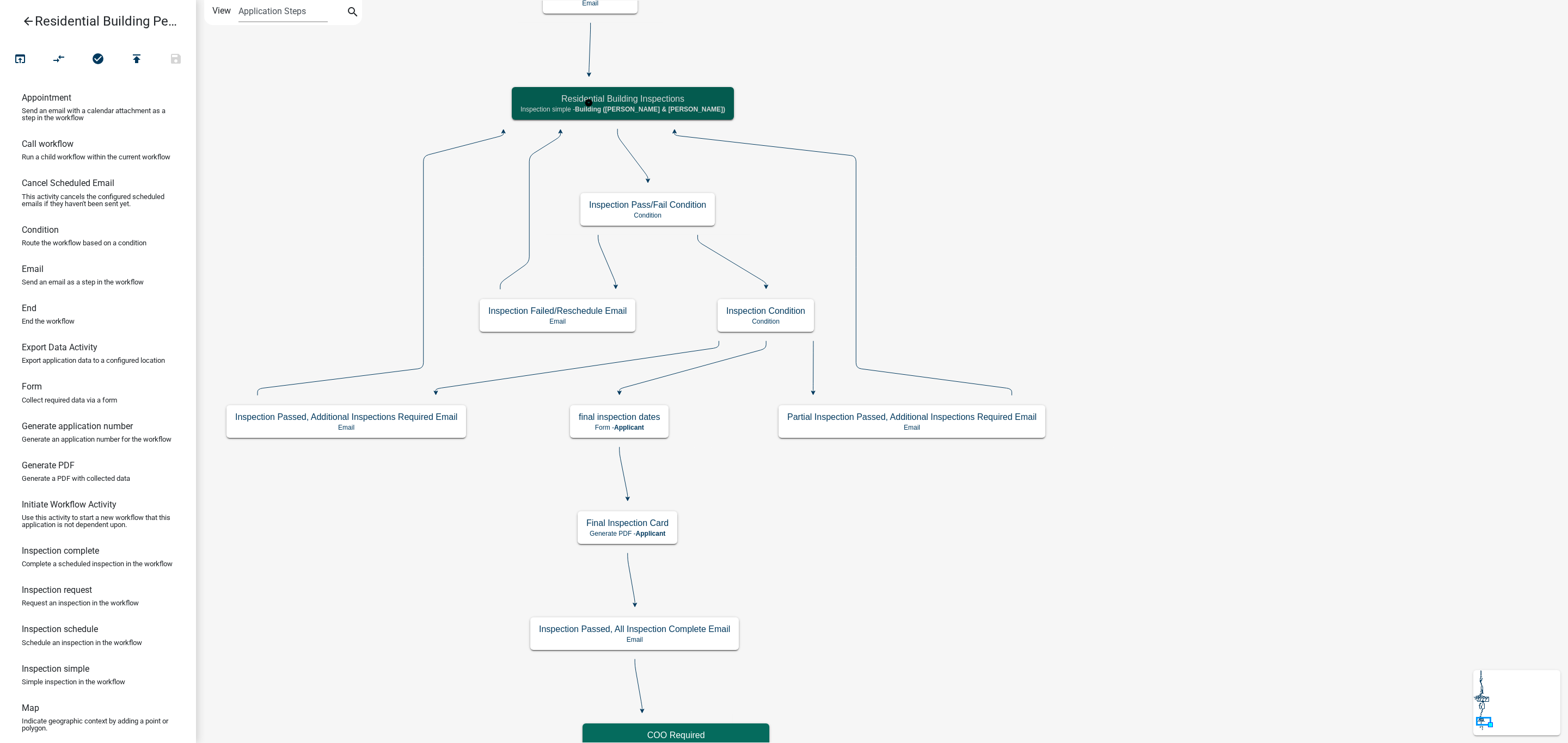
click at [642, 96] on h5 "Residential Building Inspections" at bounding box center [623, 98] width 205 height 10
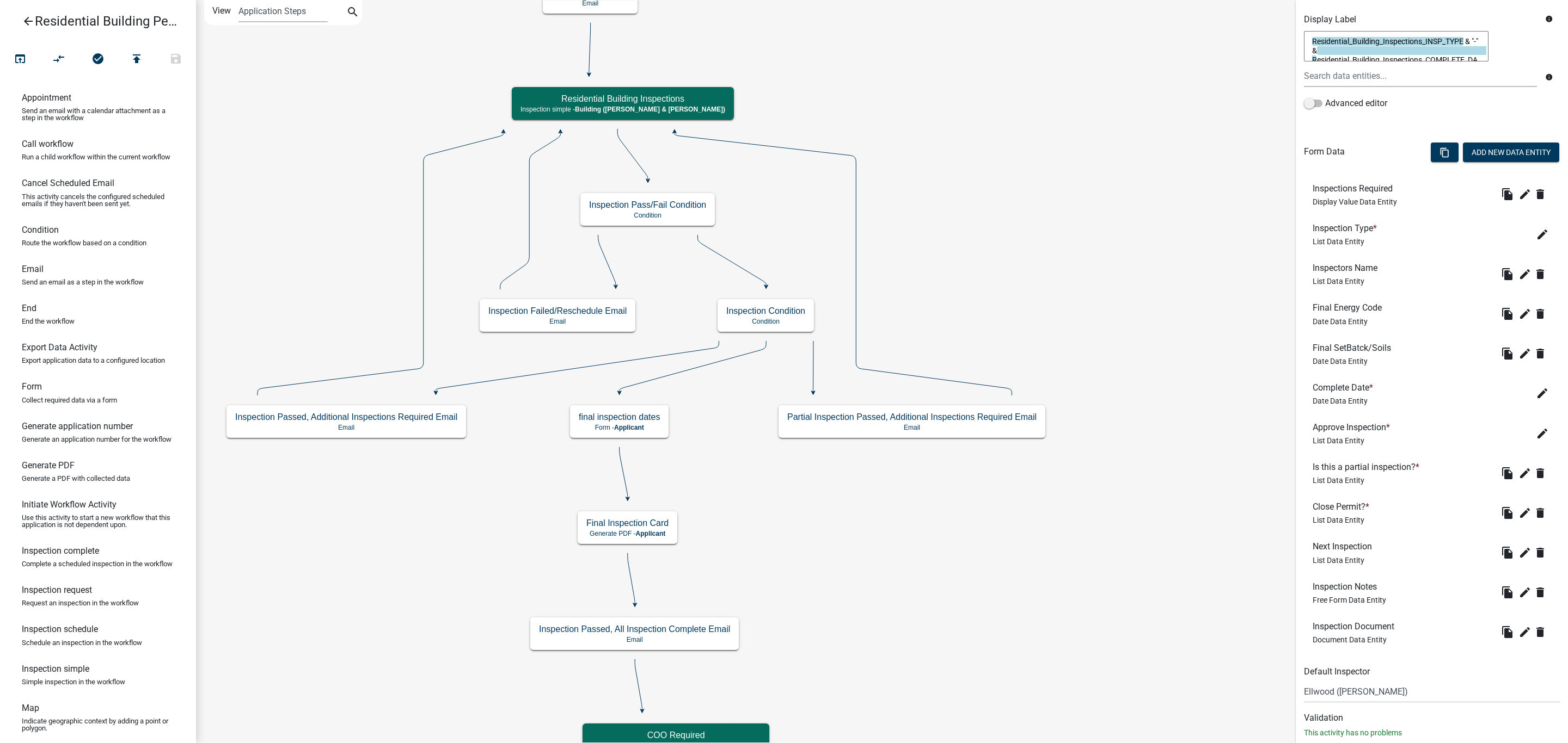
scroll to position [241, 0]
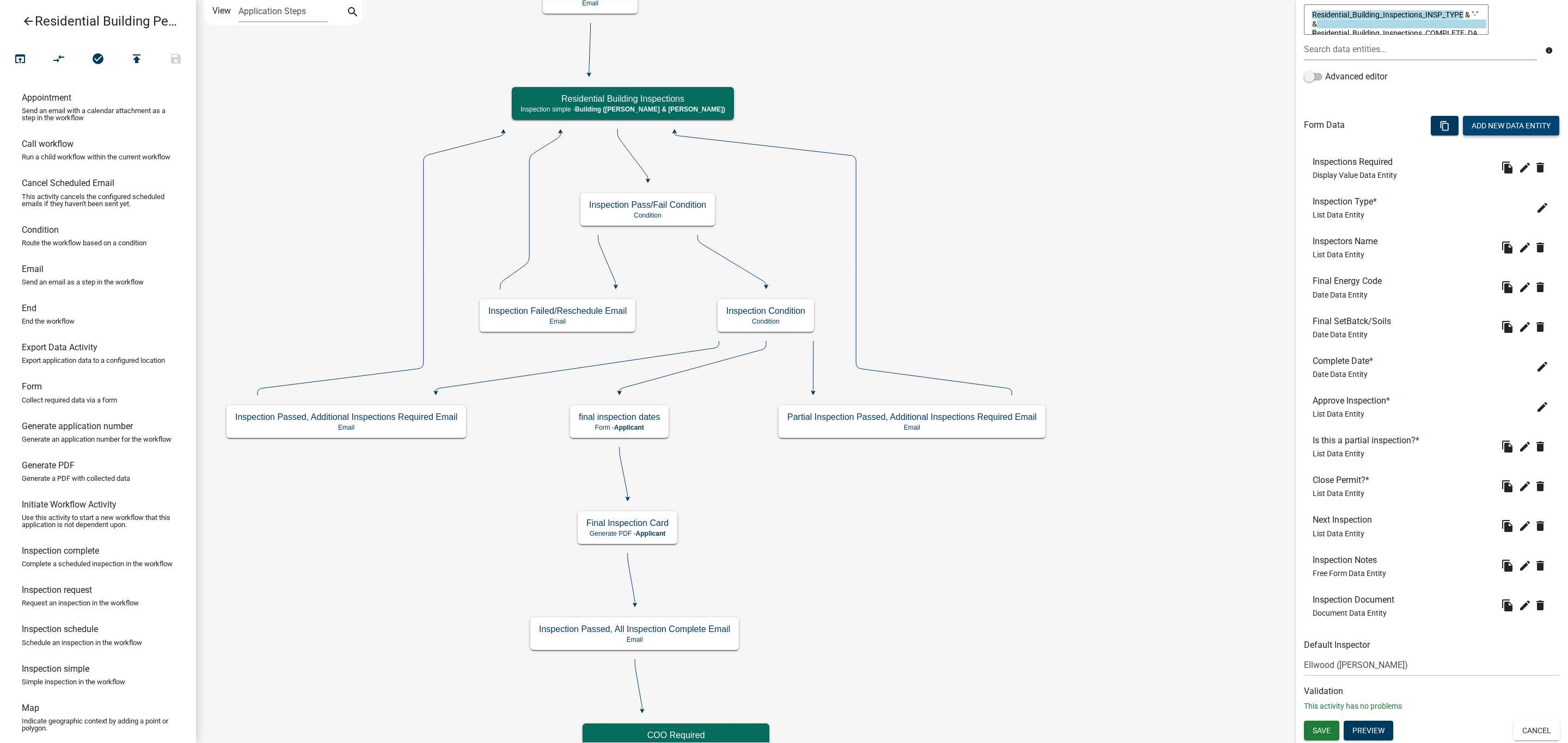
click at [1478, 126] on button "Add New Data Entity" at bounding box center [1511, 125] width 96 height 20
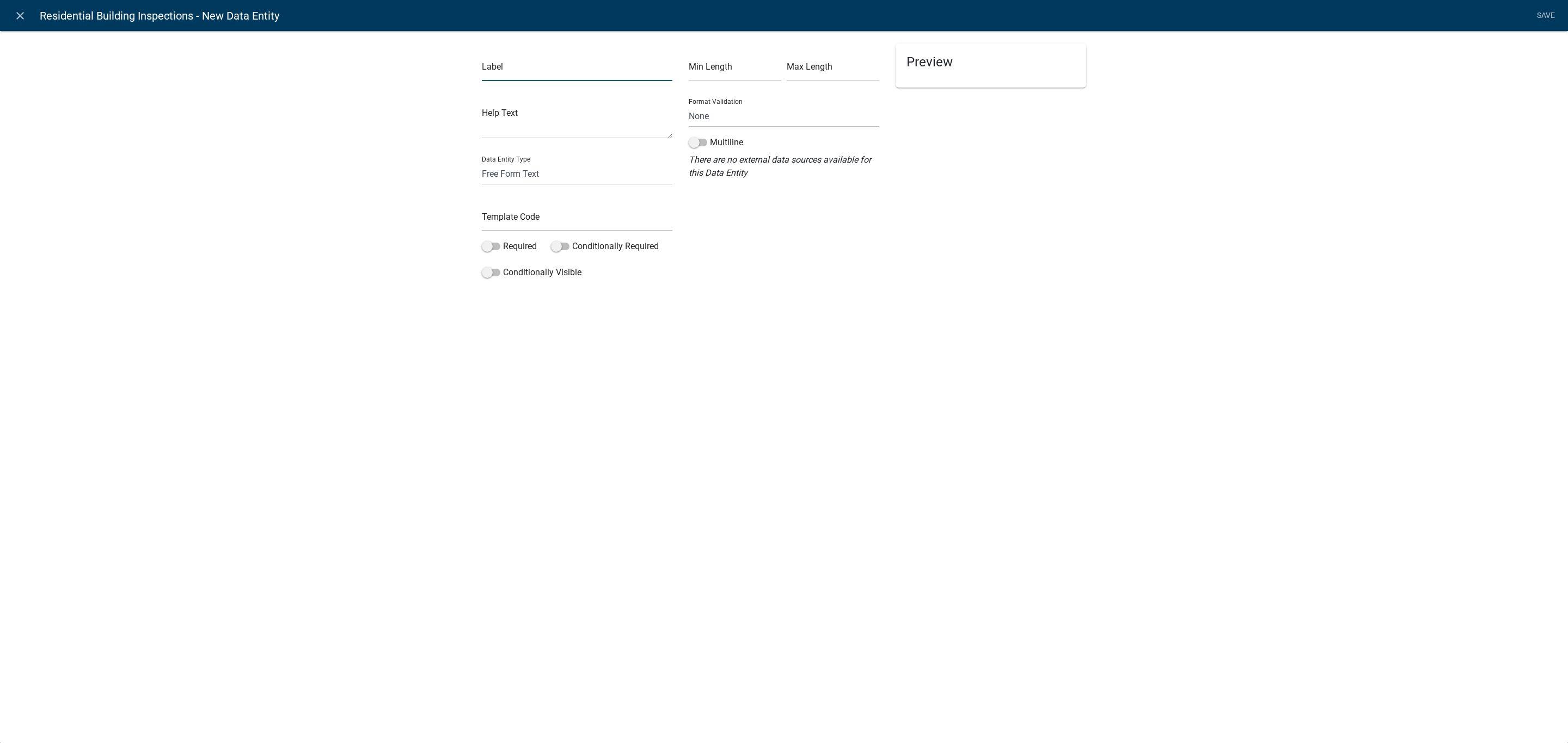
click at [505, 65] on input "text" at bounding box center [577, 70] width 191 height 22
click at [550, 221] on input "text" at bounding box center [577, 220] width 191 height 22
click at [539, 173] on select "Free Form Text Document Display Entity Value Fee Numeric Data Date Map Sketch D…" at bounding box center [577, 174] width 191 height 22
click at [482, 163] on select "Free Form Text Document Display Entity Value Fee Numeric Data Date Map Sketch D…" at bounding box center [577, 174] width 191 height 22
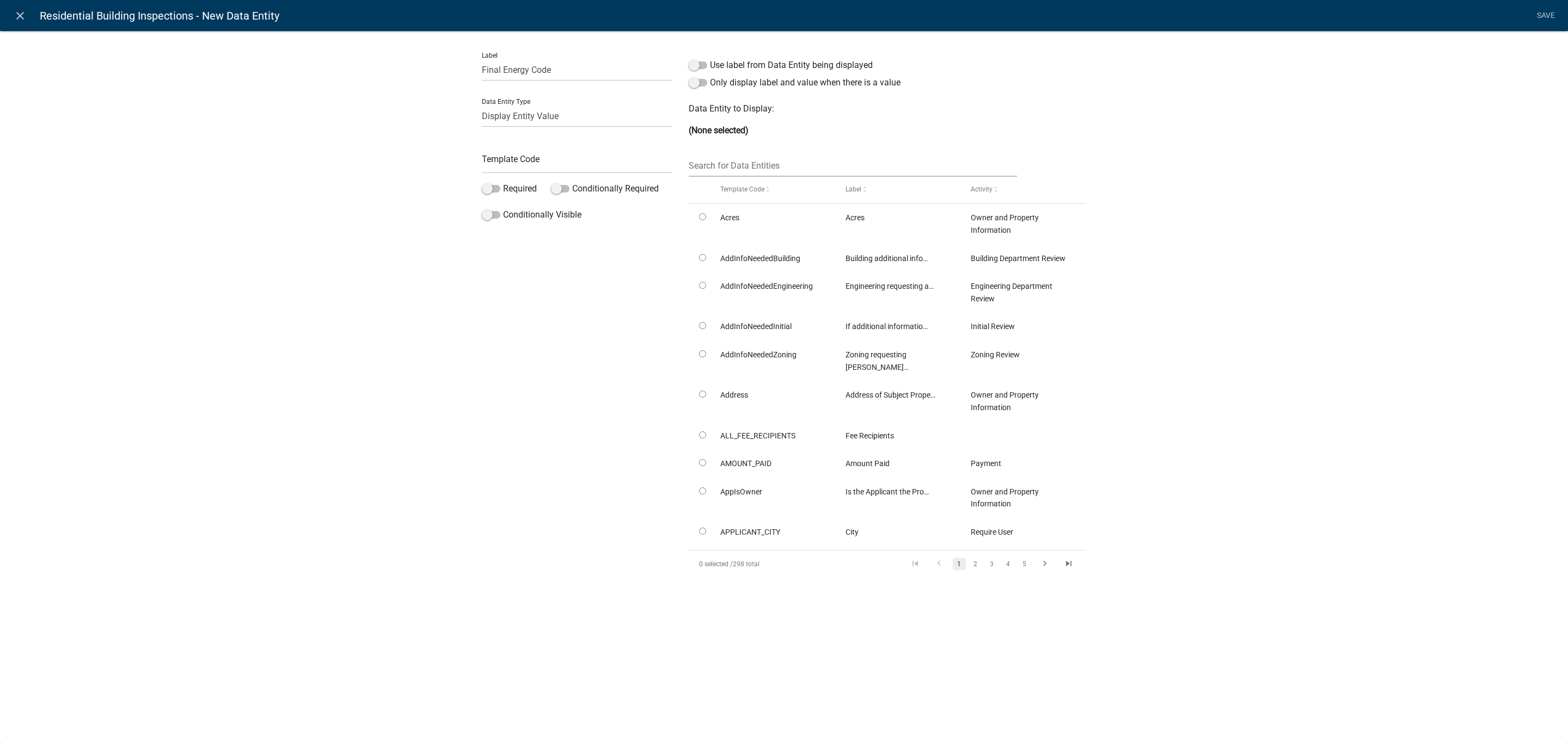
click at [536, 221] on label "Conditionally Visible" at bounding box center [531, 215] width 99 height 13
click at [503, 209] on input "Conditionally Visible" at bounding box center [503, 209] width 0 height 0
click at [720, 160] on input "text" at bounding box center [852, 166] width 328 height 22
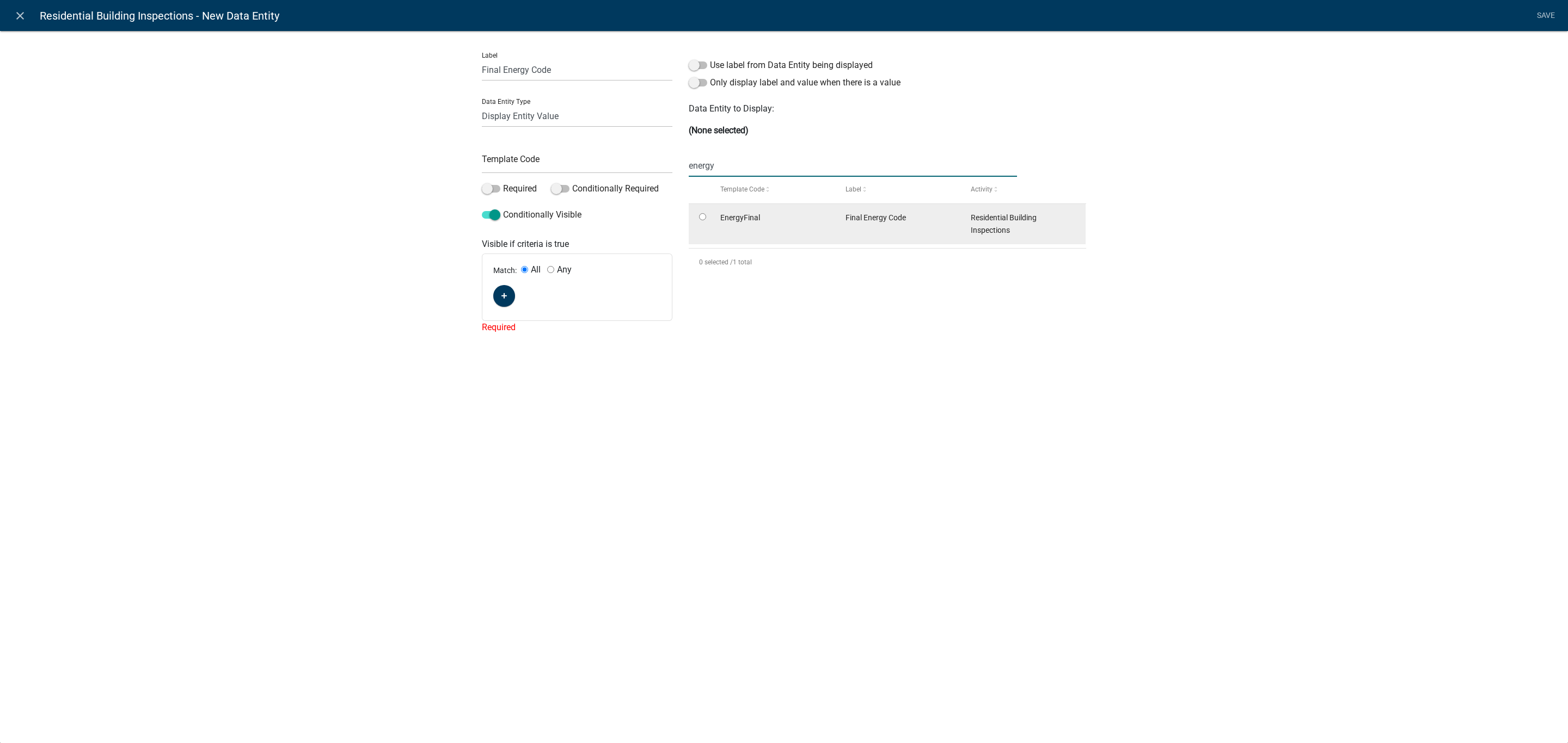
click at [707, 215] on datatable-body-cell at bounding box center [699, 224] width 21 height 40
click at [474, 212] on div "Conditionally Visible" at bounding box center [577, 218] width 207 height 17
click at [485, 214] on span at bounding box center [491, 215] width 18 height 8
click at [503, 209] on input "Conditionally Visible" at bounding box center [503, 209] width 0 height 0
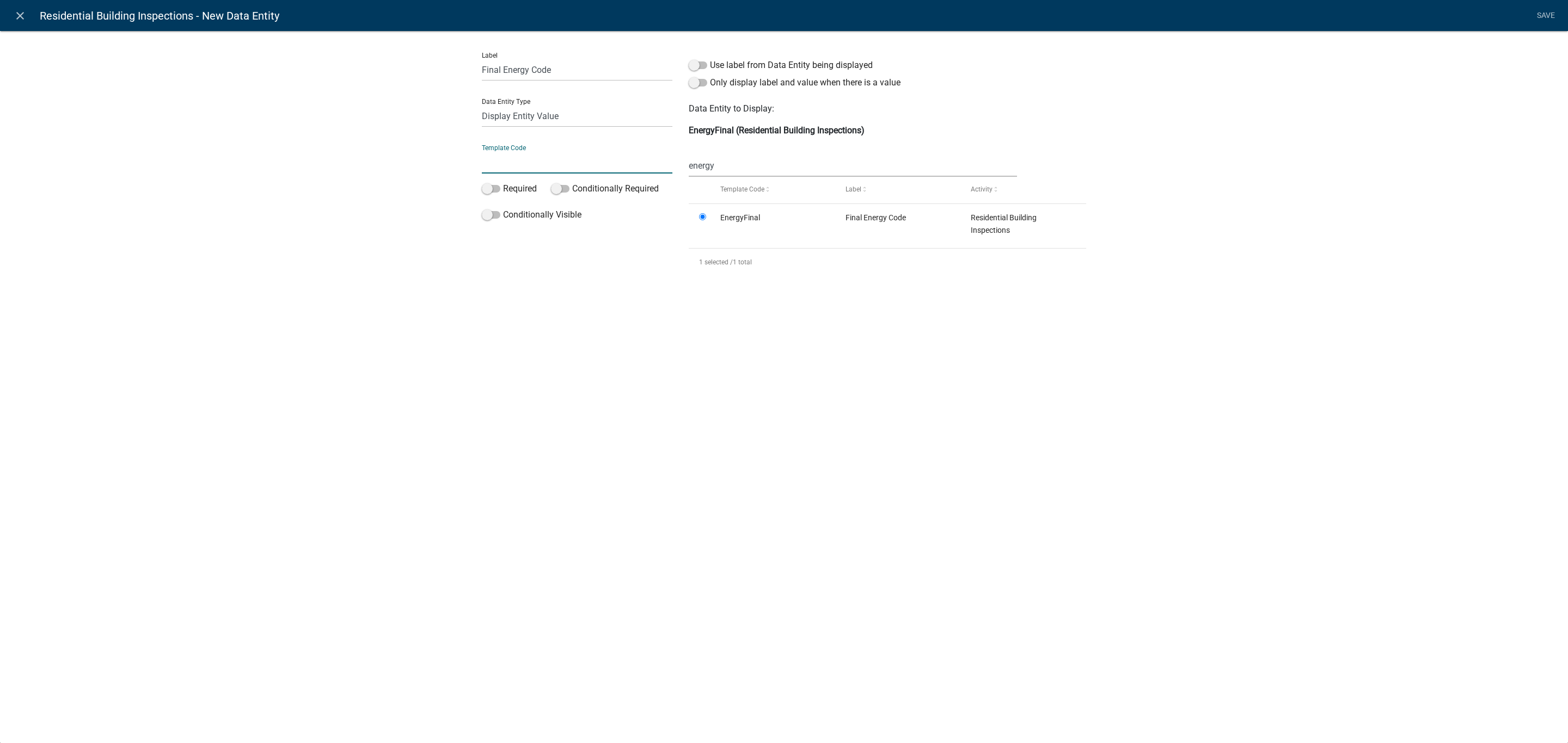
click at [495, 165] on input "text" at bounding box center [577, 163] width 191 height 22
click at [709, 519] on div "close Residential Building Inspections - New Data Entity Save Label Final Energ…" at bounding box center [784, 372] width 1568 height 743
click at [1549, 15] on link "Save" at bounding box center [1546, 16] width 27 height 21
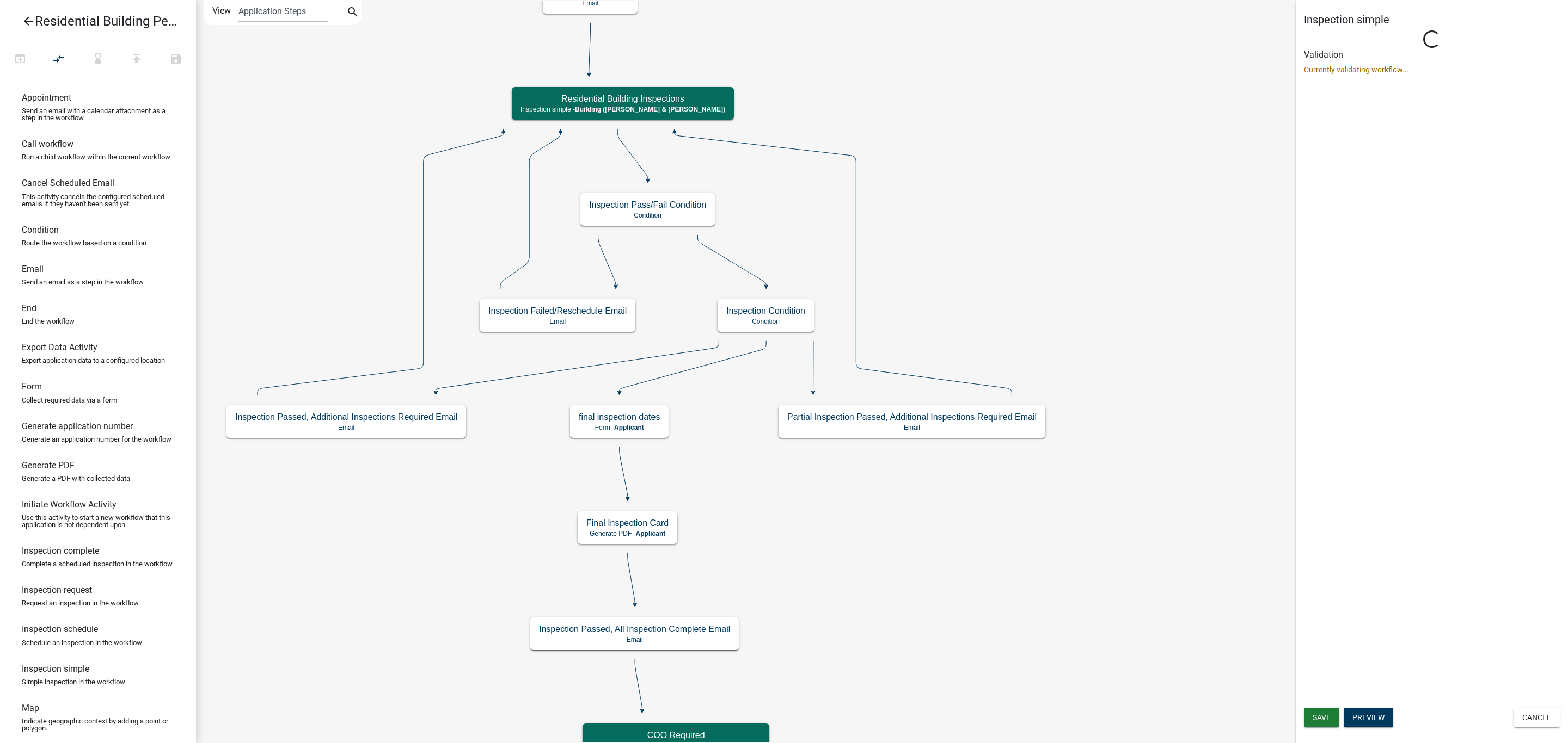
scroll to position [0, 0]
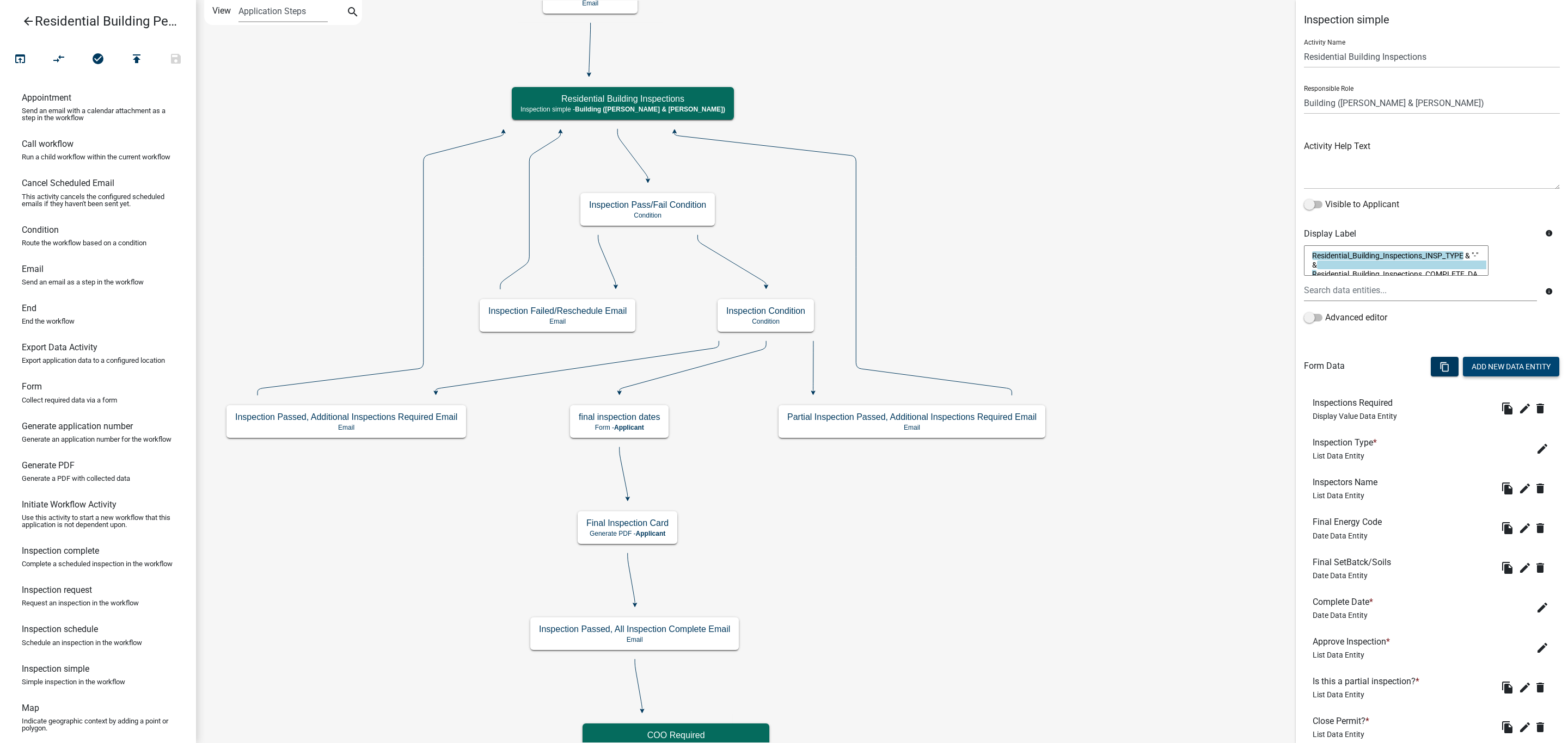
click at [1489, 368] on button "Add New Data Entity" at bounding box center [1511, 367] width 96 height 20
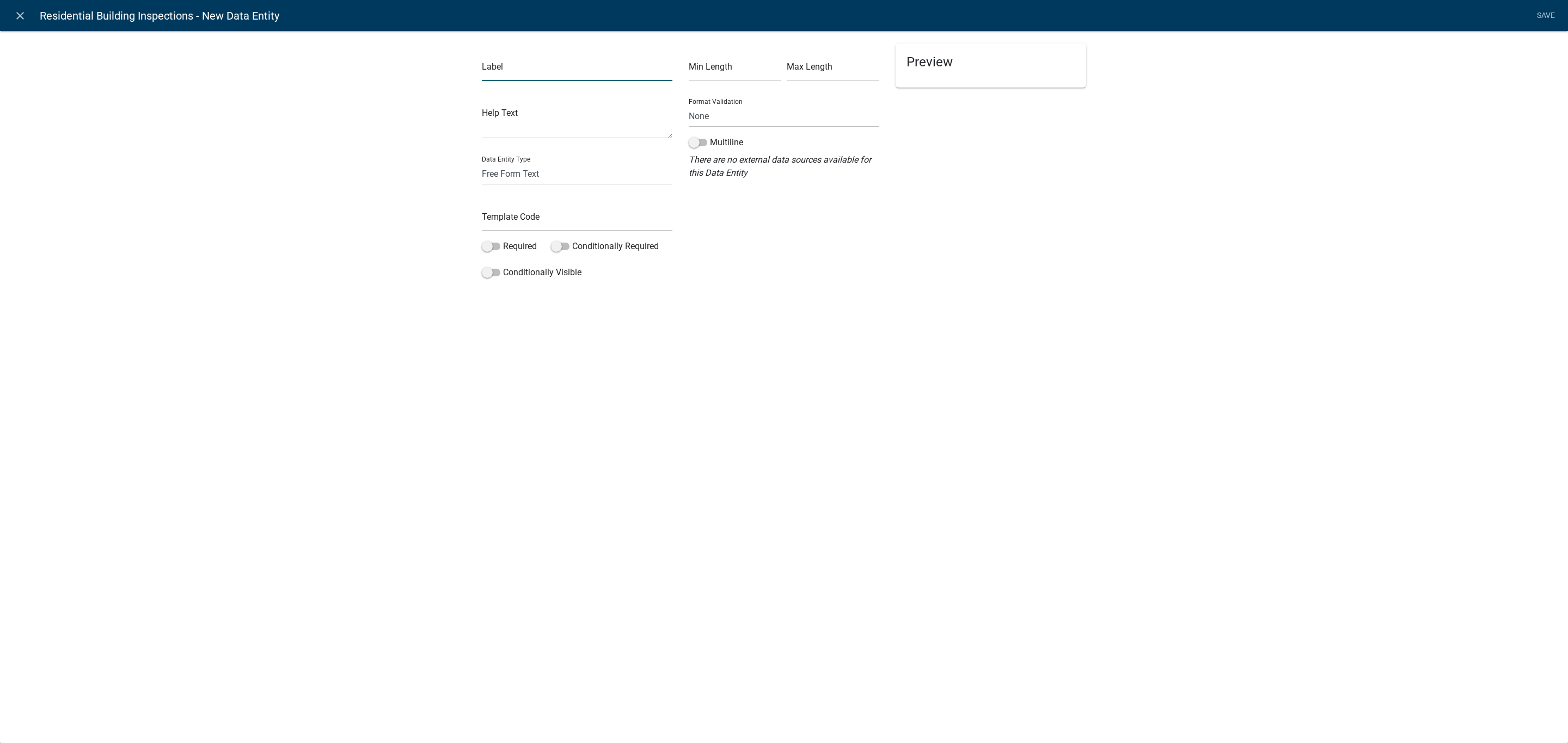
click at [507, 66] on input "text" at bounding box center [577, 70] width 191 height 22
click at [567, 163] on select "Free Form Text Document Display Entity Value Fee Numeric Data Date Map Sketch D…" at bounding box center [577, 174] width 191 height 22
click at [482, 163] on select "Free Form Text Document Display Entity Value Fee Numeric Data Date Map Sketch D…" at bounding box center [577, 174] width 191 height 22
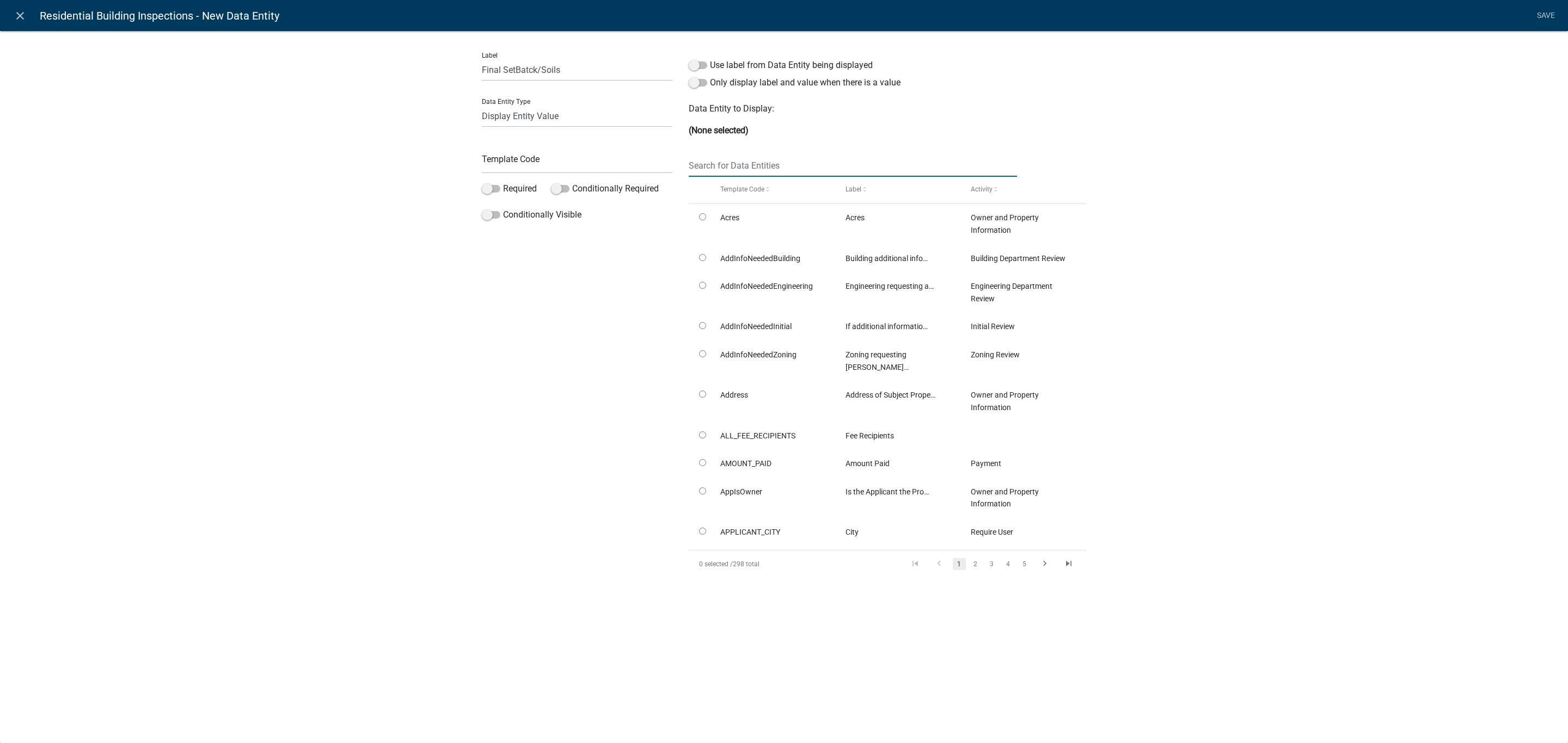
click at [751, 165] on input "text" at bounding box center [852, 166] width 328 height 22
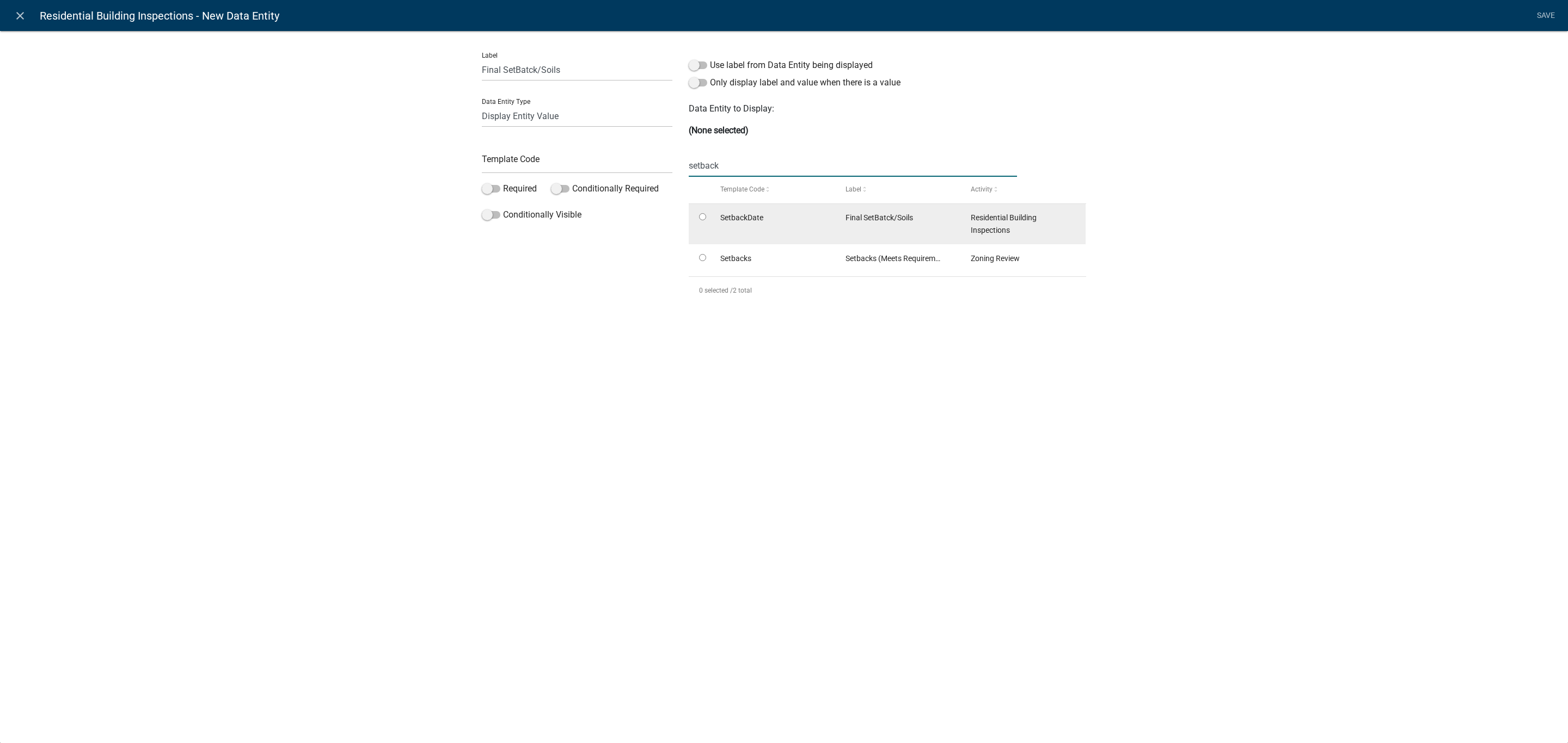
click at [700, 218] on input "radio" at bounding box center [702, 217] width 7 height 7
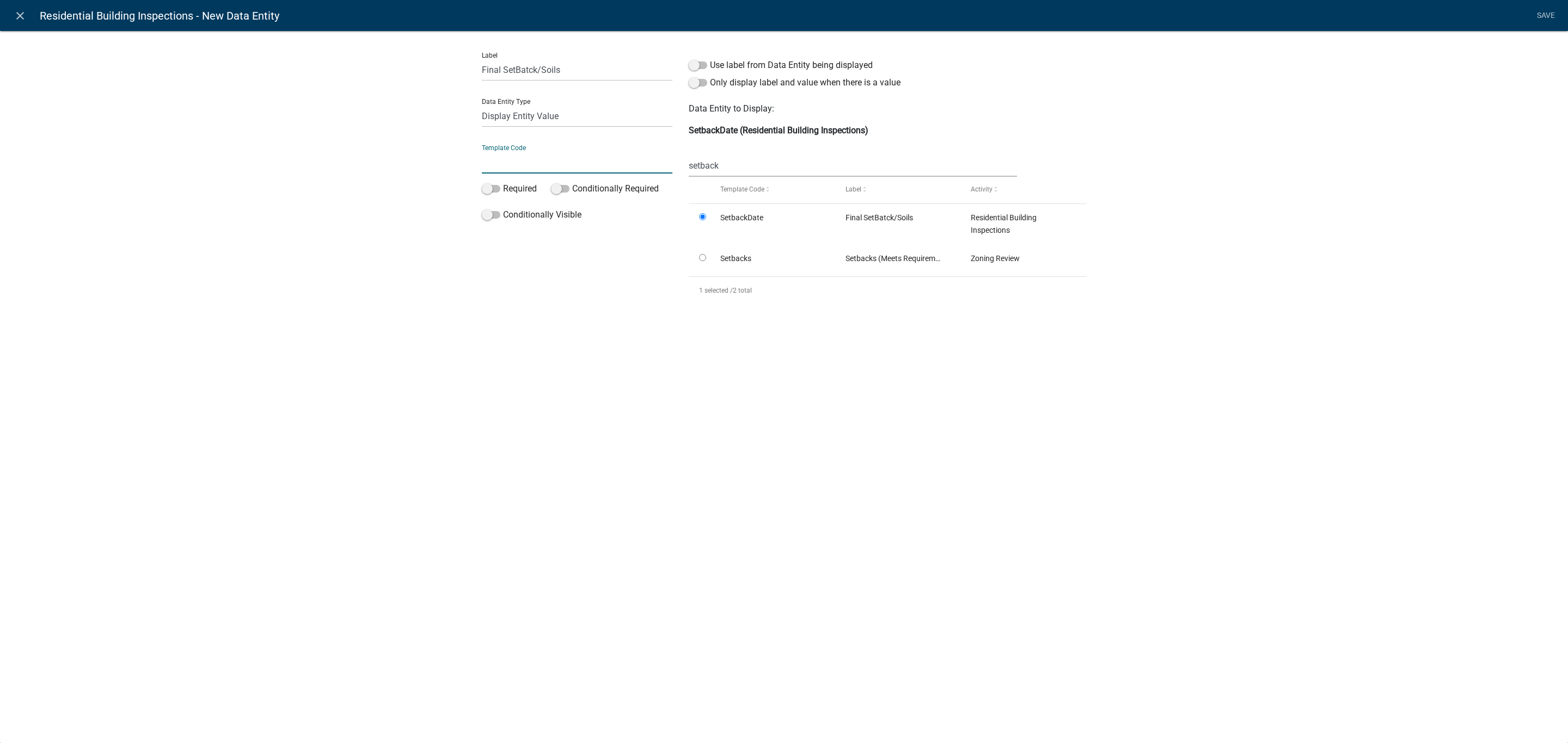
click at [532, 164] on input "text" at bounding box center [577, 163] width 191 height 22
click at [960, 454] on div "close Residential Building Inspections - New Data Entity Save Label Final SetBa…" at bounding box center [784, 372] width 1568 height 743
click at [1547, 11] on link "Save" at bounding box center [1546, 16] width 27 height 21
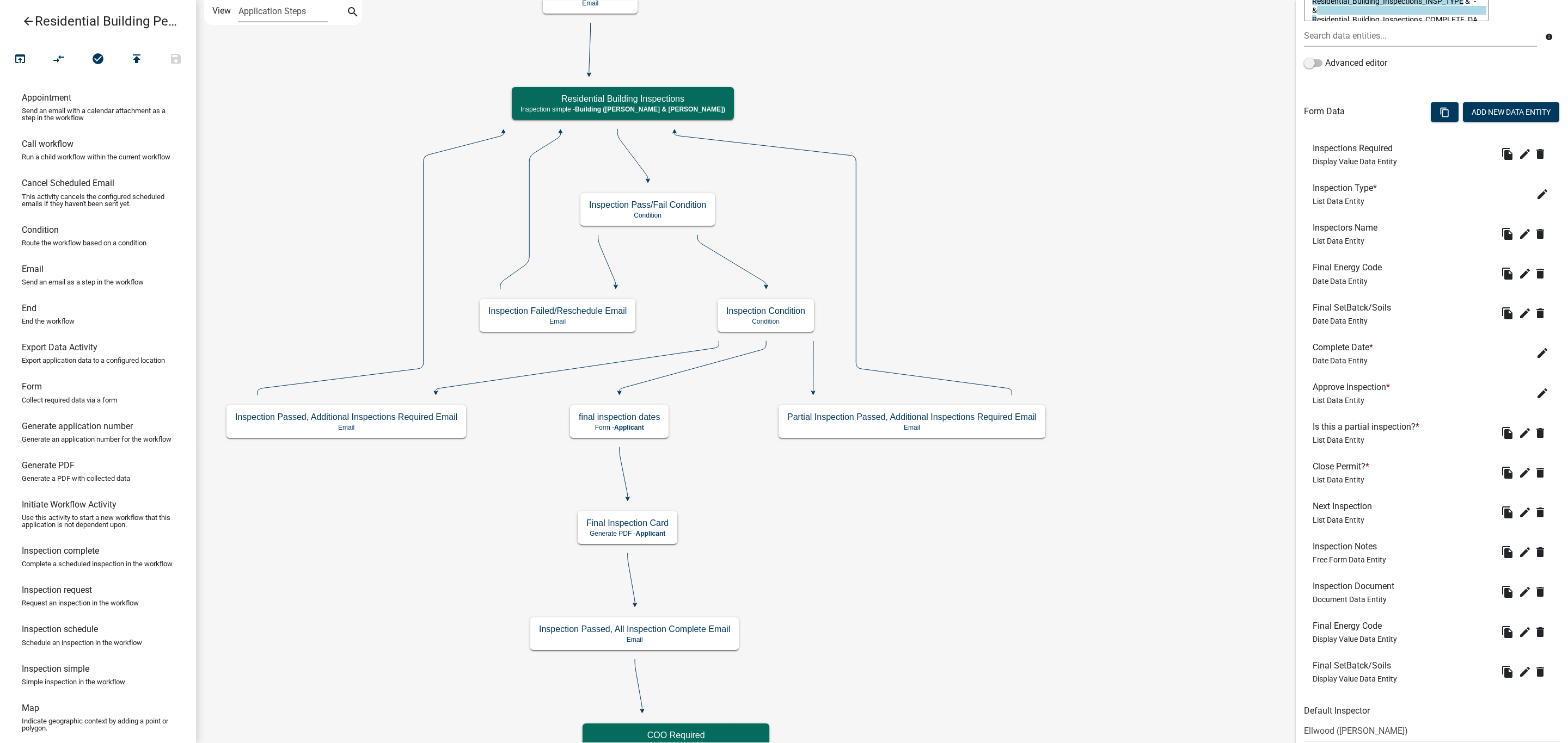
scroll to position [321, 0]
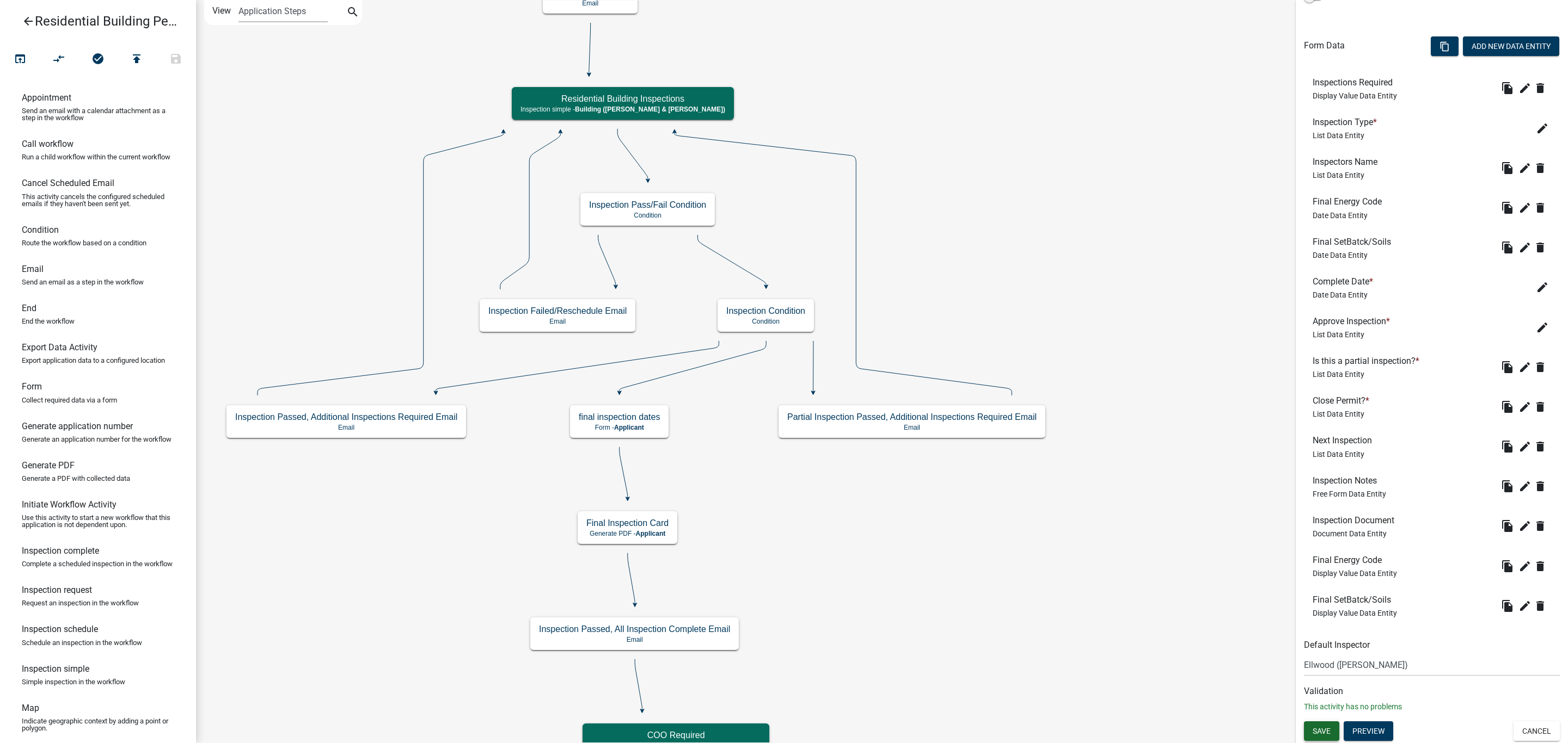
click at [1323, 724] on button "Save" at bounding box center [1322, 731] width 36 height 20
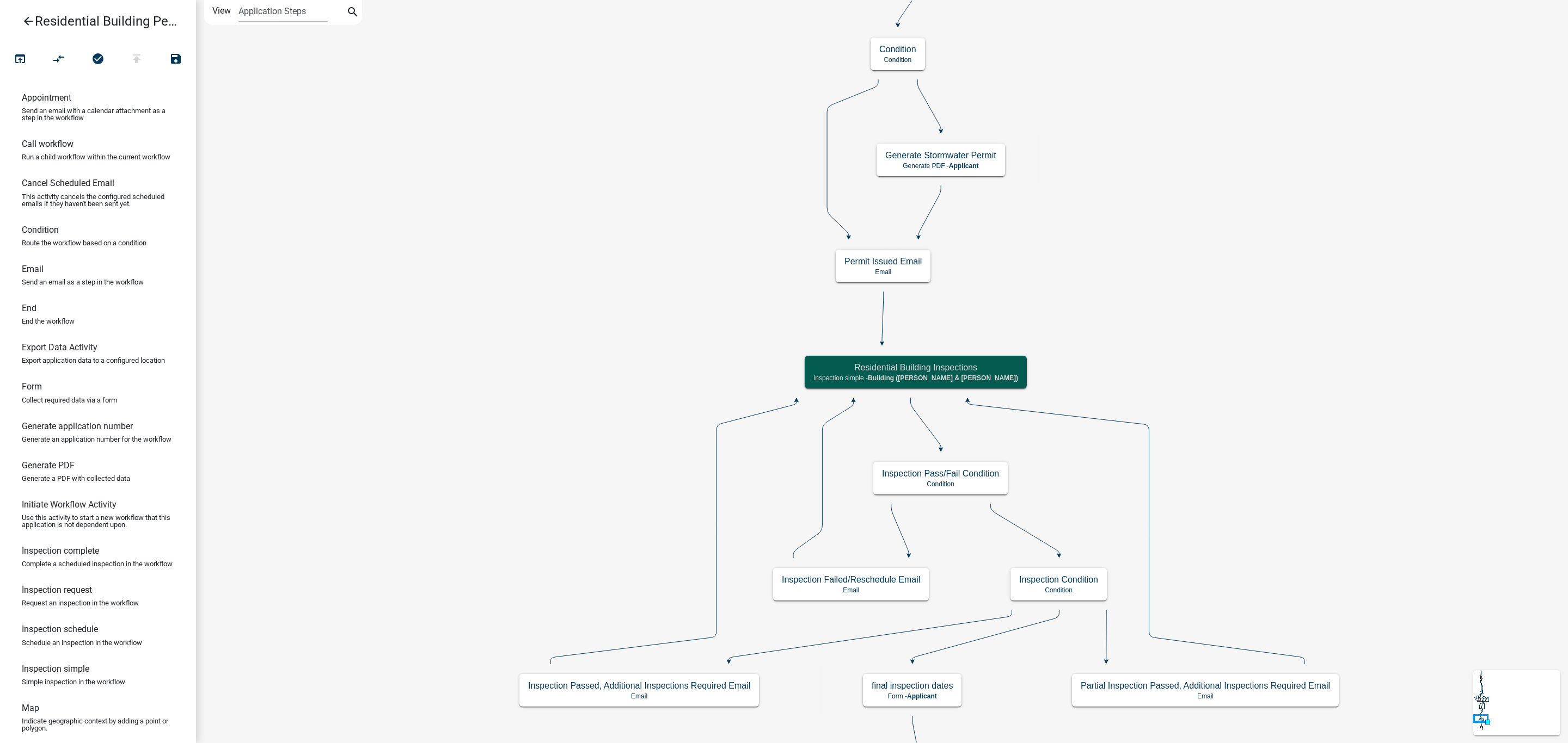
scroll to position [0, 0]
click at [18, 58] on icon "open_in_browser" at bounding box center [20, 60] width 13 height 15
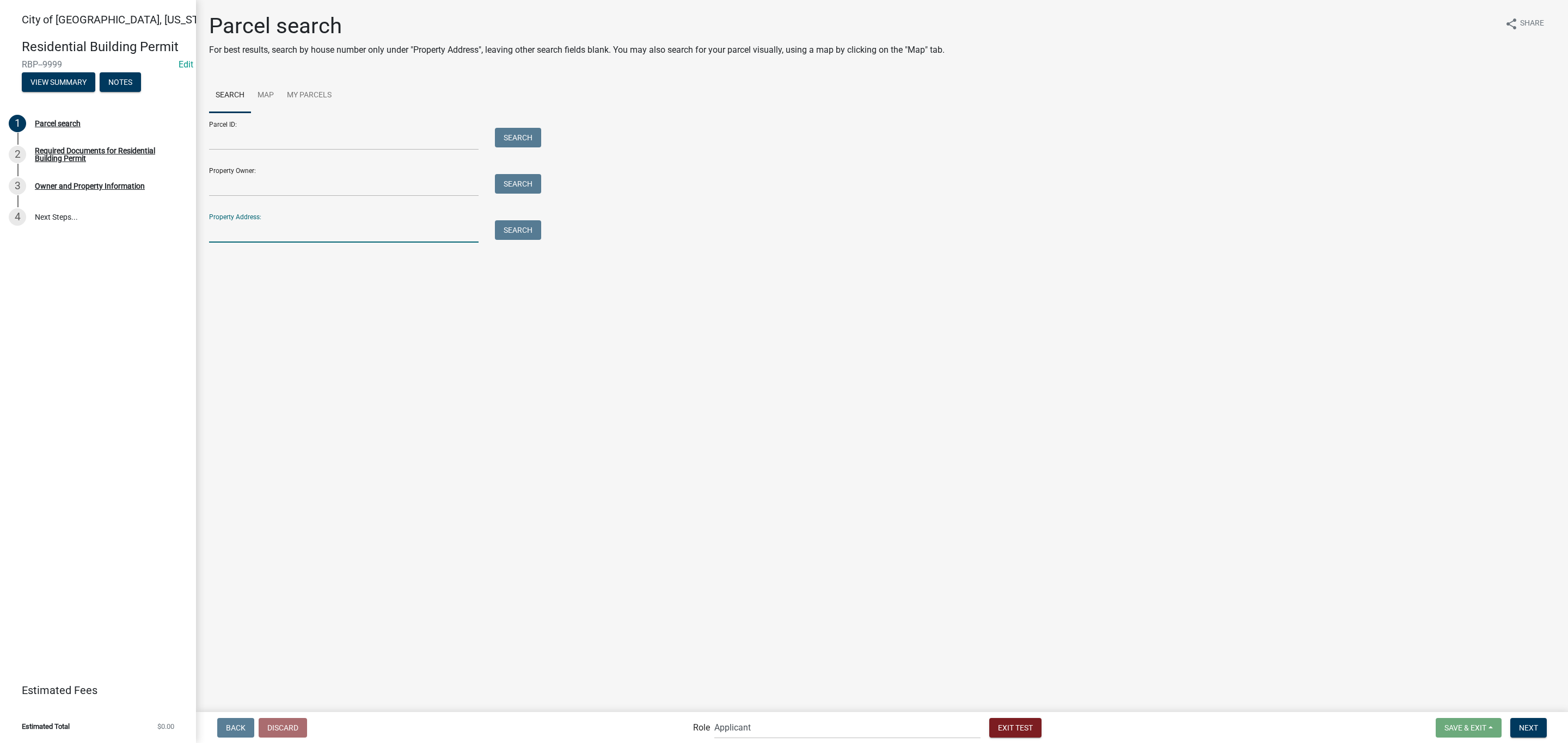
click at [261, 221] on input "Property Address:" at bounding box center [343, 232] width 269 height 22
type input "524 [GEOGRAPHIC_DATA][US_STATE]"
click at [518, 237] on button "Search" at bounding box center [518, 230] width 46 height 20
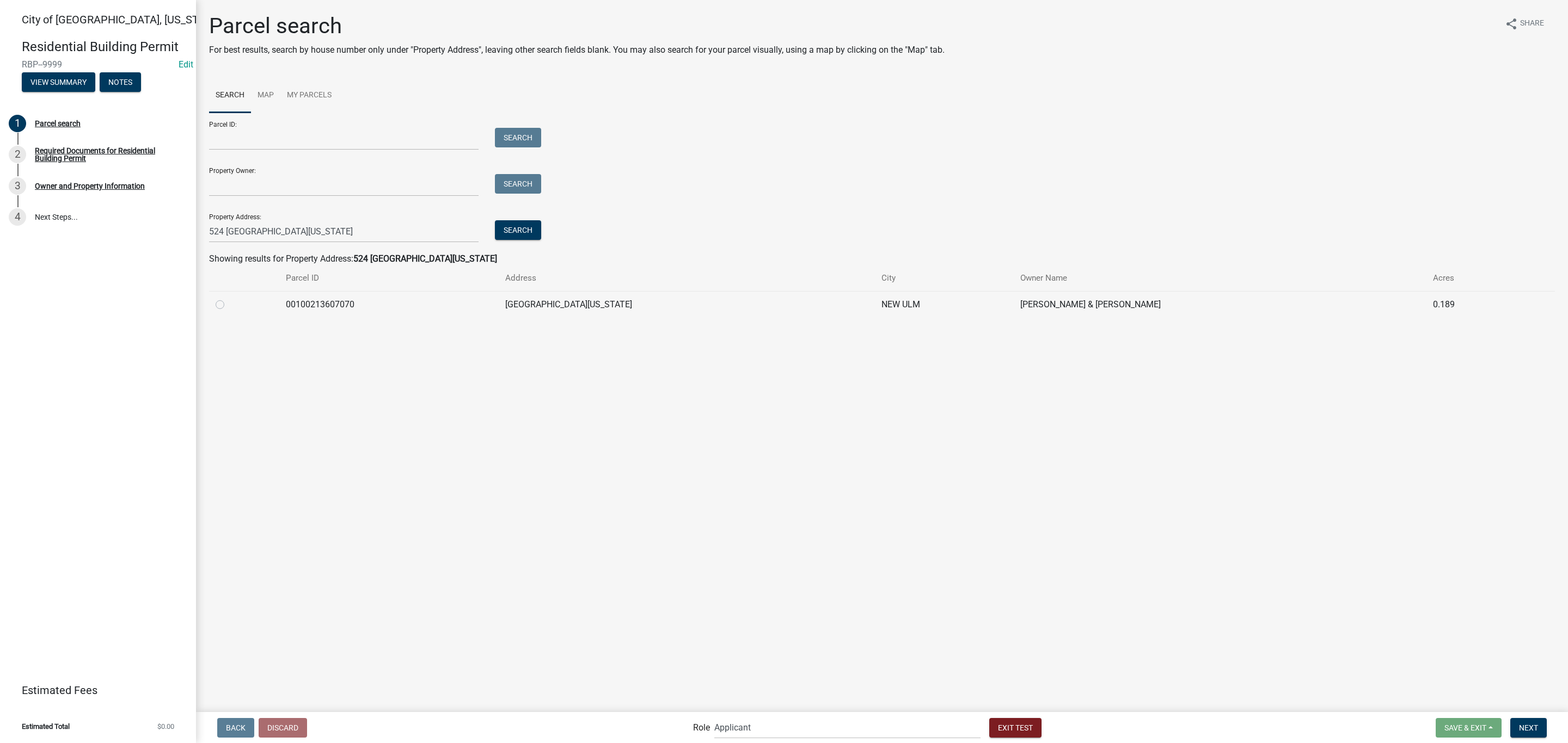
click at [229, 298] on label at bounding box center [229, 298] width 0 height 0
click at [229, 306] on input "radio" at bounding box center [232, 302] width 7 height 7
radio input "true"
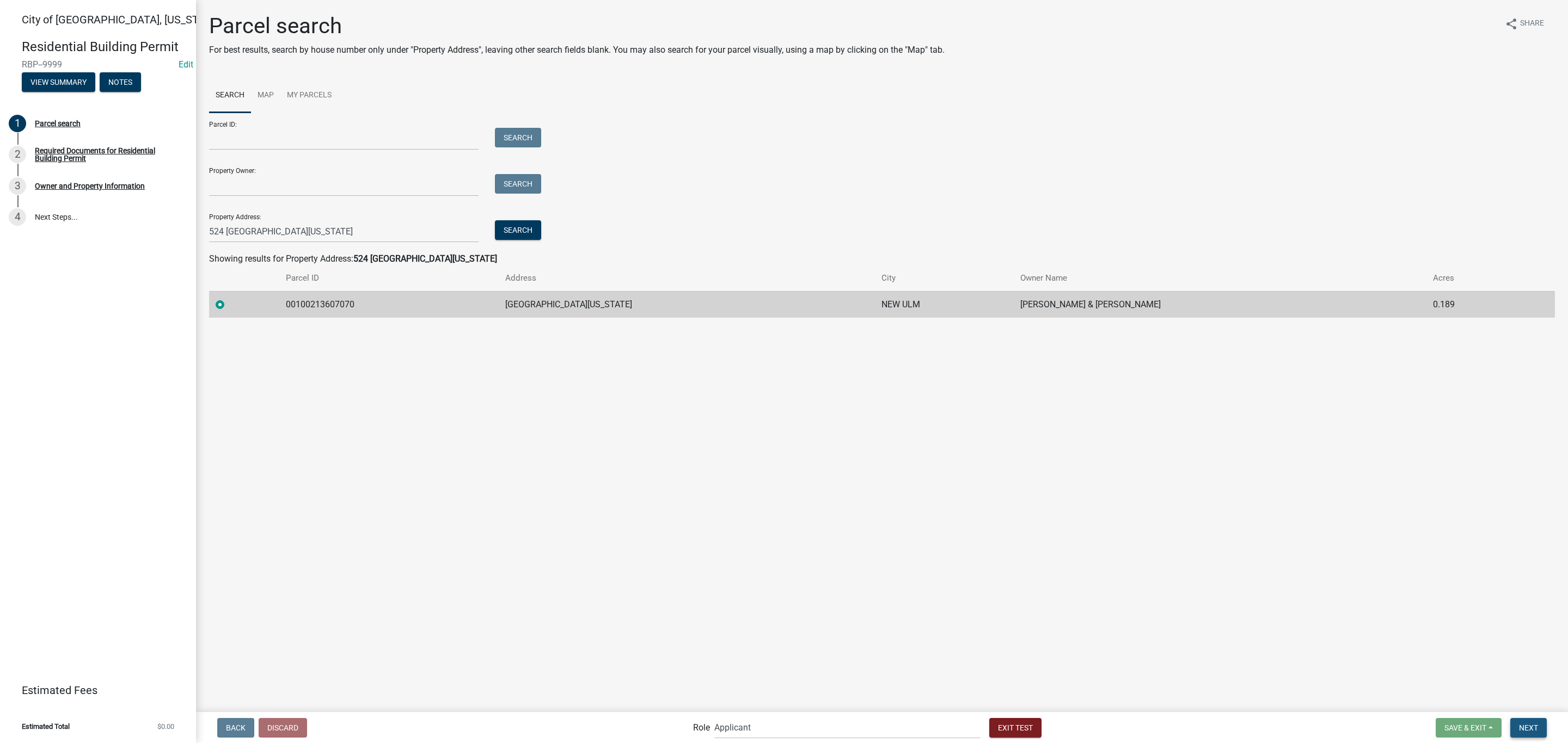
click at [1529, 734] on button "Next" at bounding box center [1528, 728] width 37 height 20
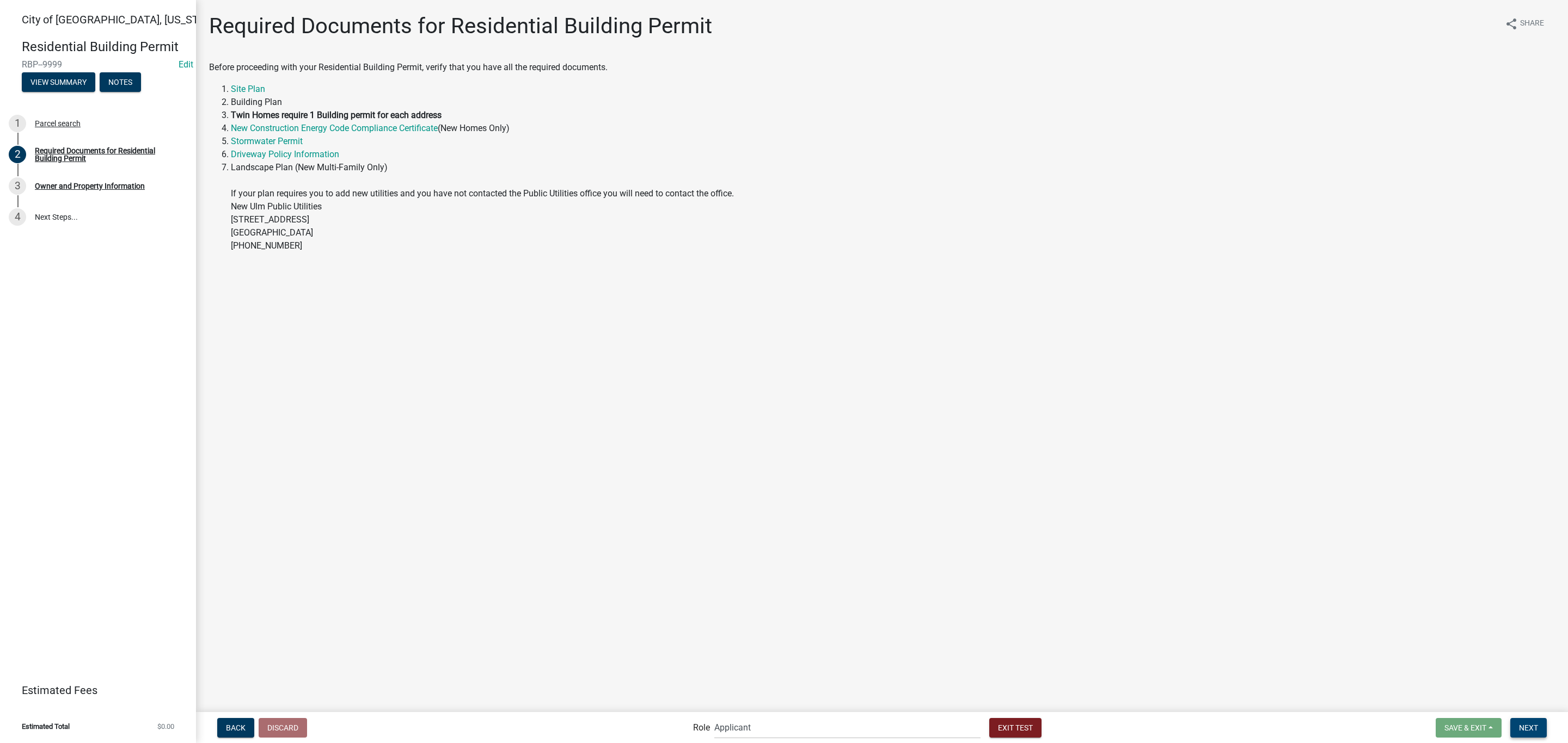
click at [1524, 733] on button "Next" at bounding box center [1528, 728] width 37 height 20
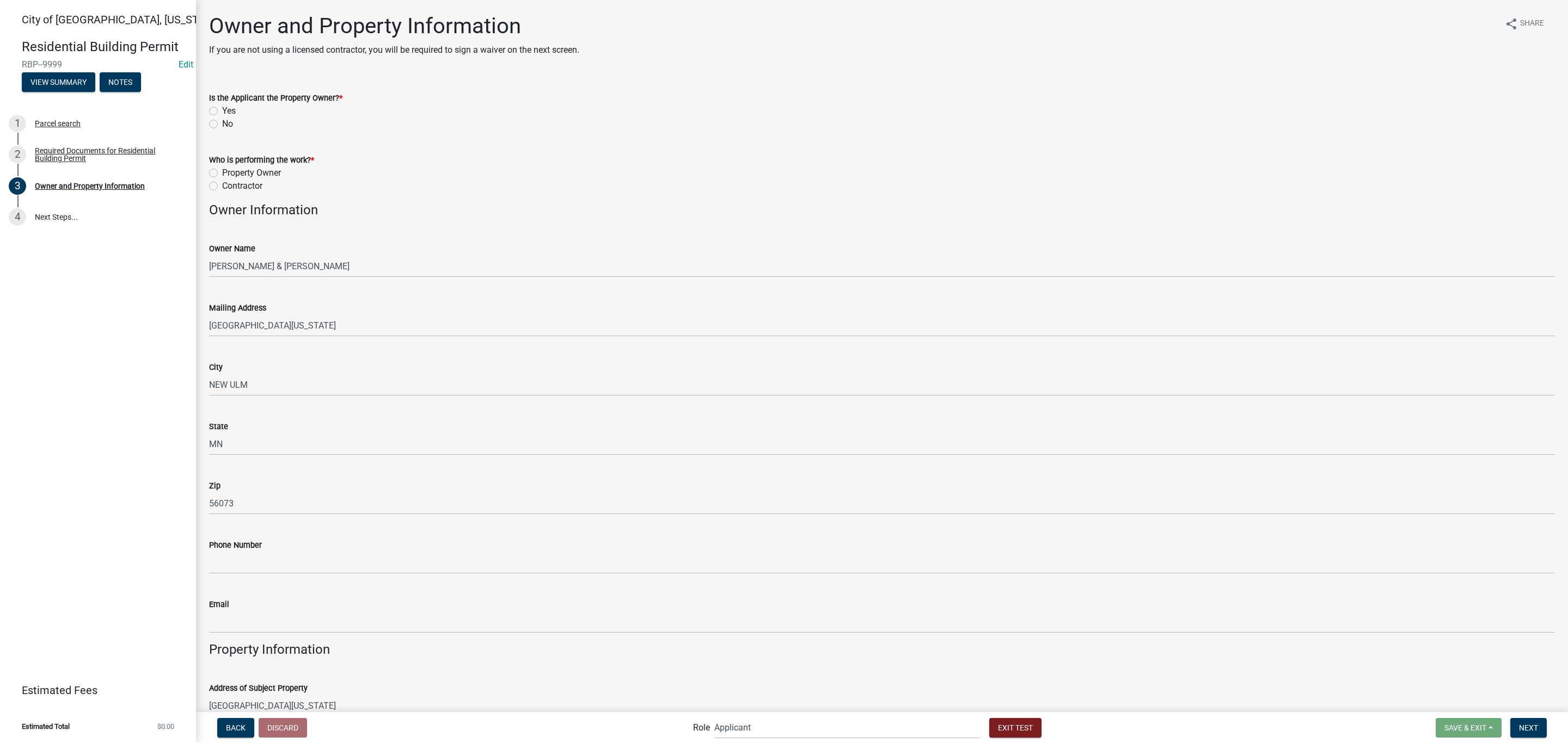
click at [232, 112] on label "Yes" at bounding box center [229, 111] width 14 height 13
click at [230, 112] on input "Yes" at bounding box center [226, 108] width 7 height 7
radio input "true"
click at [237, 172] on label "Property Owner" at bounding box center [252, 173] width 59 height 13
click at [230, 172] on input "Property Owner" at bounding box center [226, 170] width 7 height 7
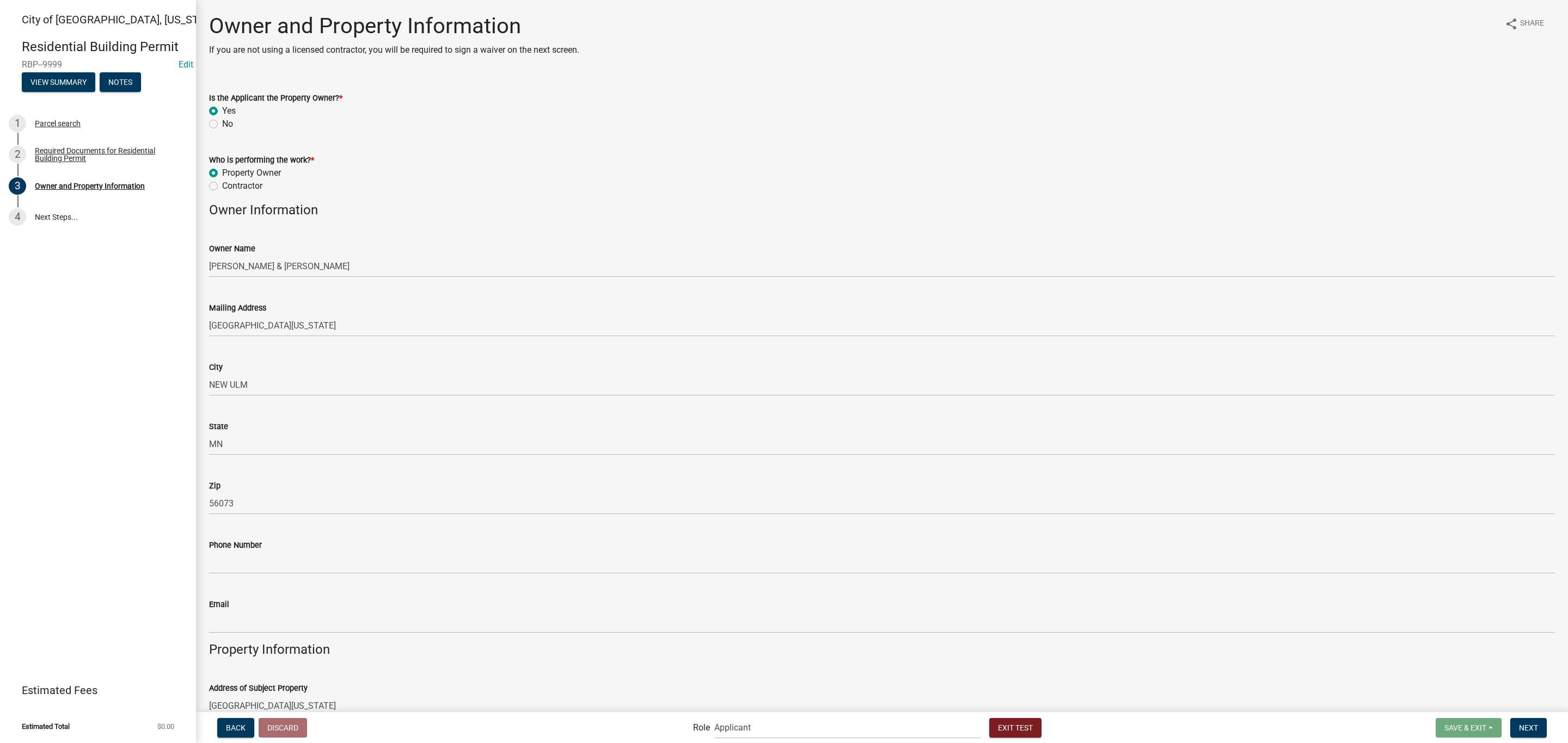
radio input "true"
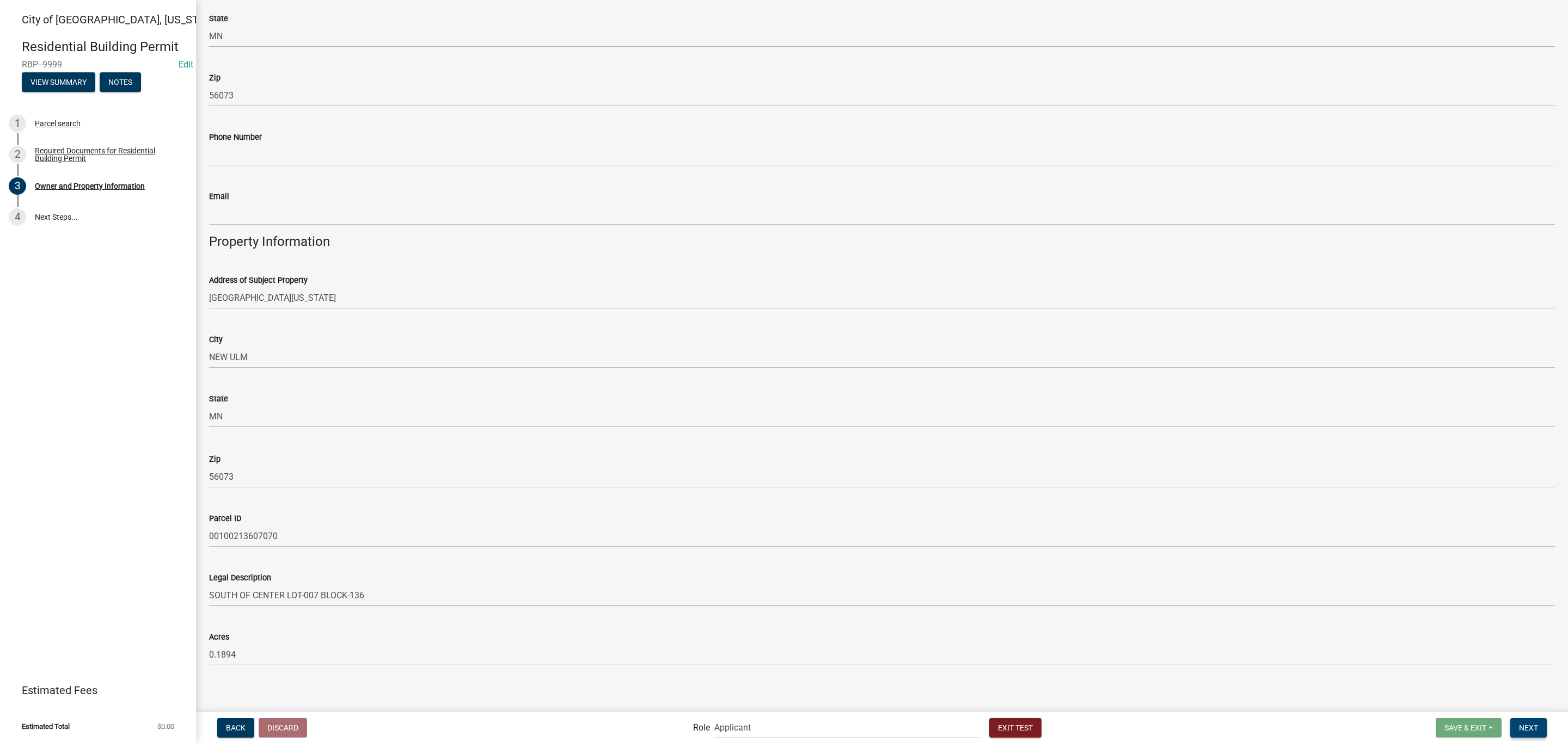
click at [1533, 728] on span "Next" at bounding box center [1528, 727] width 19 height 9
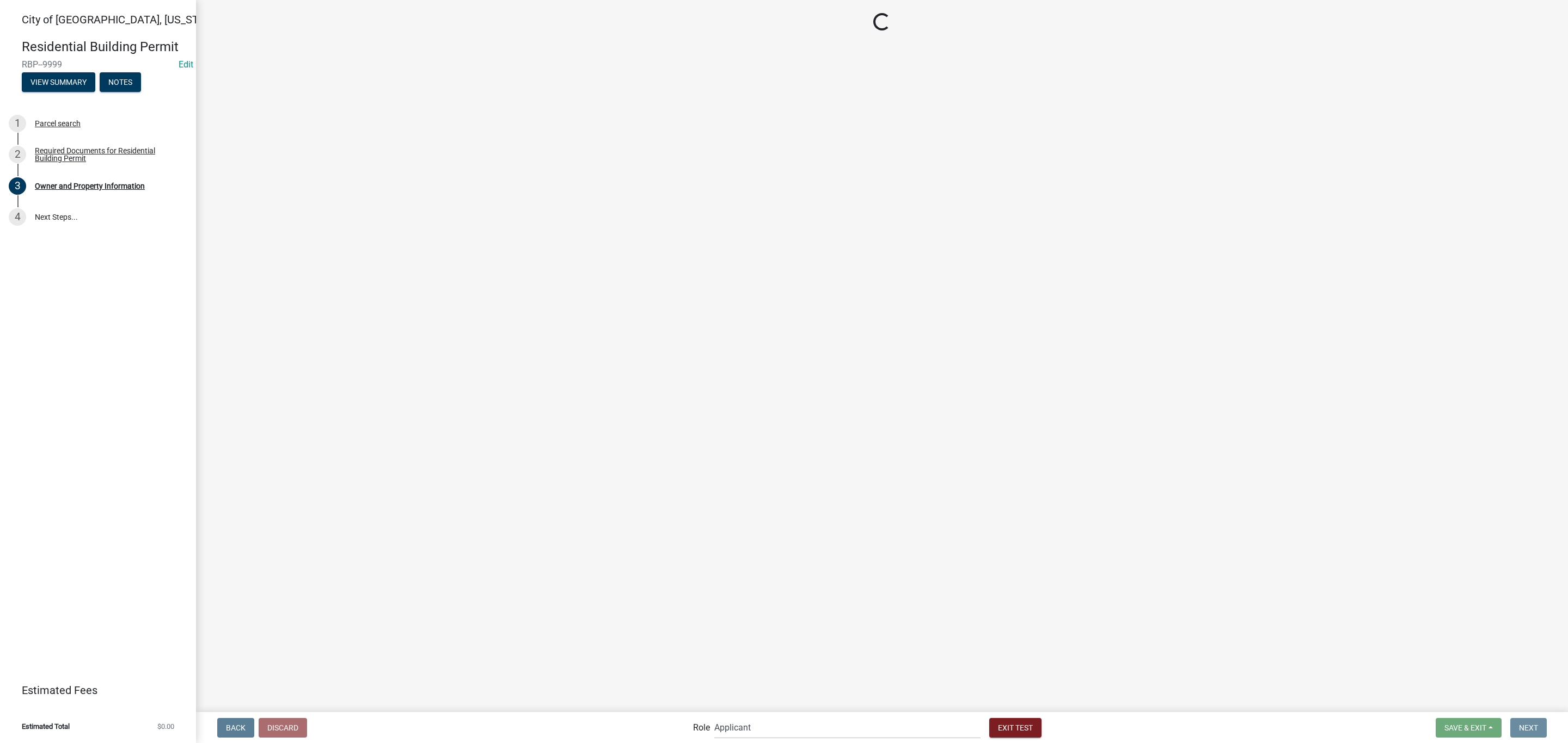
scroll to position [0, 0]
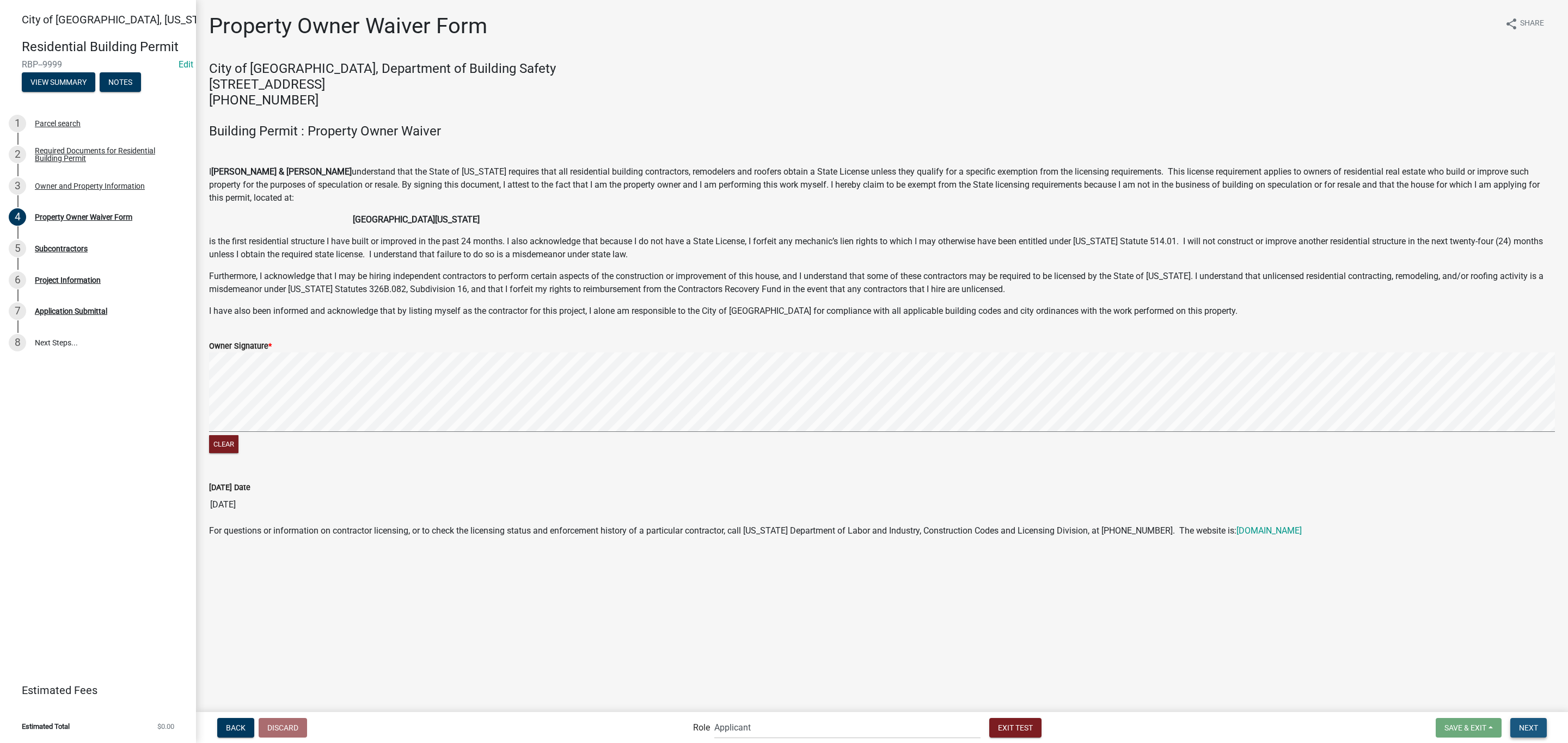
click at [1531, 728] on span "Next" at bounding box center [1528, 727] width 19 height 9
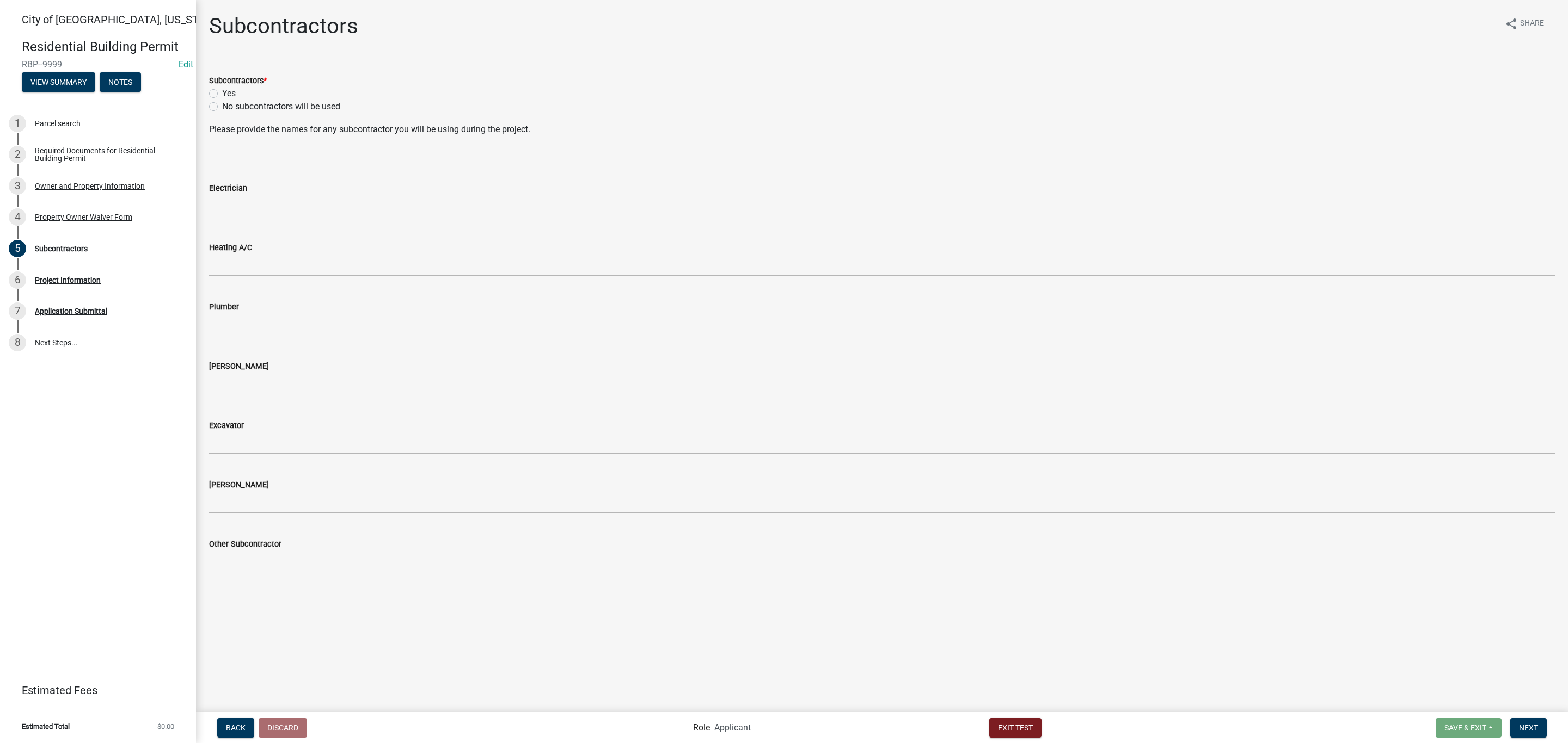
click at [253, 106] on label "No subcontractors will be used" at bounding box center [281, 106] width 118 height 13
click at [230, 106] on input "No subcontractors will be used" at bounding box center [226, 103] width 7 height 7
radio input "true"
click at [1529, 722] on button "Next" at bounding box center [1528, 728] width 37 height 20
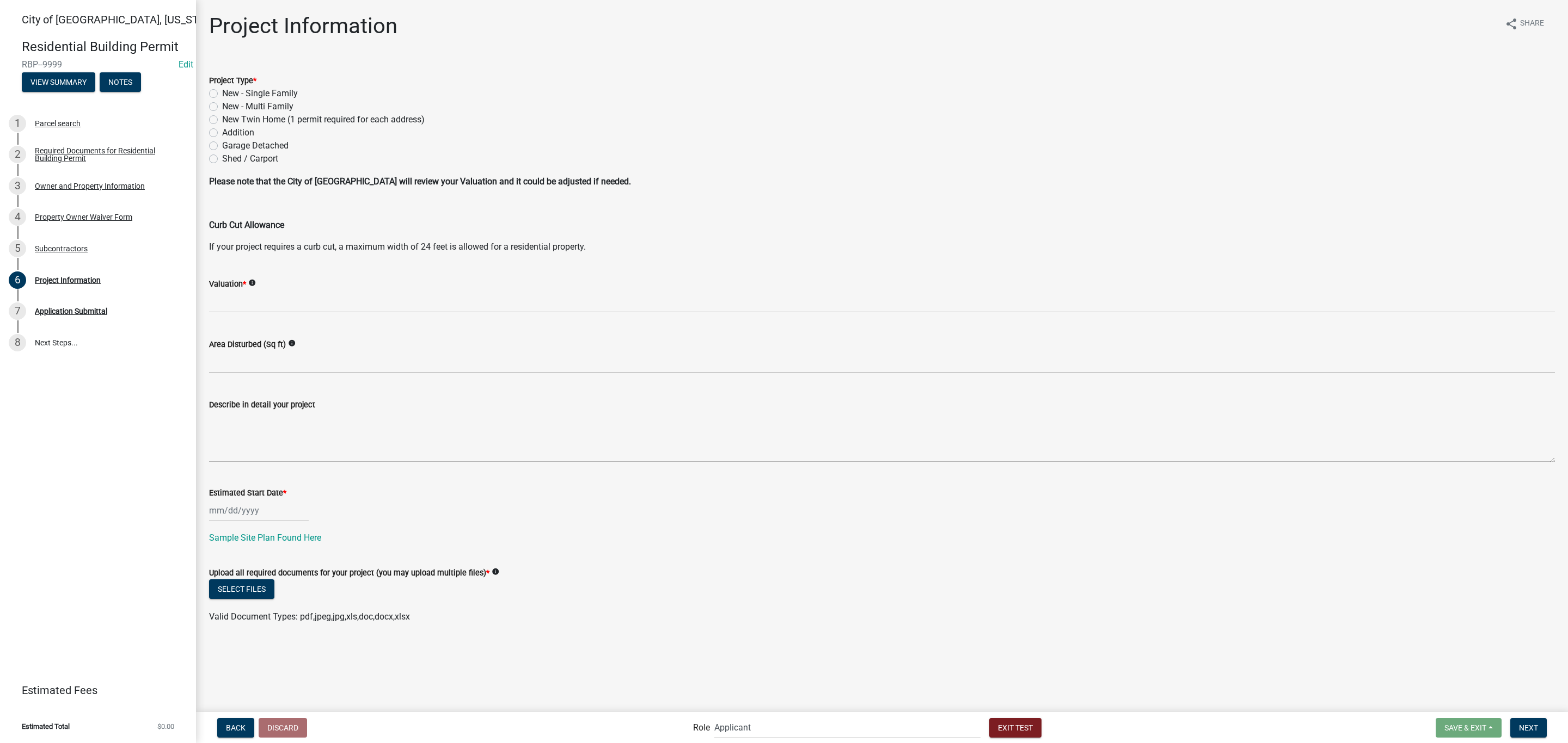
click at [241, 131] on label "Addition" at bounding box center [238, 133] width 32 height 13
click at [230, 131] on input "Addition" at bounding box center [226, 129] width 7 height 7
radio input "true"
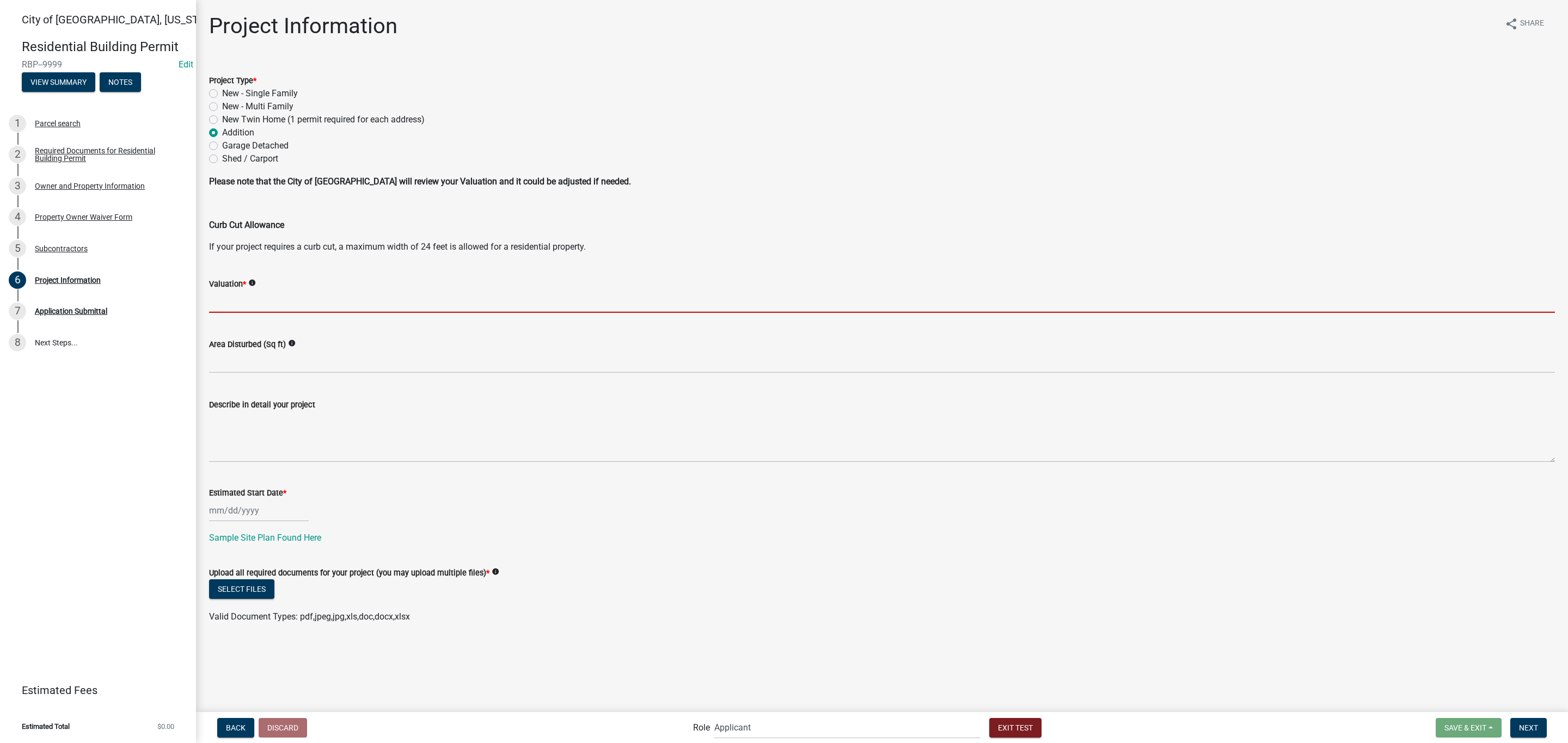
click at [300, 302] on input "text" at bounding box center [882, 302] width 1346 height 22
type input "150000"
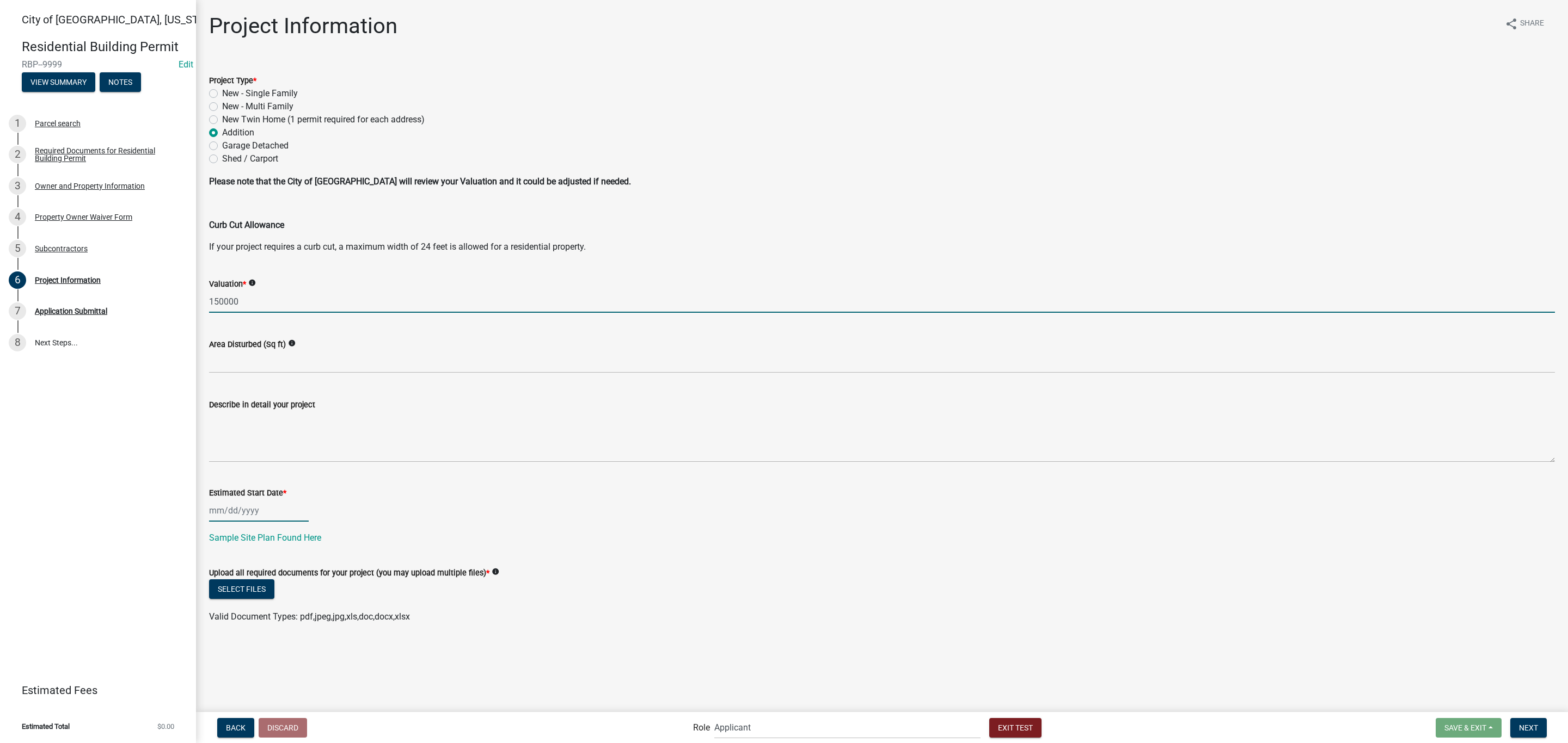
click at [265, 520] on div at bounding box center [258, 510] width 99 height 22
select select "9"
select select "2025"
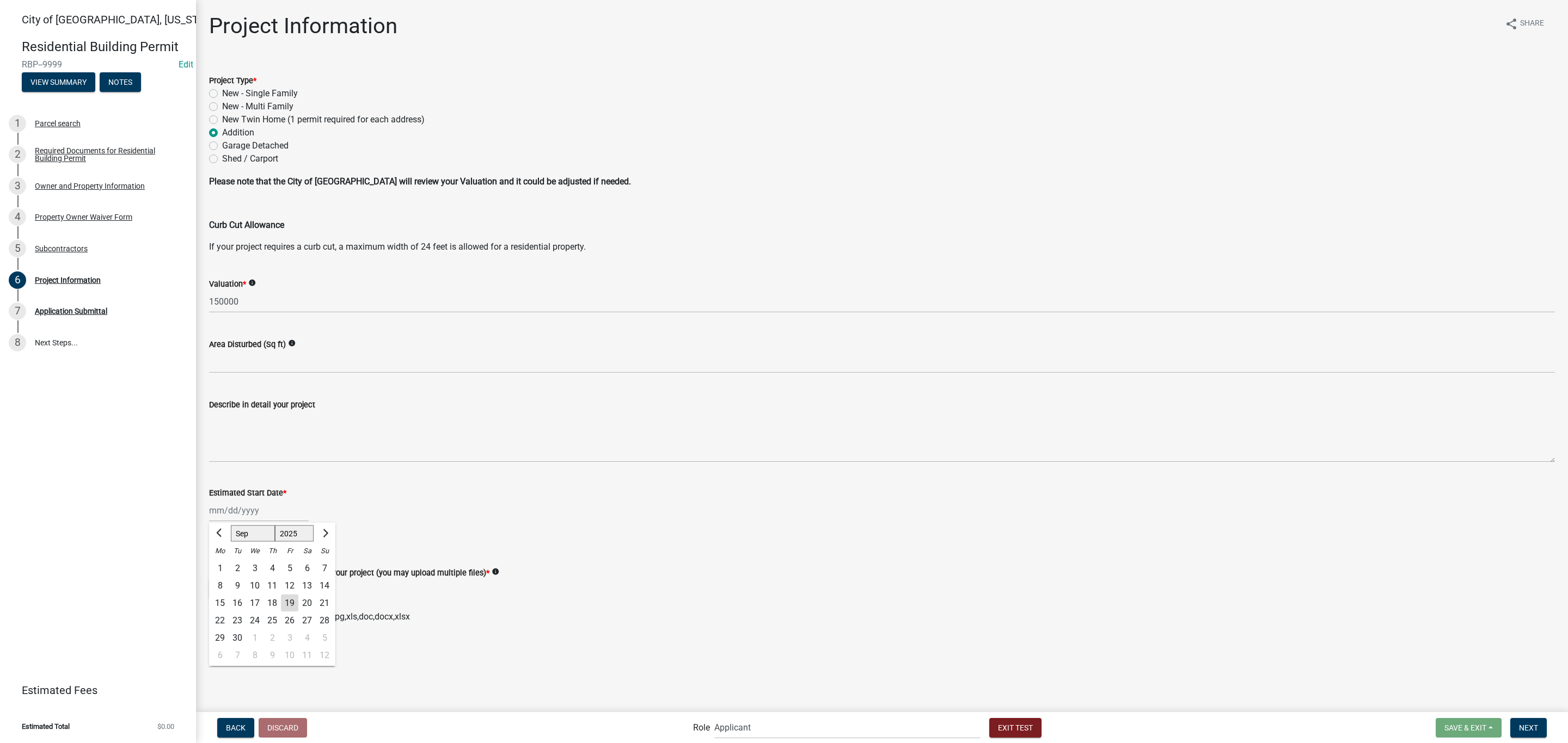
click at [293, 606] on div "19" at bounding box center [290, 603] width 17 height 17
type input "[DATE]"
click at [255, 598] on button "Select files" at bounding box center [241, 589] width 65 height 20
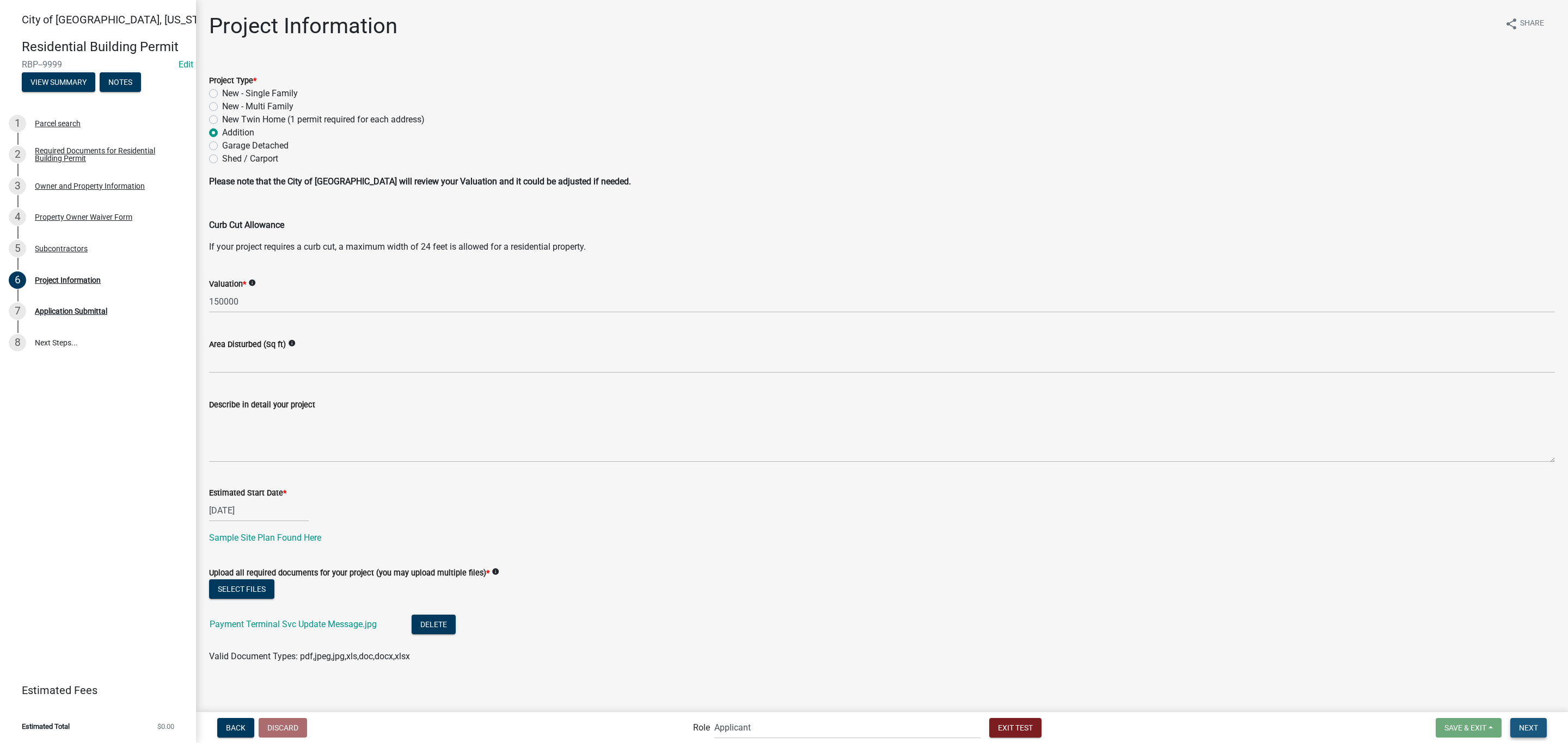
click at [1515, 726] on button "Next" at bounding box center [1528, 728] width 37 height 20
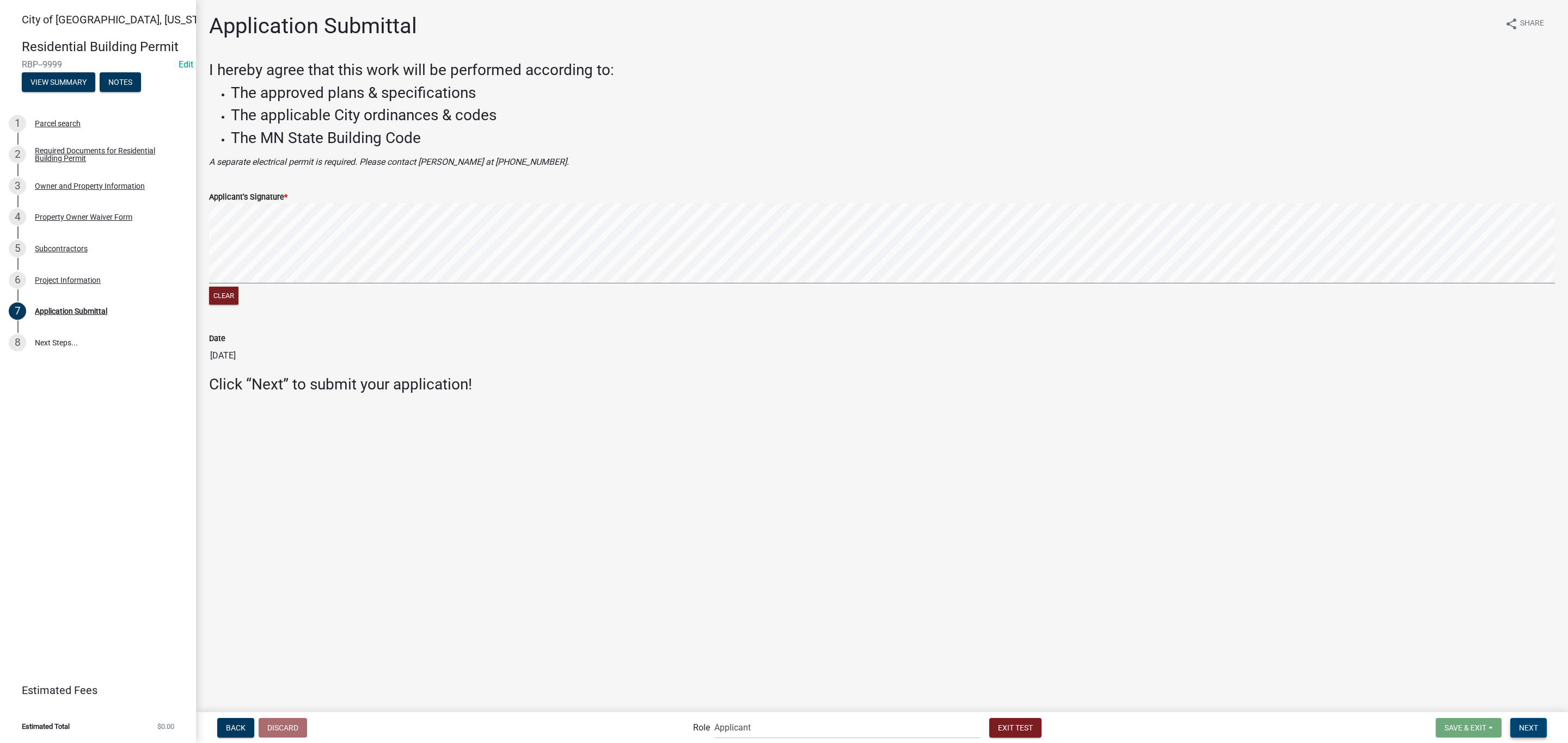
click at [1523, 733] on button "Next" at bounding box center [1528, 728] width 37 height 20
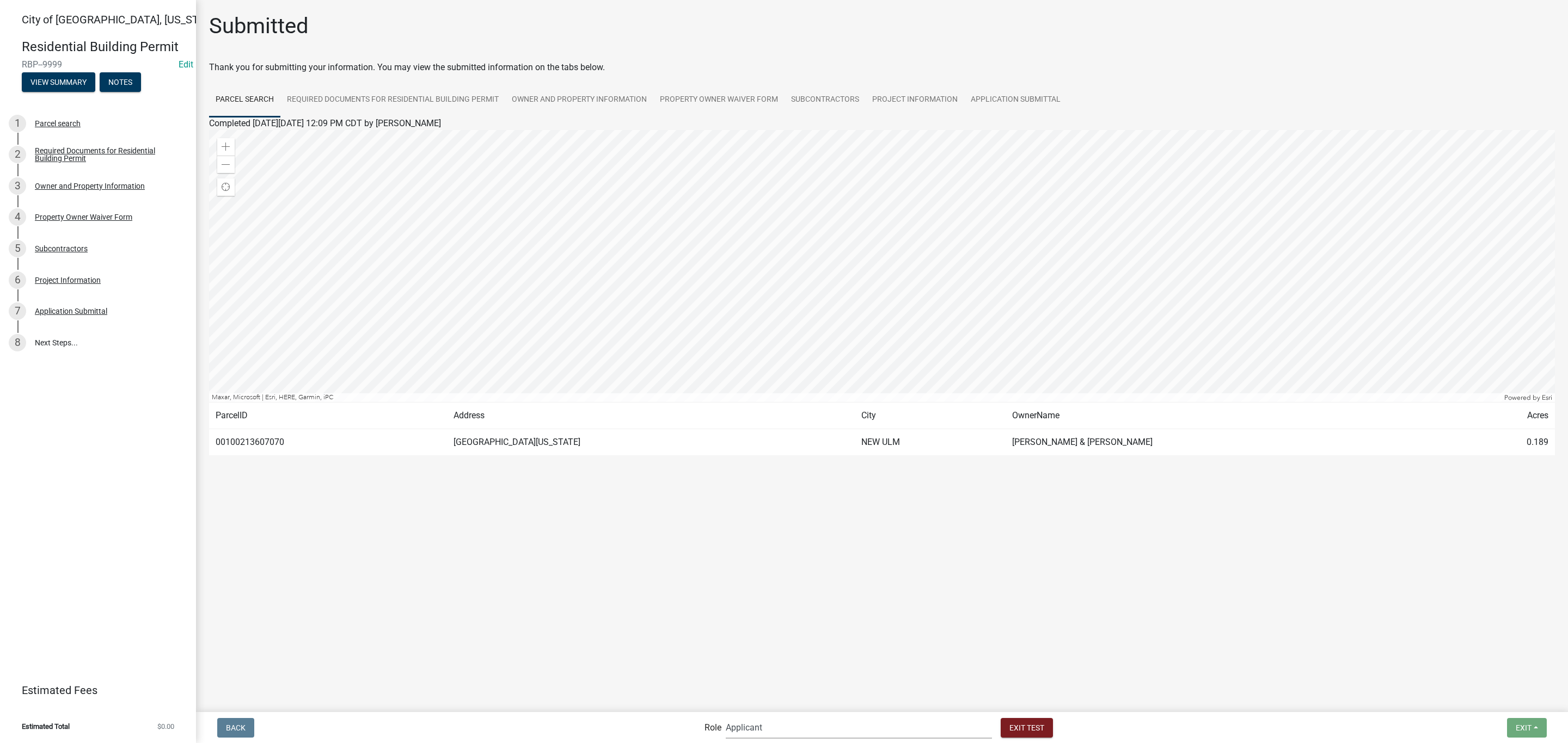
click at [798, 723] on select "Applicant Zoning and Building ([PERSON_NAME], [PERSON_NAME]) Admin Stormwater (…" at bounding box center [859, 728] width 266 height 22
select select "f033d884-6338-479b-9dad-eda649eb02d5"
click at [770, 717] on select "Applicant Zoning and Building ([PERSON_NAME], [PERSON_NAME]) Admin Stormwater (…" at bounding box center [859, 728] width 266 height 22
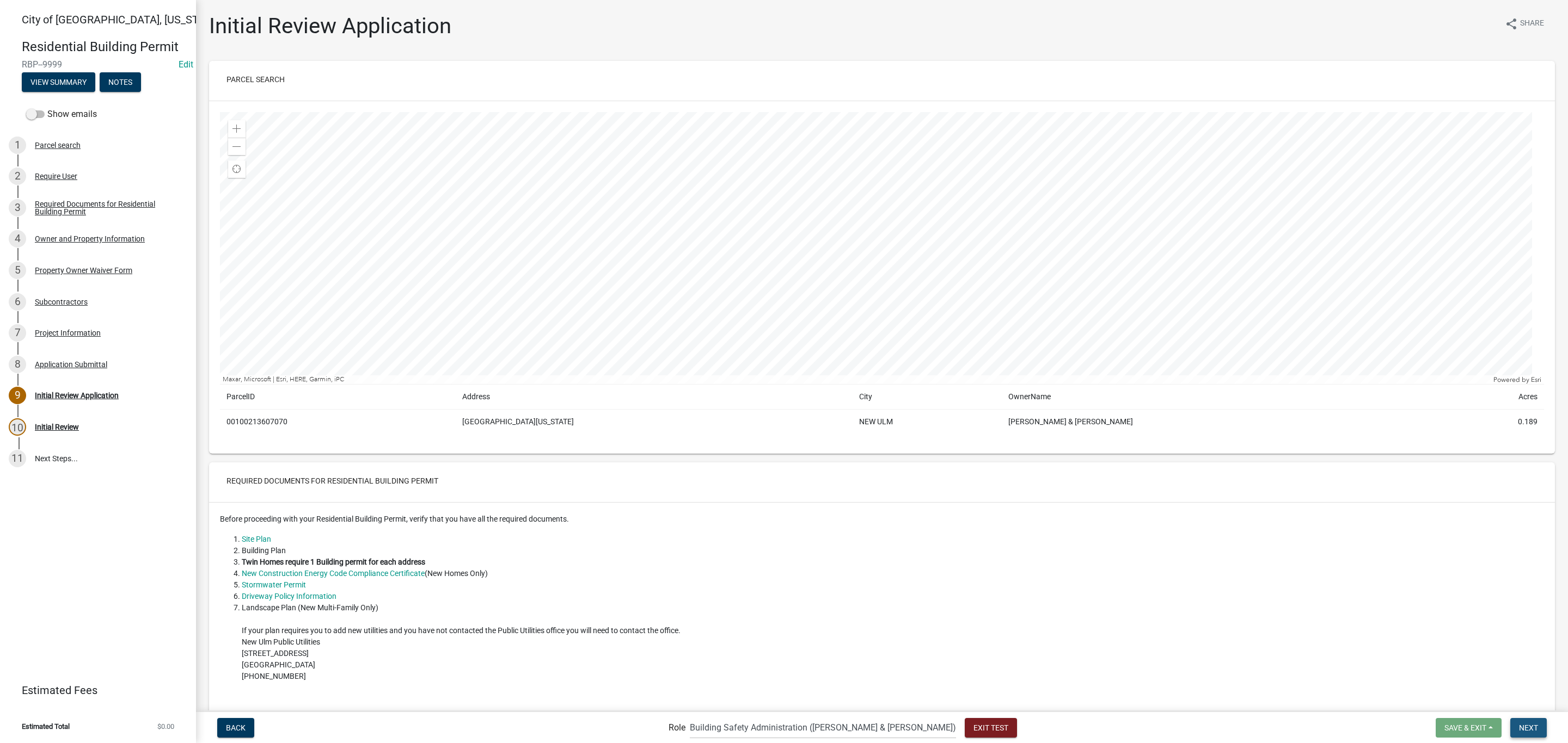
click at [1535, 727] on span "Next" at bounding box center [1528, 727] width 19 height 9
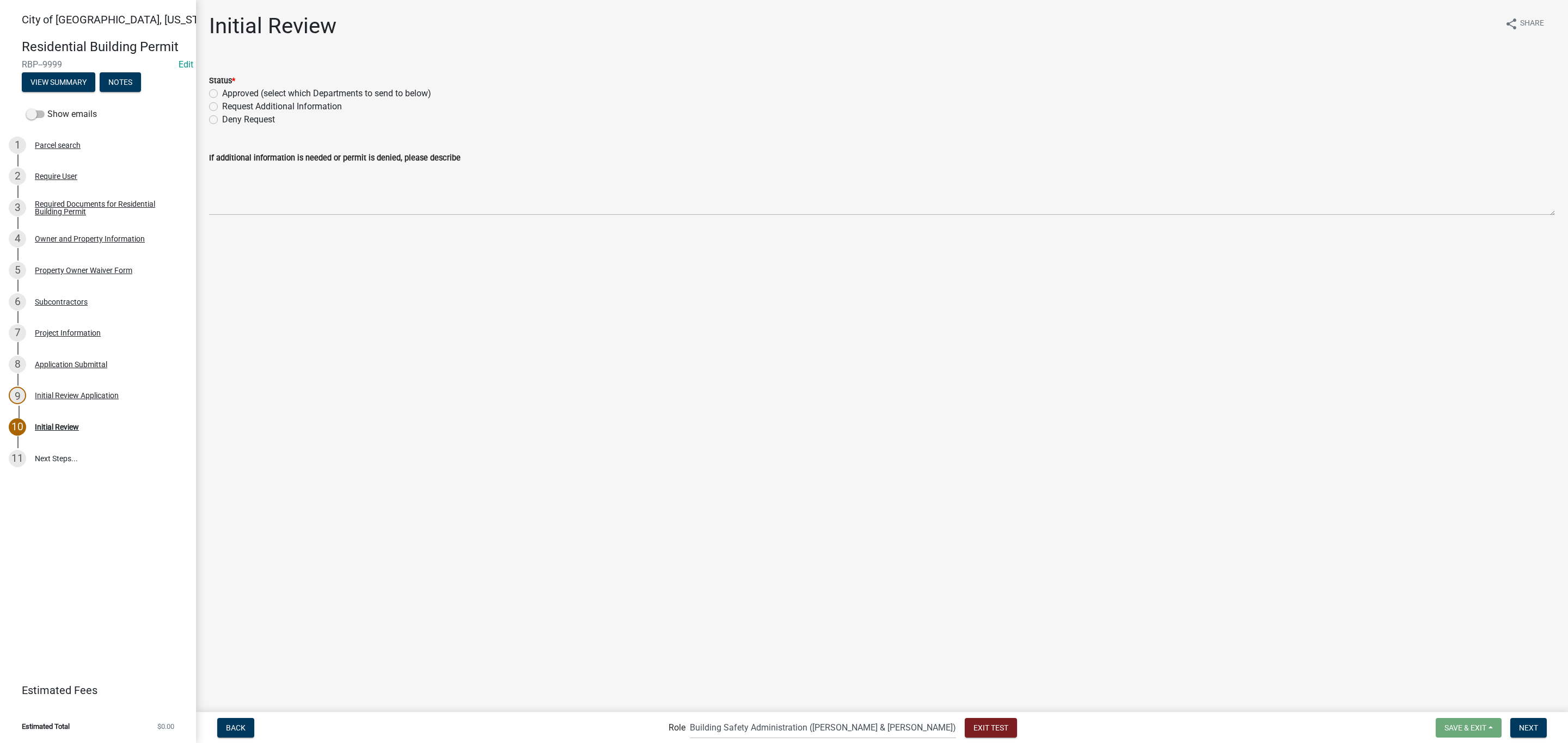
click at [259, 87] on label "Approved (select which Departments to send to below)" at bounding box center [326, 94] width 209 height 13
click at [230, 87] on input "Approved (select which Departments to send to below)" at bounding box center [226, 90] width 7 height 7
radio input "true"
click at [234, 260] on label "Building" at bounding box center [238, 256] width 32 height 13
click at [230, 257] on input "Building" at bounding box center [226, 253] width 7 height 7
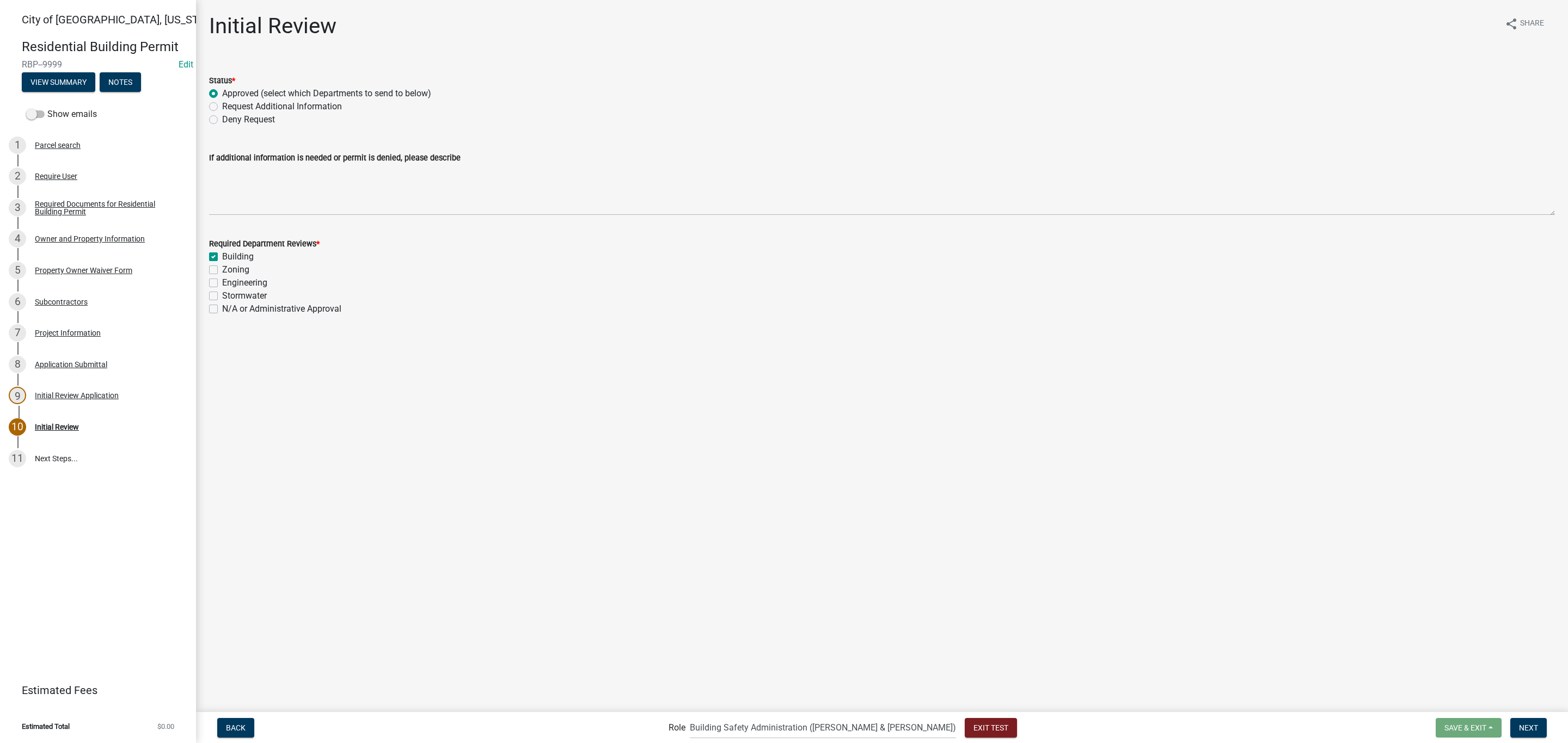
checkbox input "true"
checkbox input "false"
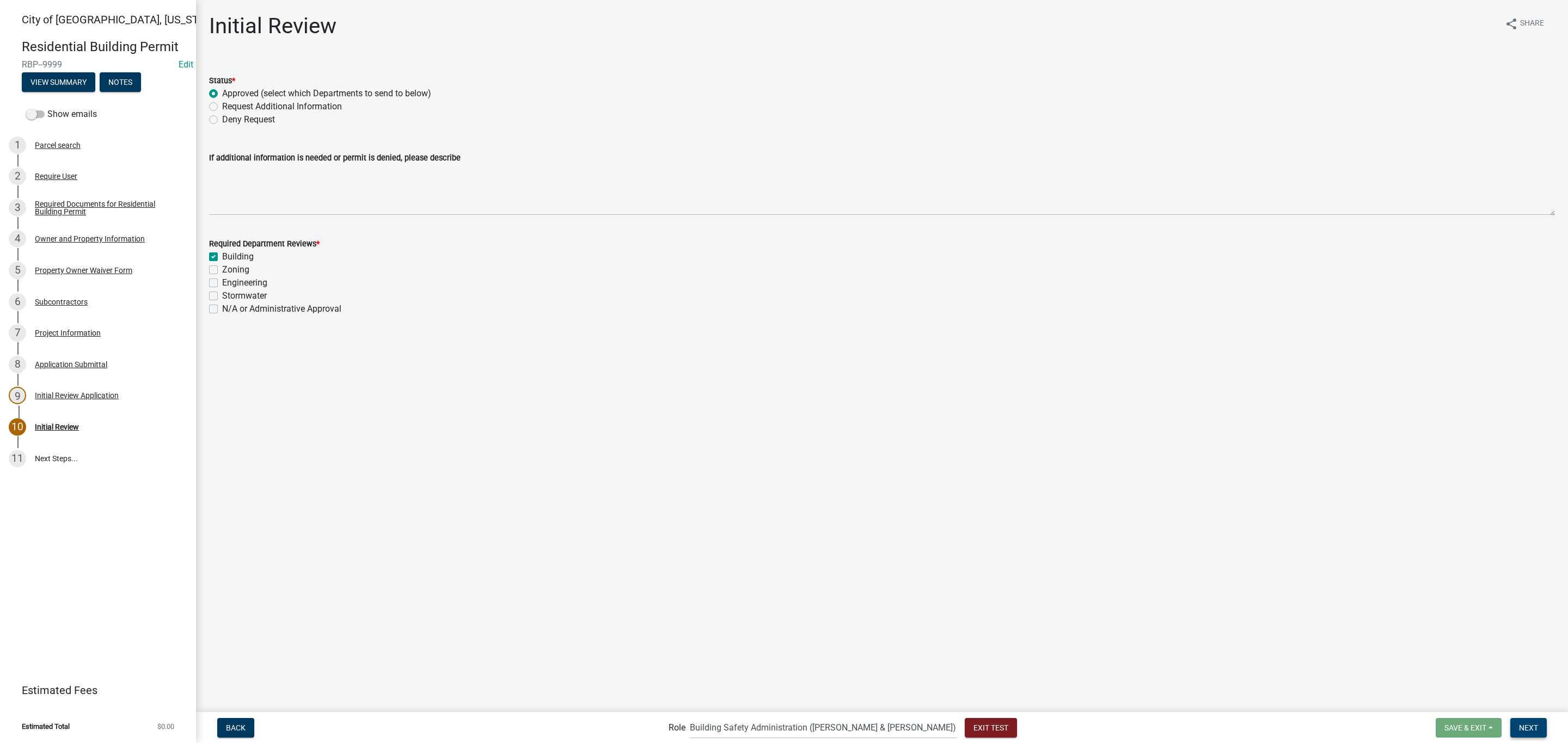
click at [1523, 727] on span "Next" at bounding box center [1528, 727] width 19 height 9
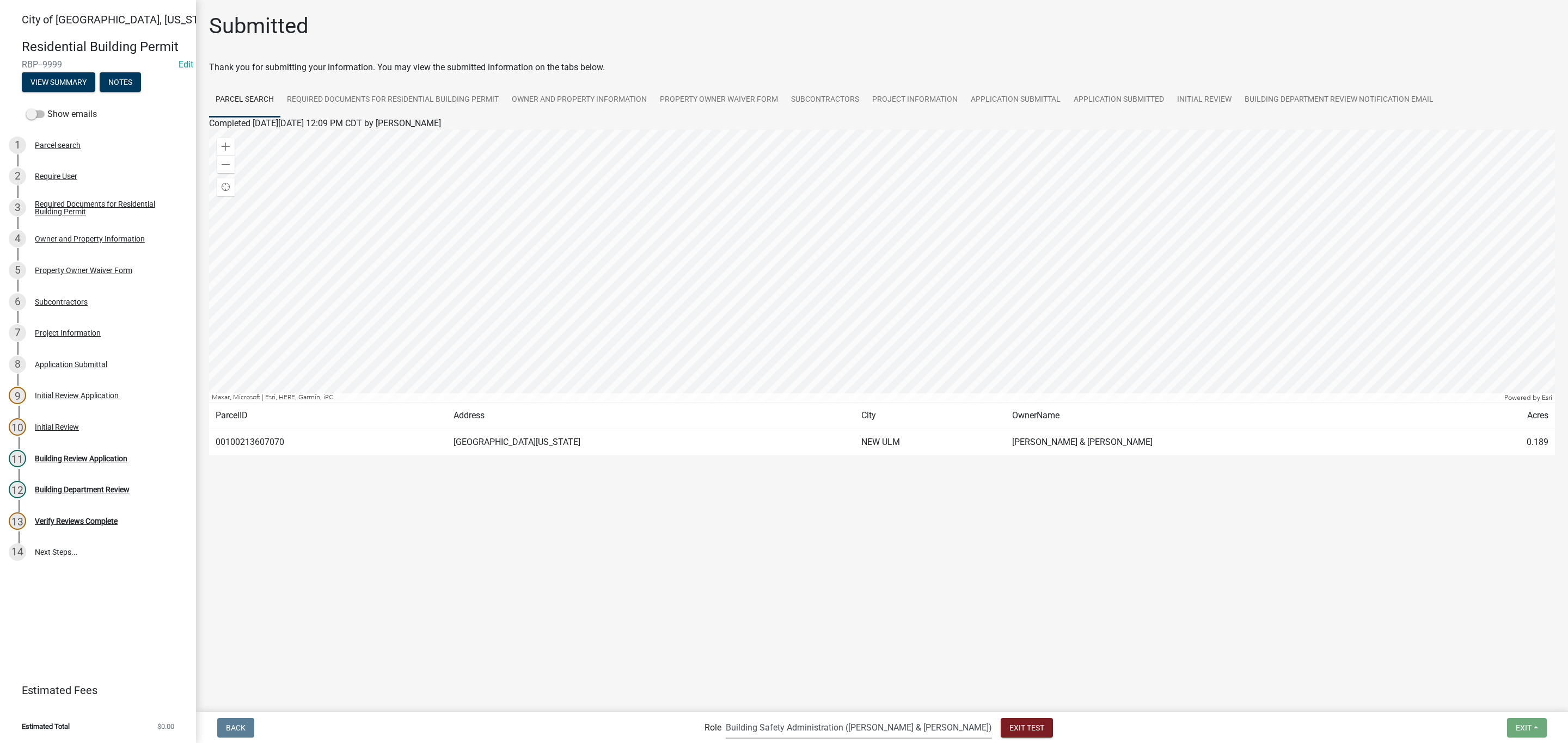
click at [929, 726] on select "Applicant Zoning and Building ([PERSON_NAME], [PERSON_NAME]) Admin Stormwater (…" at bounding box center [859, 728] width 266 height 22
select select "af95025d-b44f-4367-9798-e31ebf5850b8"
click at [770, 717] on select "Applicant Zoning and Building ([PERSON_NAME], [PERSON_NAME]) Admin Stormwater (…" at bounding box center [859, 728] width 266 height 22
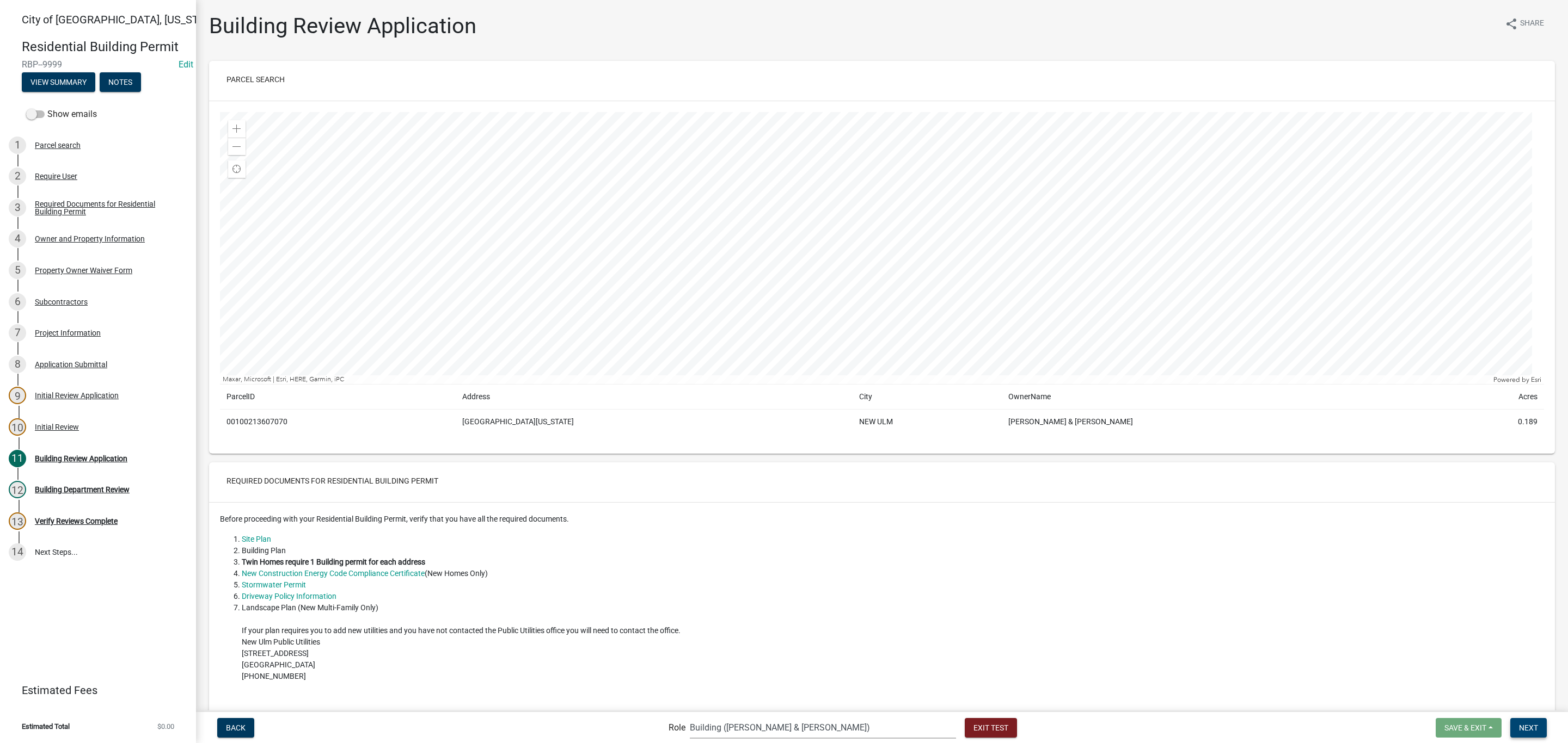
click at [1524, 726] on span "Next" at bounding box center [1528, 727] width 19 height 9
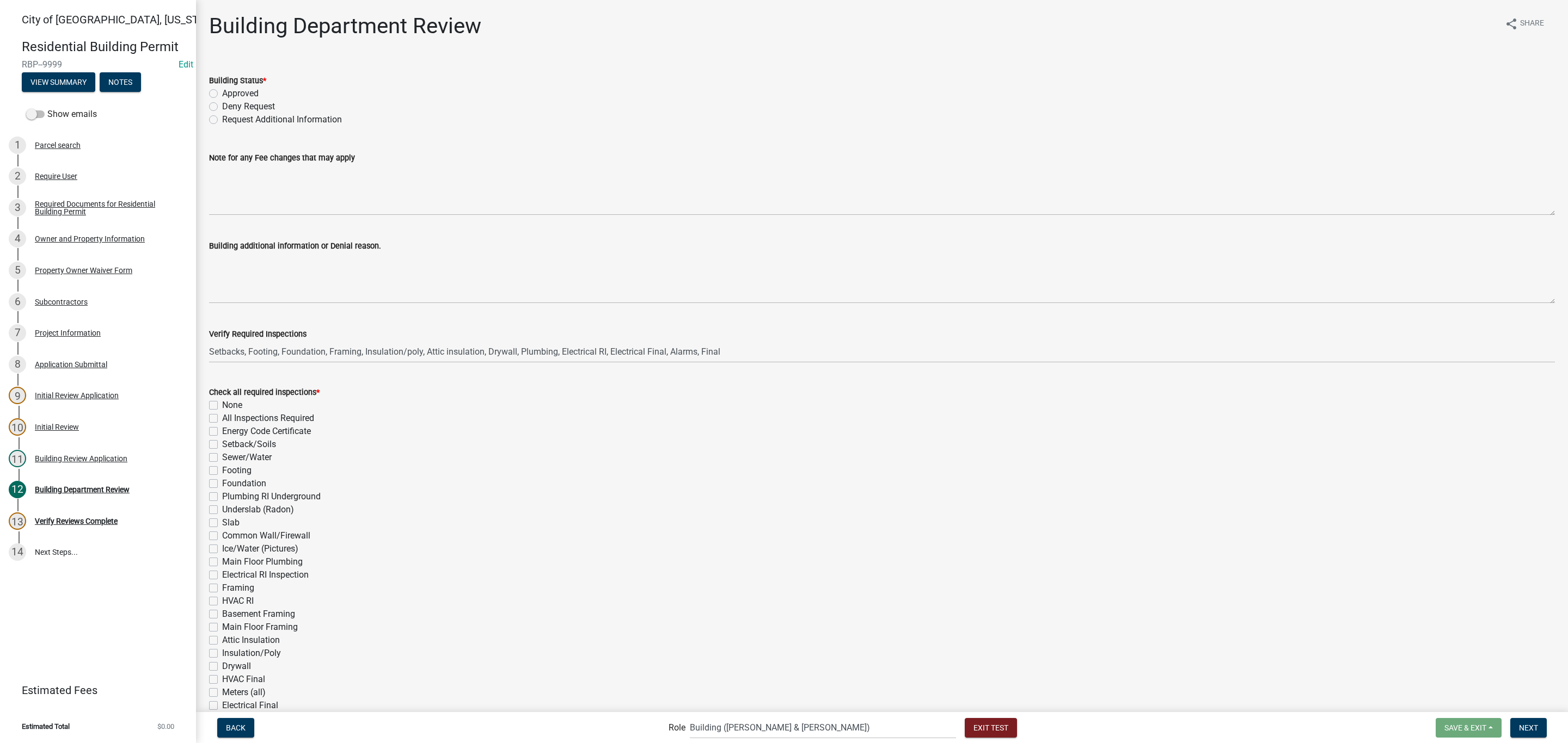
click at [260, 91] on div "Approved" at bounding box center [882, 94] width 1346 height 13
click at [222, 95] on label "Approved" at bounding box center [241, 94] width 37 height 13
click at [222, 94] on input "Approved" at bounding box center [226, 90] width 7 height 7
radio input "true"
click at [241, 426] on label "Energy Code Certificate" at bounding box center [267, 431] width 89 height 13
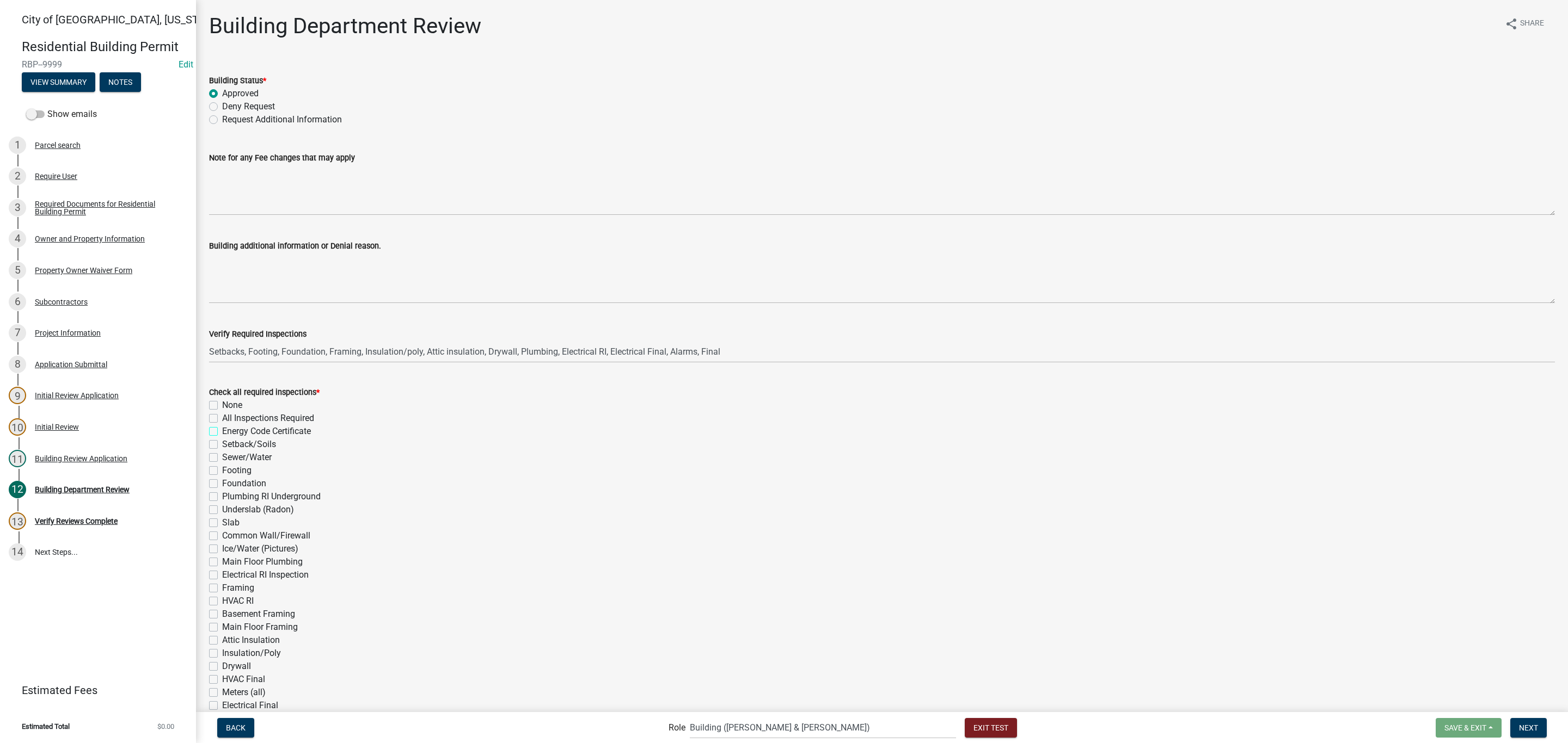
click at [230, 426] on input "Energy Code Certificate" at bounding box center [226, 428] width 7 height 7
checkbox input "true"
checkbox input "false"
checkbox input "true"
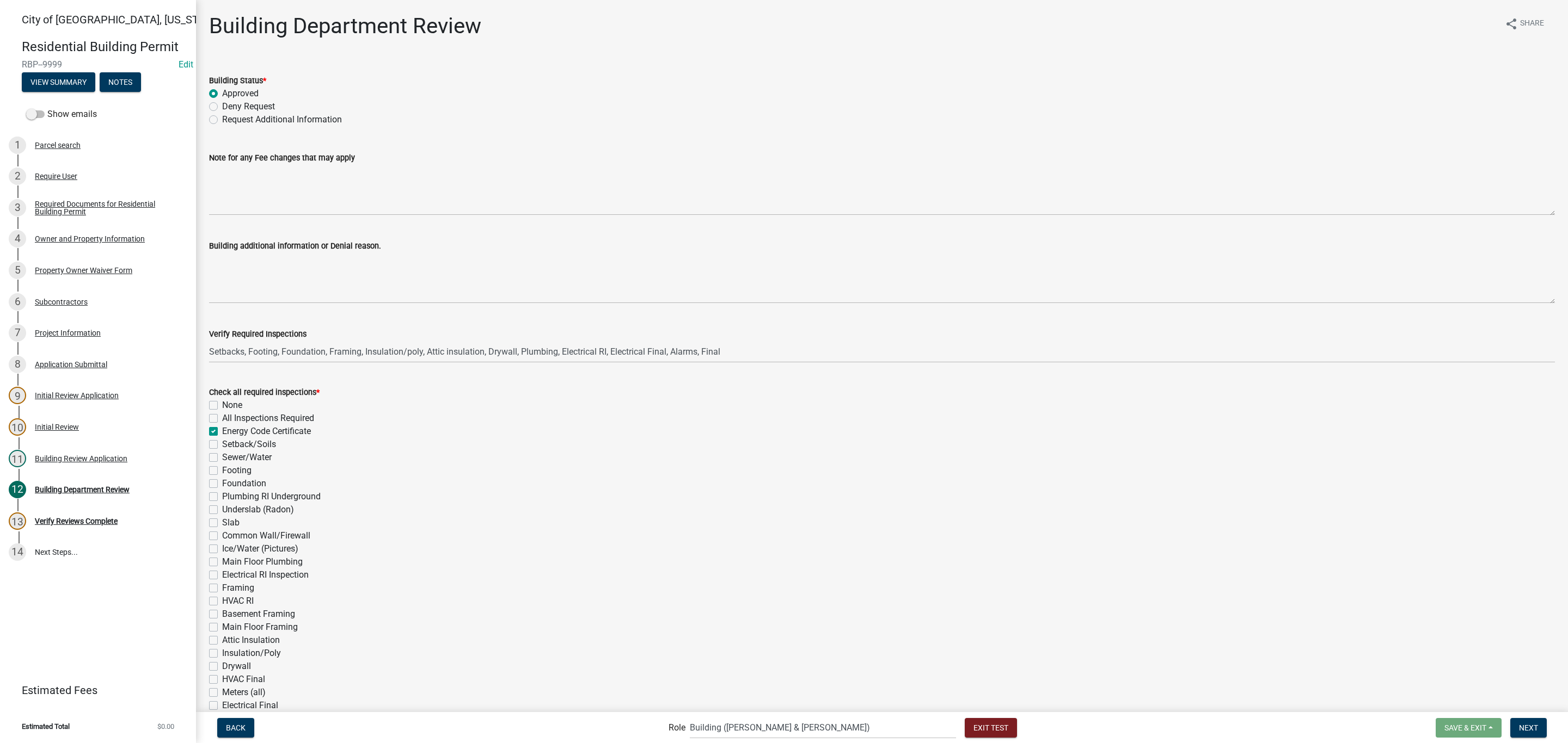
checkbox input "false"
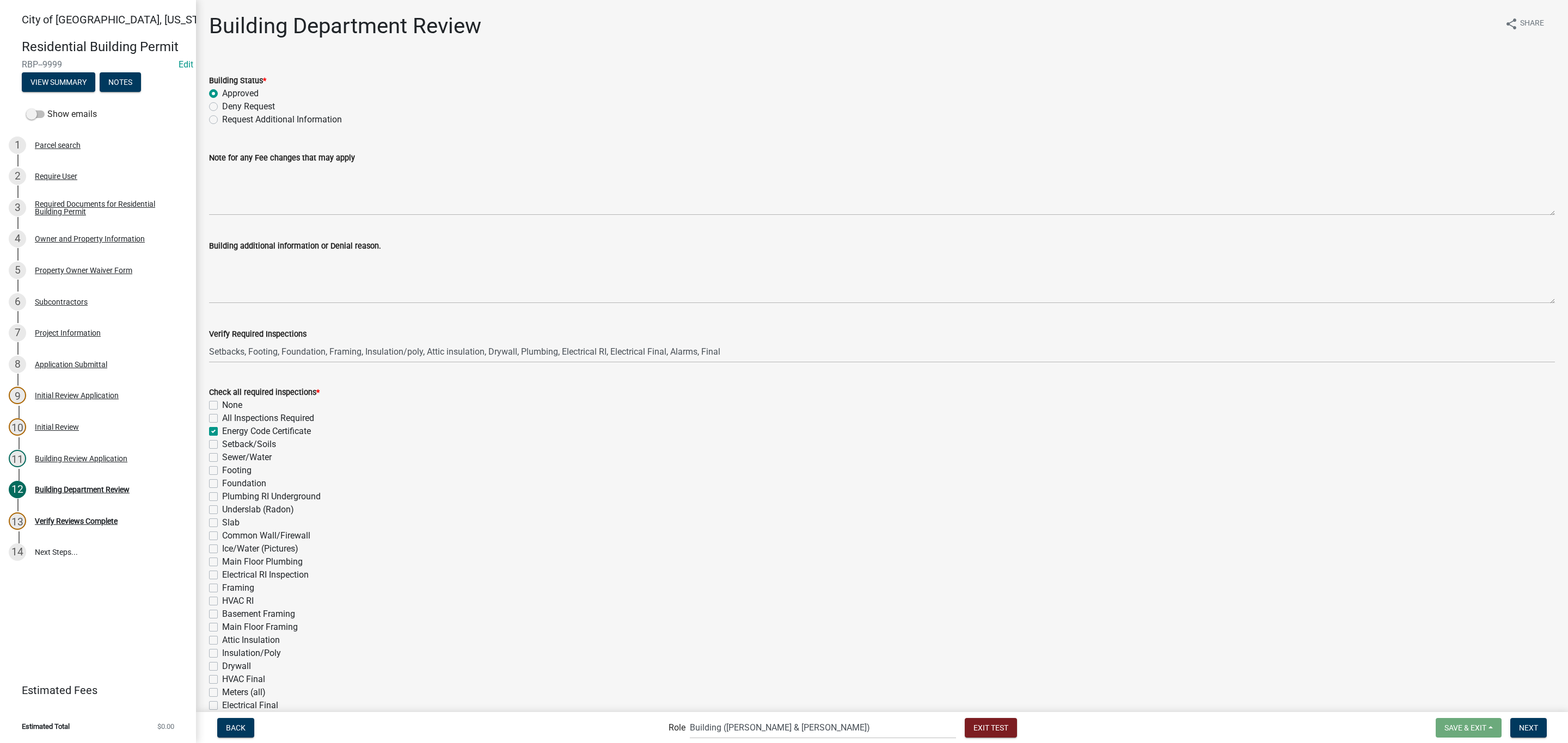
checkbox input "false"
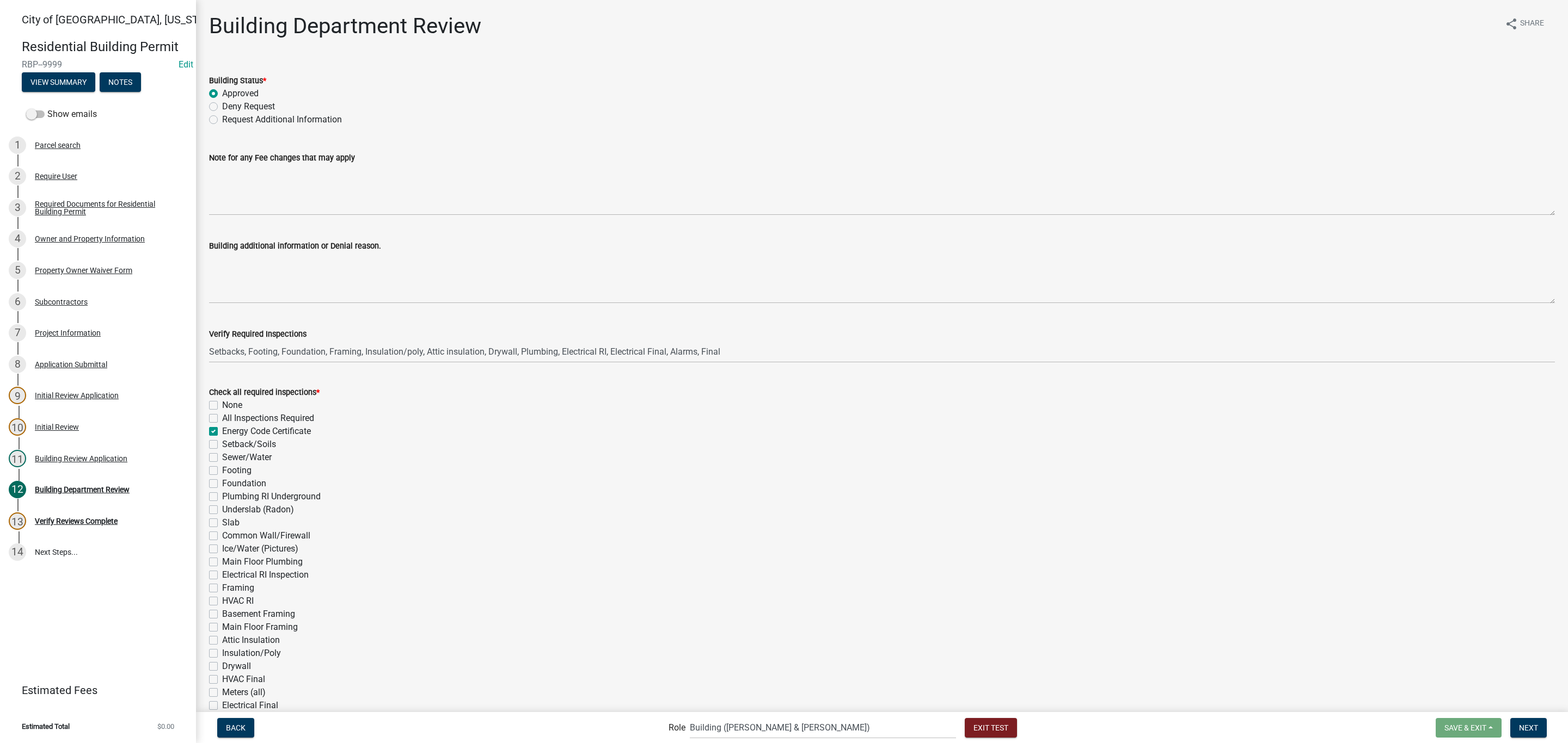
checkbox input "false"
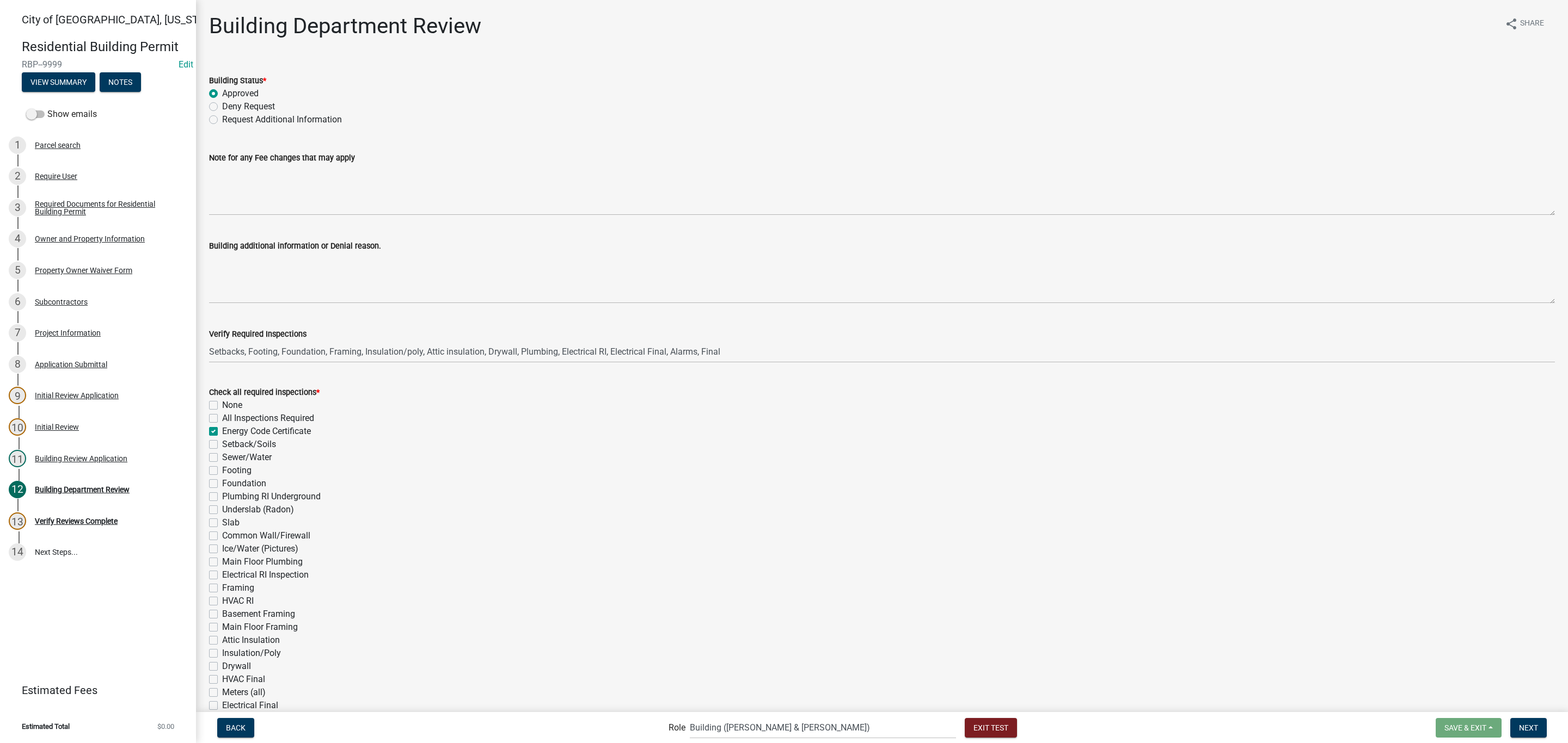
checkbox input "false"
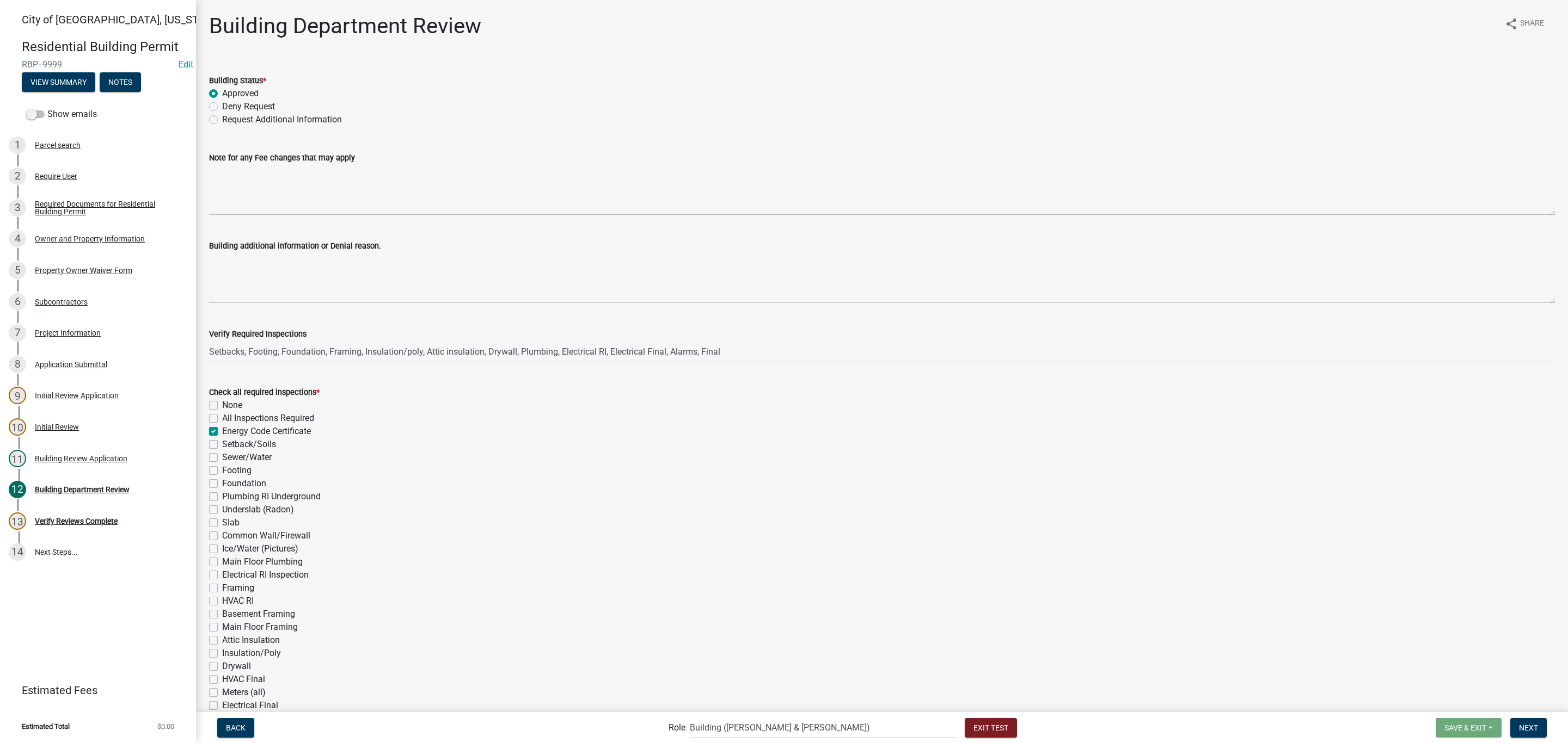
checkbox input "false"
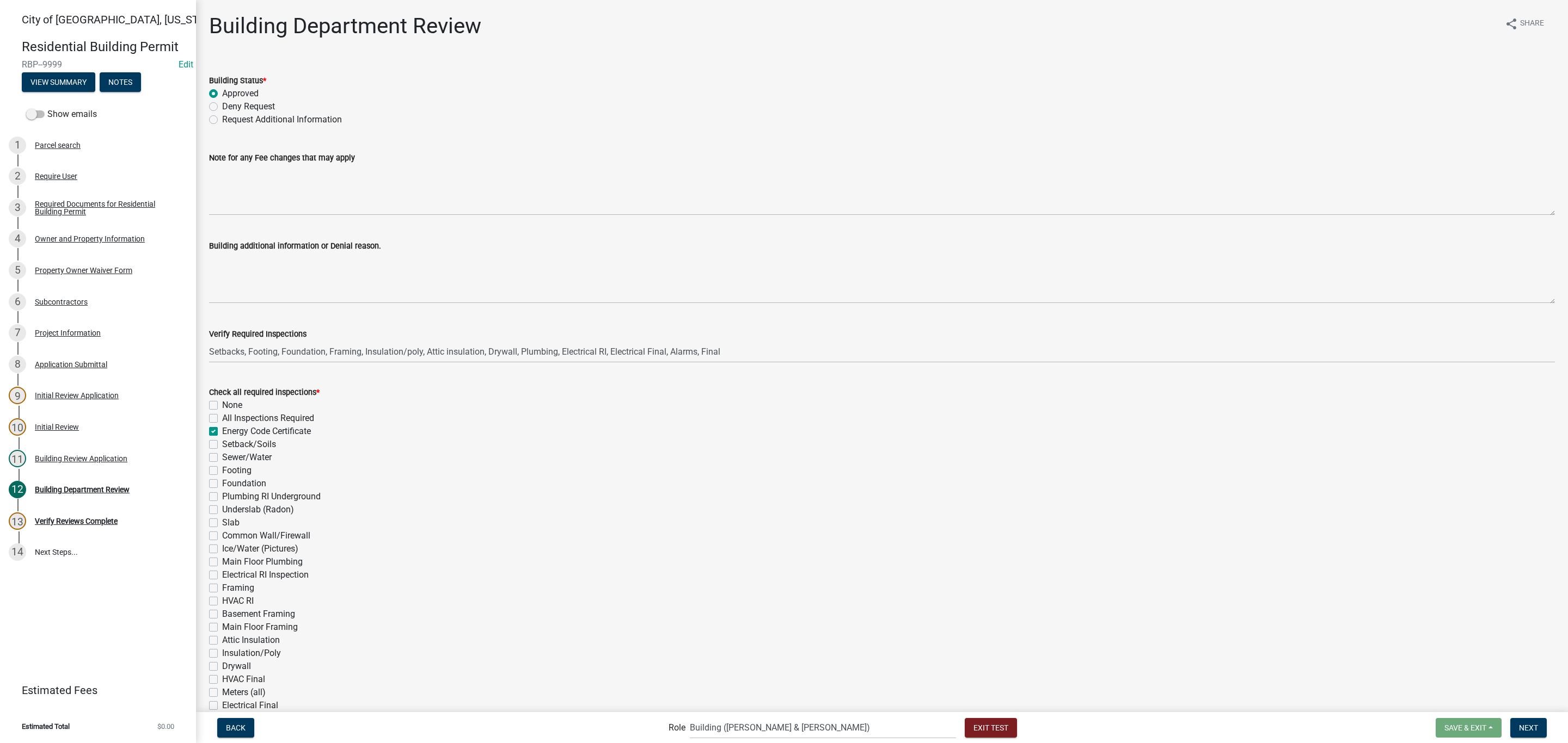
checkbox input "false"
click at [243, 445] on label "Setback/Soils" at bounding box center [249, 445] width 54 height 13
click at [230, 445] on input "Setback/Soils" at bounding box center [226, 441] width 7 height 7
checkbox input "true"
checkbox input "false"
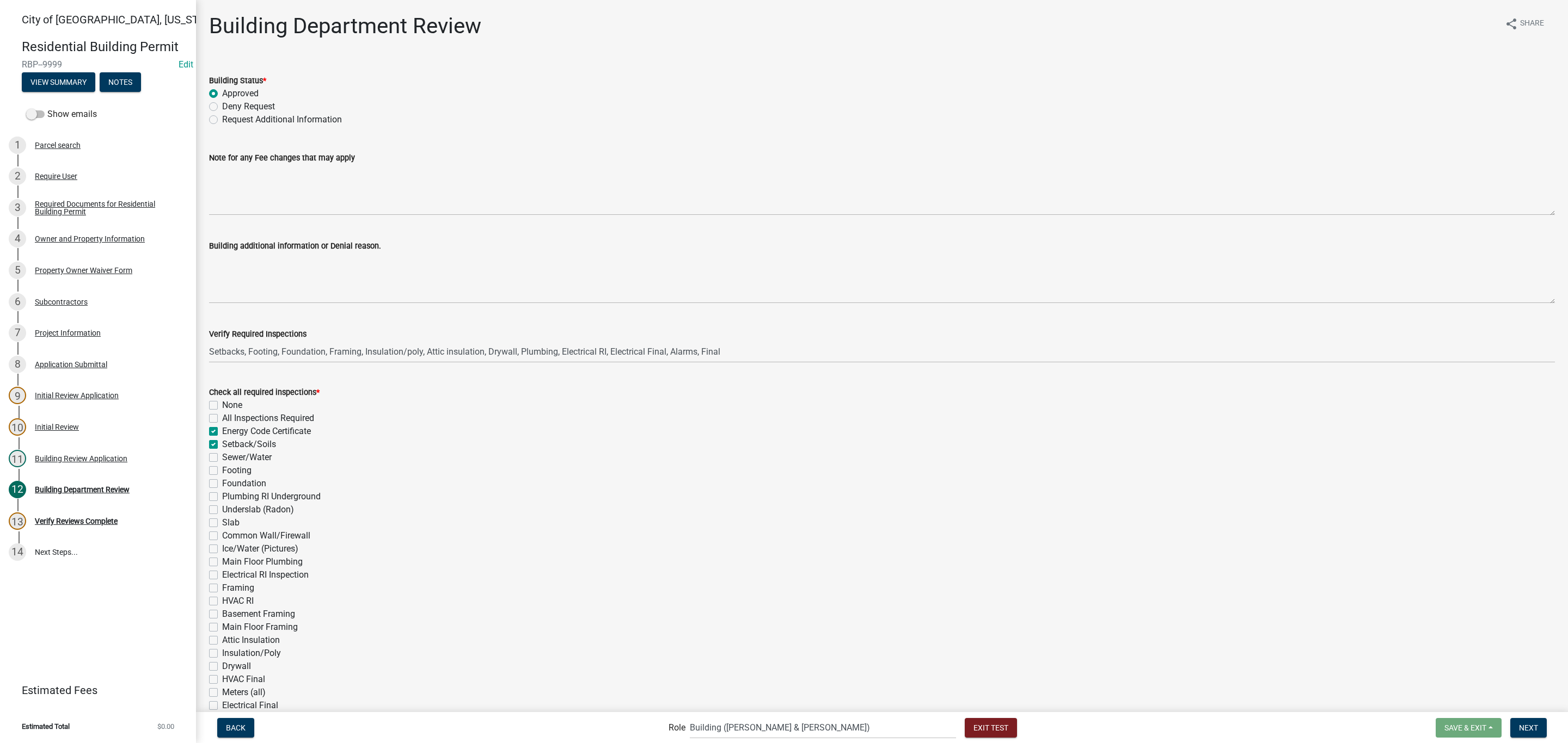
checkbox input "false"
checkbox input "true"
checkbox input "false"
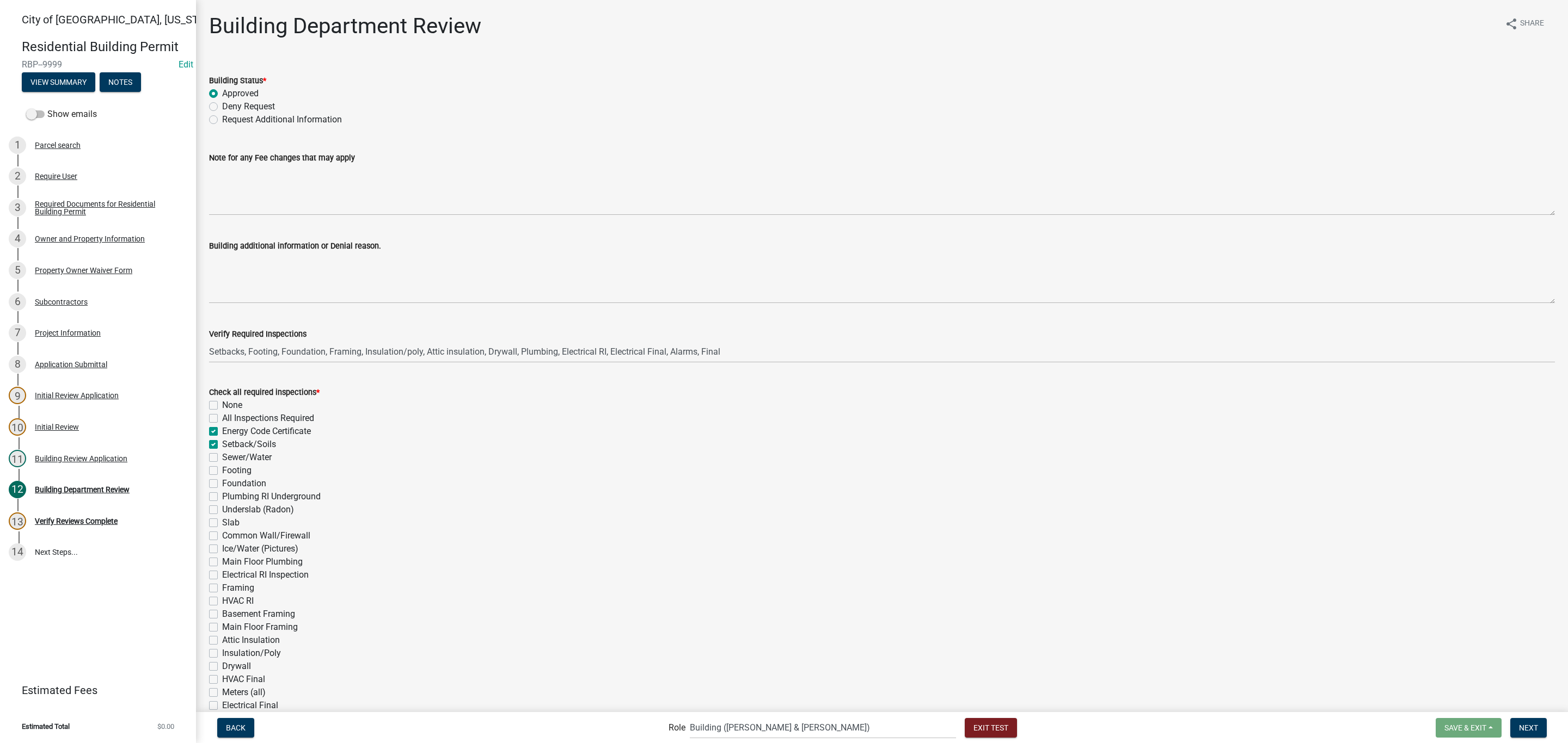
checkbox input "false"
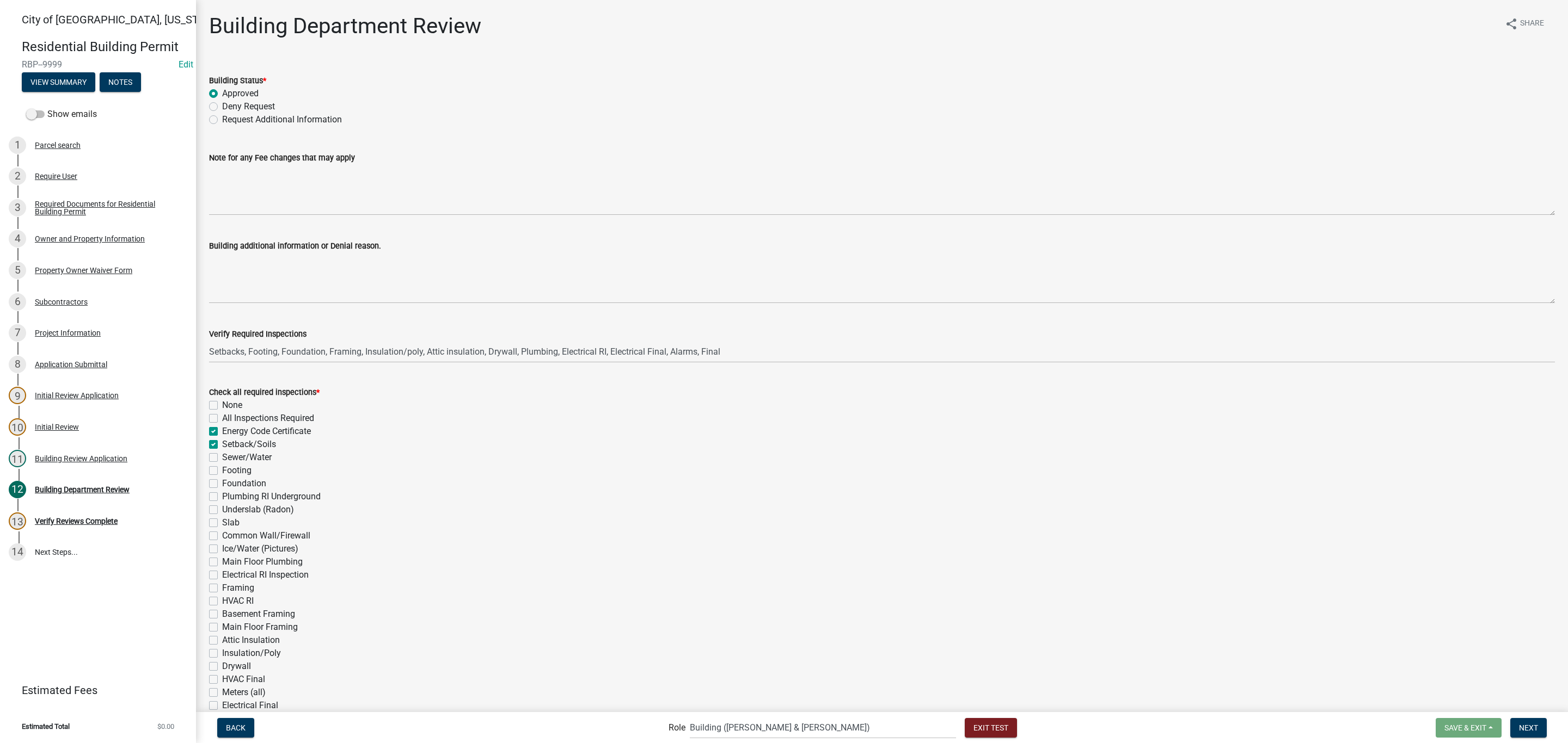
checkbox input "false"
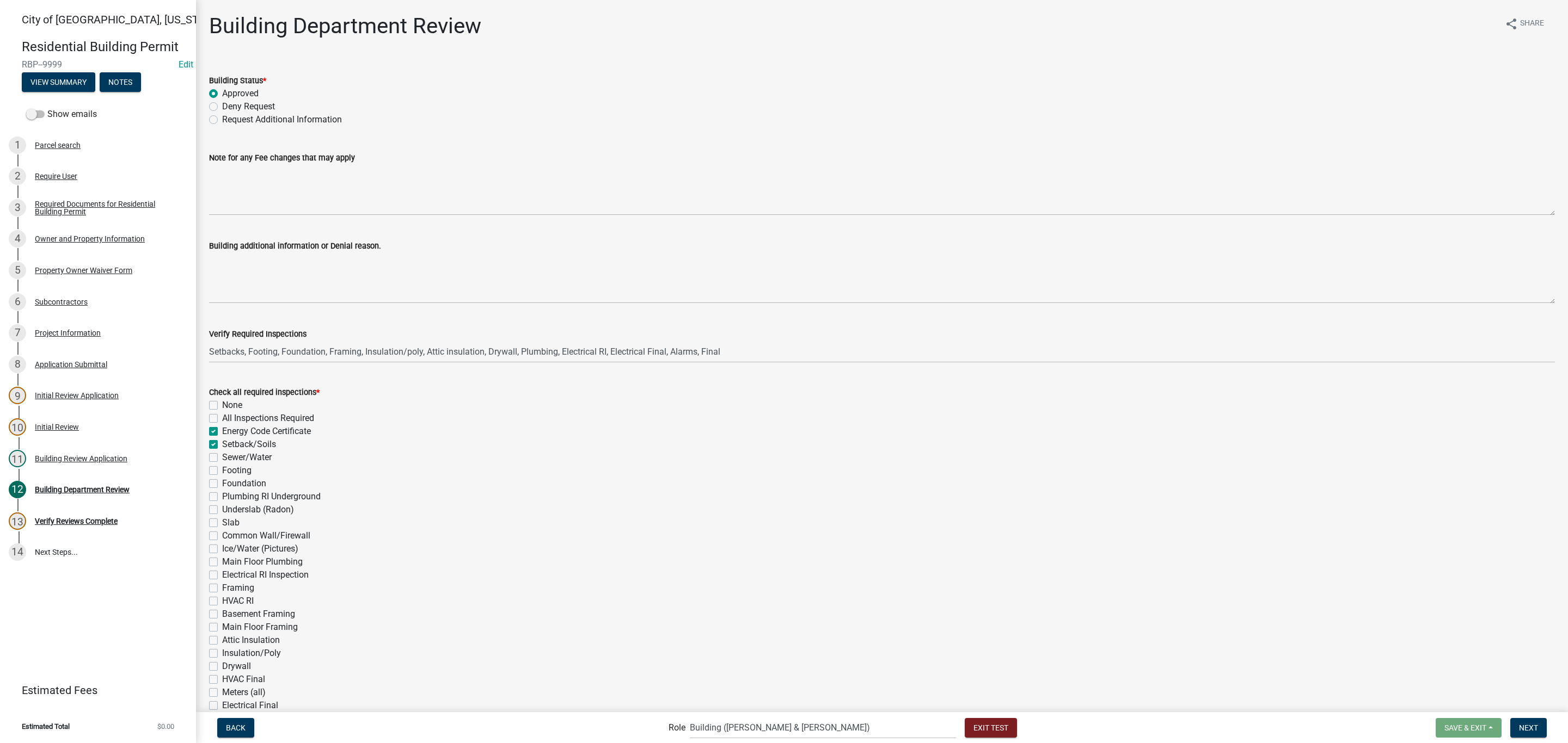
checkbox input "false"
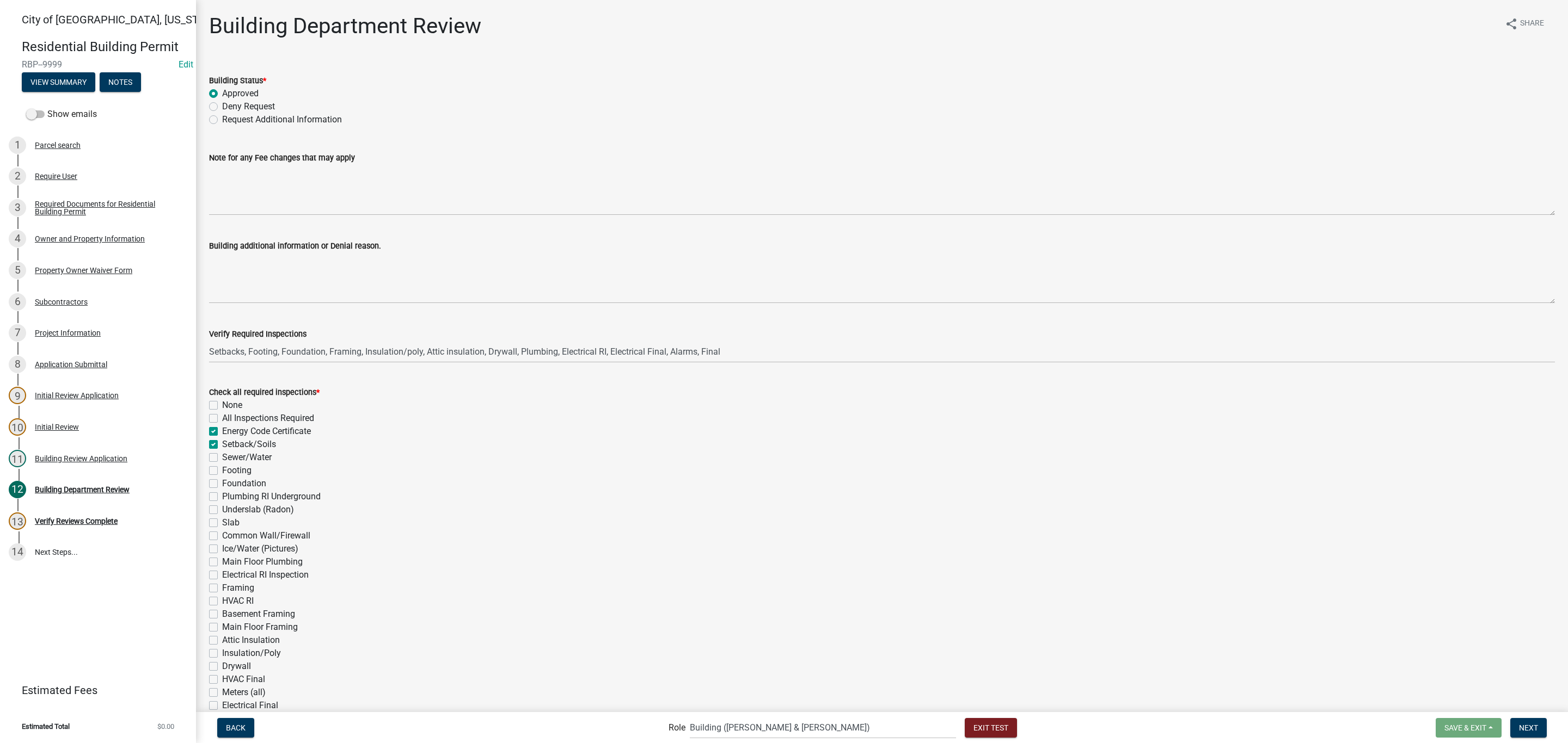
checkbox input "false"
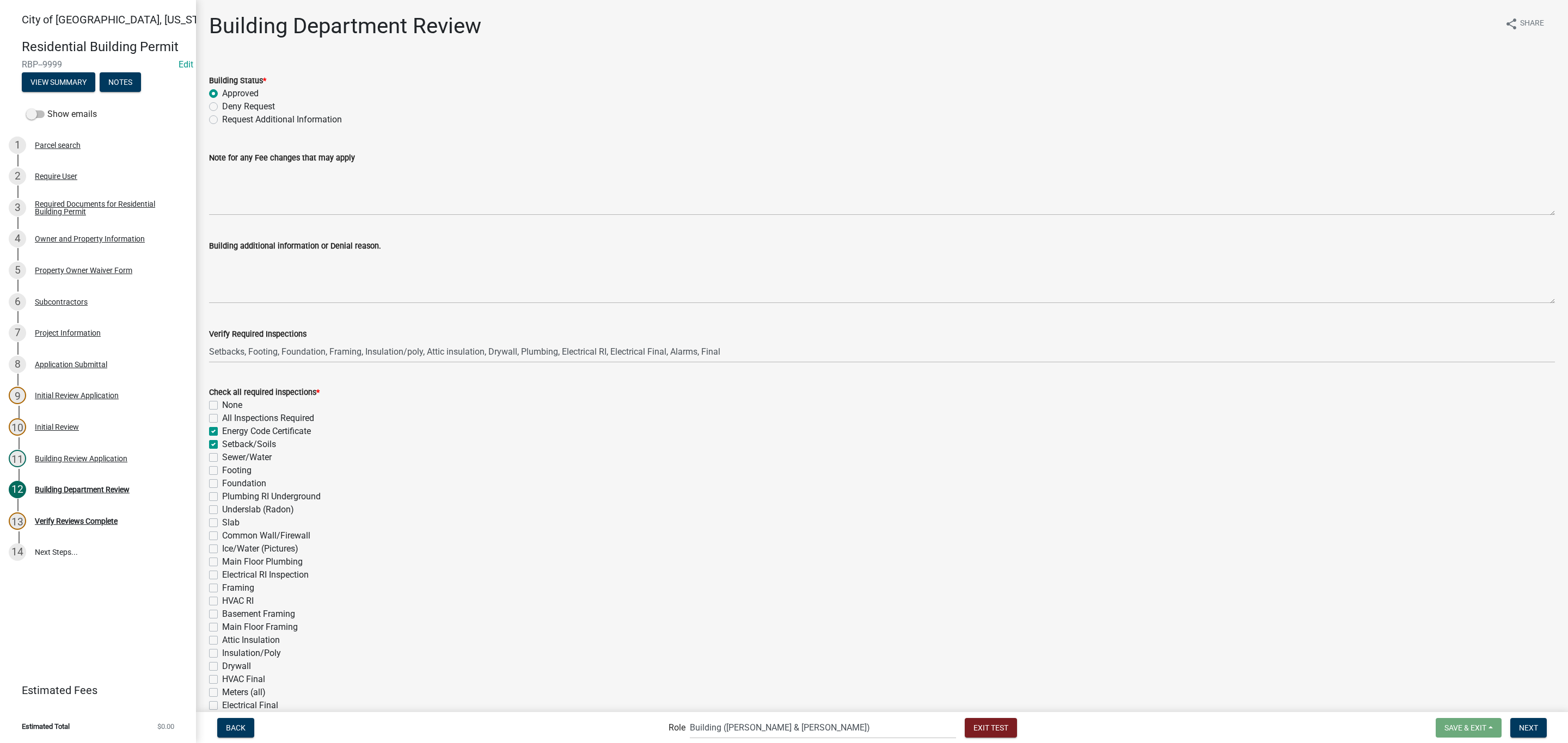
checkbox input "false"
click at [1516, 715] on nav "Back Role Applicant Zoning and Building ([PERSON_NAME], [PERSON_NAME]) Admin St…" at bounding box center [882, 727] width 1372 height 31
click at [1517, 719] on button "Next" at bounding box center [1528, 728] width 37 height 20
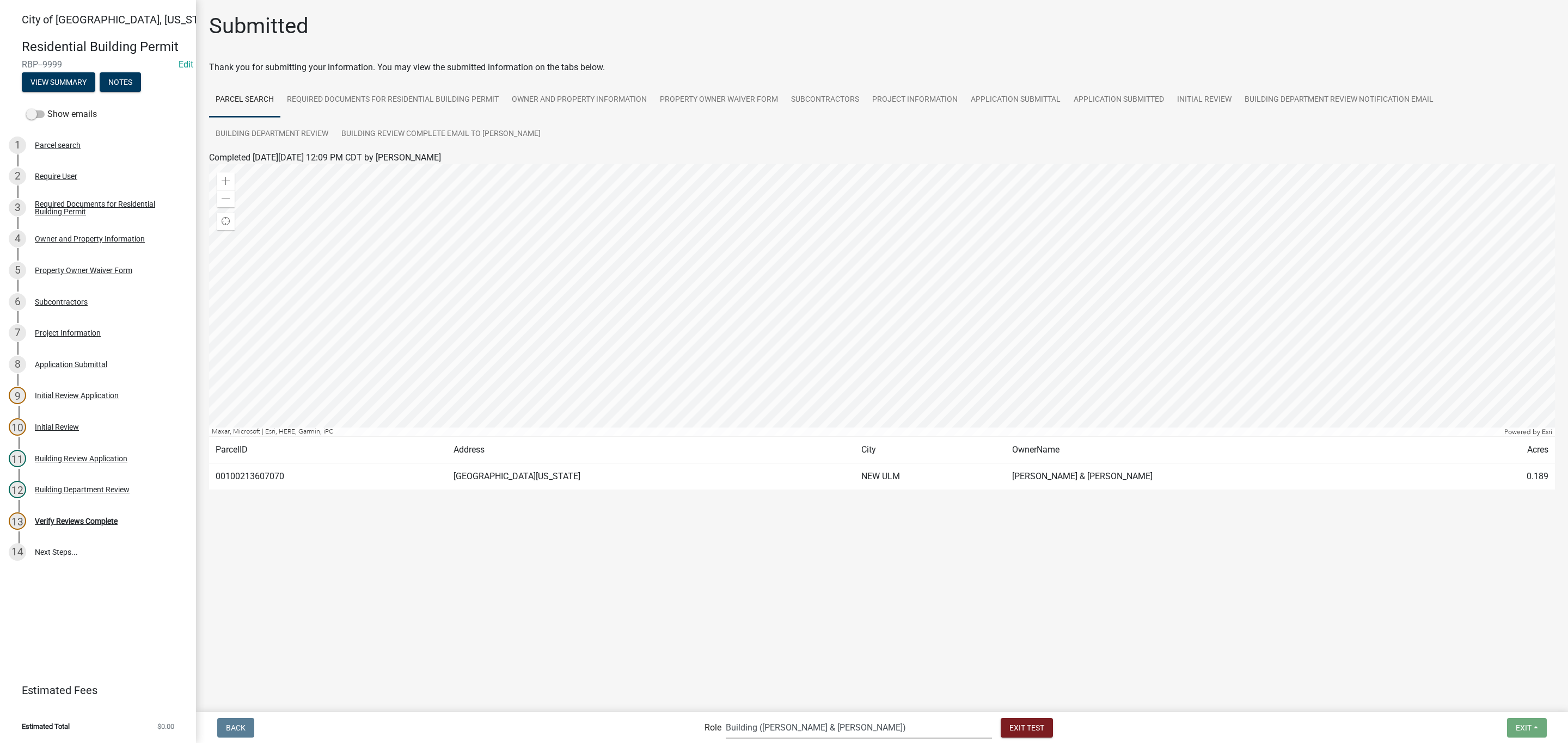
click at [890, 726] on select "Applicant Zoning and Building ([PERSON_NAME], [PERSON_NAME]) Admin Stormwater (…" at bounding box center [859, 728] width 266 height 22
select select "2a8d2813-429b-4053-9d45-3691f4ce4985"
click at [770, 717] on select "Applicant Zoning and Building ([PERSON_NAME], [PERSON_NAME]) Admin Stormwater (…" at bounding box center [859, 728] width 266 height 22
click at [57, 523] on div "Verify Reviews Complete" at bounding box center [76, 522] width 83 height 8
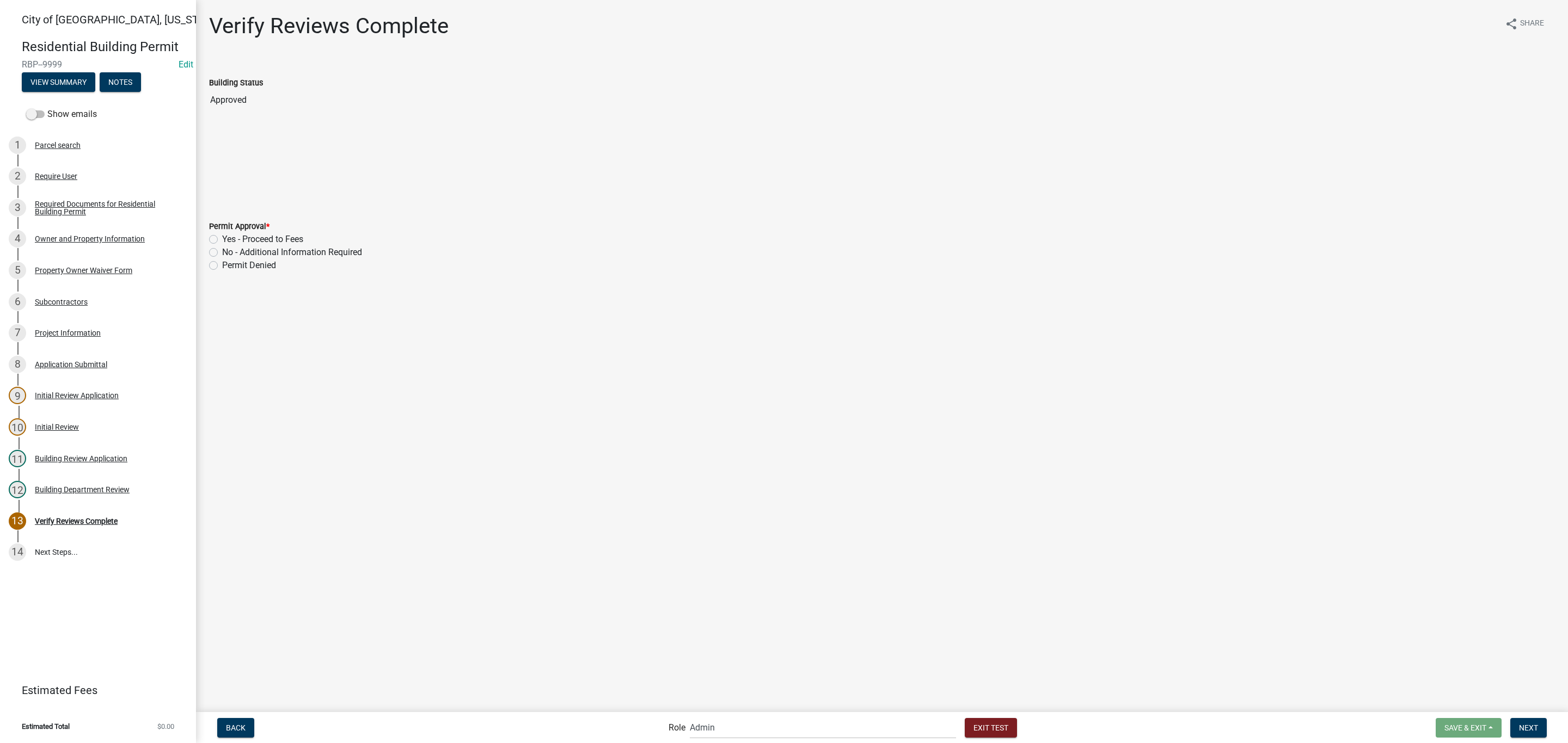
click at [245, 242] on label "Yes - Proceed to Fees" at bounding box center [263, 239] width 81 height 13
click at [230, 240] on input "Yes - Proceed to Fees" at bounding box center [226, 236] width 7 height 7
radio input "true"
click at [1535, 728] on span "Next" at bounding box center [1528, 727] width 19 height 9
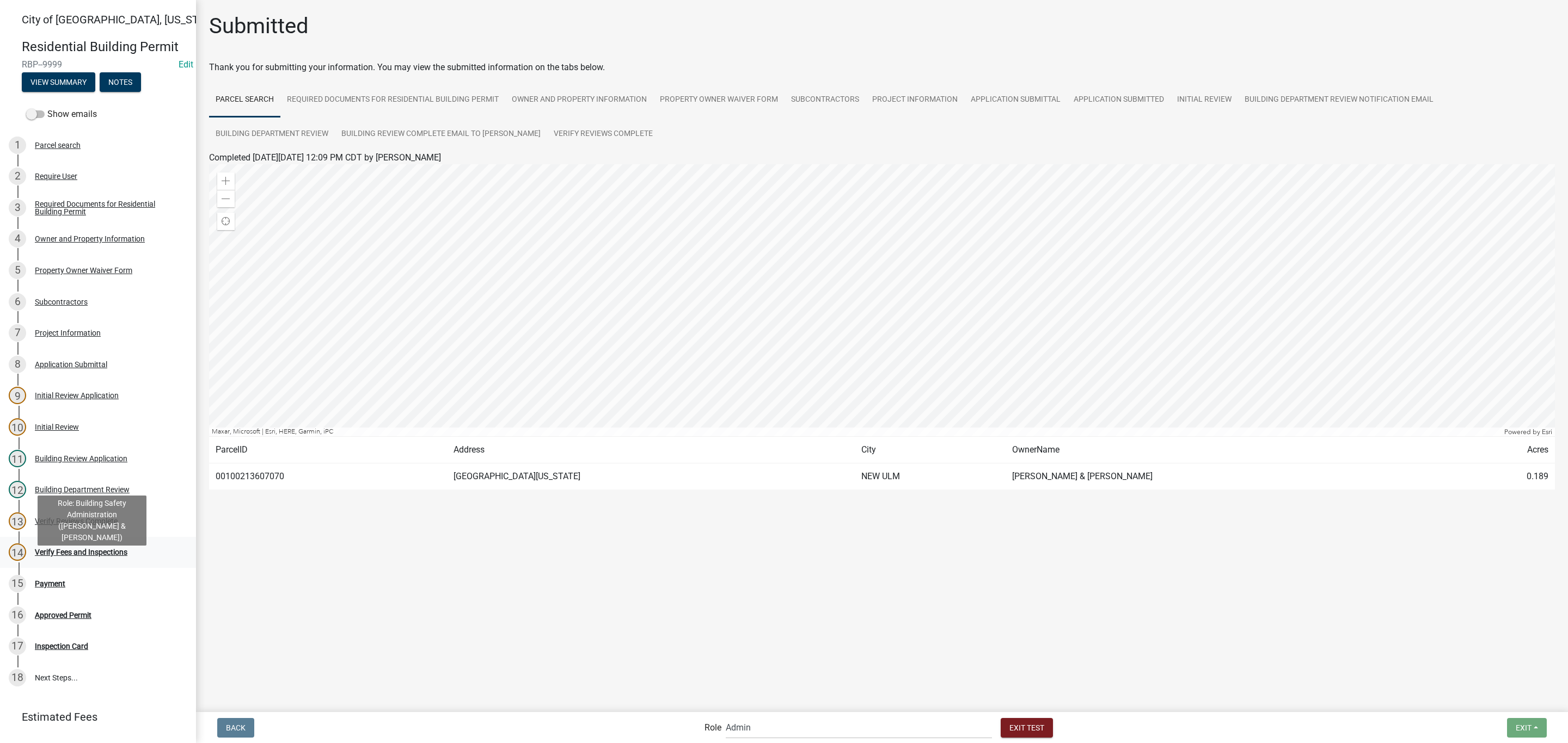
click at [97, 556] on div "Verify Fees and Inspections" at bounding box center [81, 552] width 93 height 8
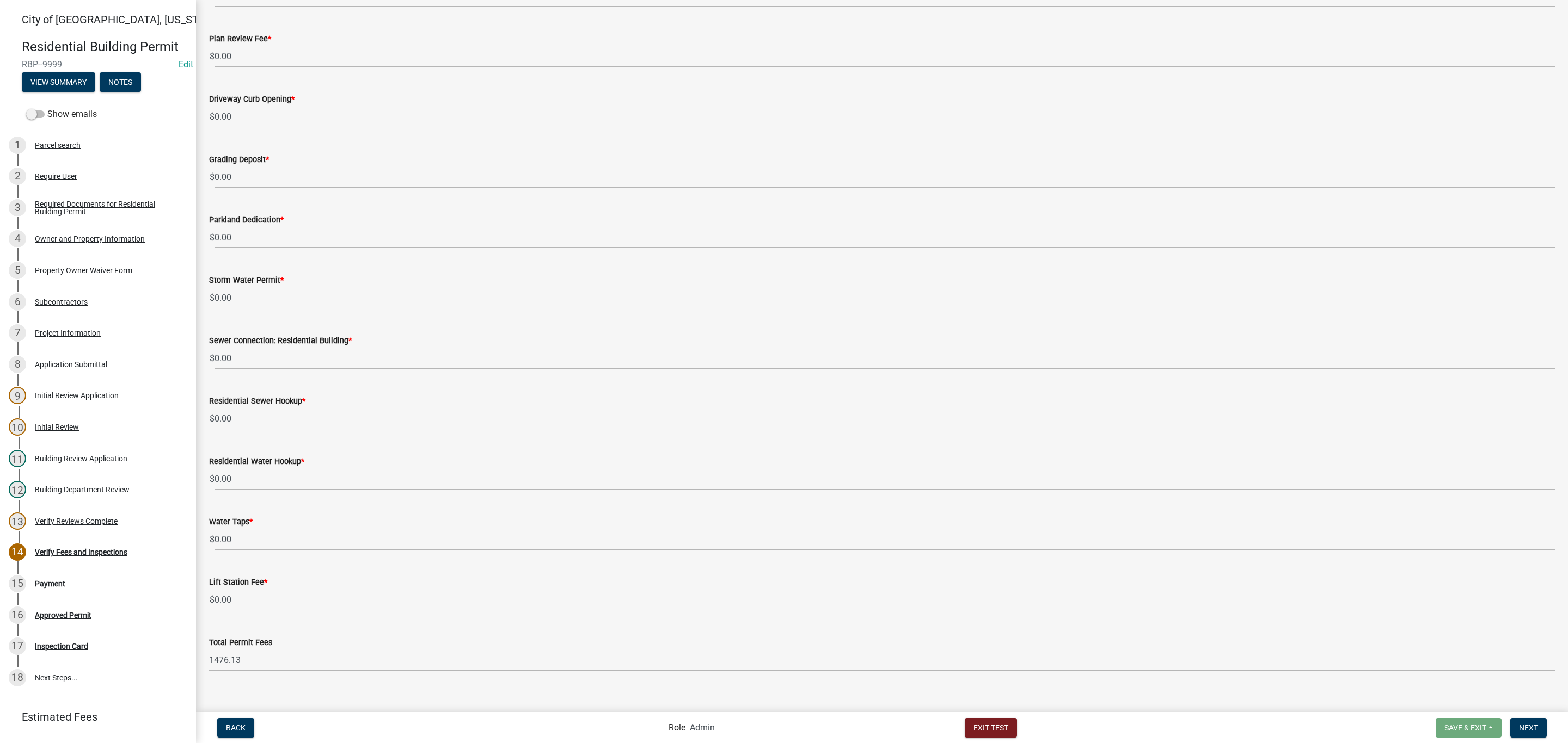
scroll to position [276, 0]
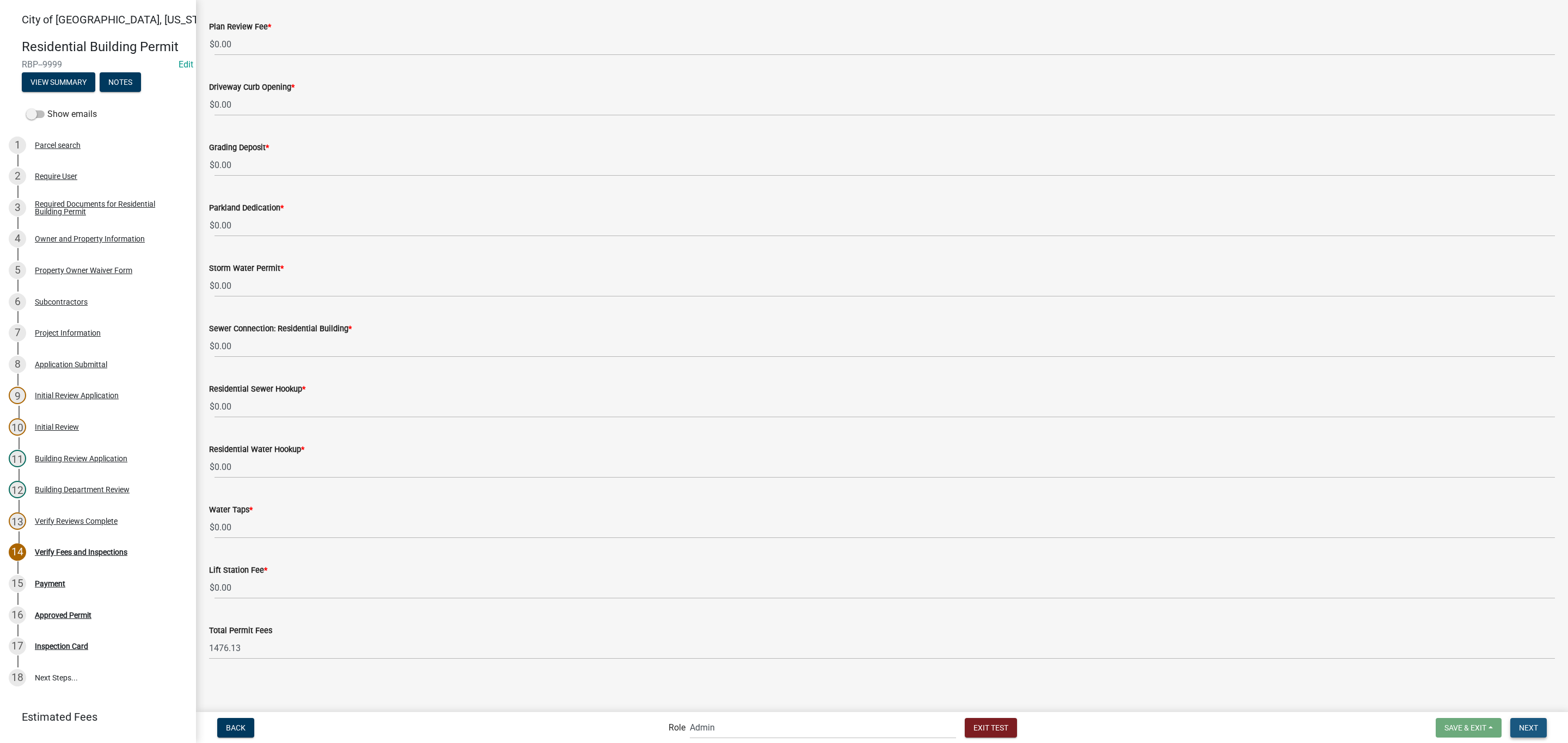
click at [1536, 727] on span "Next" at bounding box center [1528, 727] width 19 height 9
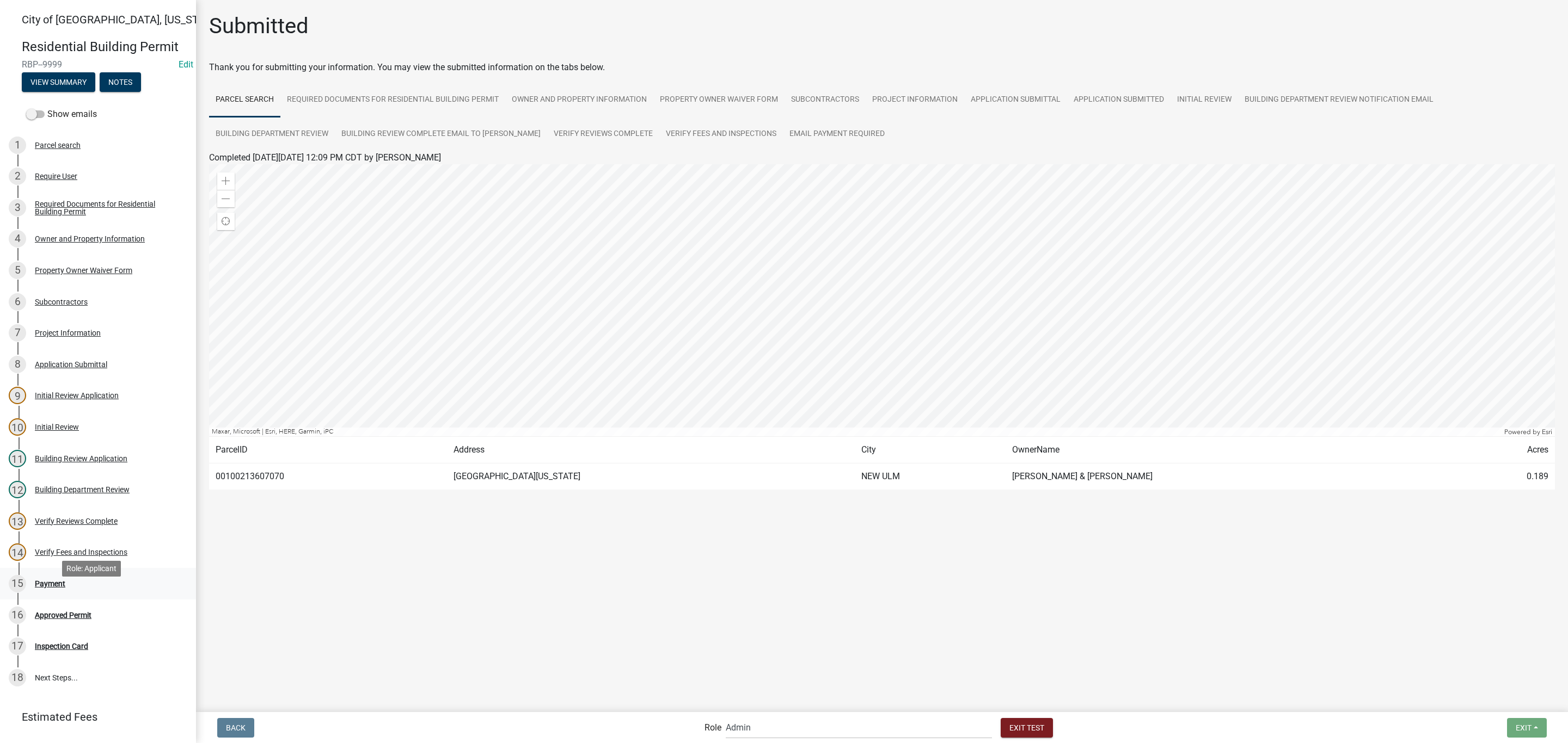
click at [56, 587] on div "Payment" at bounding box center [50, 584] width 30 height 8
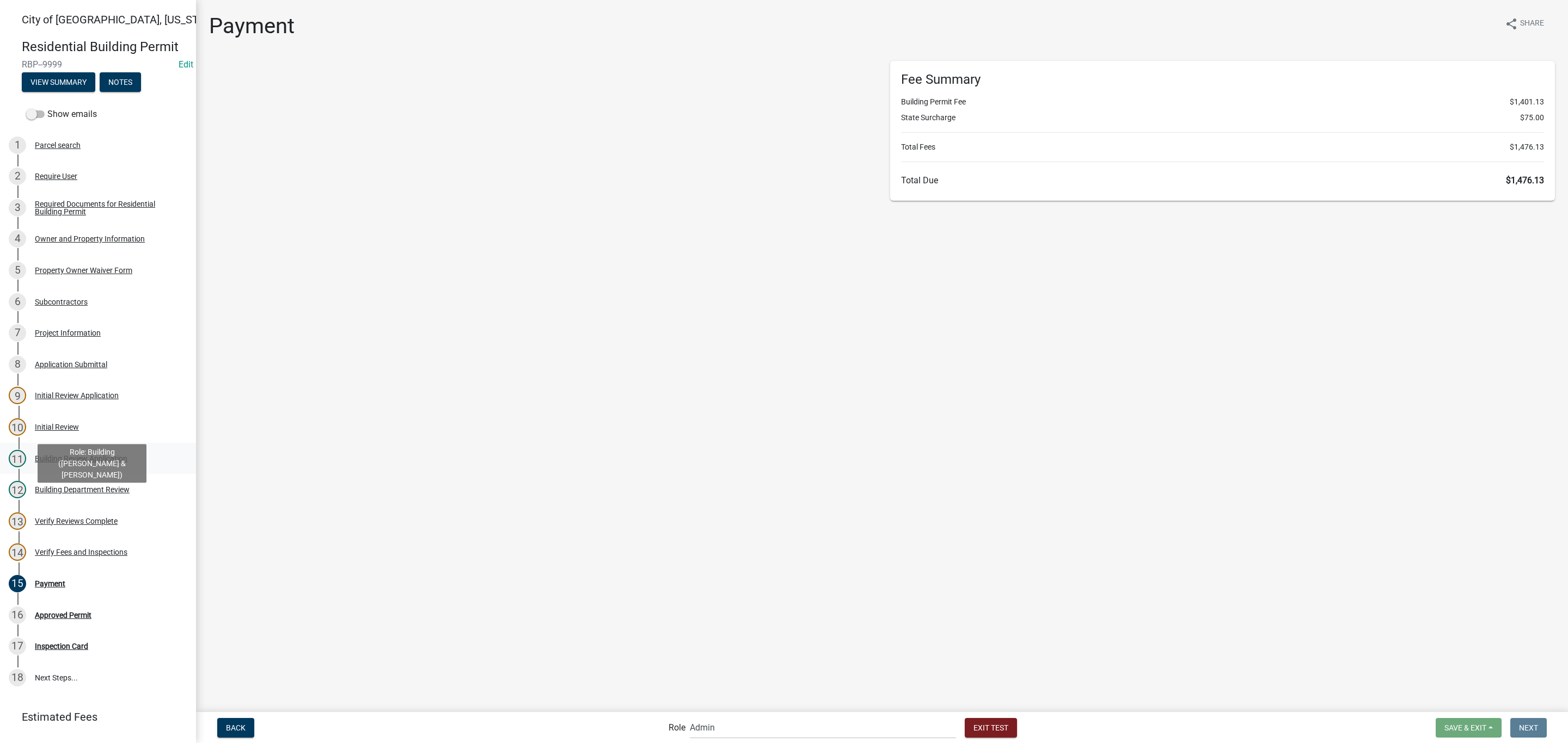
select select "2: 1"
click at [244, 190] on div "Total Due" at bounding box center [325, 192] width 222 height 13
click at [224, 190] on input "radio" at bounding box center [225, 191] width 7 height 7
radio input "true"
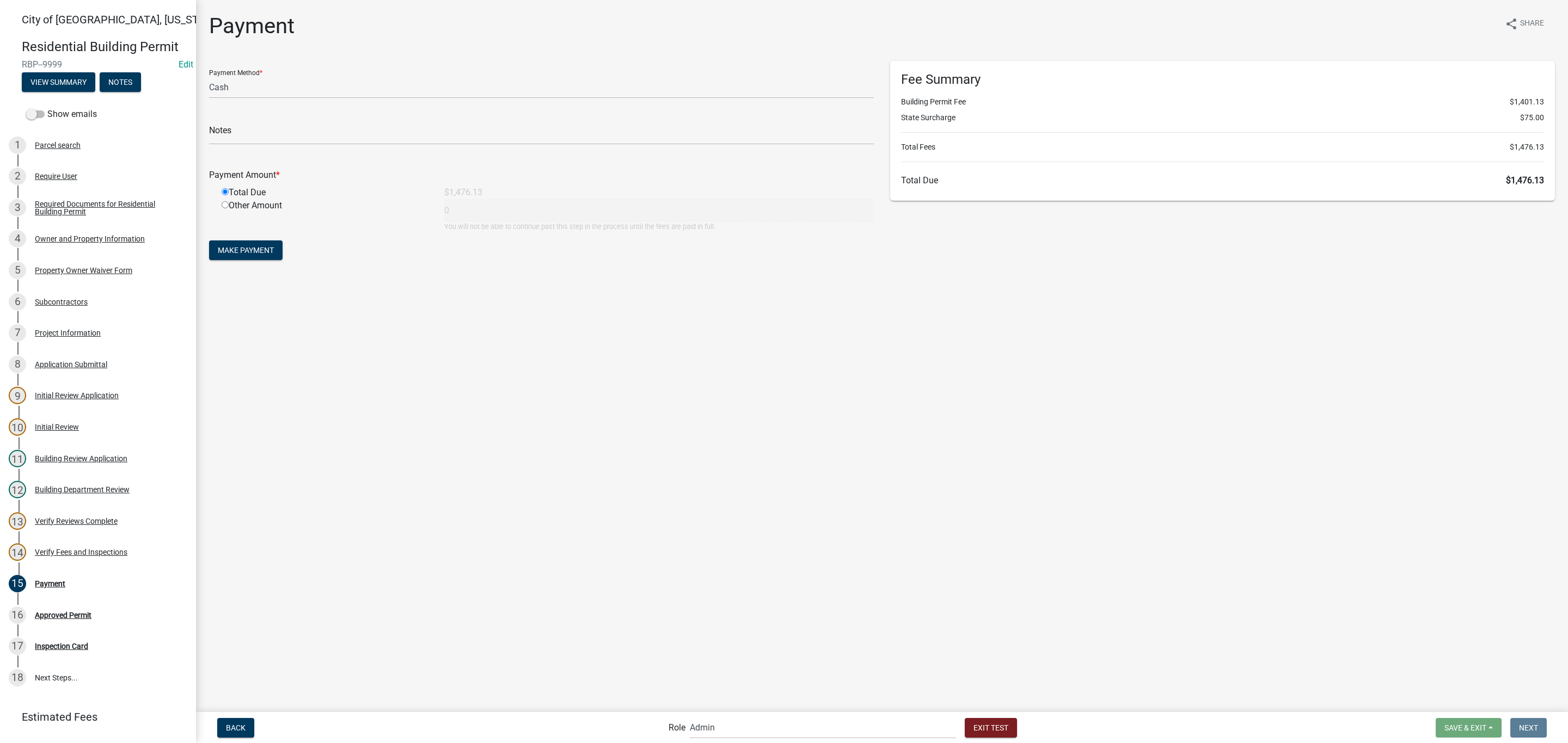
type input "1476.13"
click at [230, 247] on span "Make Payment" at bounding box center [245, 250] width 56 height 9
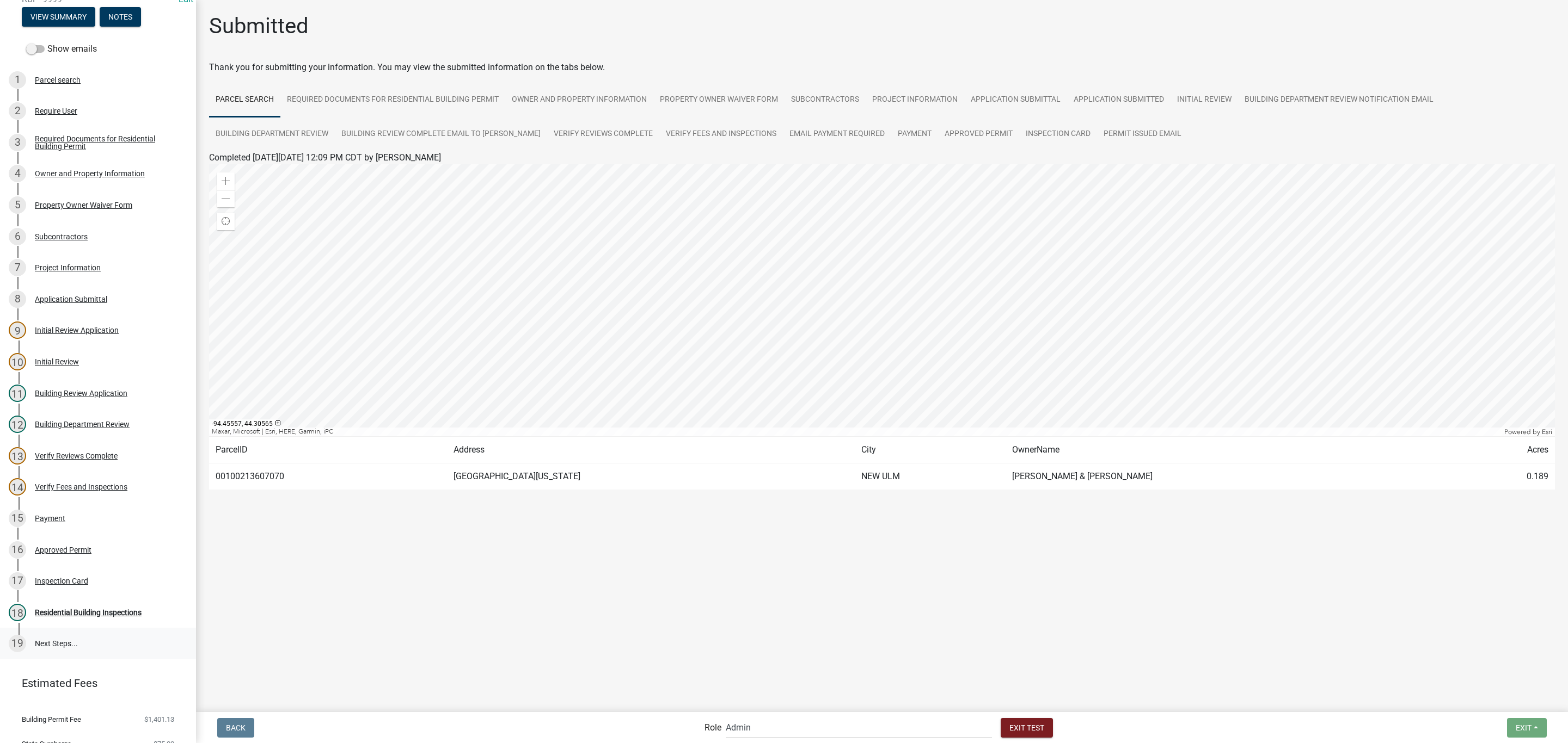
scroll to position [122, 0]
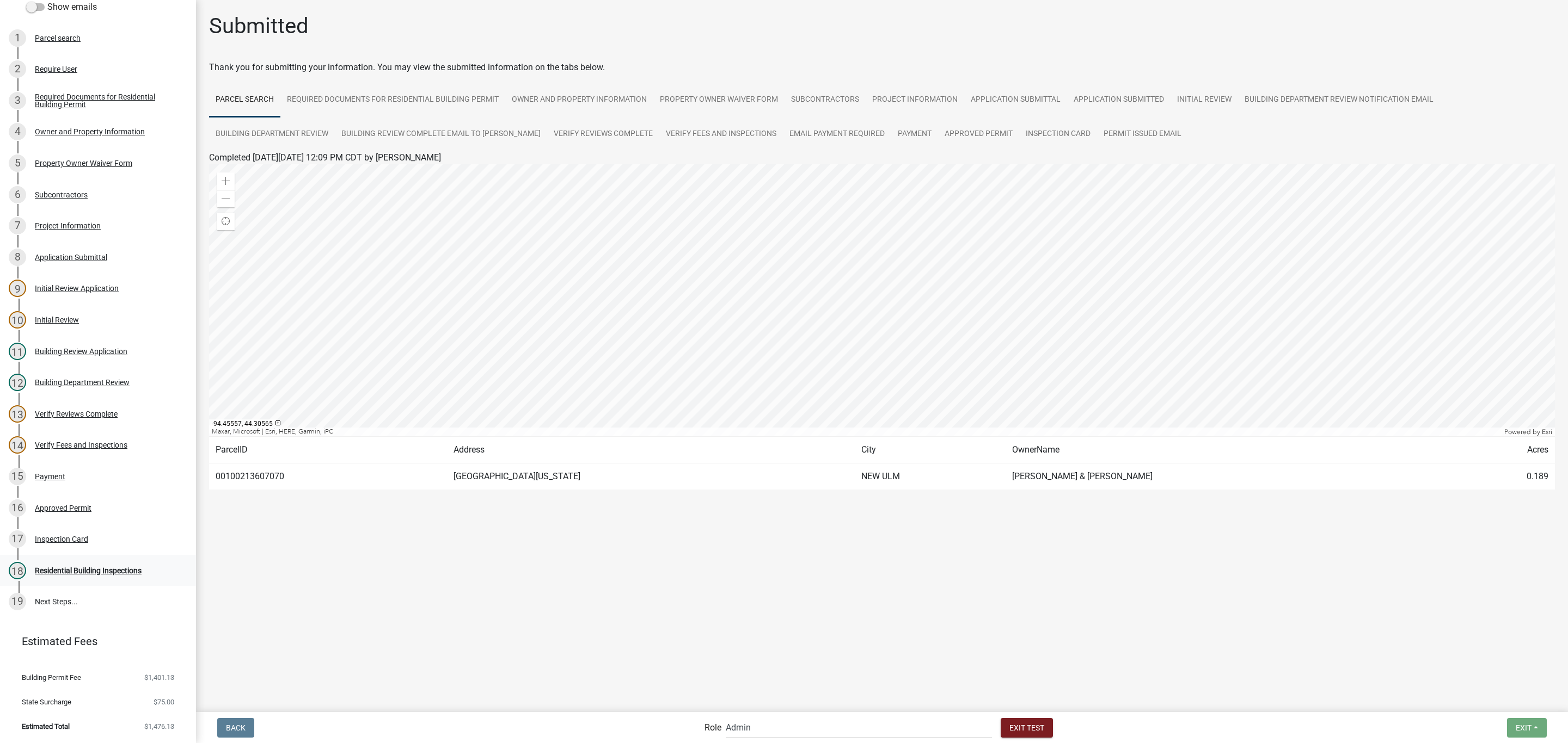
click at [124, 568] on div "Residential Building Inspections" at bounding box center [88, 571] width 106 height 8
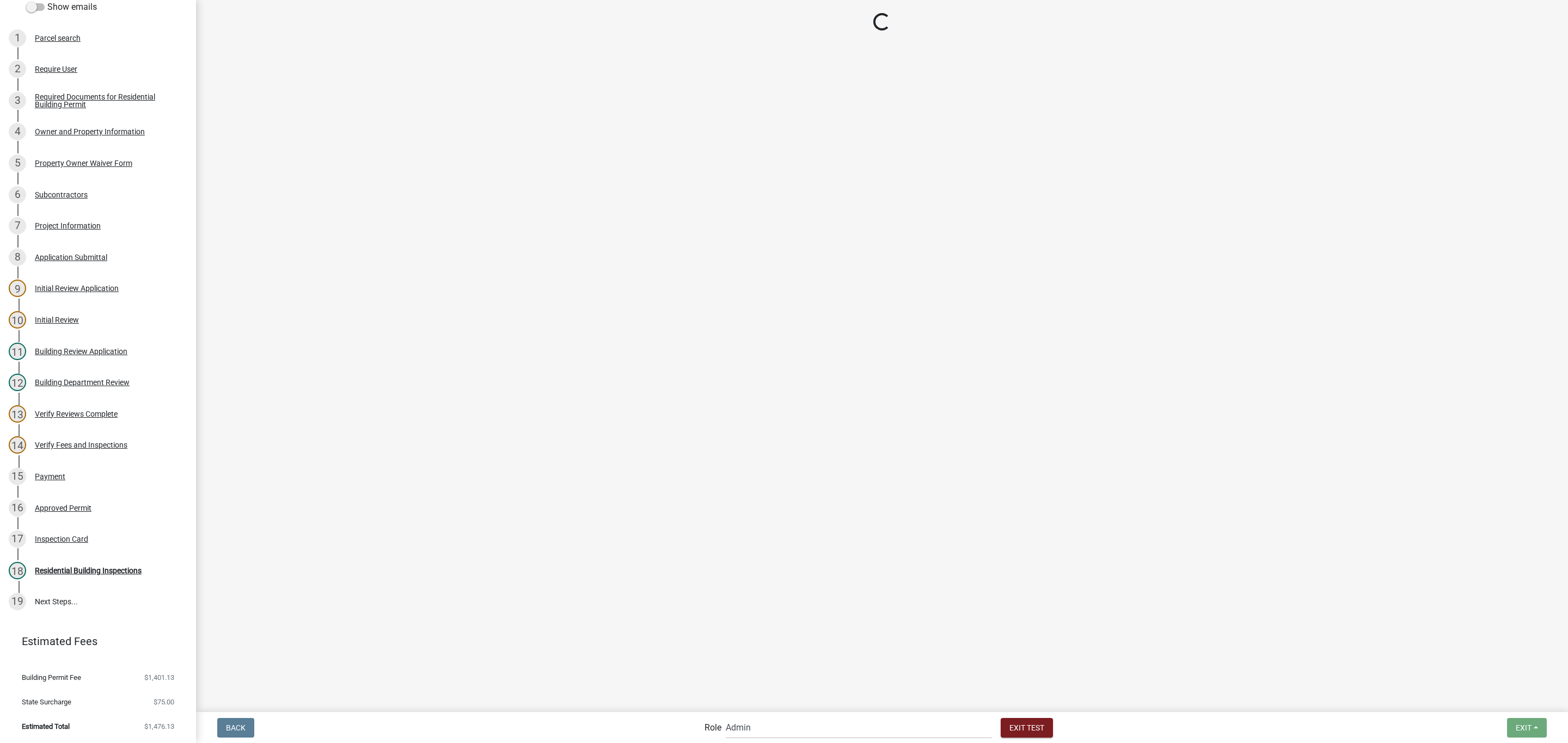
select select "805d55ac-e238-4e04-8f8e-acc067f36c3e"
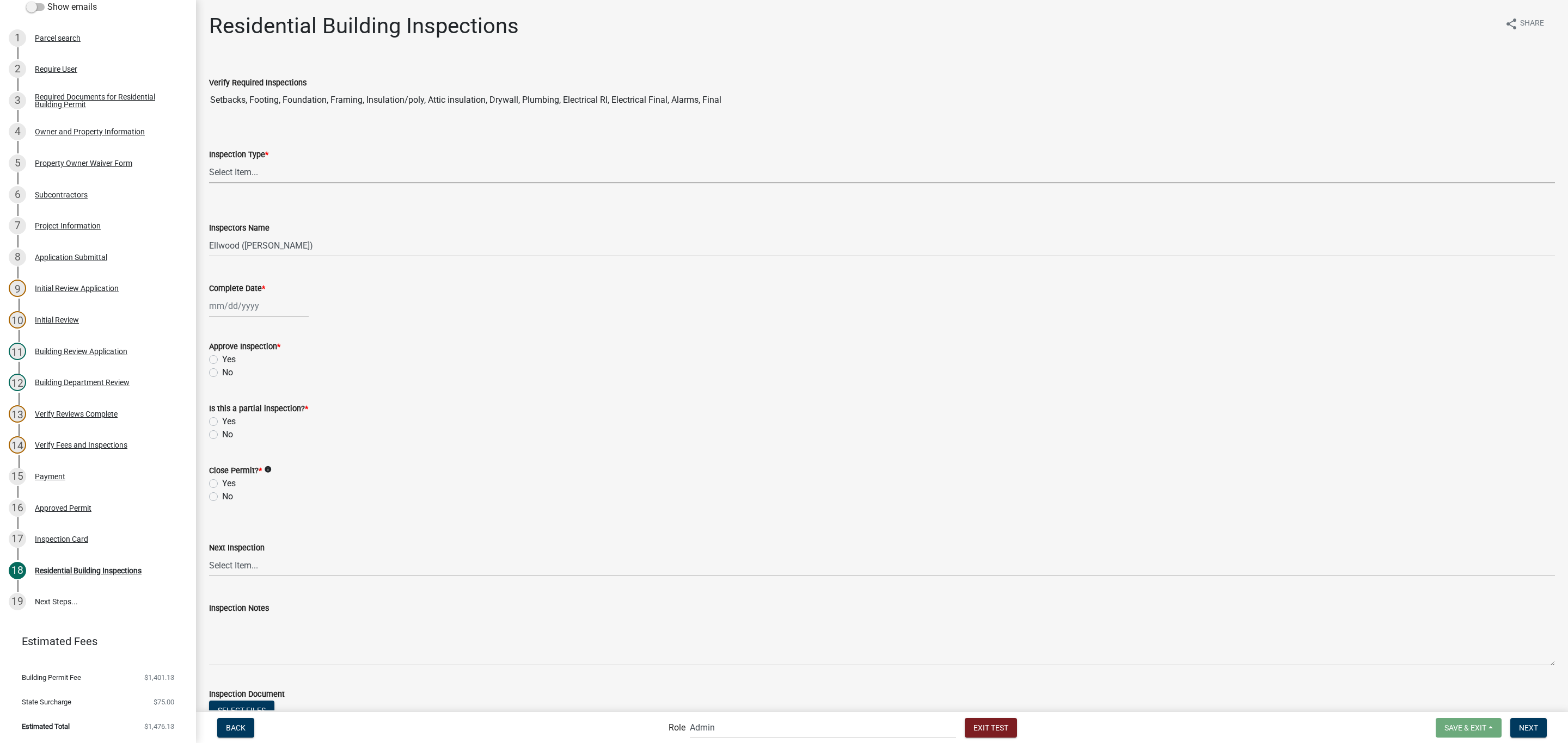
click at [231, 171] on select "Select Item... None All Inspections Required Energy Code Certificate Setback/So…" at bounding box center [882, 172] width 1346 height 22
click at [209, 161] on select "Select Item... None All Inspections Required Energy Code Certificate Setback/So…" at bounding box center [882, 172] width 1346 height 22
select select "7777904b-4119-4bfd-883a-9e104624f087"
click at [259, 302] on div at bounding box center [258, 306] width 99 height 22
select select "9"
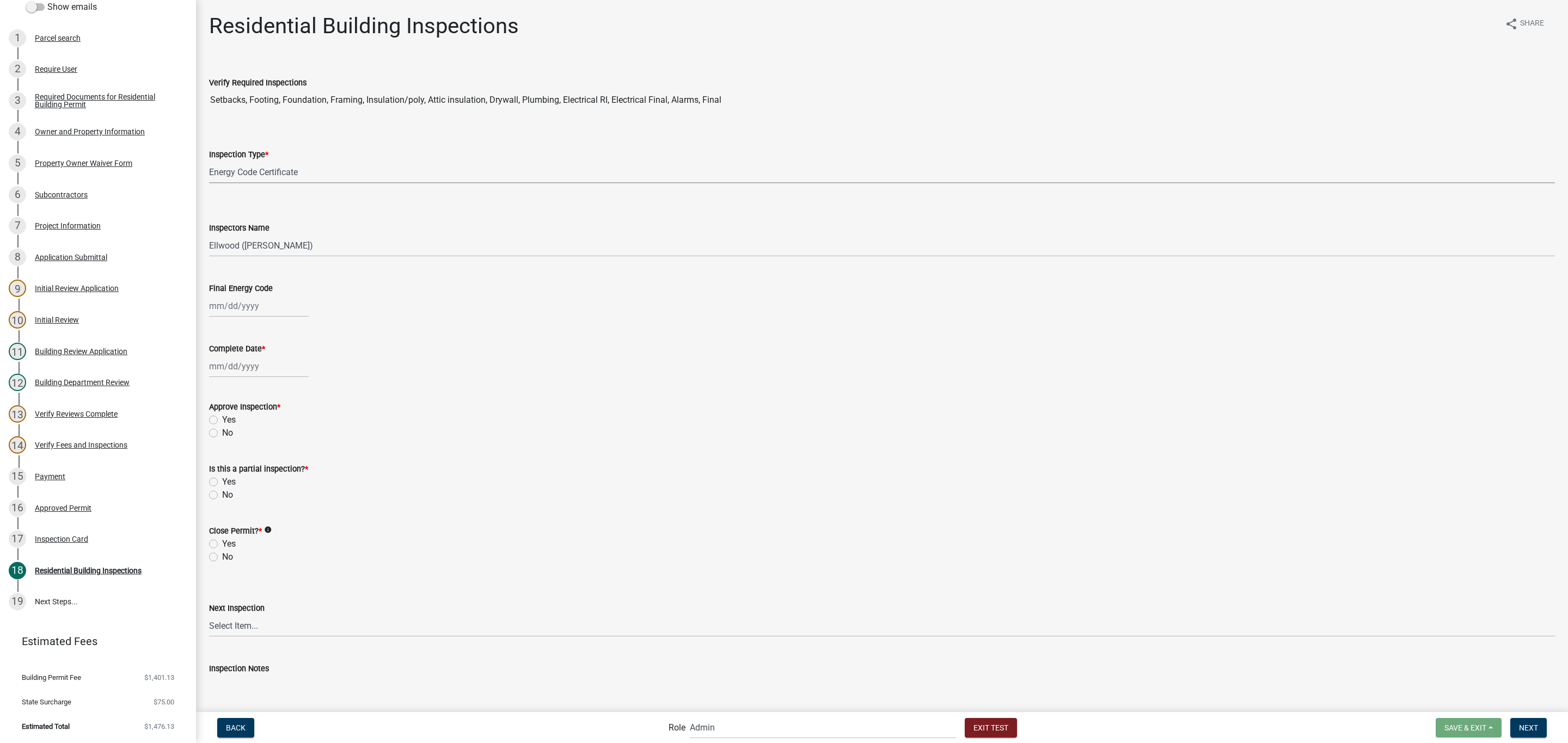
select select "2025"
click at [287, 414] on div "26" at bounding box center [290, 416] width 17 height 17
type input "09/26/2025"
select select "9"
select select "2025"
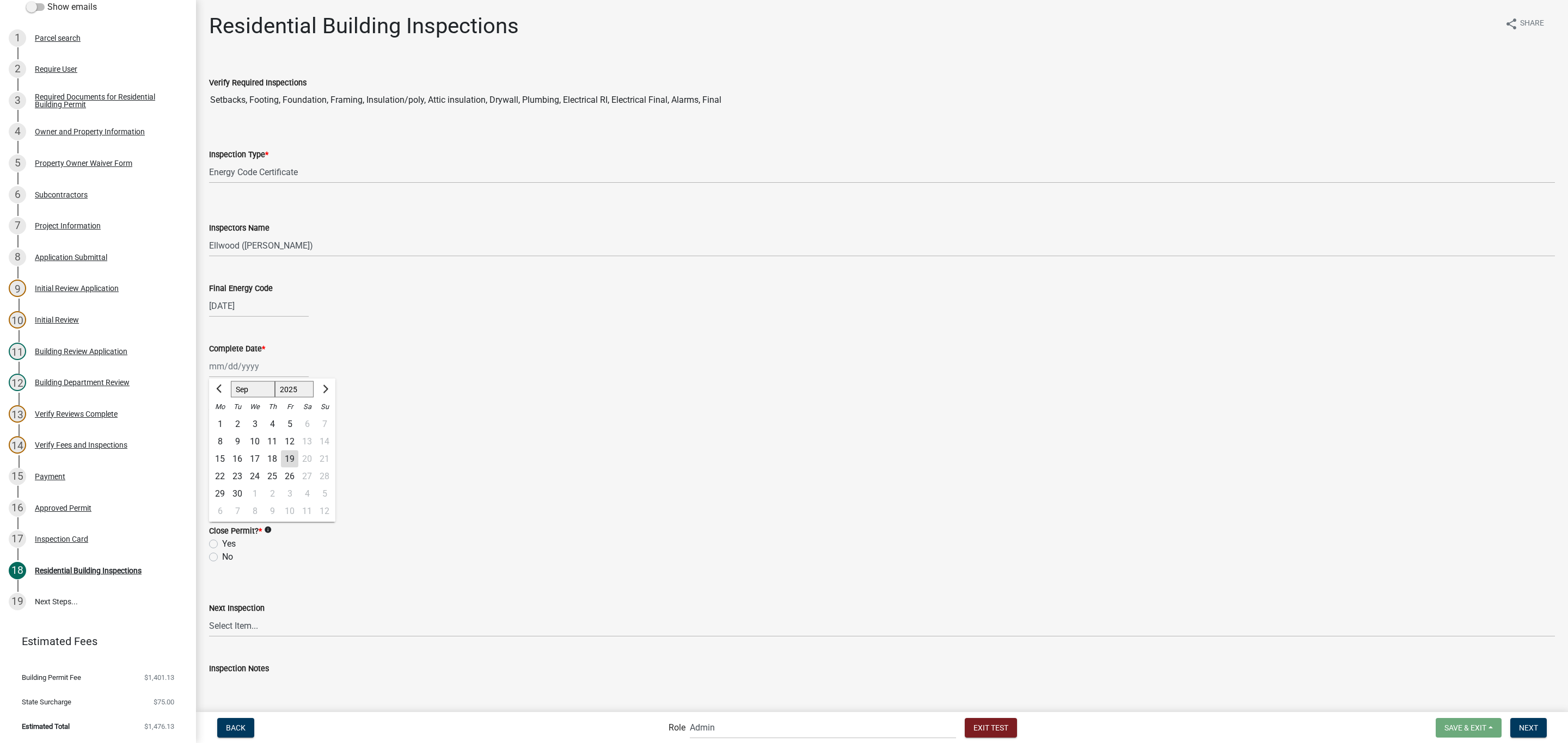
drag, startPoint x: 266, startPoint y: 366, endPoint x: 268, endPoint y: 377, distance: 11.2
click at [266, 366] on div "[PERSON_NAME] Feb Mar Apr [PERSON_NAME][DATE] Oct Nov [DATE] 1526 1527 1528 152…" at bounding box center [258, 367] width 99 height 22
click at [290, 474] on div "26" at bounding box center [290, 477] width 17 height 17
type input "09/26/2025"
click at [229, 422] on label "Yes" at bounding box center [229, 420] width 14 height 13
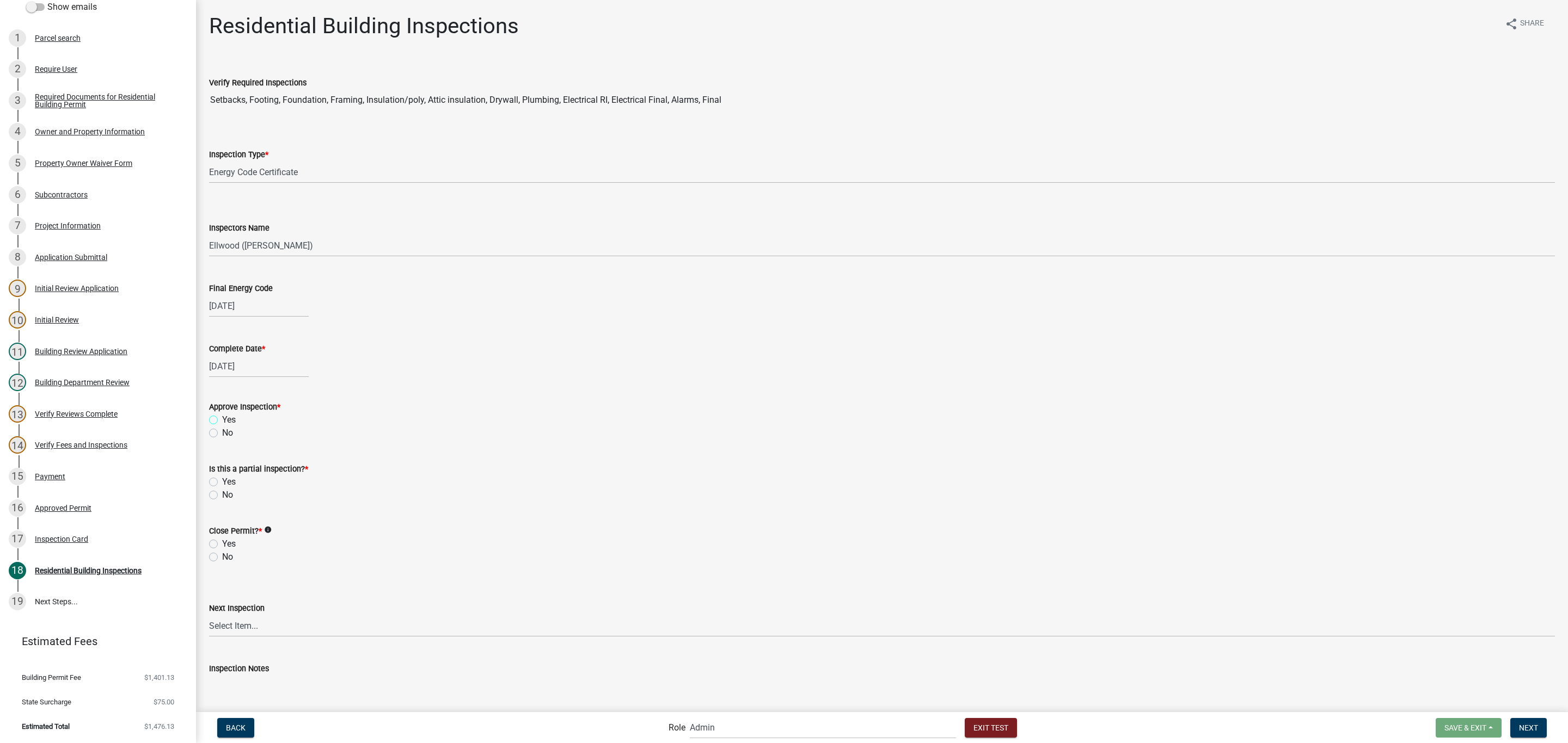
click at [229, 421] on input "Yes" at bounding box center [226, 417] width 7 height 7
radio input "true"
click at [226, 483] on label "Yes" at bounding box center [229, 482] width 14 height 13
click at [226, 483] on input "Yes" at bounding box center [226, 479] width 7 height 7
radio input "true"
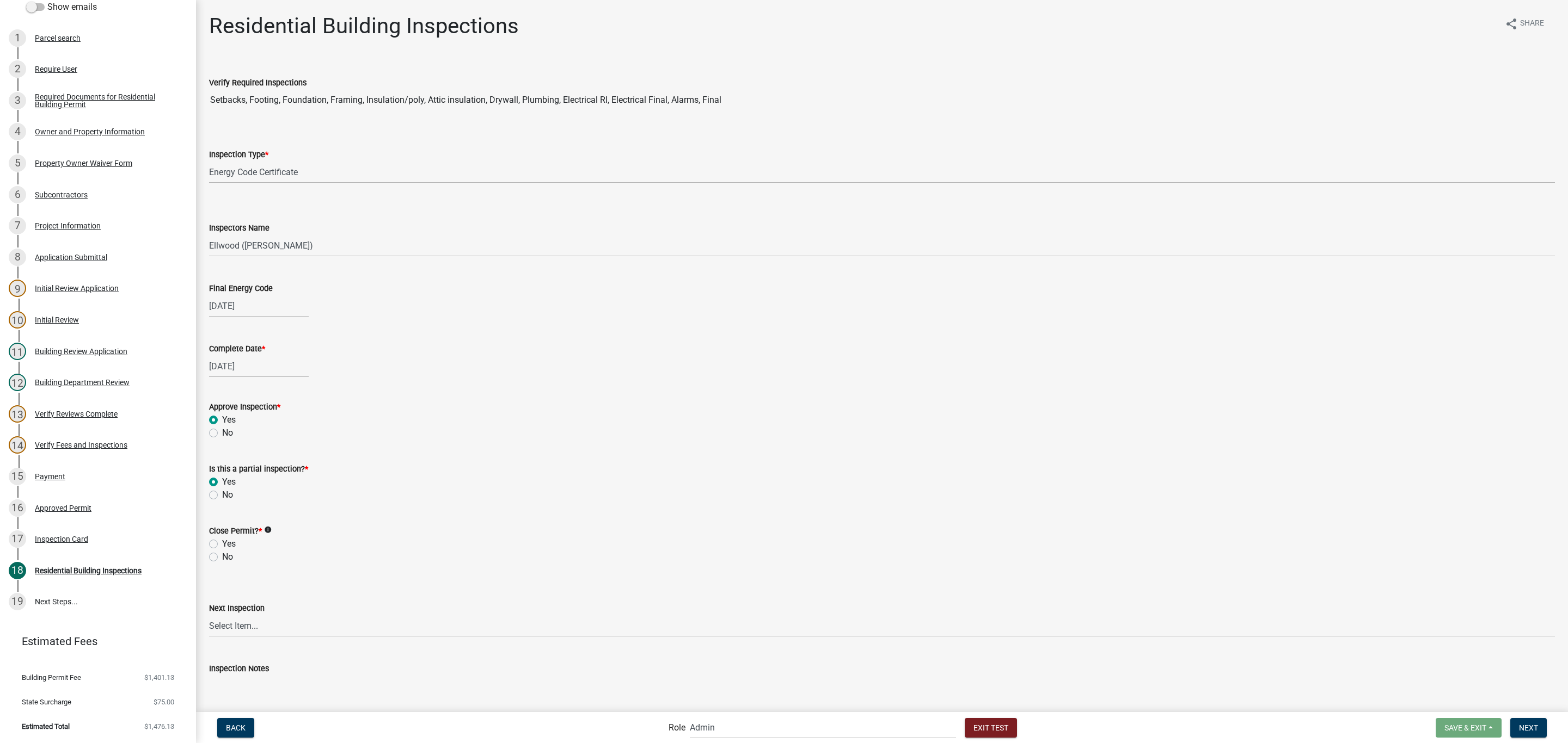
click at [227, 557] on label "No" at bounding box center [228, 557] width 11 height 13
click at [227, 557] on input "No" at bounding box center [226, 554] width 7 height 7
radio input "true"
click at [302, 622] on select "Select Item... None All Inspections Required Energy Code Certificate Setback/So…" at bounding box center [882, 626] width 1346 height 22
click at [209, 615] on select "Select Item... None All Inspections Required Energy Code Certificate Setback/So…" at bounding box center [882, 626] width 1346 height 22
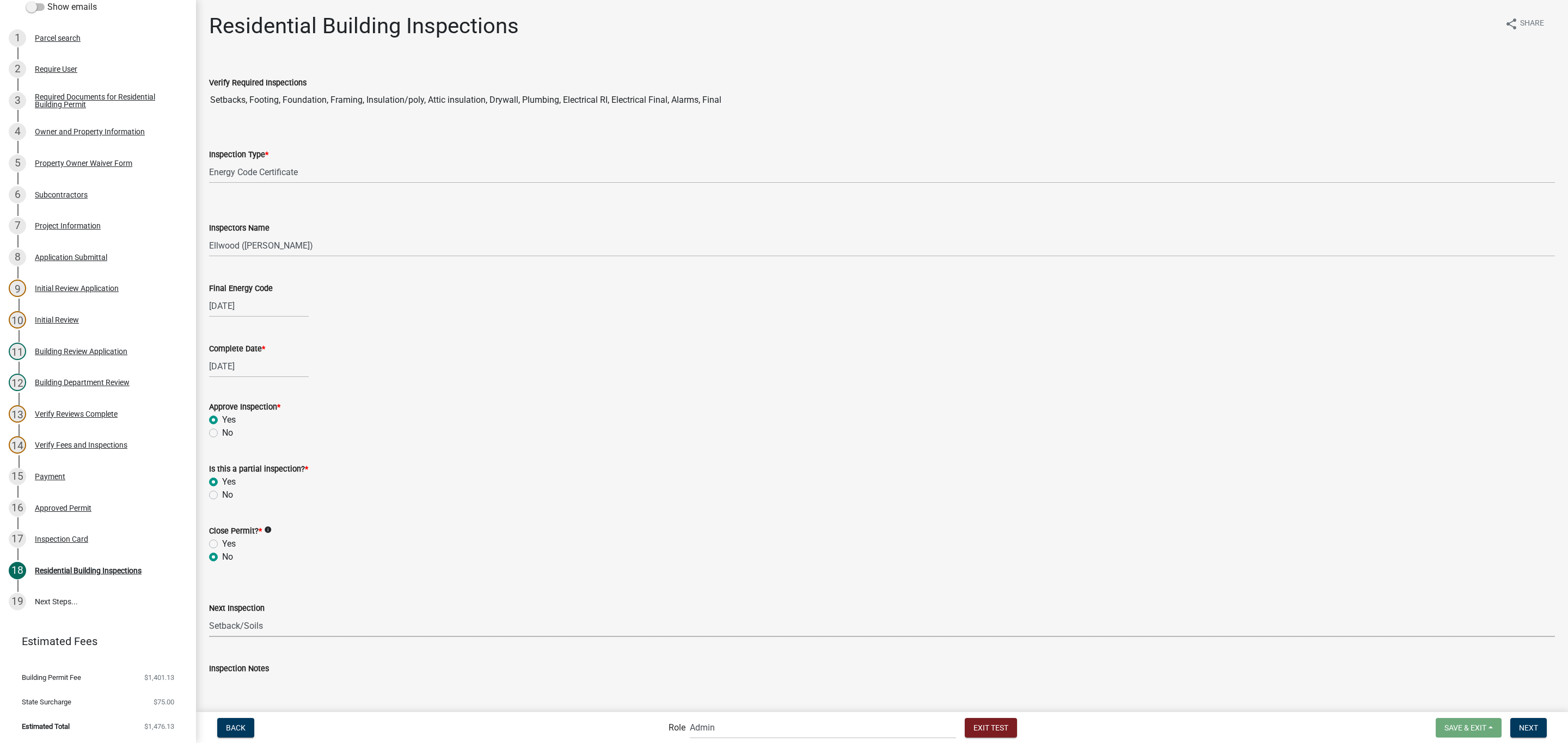
select select "325fad7b-aea0-4a0d-bd35-a72a64eb9764"
click at [1537, 730] on span "Next" at bounding box center [1528, 727] width 19 height 9
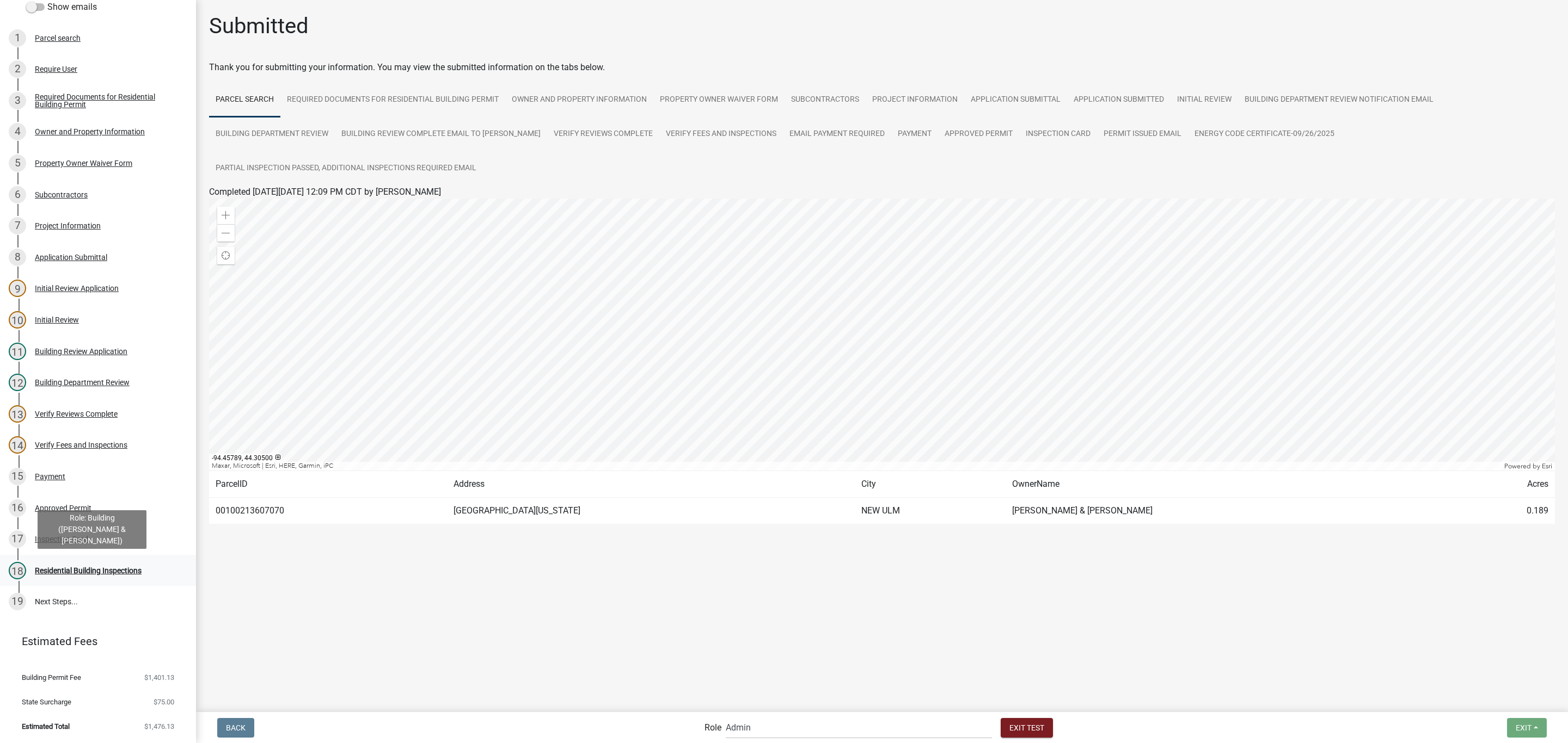
click at [96, 565] on div "18 Residential Building Inspections" at bounding box center [94, 571] width 170 height 17
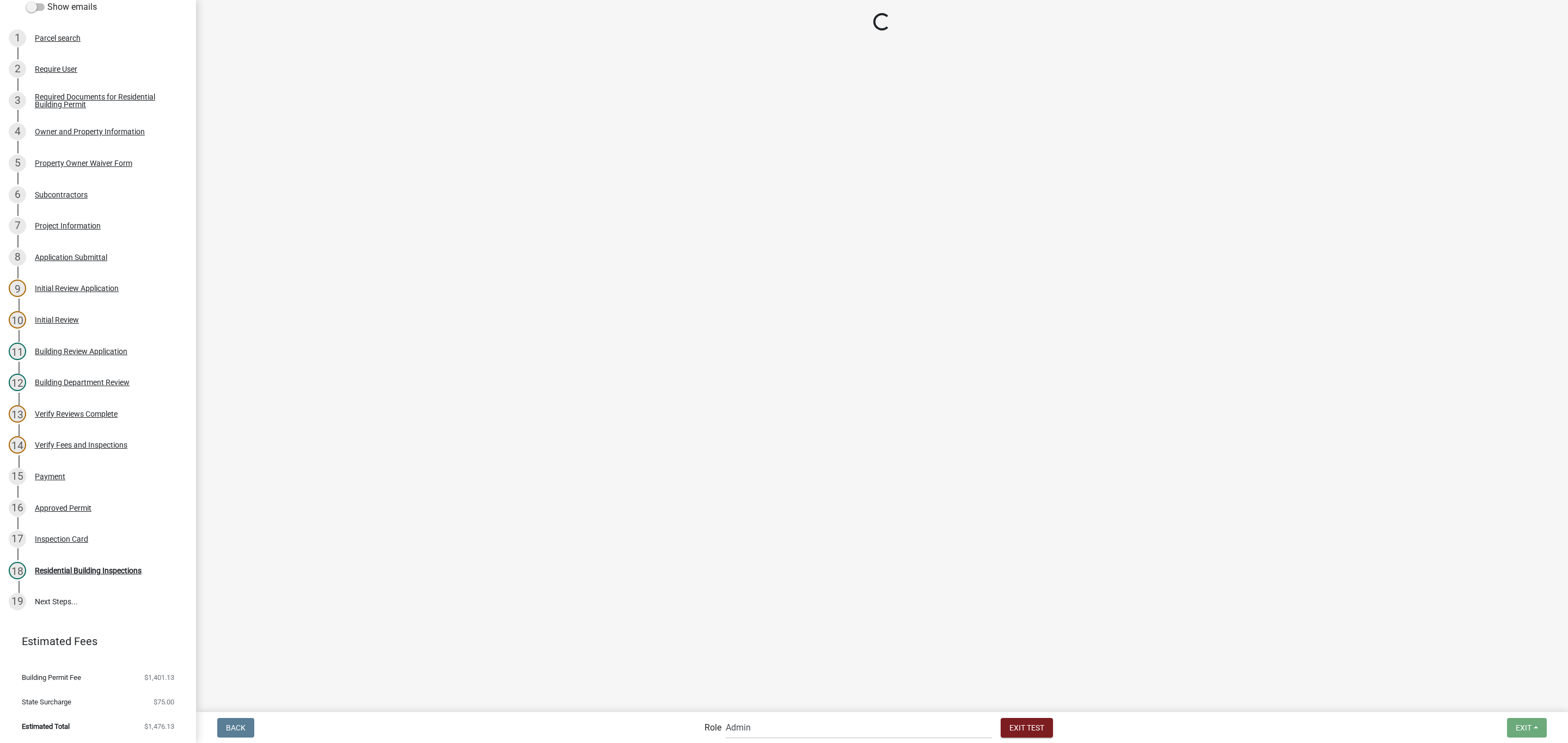
select select "805d55ac-e238-4e04-8f8e-acc067f36c3e"
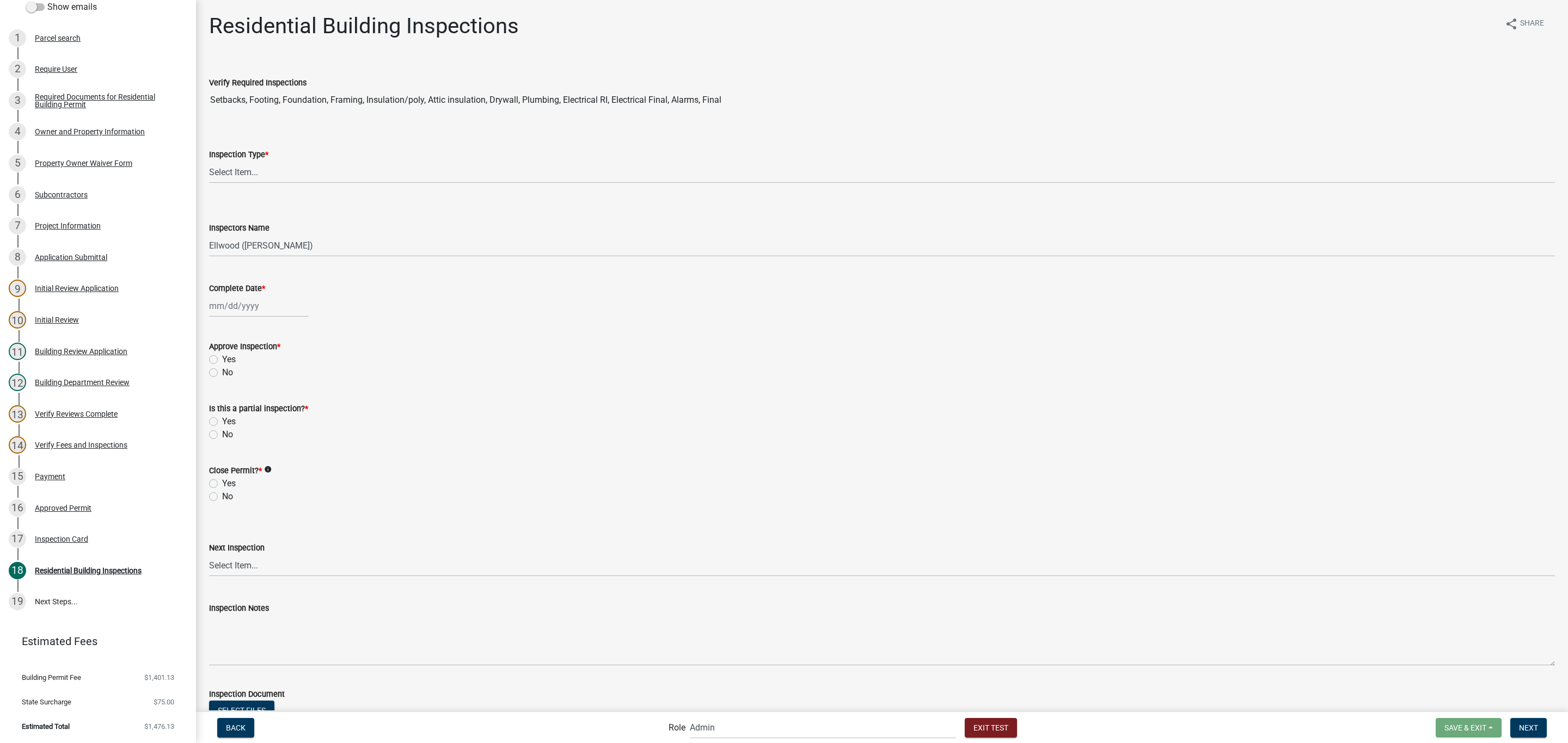
click at [335, 158] on div "Inspection Type *" at bounding box center [882, 154] width 1346 height 13
click at [325, 180] on select "Select Item... None All Inspections Required Energy Code Certificate Setback/So…" at bounding box center [882, 172] width 1346 height 22
click at [209, 161] on select "Select Item... None All Inspections Required Energy Code Certificate Setback/So…" at bounding box center [882, 172] width 1346 height 22
select select "7777904b-4119-4bfd-883a-9e104624f087"
click at [275, 310] on div at bounding box center [258, 306] width 99 height 22
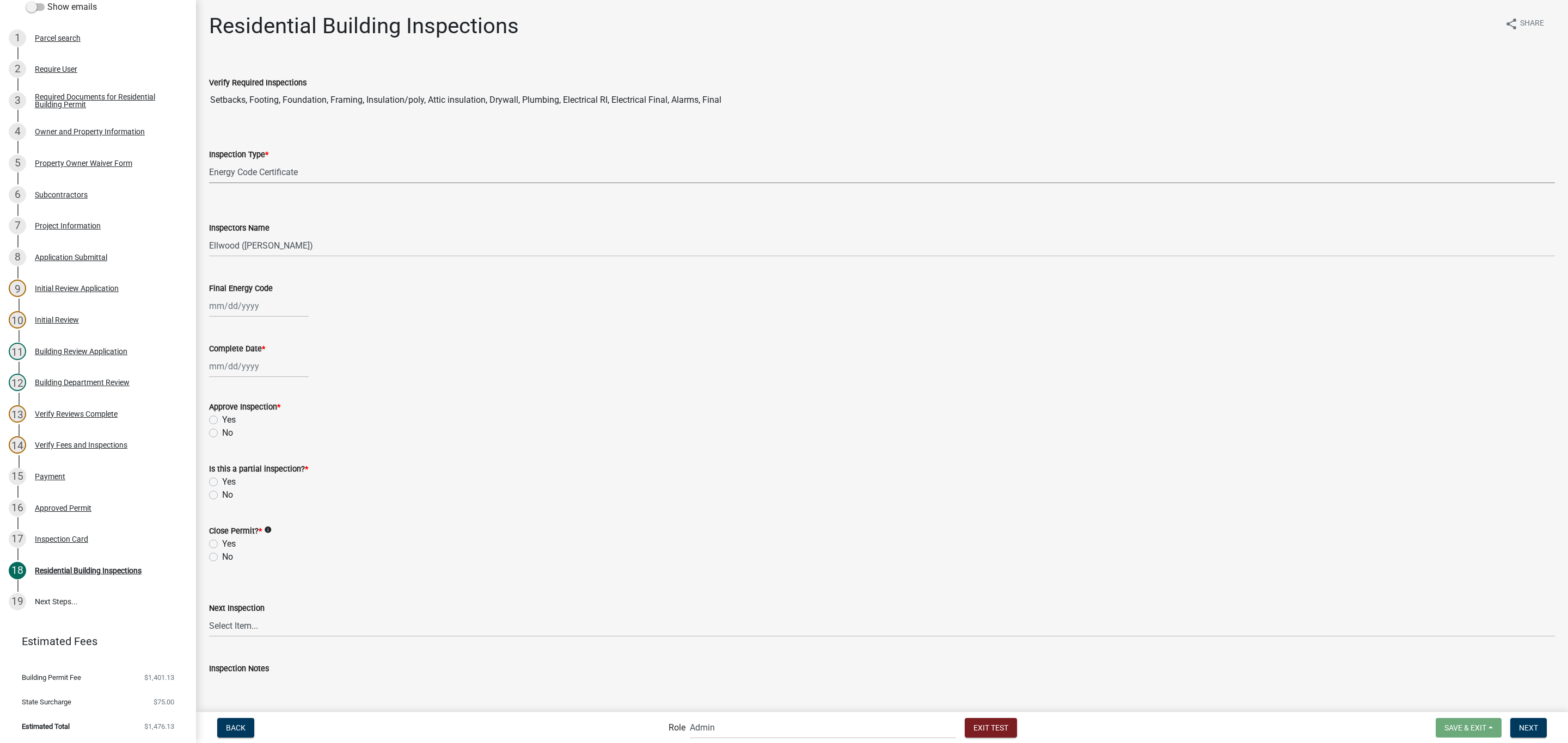
select select "9"
select select "2025"
click at [292, 395] on div "19" at bounding box center [290, 398] width 17 height 17
type input "[DATE]"
click at [265, 307] on div "[DATE]" at bounding box center [258, 306] width 99 height 22
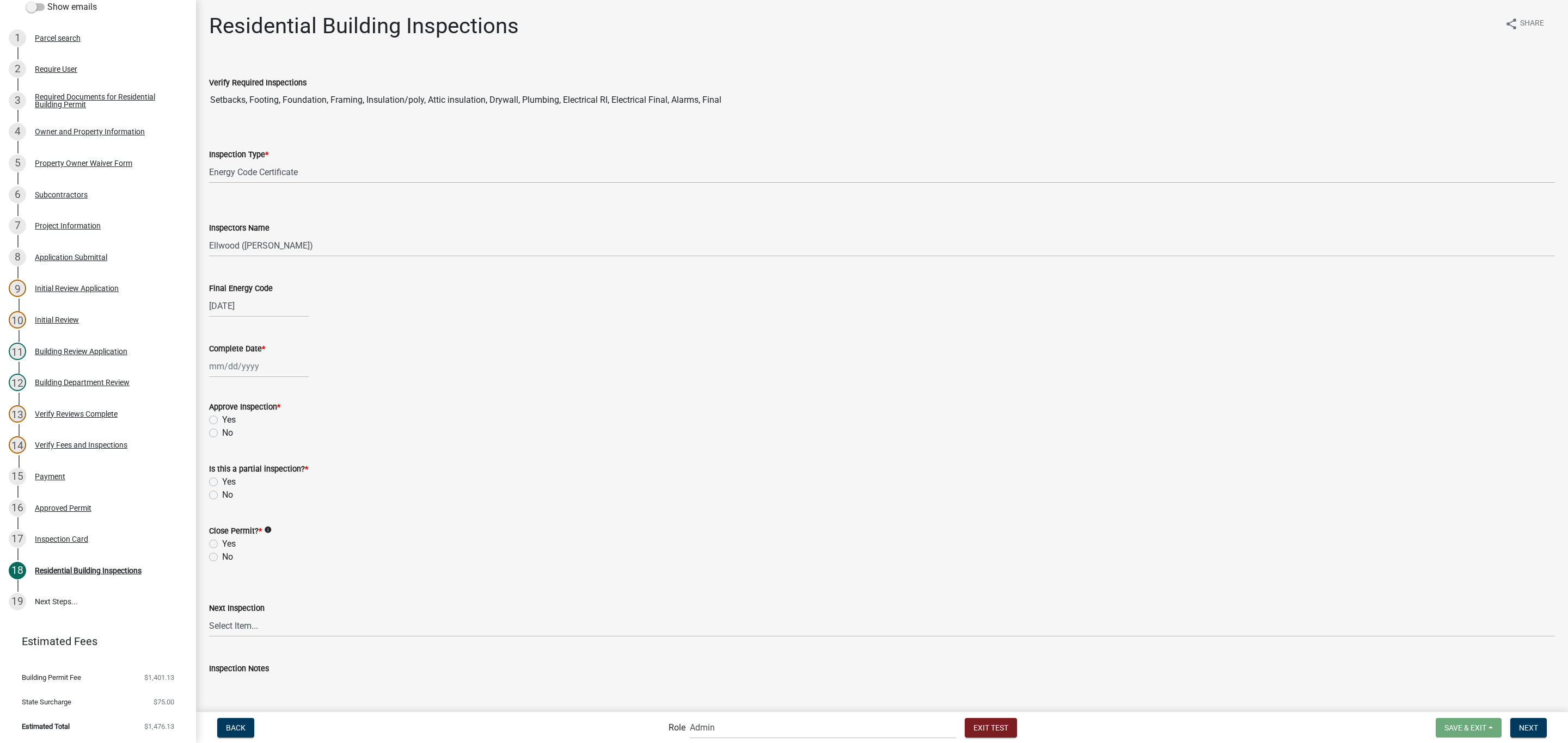
select select "9"
select select "2025"
click at [286, 413] on div "26" at bounding box center [290, 416] width 17 height 17
type input "09/26/2025"
click at [265, 364] on div at bounding box center [258, 367] width 99 height 22
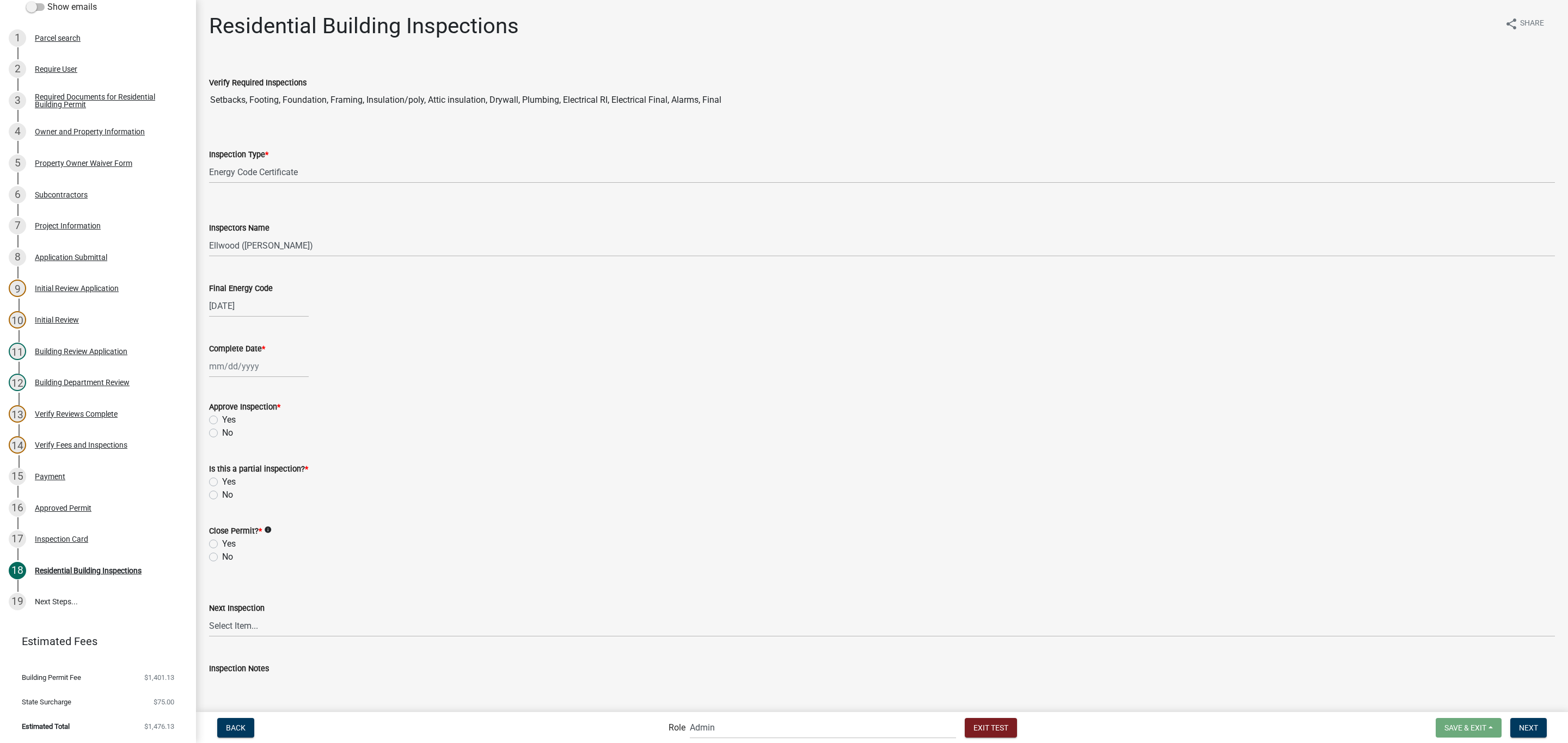
select select "9"
select select "2025"
click at [273, 457] on div "18" at bounding box center [272, 460] width 17 height 17
type input "[DATE]"
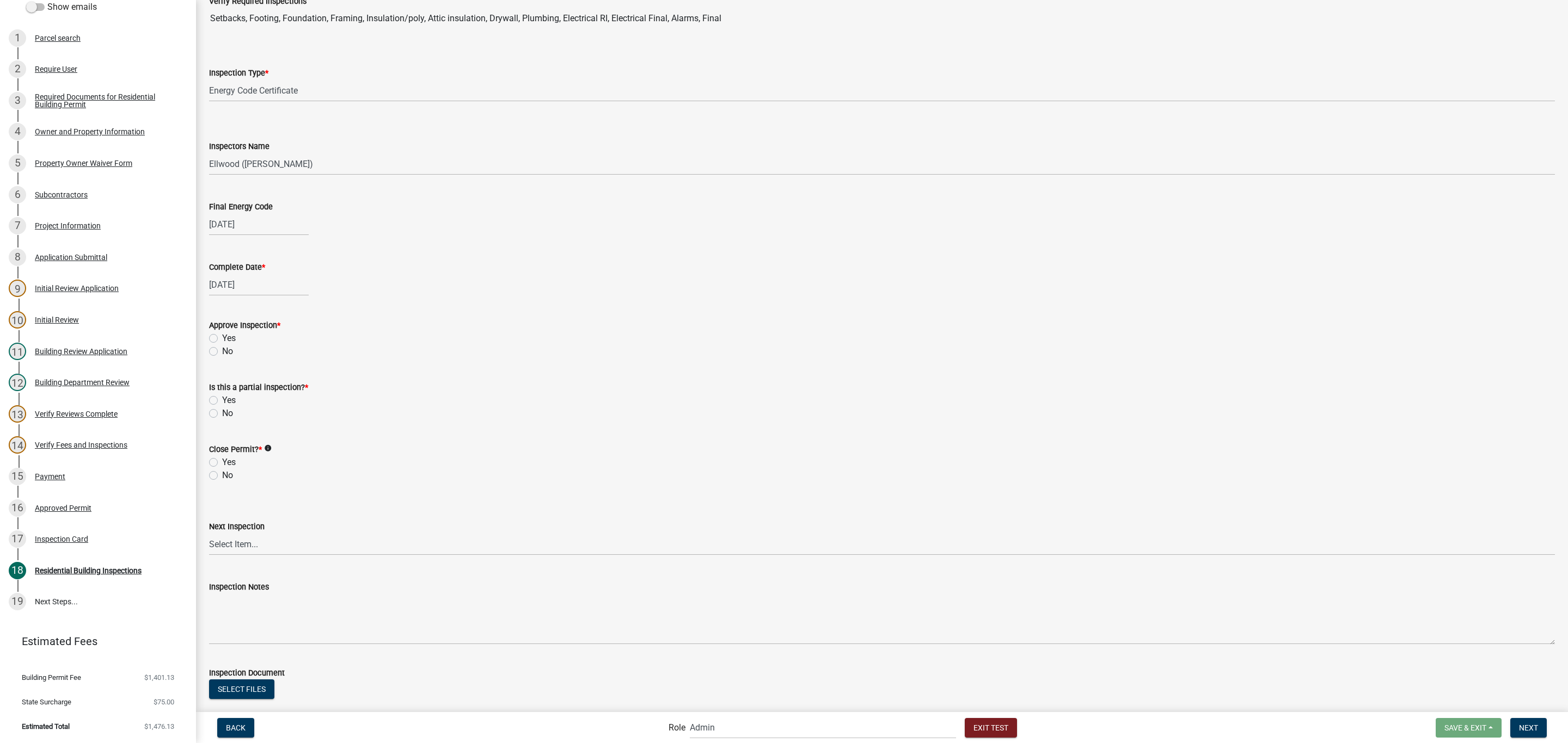
click at [222, 338] on label "Yes" at bounding box center [229, 338] width 14 height 13
click at [222, 338] on input "Yes" at bounding box center [226, 335] width 7 height 7
radio input "true"
drag, startPoint x: 214, startPoint y: 412, endPoint x: 205, endPoint y: 443, distance: 32.3
click at [222, 413] on label "No" at bounding box center [228, 414] width 11 height 13
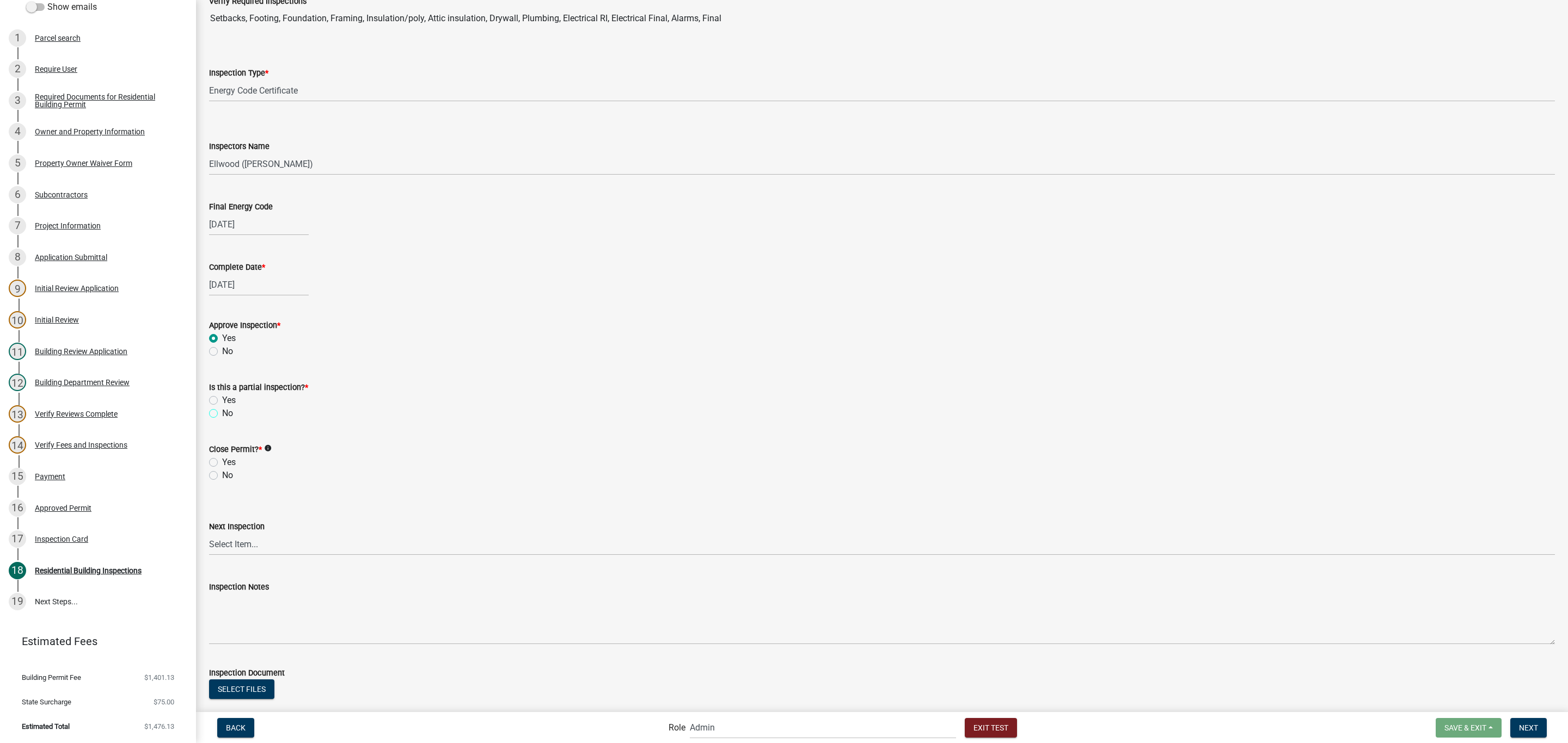
click at [222, 413] on input "No" at bounding box center [226, 410] width 7 height 7
radio input "true"
click at [222, 475] on label "No" at bounding box center [228, 475] width 11 height 13
click at [222, 475] on input "No" at bounding box center [226, 472] width 7 height 7
radio input "true"
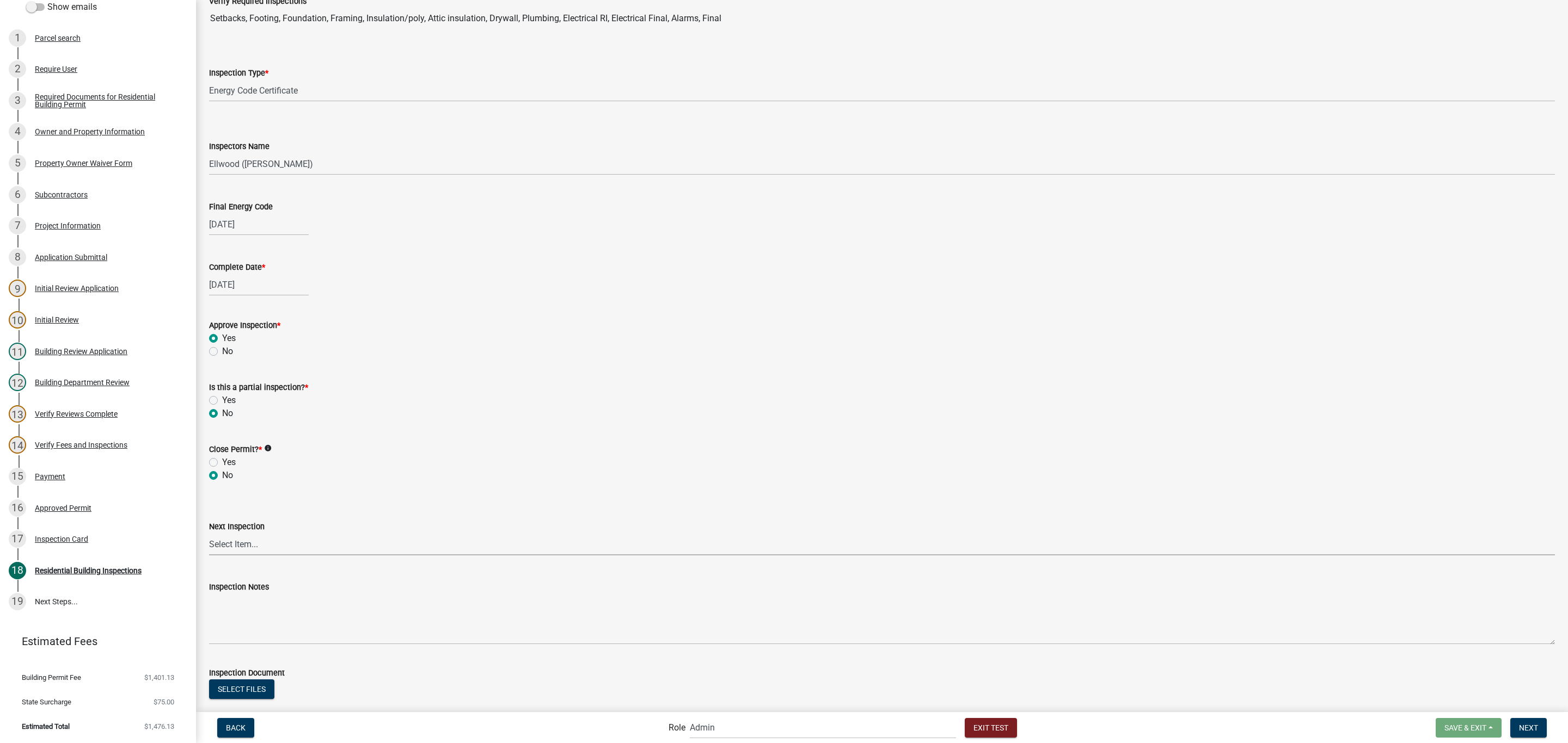
click at [261, 552] on select "Select Item... None All Inspections Required Energy Code Certificate Setback/So…" at bounding box center [882, 545] width 1346 height 22
click at [209, 533] on select "Select Item... None All Inspections Required Energy Code Certificate Setback/So…" at bounding box center [882, 545] width 1346 height 22
select select "325fad7b-aea0-4a0d-bd35-a72a64eb9764"
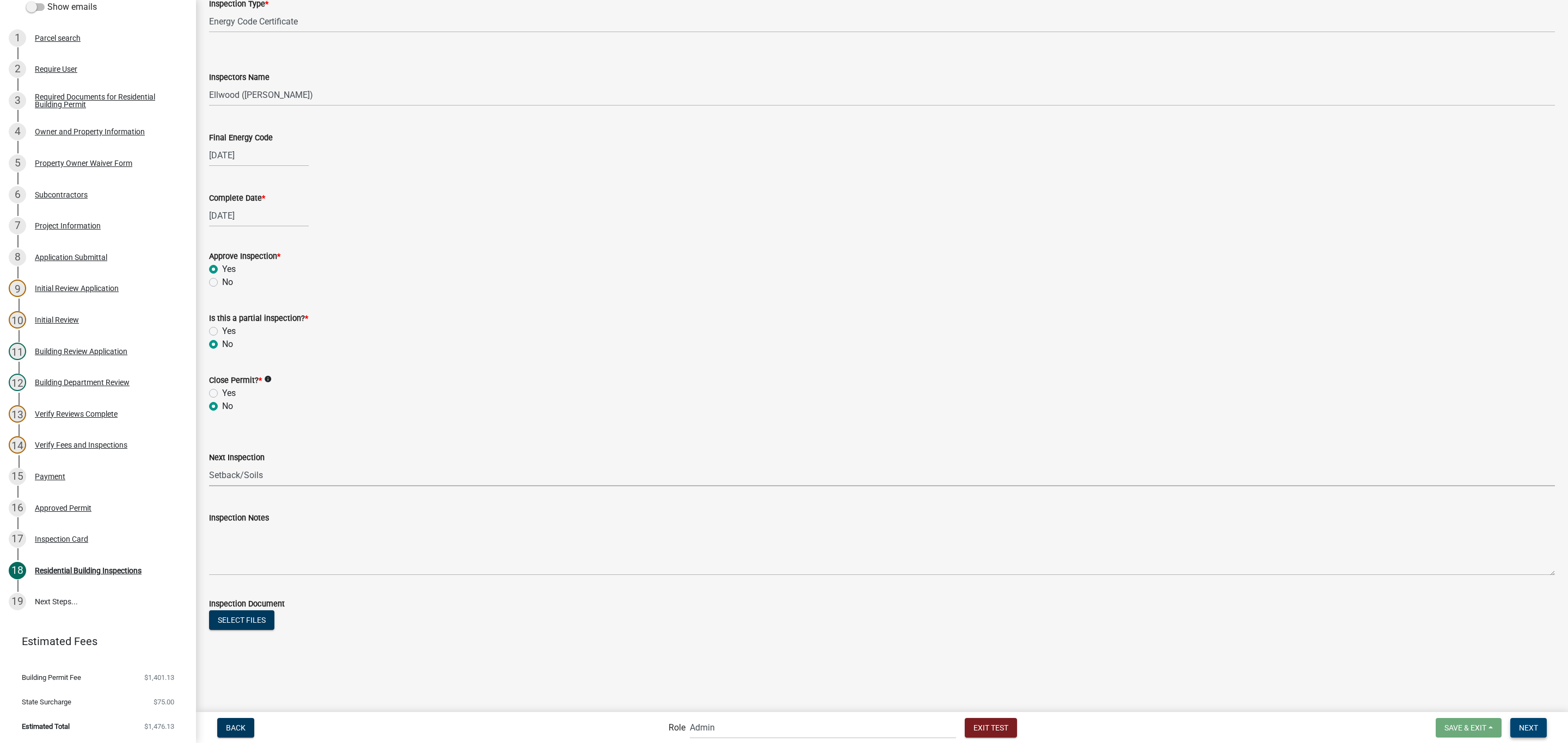
click at [1527, 730] on span "Next" at bounding box center [1528, 727] width 19 height 9
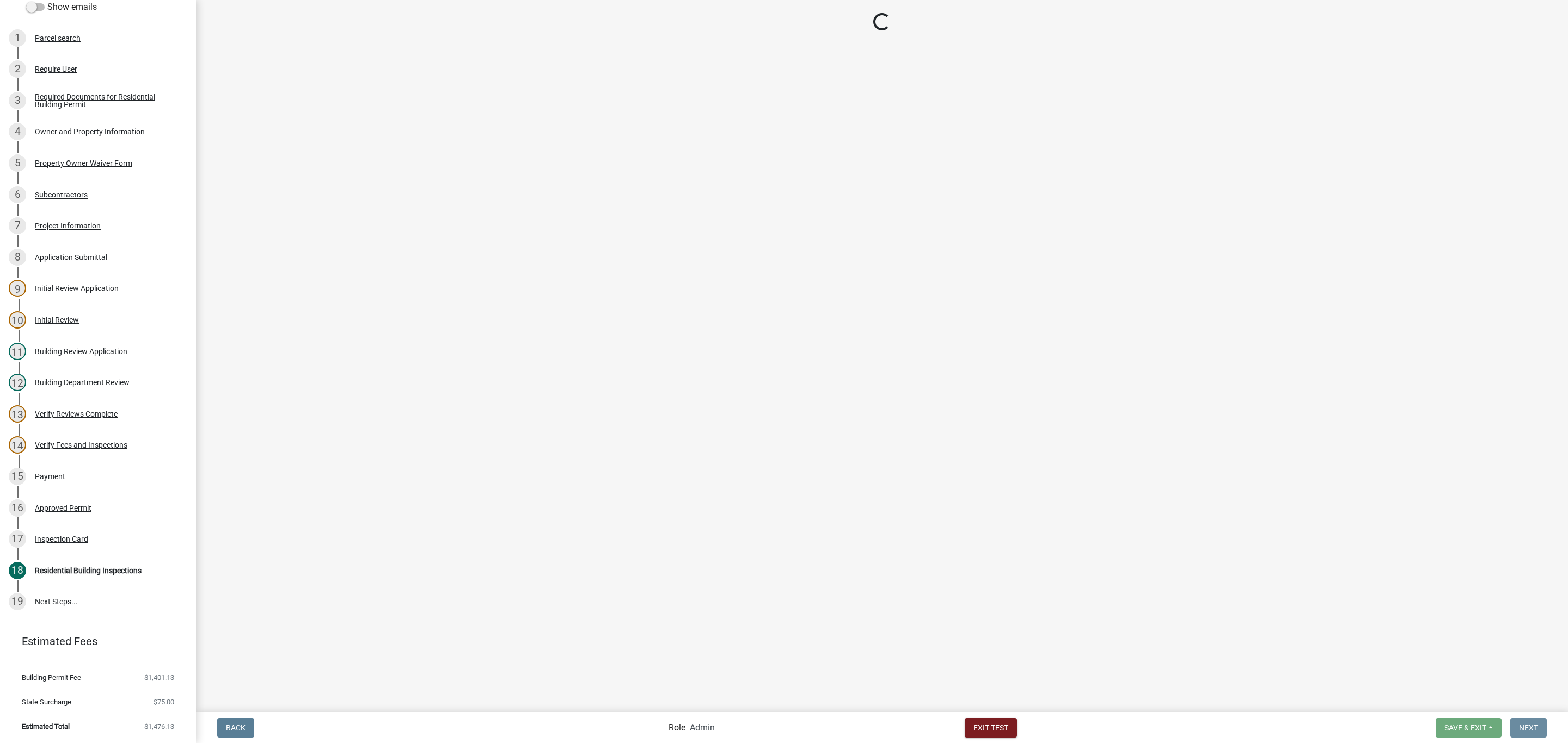
scroll to position [0, 0]
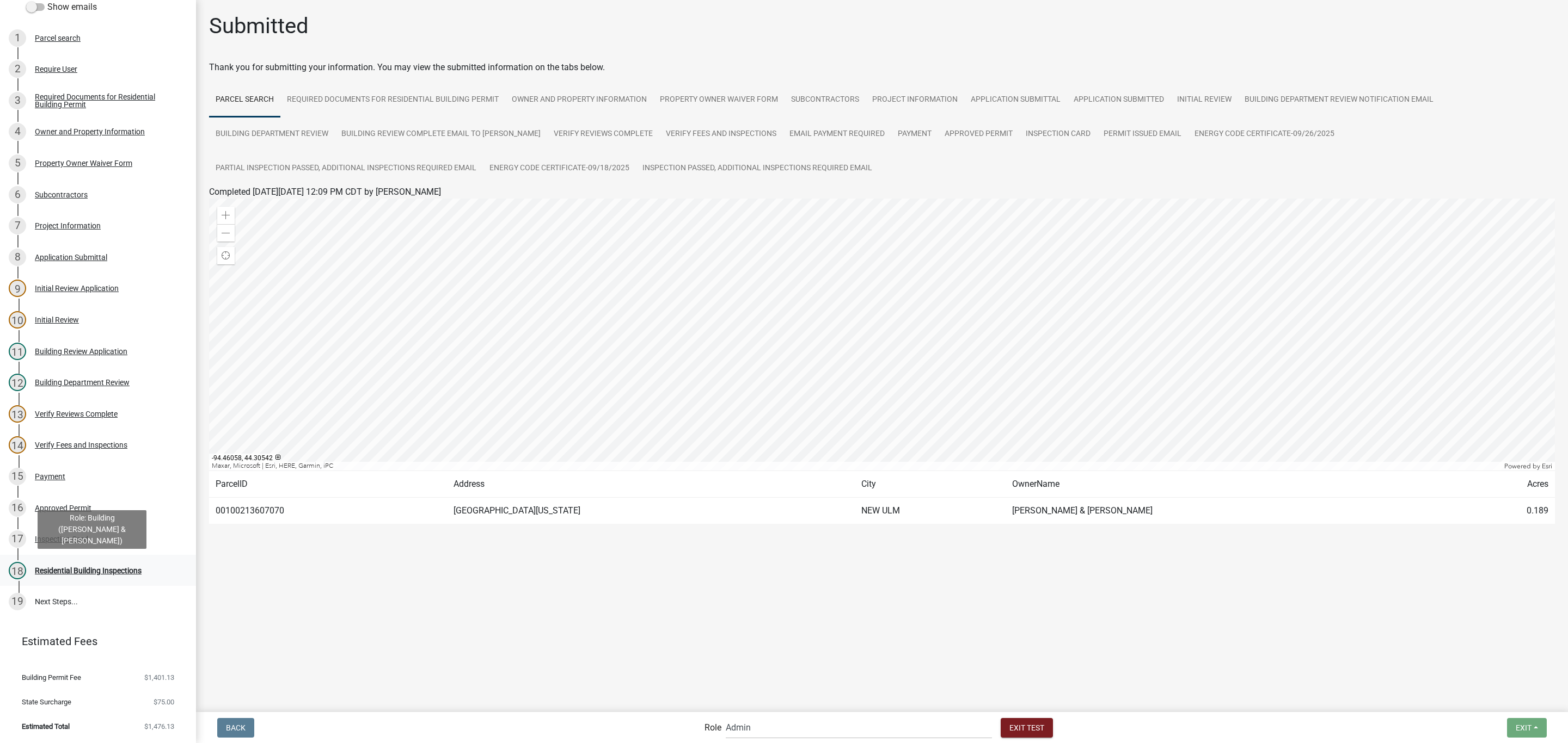
click at [80, 567] on div "Residential Building Inspections" at bounding box center [88, 571] width 106 height 8
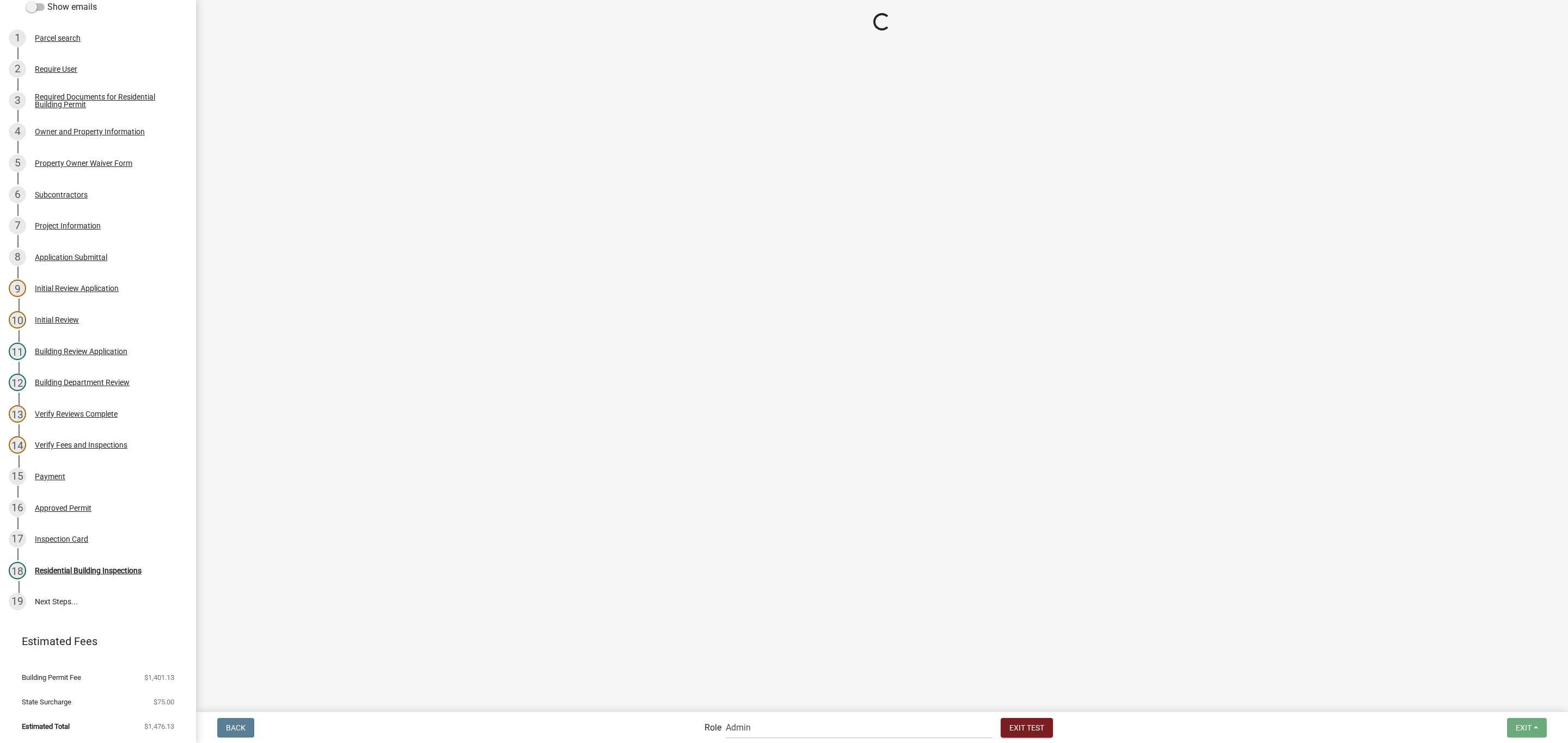
select select "805d55ac-e238-4e04-8f8e-acc067f36c3e"
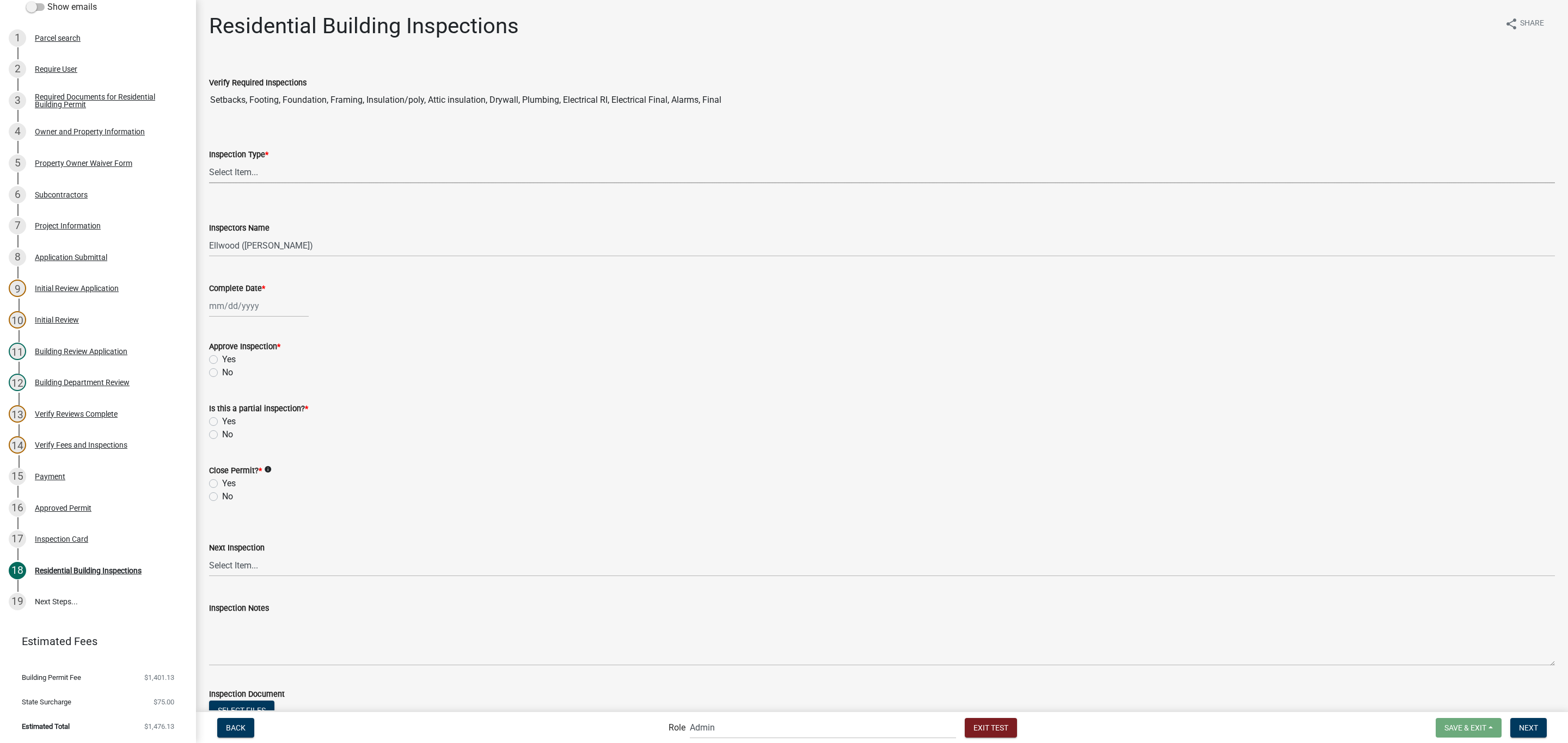
click at [299, 175] on select "Select Item... None All Inspections Required Energy Code Certificate Setback/So…" at bounding box center [882, 172] width 1346 height 22
click at [209, 161] on select "Select Item... None All Inspections Required Energy Code Certificate Setback/So…" at bounding box center [882, 172] width 1346 height 22
select select "325fad7b-aea0-4a0d-bd35-a72a64eb9764"
select select "9"
select select "2025"
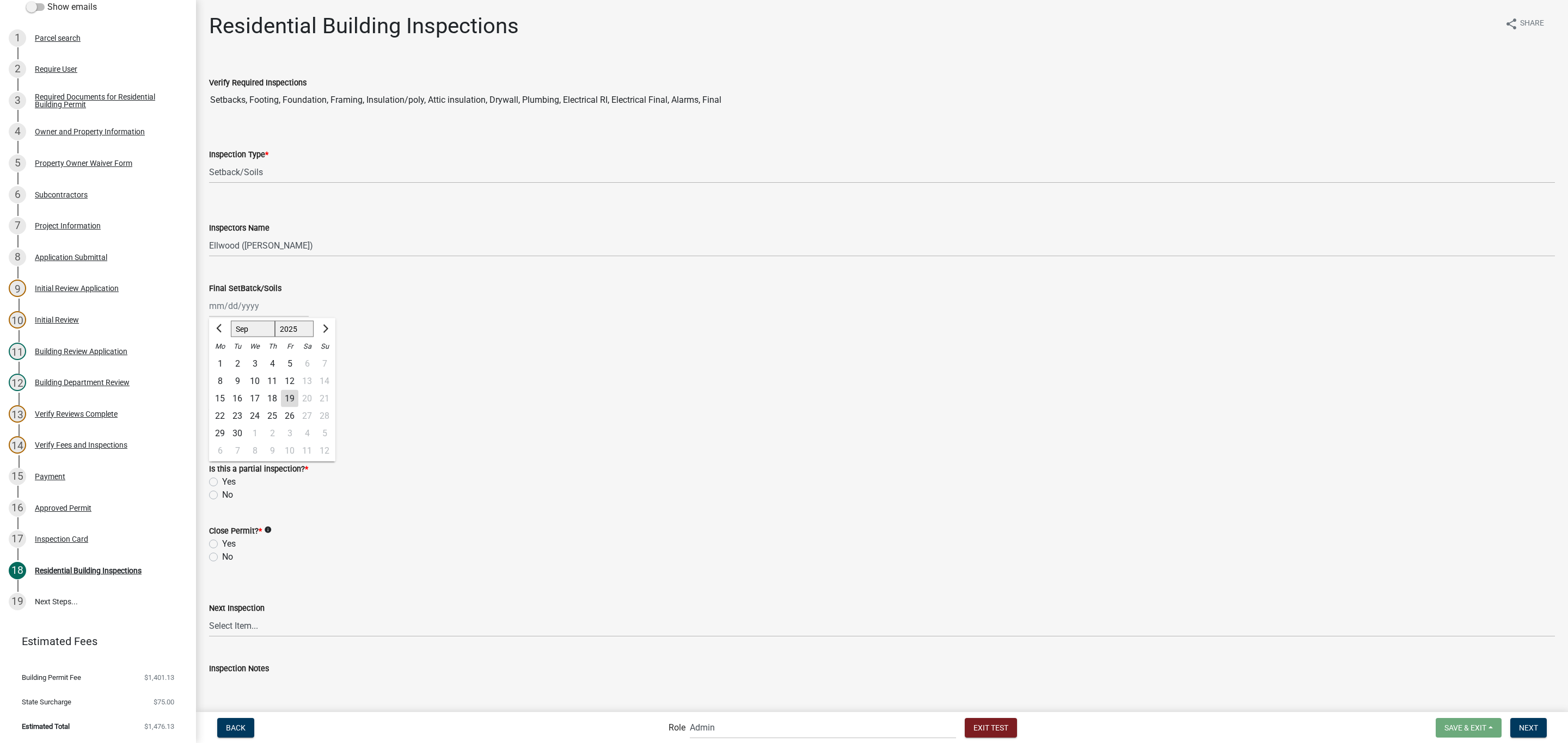
click at [263, 302] on div "[PERSON_NAME] Feb Mar Apr [PERSON_NAME][DATE] Oct Nov [DATE] 1526 1527 1528 152…" at bounding box center [258, 306] width 99 height 22
click at [272, 413] on div "25" at bounding box center [272, 416] width 17 height 17
type input "09/25/2025"
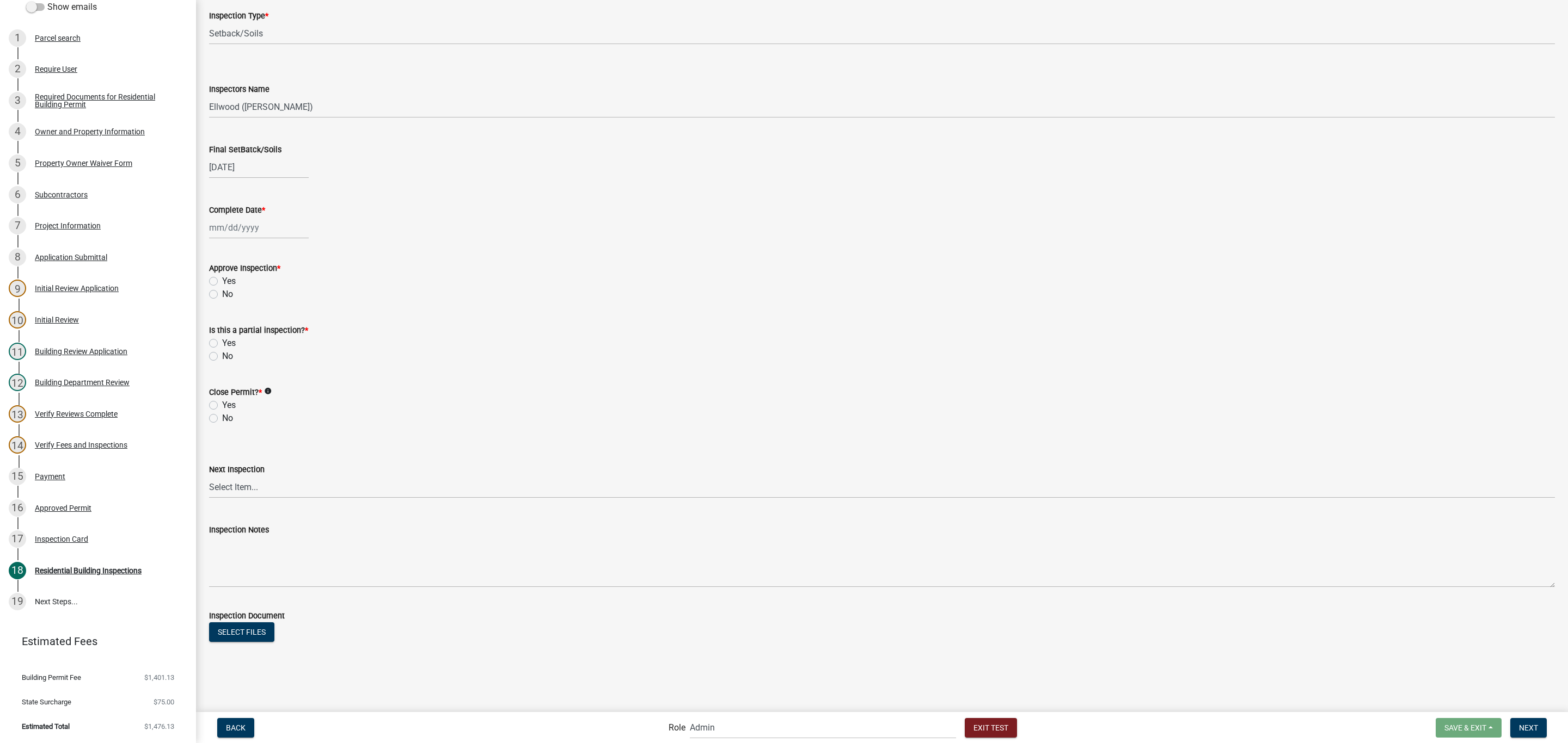
scroll to position [151, 0]
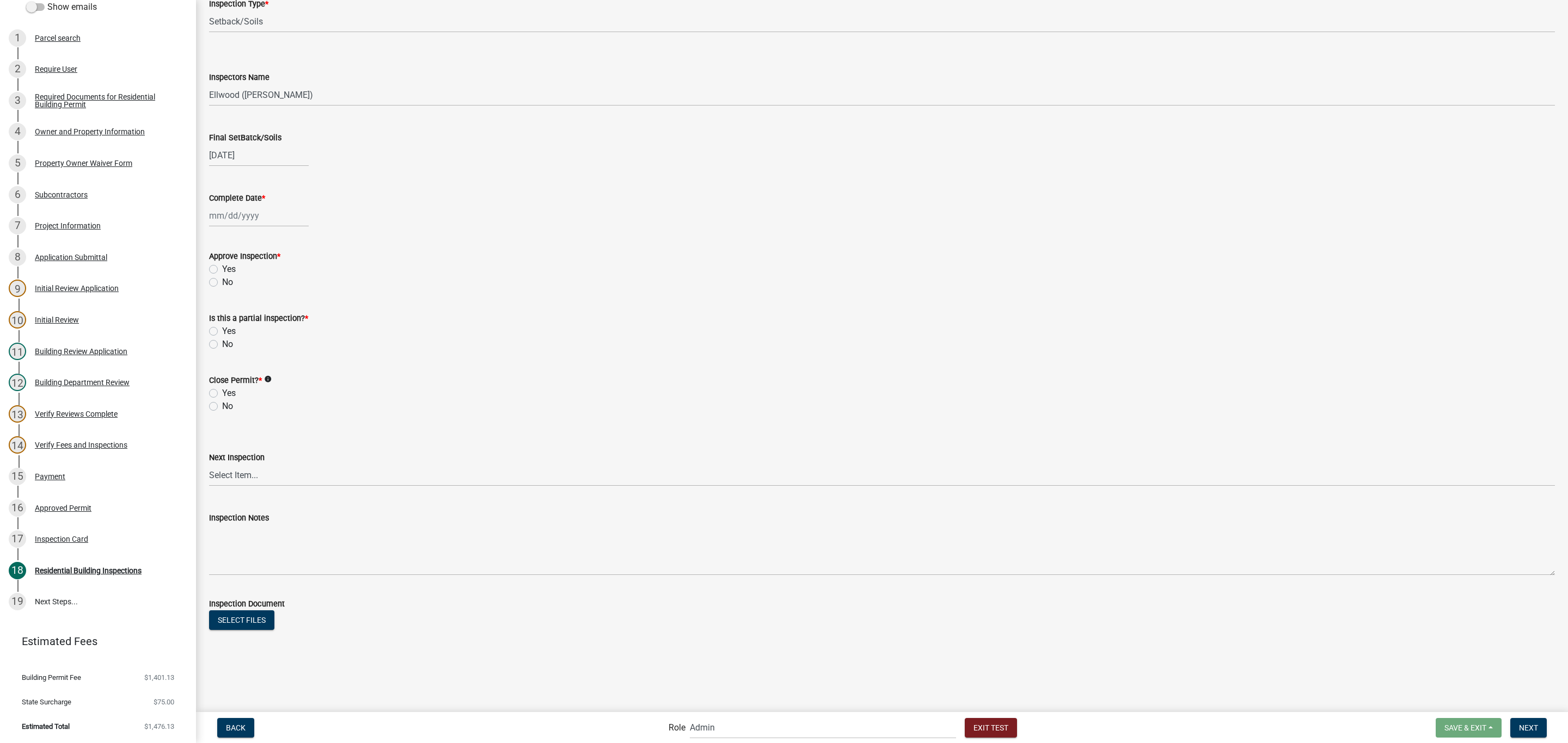
click at [271, 218] on div at bounding box center [258, 216] width 99 height 22
select select "9"
select select "2025"
click at [275, 325] on div "25" at bounding box center [272, 326] width 17 height 17
type input "09/25/2025"
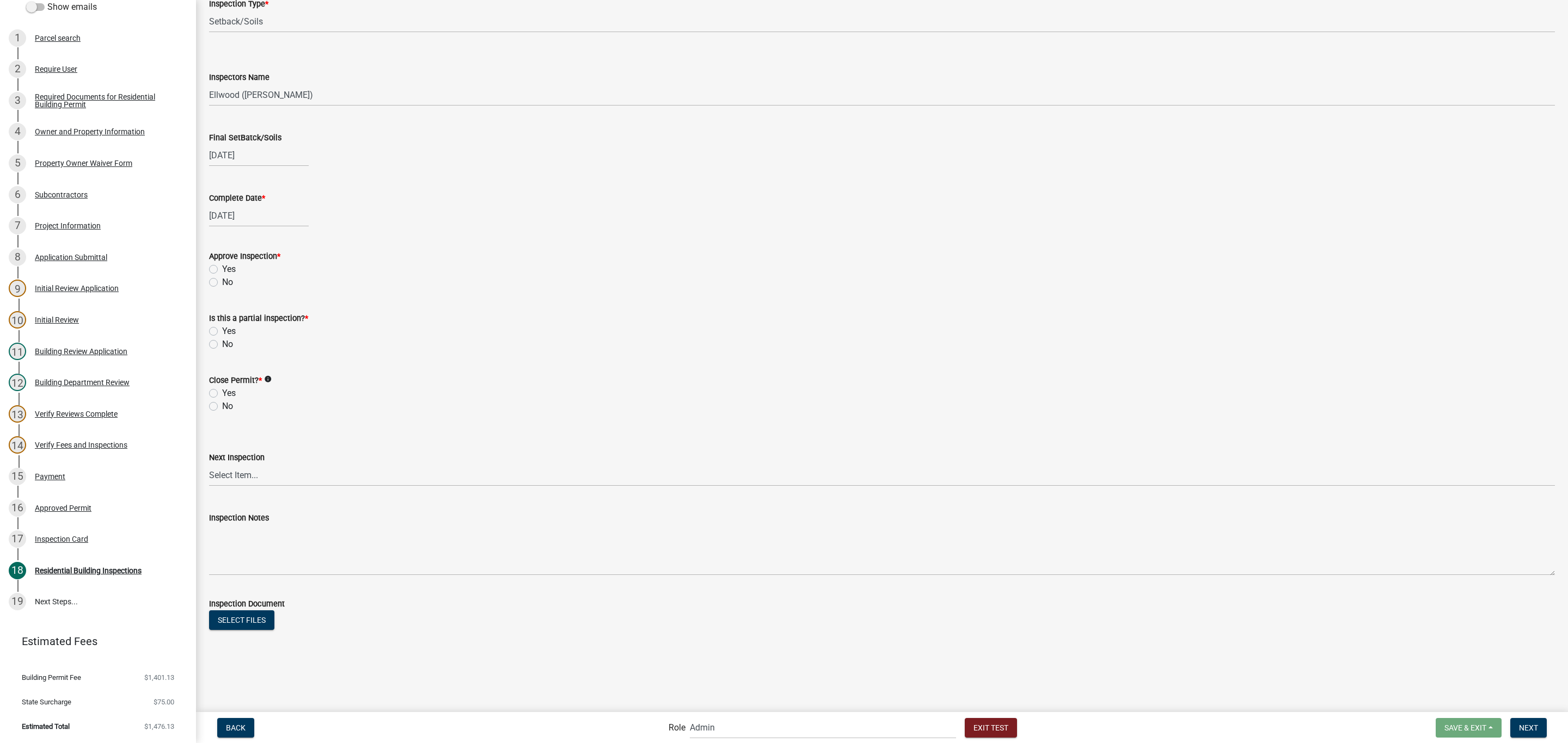
select select "9"
select select "2025"
click at [268, 210] on div "09/25/2025 Jan Feb Mar Apr May Jun Jul Aug Sep Oct Nov Dec 1525 1526 1527 1528 …" at bounding box center [258, 216] width 99 height 22
click at [268, 321] on div "25" at bounding box center [272, 326] width 17 height 17
select select "9"
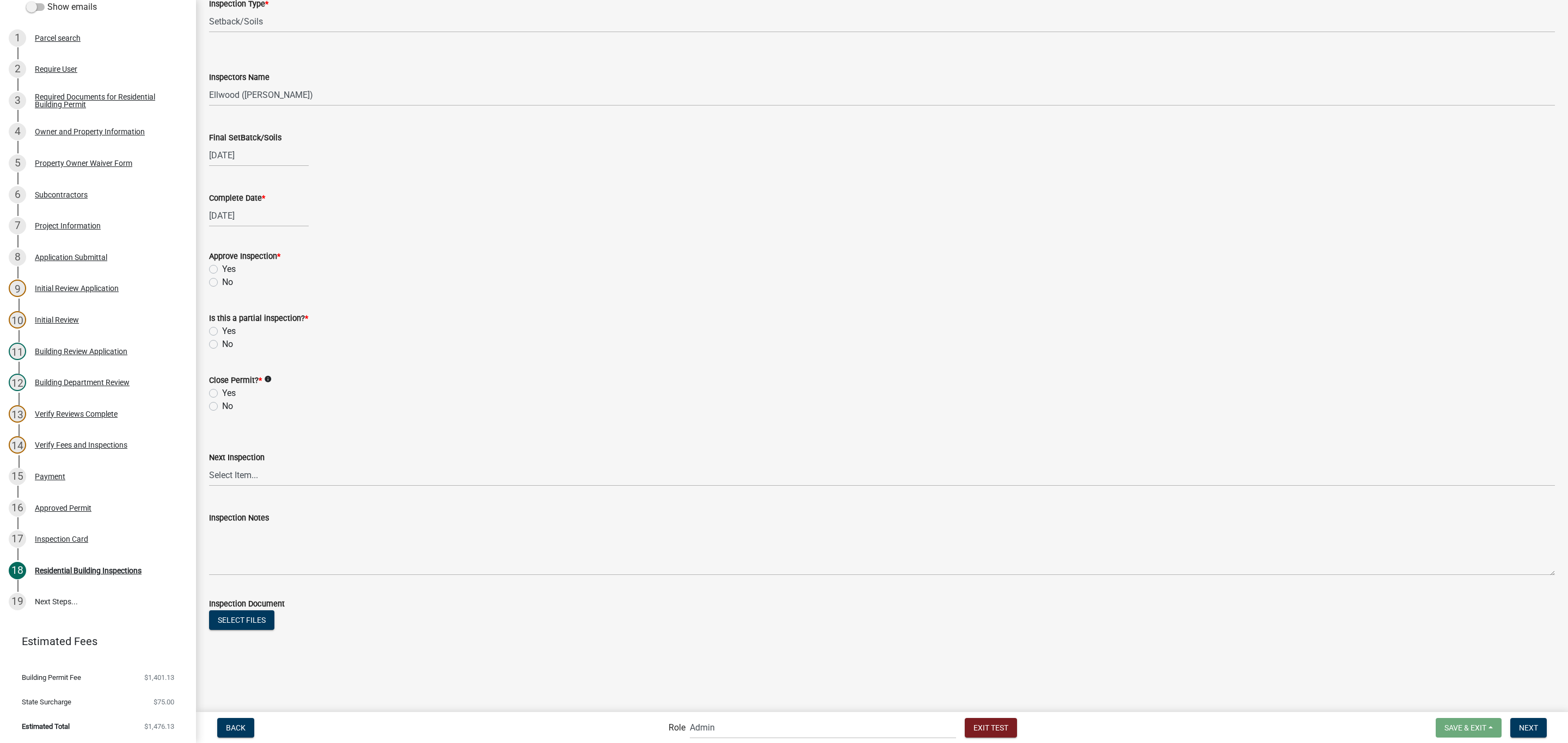
select select "2025"
click at [276, 149] on div "09/25/2025 Jan Feb Mar Apr May Jun Jul Aug Sep Oct Nov Dec 1525 1526 1527 1528 …" at bounding box center [258, 156] width 99 height 22
click at [334, 177] on div at bounding box center [324, 179] width 21 height 17
click at [326, 178] on span "Next month" at bounding box center [324, 178] width 8 height 8
select select "10"
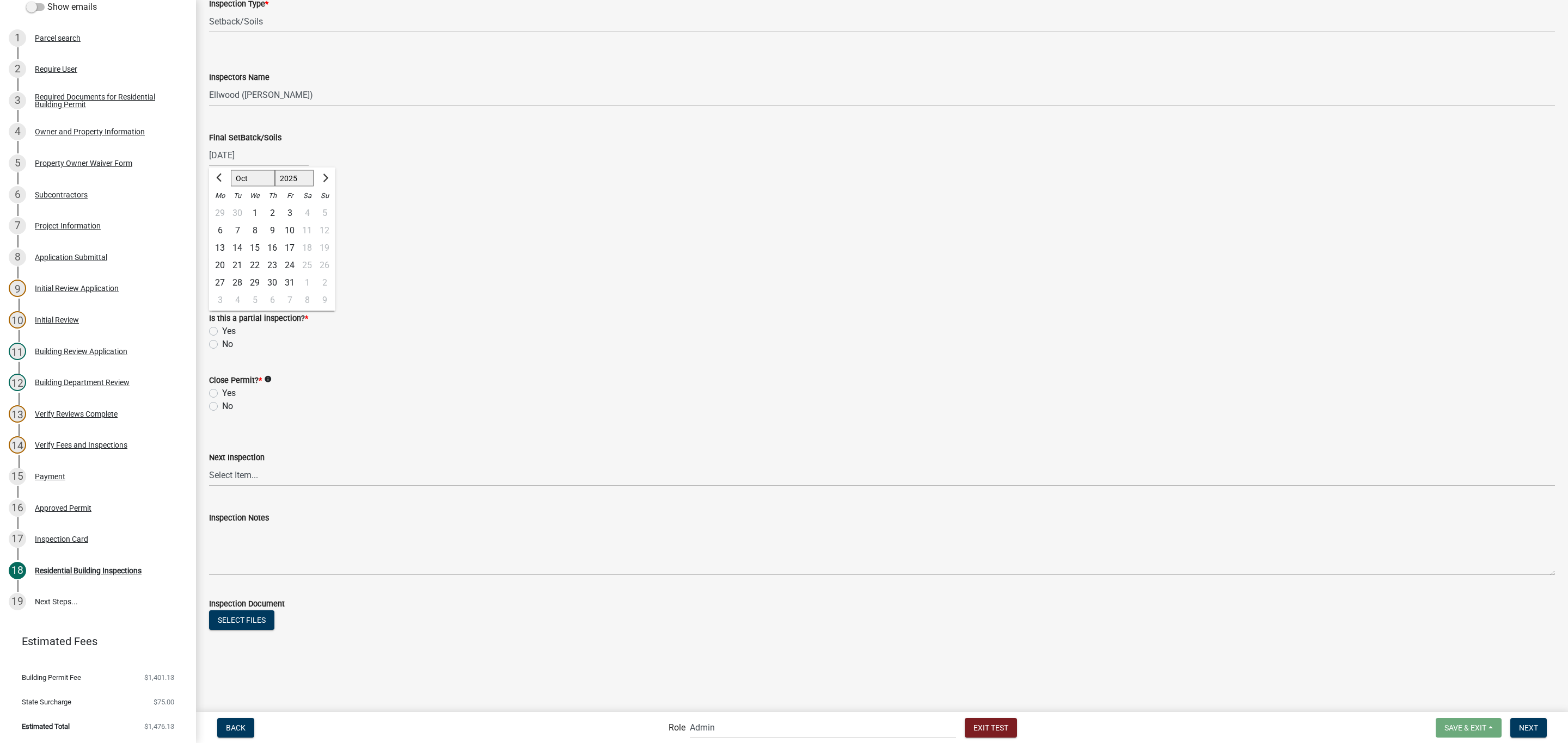
click at [237, 264] on div "21" at bounding box center [238, 266] width 17 height 17
type input "10/21/2025"
click at [222, 268] on label "Yes" at bounding box center [229, 269] width 14 height 13
click at [222, 268] on input "Yes" at bounding box center [226, 266] width 7 height 7
radio input "true"
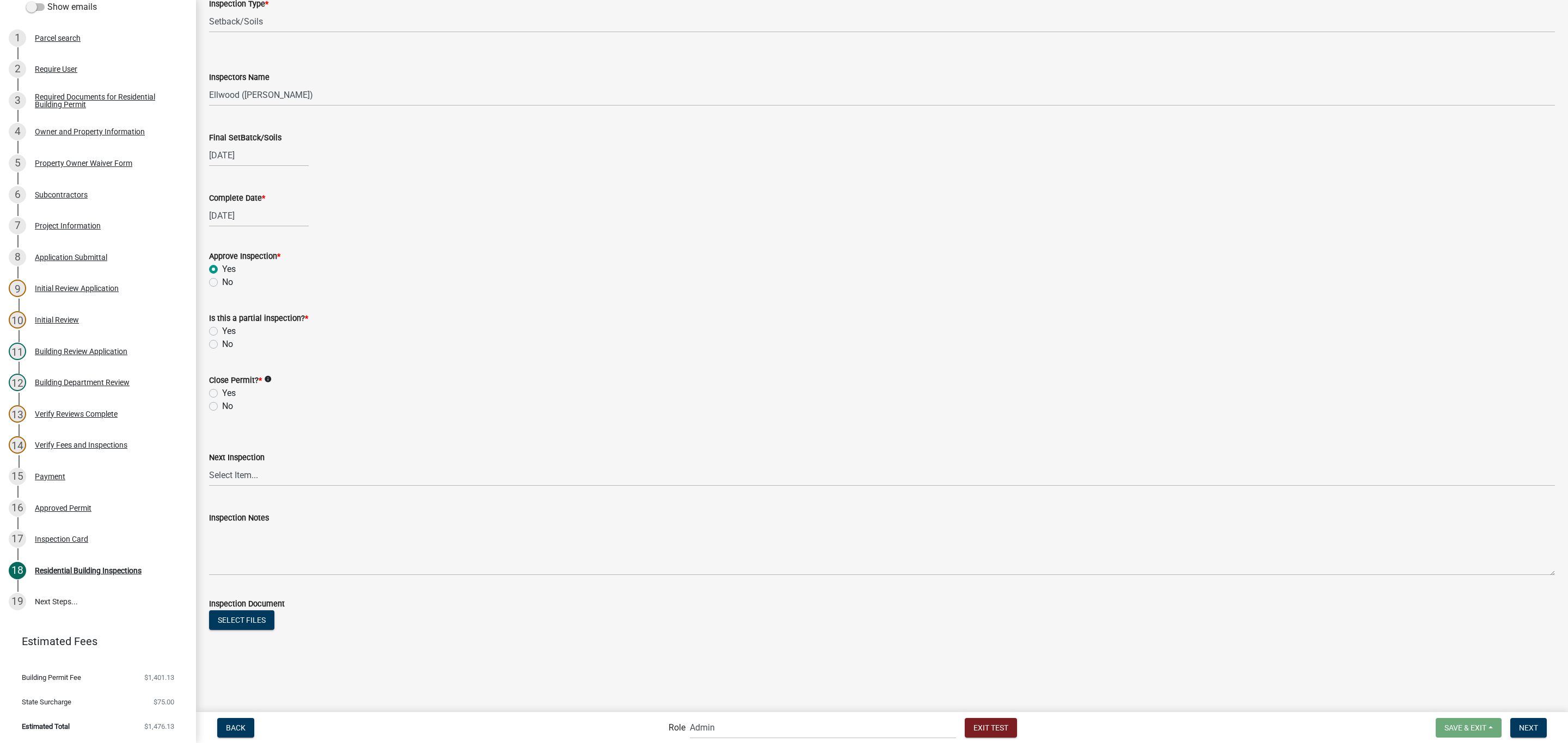
click at [222, 348] on label "No" at bounding box center [228, 345] width 11 height 13
click at [222, 345] on input "No" at bounding box center [226, 341] width 7 height 7
radio input "true"
click at [222, 392] on label "Yes" at bounding box center [229, 393] width 14 height 13
click at [222, 392] on input "Yes" at bounding box center [226, 390] width 7 height 7
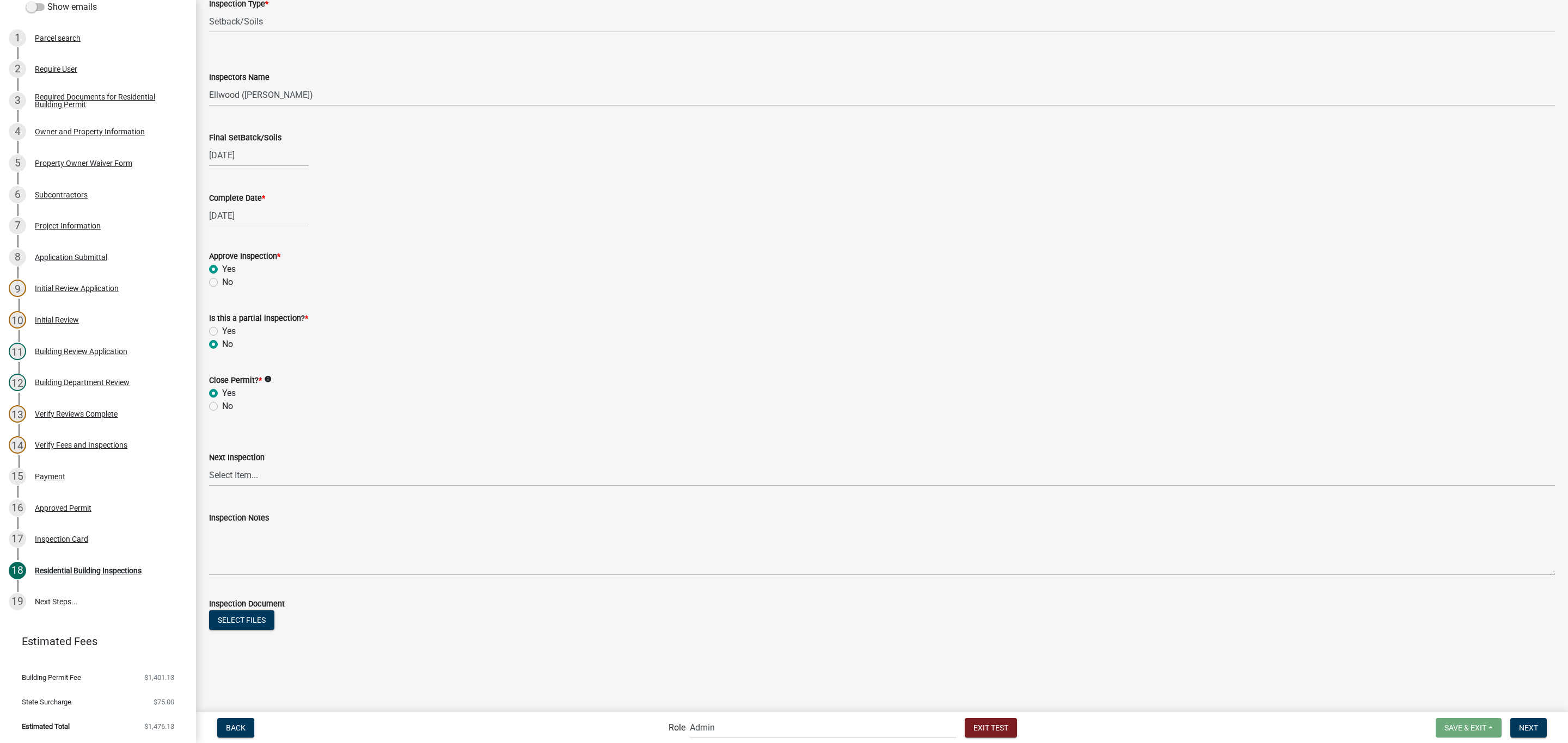
radio input "true"
click at [245, 480] on select "Select Item... None All Inspections Required Energy Code Certificate Setback/So…" at bounding box center [882, 475] width 1346 height 22
click at [209, 464] on select "Select Item... None All Inspections Required Energy Code Certificate Setback/So…" at bounding box center [882, 475] width 1346 height 22
select select "0b2f715e-aec0-4d16-815f-48bb11de8000"
click at [1524, 724] on span "Next" at bounding box center [1528, 727] width 19 height 9
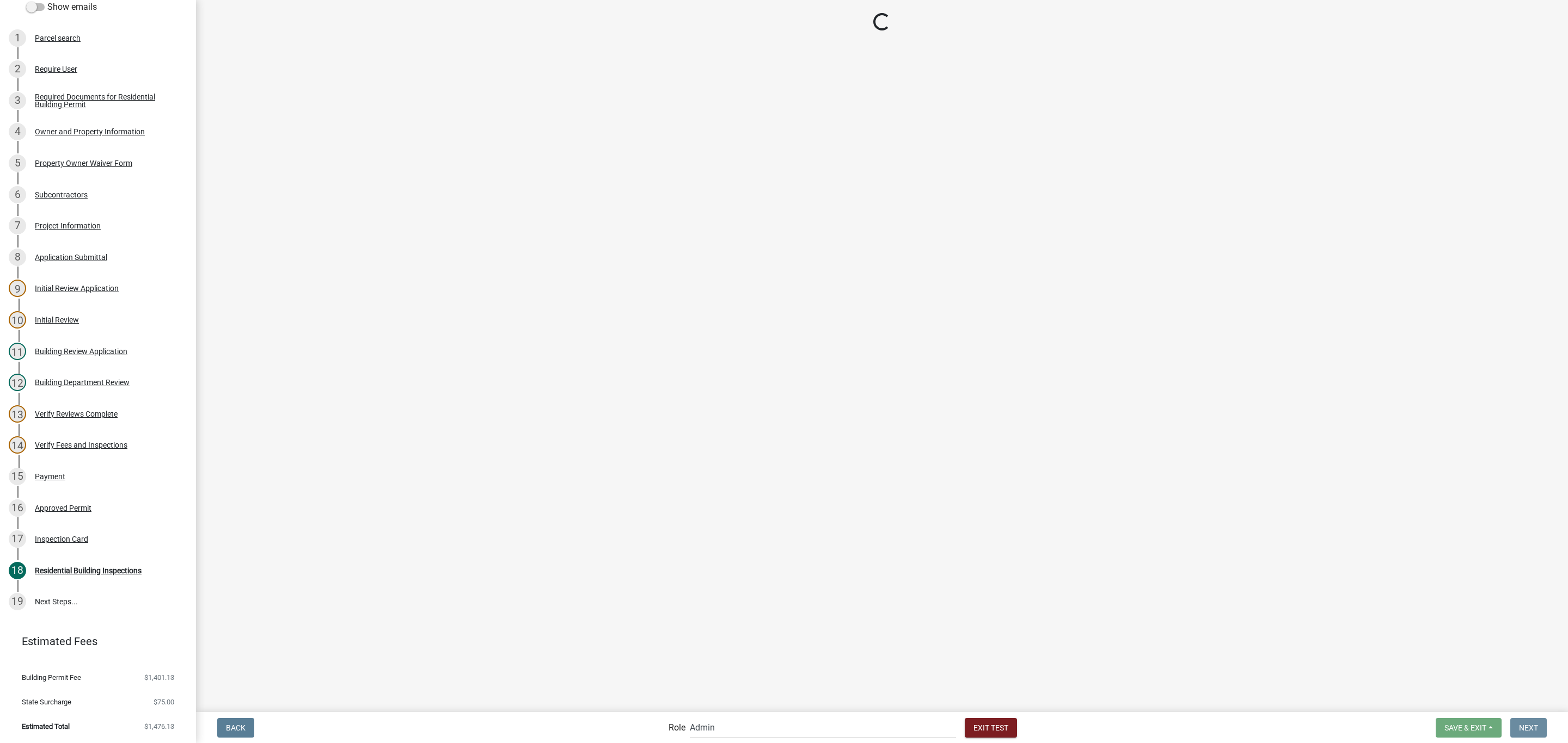
scroll to position [0, 0]
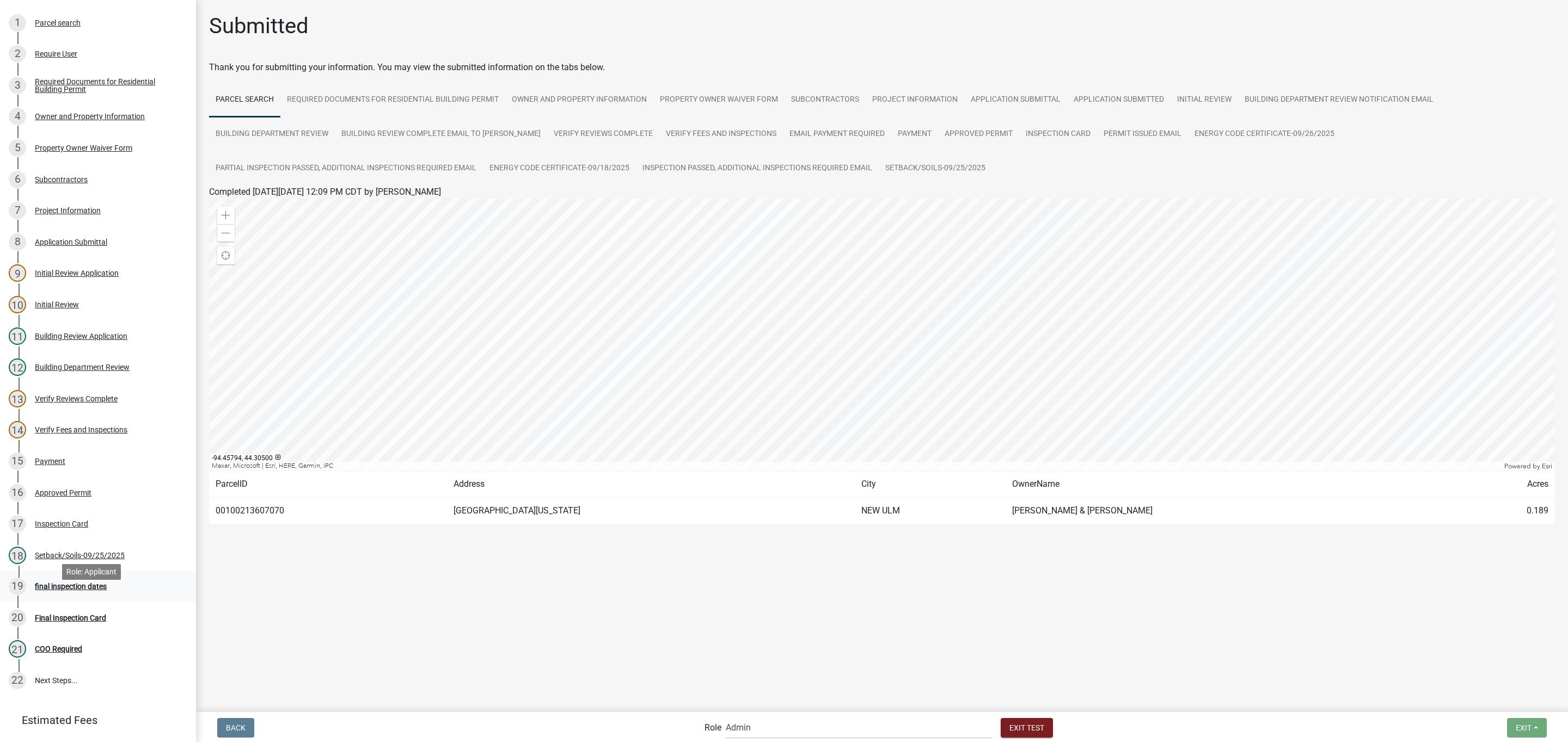
click at [74, 591] on div "final inspection dates" at bounding box center [71, 587] width 71 height 8
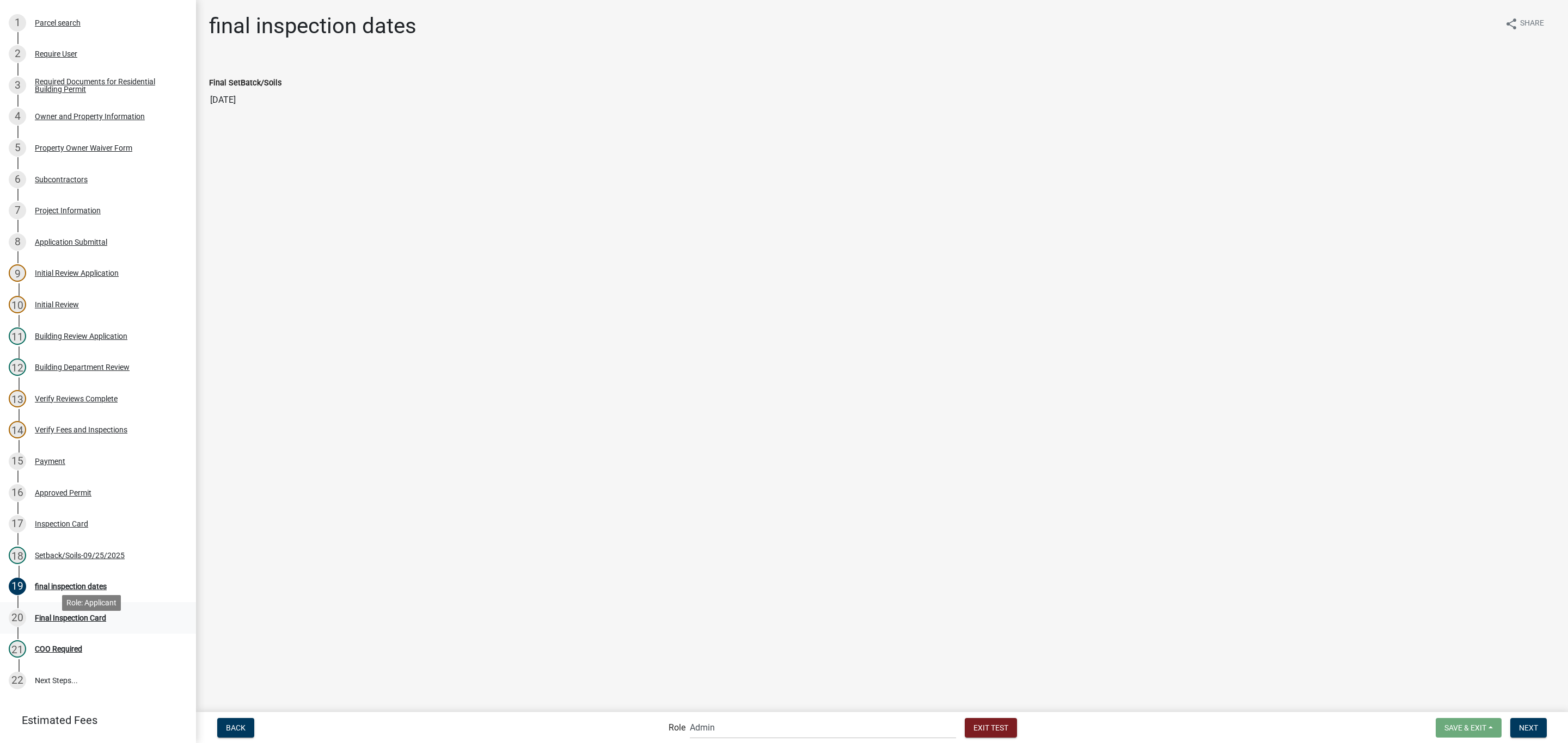
click at [61, 626] on div "20 Final Inspection Card" at bounding box center [94, 618] width 170 height 17
click at [86, 622] on div "Final Inspection Card" at bounding box center [71, 618] width 71 height 8
click at [1534, 731] on span "Next" at bounding box center [1528, 727] width 19 height 9
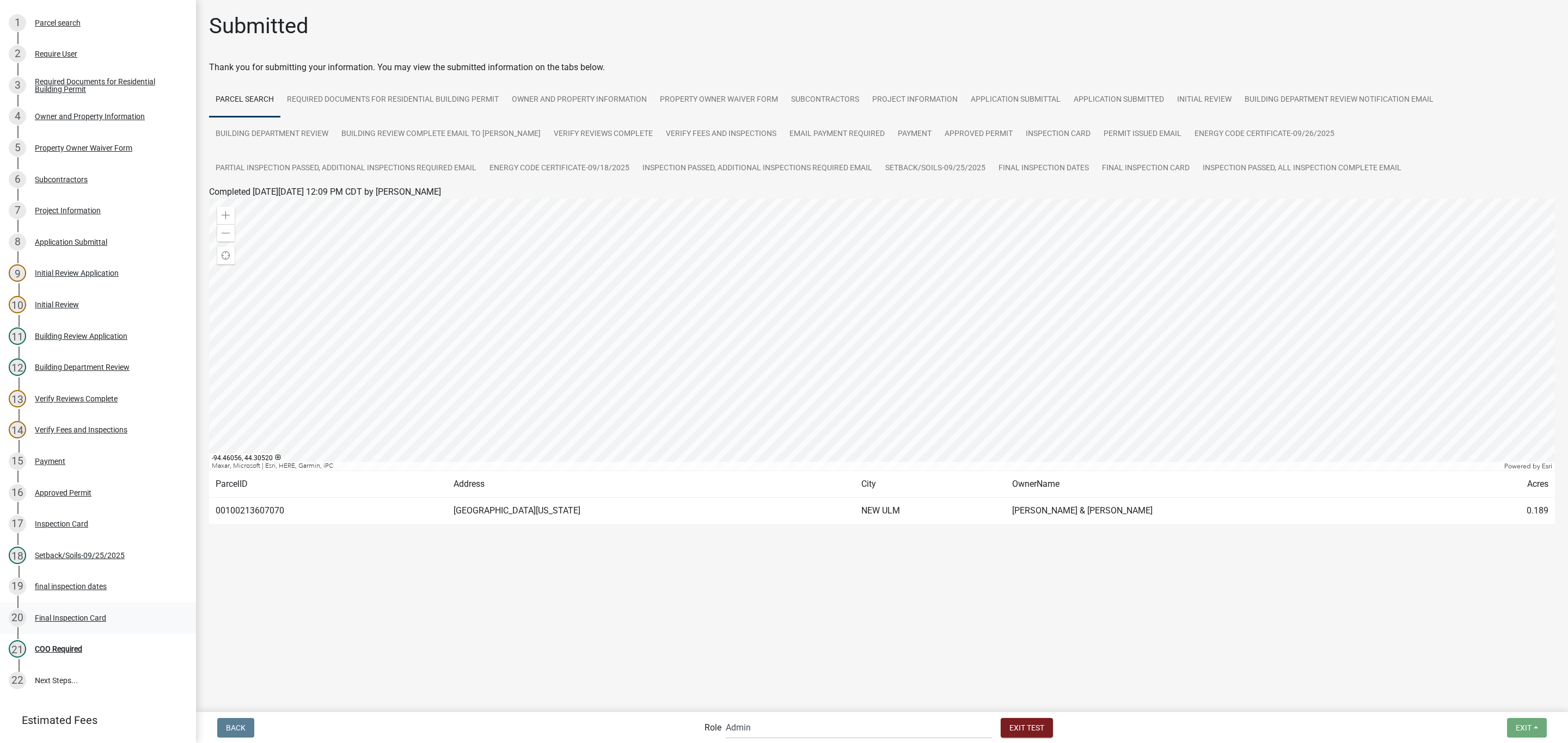
click at [56, 622] on div "Final Inspection Card" at bounding box center [71, 618] width 71 height 8
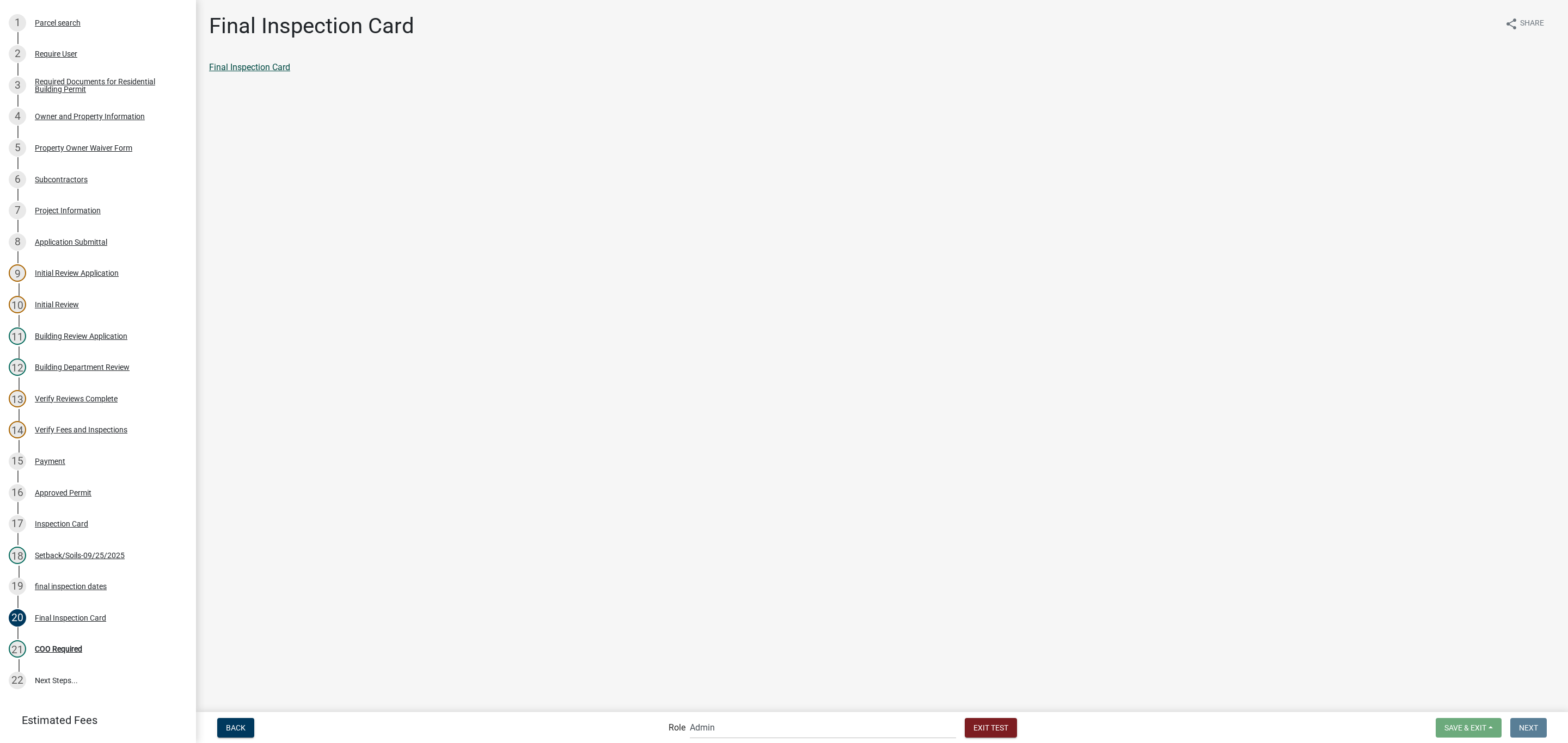
click at [227, 66] on link "Final Inspection Card" at bounding box center [249, 67] width 81 height 10
click at [266, 62] on link "Final Inspection Card" at bounding box center [249, 67] width 81 height 10
click at [974, 727] on span "Exit Test" at bounding box center [991, 727] width 35 height 9
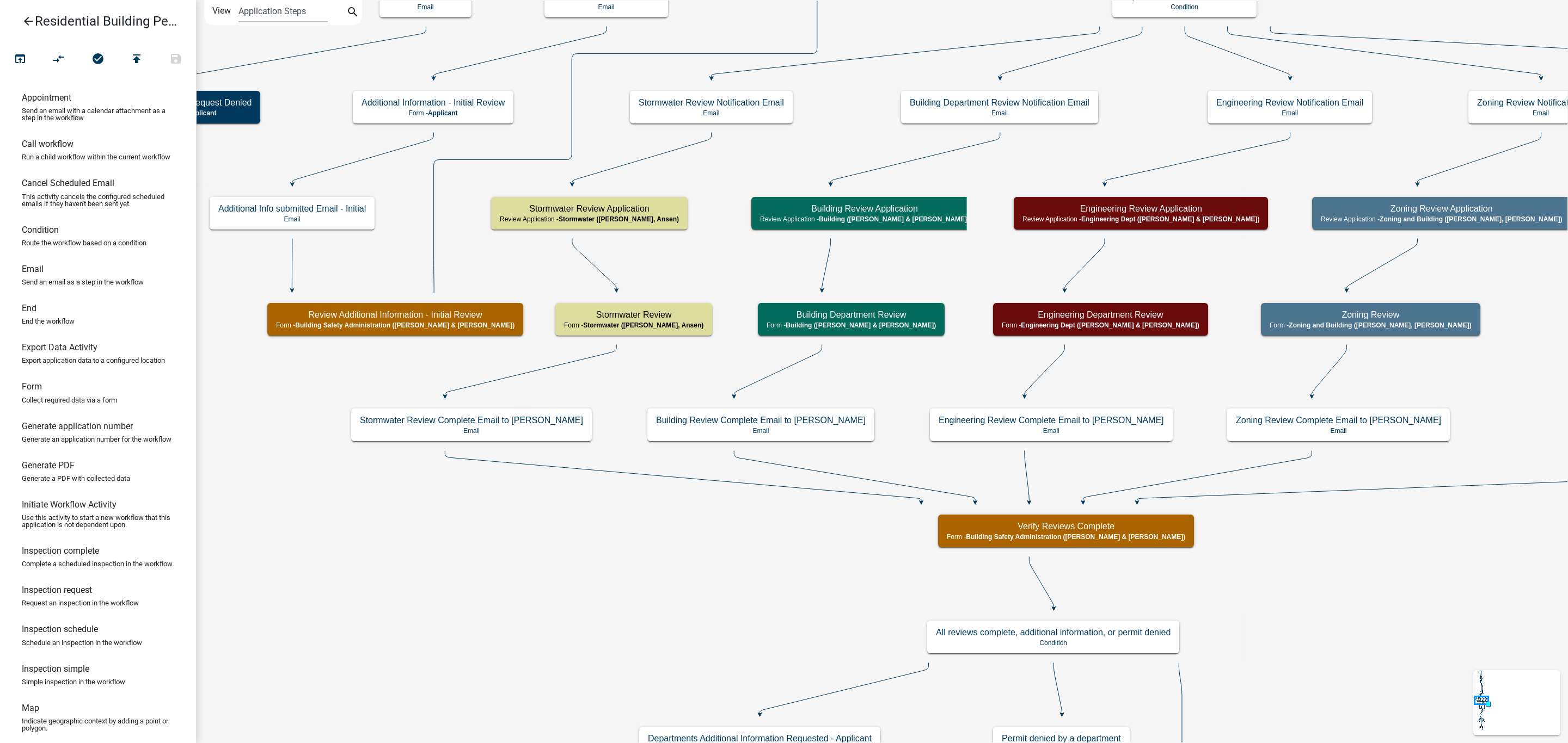
click at [23, 17] on icon "arrow_back" at bounding box center [28, 22] width 13 height 15
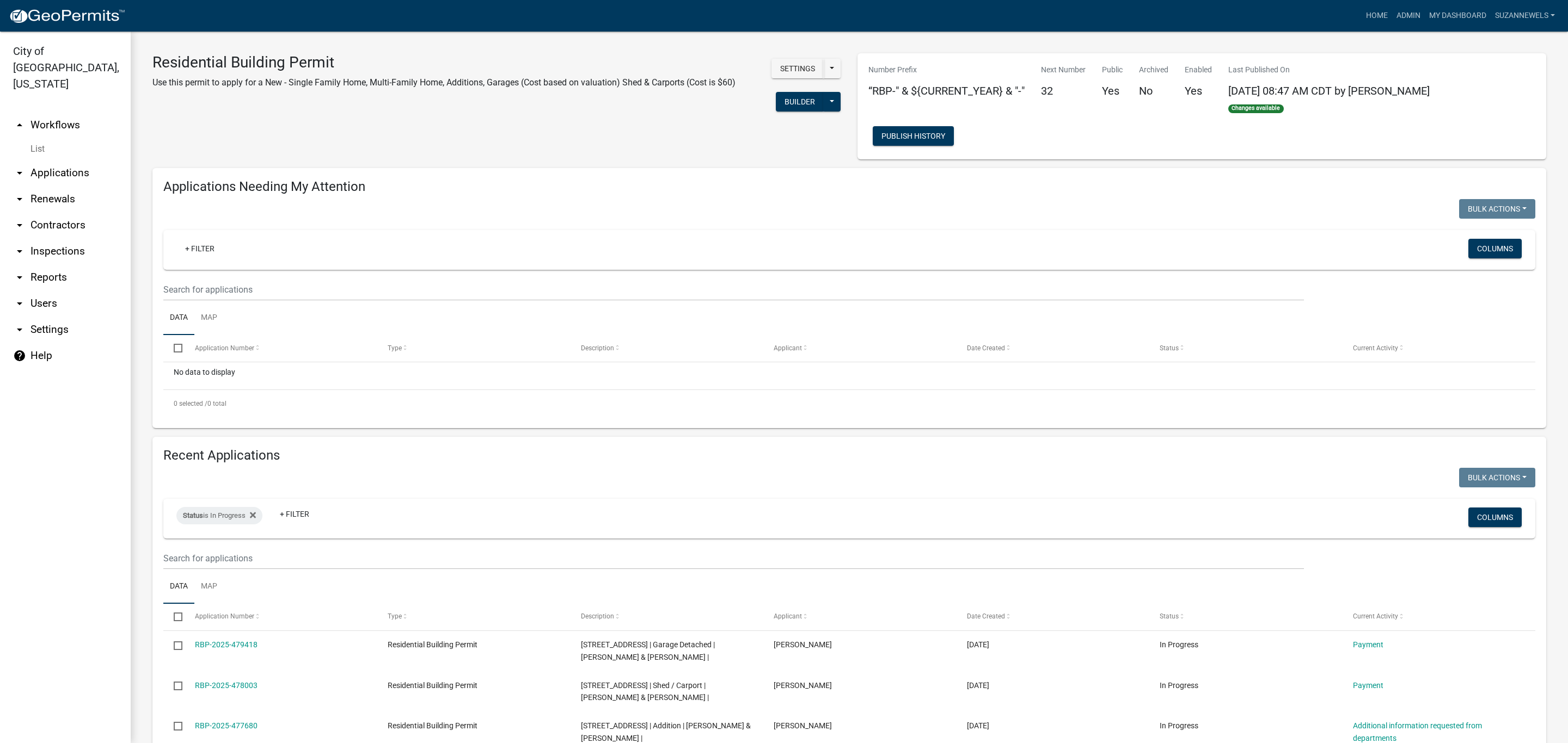
click at [41, 344] on link "help Help" at bounding box center [65, 356] width 131 height 26
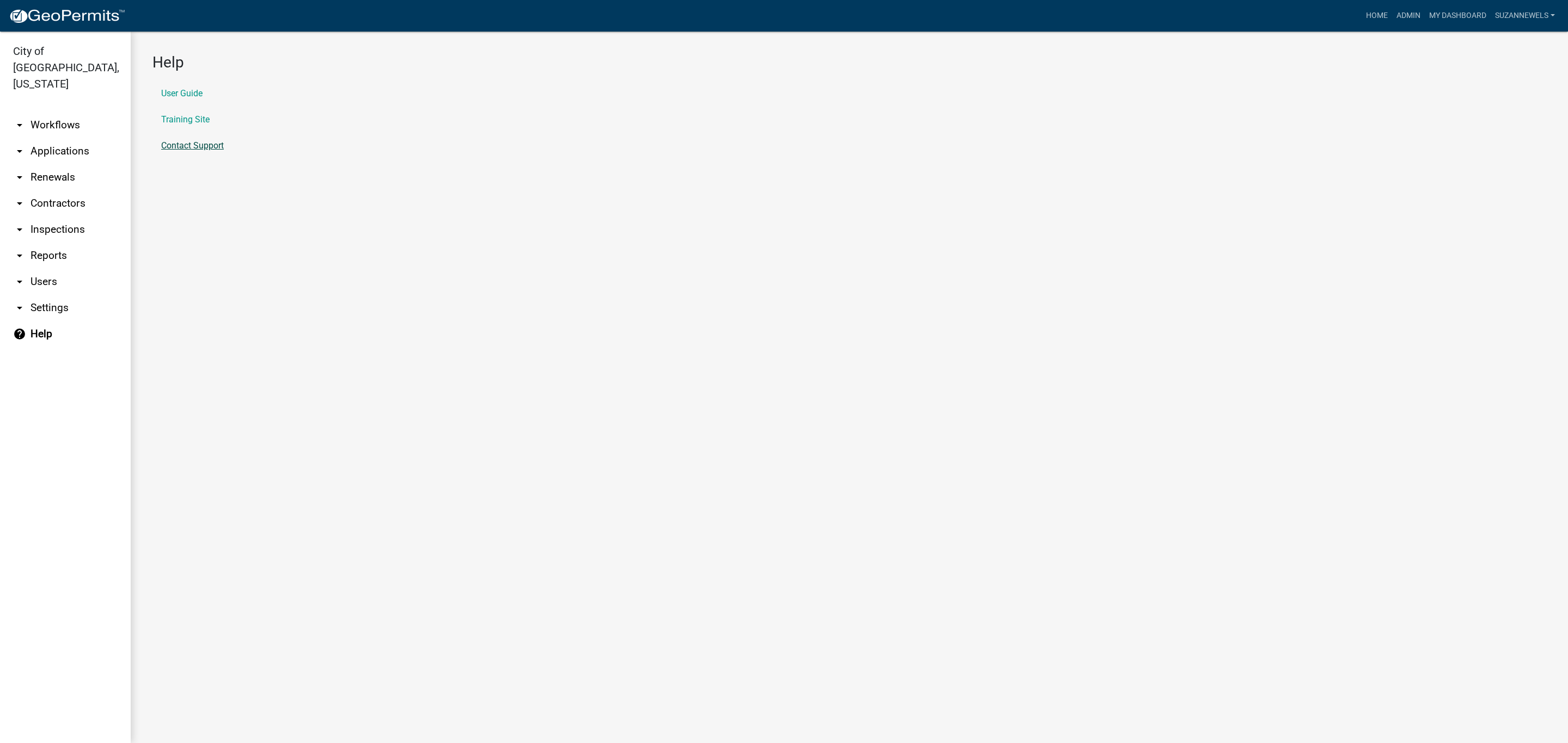
click at [195, 141] on link "Contact Support" at bounding box center [192, 145] width 63 height 9
click at [74, 112] on link "arrow_drop_down Workflows" at bounding box center [65, 125] width 131 height 26
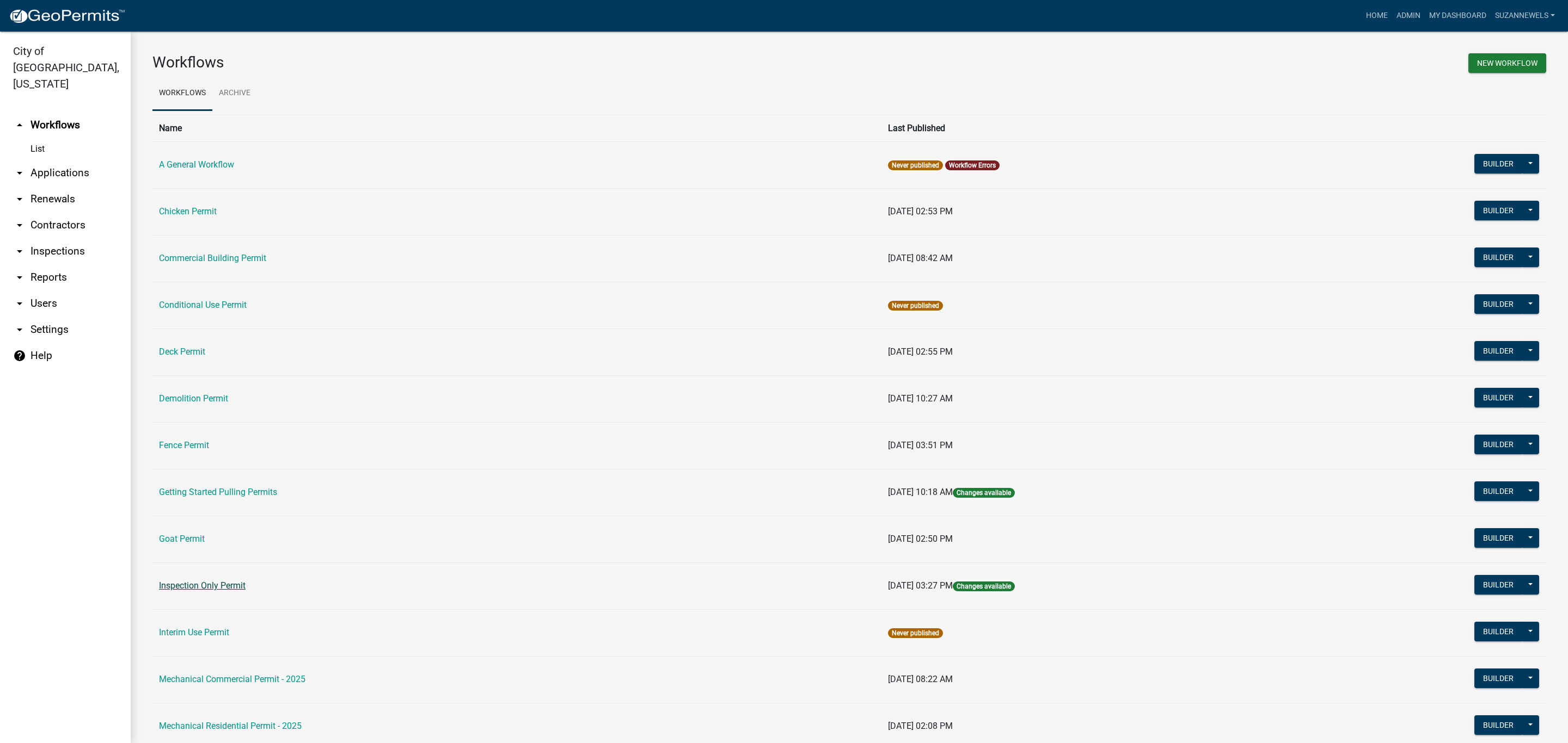
click at [214, 587] on link "Inspection Only Permit" at bounding box center [202, 585] width 87 height 10
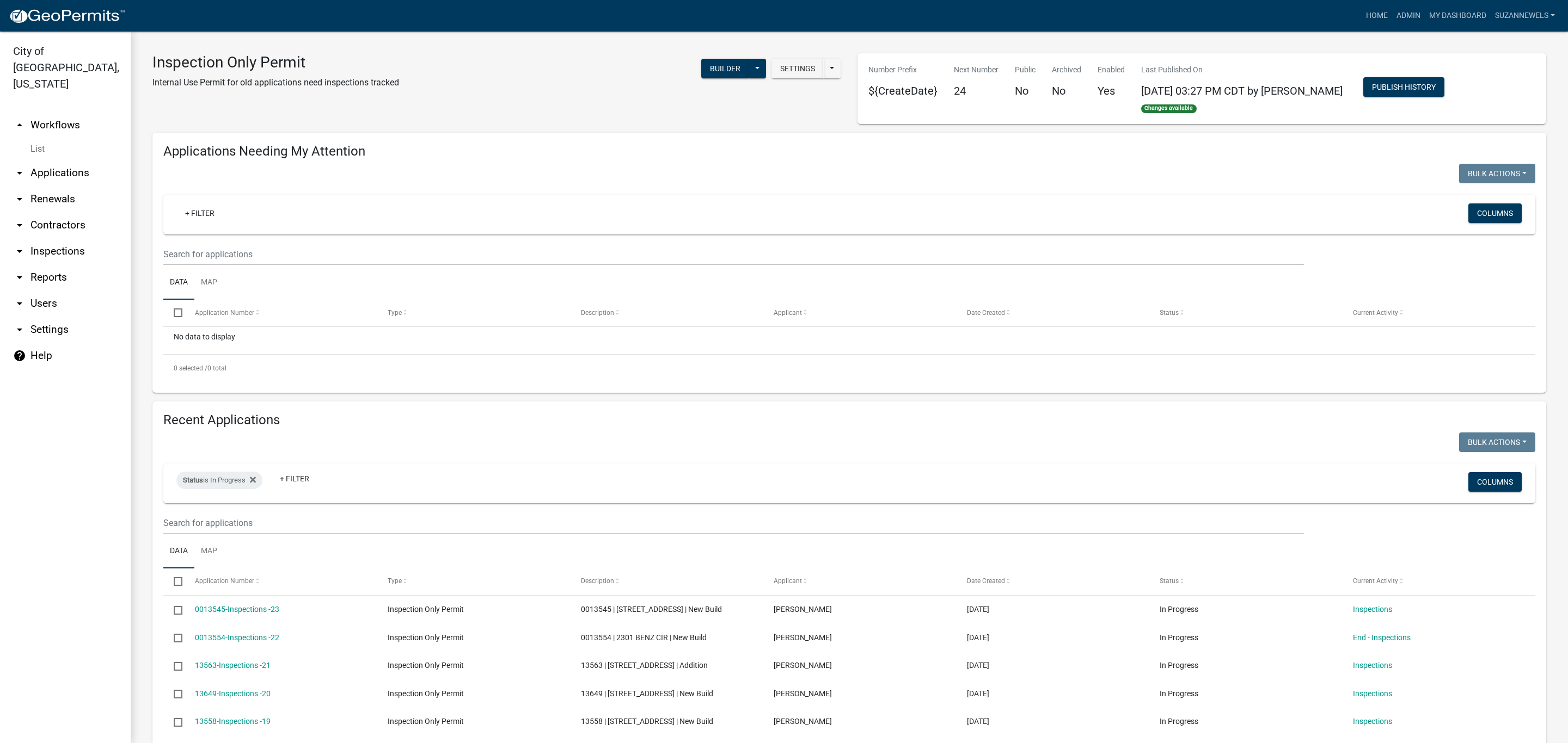
click at [39, 112] on link "arrow_drop_up Workflows" at bounding box center [65, 125] width 131 height 26
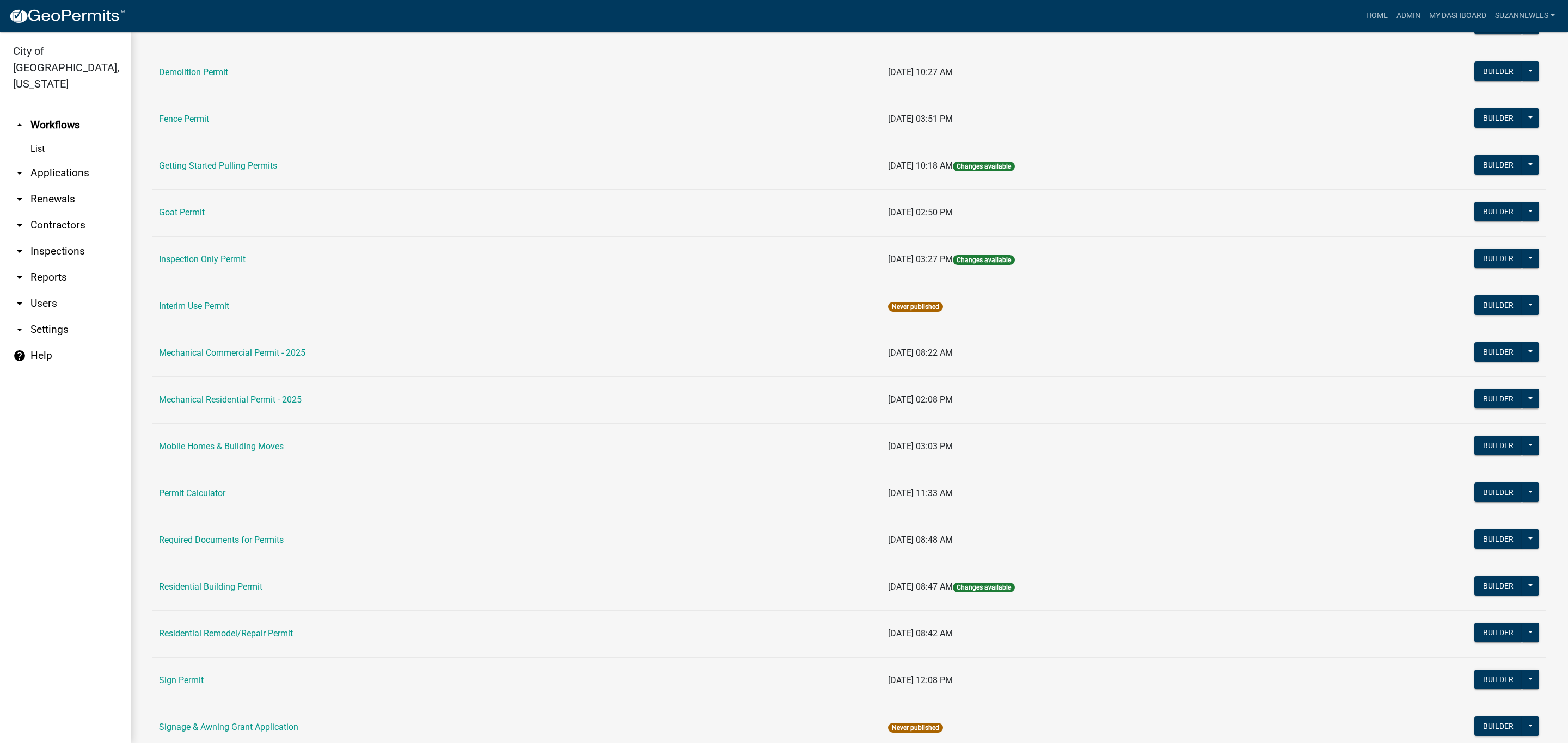
scroll to position [408, 0]
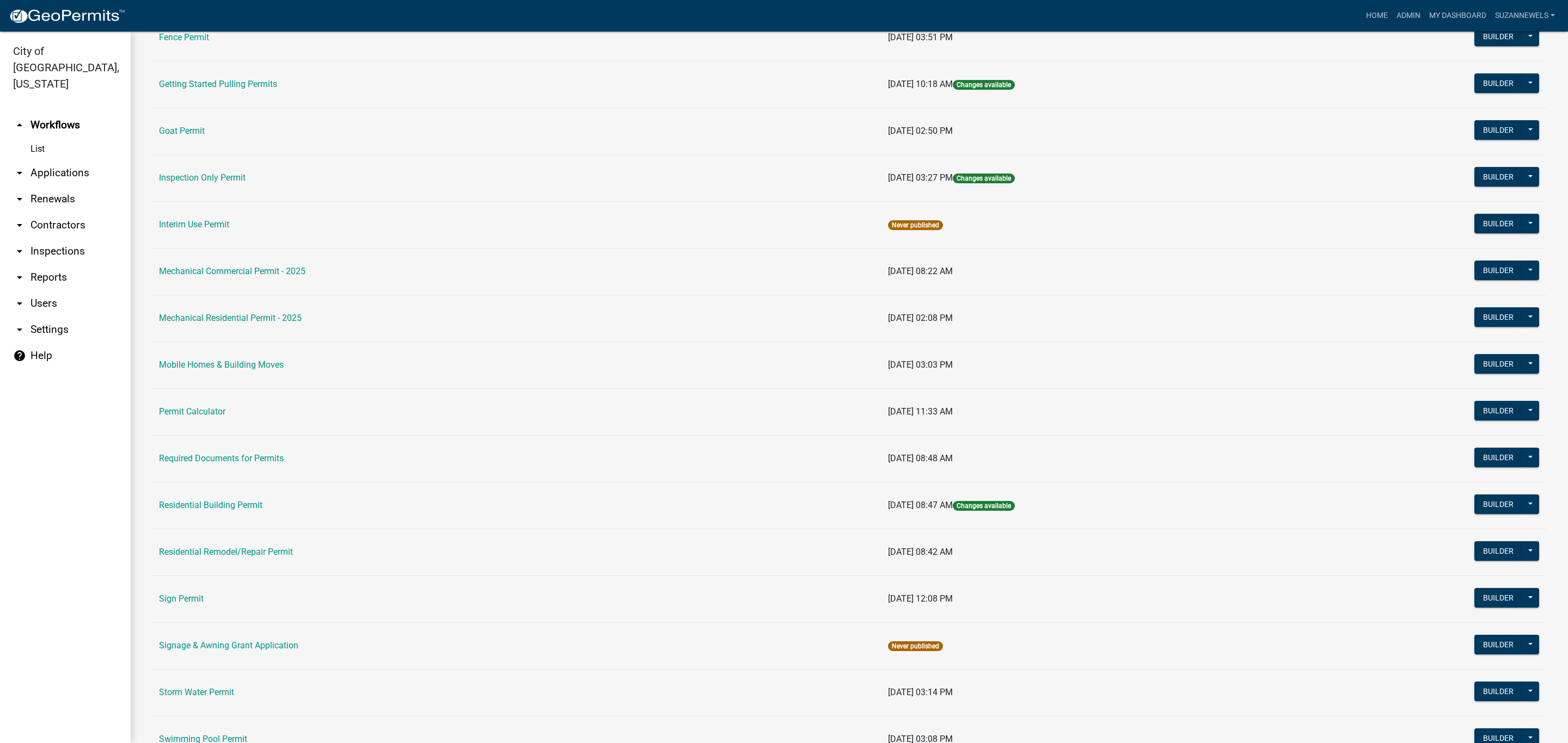
click at [238, 502] on td "Residential Building Permit" at bounding box center [517, 505] width 729 height 47
click at [221, 508] on link "Residential Building Permit" at bounding box center [210, 505] width 103 height 10
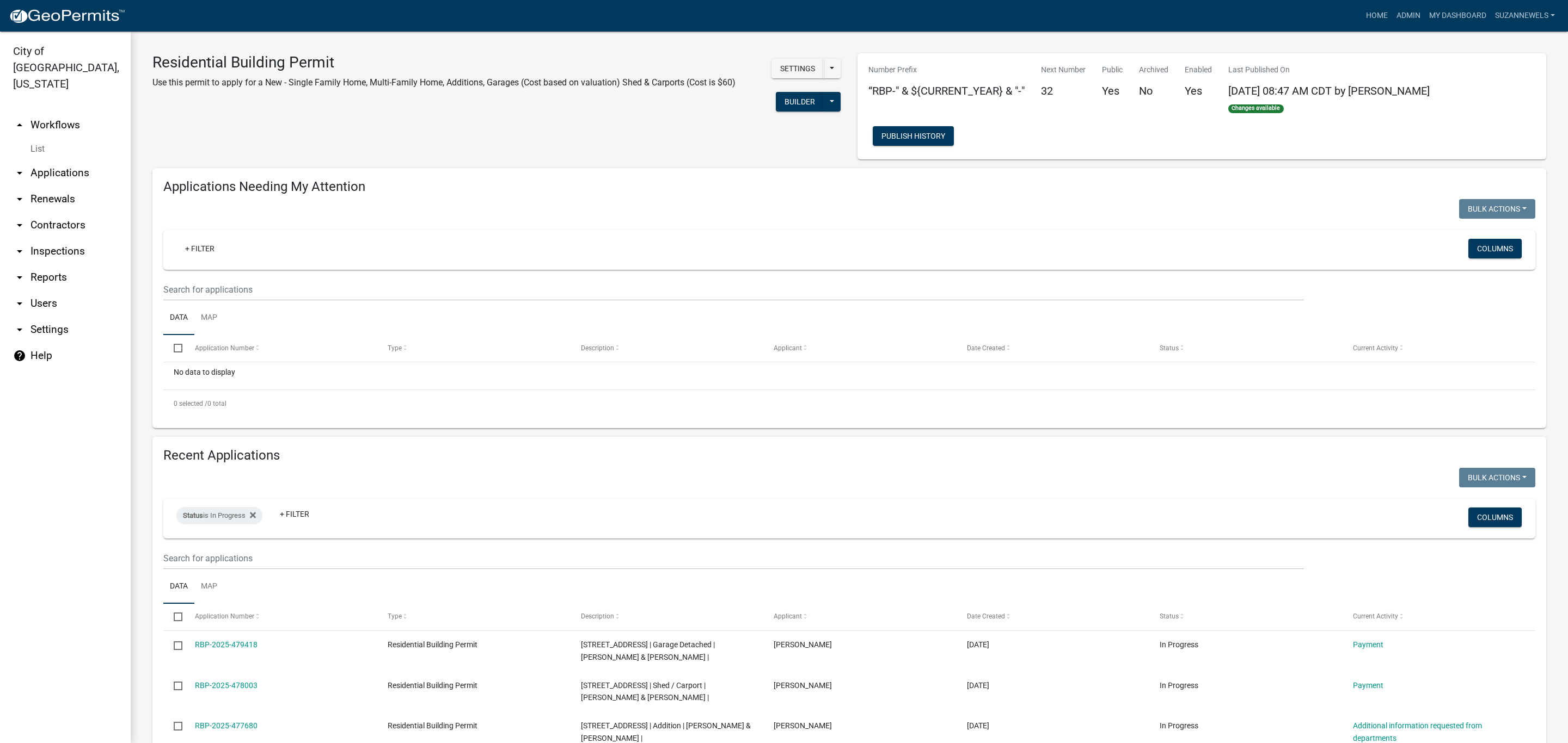
click at [42, 160] on link "arrow_drop_down Applications" at bounding box center [65, 173] width 131 height 26
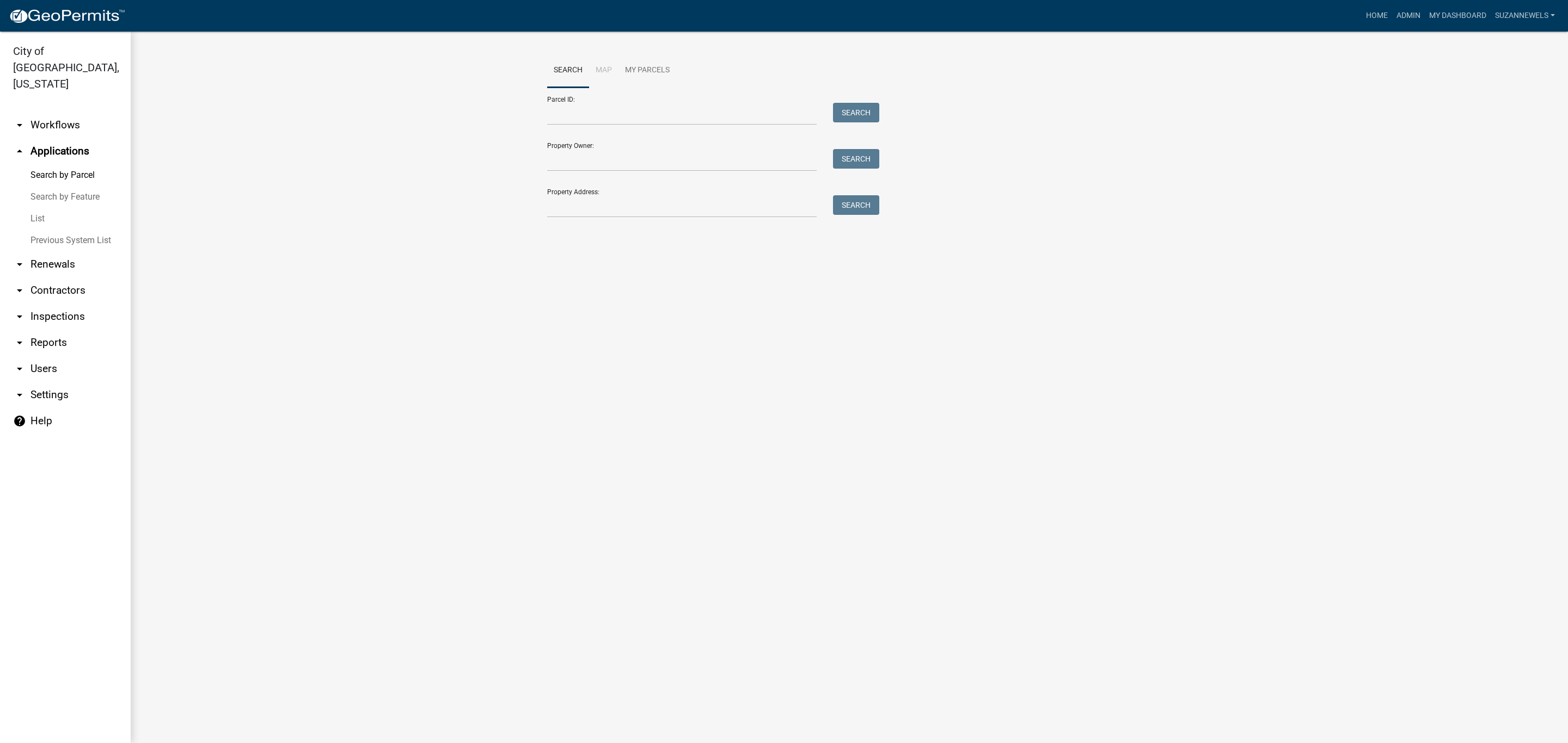
drag, startPoint x: 52, startPoint y: 91, endPoint x: 51, endPoint y: 110, distance: 19.0
click at [51, 106] on ul "arrow_drop_down Workflows List arrow_drop_up Applications Search by Parcel Sear…" at bounding box center [65, 423] width 131 height 640
click at [51, 112] on link "arrow_drop_down Workflows" at bounding box center [65, 125] width 131 height 26
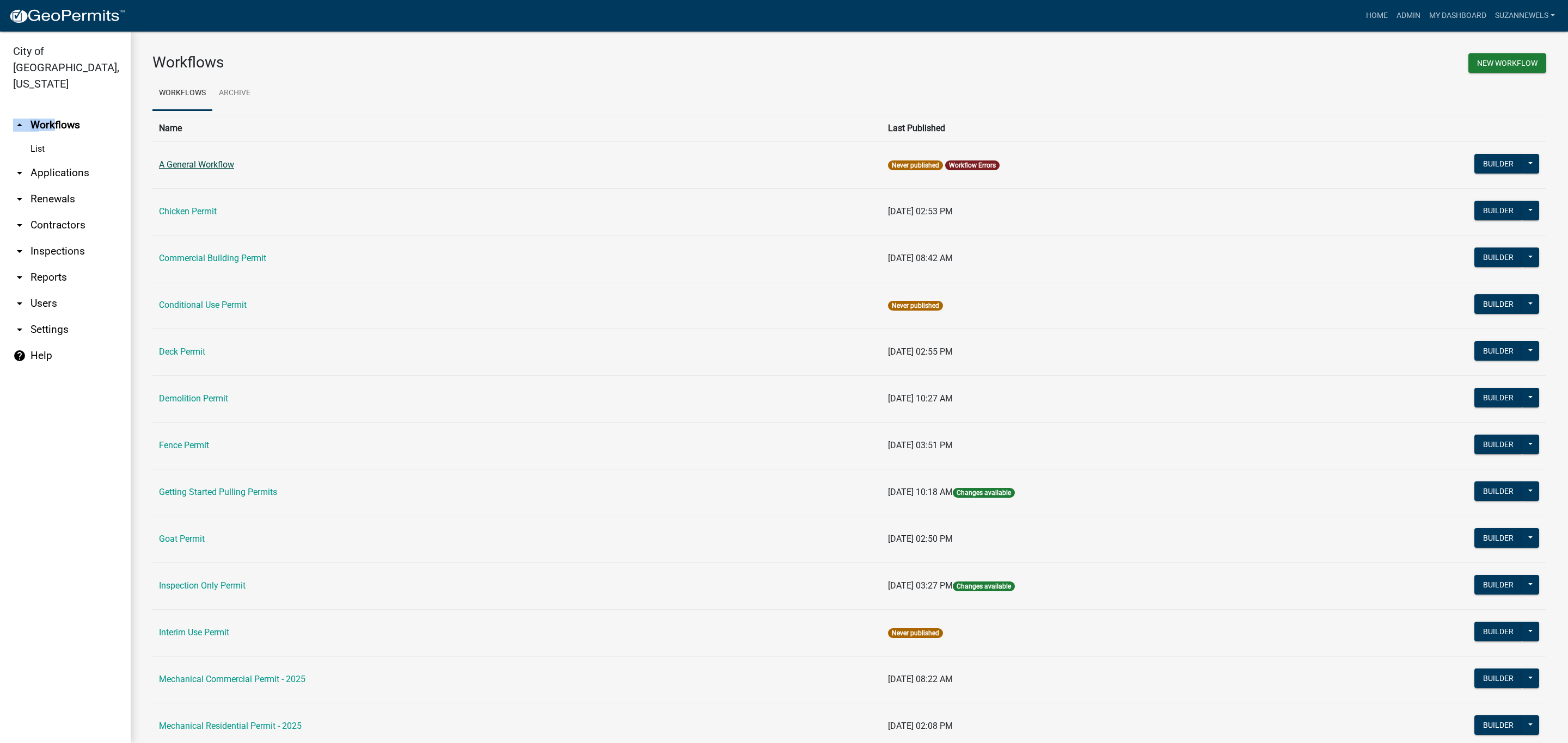
click at [191, 164] on link "A General Workflow" at bounding box center [196, 164] width 75 height 10
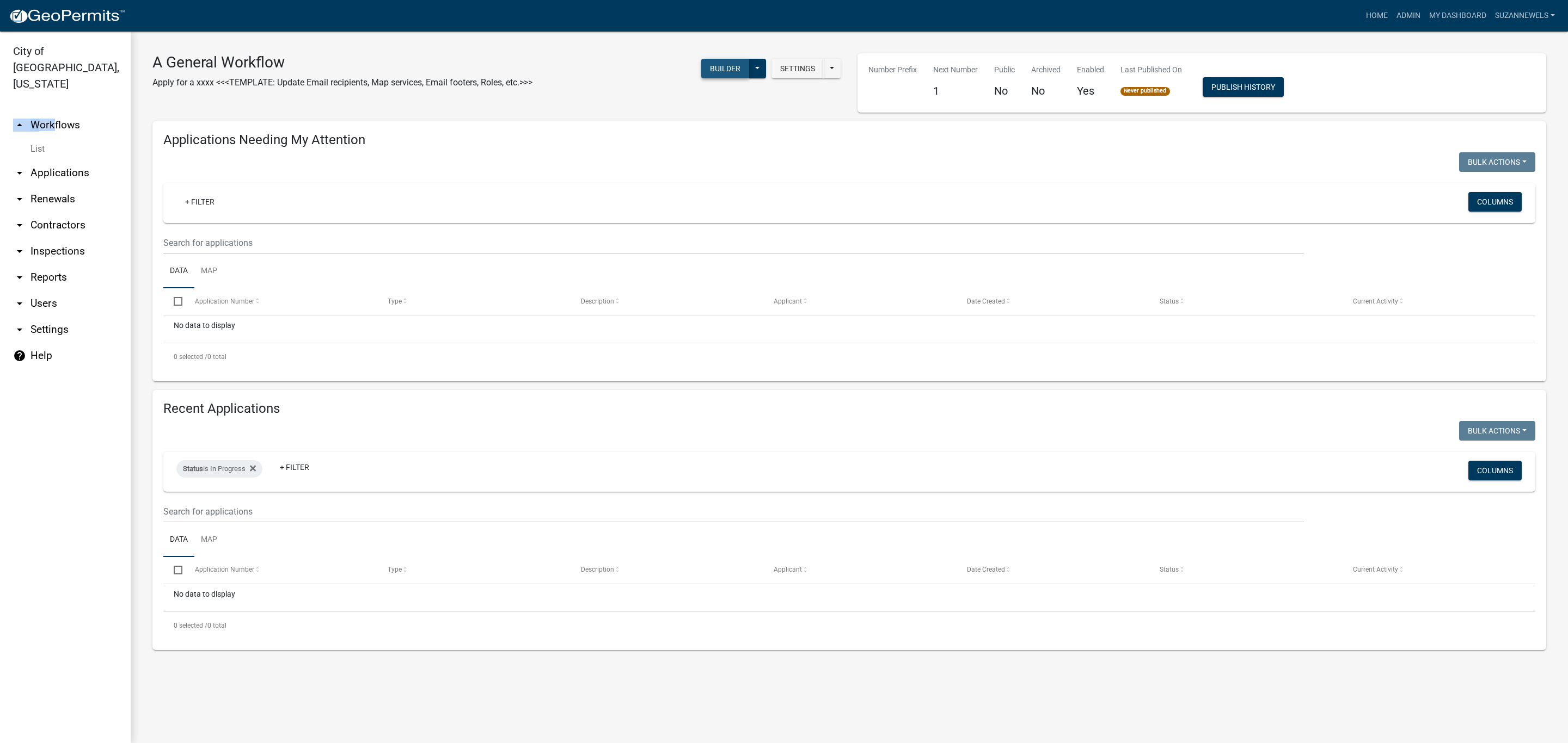
click at [734, 71] on button "Builder" at bounding box center [725, 68] width 48 height 20
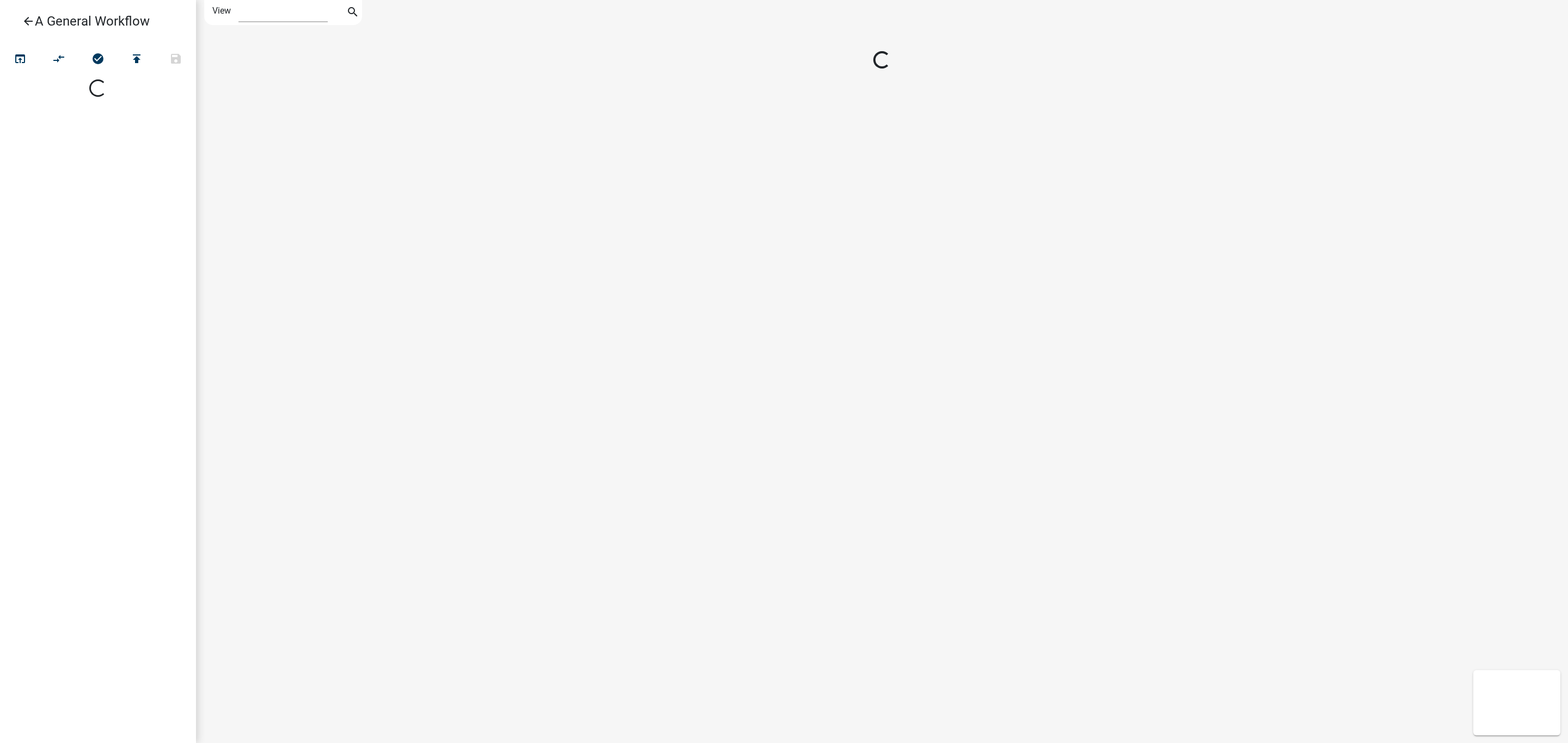
select select "1"
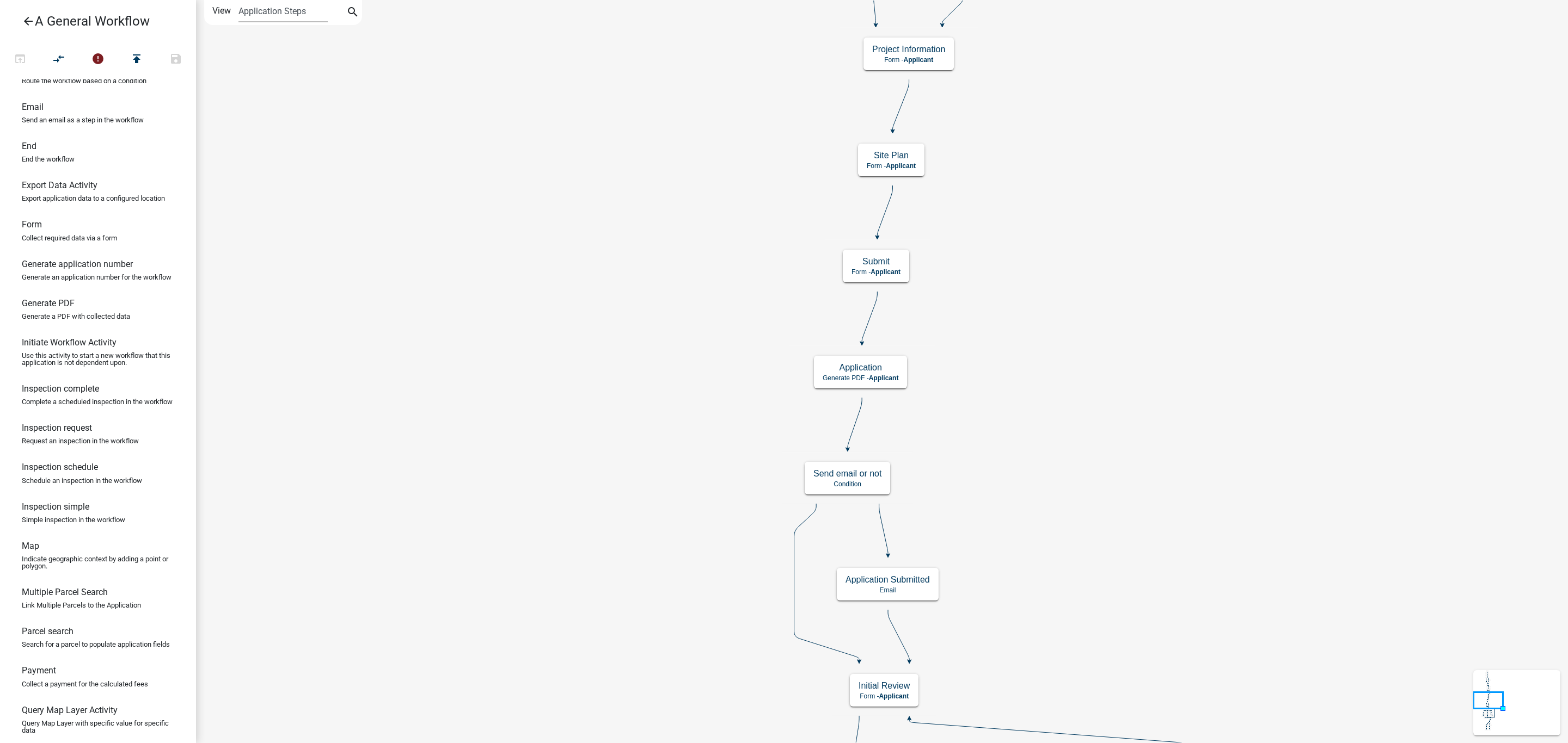
scroll to position [164, 0]
drag, startPoint x: 74, startPoint y: 425, endPoint x: 295, endPoint y: 344, distance: 235.4
click at [295, 344] on div "arrow_back A General Workflow open_in_browser compare_arrows error publish save…" at bounding box center [784, 372] width 1568 height 743
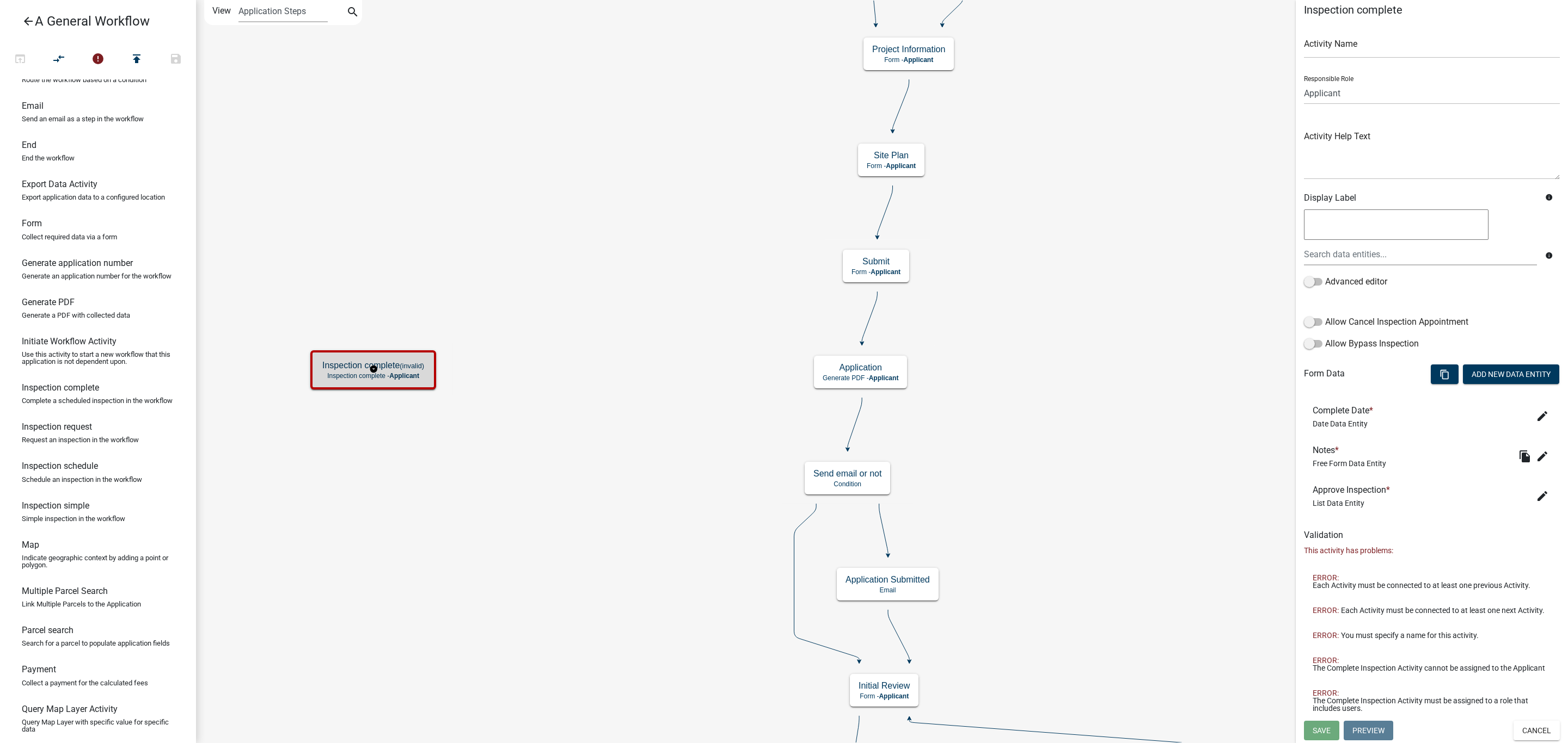
scroll to position [0, 0]
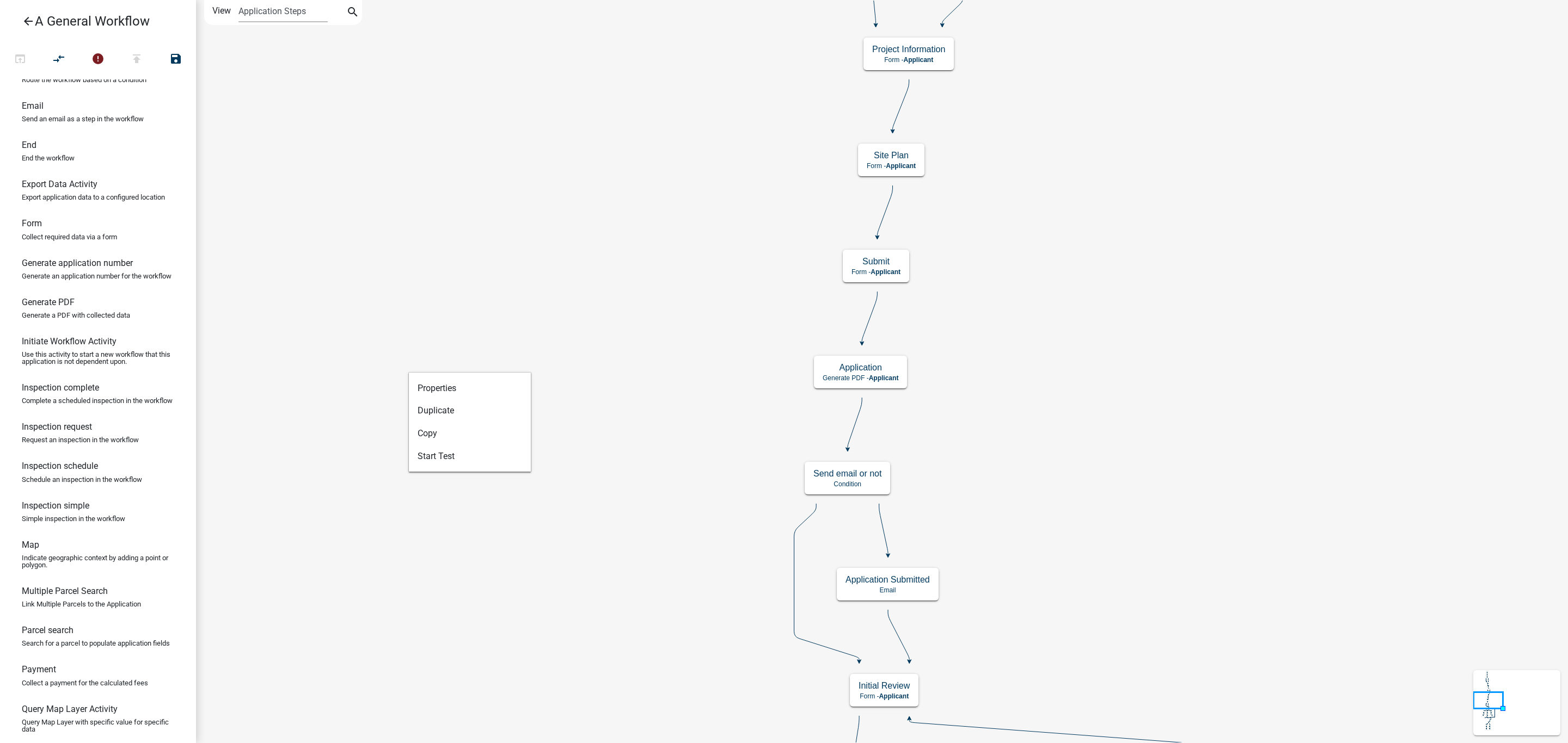
click at [30, 20] on icon "arrow_back" at bounding box center [28, 22] width 13 height 15
click at [31, 23] on icon "arrow_back" at bounding box center [28, 22] width 13 height 15
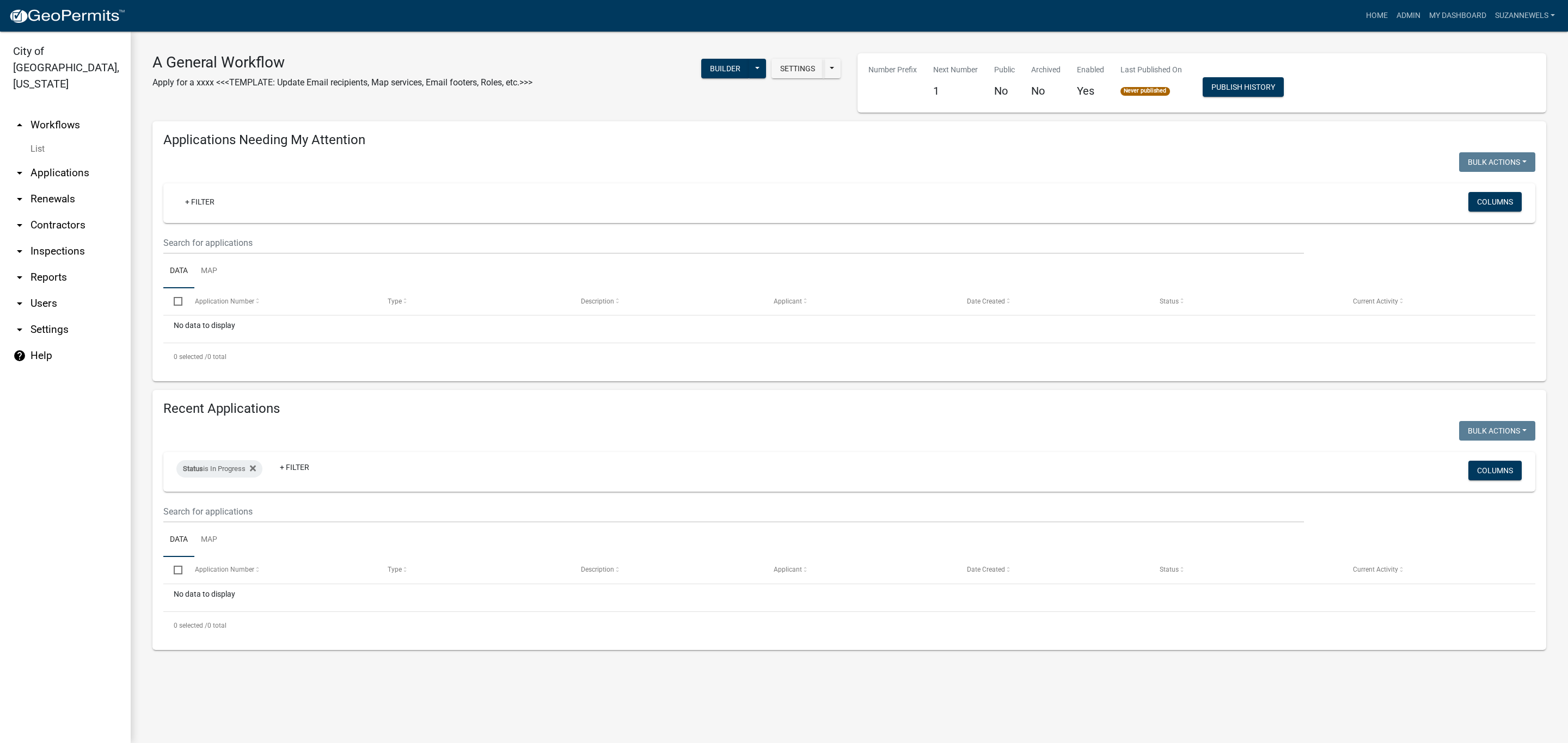
click at [56, 112] on link "arrow_drop_up Workflows" at bounding box center [65, 125] width 131 height 26
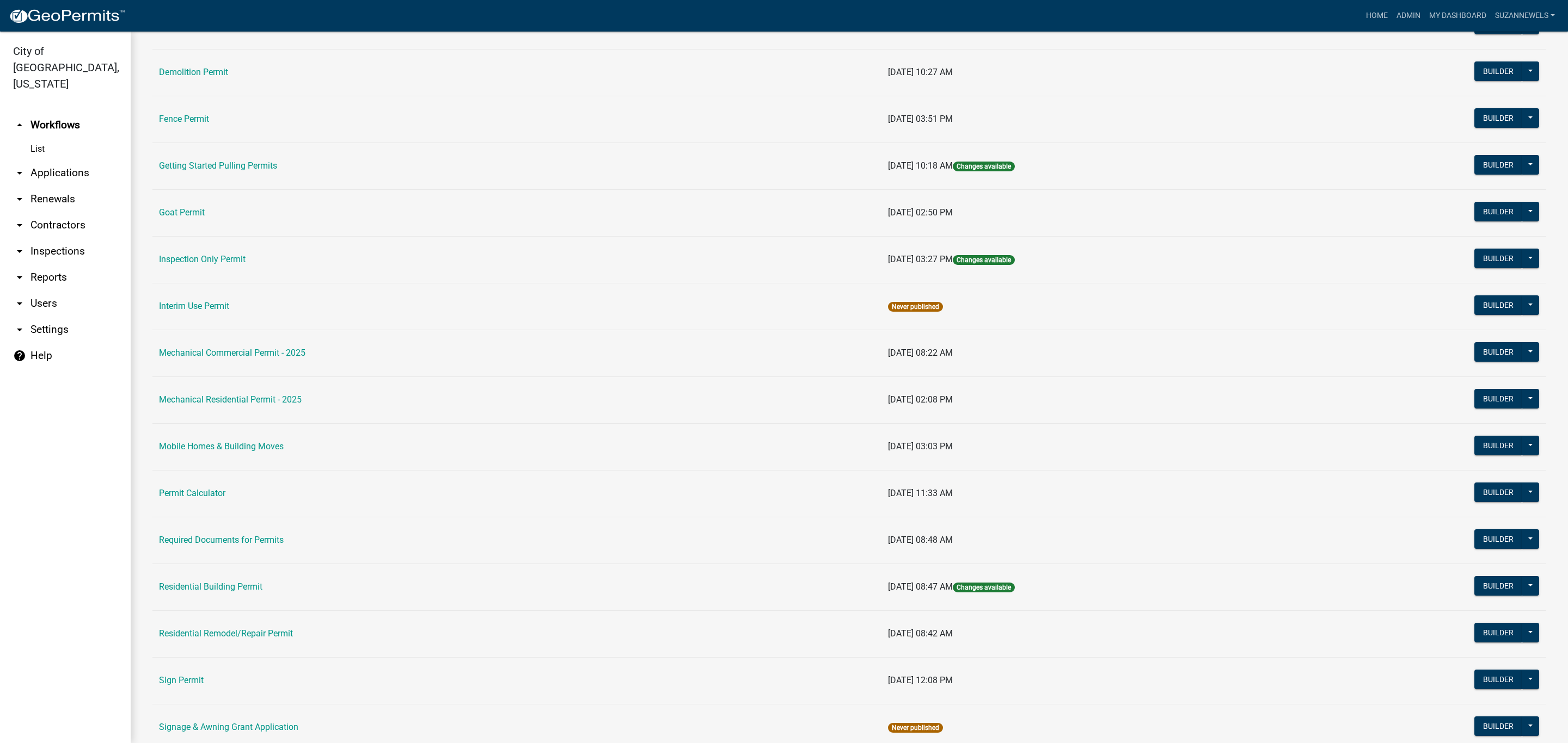
scroll to position [408, 0]
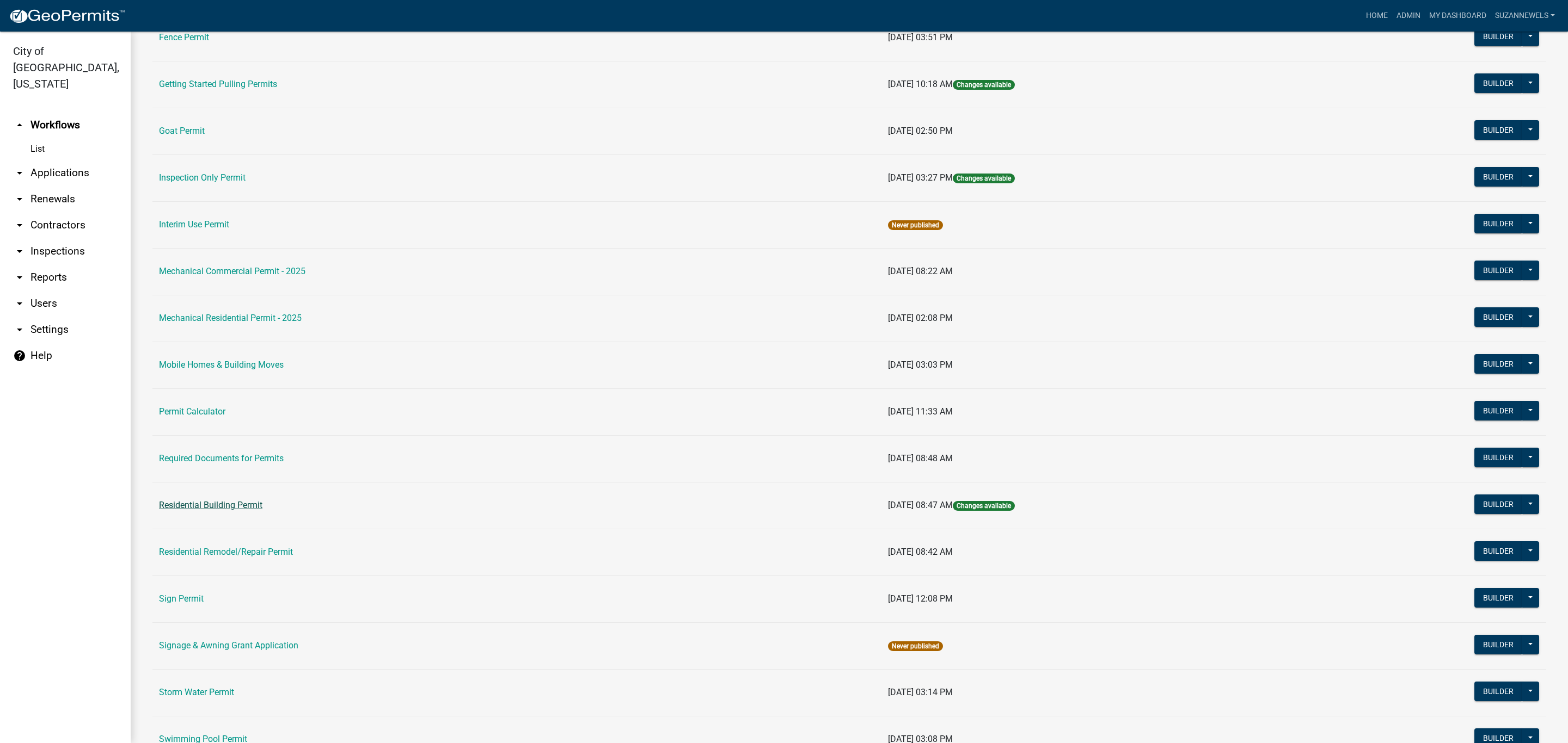
click at [232, 510] on link "Residential Building Permit" at bounding box center [210, 505] width 103 height 10
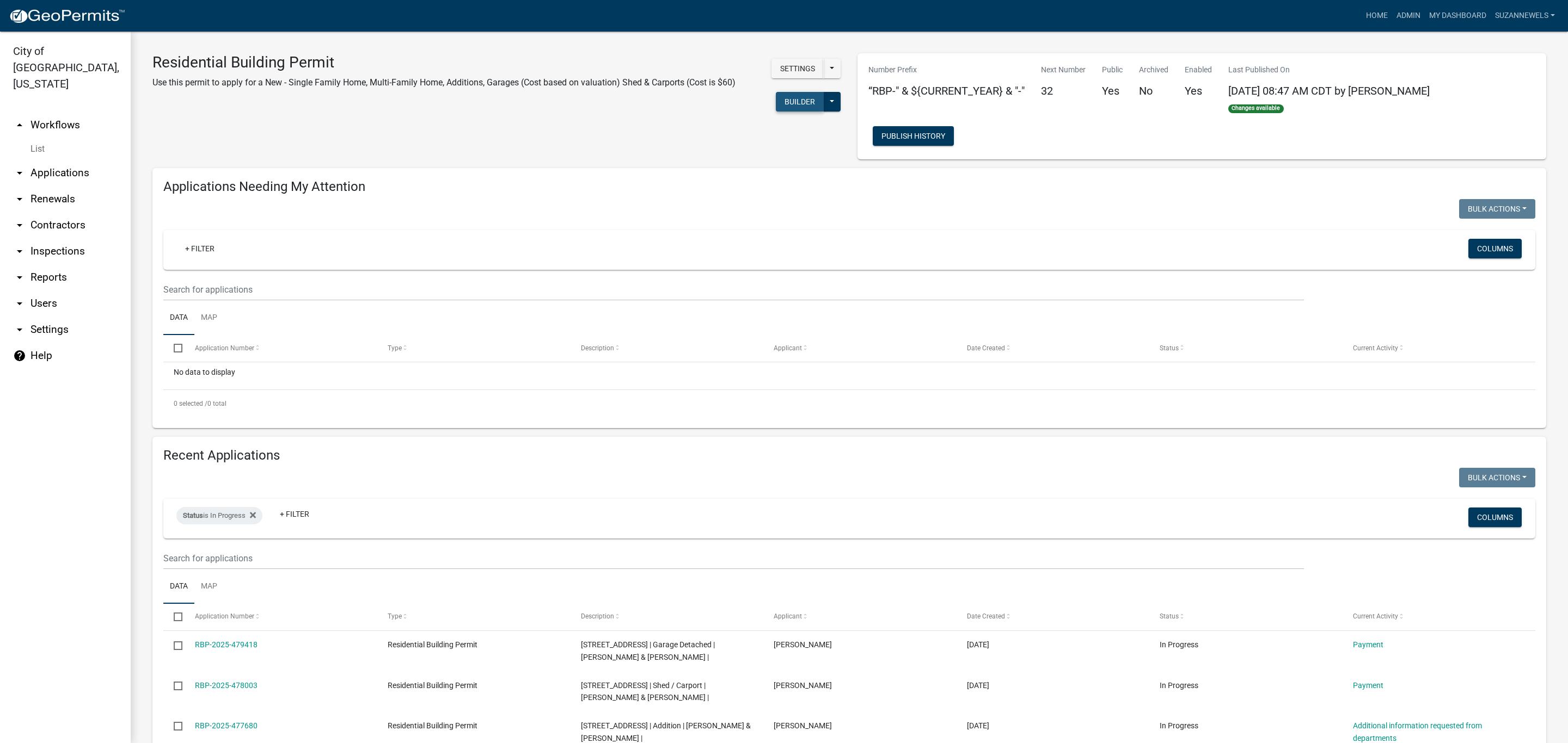
click at [790, 96] on button "Builder" at bounding box center [800, 102] width 48 height 20
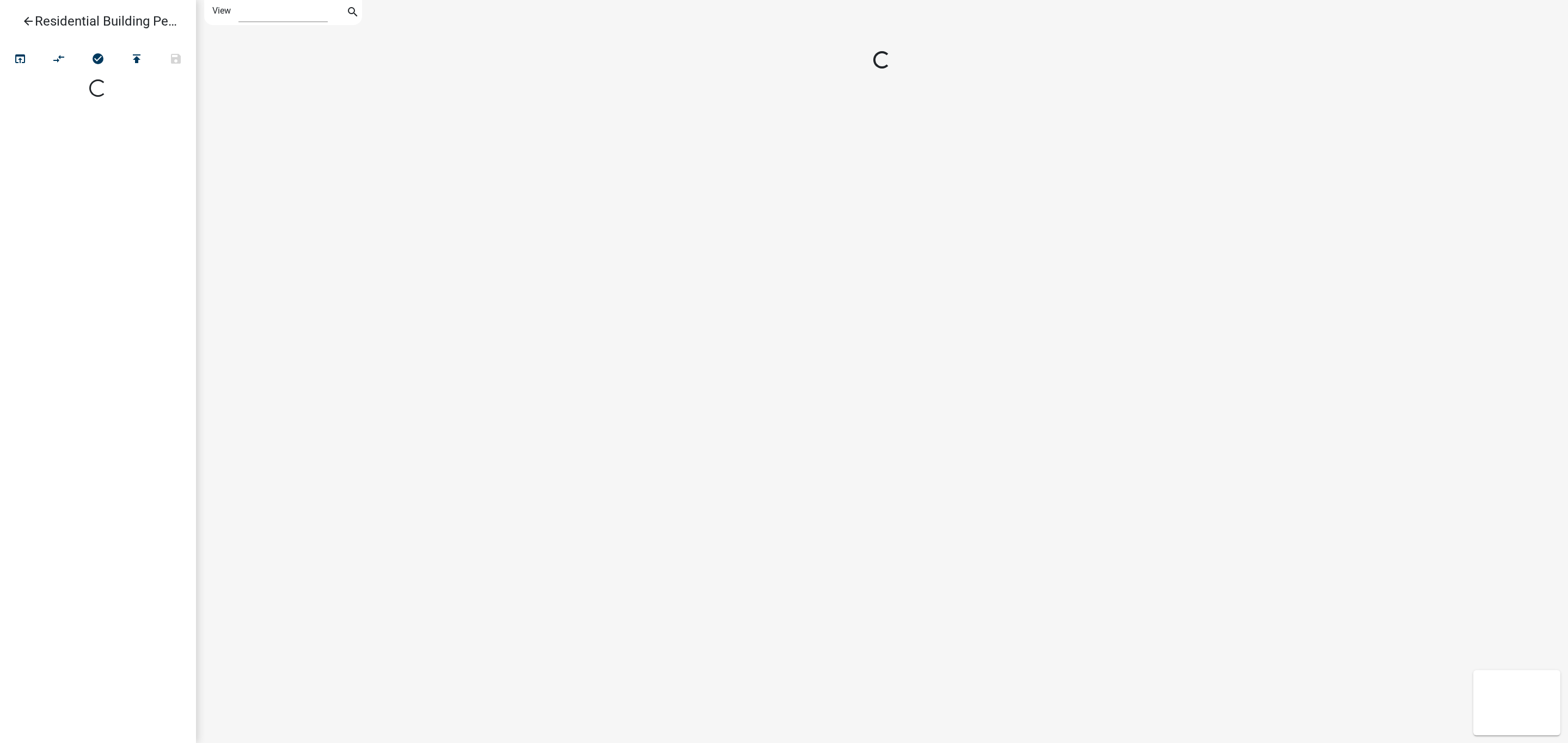
select select "1"
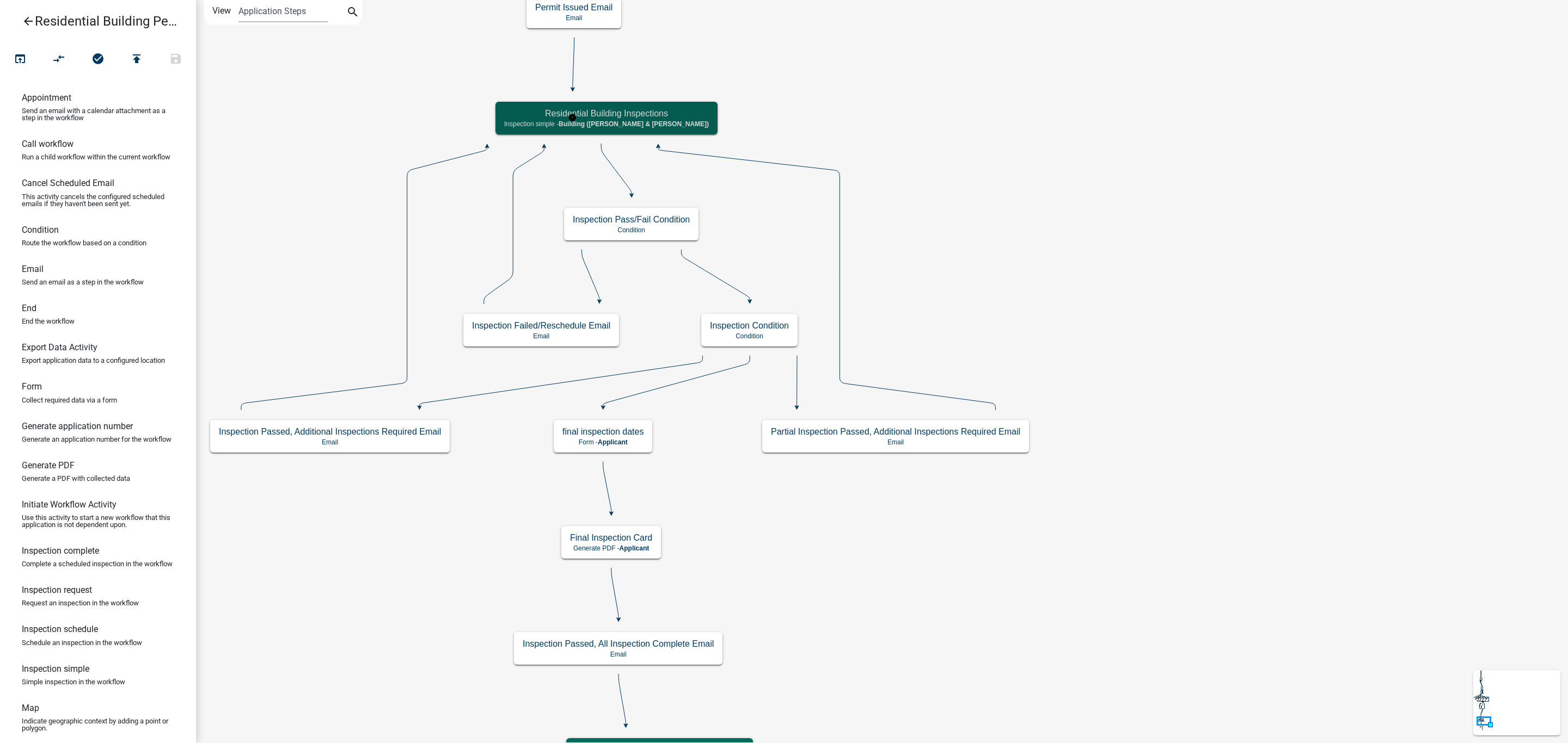
click at [614, 110] on h5 "Residential Building Inspections" at bounding box center [607, 113] width 205 height 10
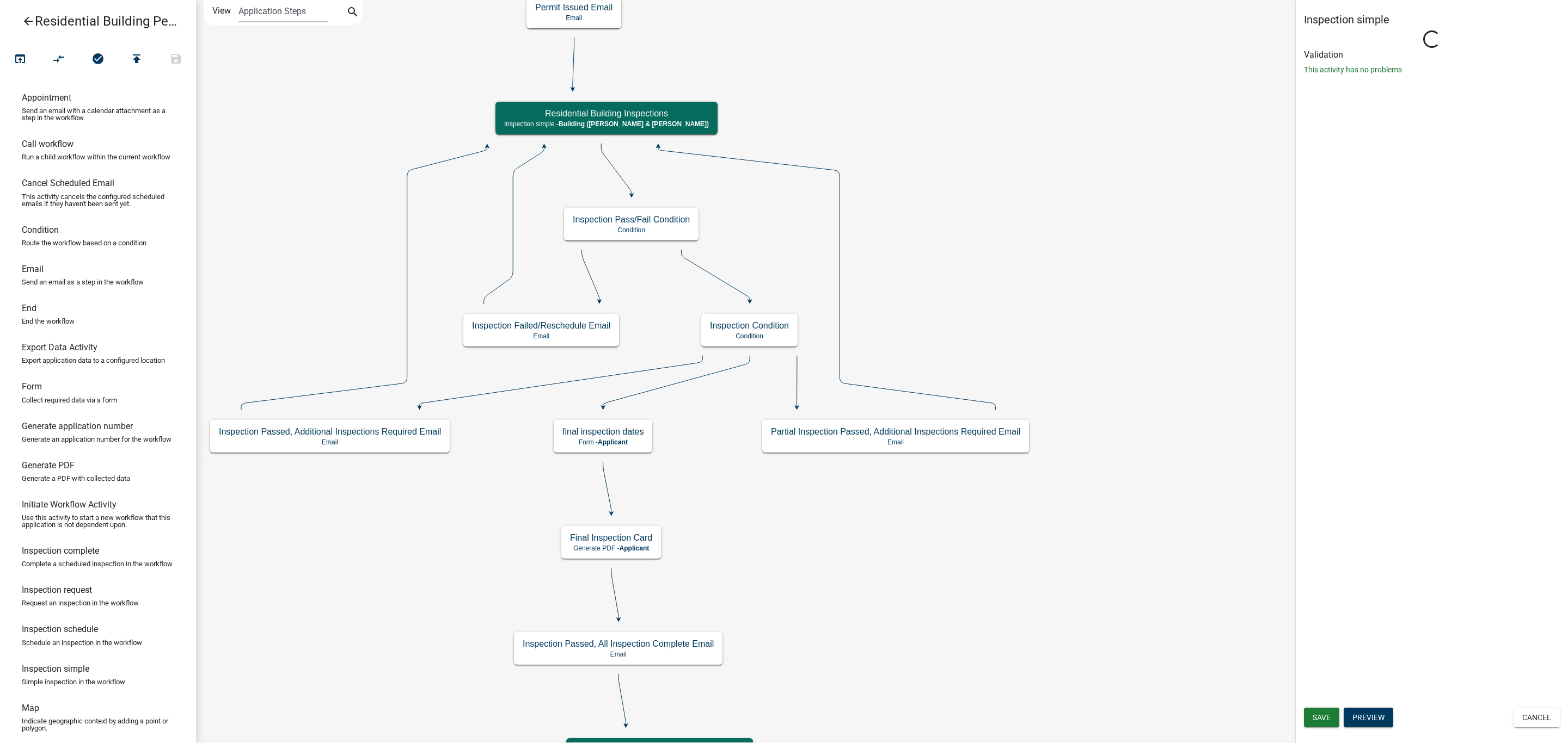
select select "AF95025D-B44F-4367-9798-E31EBF5850B8"
select select "805d55ac-e238-4e04-8f8e-acc067f36c3e"
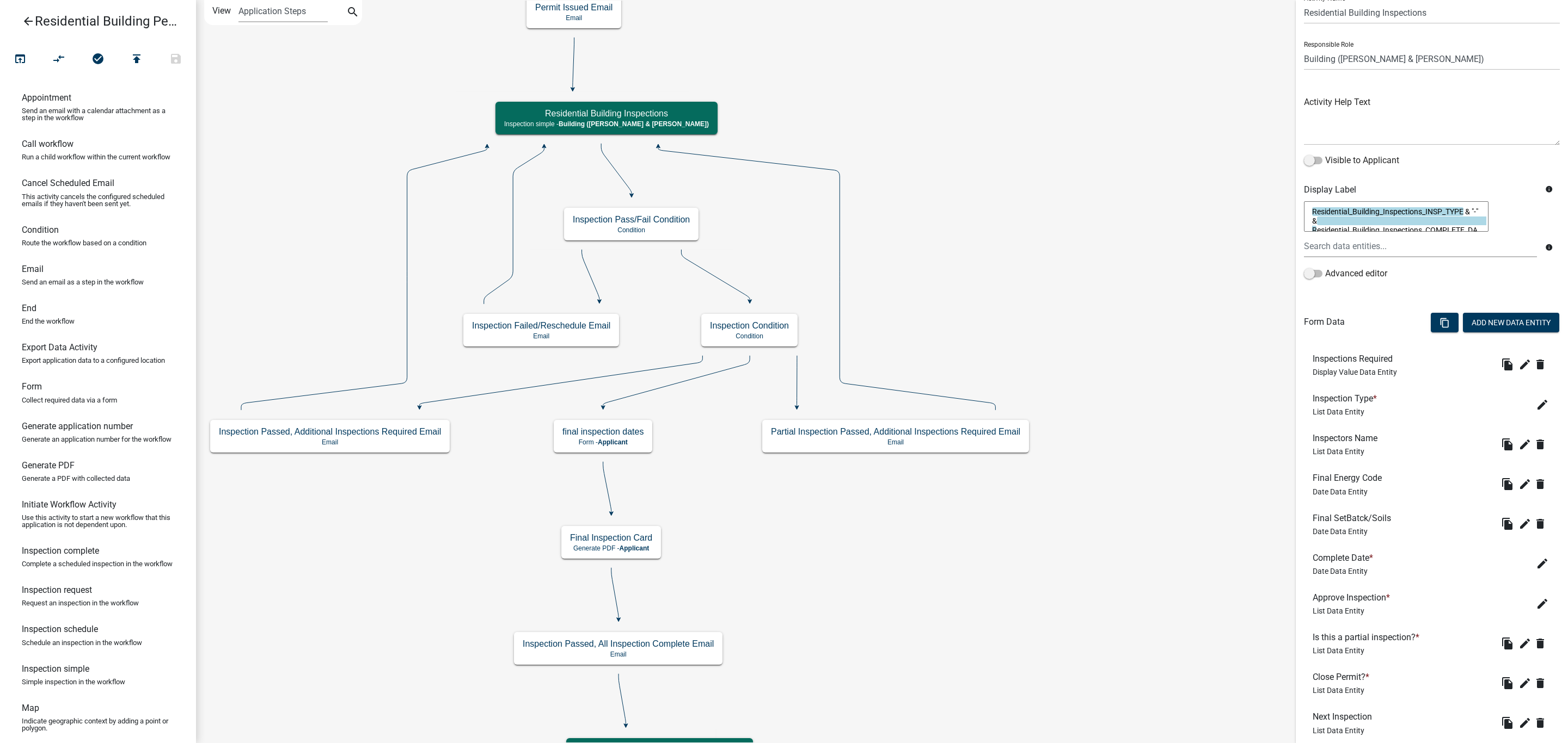
scroll to position [82, 0]
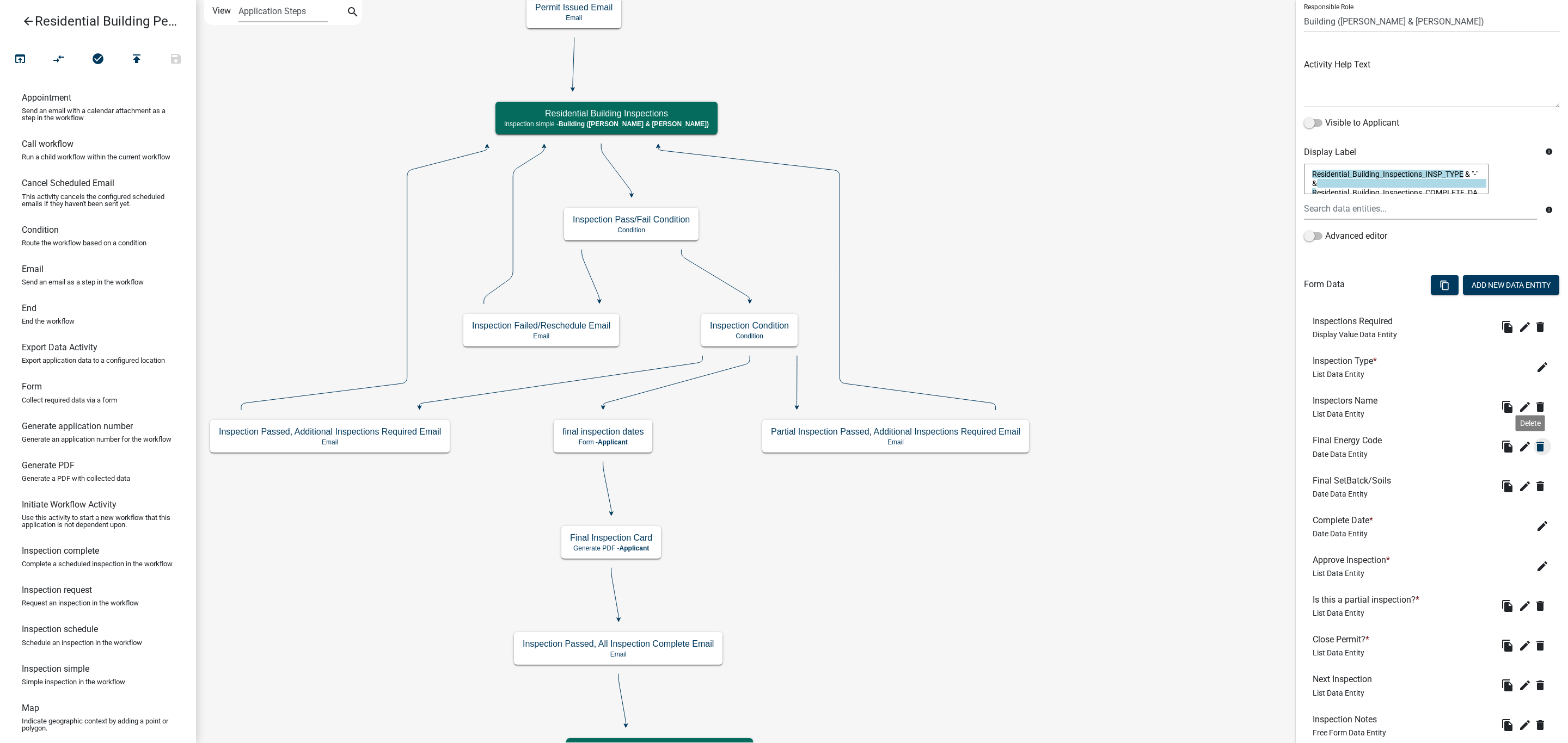
click at [1534, 445] on icon "delete" at bounding box center [1540, 447] width 13 height 13
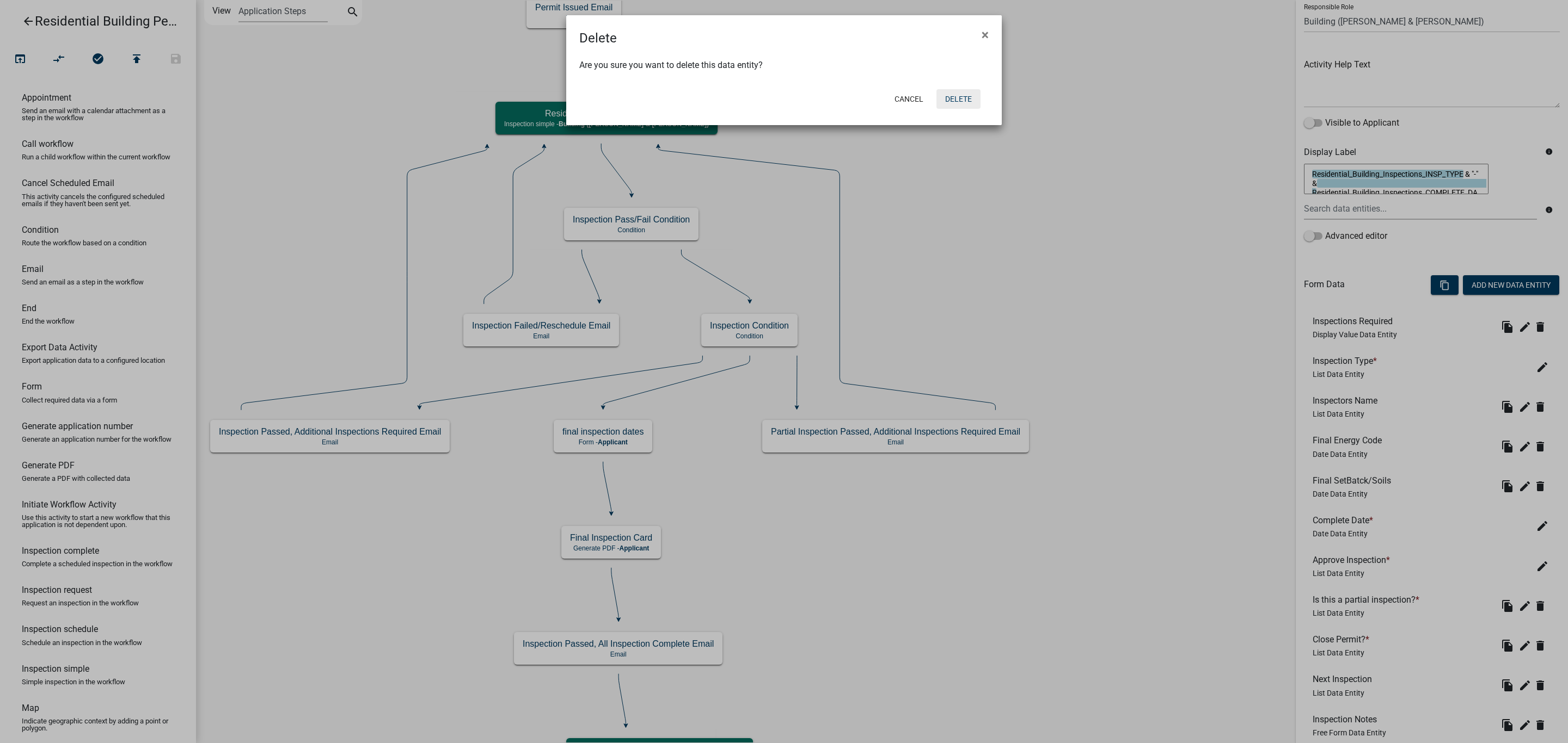
click at [961, 92] on button "Delete" at bounding box center [959, 98] width 44 height 20
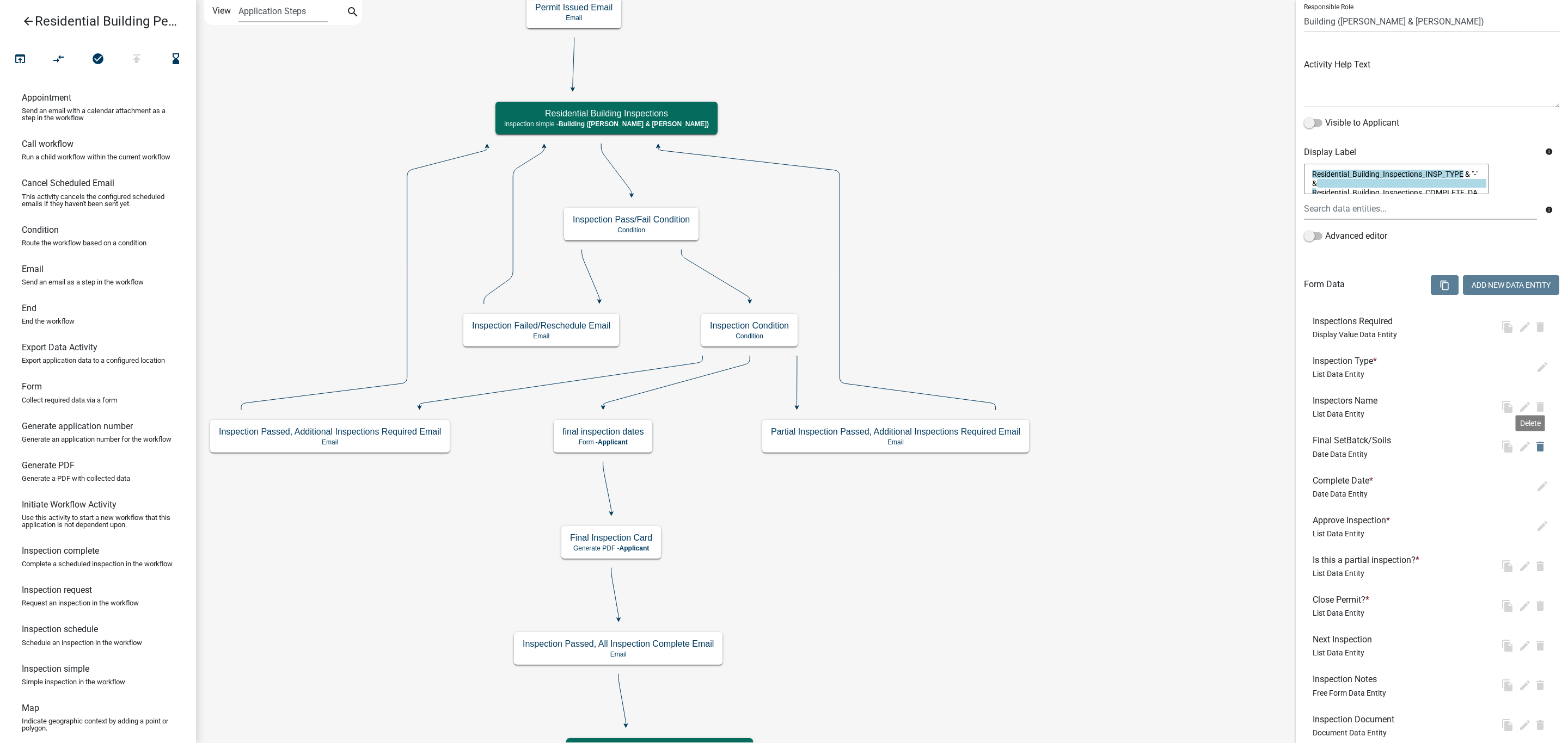
scroll to position [0, 0]
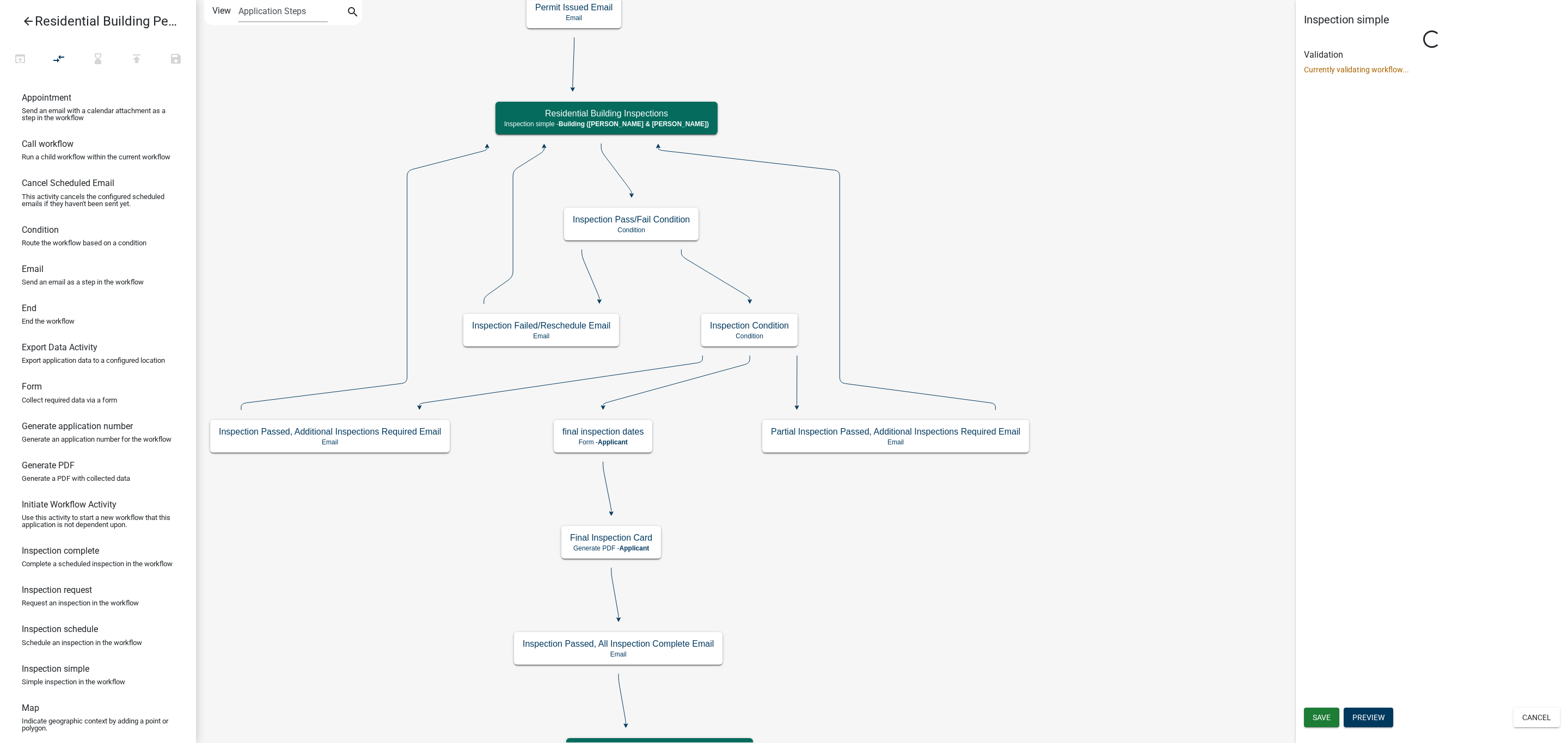
select select "AF95025D-B44F-4367-9798-E31EBF5850B8"
select select "805d55ac-e238-4e04-8f8e-acc067f36c3e"
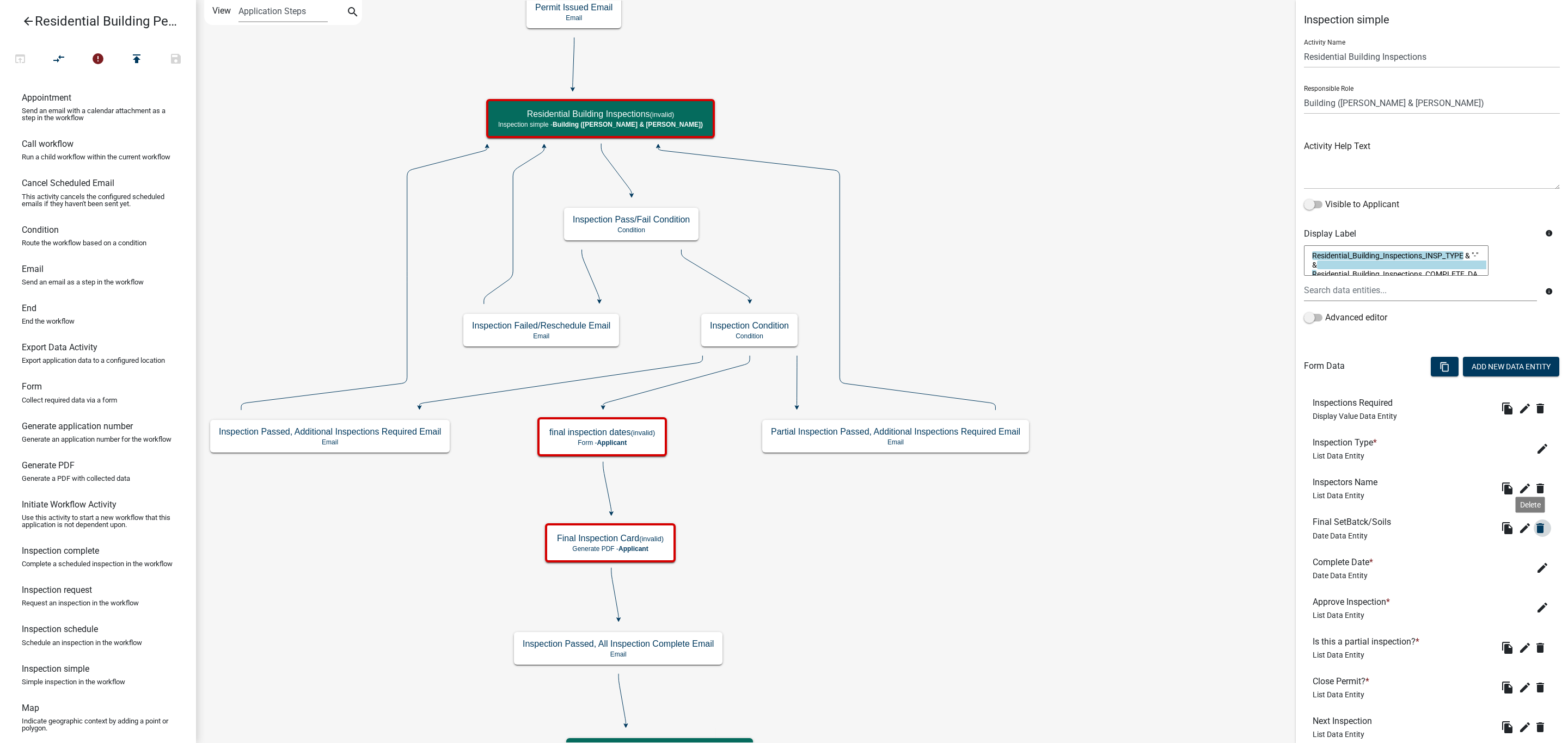
click at [1534, 529] on icon "delete" at bounding box center [1540, 528] width 13 height 13
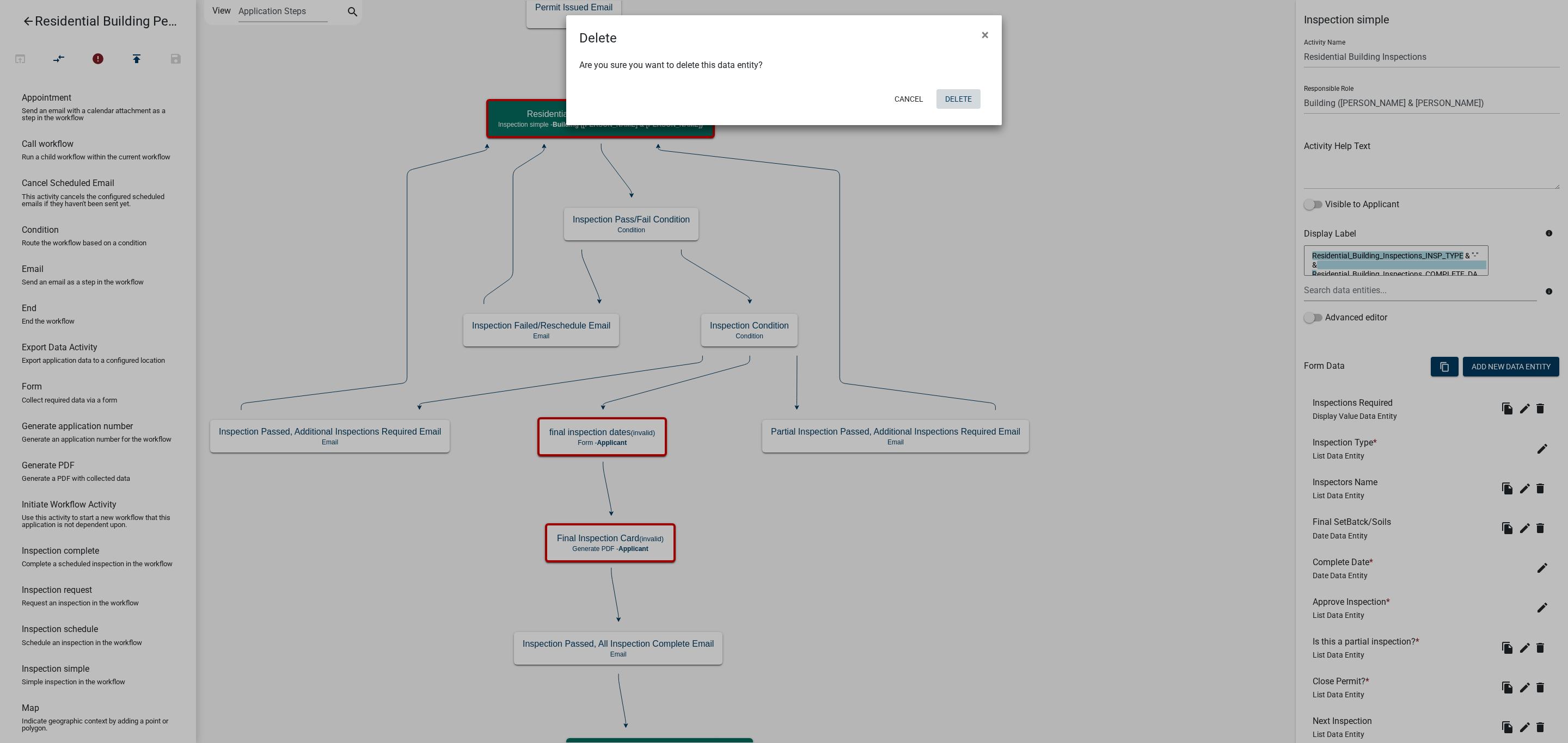
click at [962, 105] on button "Delete" at bounding box center [959, 98] width 44 height 20
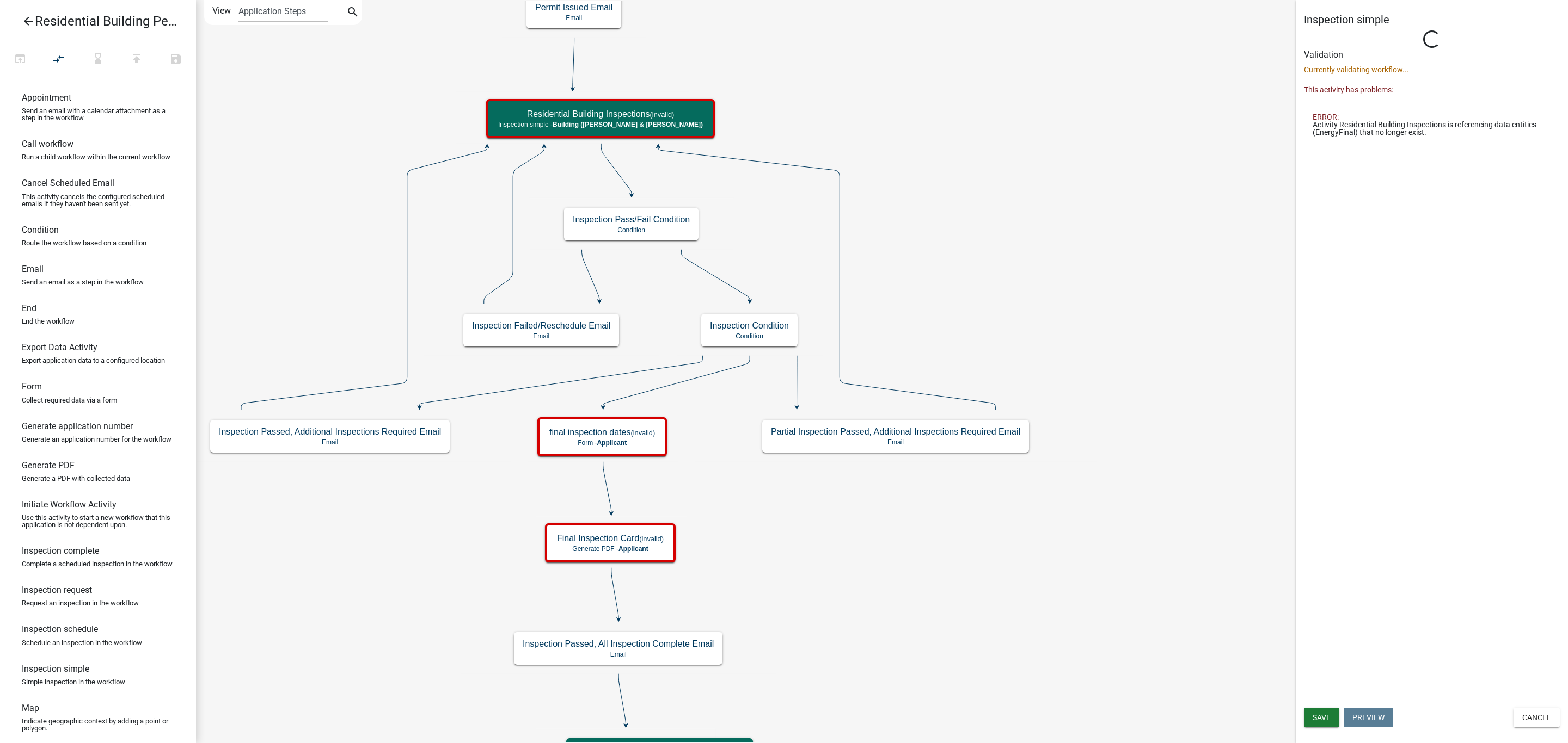
select select "AF95025D-B44F-4367-9798-E31EBF5850B8"
select select "805d55ac-e238-4e04-8f8e-acc067f36c3e"
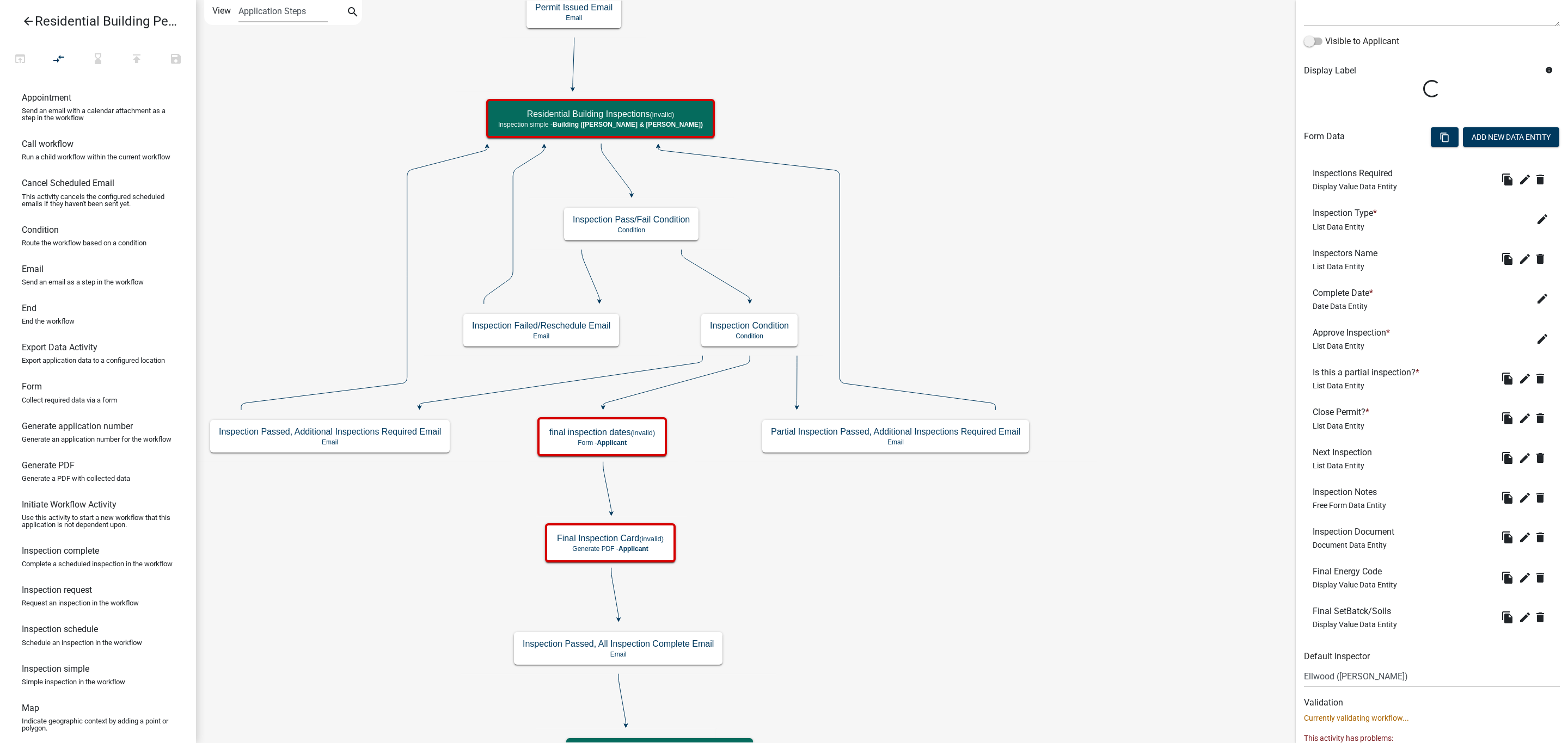
scroll to position [235, 0]
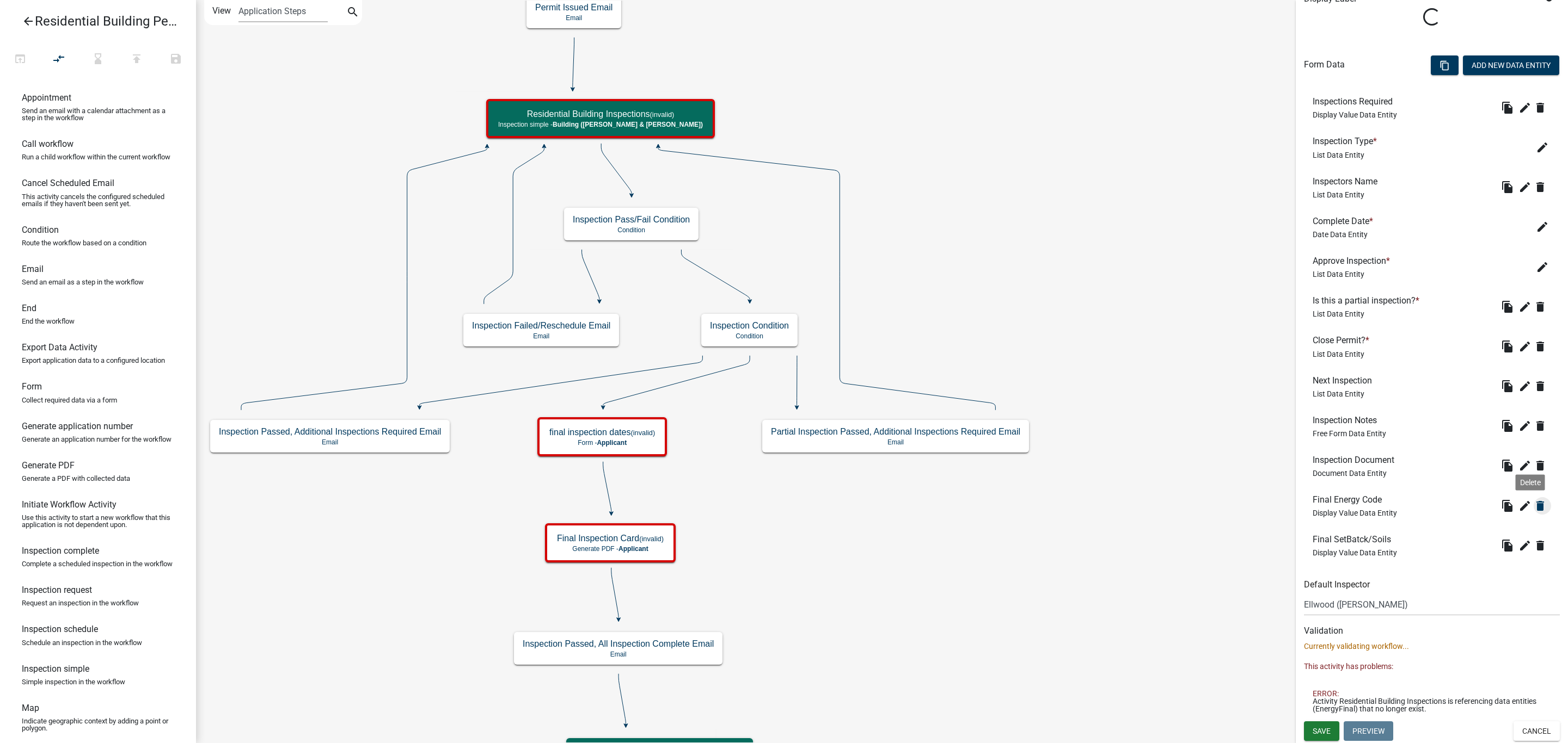
click at [1534, 508] on icon "delete" at bounding box center [1540, 506] width 13 height 13
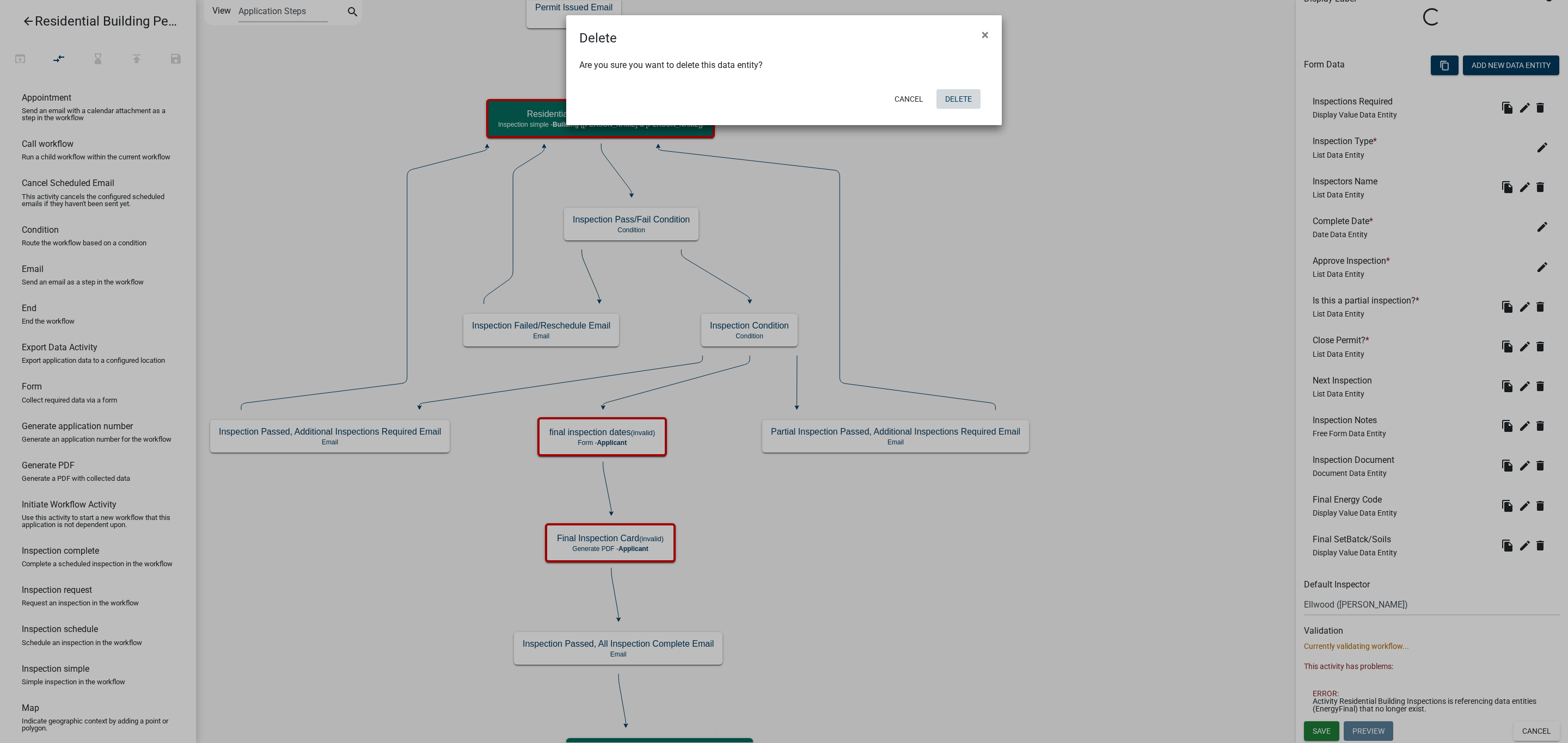
click at [951, 103] on button "Delete" at bounding box center [959, 98] width 44 height 20
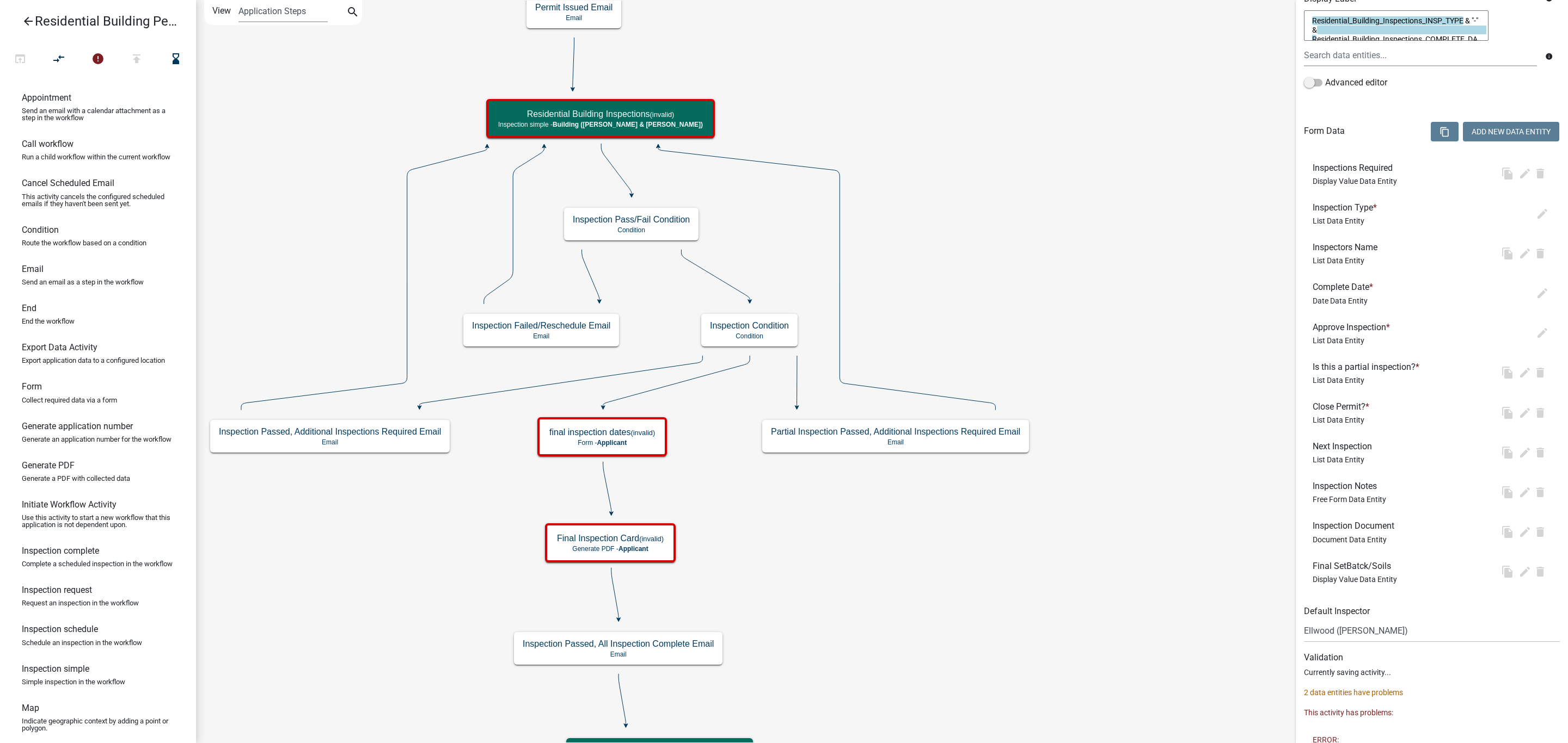
scroll to position [0, 0]
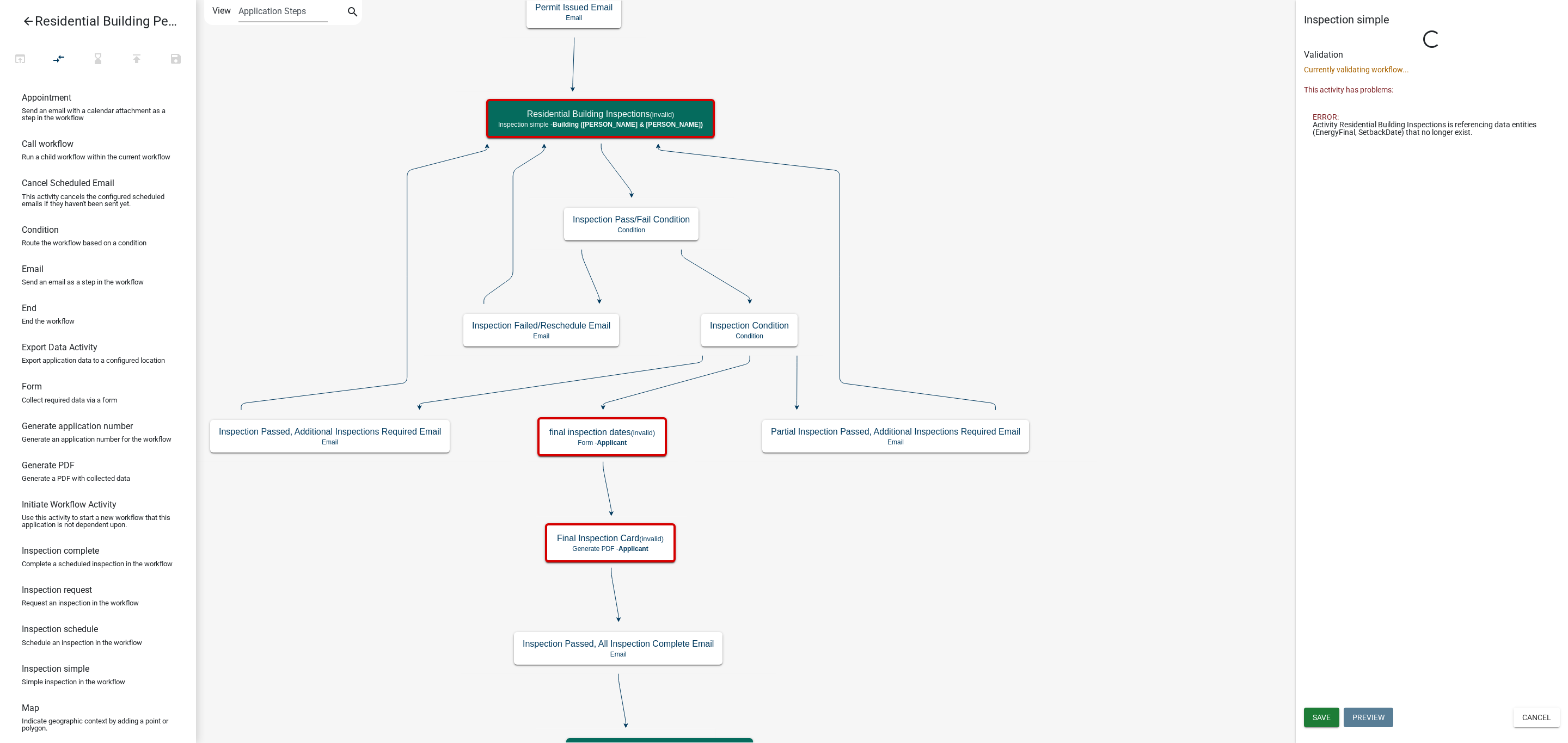
select select "AF95025D-B44F-4367-9798-E31EBF5850B8"
select select "805d55ac-e238-4e04-8f8e-acc067f36c3e"
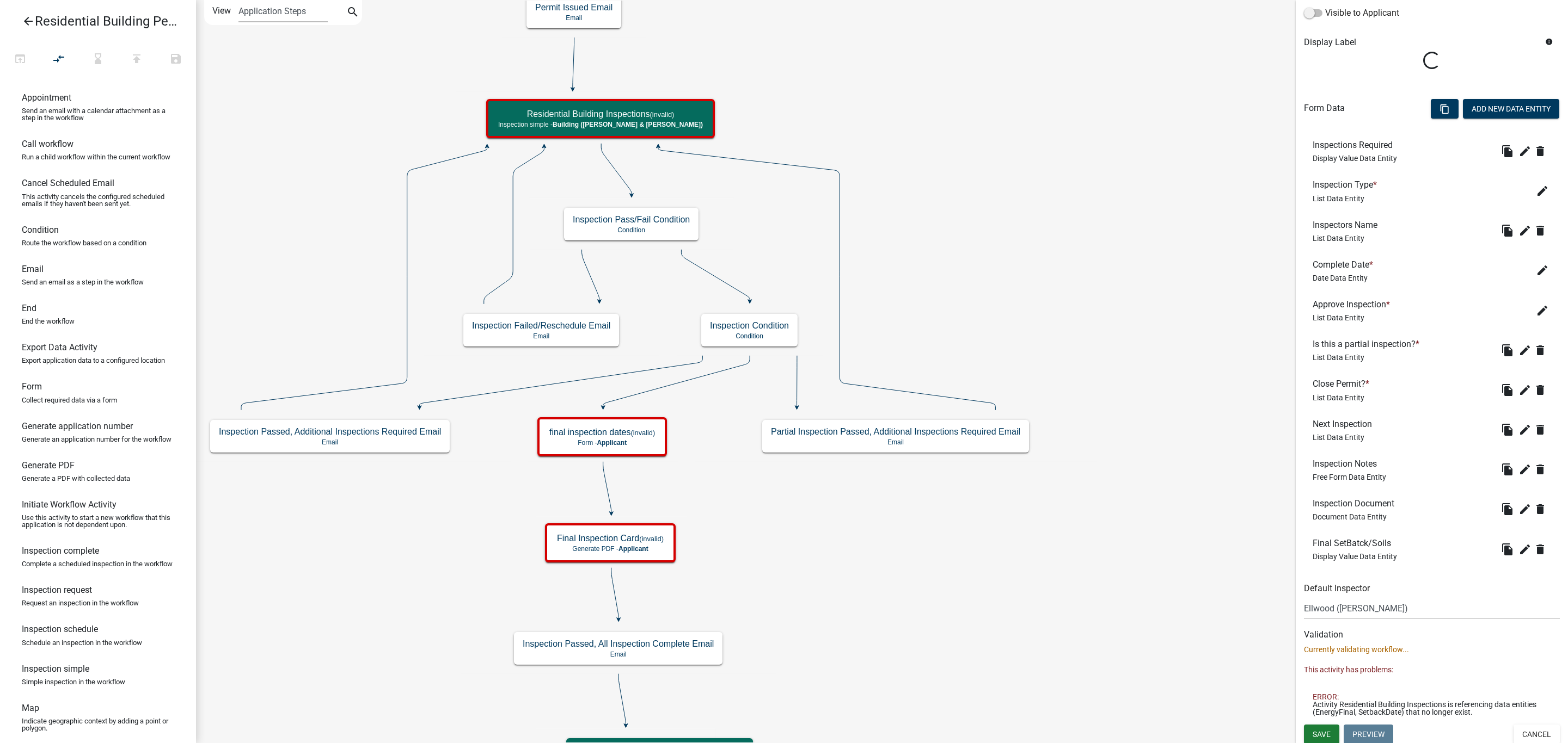
scroll to position [194, 0]
click at [1534, 548] on icon "delete" at bounding box center [1540, 546] width 13 height 13
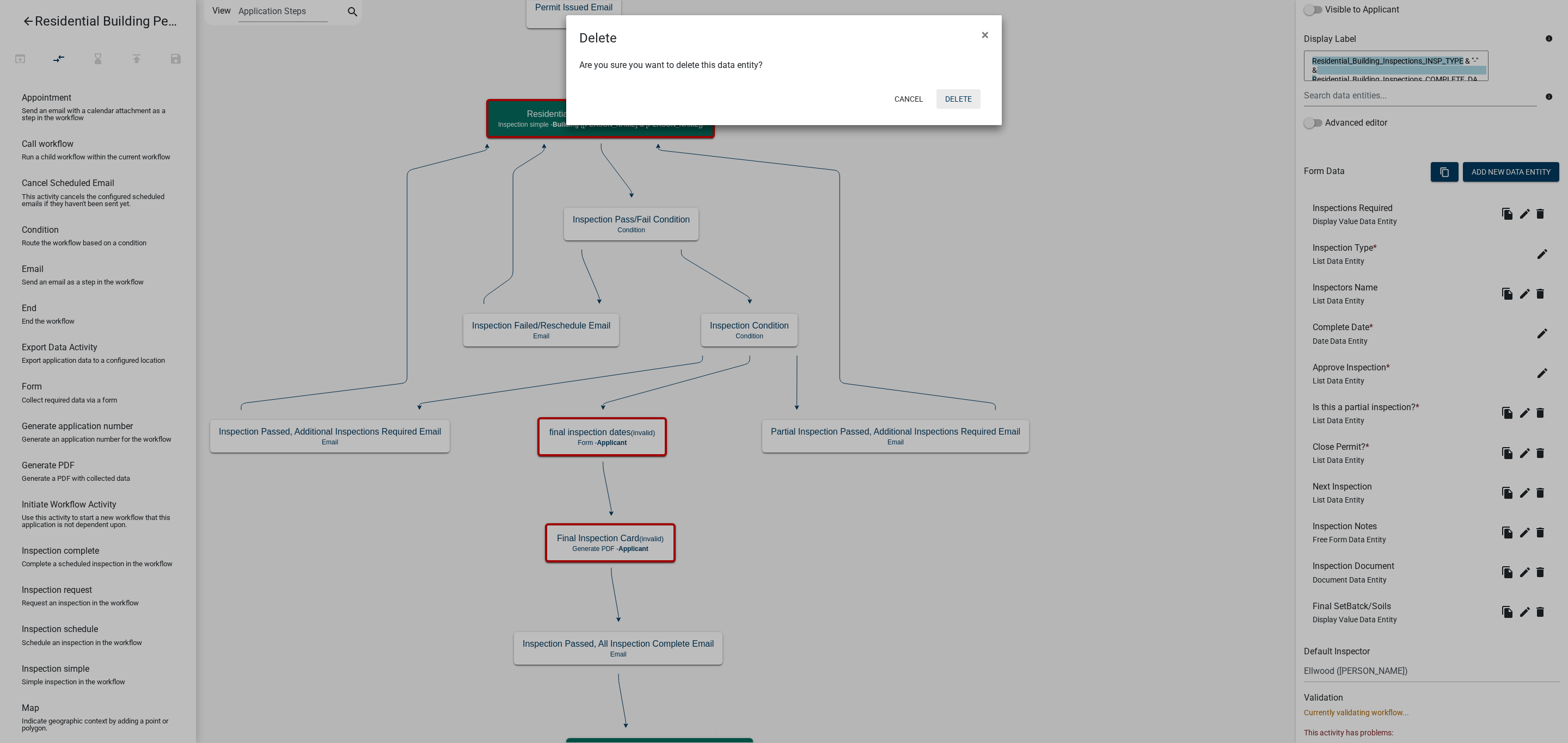
click at [949, 96] on button "Delete" at bounding box center [959, 98] width 44 height 20
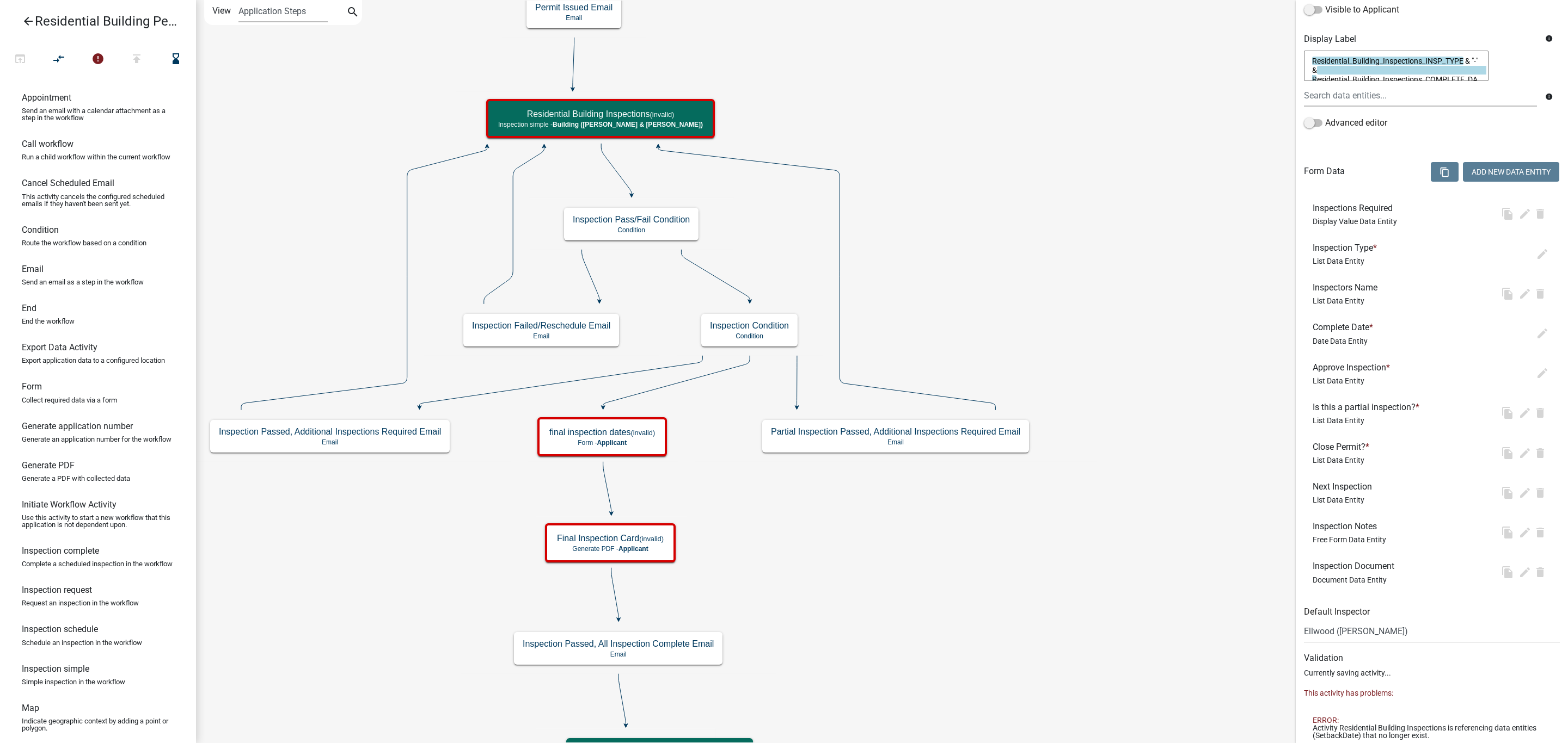
scroll to position [0, 0]
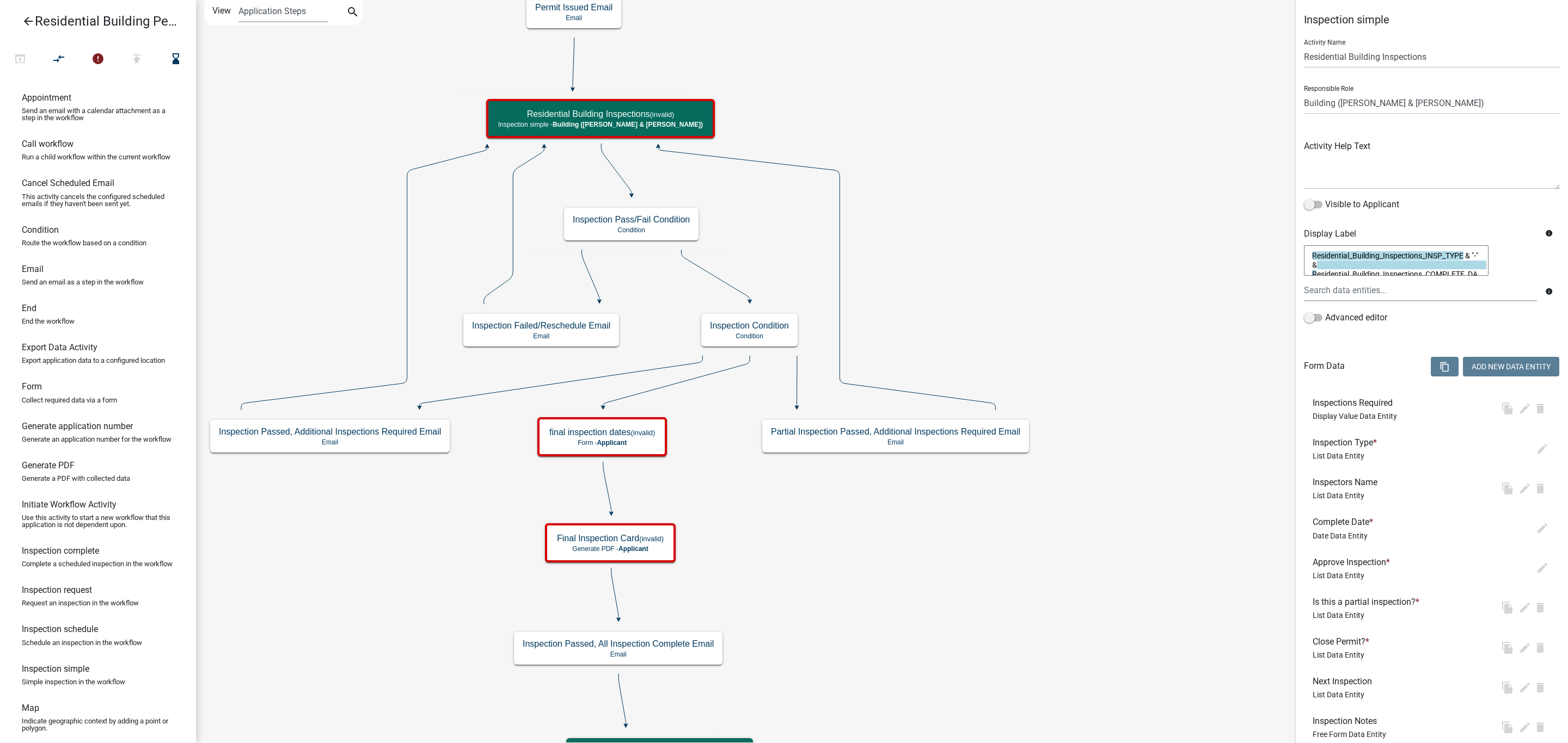
select select "AF95025D-B44F-4367-9798-E31EBF5850B8"
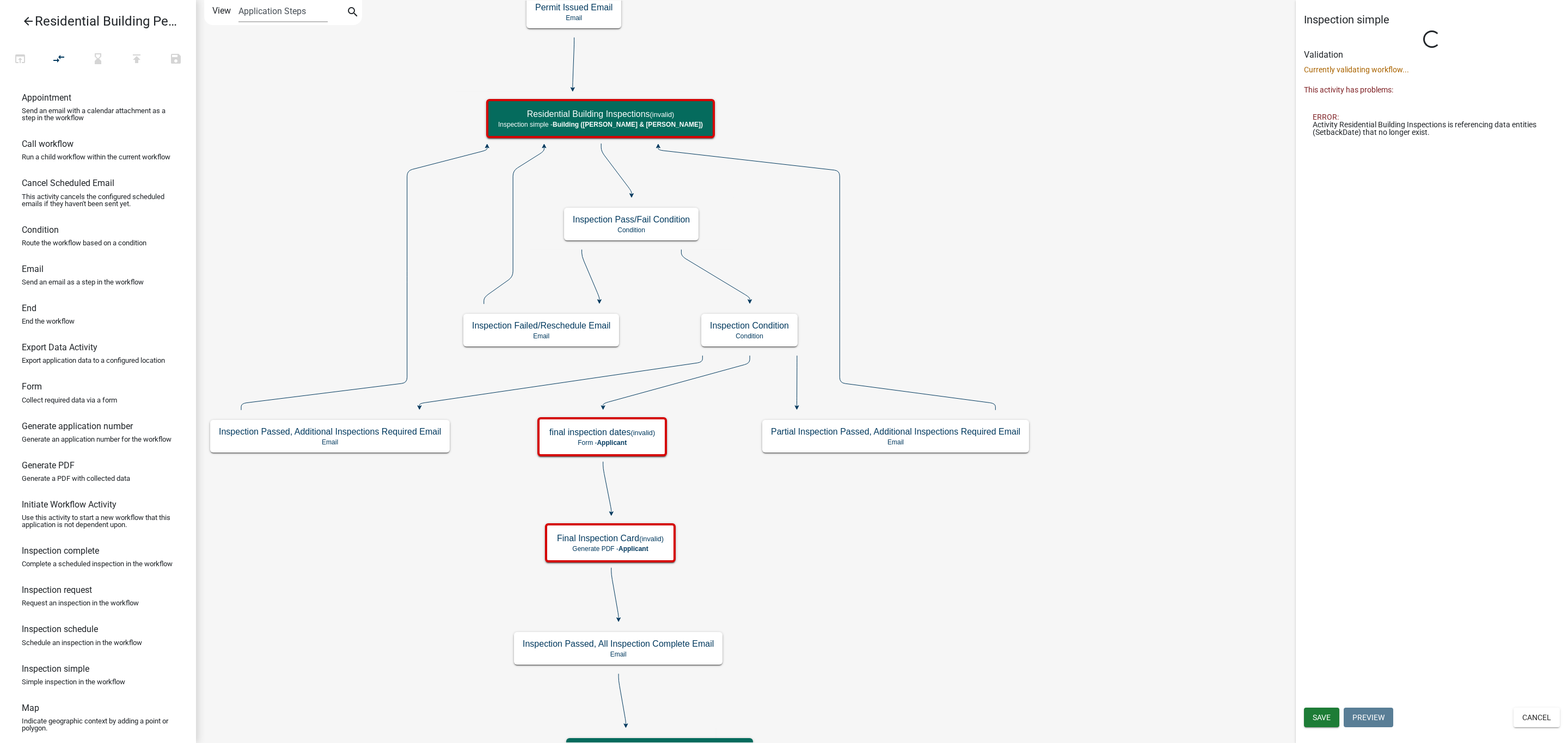
select select "805d55ac-e238-4e04-8f8e-acc067f36c3e"
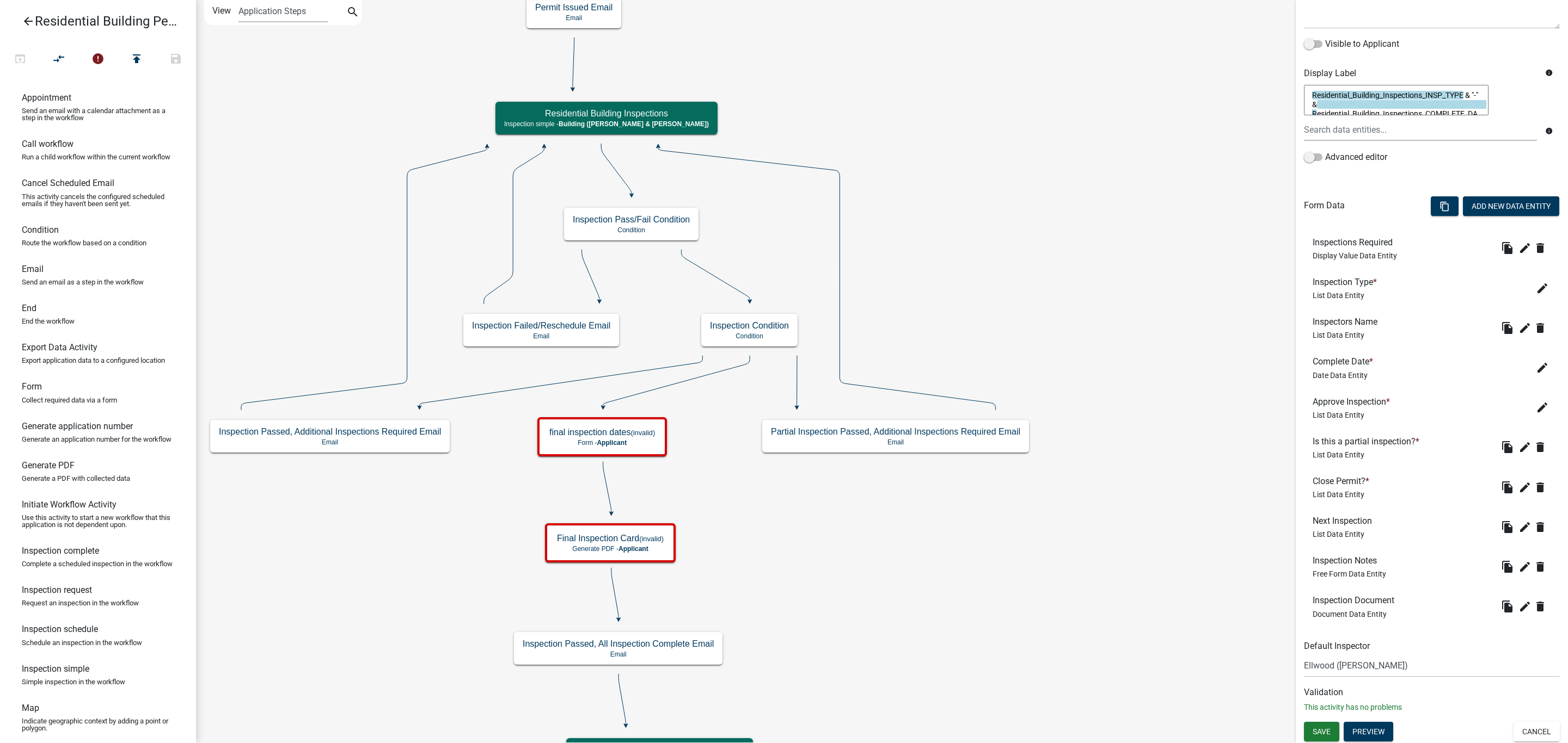
scroll to position [162, 0]
click at [1056, 613] on icon "Start Start - Applicant Owner and Property Information Form - Applicant Parcel …" at bounding box center [882, 656] width 1371 height 1311
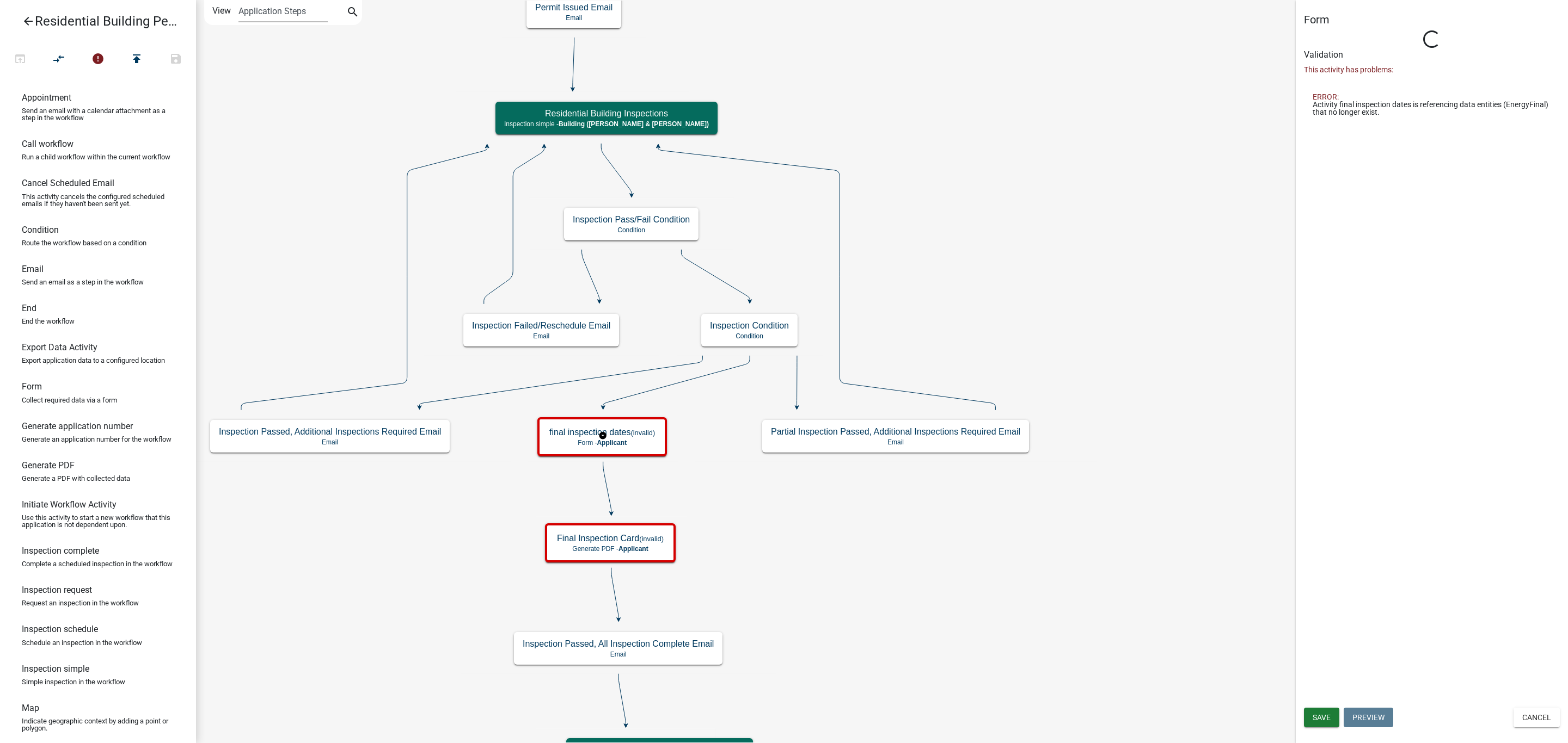
scroll to position [0, 0]
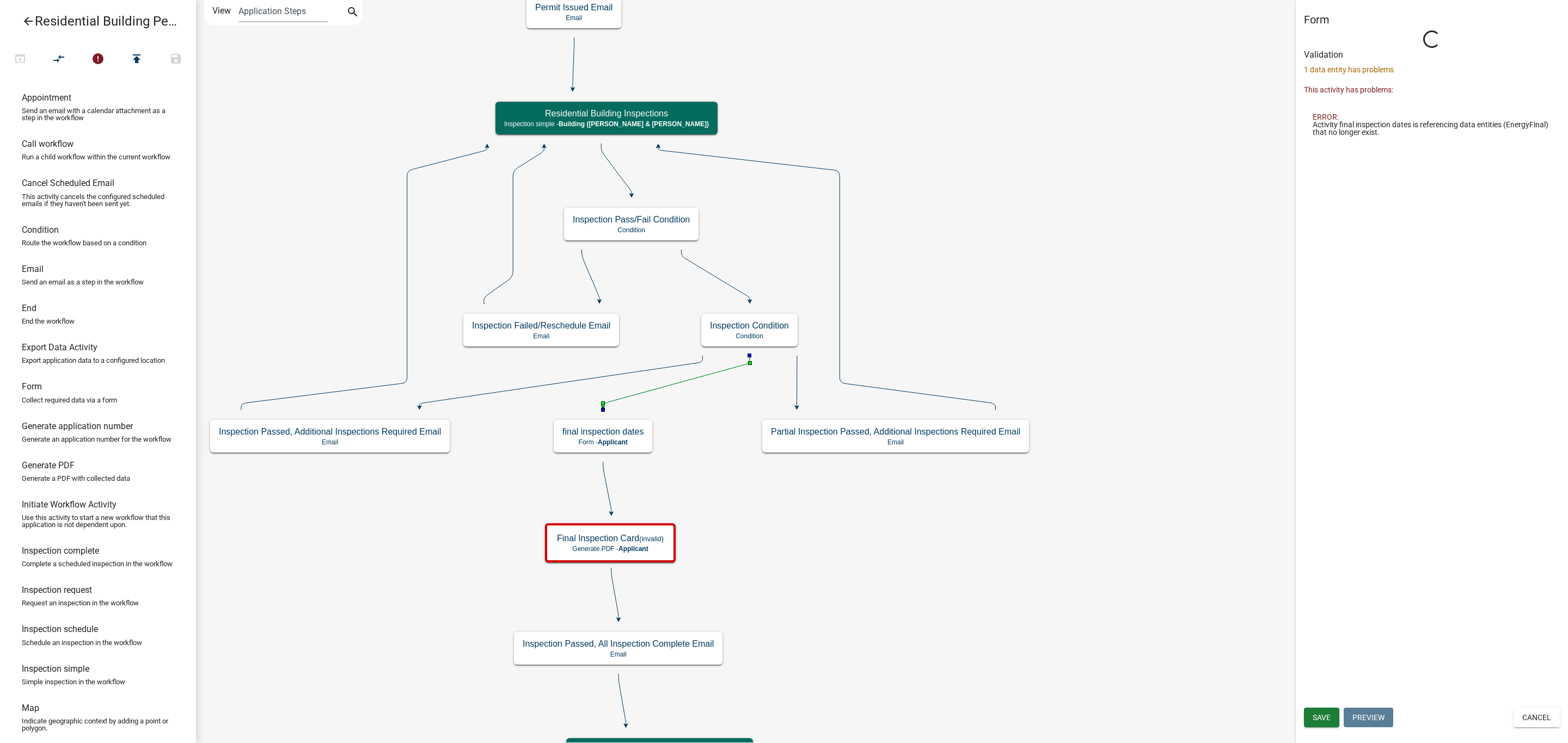
click at [738, 368] on icon at bounding box center [676, 381] width 146 height 51
click at [616, 595] on icon at bounding box center [615, 594] width 7 height 51
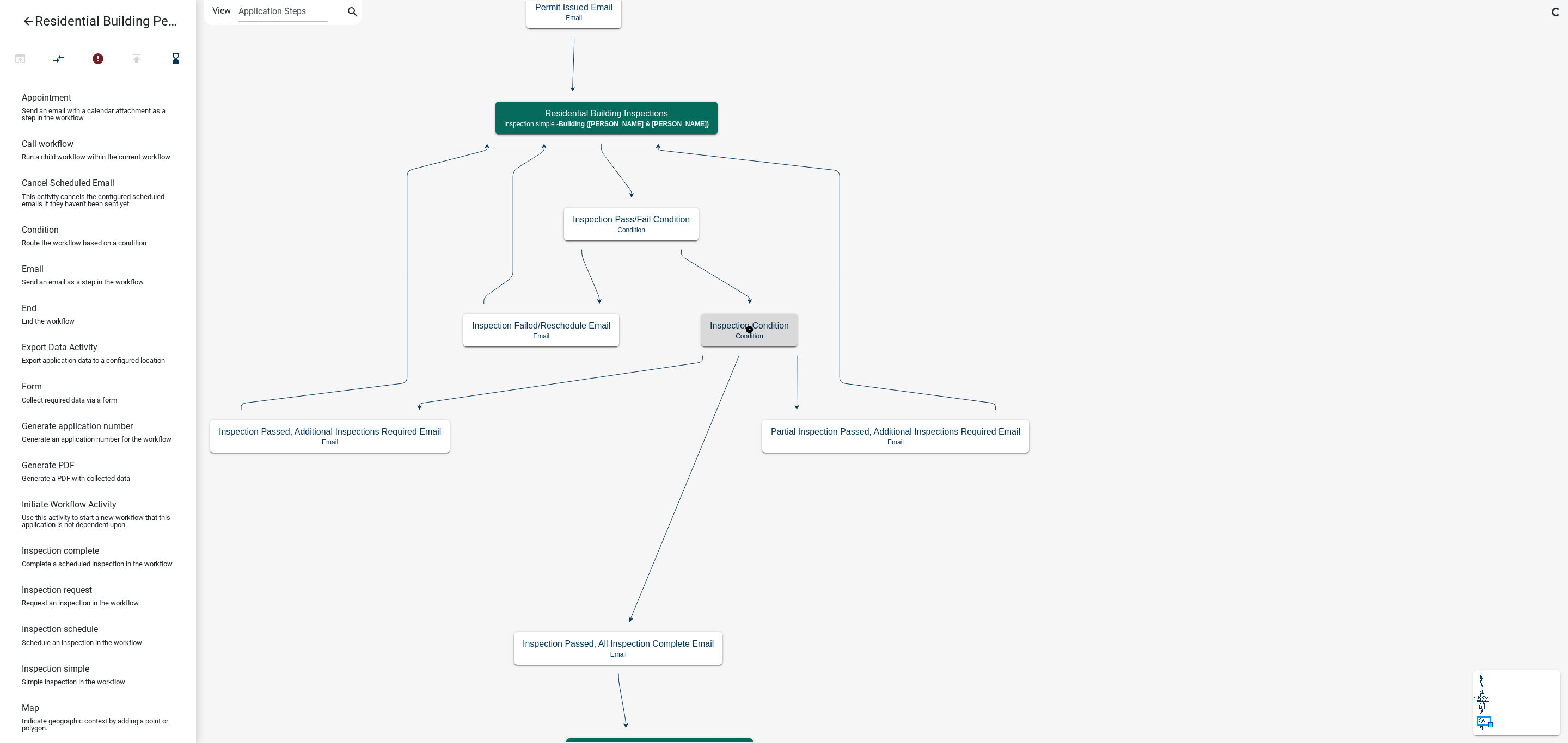
click at [729, 331] on div "Inspection Condition Condition" at bounding box center [749, 330] width 96 height 33
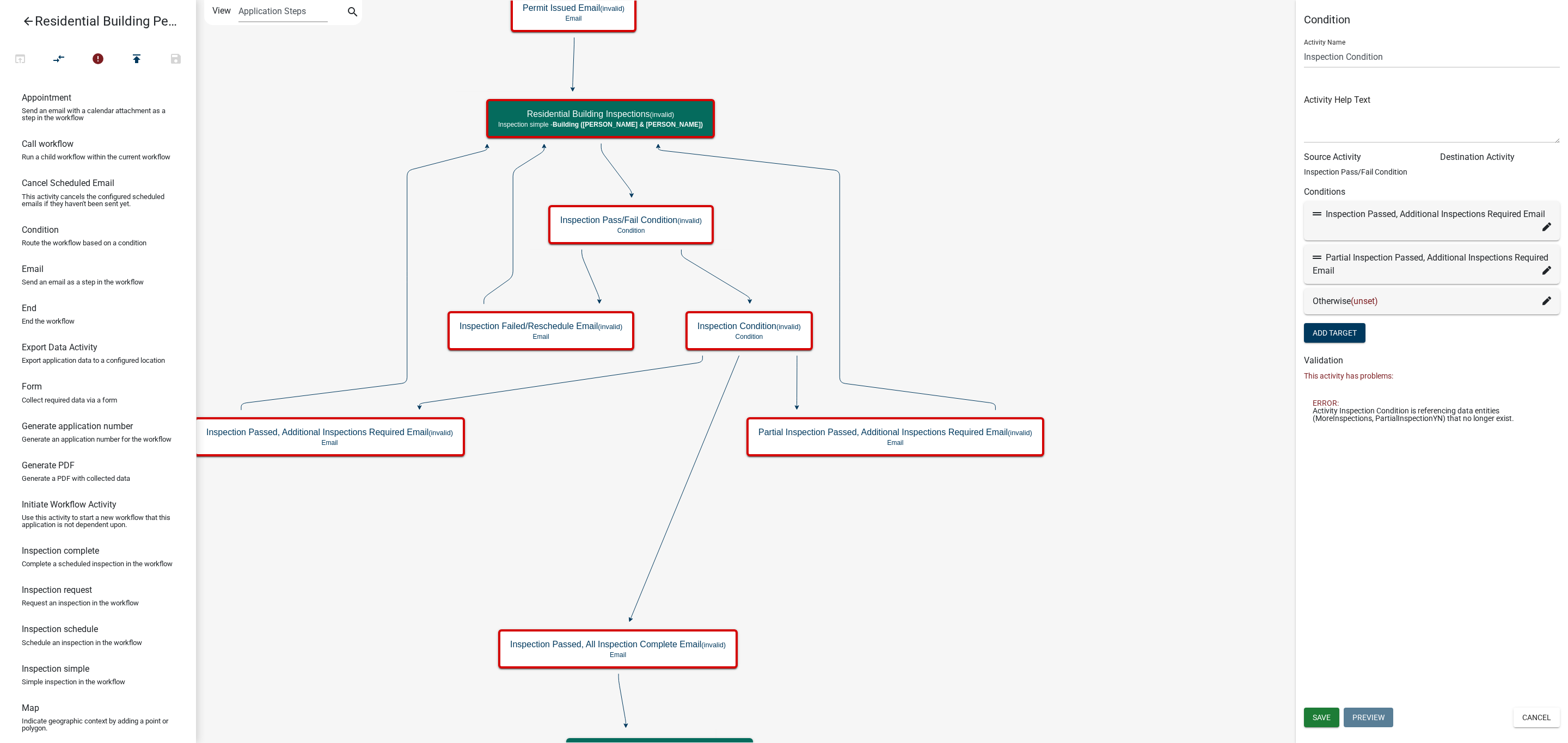
click at [1551, 301] on icon at bounding box center [1547, 301] width 9 height 9
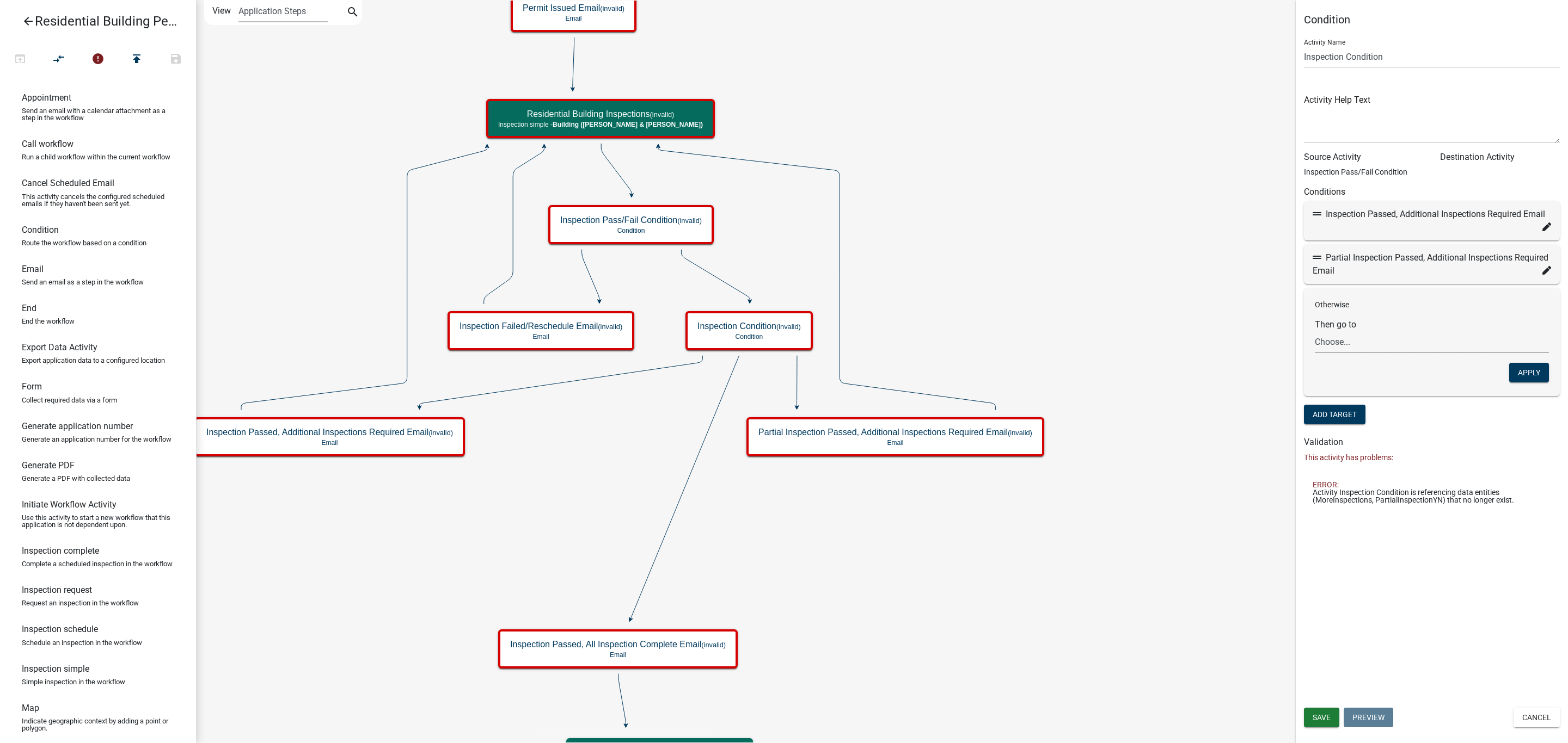
click at [1385, 341] on select "Choose... Start Owner and Property Information Parcel search Require User End -…" at bounding box center [1431, 342] width 234 height 22
select select "30: 70565178-da87-4408-bde7-8ac944058b4d"
click at [1315, 331] on select "Choose... Start Owner and Property Information Parcel search Require User End -…" at bounding box center [1431, 342] width 234 height 22
click at [1533, 374] on button "Apply" at bounding box center [1529, 372] width 40 height 20
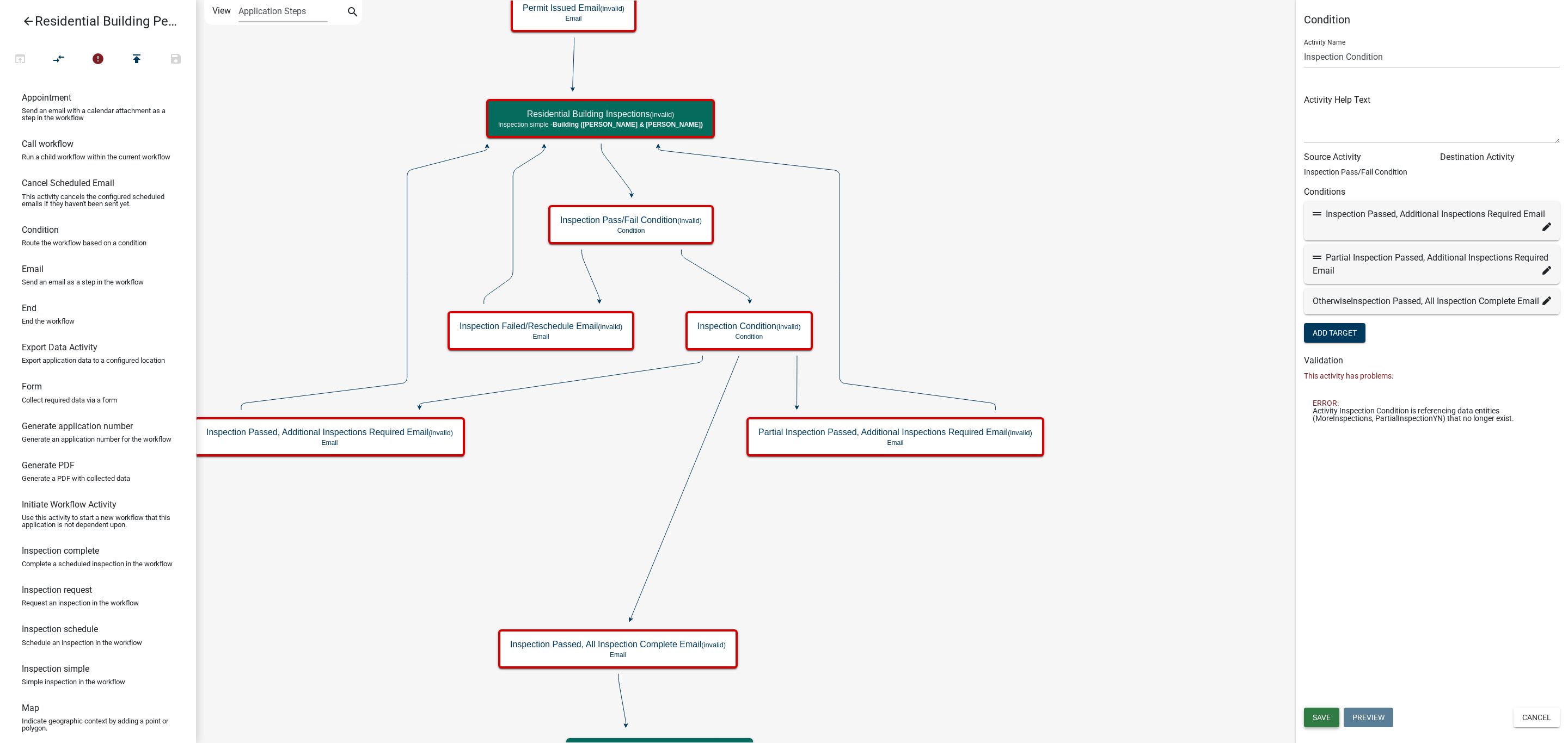
click at [1315, 715] on span "Save" at bounding box center [1322, 718] width 18 height 9
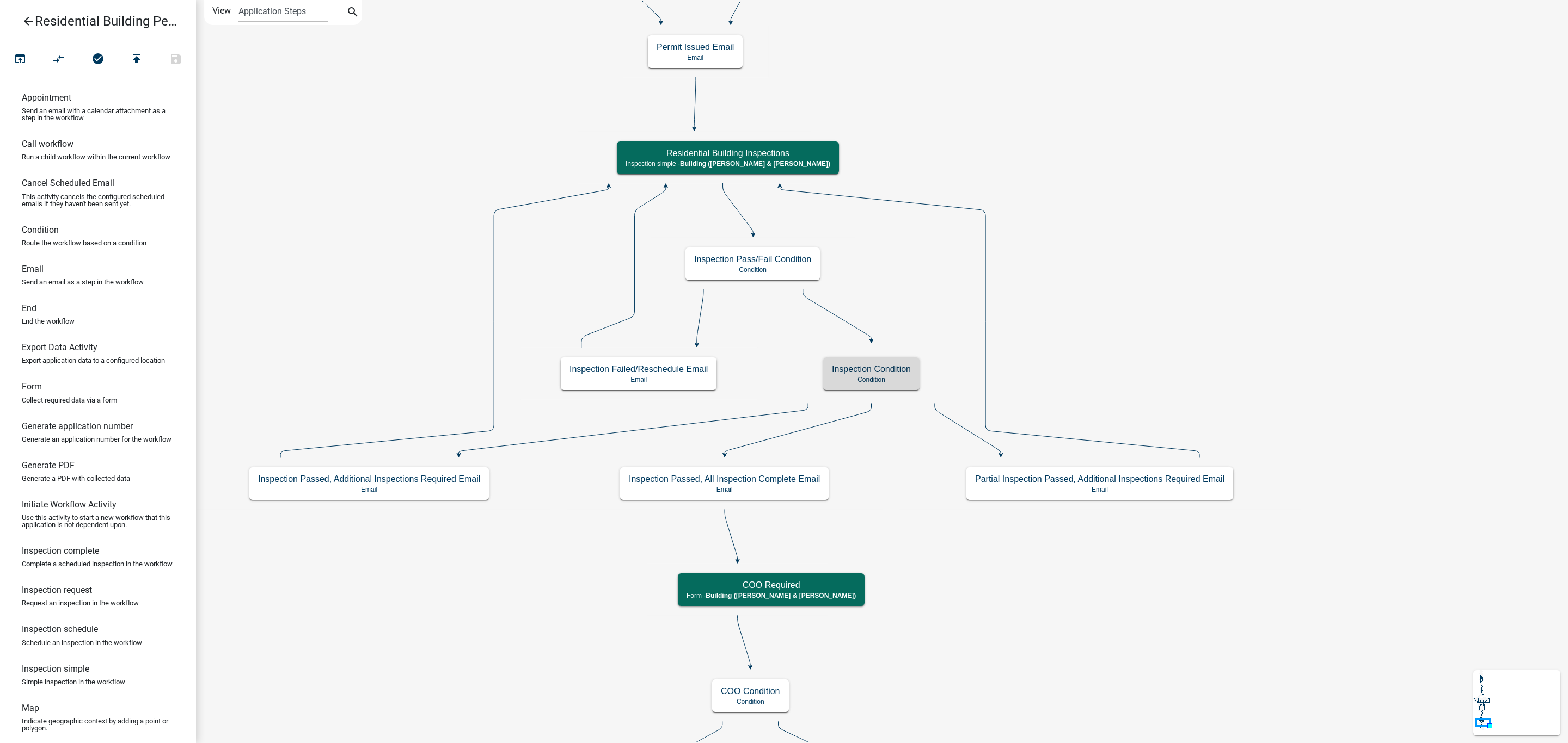
click at [27, 18] on icon "arrow_back" at bounding box center [28, 22] width 13 height 15
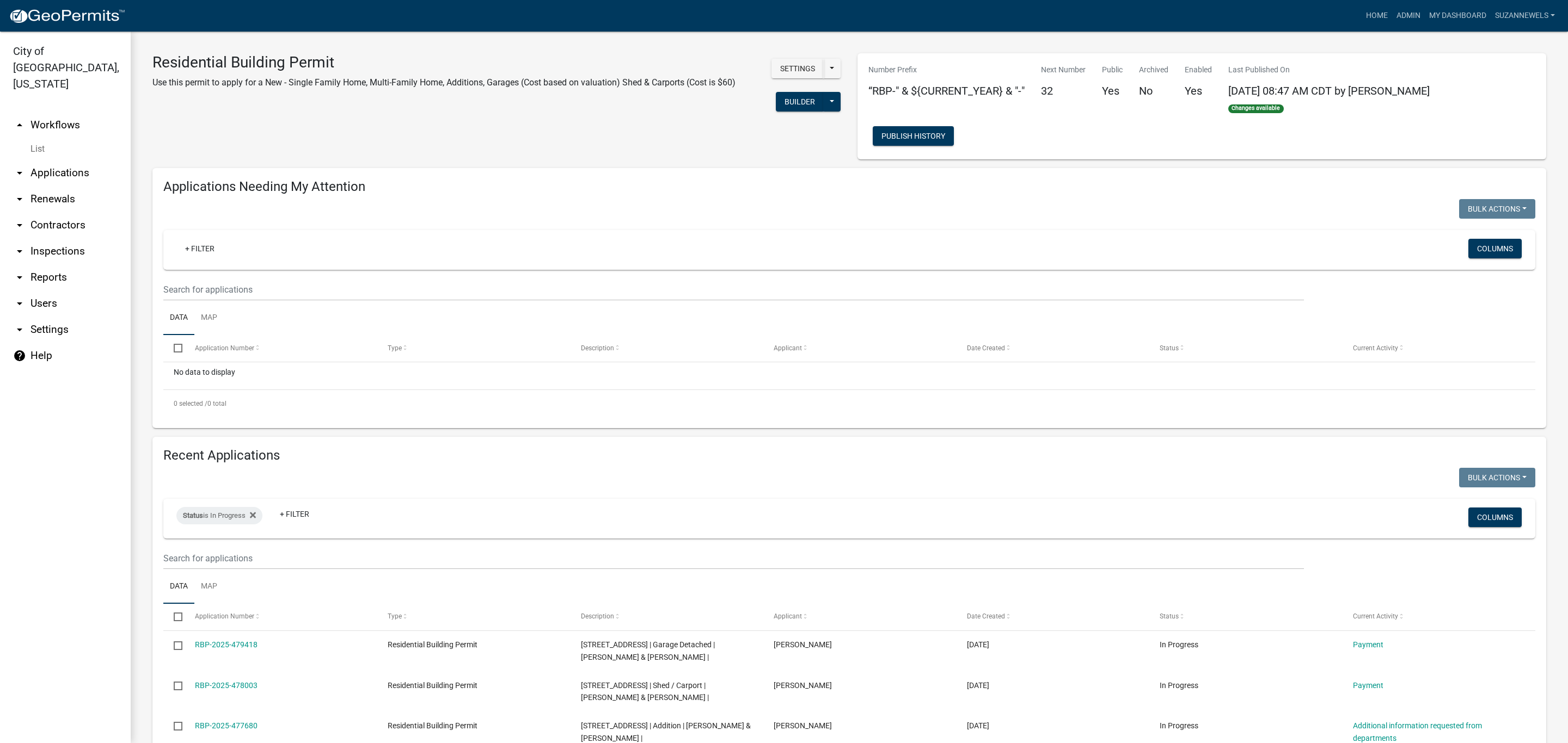
click at [42, 112] on link "arrow_drop_up Workflows" at bounding box center [65, 125] width 131 height 26
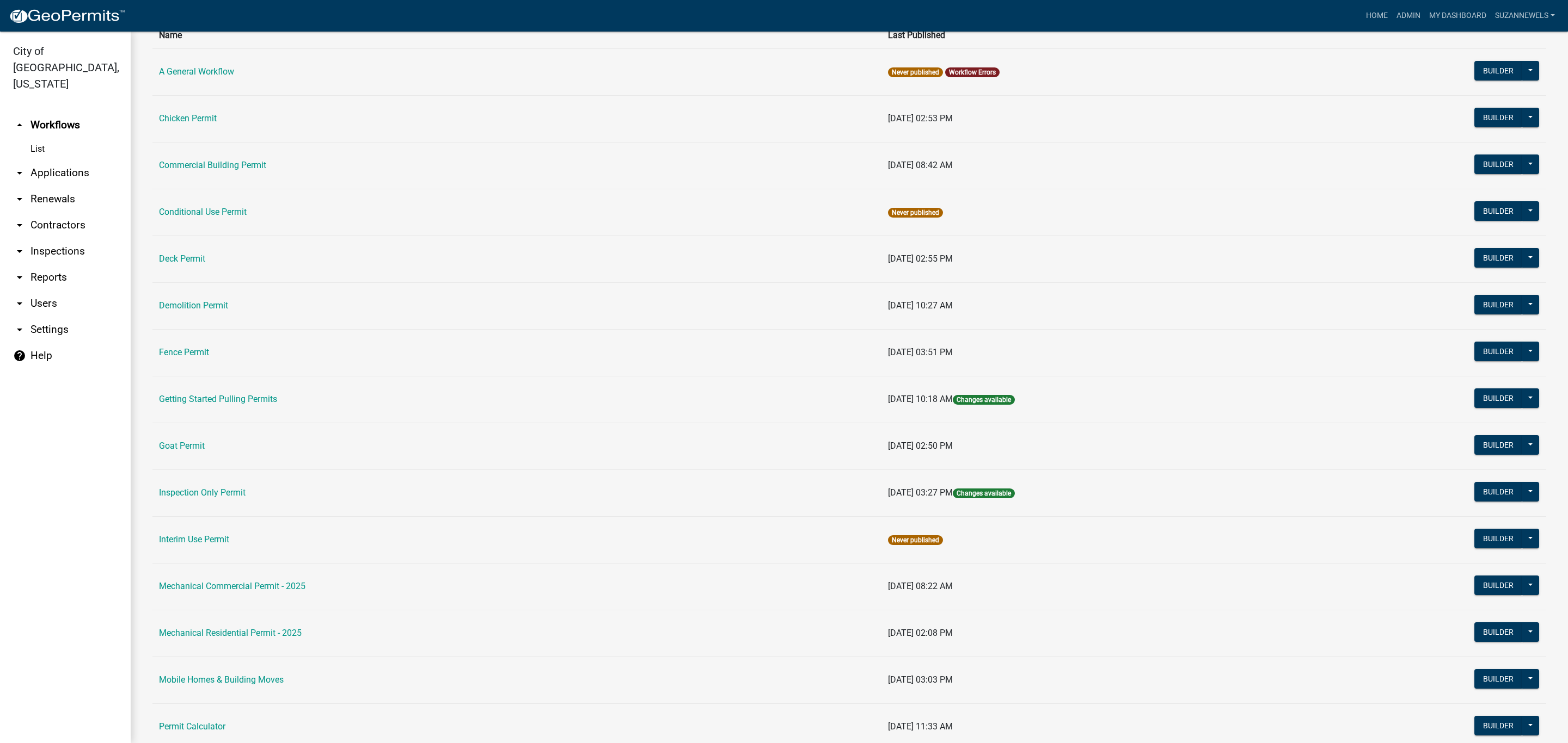
scroll to position [82, 0]
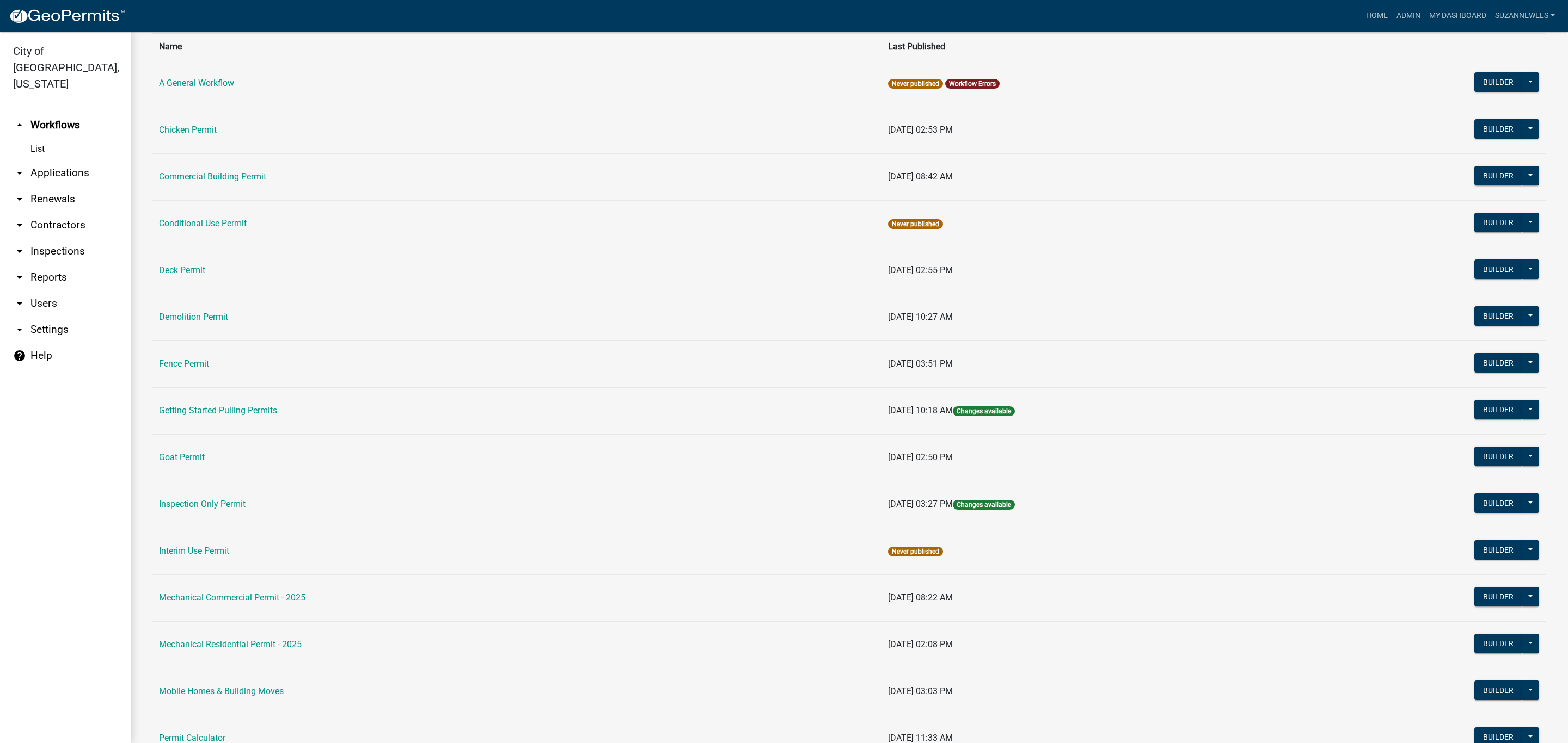
click at [224, 170] on td "Commercial Building Permit" at bounding box center [517, 176] width 729 height 47
click at [224, 172] on link "Commercial Building Permit" at bounding box center [212, 176] width 107 height 10
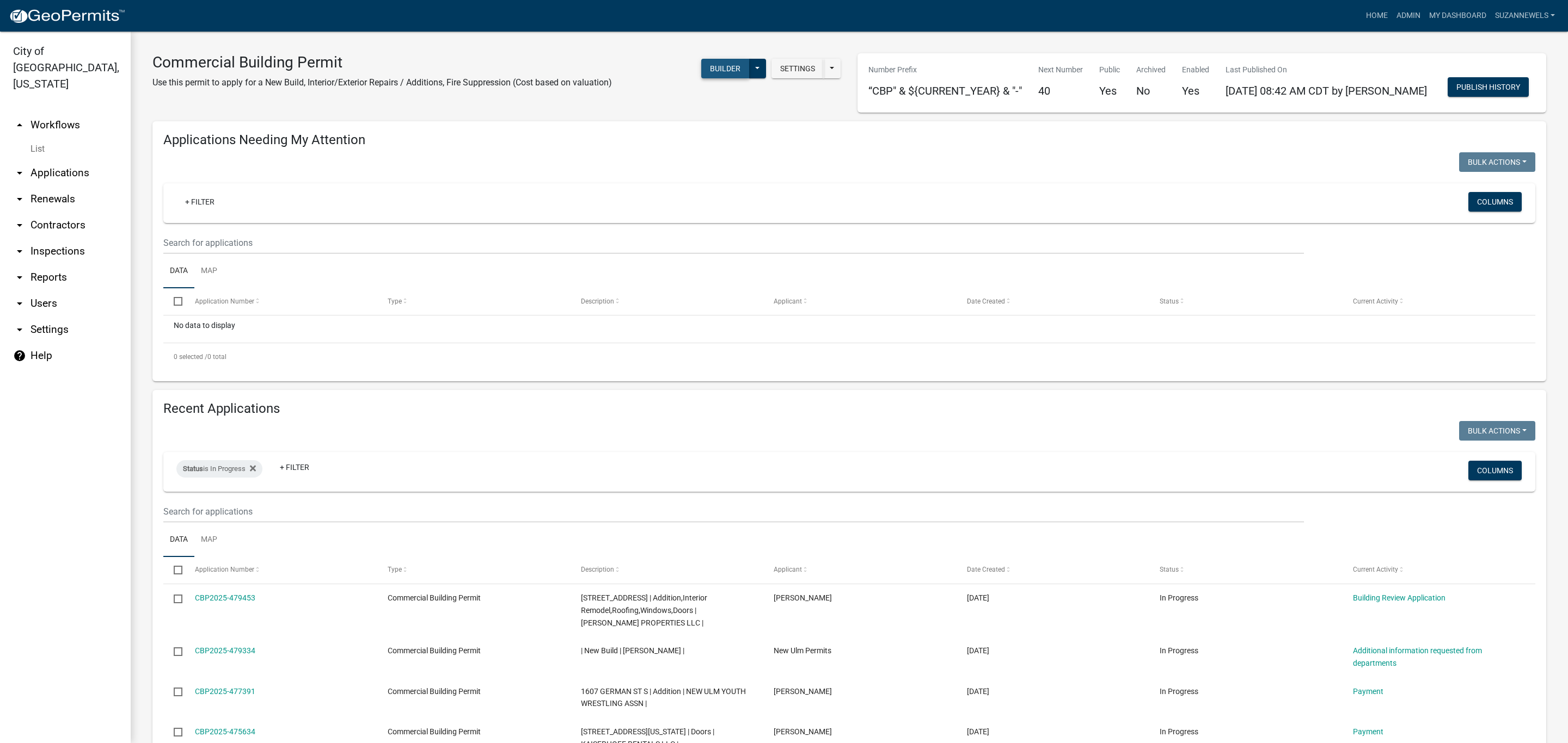
click at [713, 65] on button "Builder" at bounding box center [725, 68] width 48 height 20
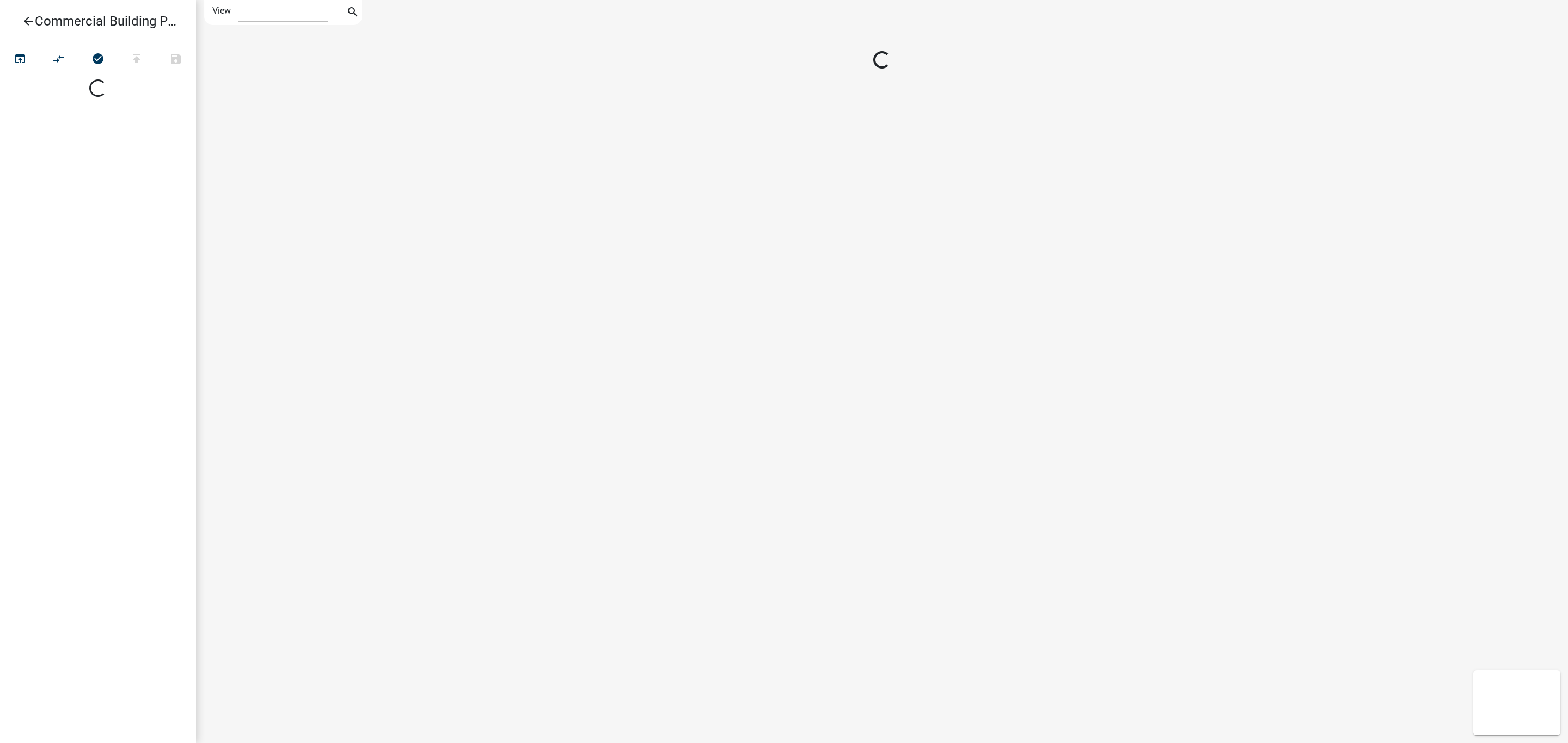
select select "1"
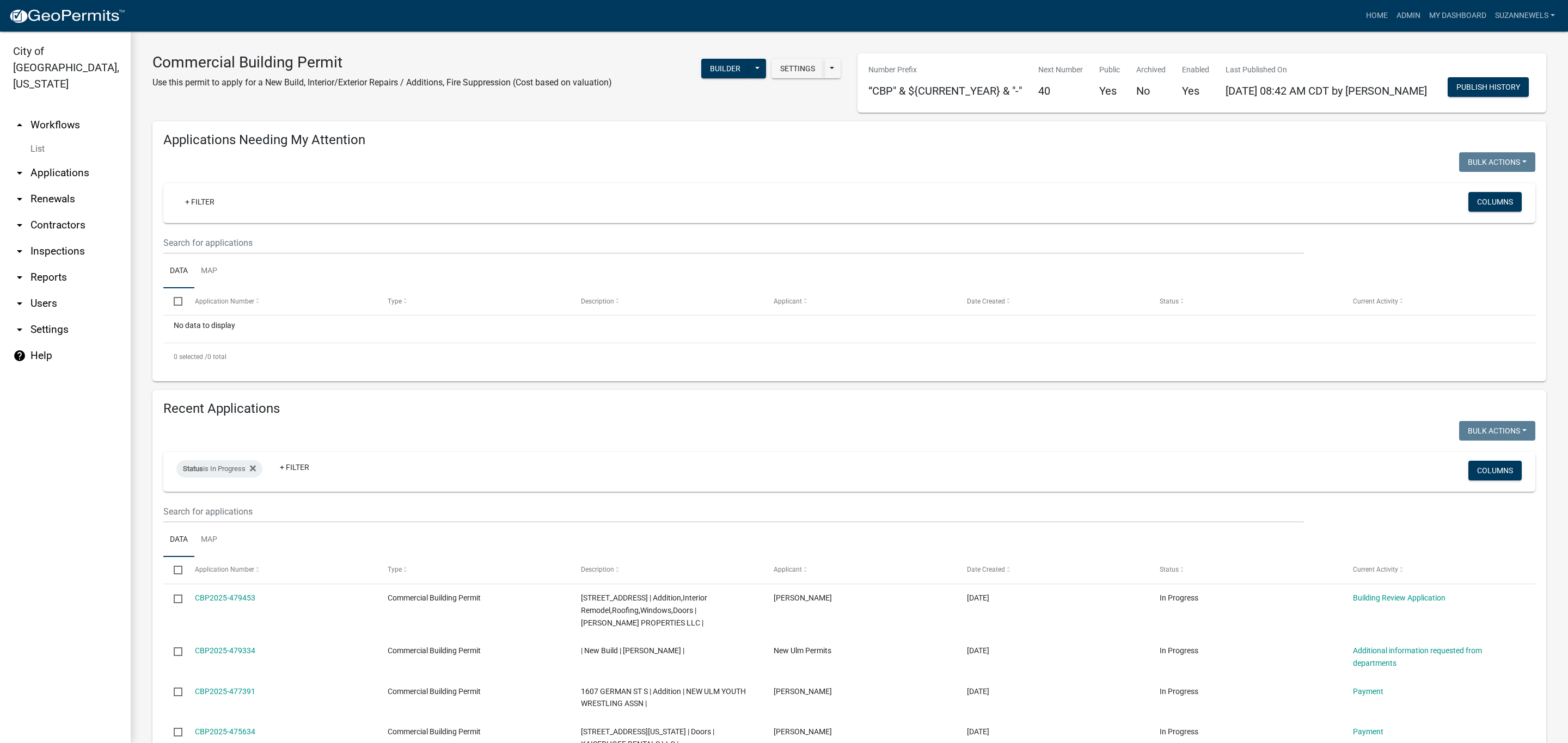
click at [48, 112] on link "arrow_drop_up Workflows" at bounding box center [65, 125] width 131 height 26
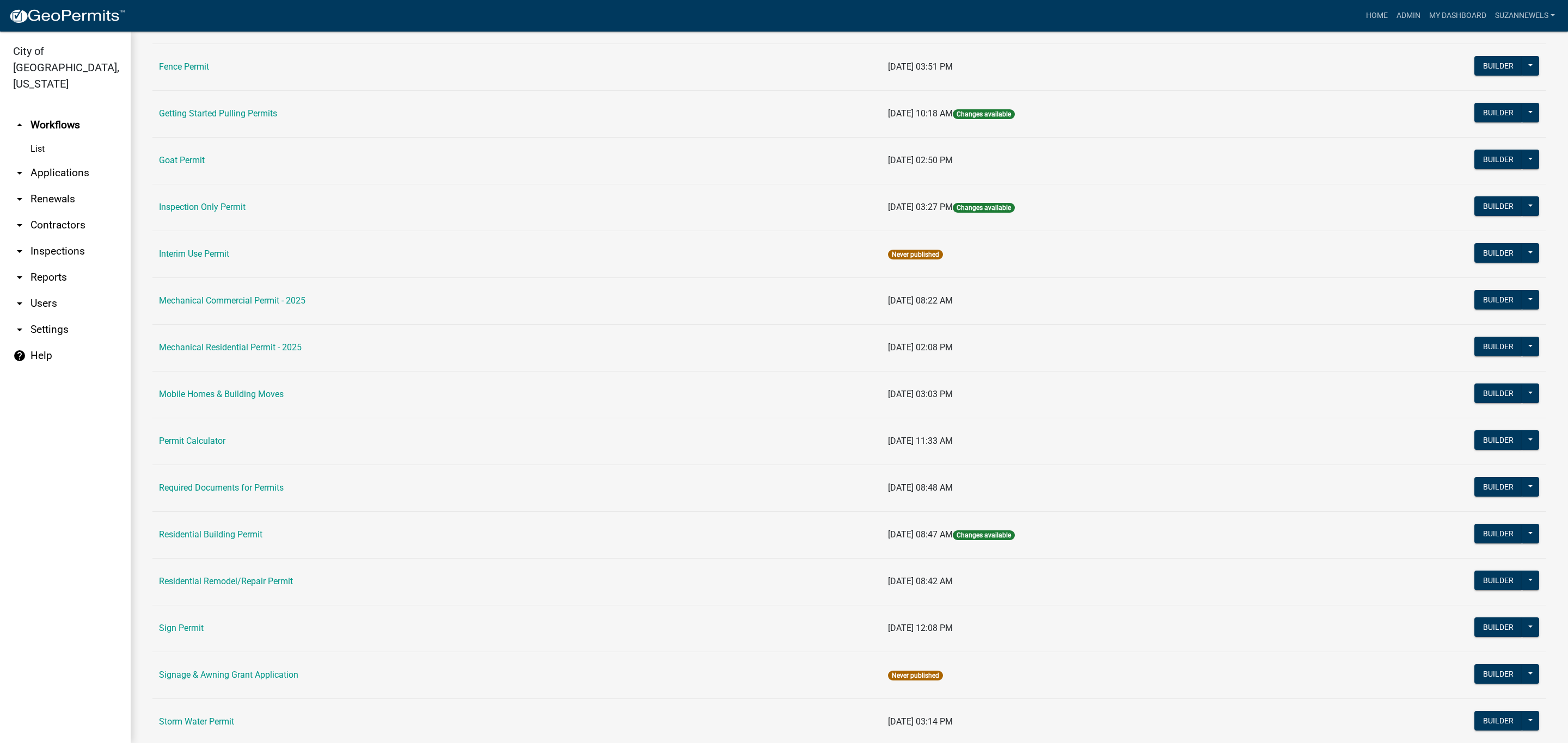
scroll to position [408, 0]
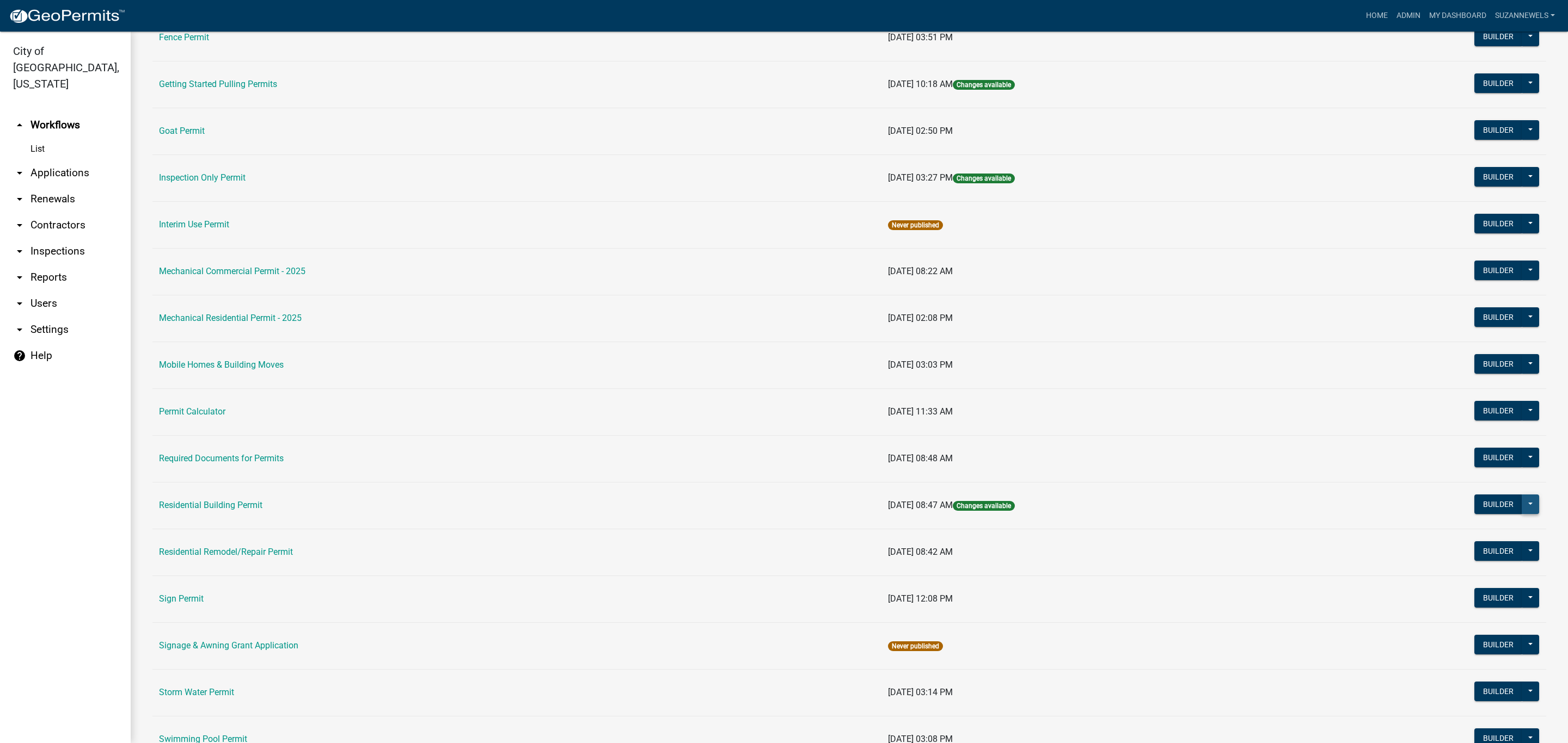
click at [1522, 510] on button at bounding box center [1531, 504] width 17 height 20
click at [1485, 539] on button "Publish" at bounding box center [1494, 532] width 91 height 26
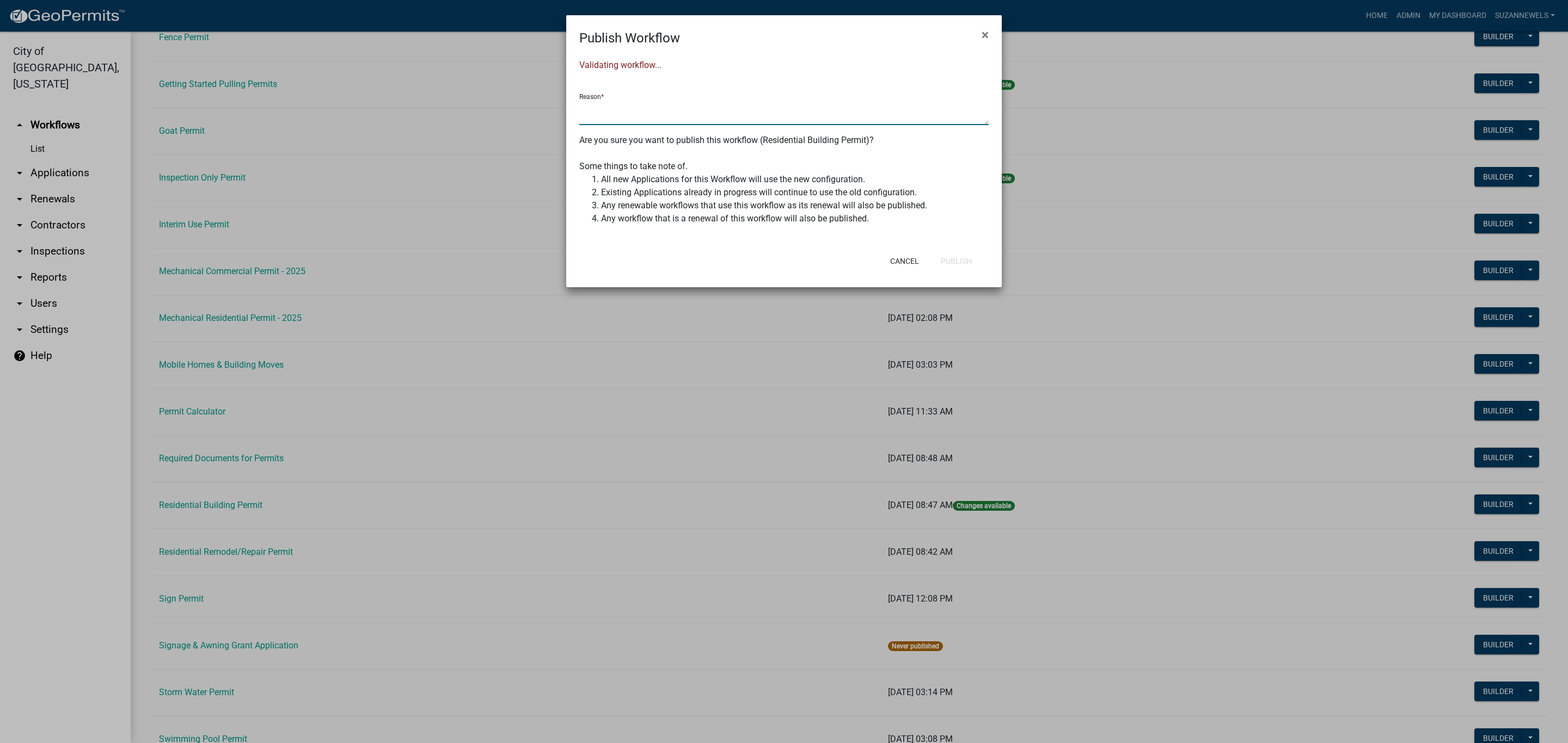
click at [740, 122] on textarea at bounding box center [783, 113] width 409 height 25
type textarea "nothing changed - testing"
click at [972, 264] on button "Publish" at bounding box center [956, 261] width 48 height 20
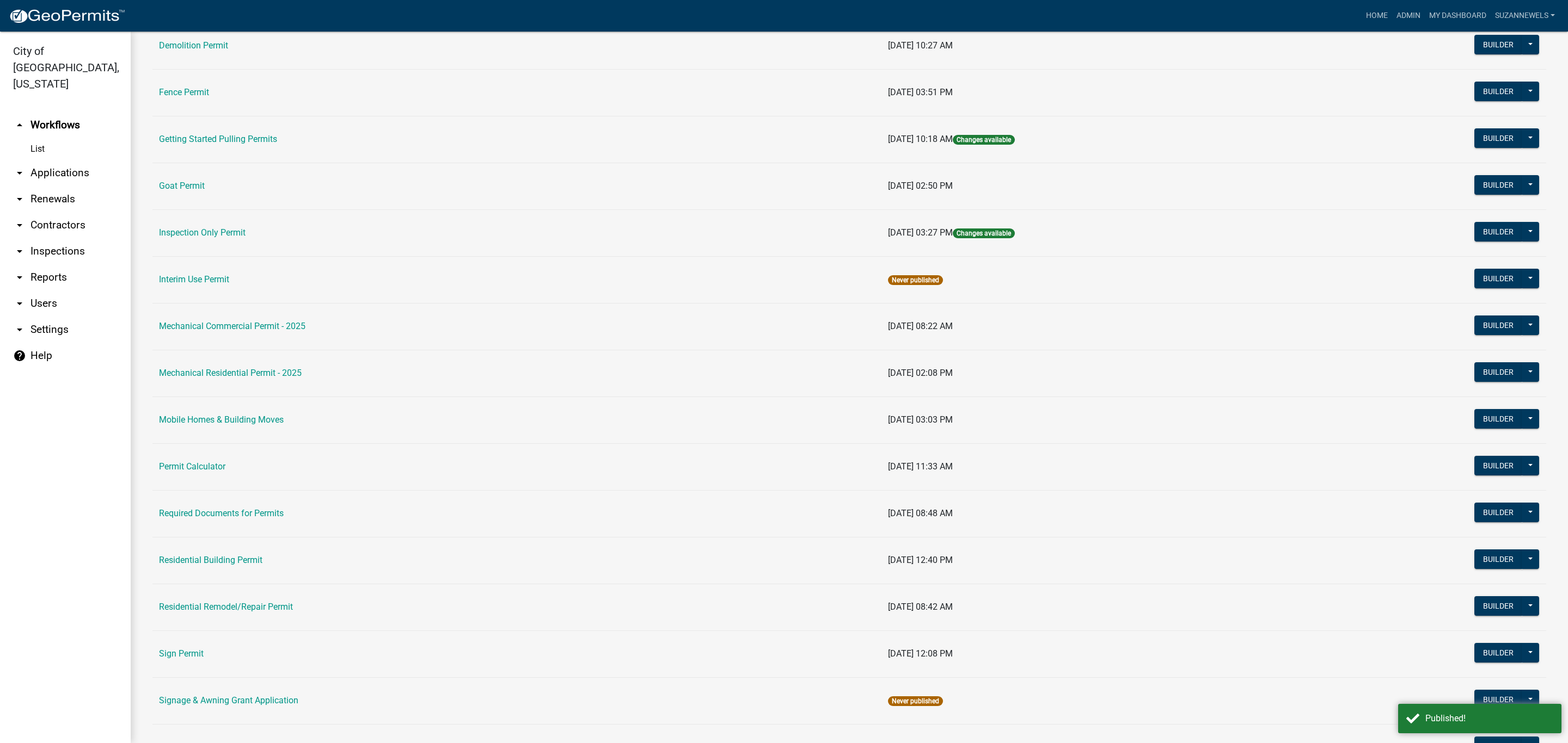
scroll to position [326, 0]
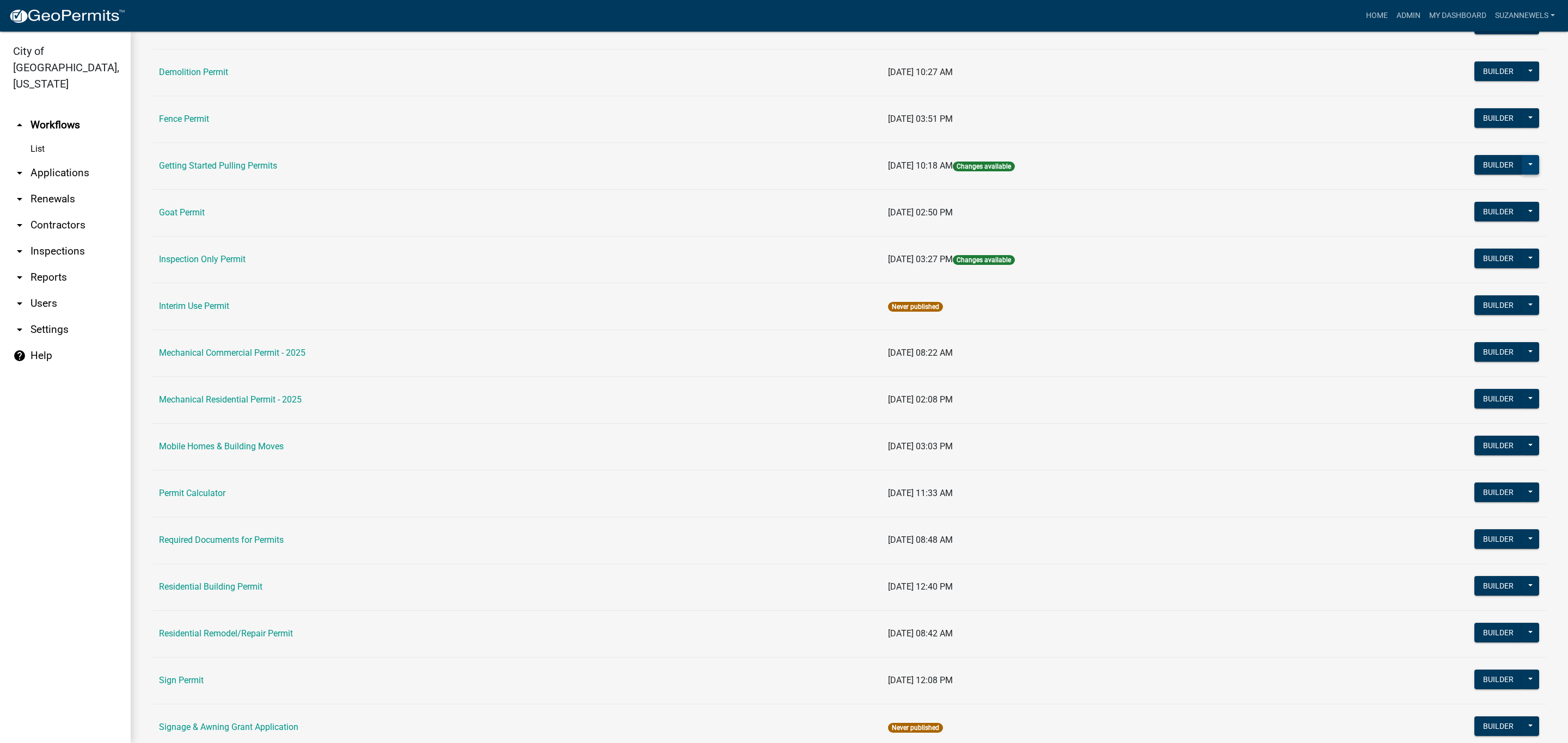
click at [1524, 164] on button at bounding box center [1531, 164] width 17 height 20
click at [1479, 278] on button "History" at bounding box center [1494, 271] width 91 height 26
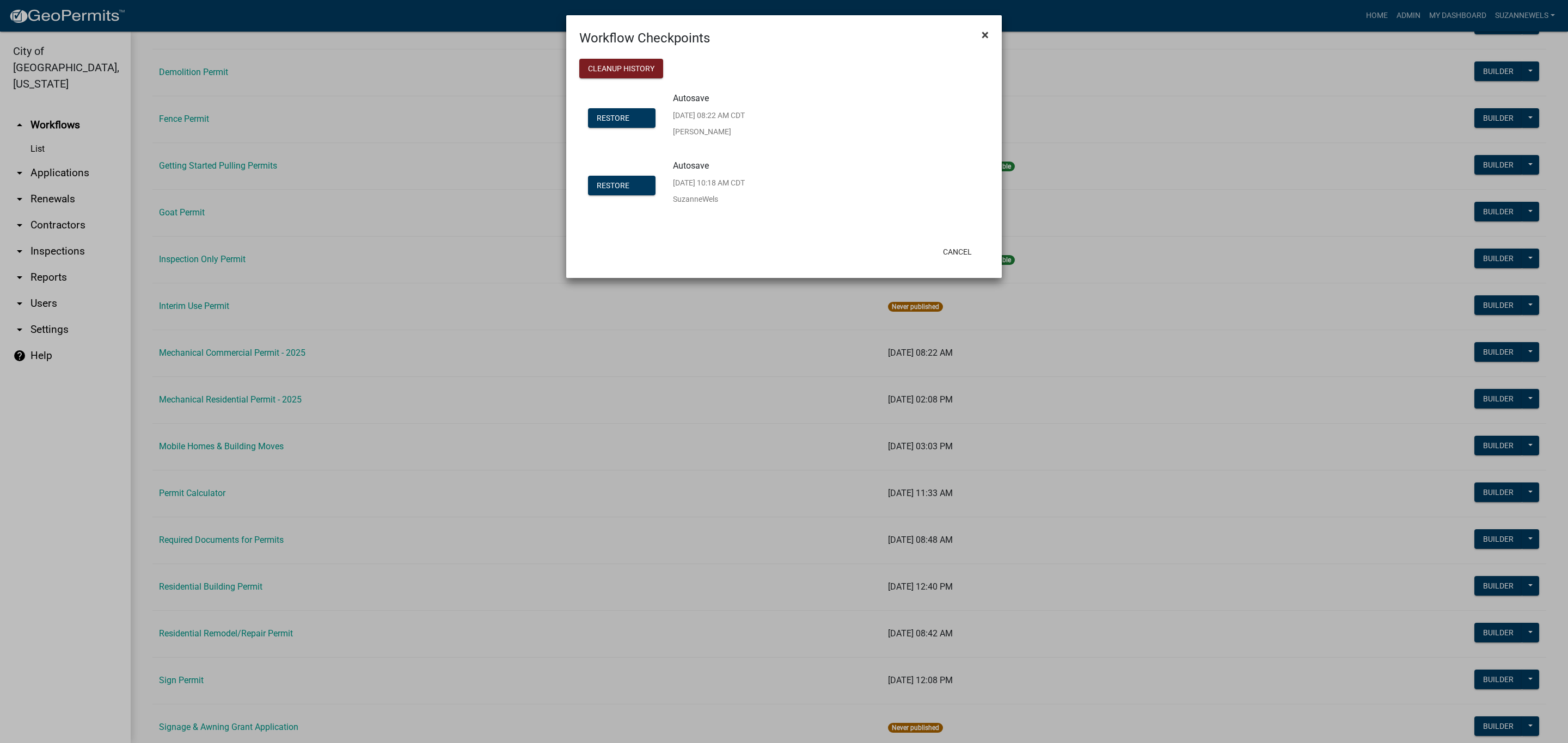
click at [987, 33] on span "×" at bounding box center [985, 34] width 7 height 15
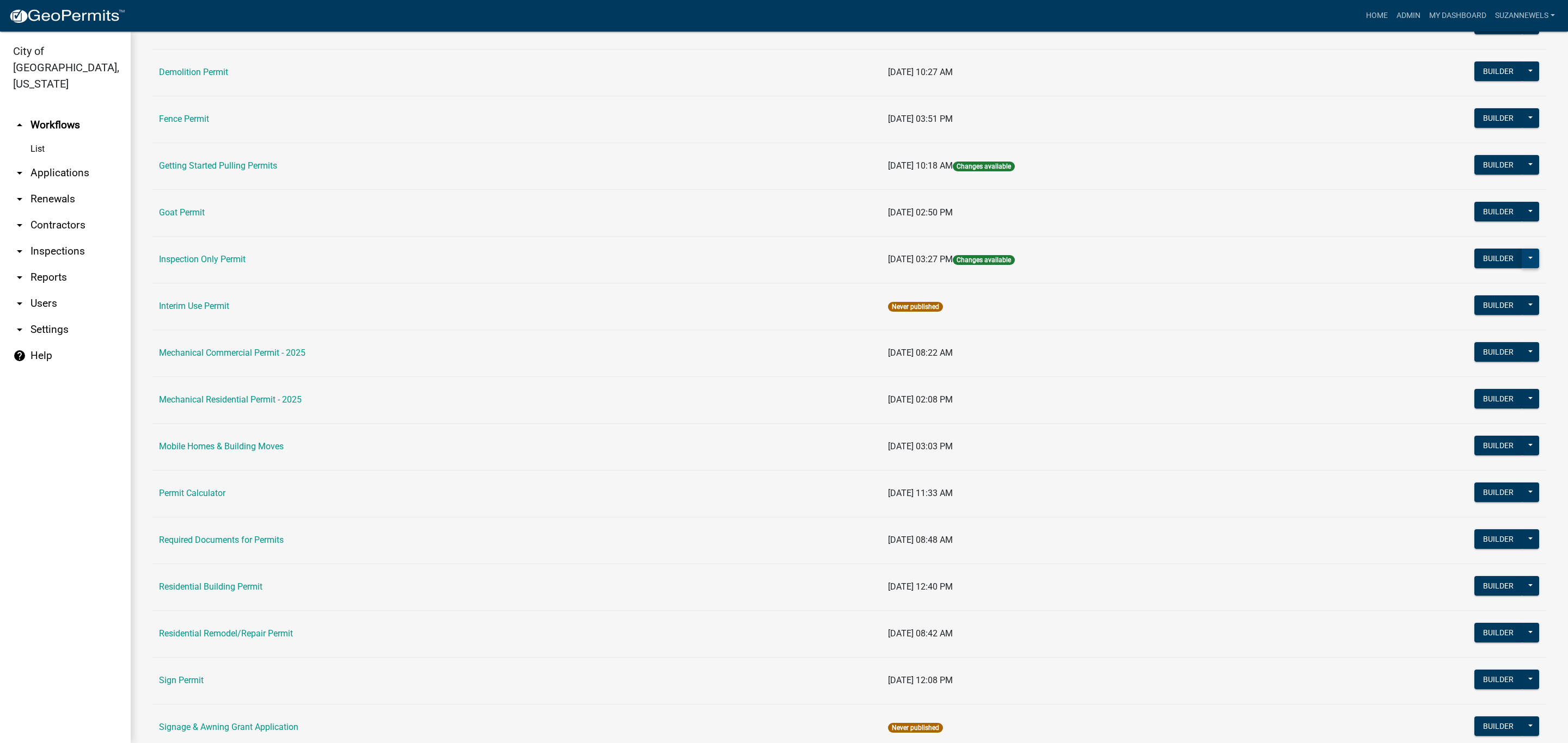
click at [1522, 264] on button at bounding box center [1531, 258] width 17 height 20
click at [1473, 364] on button "History" at bounding box center [1494, 364] width 91 height 26
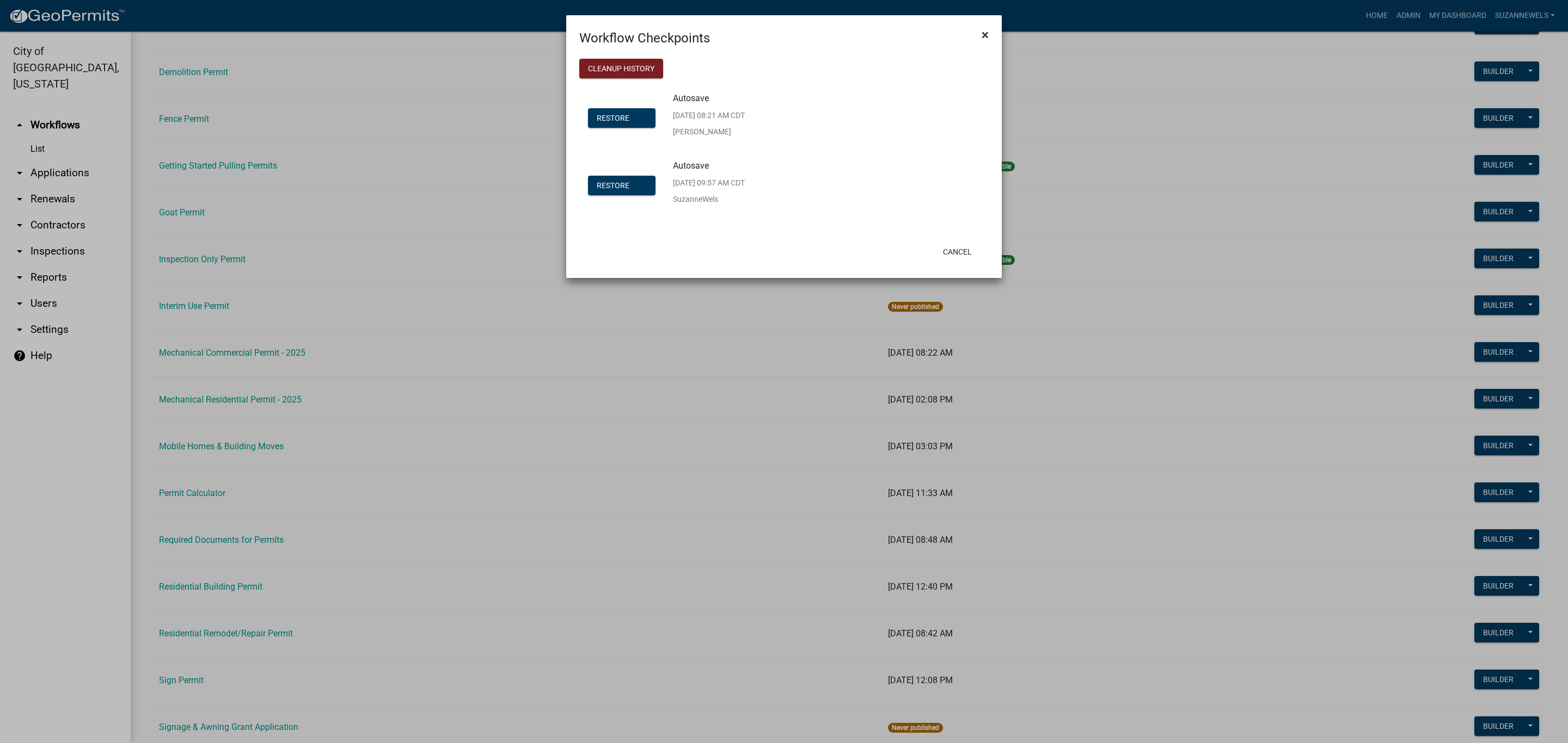
click at [985, 33] on span "×" at bounding box center [985, 34] width 7 height 15
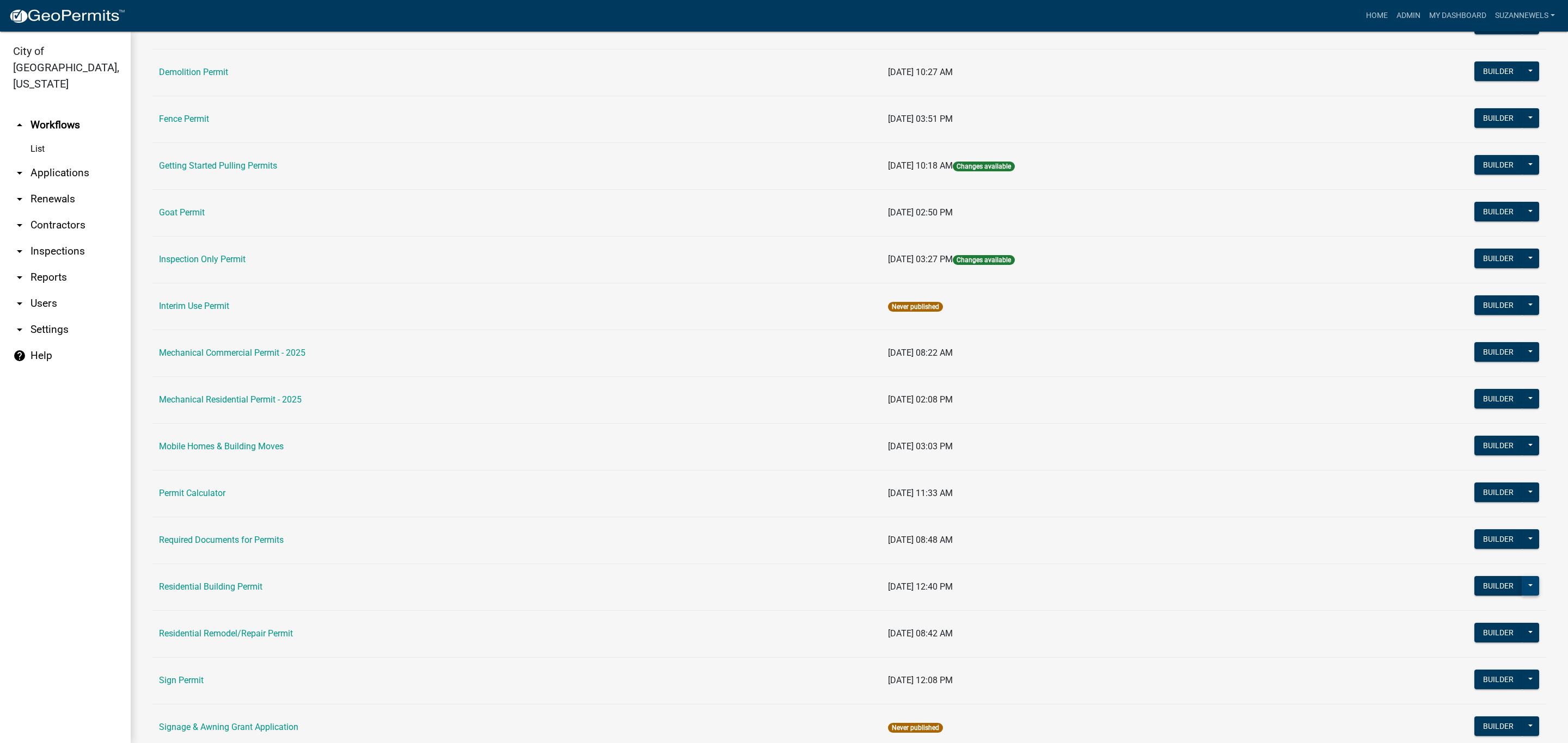
click at [1522, 593] on button at bounding box center [1531, 586] width 17 height 20
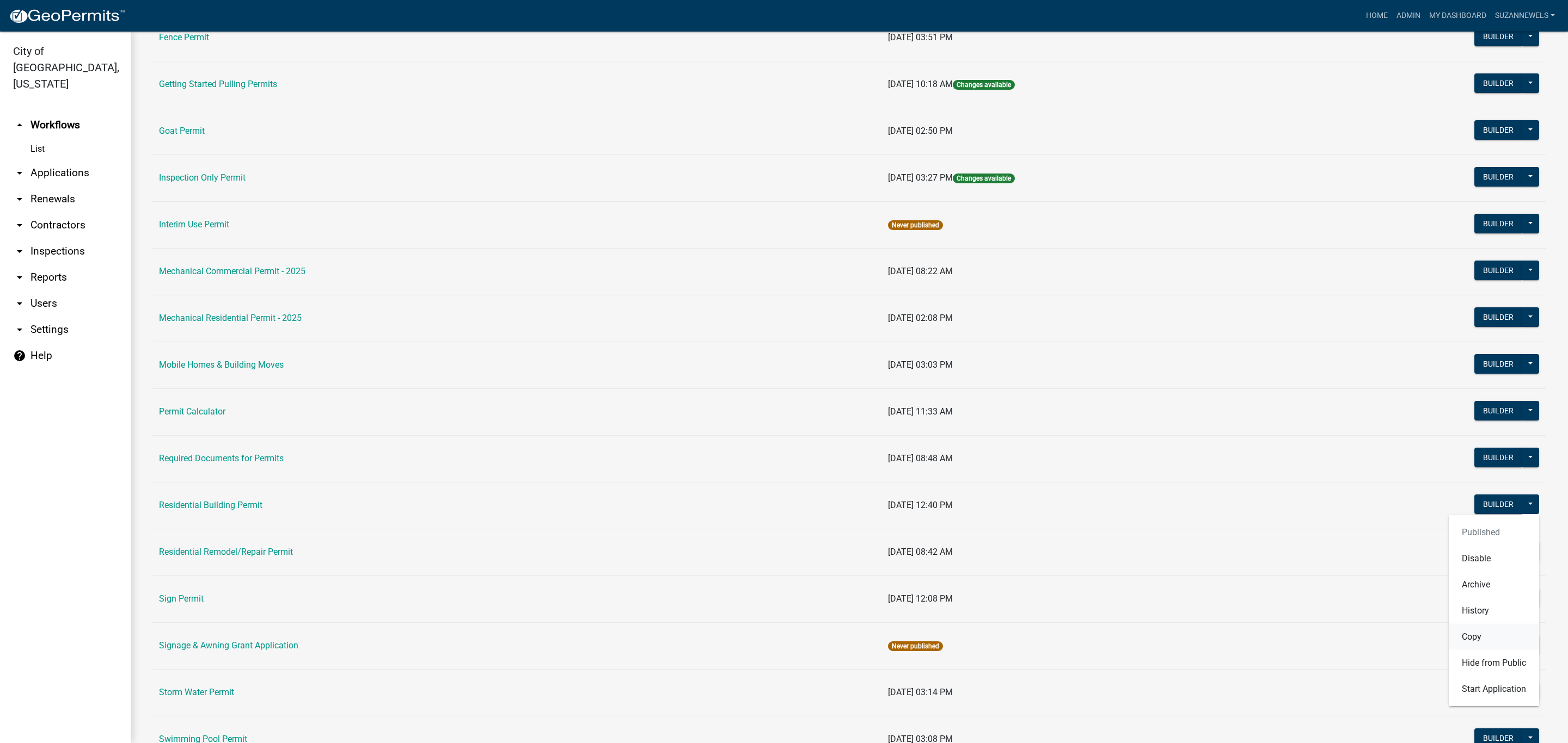
click at [1462, 645] on button "Copy" at bounding box center [1494, 637] width 91 height 26
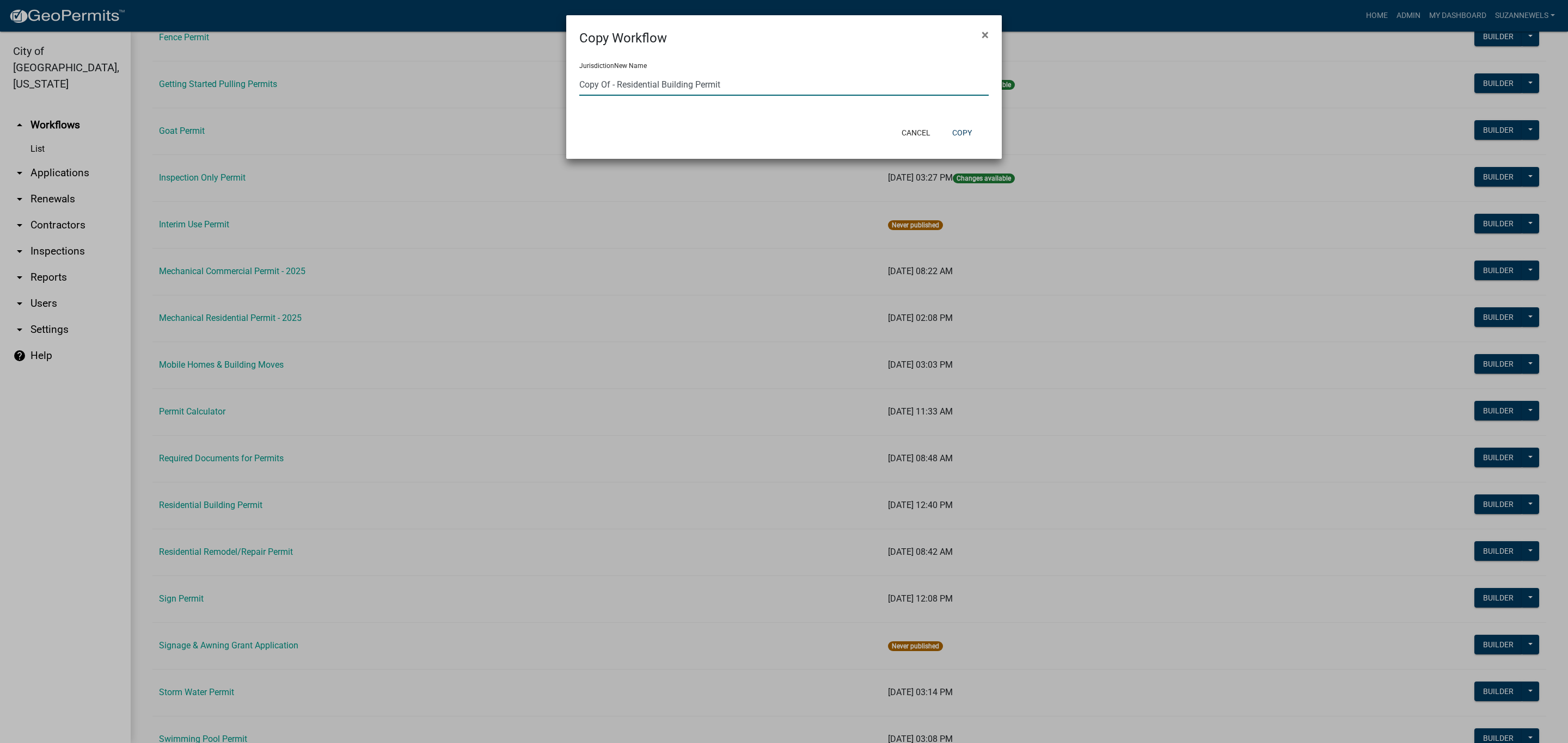
click at [828, 83] on input "Copy Of - Residential Building Permit" at bounding box center [783, 85] width 409 height 22
click at [963, 129] on button "Copy" at bounding box center [962, 133] width 37 height 20
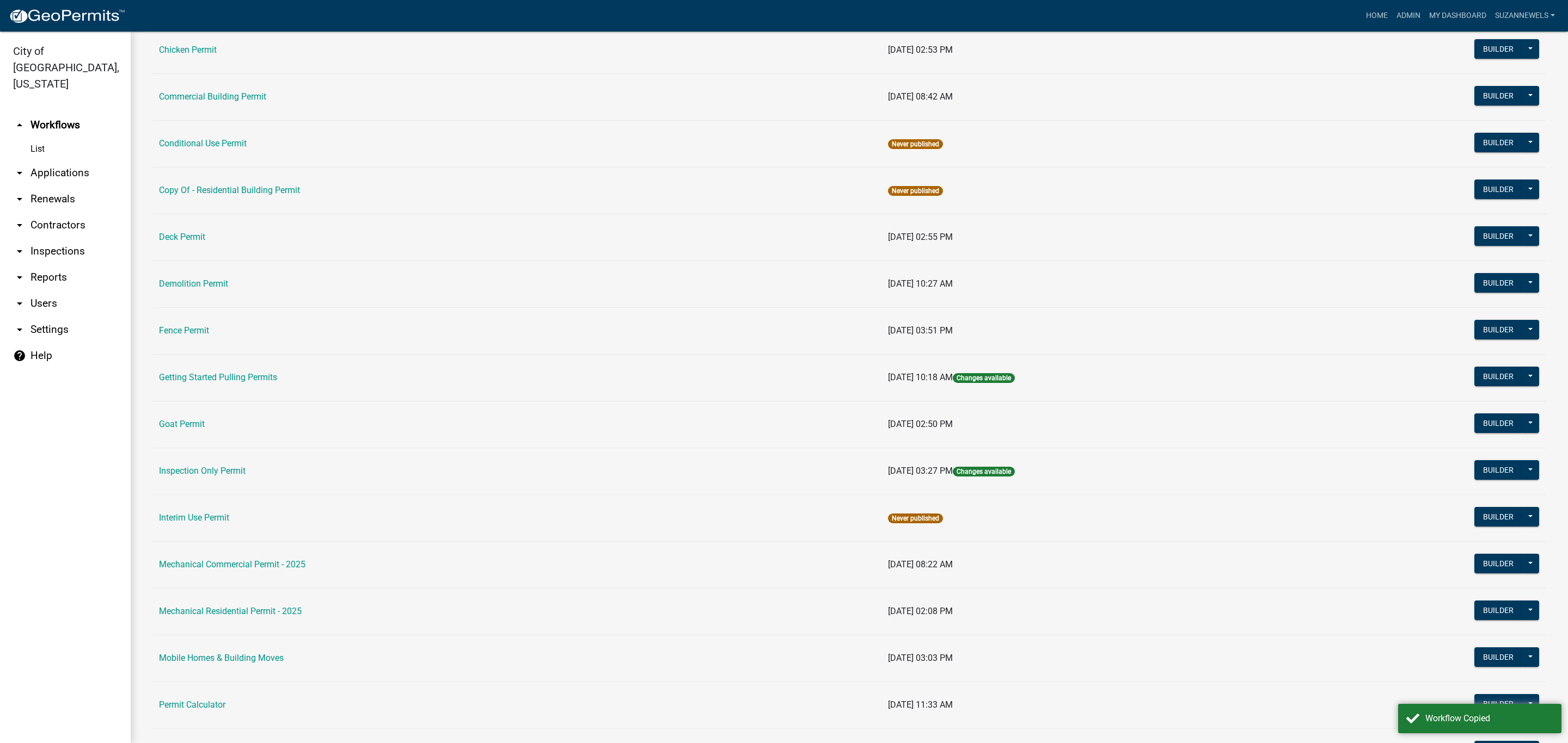
scroll to position [82, 0]
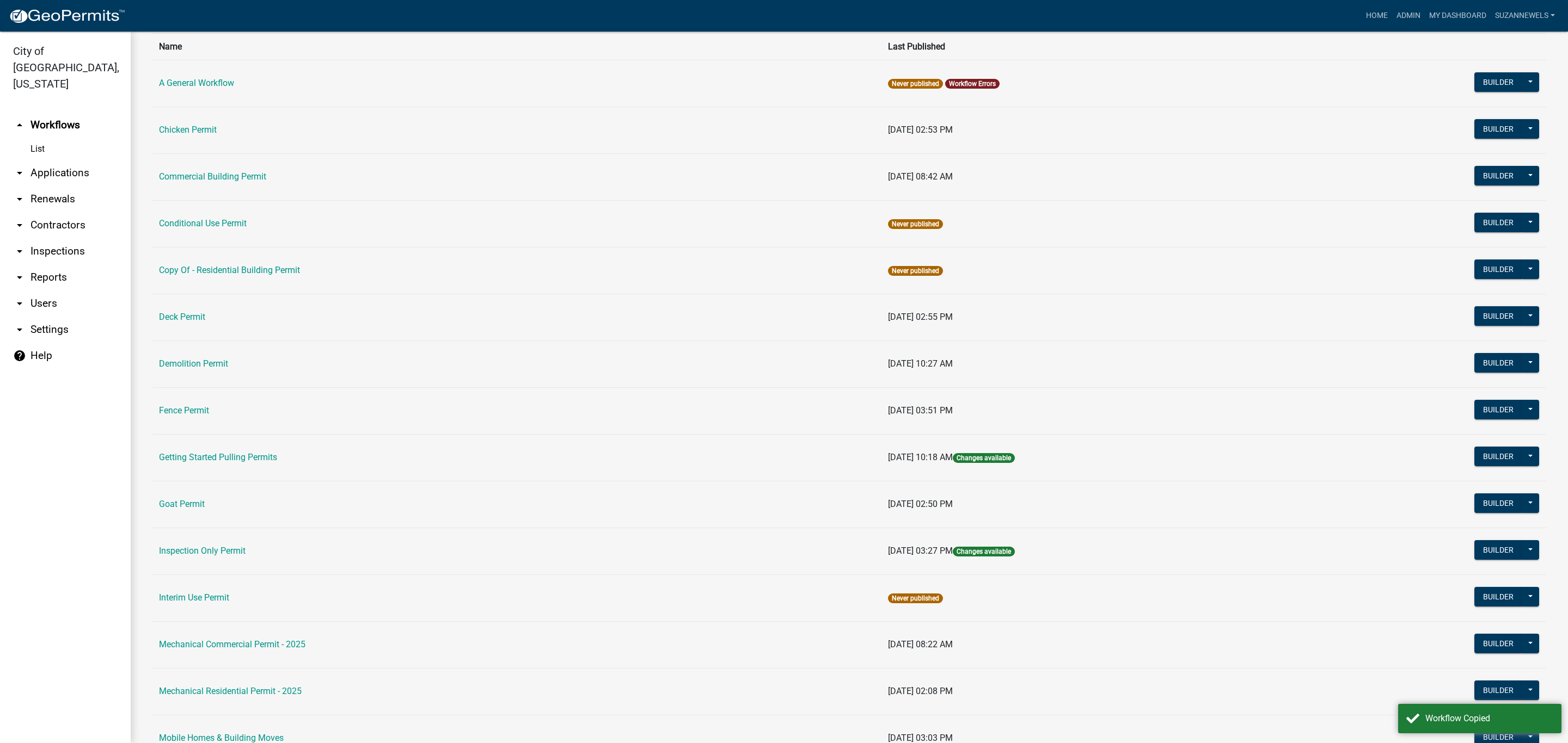
drag, startPoint x: 234, startPoint y: 260, endPoint x: 233, endPoint y: 278, distance: 18.0
click at [234, 260] on td "Copy Of - Residential Building Permit" at bounding box center [517, 270] width 729 height 47
click at [233, 279] on td "Copy Of - Residential Building Permit" at bounding box center [517, 270] width 729 height 47
click at [238, 267] on link "Copy Of - Residential Building Permit" at bounding box center [230, 270] width 141 height 10
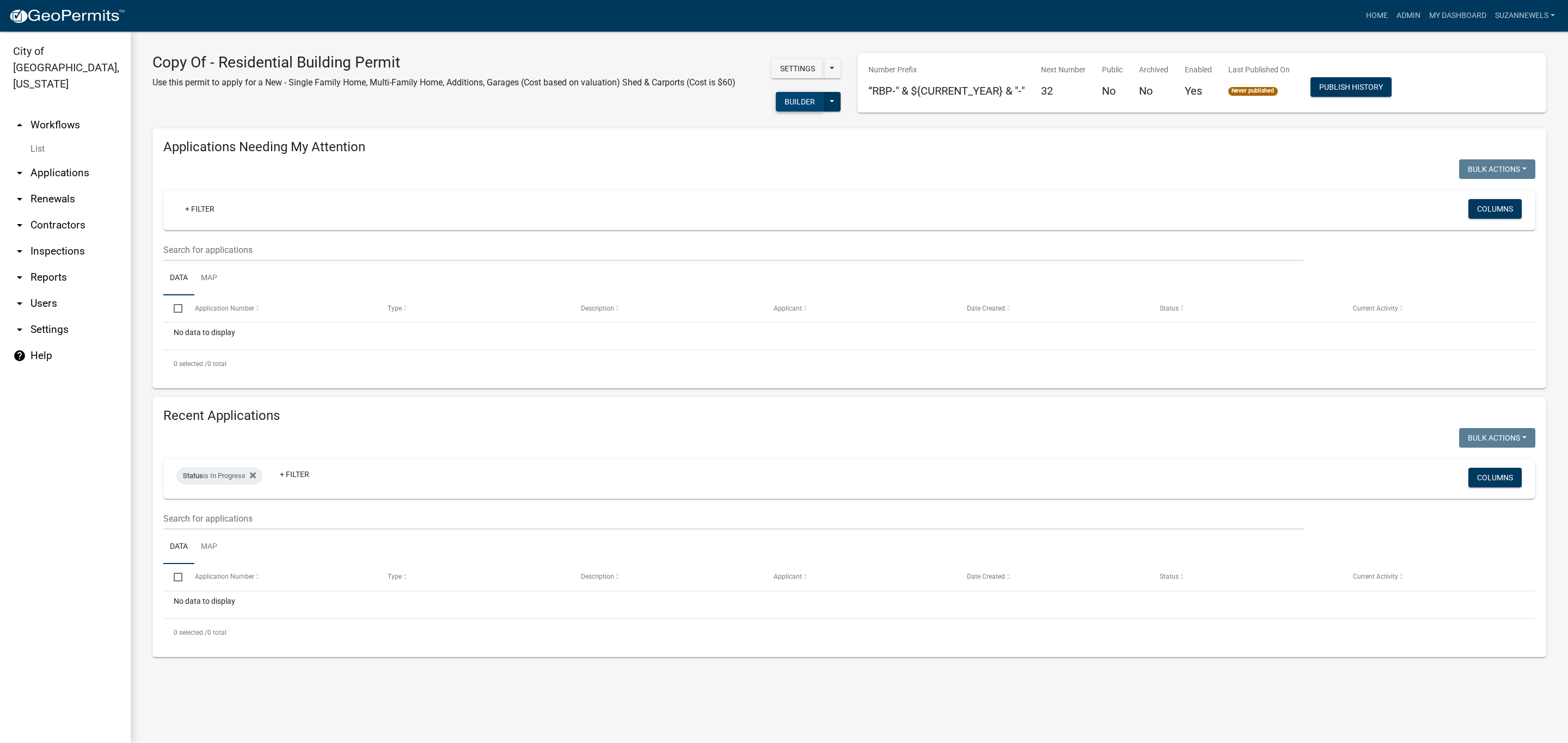
click at [793, 99] on button "Builder" at bounding box center [800, 102] width 48 height 20
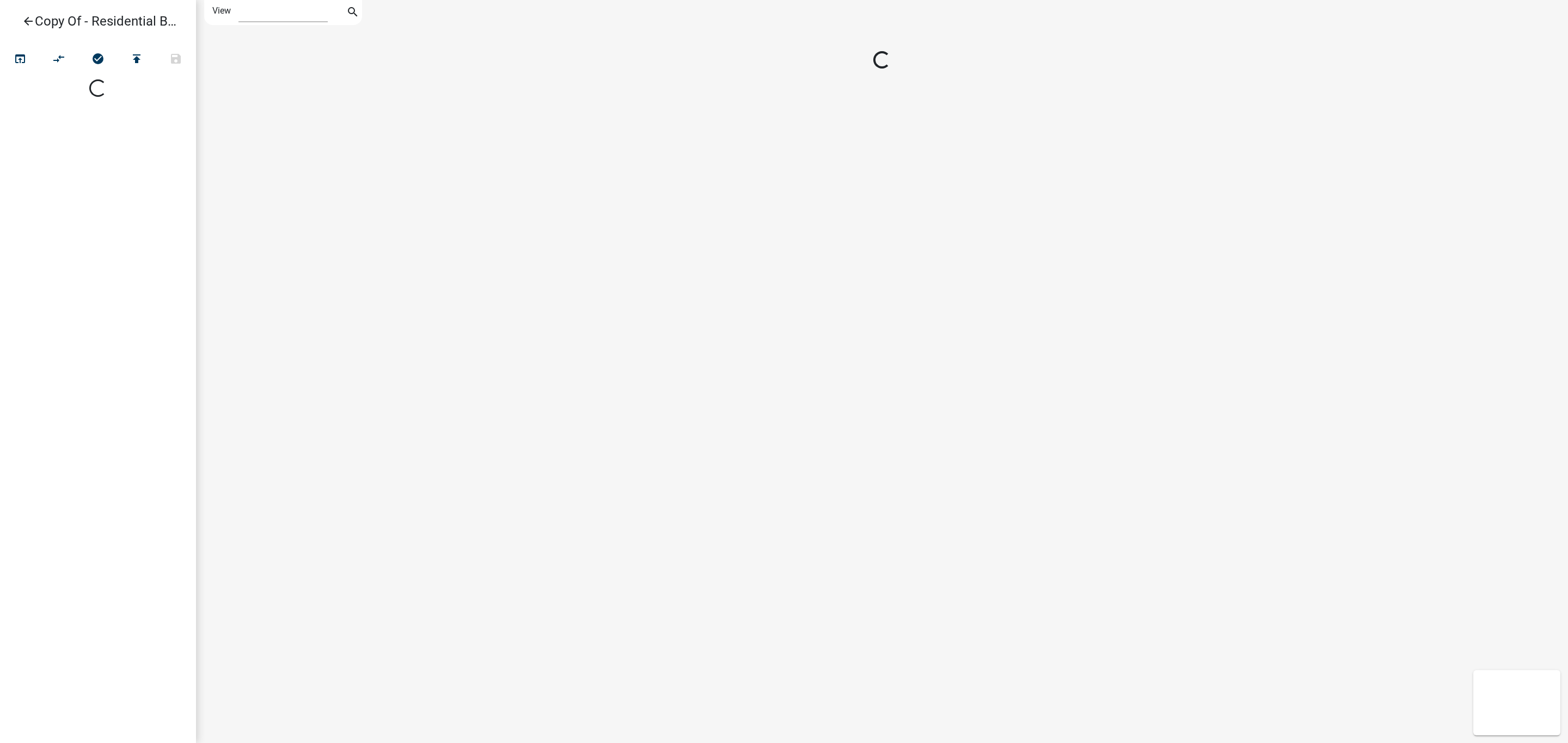
select select "1"
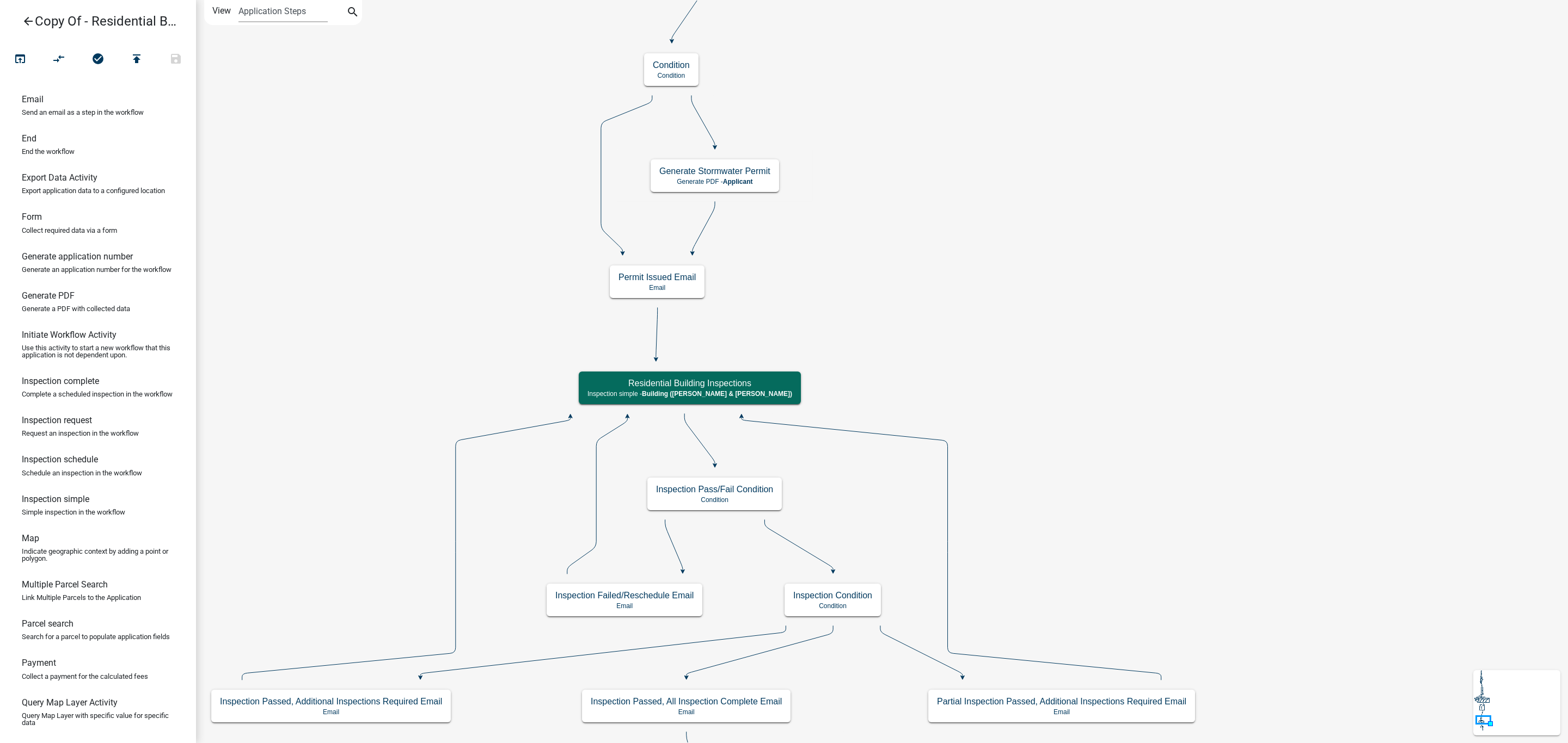
scroll to position [244, 0]
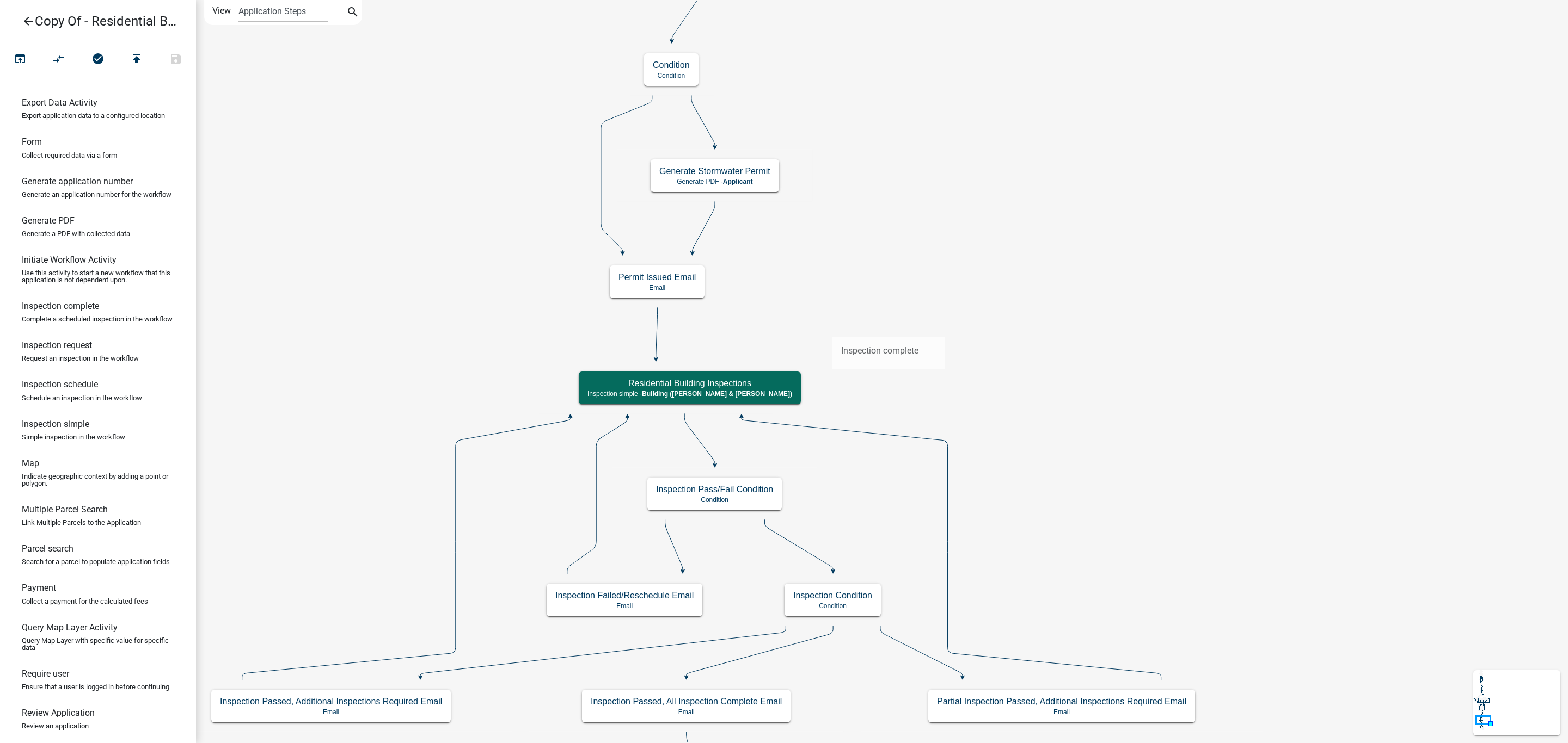
drag, startPoint x: 75, startPoint y: 333, endPoint x: 832, endPoint y: 328, distance: 757.0
click at [832, 328] on div "arrow_back Copy Of - Residential Building Permit open_in_browser compare_arrows…" at bounding box center [784, 372] width 1568 height 743
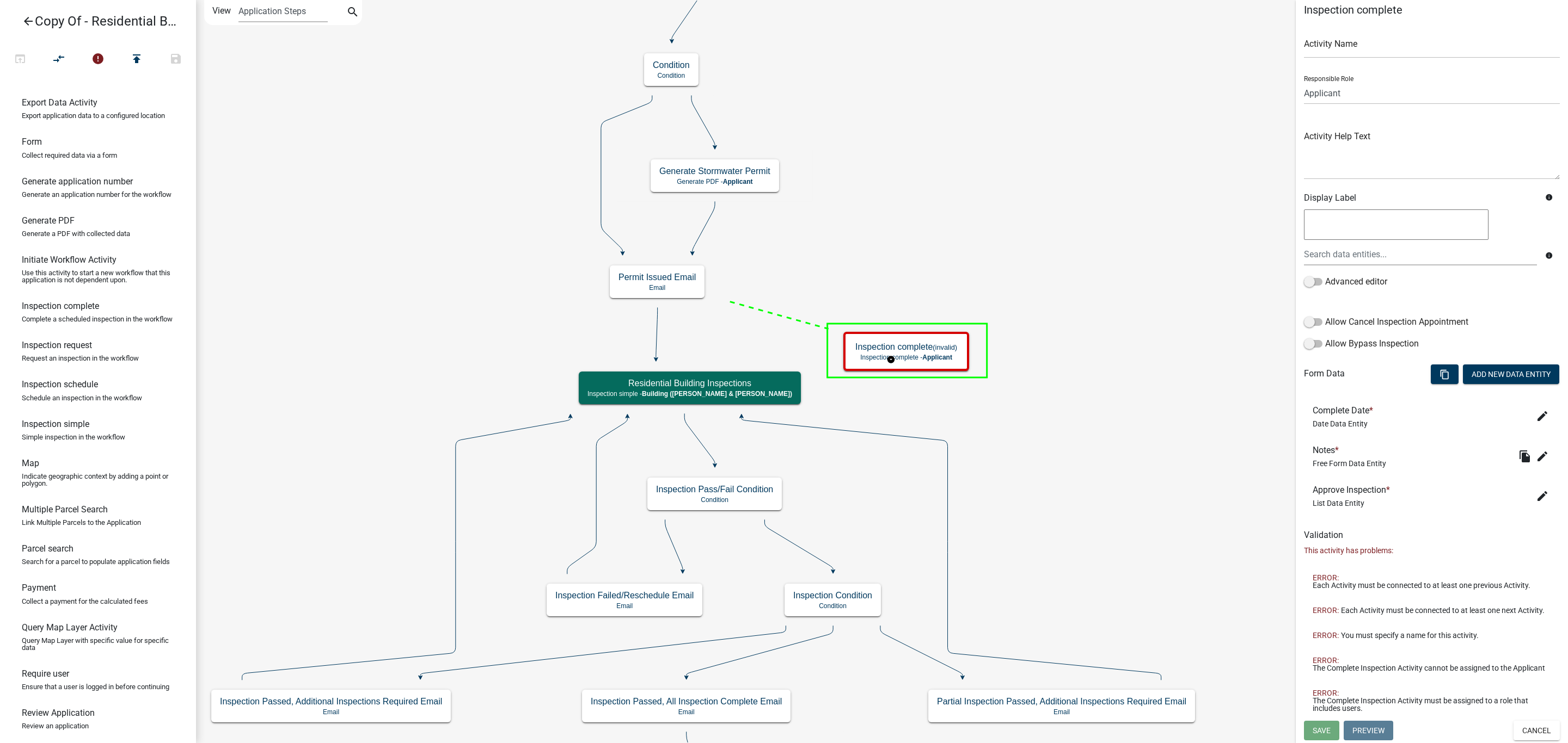
scroll to position [0, 0]
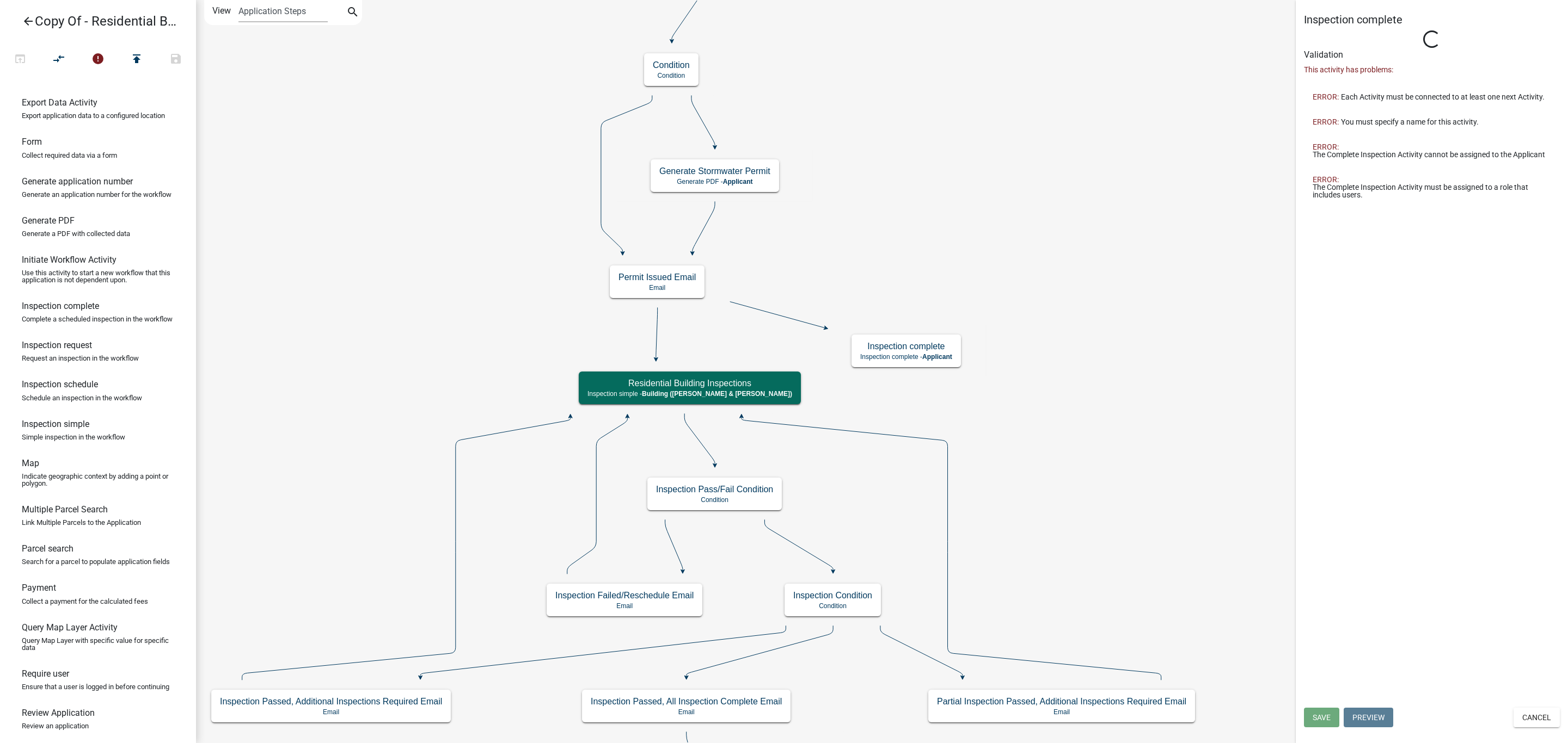
click at [808, 320] on icon "Start Start - Applicant Owner and Property Information Form - Applicant Parcel …" at bounding box center [882, 685] width 1371 height 1369
click at [808, 324] on icon at bounding box center [778, 314] width 95 height 26
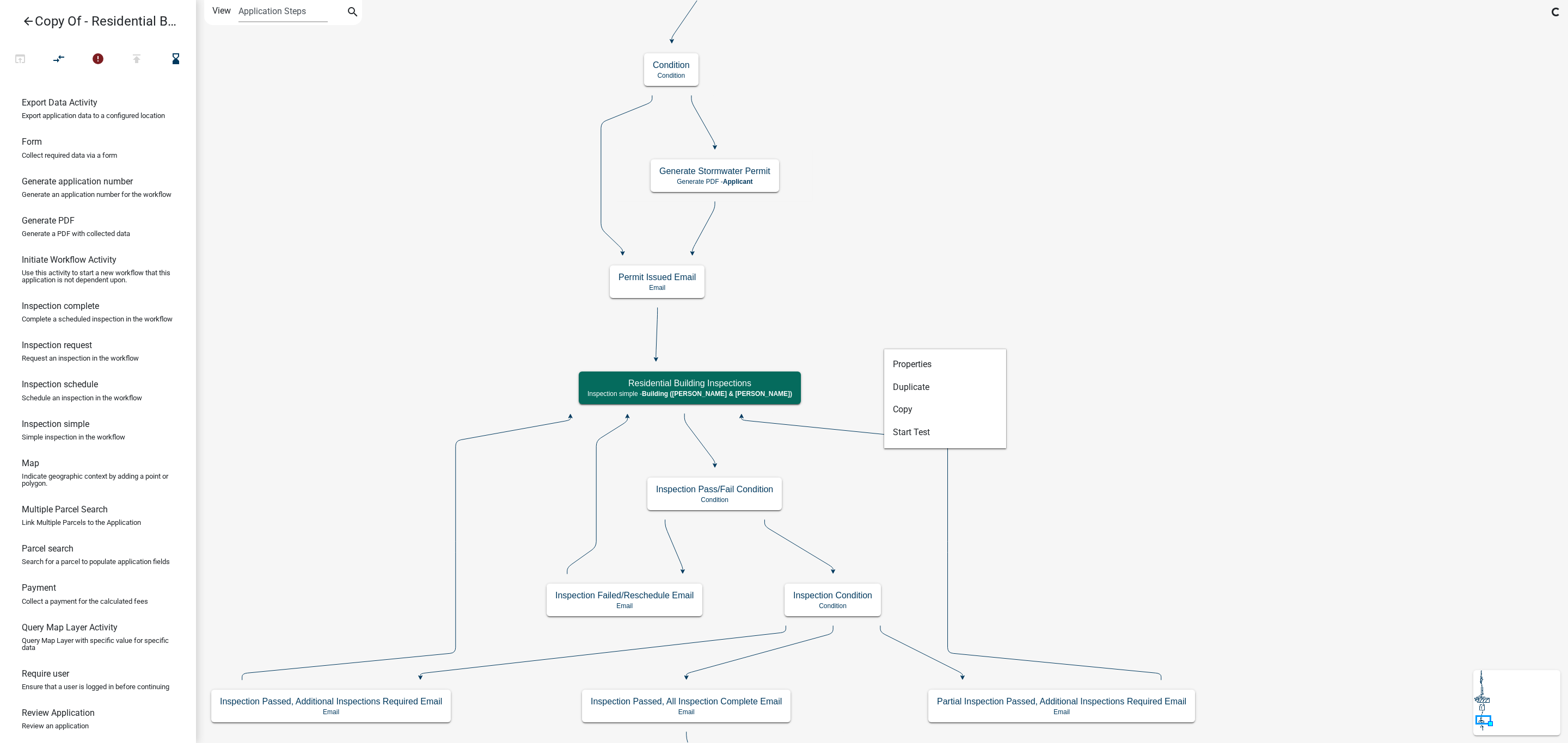
click at [895, 293] on icon "Start Start - Applicant Owner and Property Information Form - Applicant Parcel …" at bounding box center [882, 685] width 1371 height 1369
click at [23, 23] on icon "arrow_back" at bounding box center [28, 22] width 13 height 15
click at [29, 17] on icon "arrow_back" at bounding box center [28, 22] width 13 height 15
click at [35, 18] on link "arrow_back Copy Of - Residential Building Permit" at bounding box center [94, 21] width 170 height 25
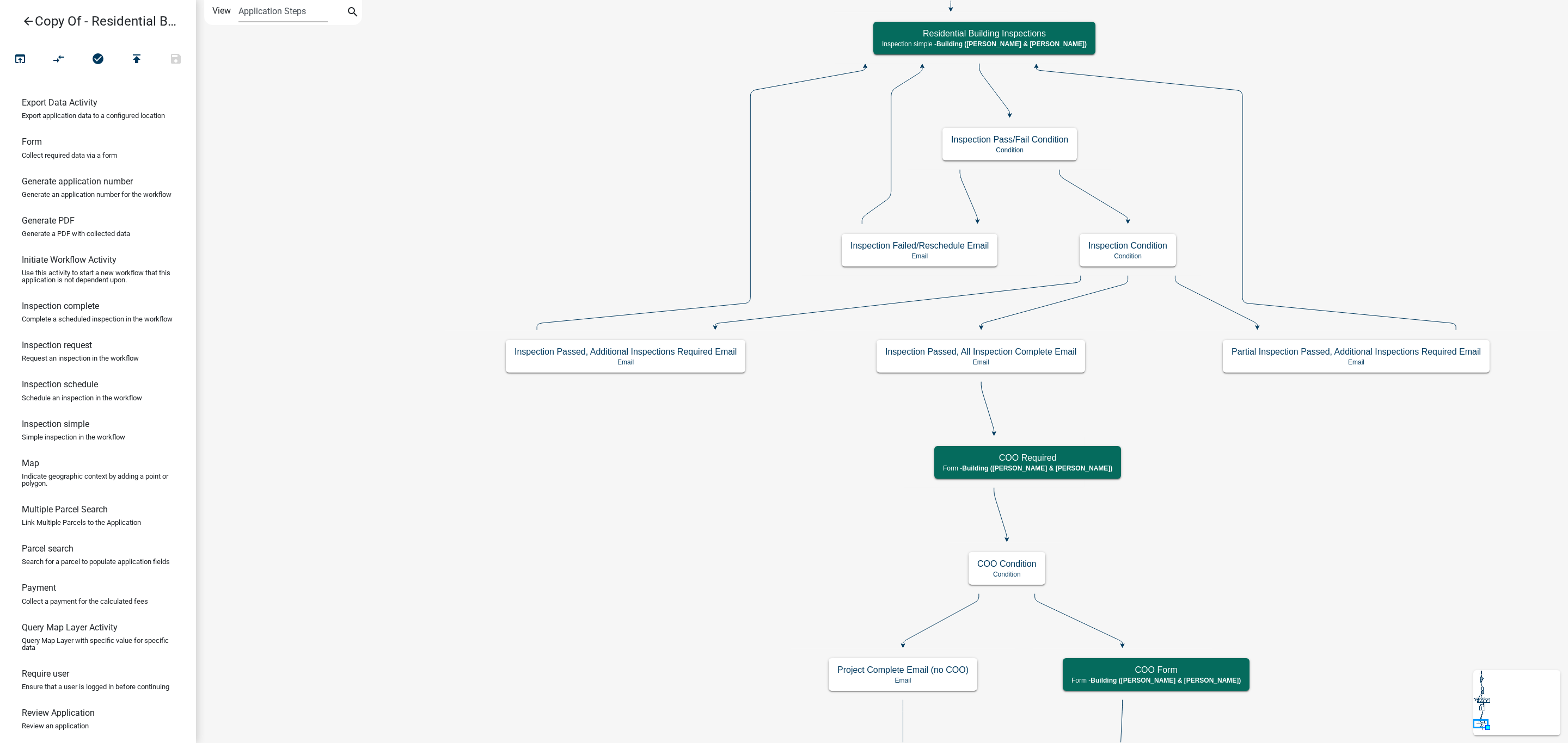
click at [25, 18] on icon "arrow_back" at bounding box center [28, 22] width 13 height 15
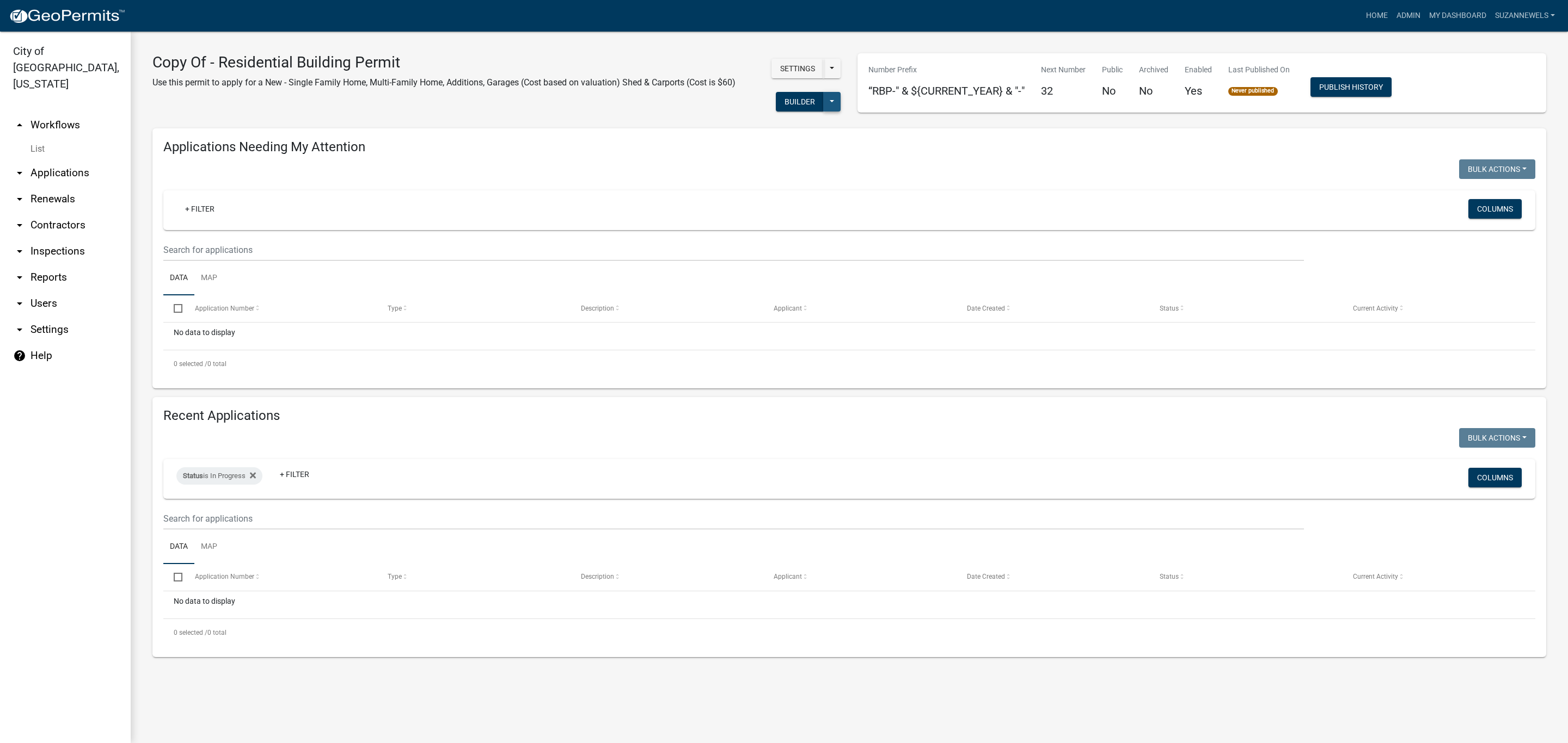
click at [830, 101] on button at bounding box center [832, 102] width 17 height 20
click at [71, 112] on link "arrow_drop_up Workflows" at bounding box center [65, 125] width 131 height 26
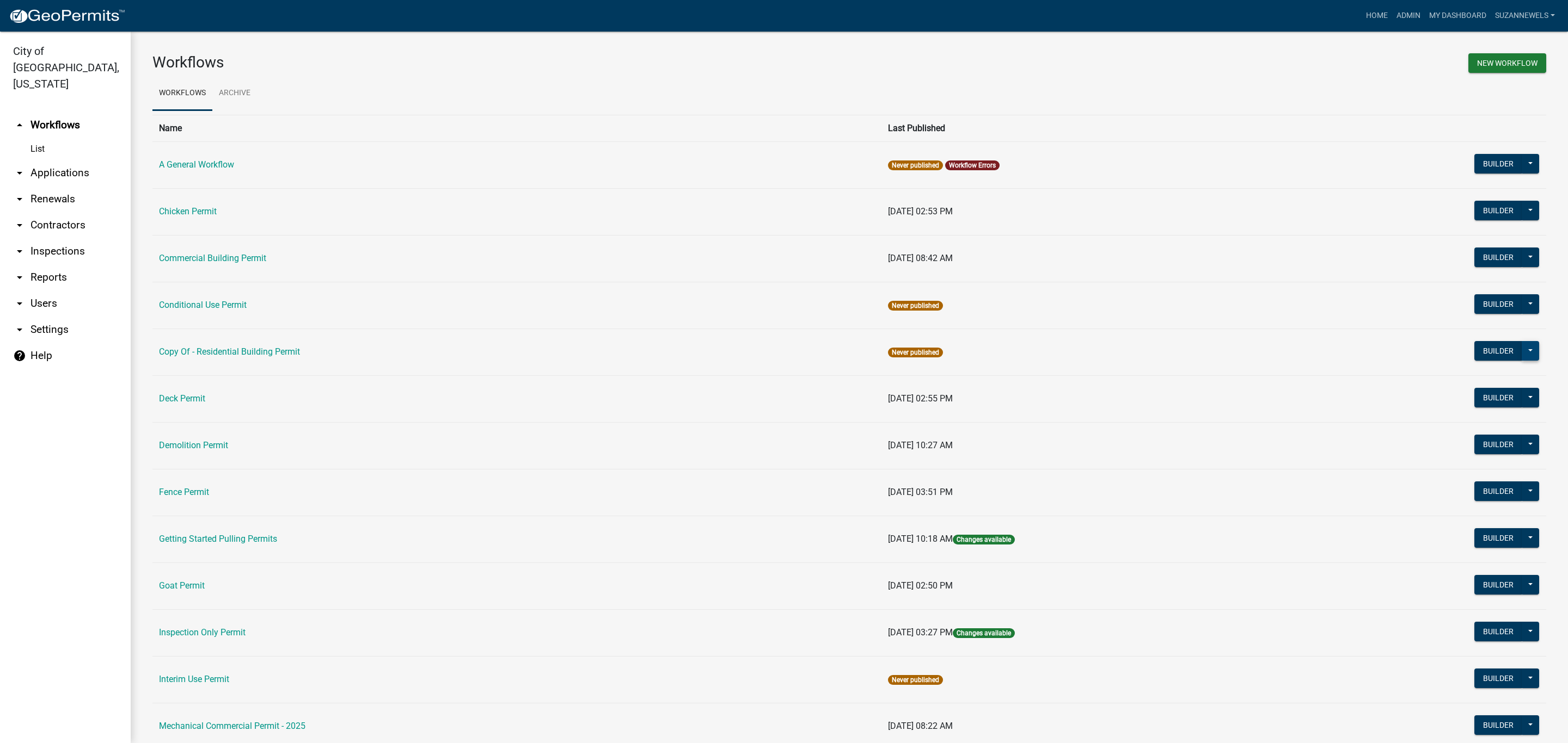
click at [1522, 353] on button at bounding box center [1531, 351] width 17 height 20
click at [1481, 430] on button "Archive" at bounding box center [1494, 430] width 91 height 26
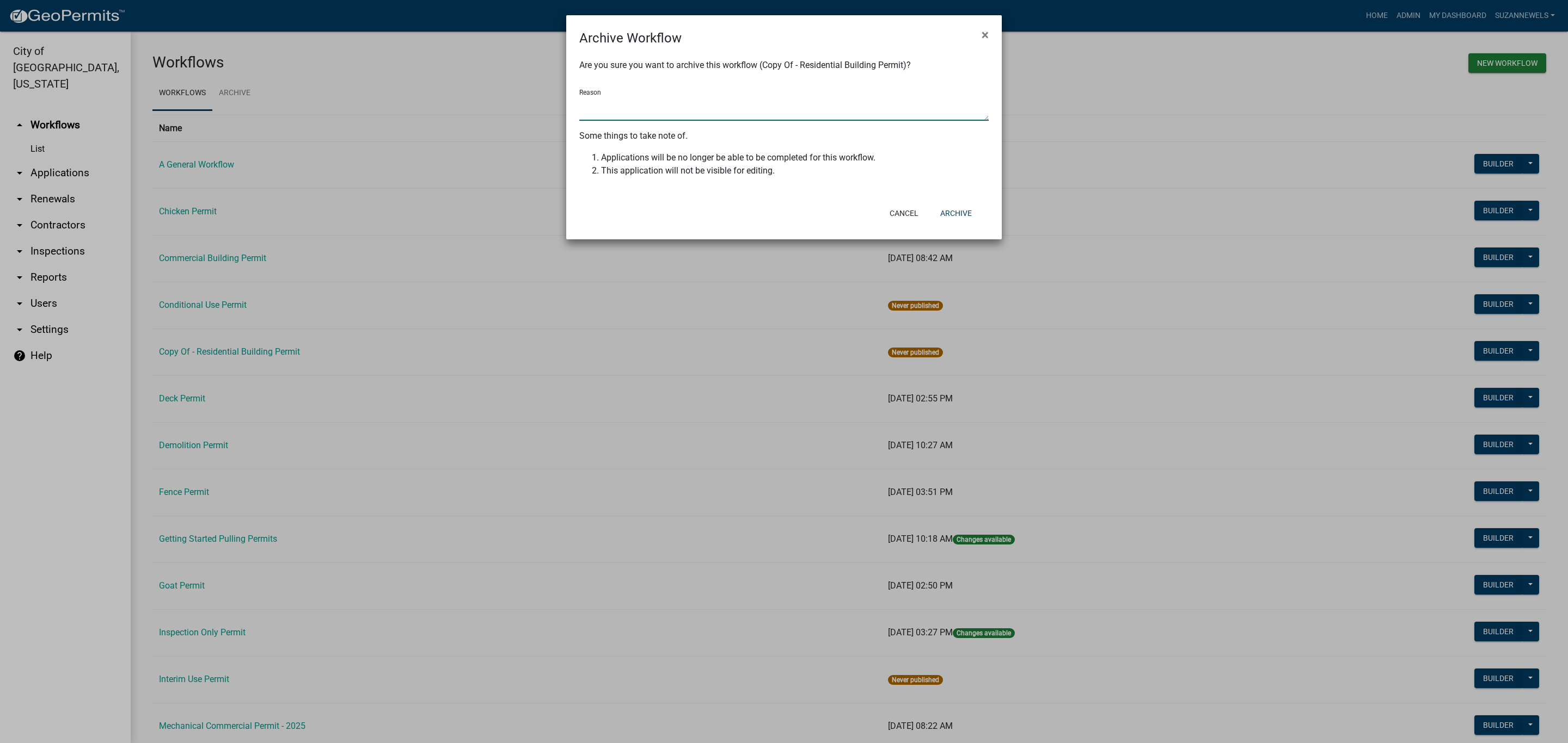
click at [648, 111] on textarea "Reason" at bounding box center [783, 109] width 409 height 25
type textarea "testing"
click at [956, 211] on button "Archive" at bounding box center [956, 213] width 49 height 20
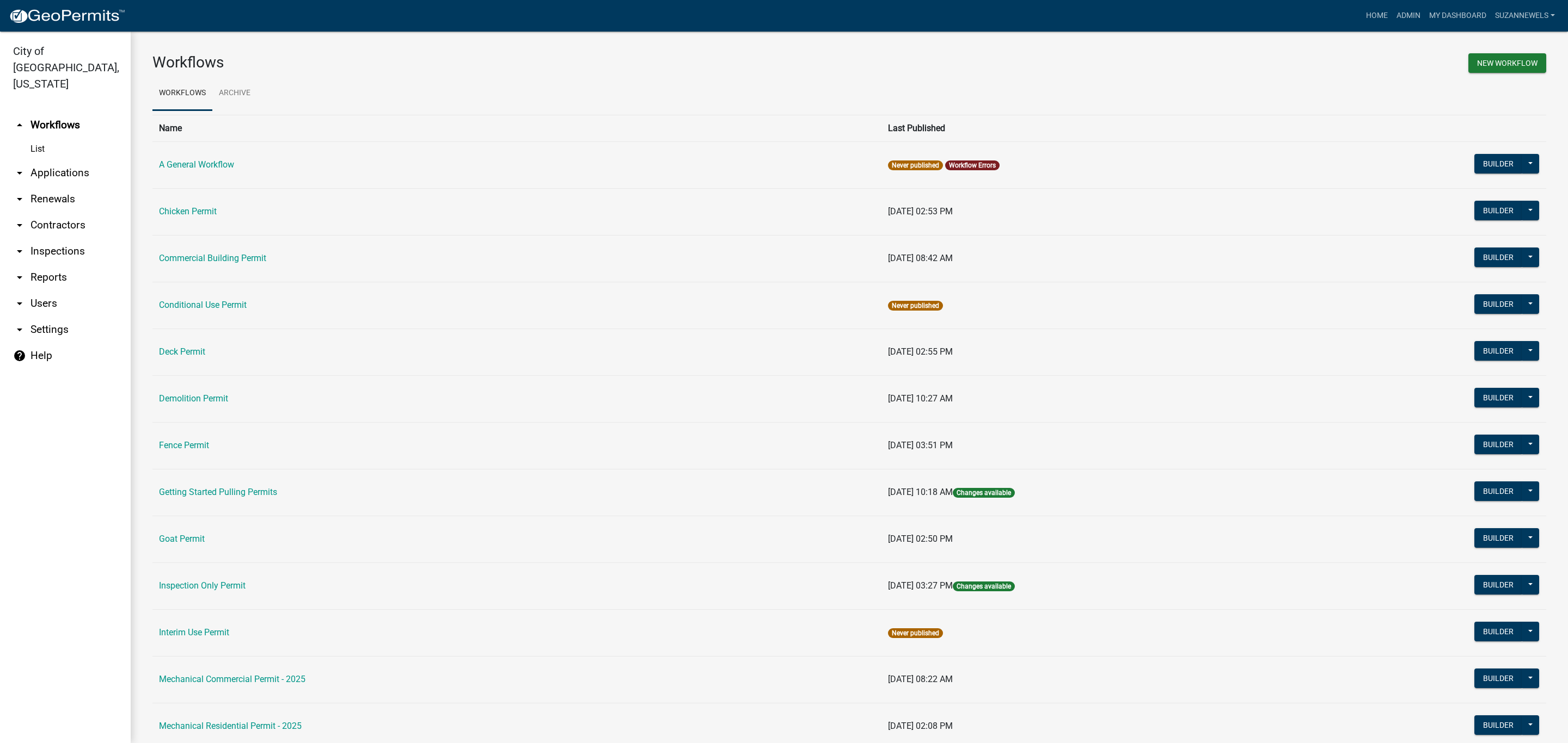
click at [890, 82] on ul "Workflows Archive" at bounding box center [849, 93] width 1394 height 34
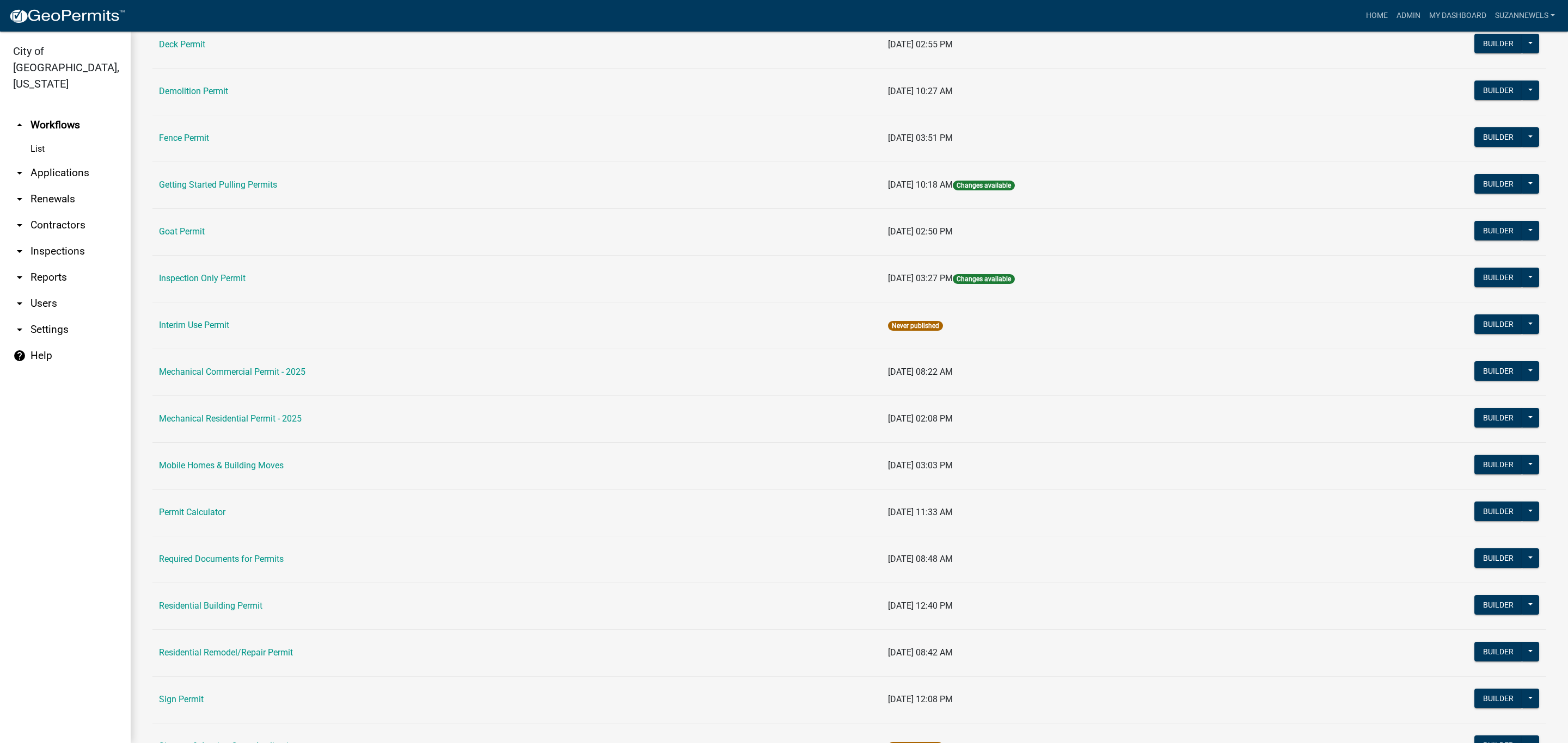
scroll to position [408, 0]
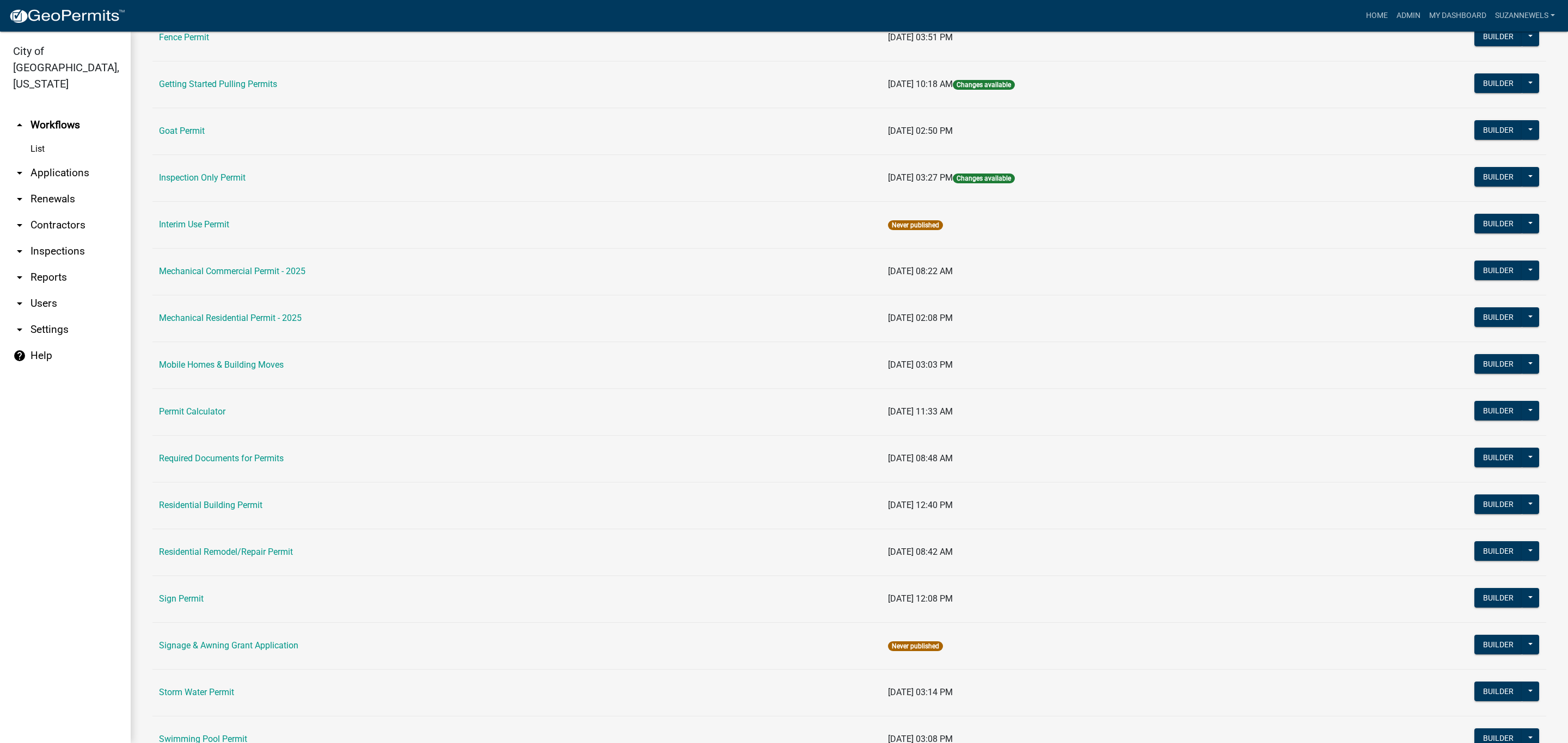
click at [51, 344] on link "help Help" at bounding box center [65, 356] width 131 height 26
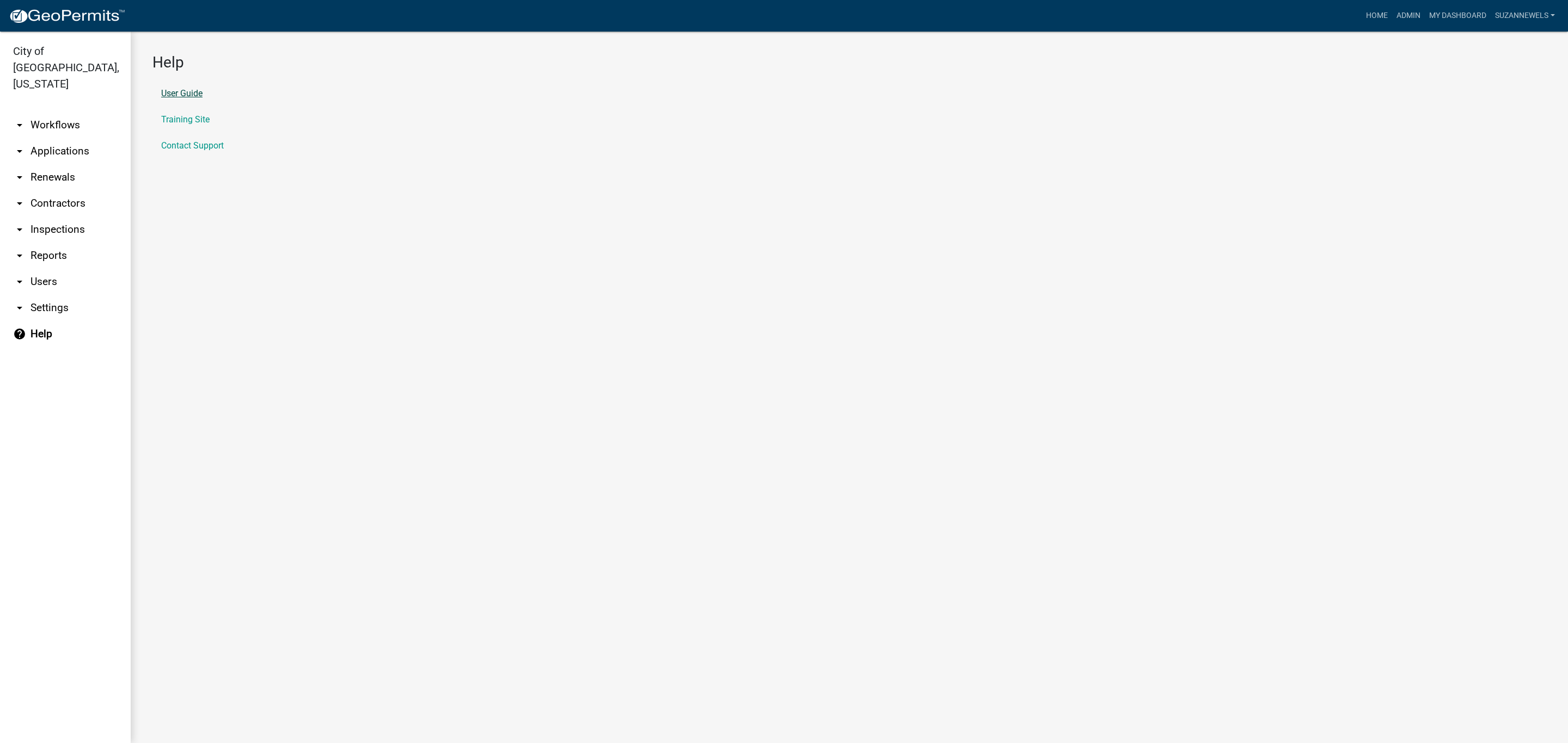
click at [187, 90] on link "User Guide" at bounding box center [182, 93] width 41 height 9
click at [66, 117] on link "arrow_drop_down Workflows" at bounding box center [65, 125] width 131 height 26
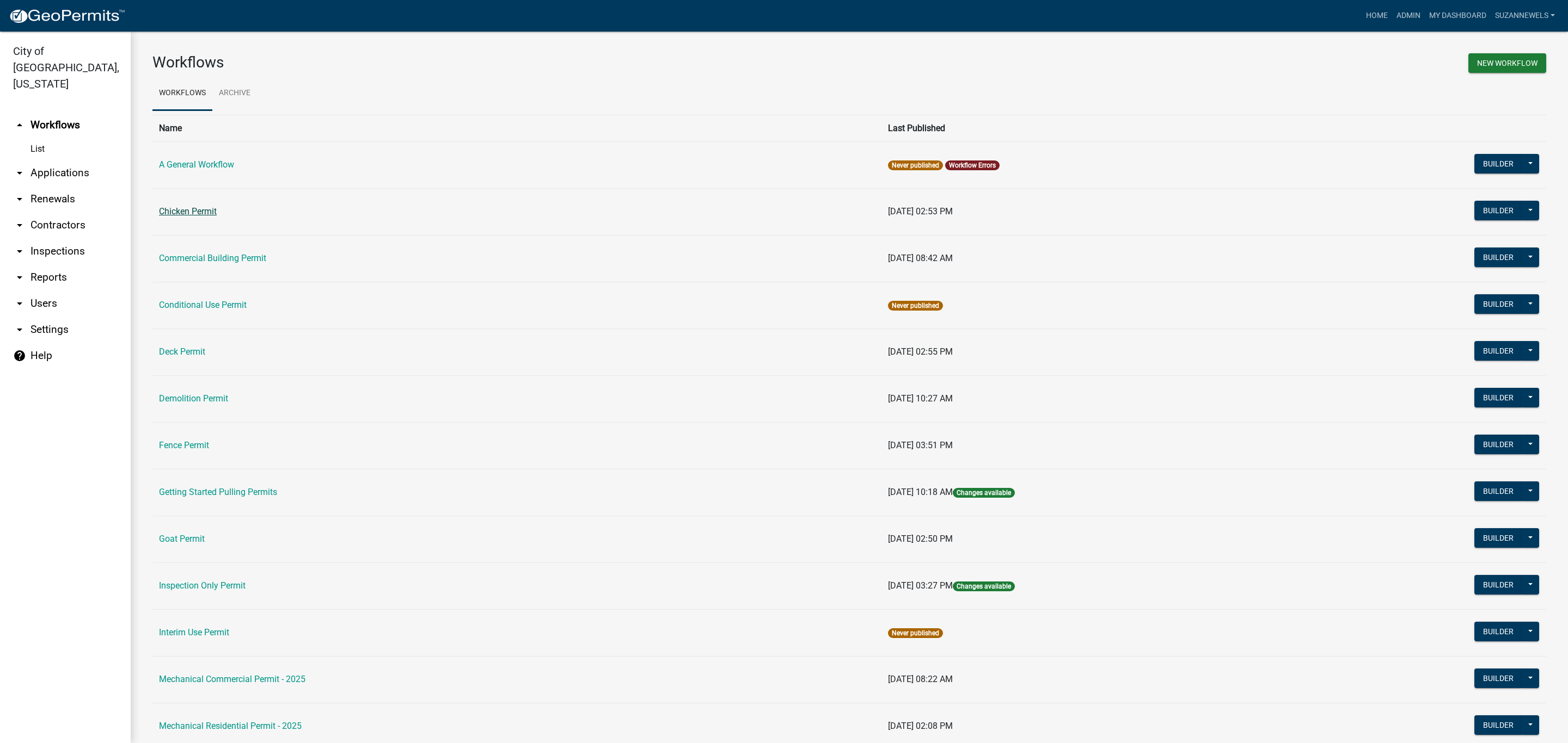
click at [187, 212] on link "Chicken Permit" at bounding box center [187, 211] width 58 height 10
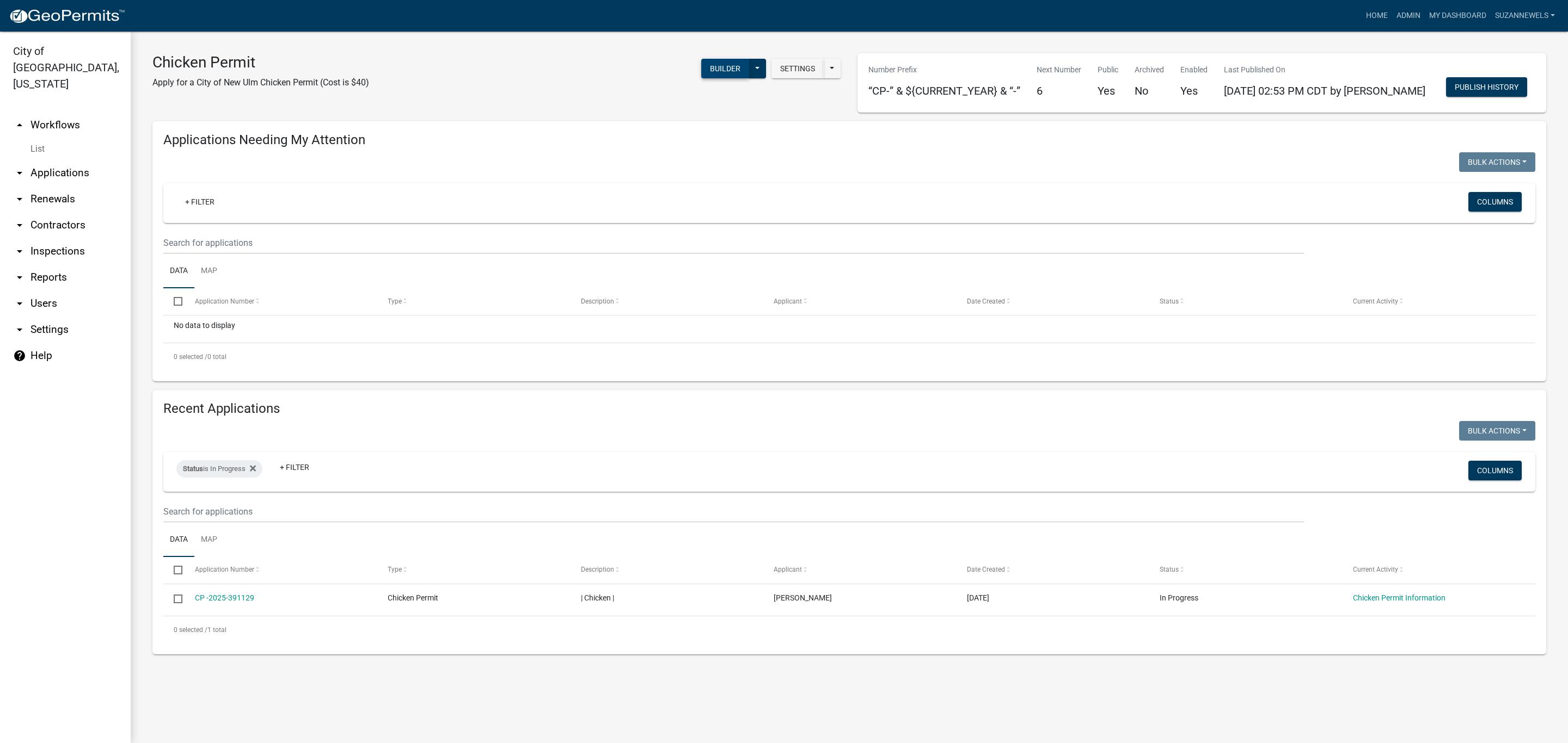
click at [740, 67] on button "Builder" at bounding box center [725, 68] width 48 height 20
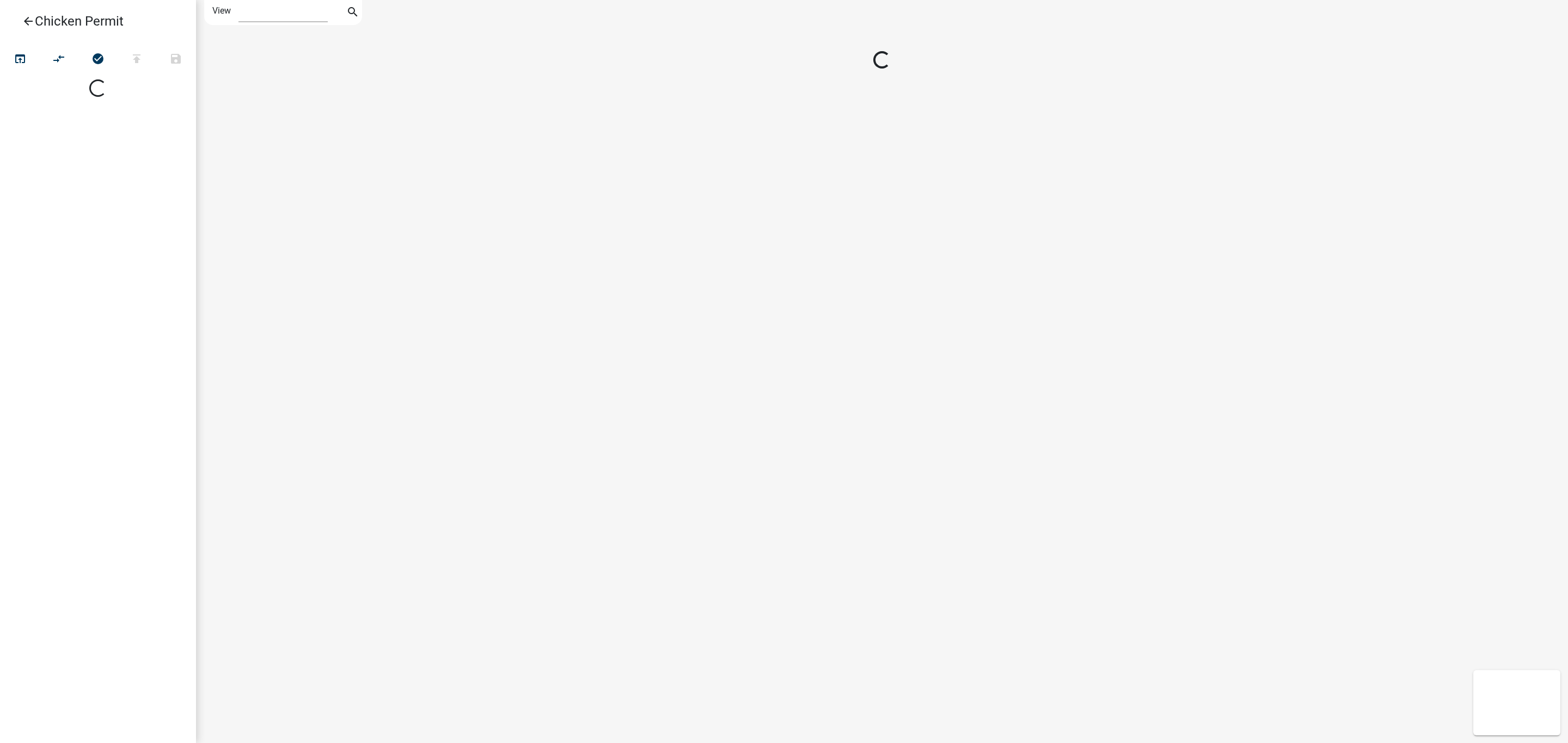
select select "1"
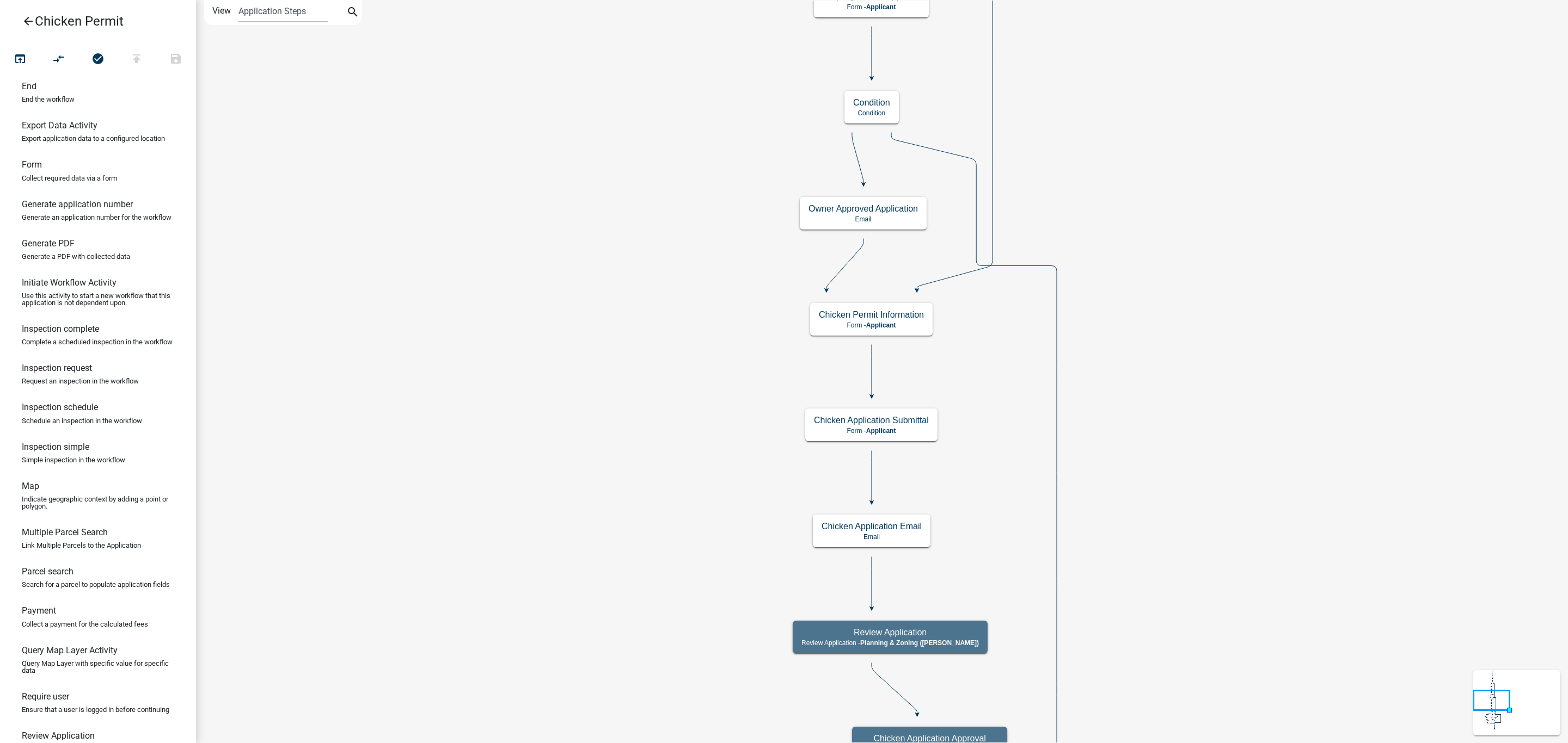
scroll to position [221, 0]
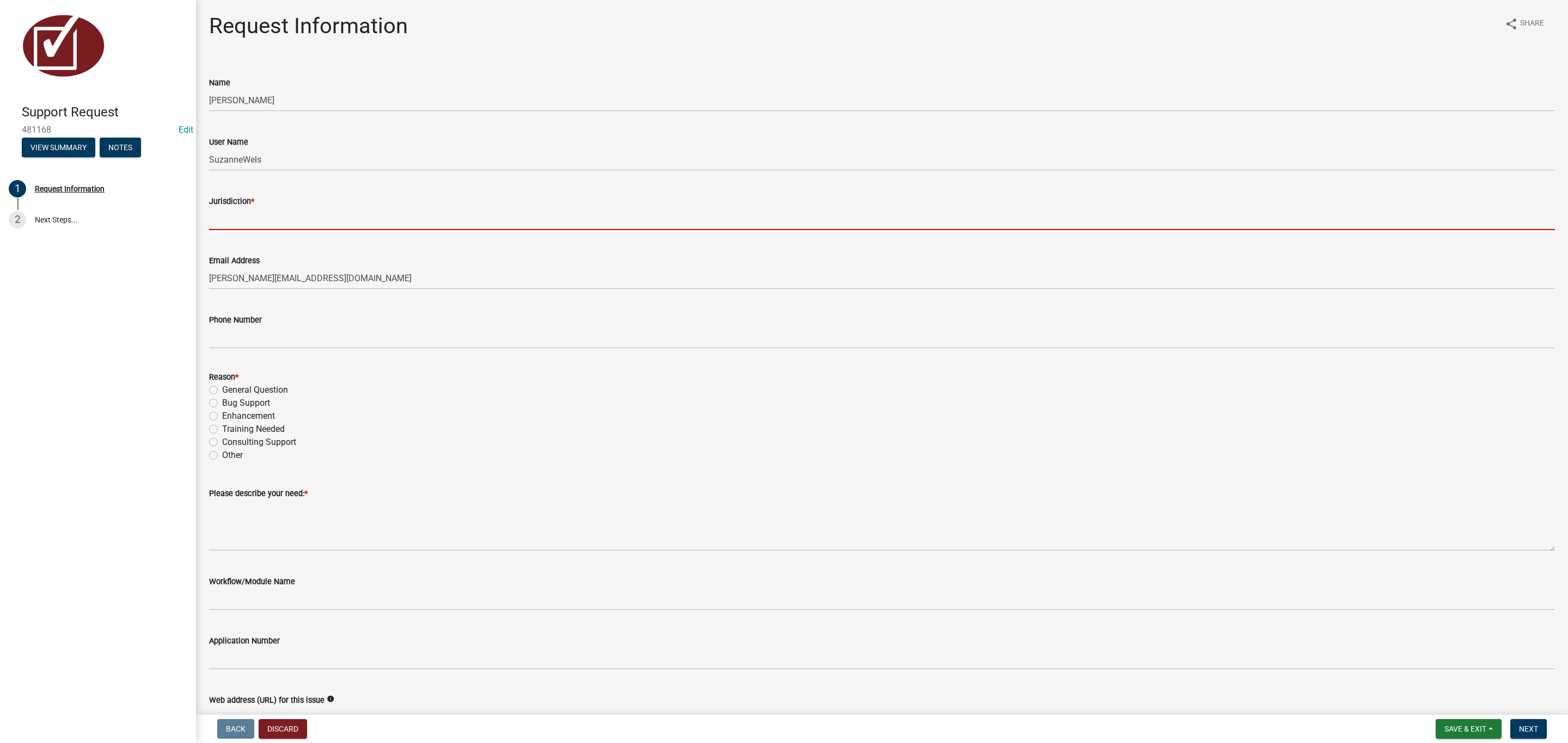
click at [384, 222] on input "Jurisdiction *" at bounding box center [882, 219] width 1346 height 22
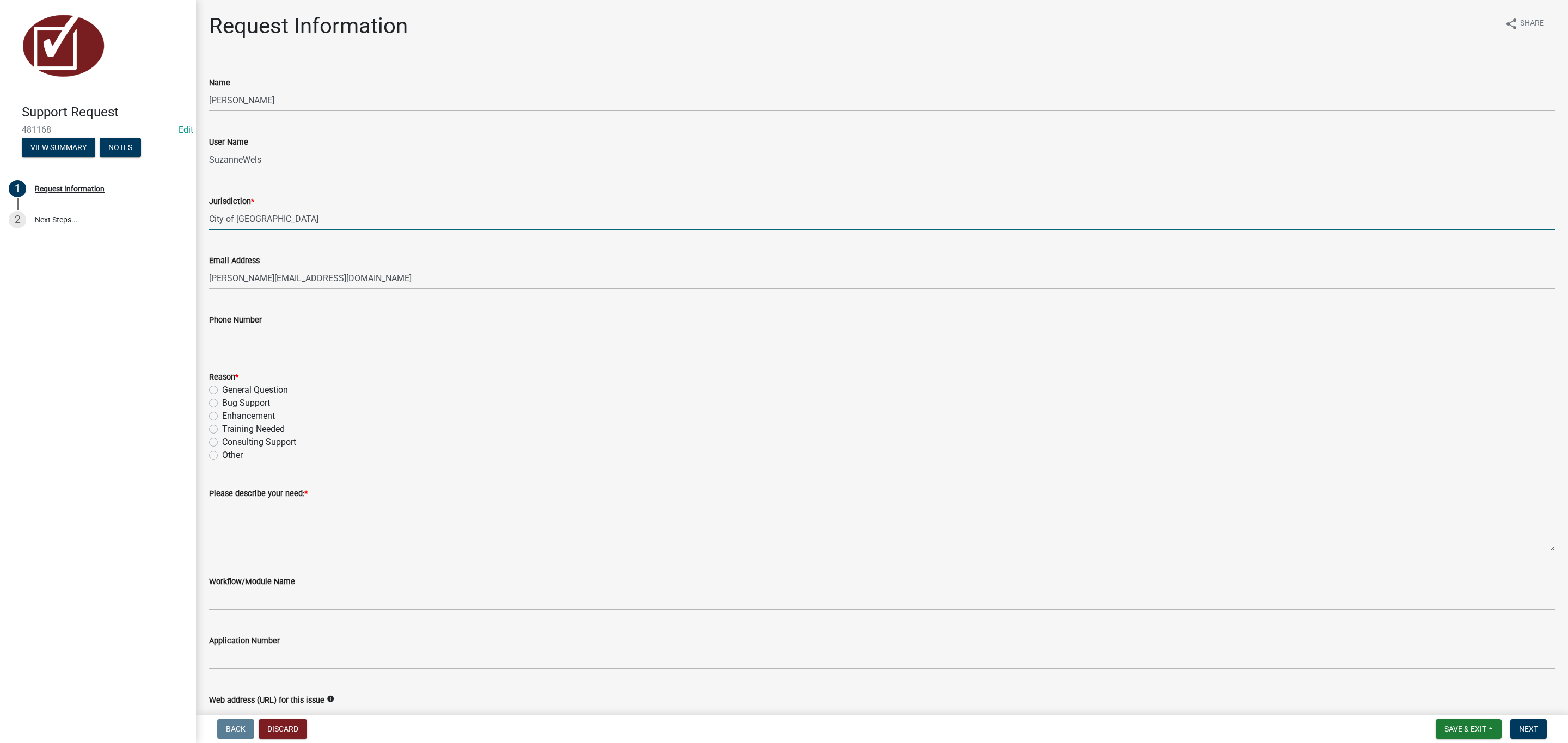
type input "City of New Ulm"
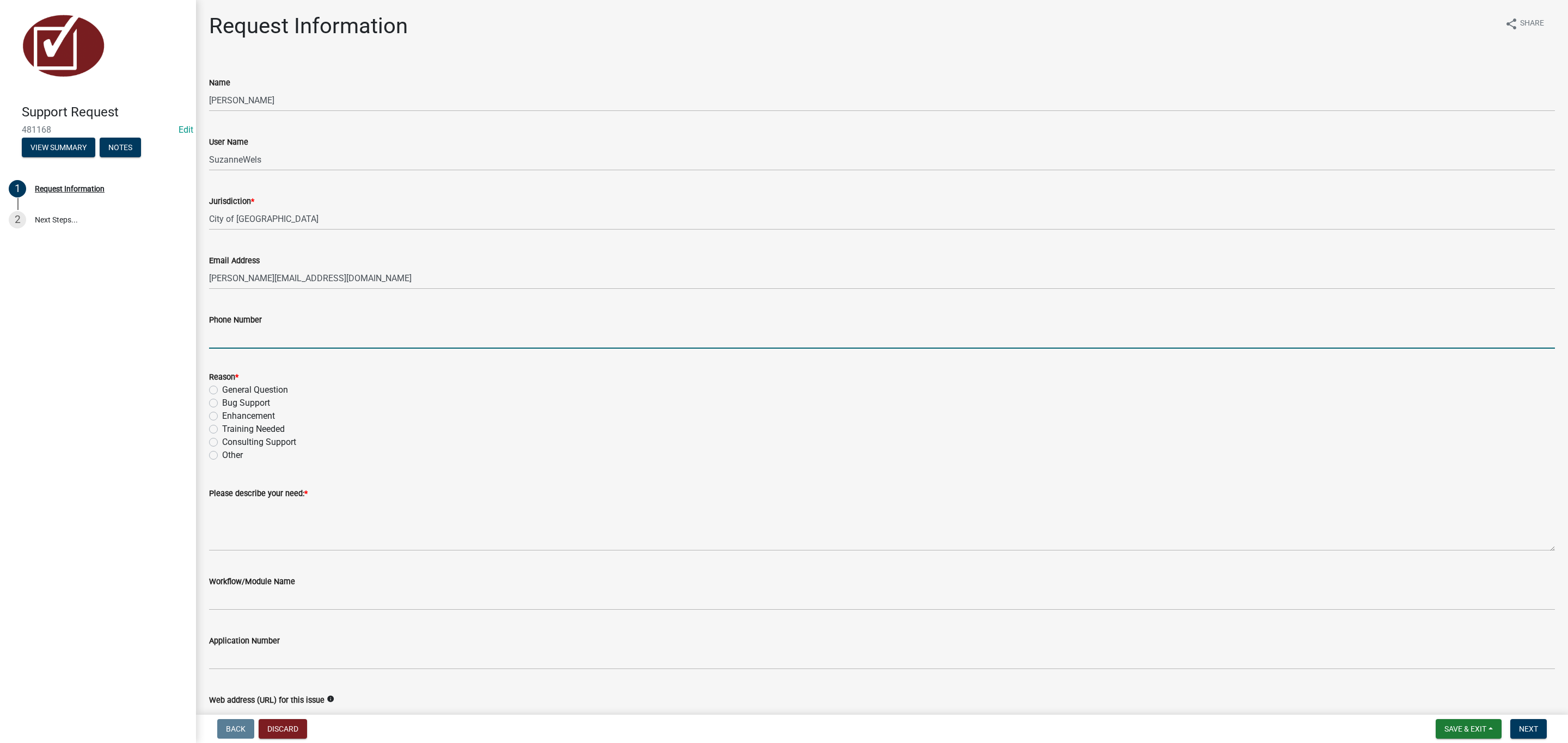
click at [293, 335] on input "Phone Number" at bounding box center [882, 337] width 1346 height 22
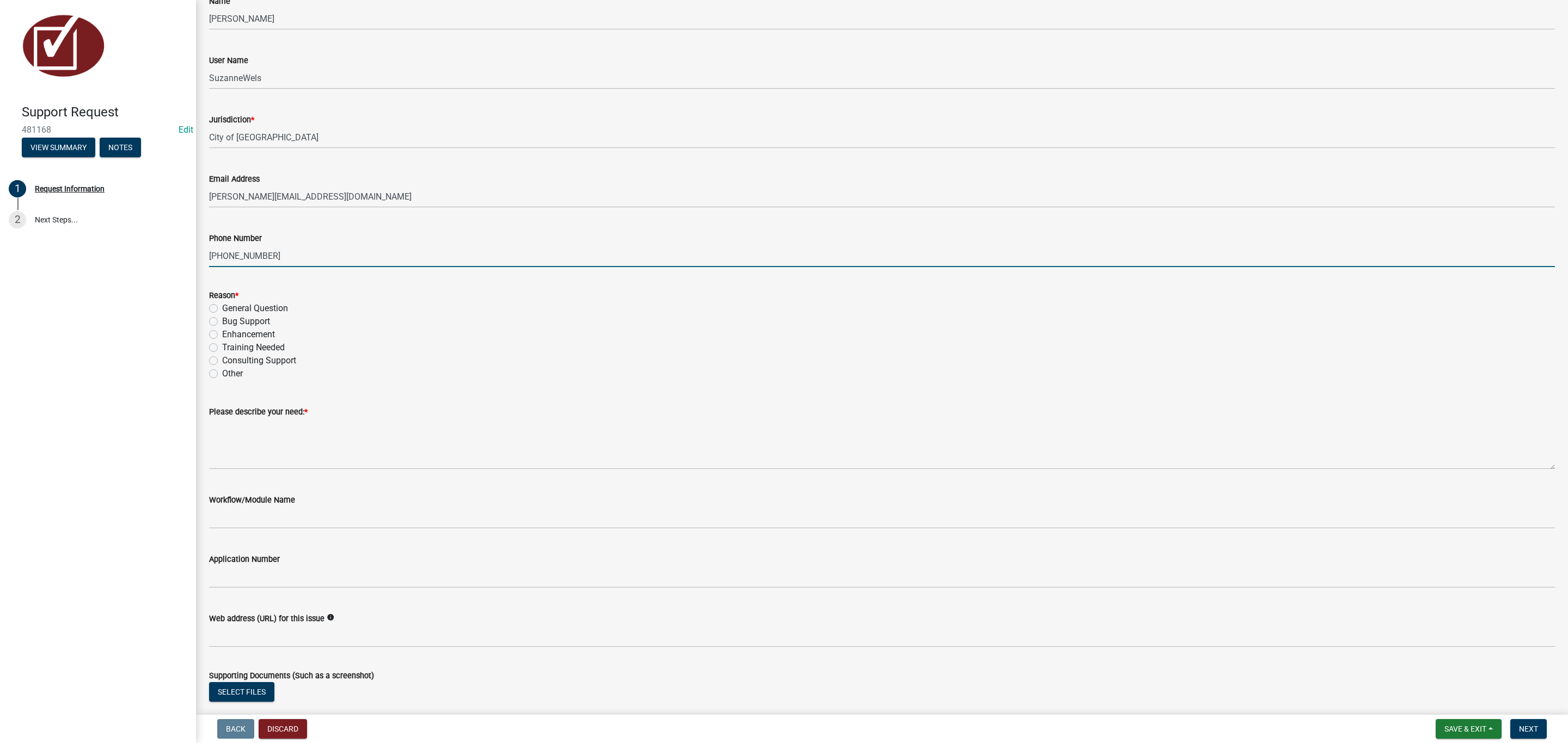
type input "507-233-2120"
click at [244, 310] on label "General Question" at bounding box center [255, 308] width 66 height 13
click at [230, 309] on input "General Question" at bounding box center [226, 305] width 7 height 7
radio input "true"
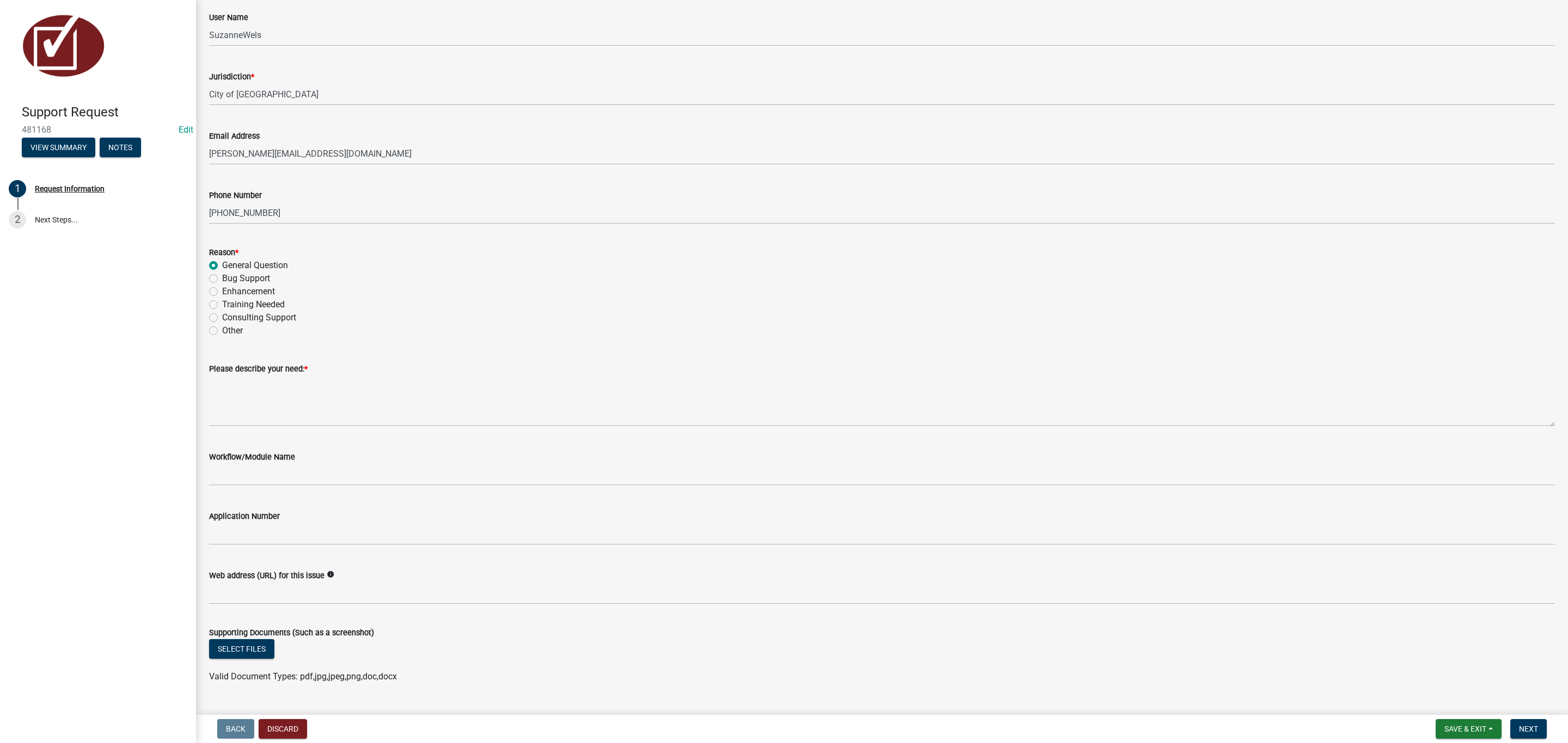
scroll to position [149, 0]
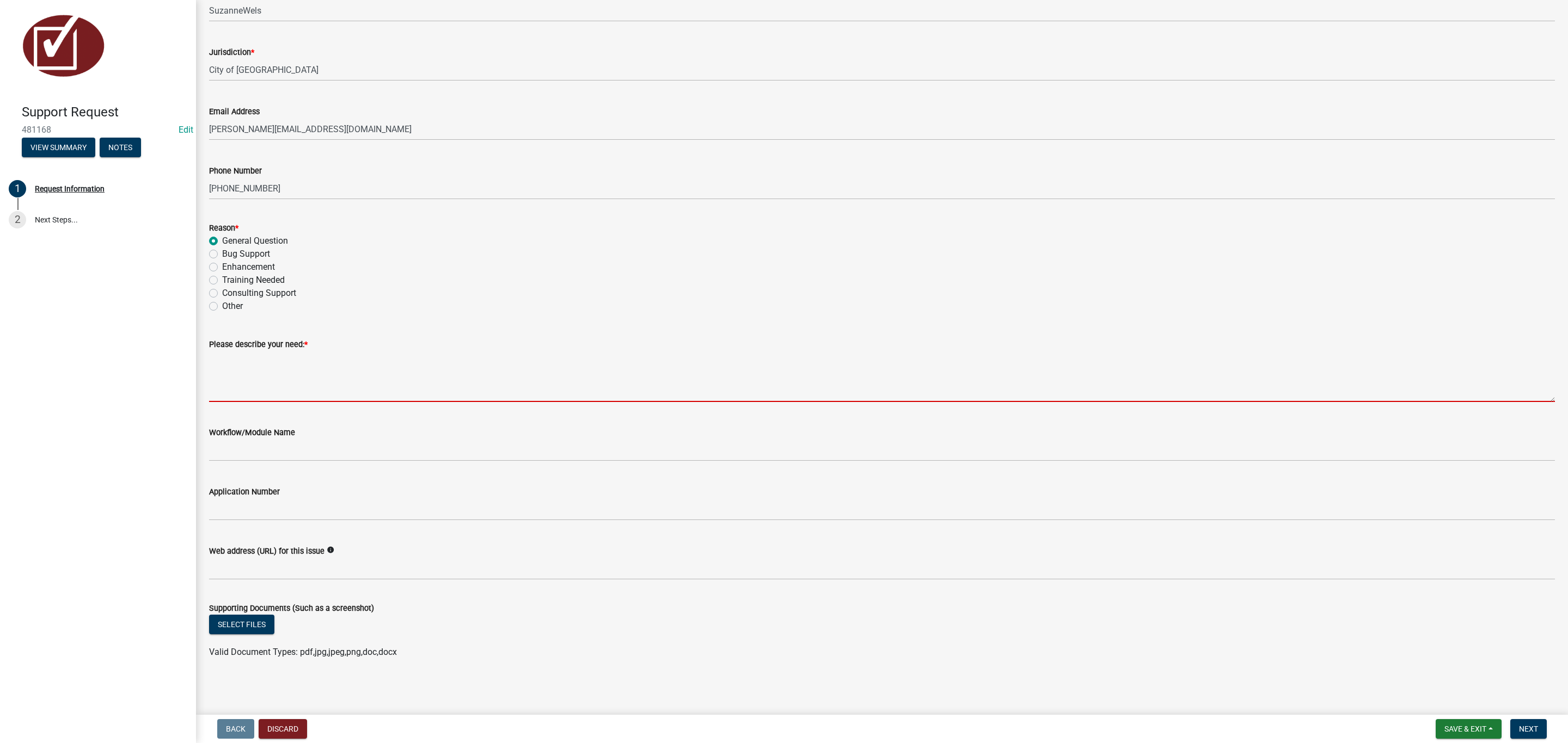
click at [247, 368] on textarea "Please describe your need: *" at bounding box center [882, 376] width 1346 height 51
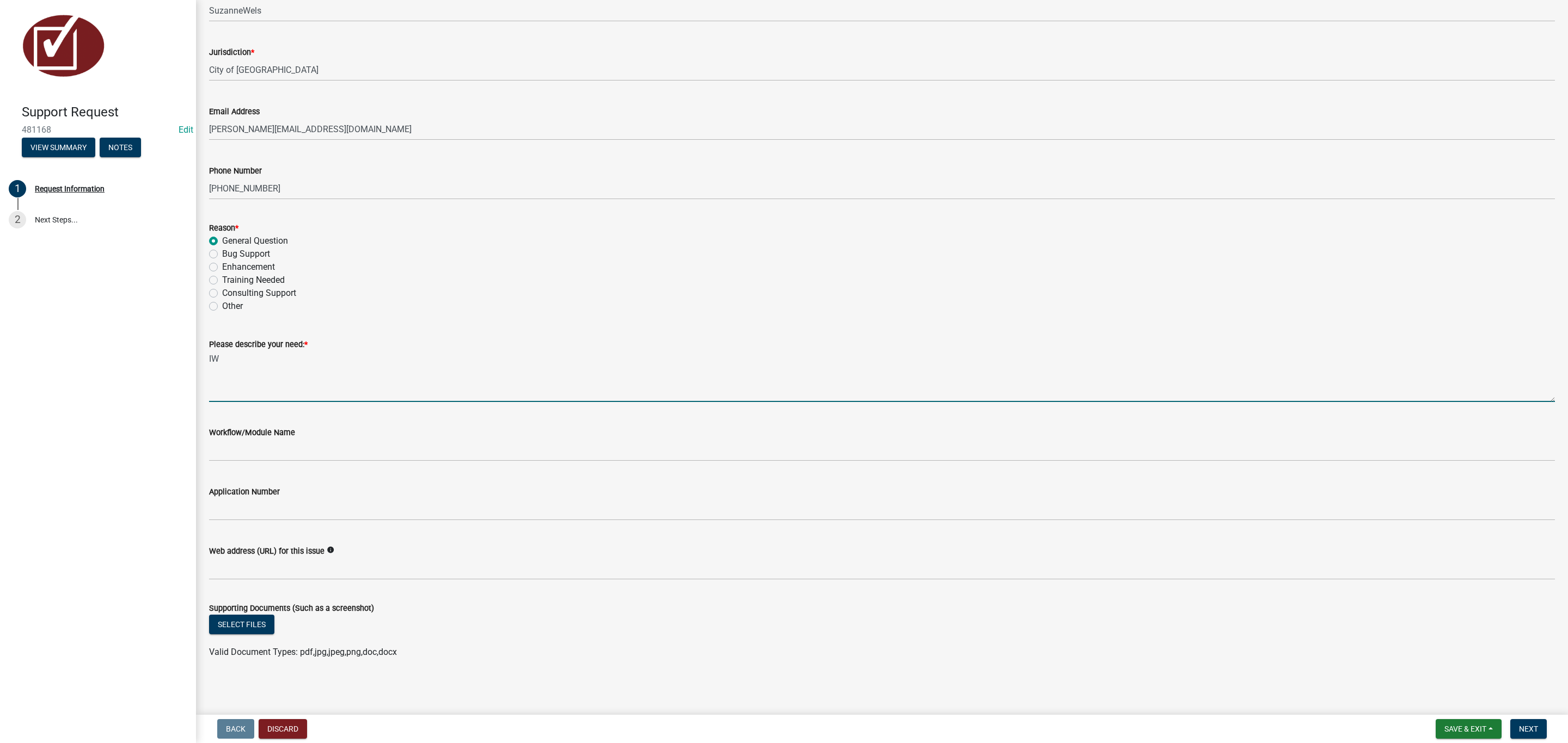
type textarea "I"
click at [295, 371] on textarea "We are using" at bounding box center [882, 376] width 1346 height 51
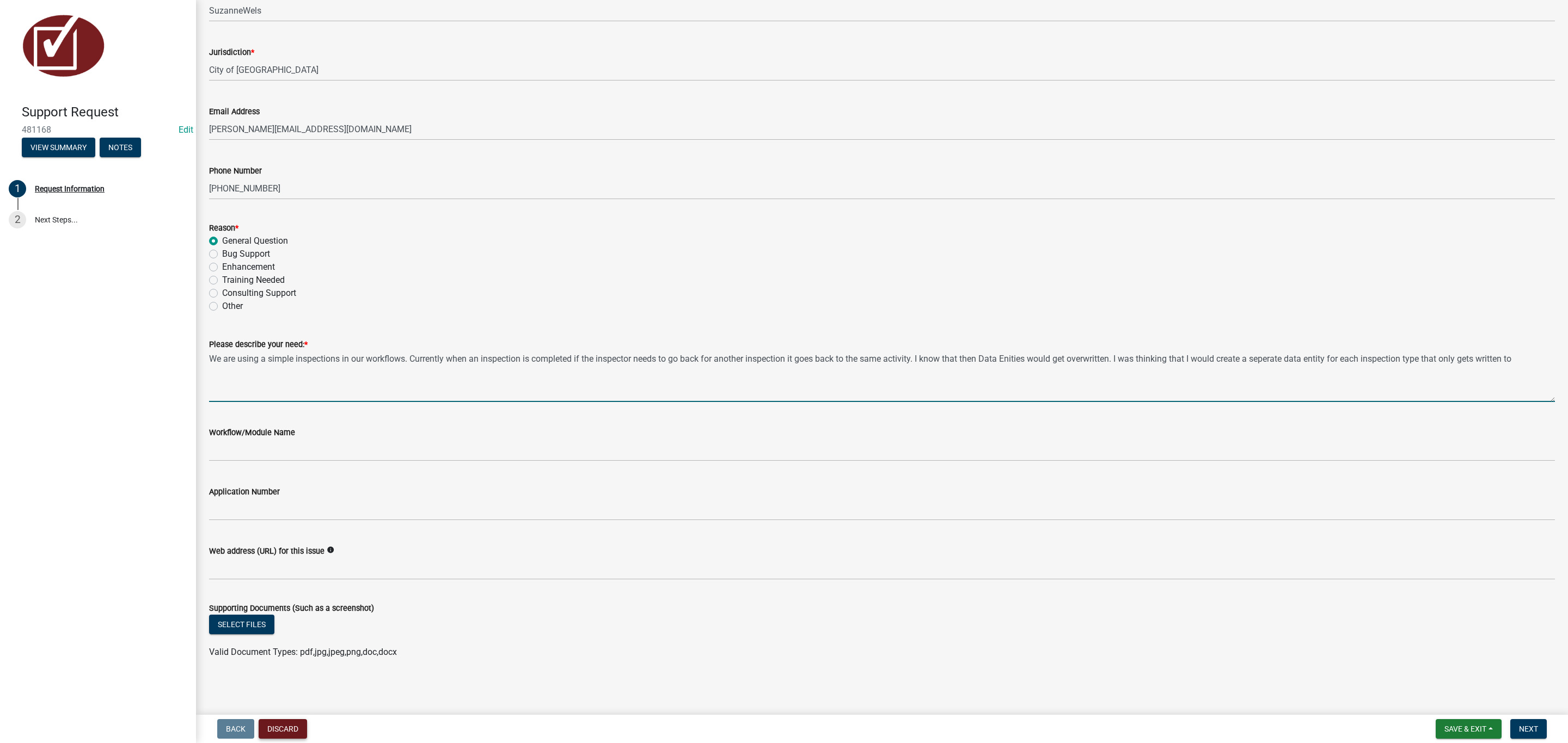
type textarea "We are using a simple inspections in our workflows. Currently when an inspectio…"
click at [281, 431] on button "Discard" at bounding box center [283, 729] width 48 height 20
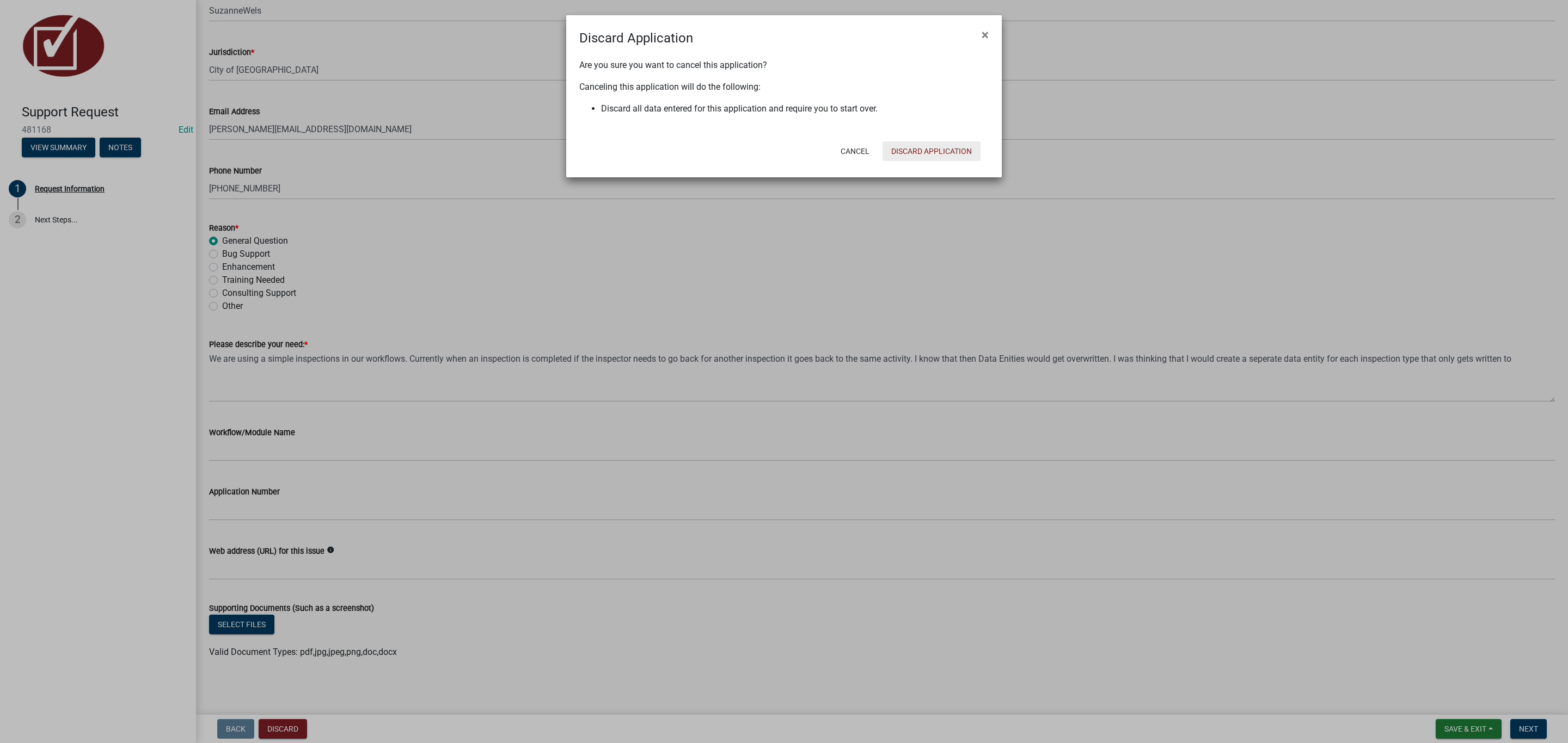
click at [780, 146] on button "Discard Application" at bounding box center [931, 151] width 98 height 20
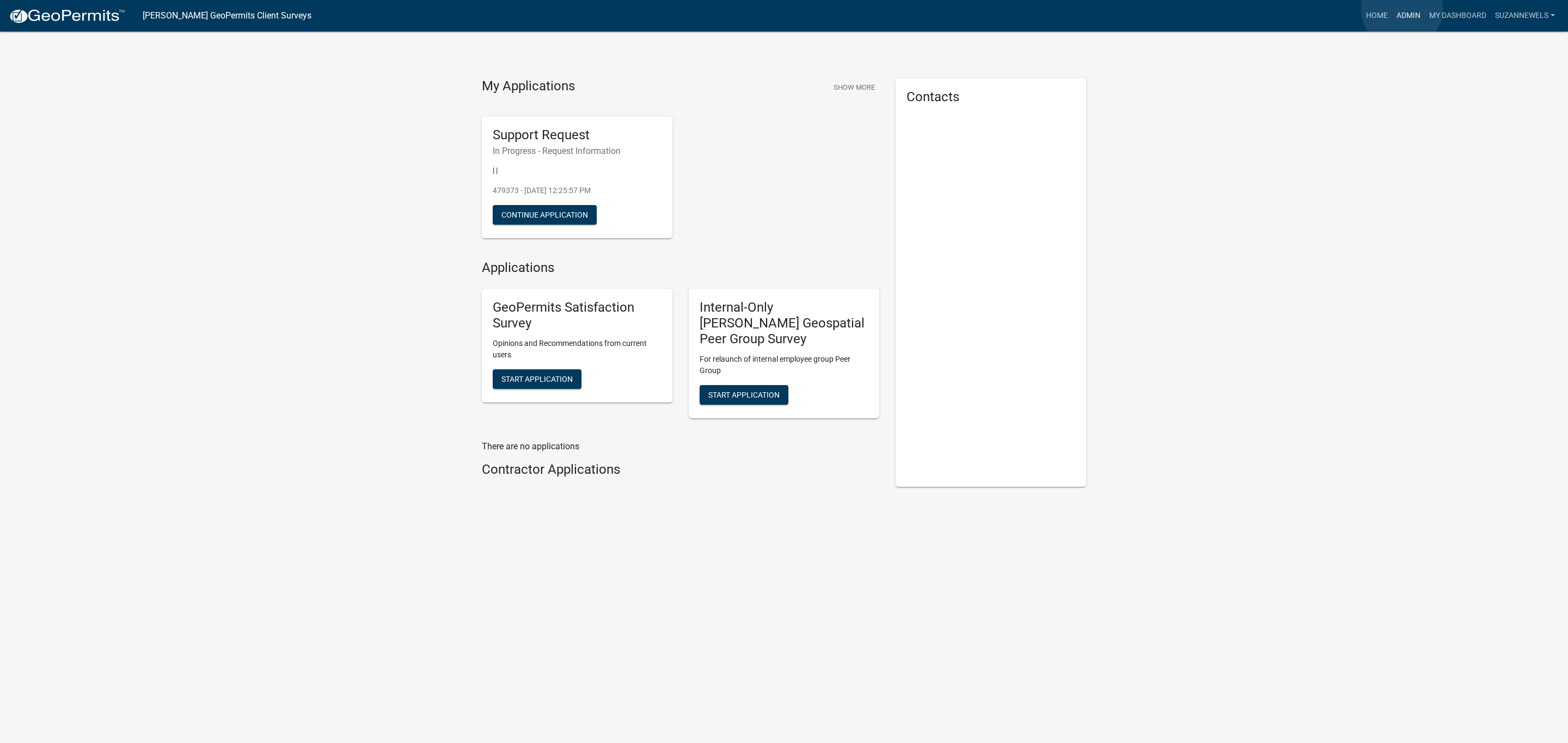
click at [780, 9] on link "Admin" at bounding box center [1408, 16] width 33 height 21
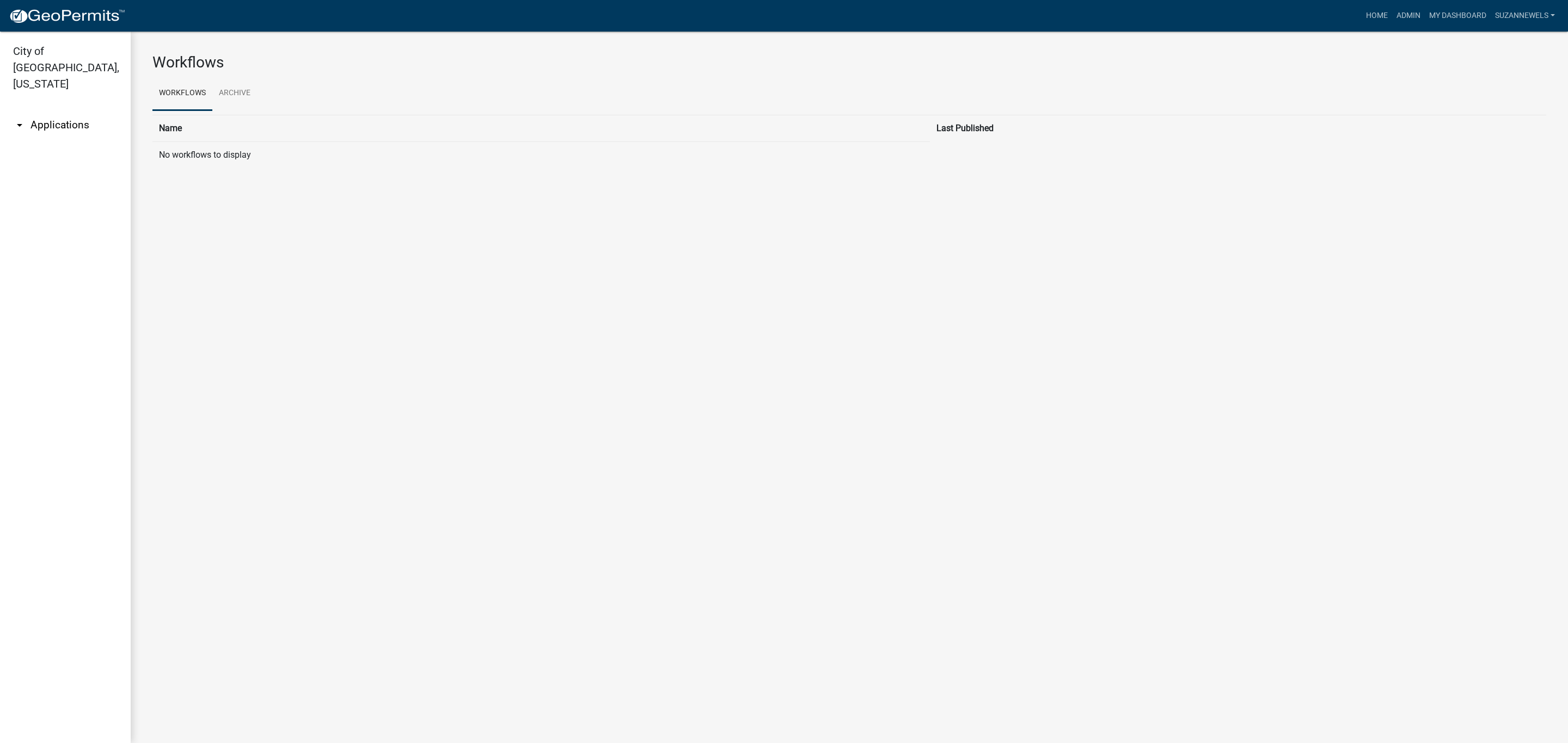
click at [780, 291] on main "Workflows Workflows Archive Name Last Published No workflows to display Name La…" at bounding box center [850, 387] width 1438 height 712
